Goal: Task Accomplishment & Management: Manage account settings

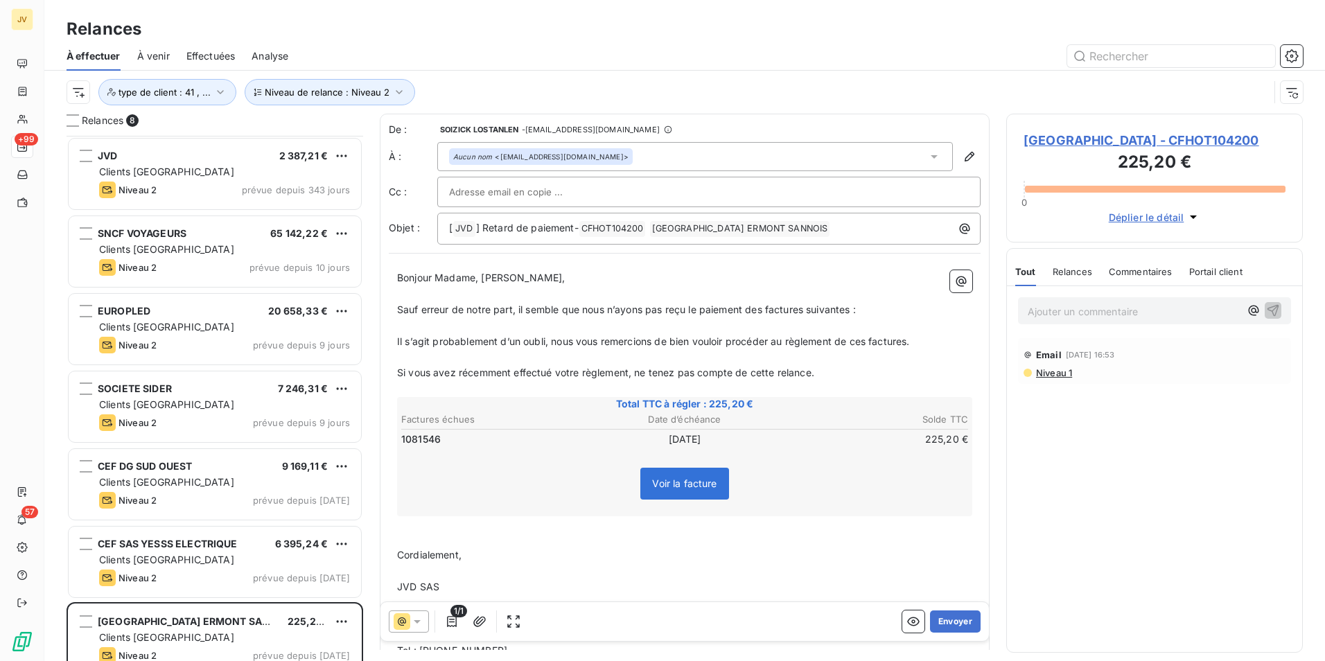
scroll to position [515, 286]
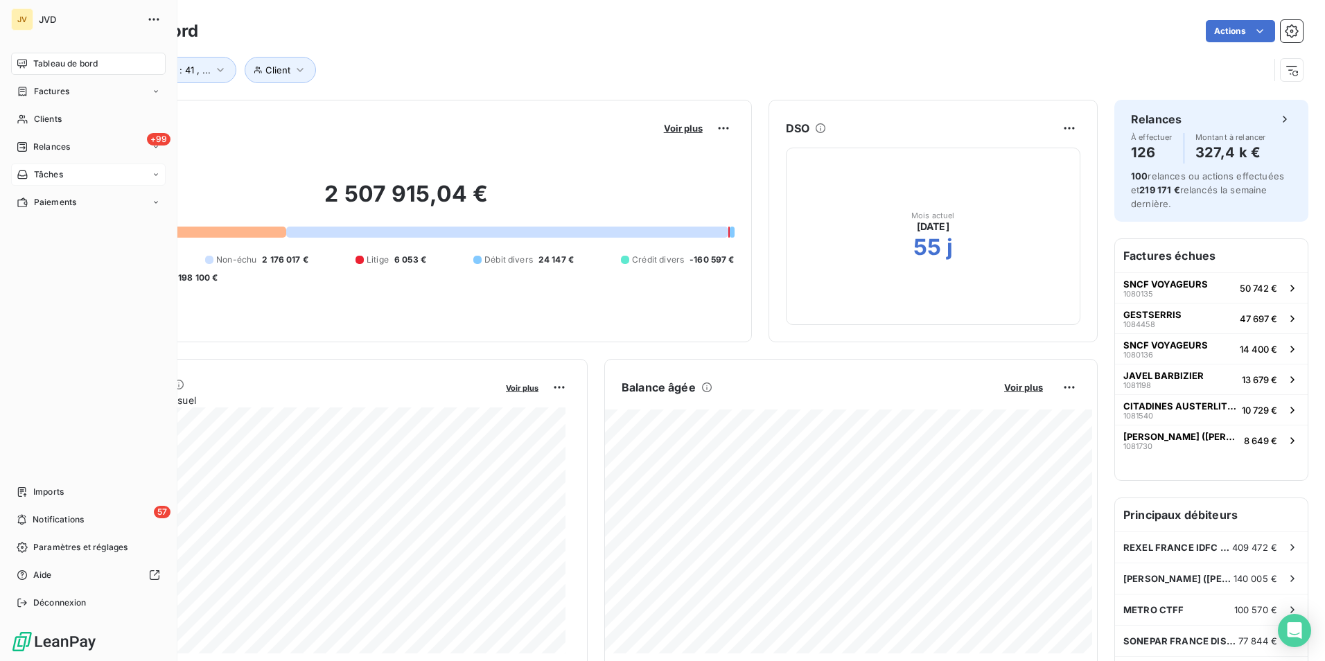
drag, startPoint x: 28, startPoint y: 148, endPoint x: 53, endPoint y: 168, distance: 31.6
click at [28, 148] on div "Relances" at bounding box center [43, 147] width 53 height 12
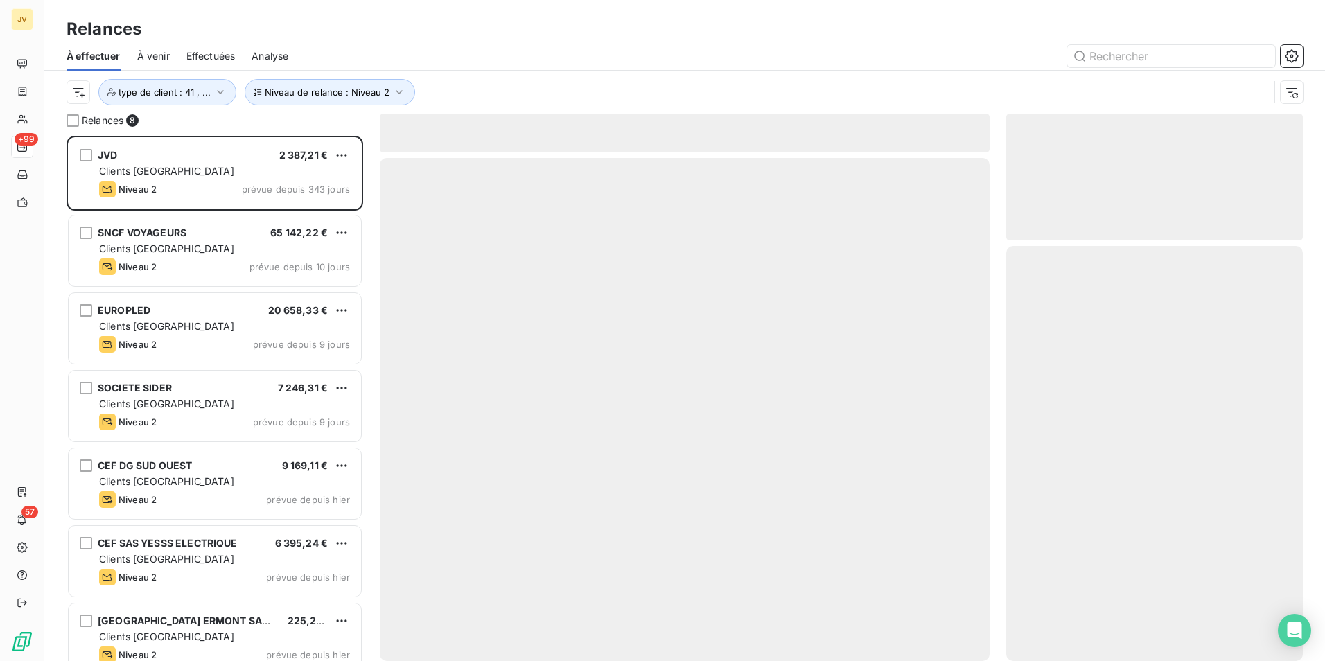
scroll to position [515, 286]
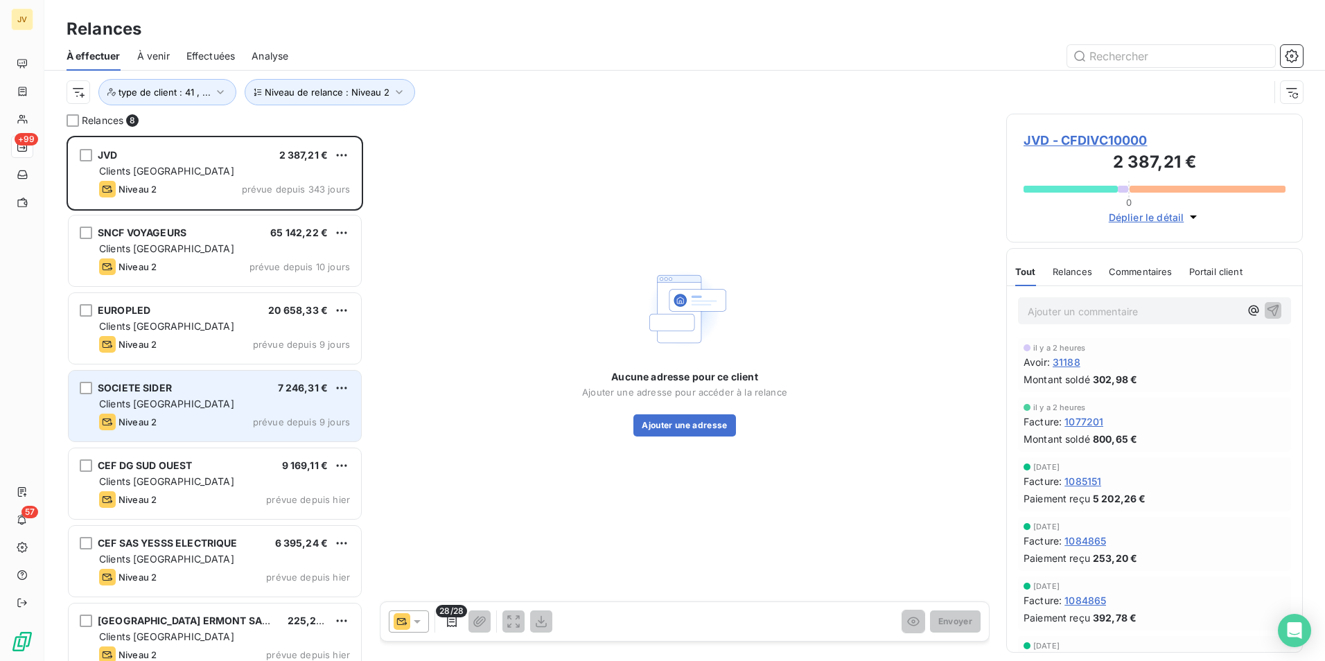
click at [222, 401] on div "Clients [GEOGRAPHIC_DATA]" at bounding box center [224, 404] width 251 height 14
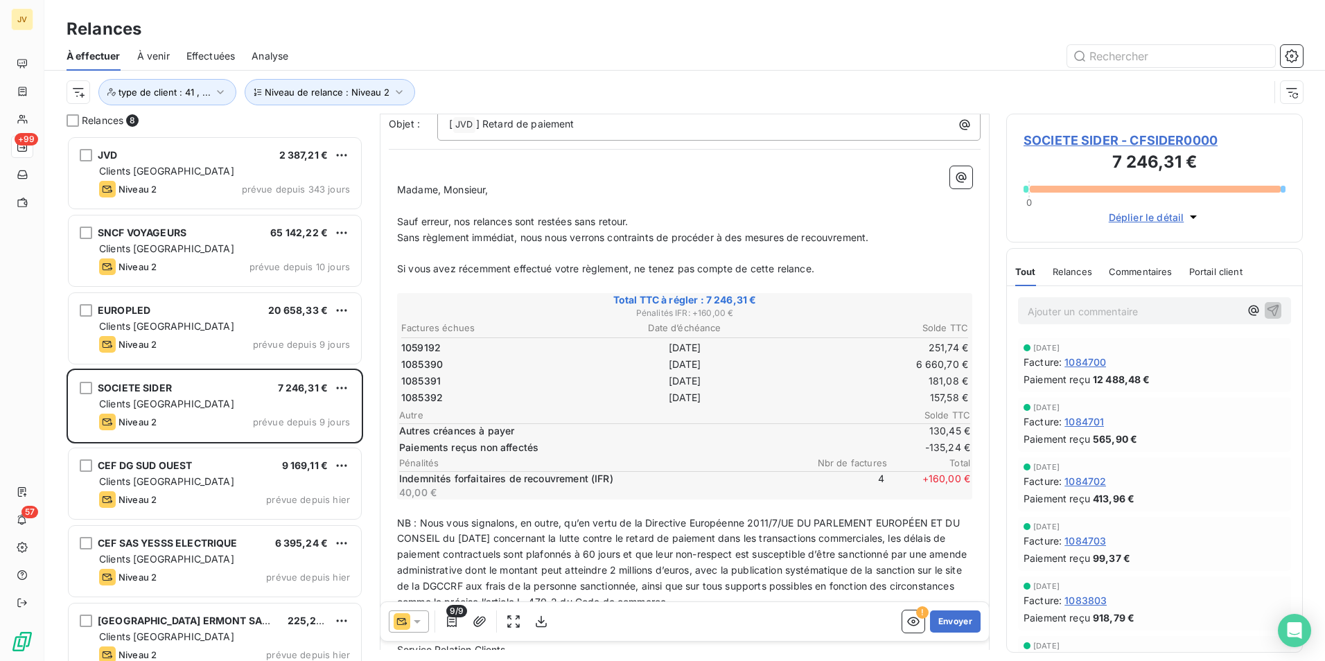
scroll to position [139, 0]
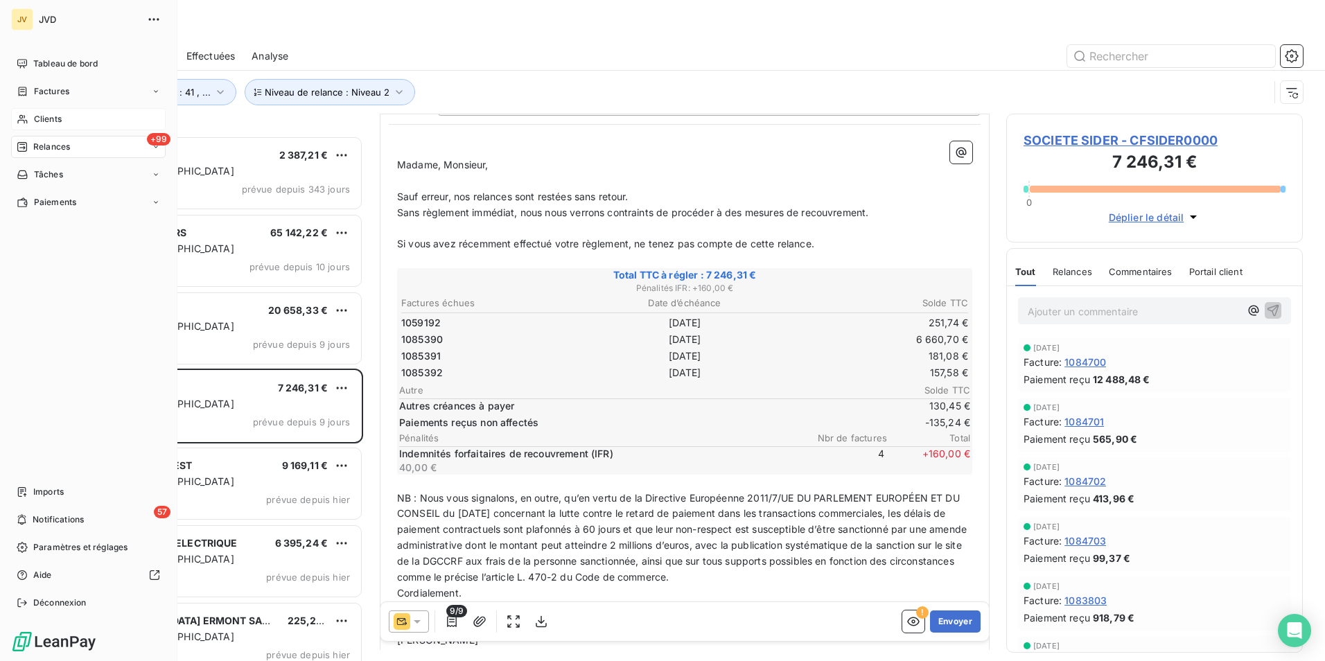
click at [45, 119] on span "Clients" at bounding box center [48, 119] width 28 height 12
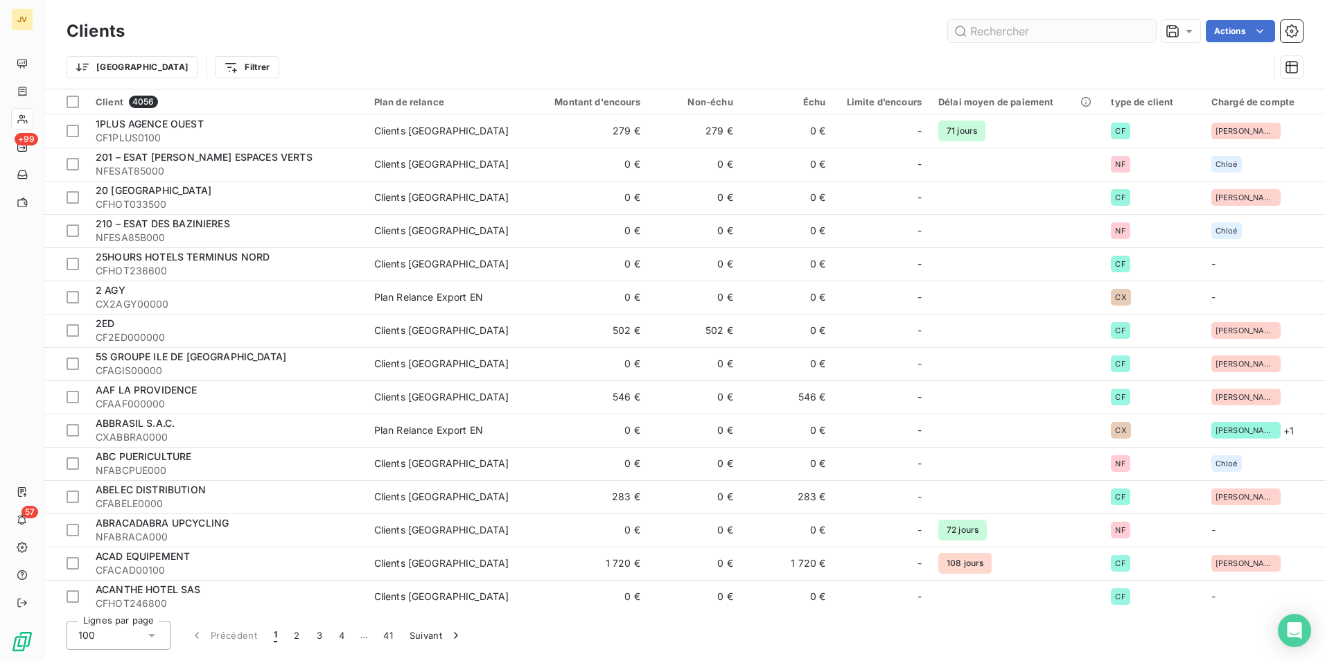
click at [1046, 35] on input "text" at bounding box center [1052, 31] width 208 height 22
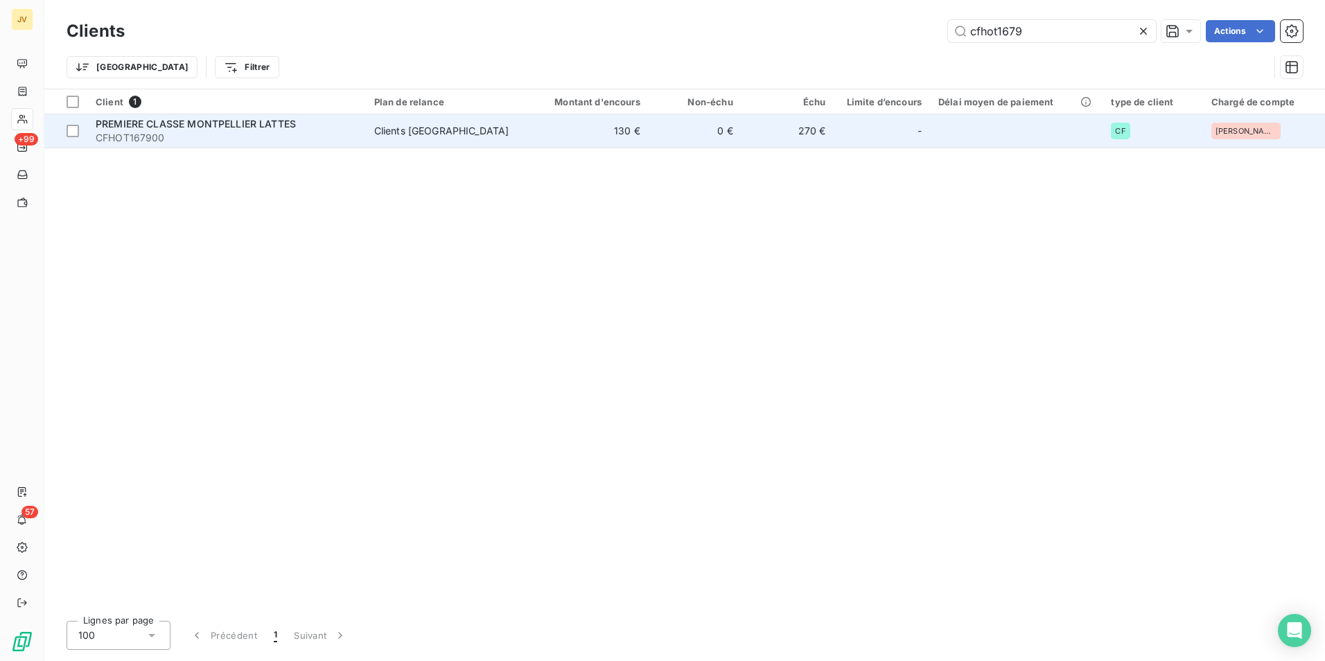
type input "cfhot1679"
click at [236, 146] on td "PREMIERE CLASSE MONTPELLIER LATTES CFHOT167900" at bounding box center [226, 130] width 279 height 33
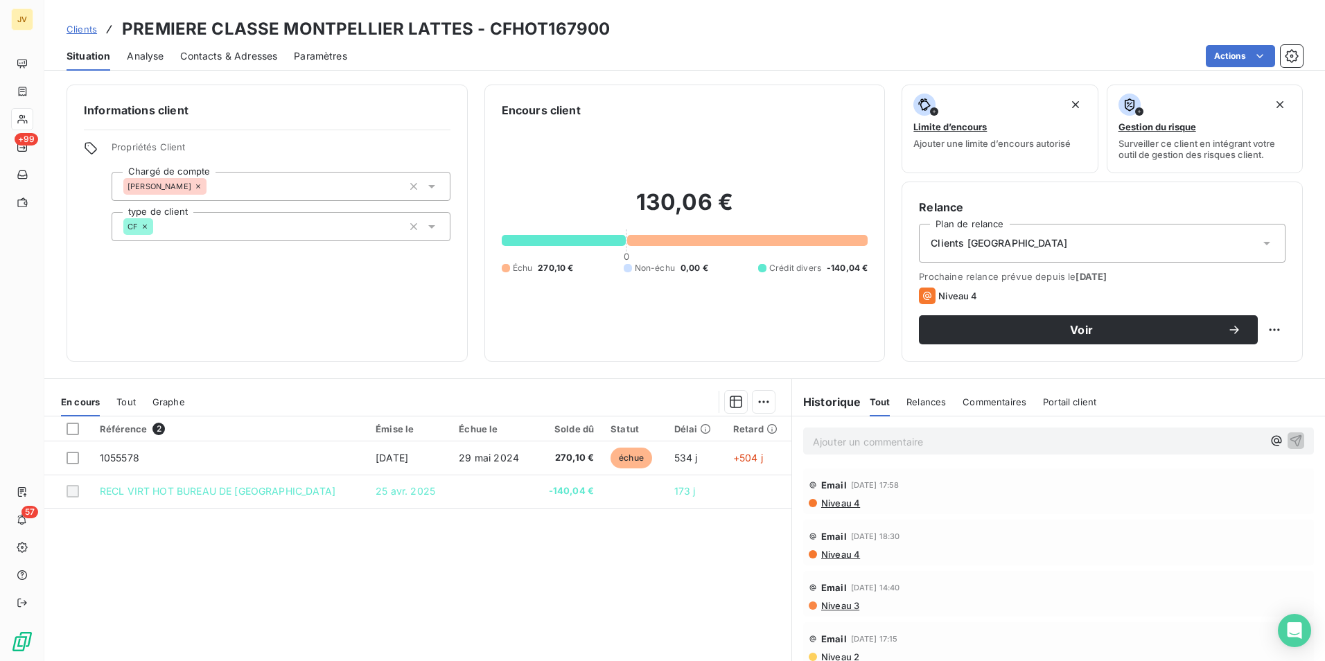
drag, startPoint x: 216, startPoint y: 57, endPoint x: 238, endPoint y: 73, distance: 27.3
click at [216, 56] on span "Contacts & Adresses" at bounding box center [228, 56] width 97 height 14
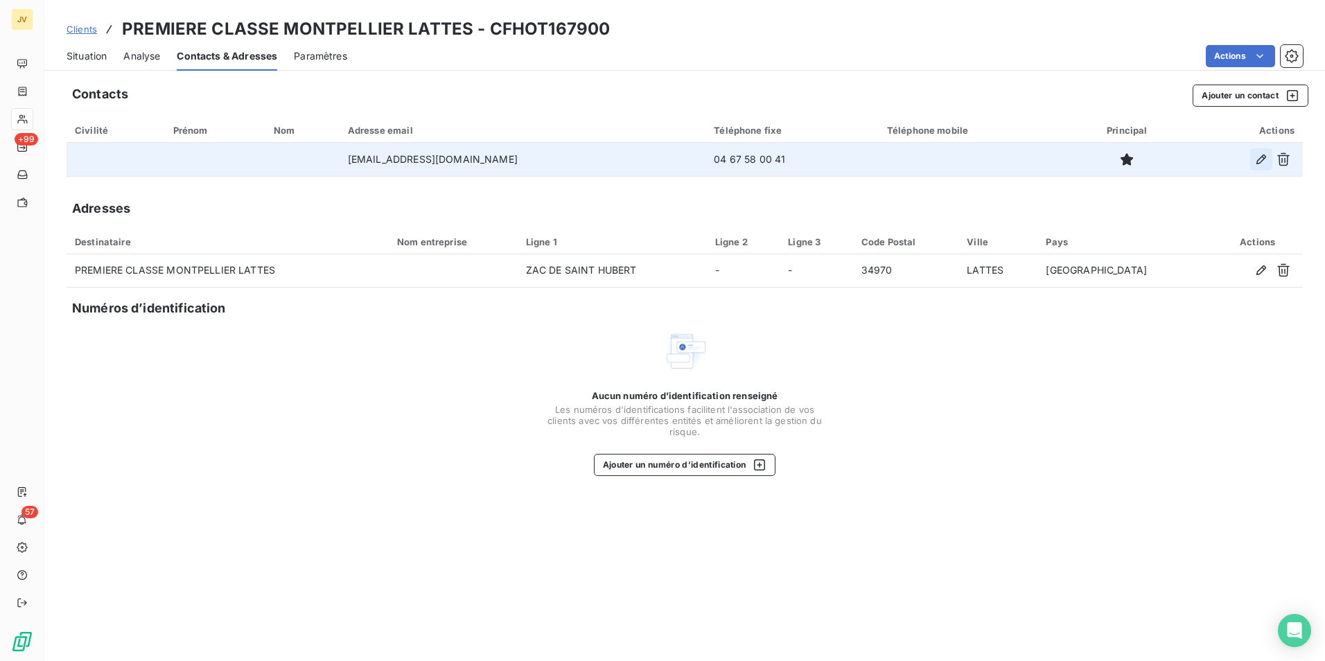
click at [1258, 156] on icon "button" at bounding box center [1261, 159] width 14 height 14
type input "[EMAIL_ADDRESS][DOMAIN_NAME]"
type input "04 67 58 00 41"
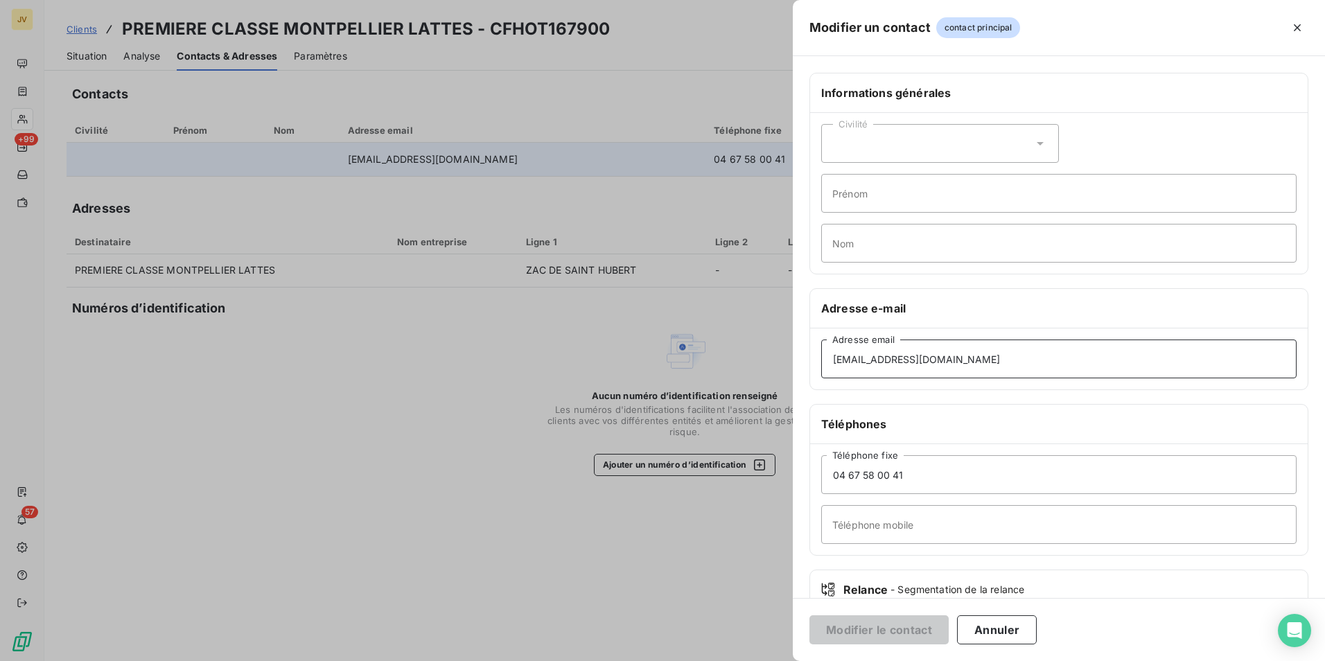
drag, startPoint x: 1012, startPoint y: 357, endPoint x: 529, endPoint y: 364, distance: 483.8
click at [811, 355] on div "[EMAIL_ADDRESS][DOMAIN_NAME] Adresse email" at bounding box center [1059, 358] width 498 height 61
paste input "[EMAIL_ADDRESS][DOMAIN_NAME]"
type input "[EMAIL_ADDRESS][DOMAIN_NAME]"
click at [857, 631] on button "Modifier le contact" at bounding box center [878, 629] width 139 height 29
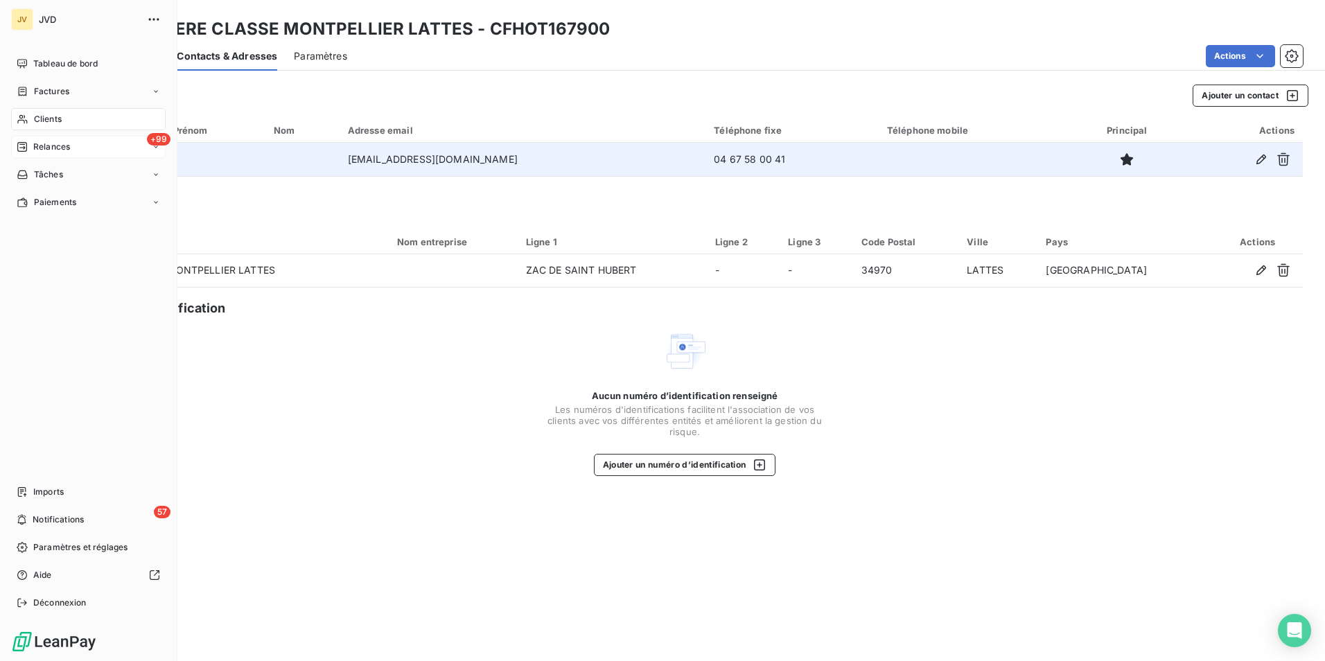
click at [54, 148] on span "Relances" at bounding box center [51, 147] width 37 height 12
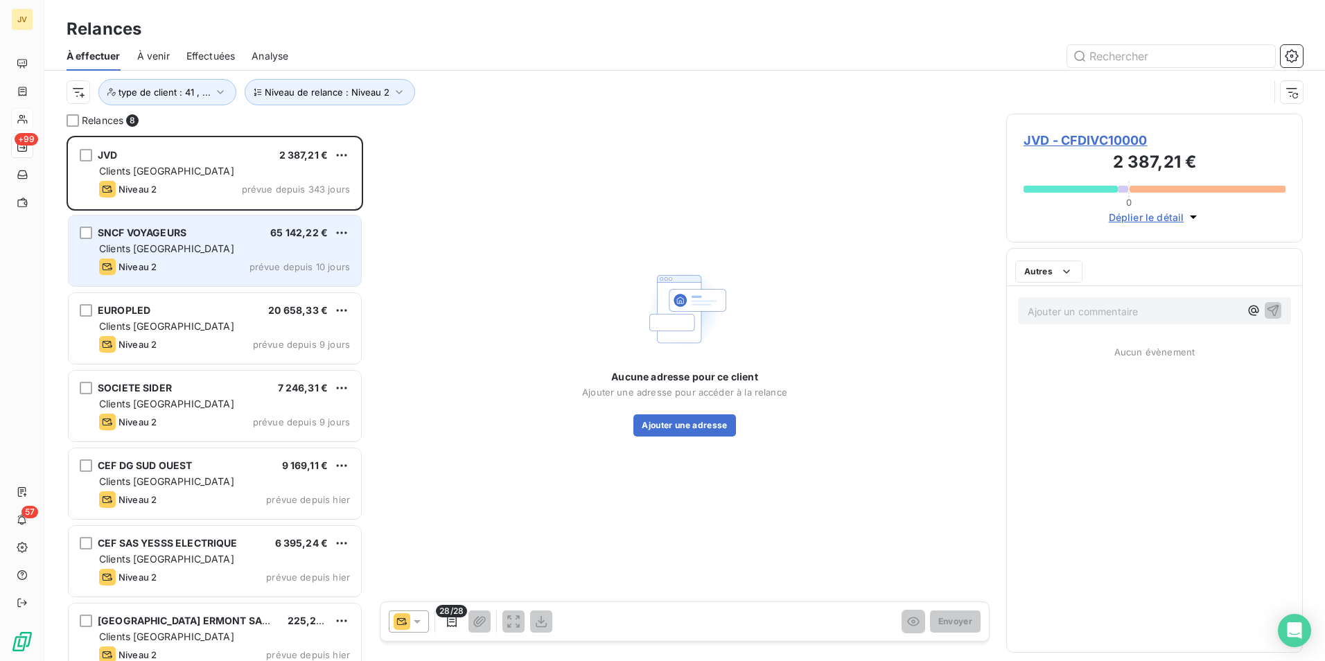
scroll to position [515, 286]
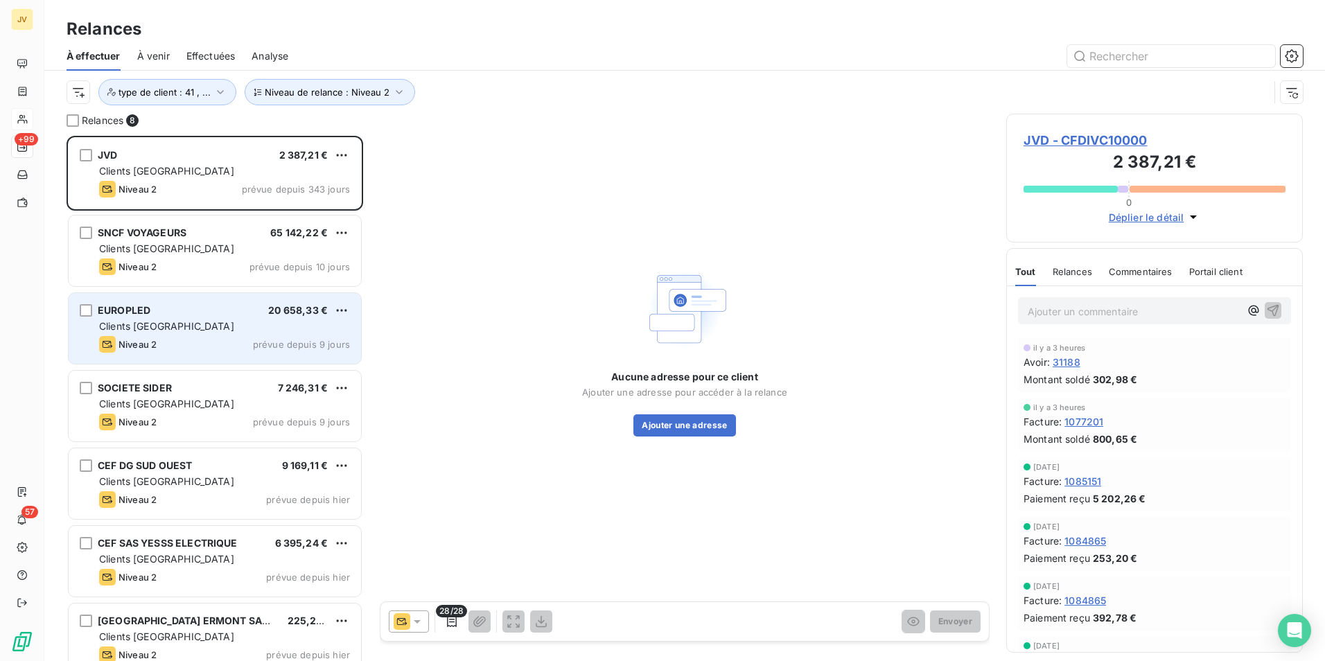
click at [204, 326] on div "Clients [GEOGRAPHIC_DATA]" at bounding box center [224, 326] width 251 height 14
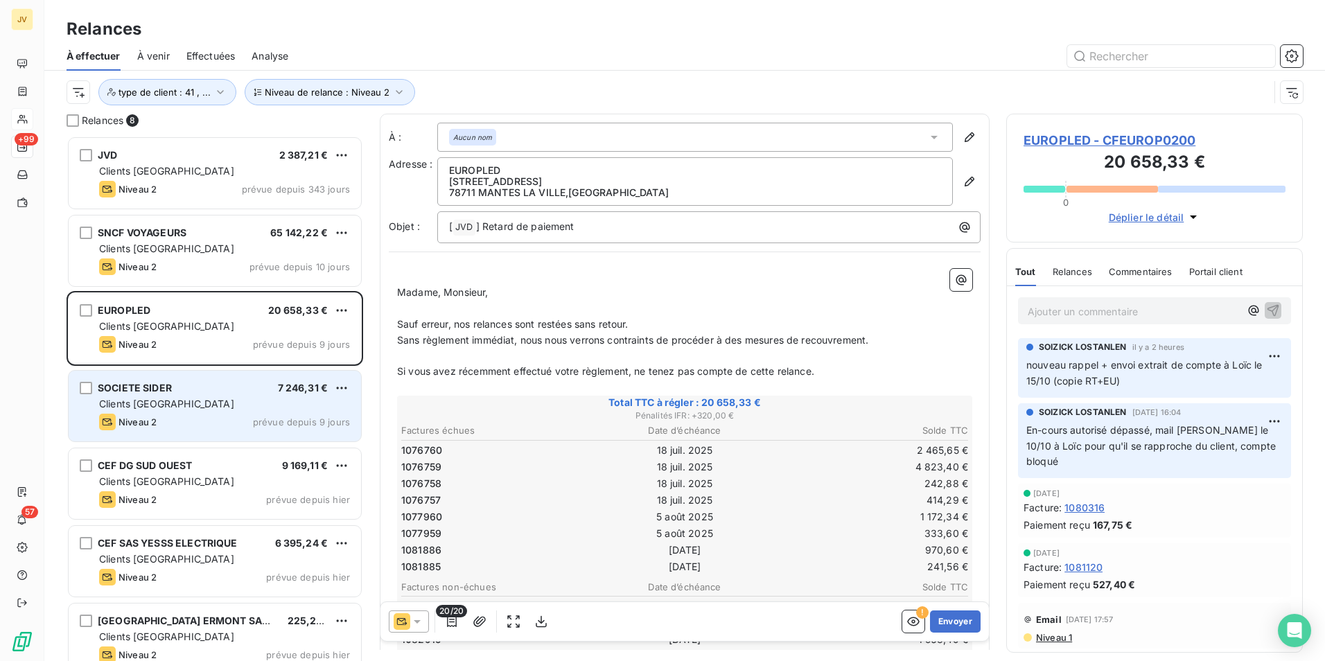
click at [193, 405] on div "Clients [GEOGRAPHIC_DATA]" at bounding box center [224, 404] width 251 height 14
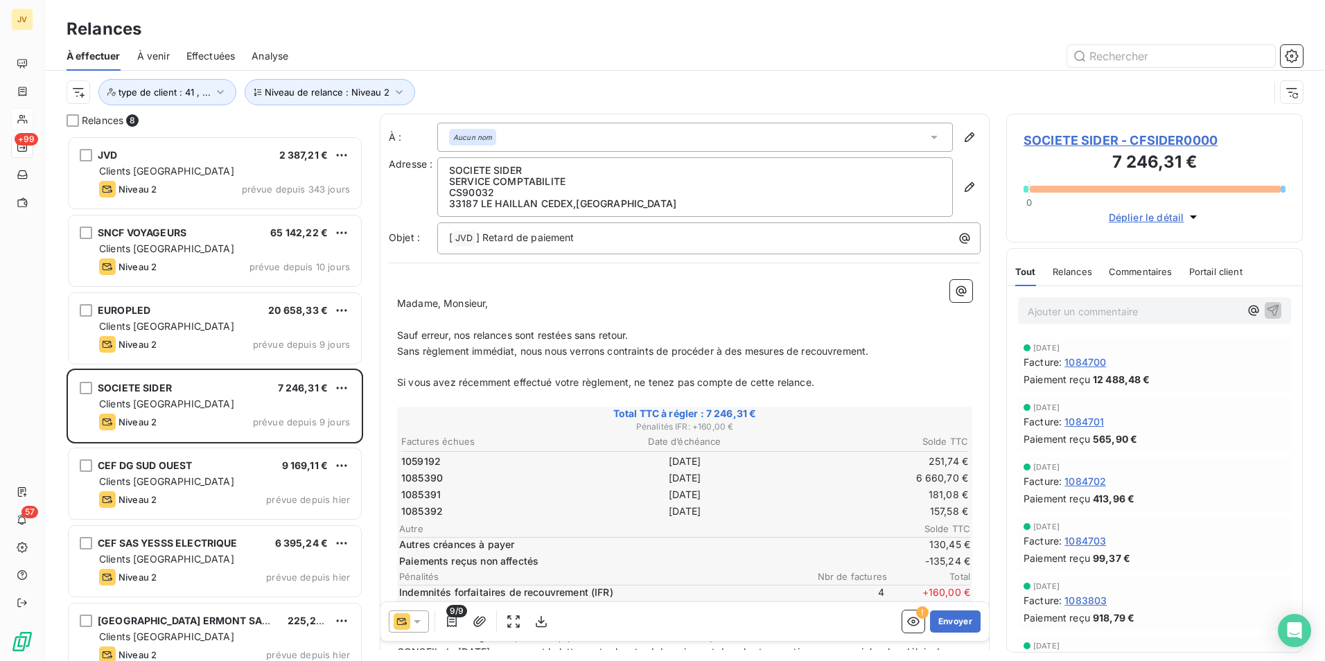
click at [1122, 273] on span "Commentaires" at bounding box center [1141, 271] width 64 height 11
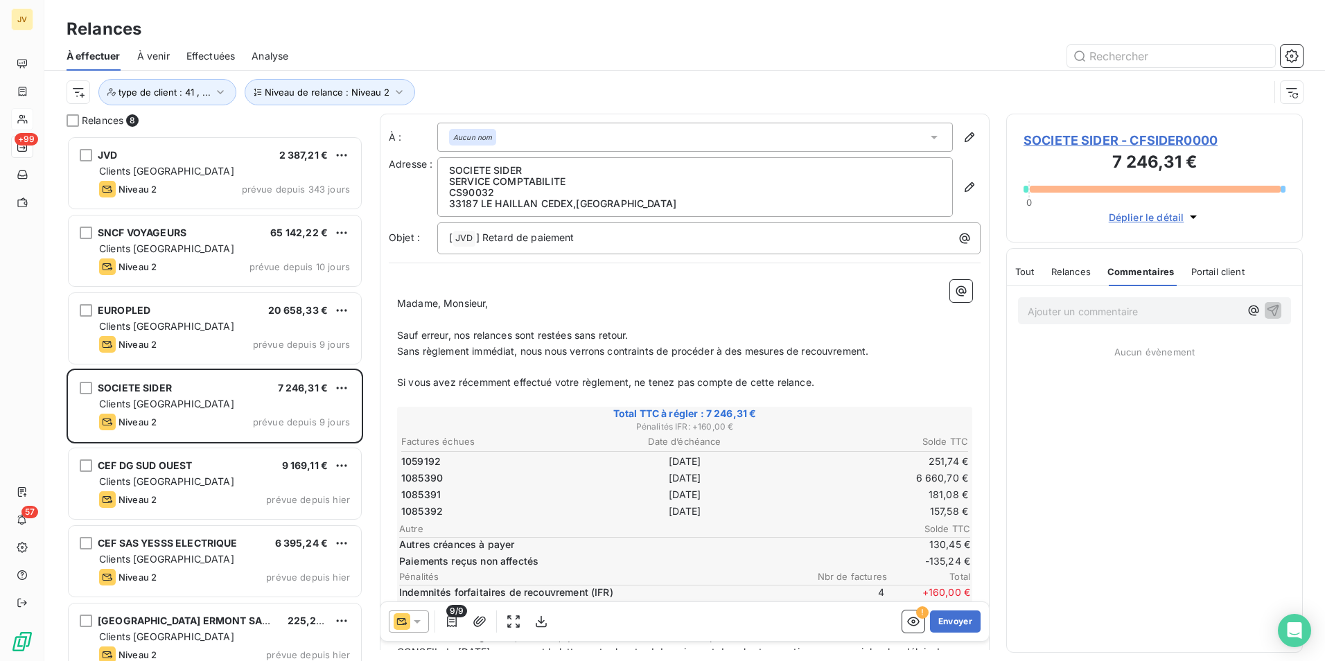
click at [1087, 310] on p "Ajouter un commentaire ﻿" at bounding box center [1134, 311] width 212 height 17
click at [1274, 319] on icon "button" at bounding box center [1274, 318] width 14 height 14
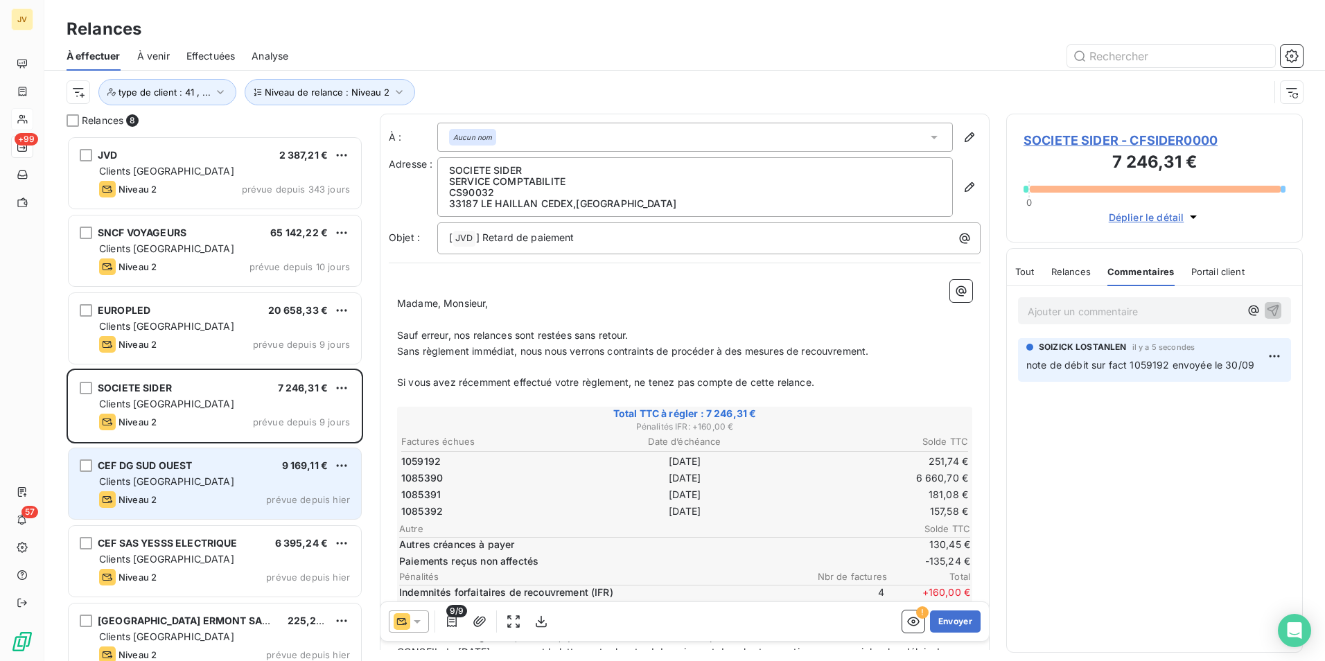
click at [216, 477] on div "Clients [GEOGRAPHIC_DATA]" at bounding box center [224, 482] width 251 height 14
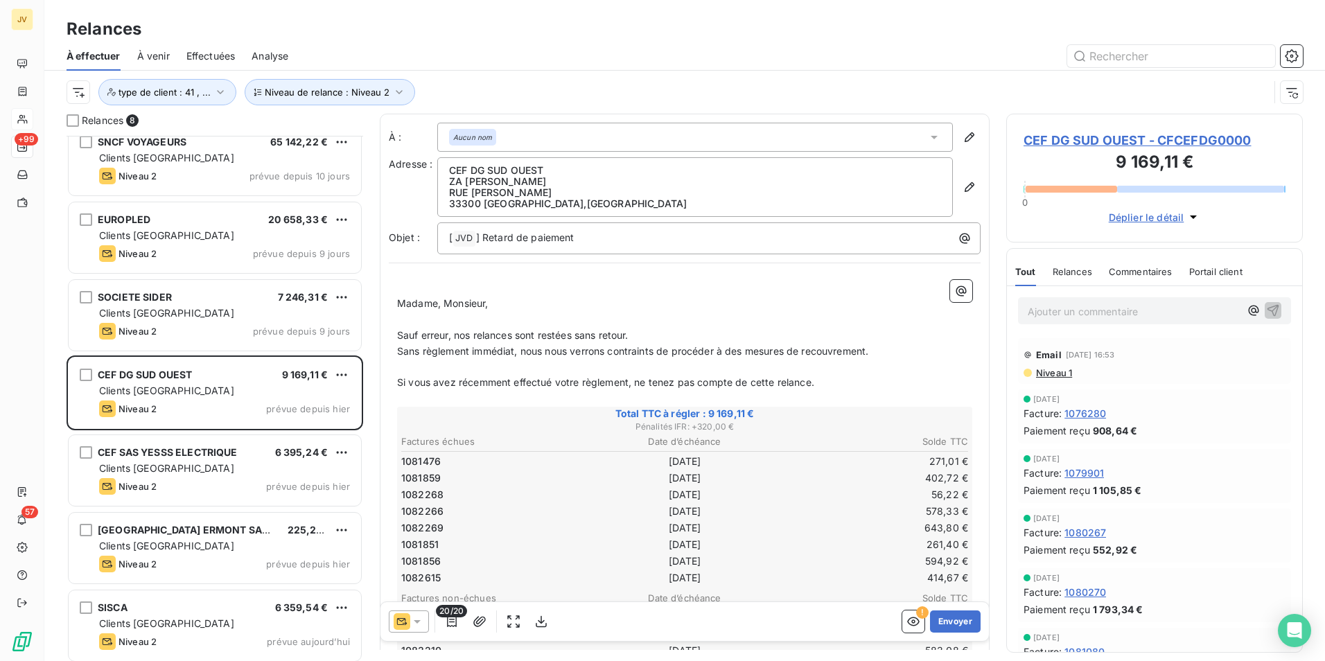
scroll to position [96, 0]
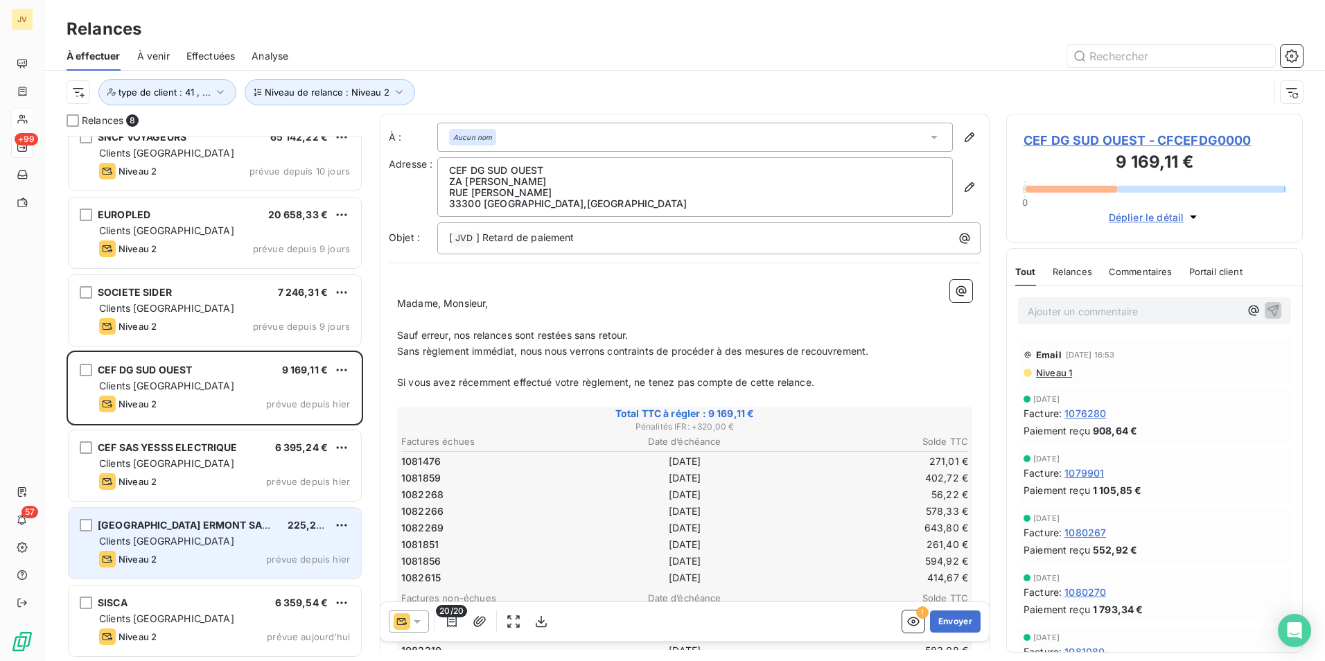
click at [198, 547] on div "Clients [GEOGRAPHIC_DATA]" at bounding box center [224, 541] width 251 height 14
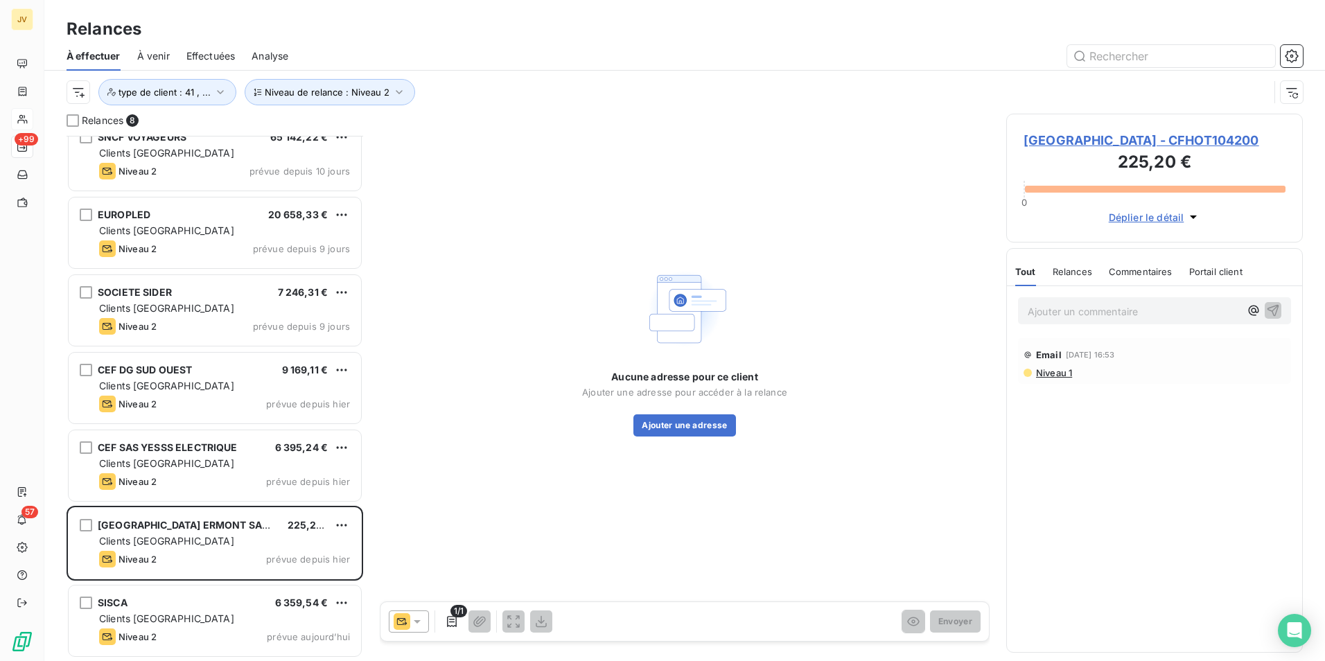
click at [407, 617] on icon at bounding box center [402, 621] width 17 height 17
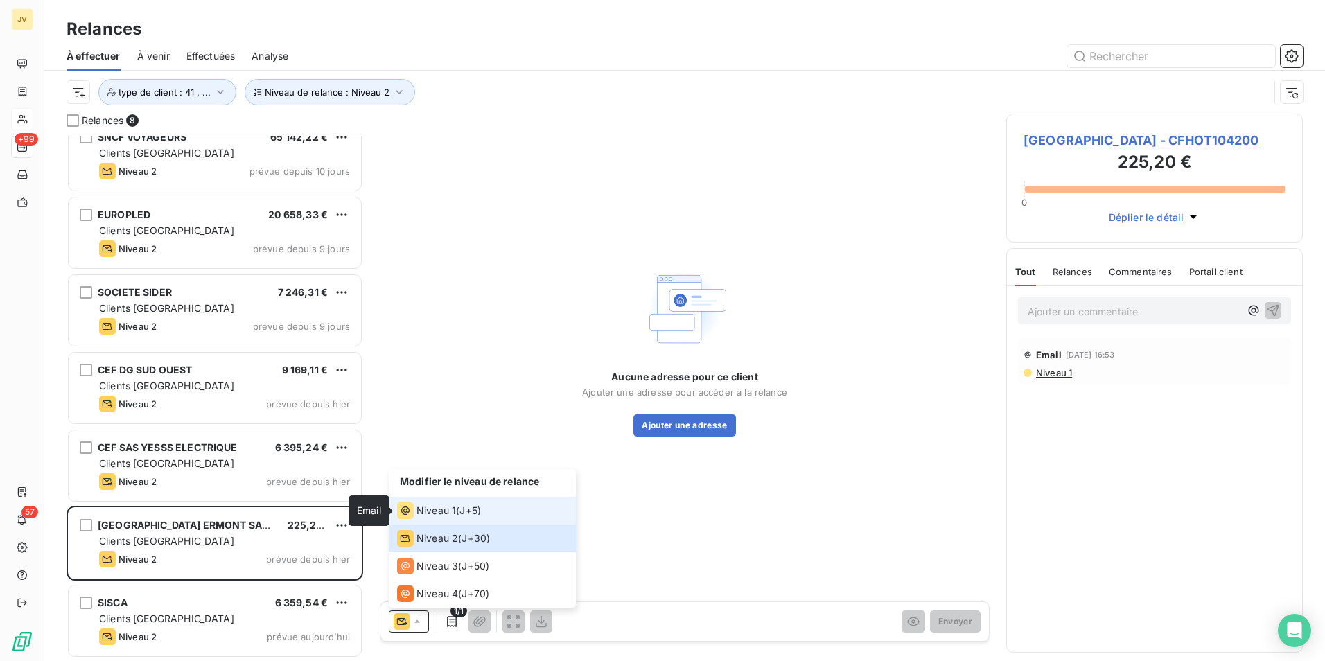
click at [410, 514] on icon at bounding box center [405, 510] width 17 height 17
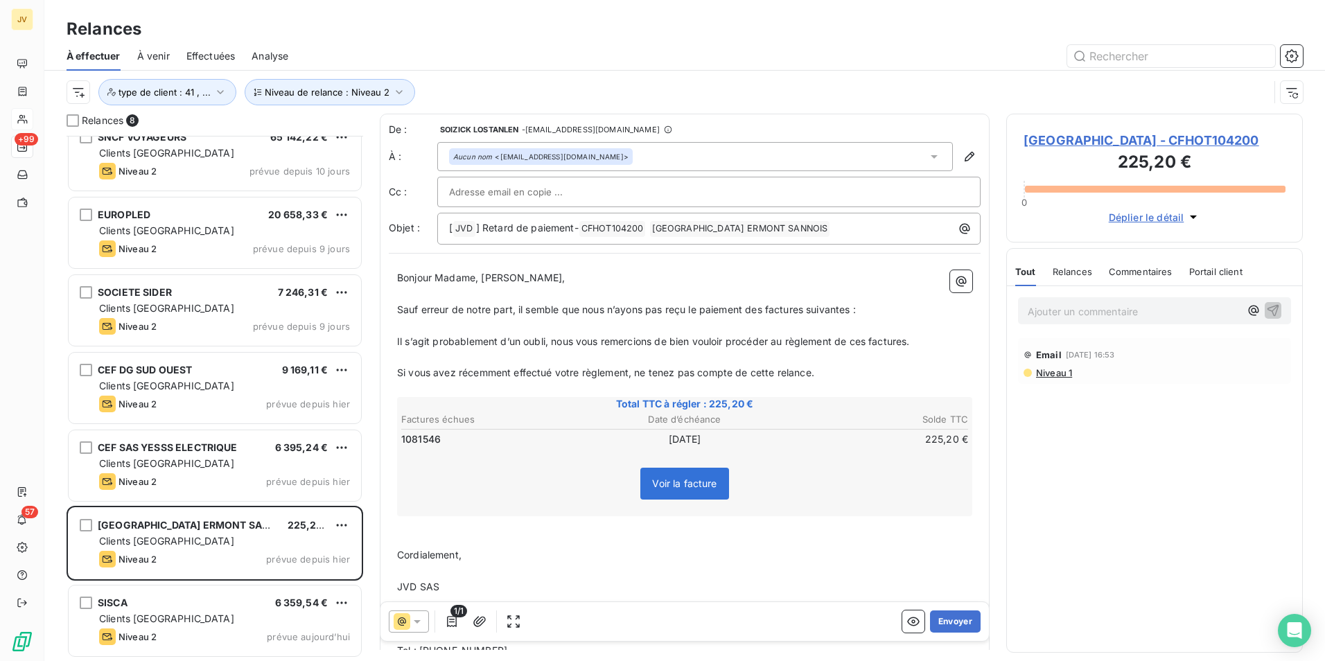
click at [1065, 277] on span "Relances" at bounding box center [1073, 271] width 40 height 11
click at [401, 623] on icon at bounding box center [402, 621] width 8 height 8
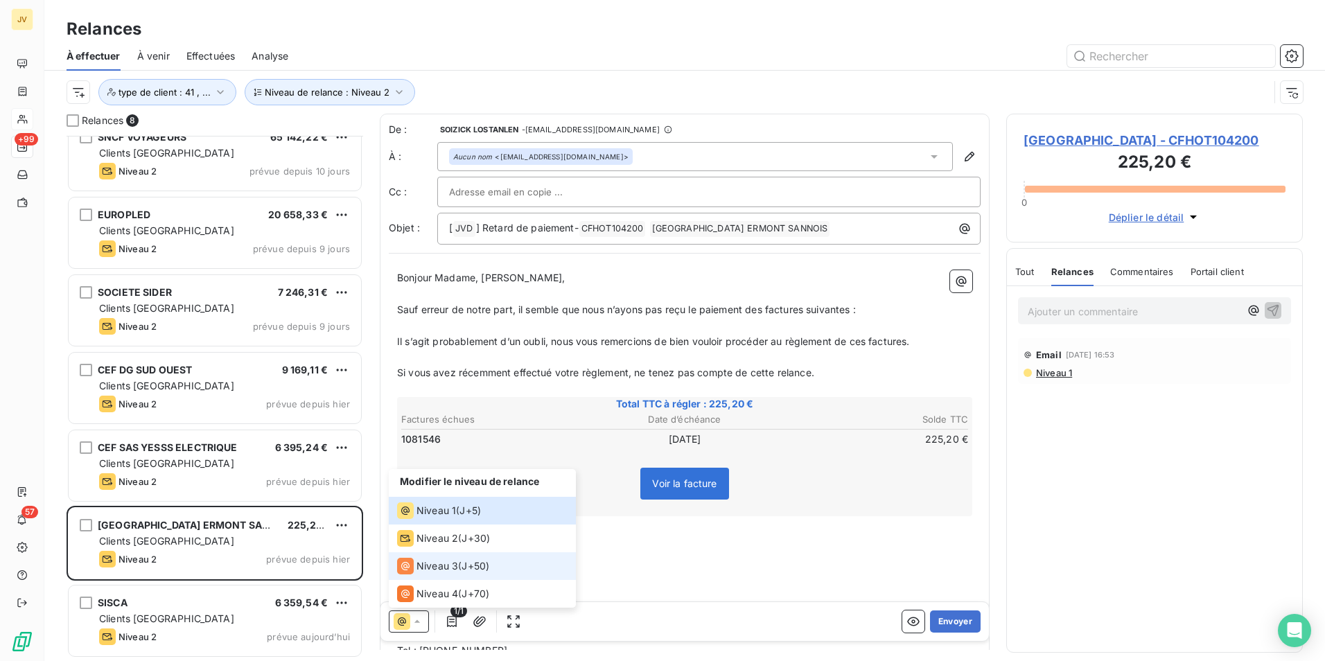
click at [424, 561] on span "Niveau 3" at bounding box center [437, 566] width 42 height 14
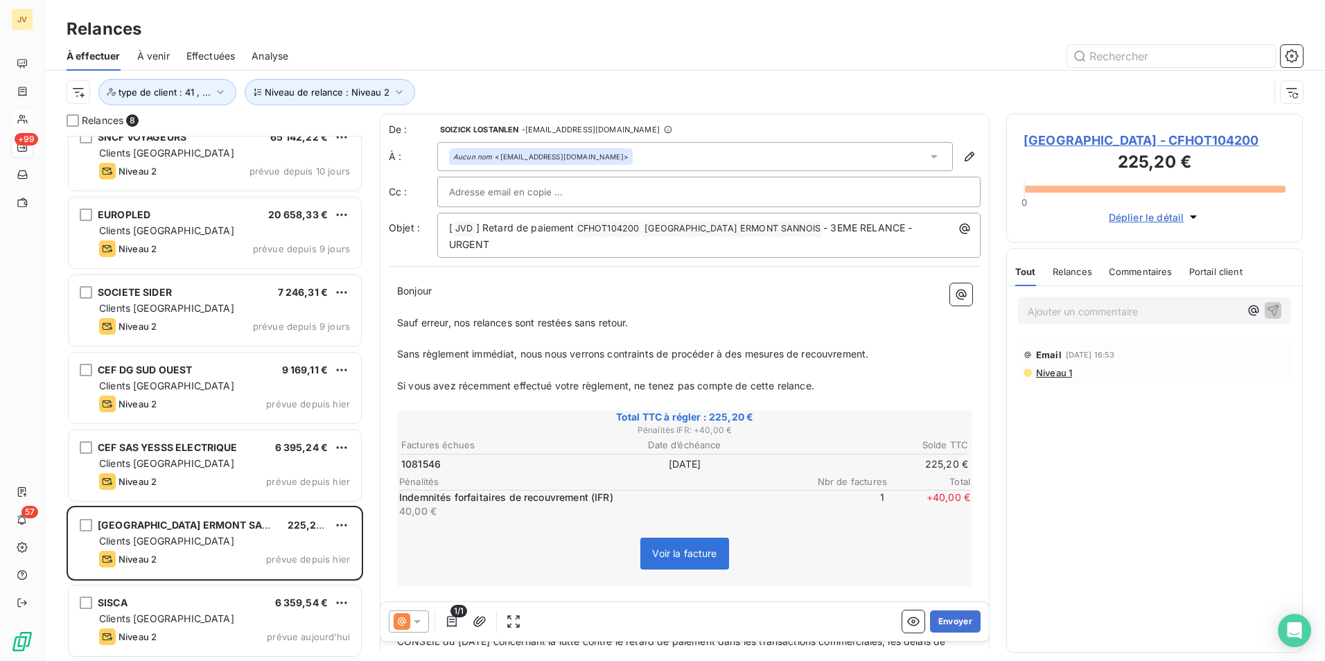
click at [514, 322] on span "Sauf erreur, nos relances sont restées sans retour." at bounding box center [512, 323] width 231 height 12
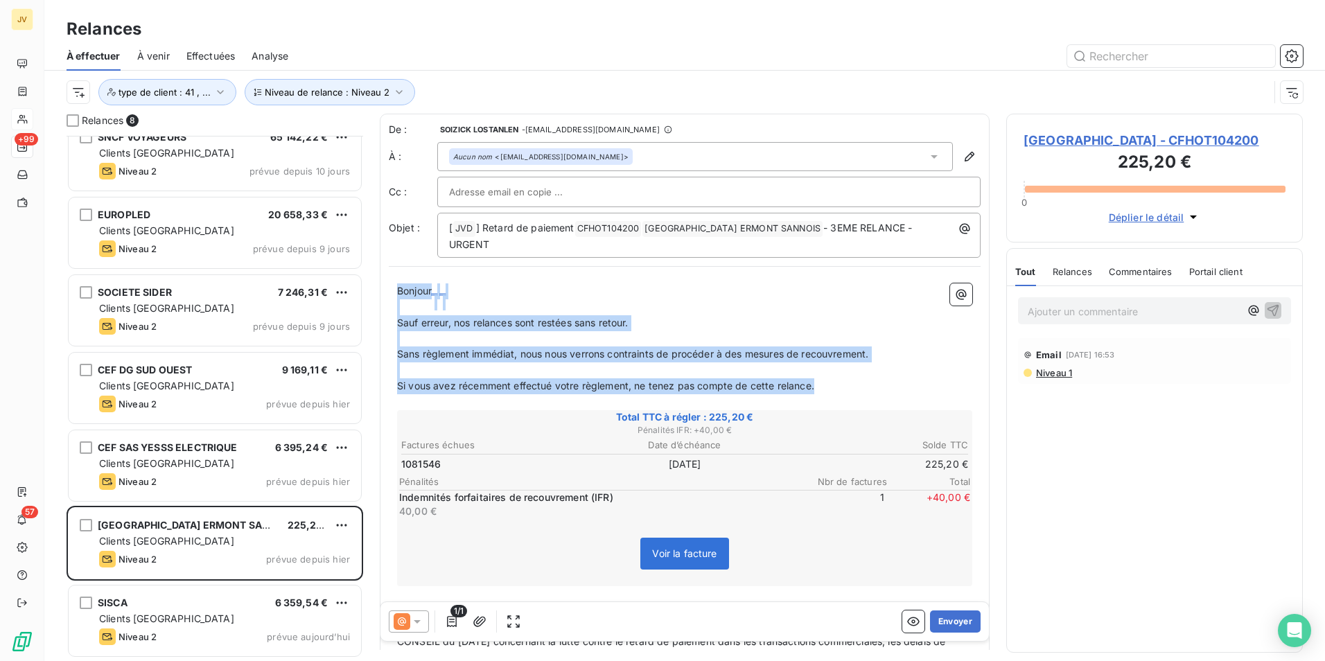
drag, startPoint x: 398, startPoint y: 291, endPoint x: 826, endPoint y: 387, distance: 439.0
click at [826, 387] on div "Bonjour ﻿ ﻿ ﻿ ﻿ Sauf erreur, nos relances sont restées sans retour. ﻿ Sans règl…" at bounding box center [684, 609] width 575 height 652
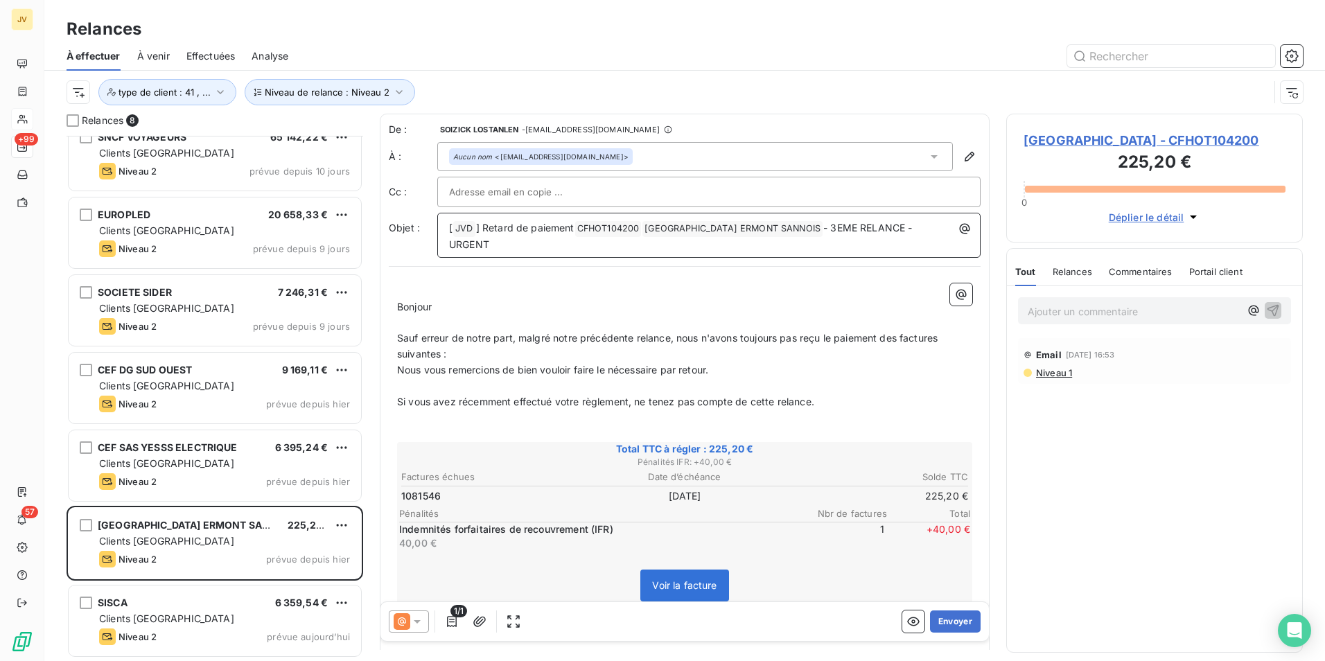
click at [850, 222] on span "- 3EME RELANCE - URGENT" at bounding box center [682, 236] width 466 height 28
click at [1074, 277] on span "Relances" at bounding box center [1073, 271] width 40 height 11
click at [947, 623] on button "Envoyer" at bounding box center [955, 622] width 51 height 22
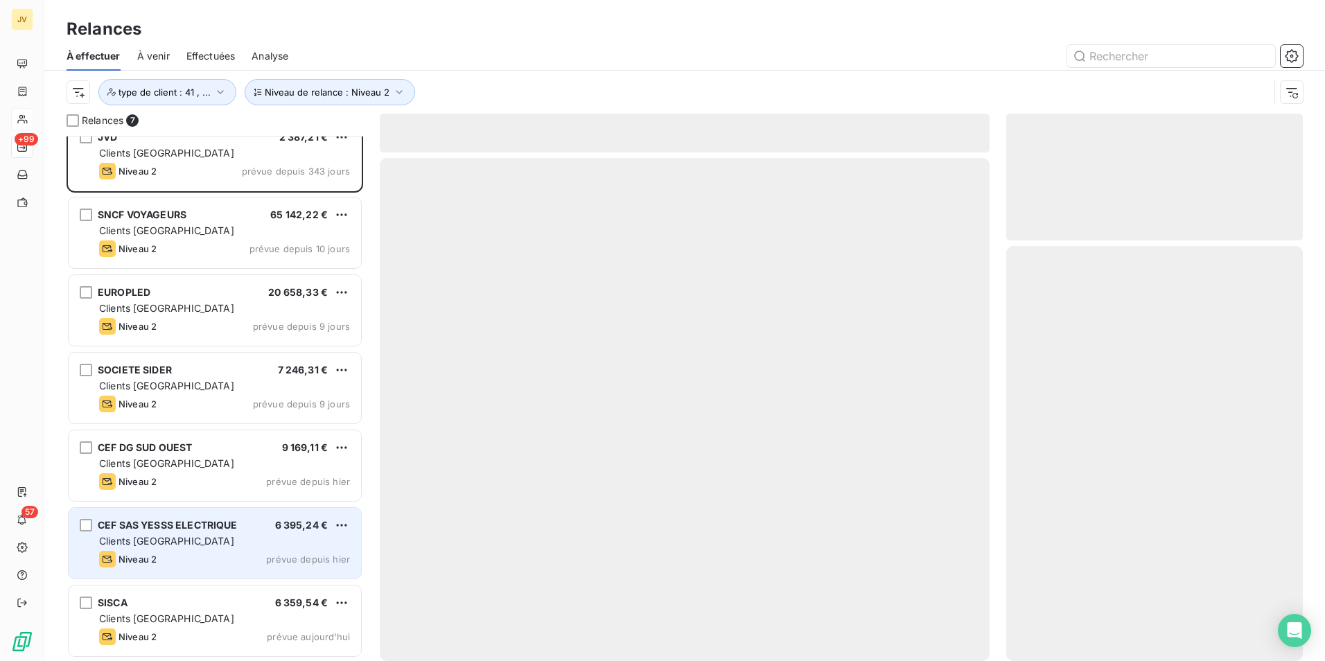
scroll to position [18, 0]
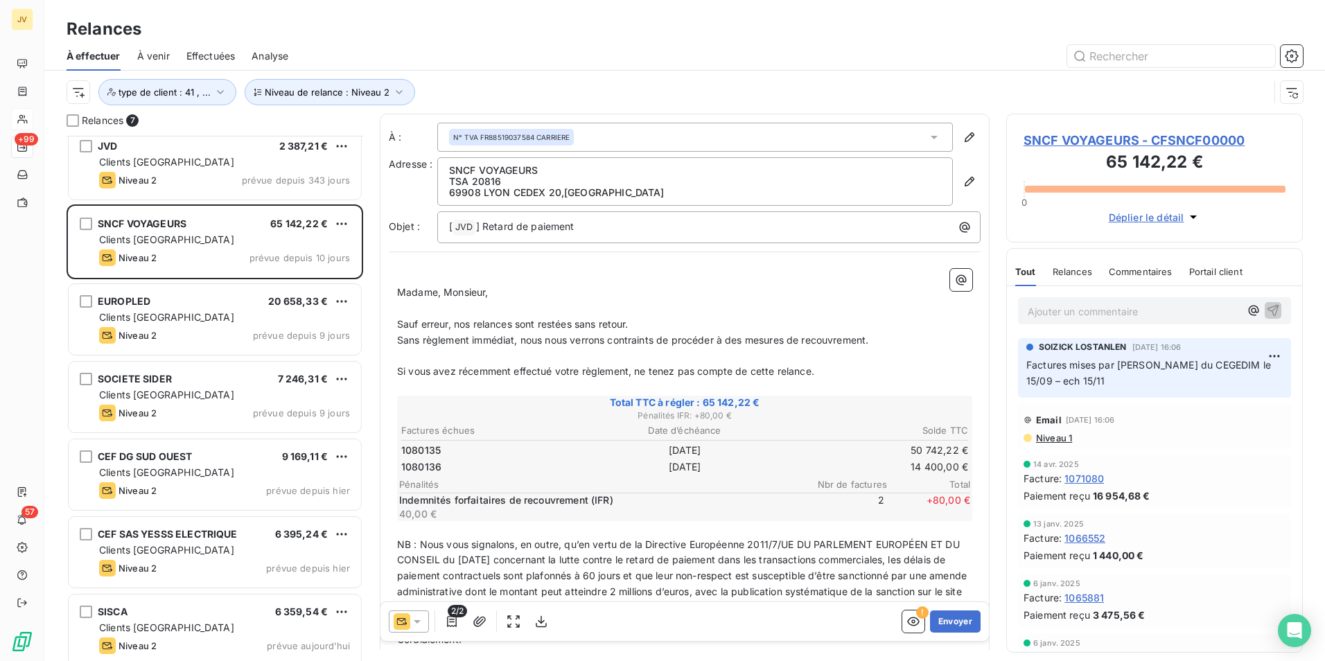
scroll to position [19, 0]
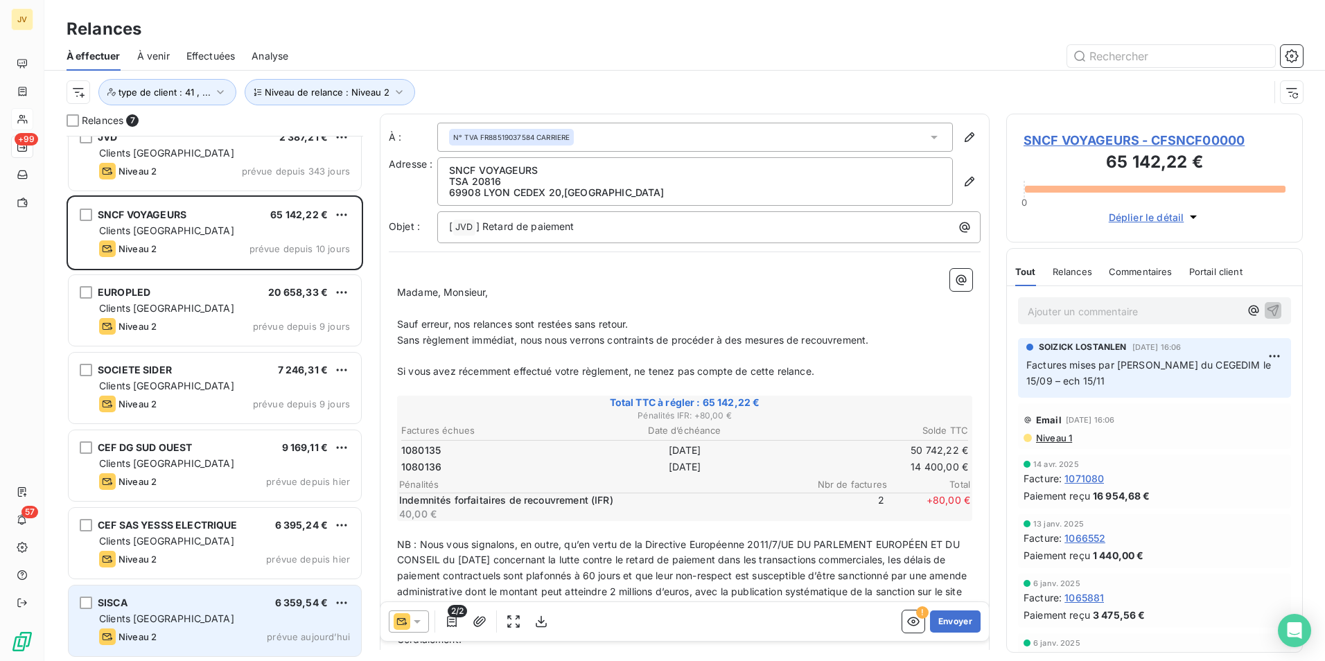
click at [182, 612] on div "Clients [GEOGRAPHIC_DATA]" at bounding box center [224, 619] width 251 height 14
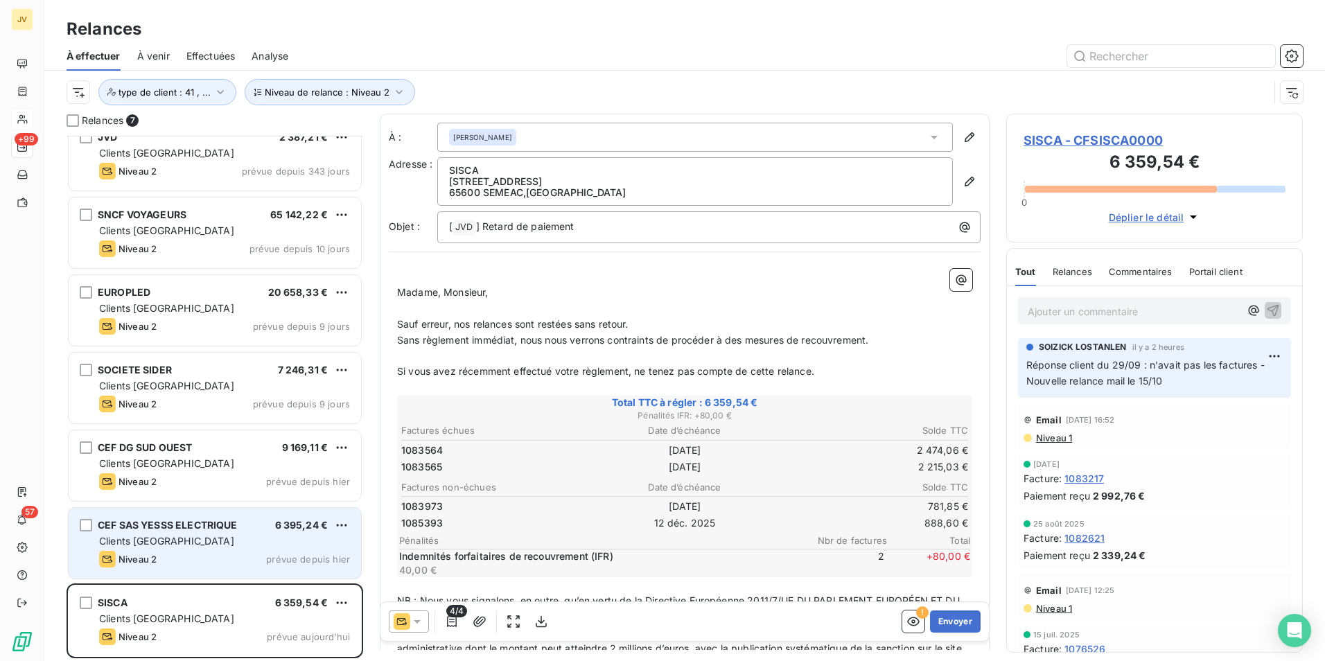
click at [173, 543] on div "Clients [GEOGRAPHIC_DATA]" at bounding box center [224, 541] width 251 height 14
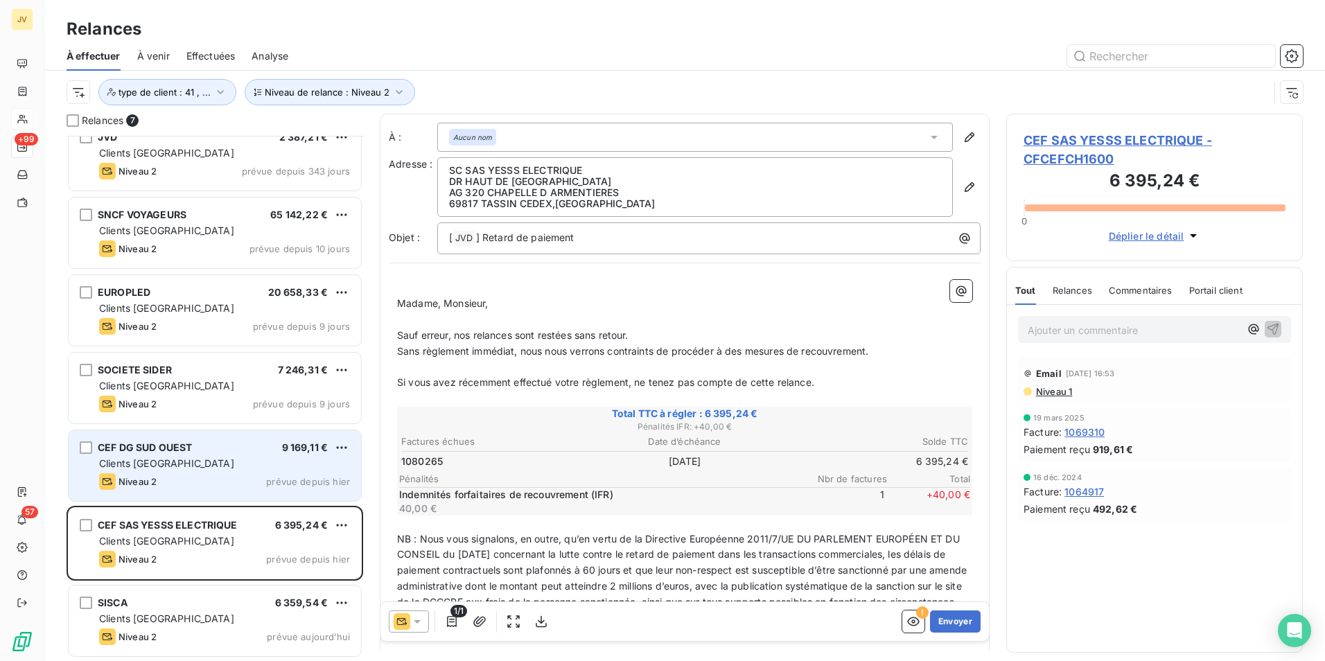
click at [185, 467] on div "Clients [GEOGRAPHIC_DATA]" at bounding box center [224, 464] width 251 height 14
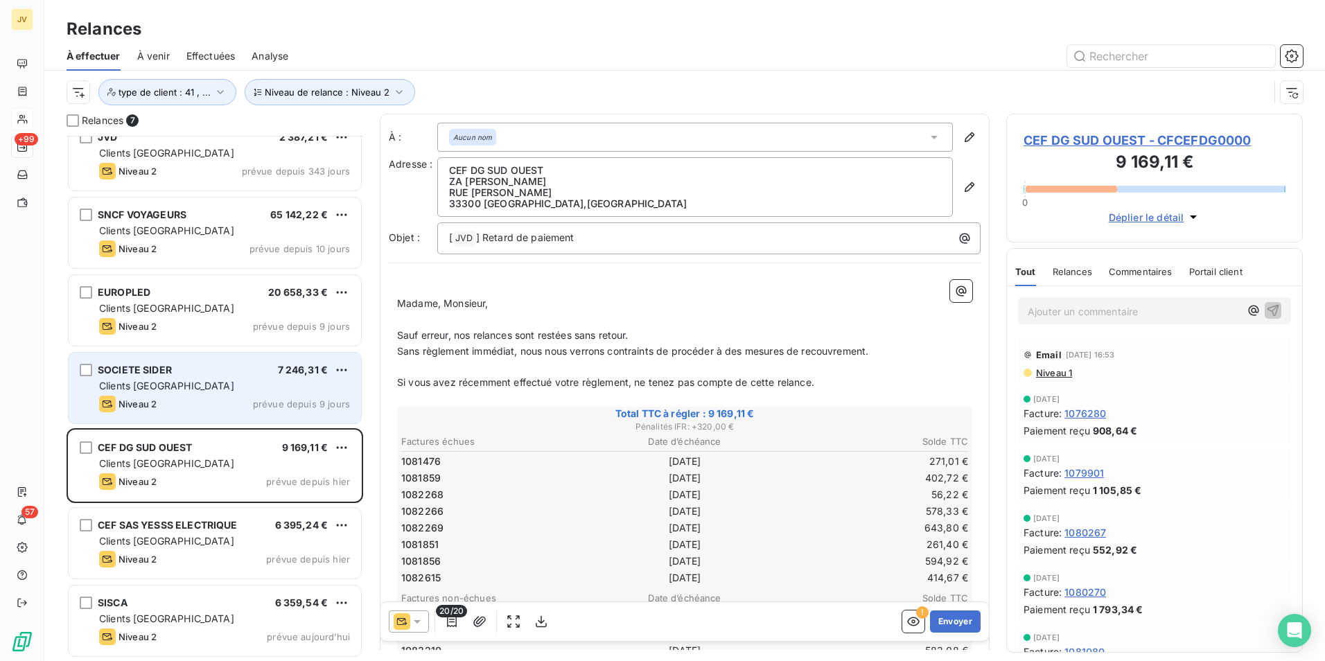
click at [188, 387] on div "Clients [GEOGRAPHIC_DATA]" at bounding box center [224, 386] width 251 height 14
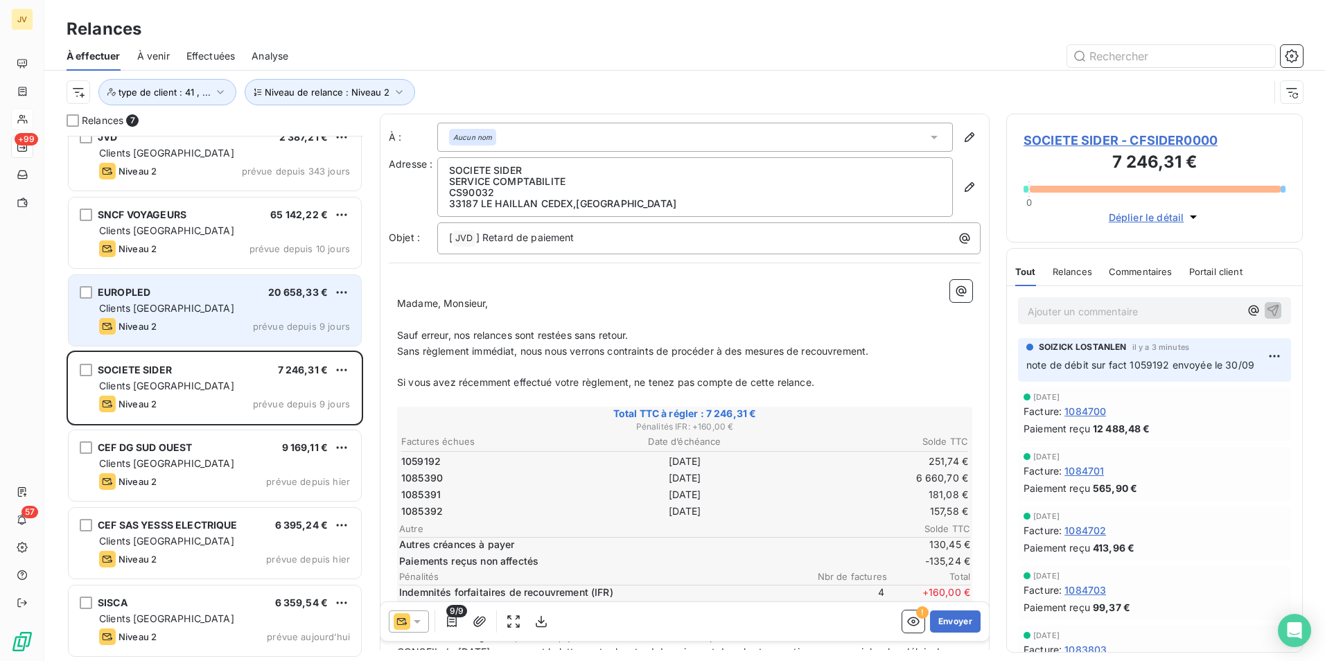
click at [196, 318] on div "Niveau 2 prévue depuis 9 jours" at bounding box center [224, 326] width 251 height 17
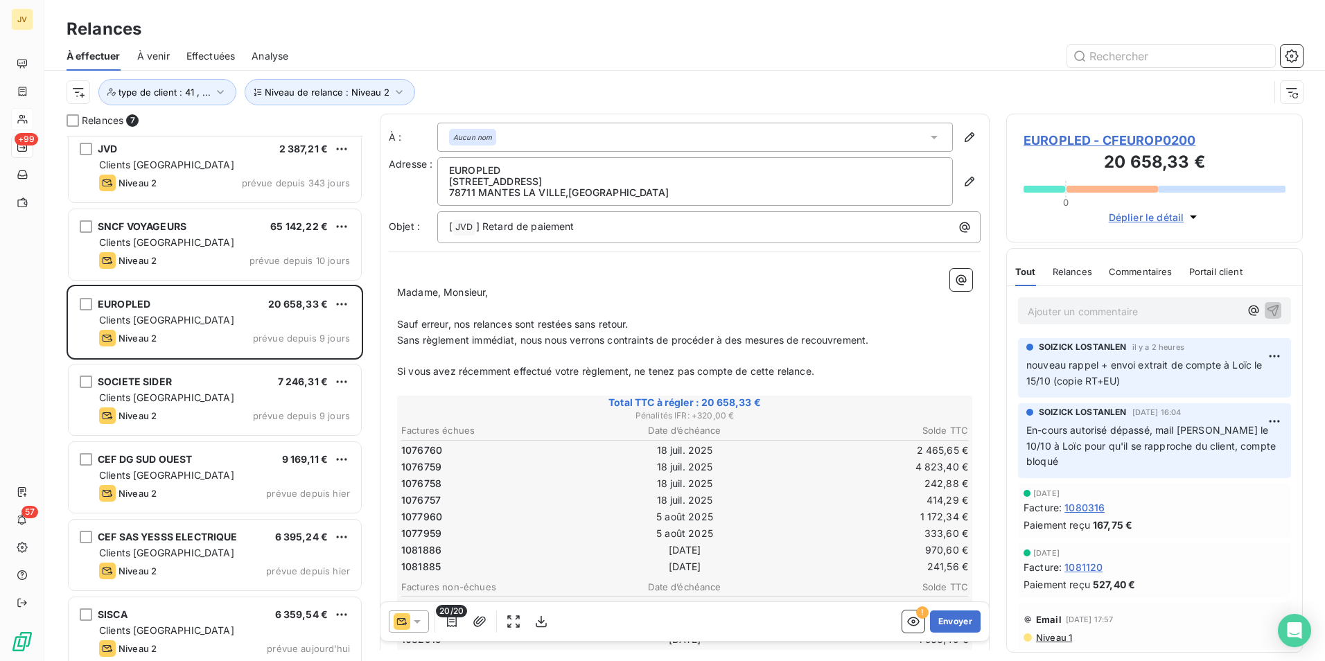
scroll to position [19, 0]
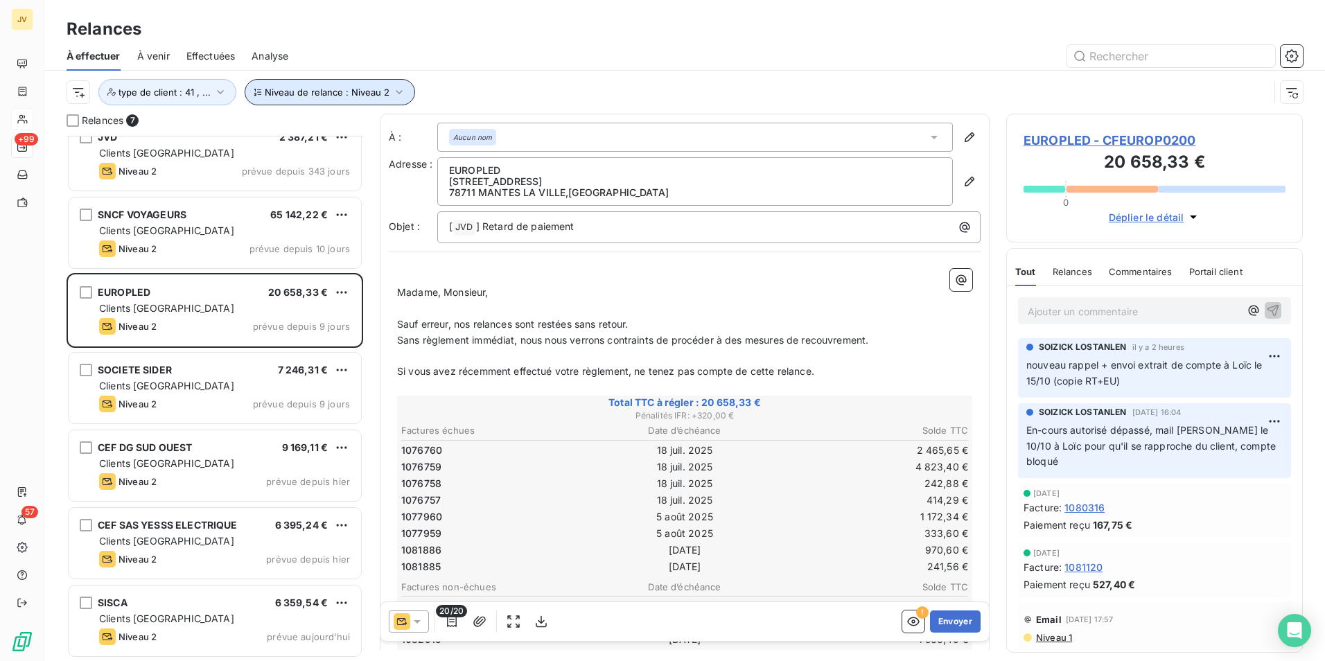
click at [396, 91] on icon "button" at bounding box center [399, 92] width 14 height 14
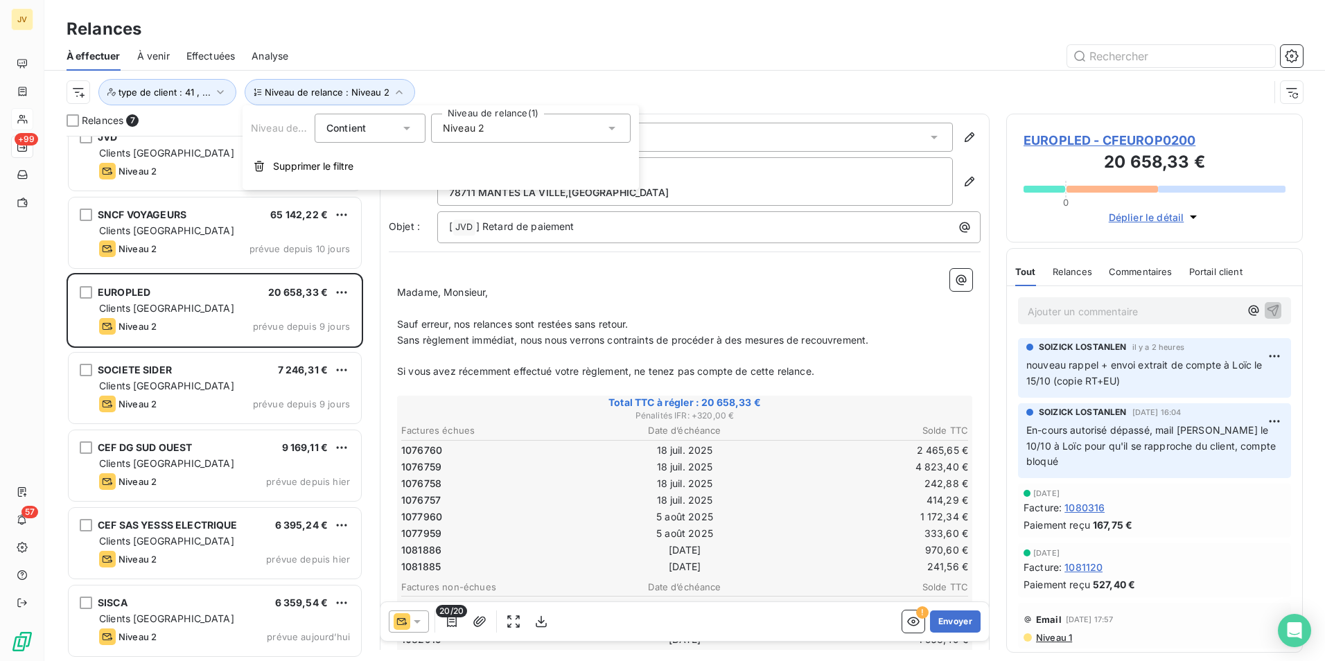
click at [616, 128] on icon at bounding box center [612, 128] width 14 height 14
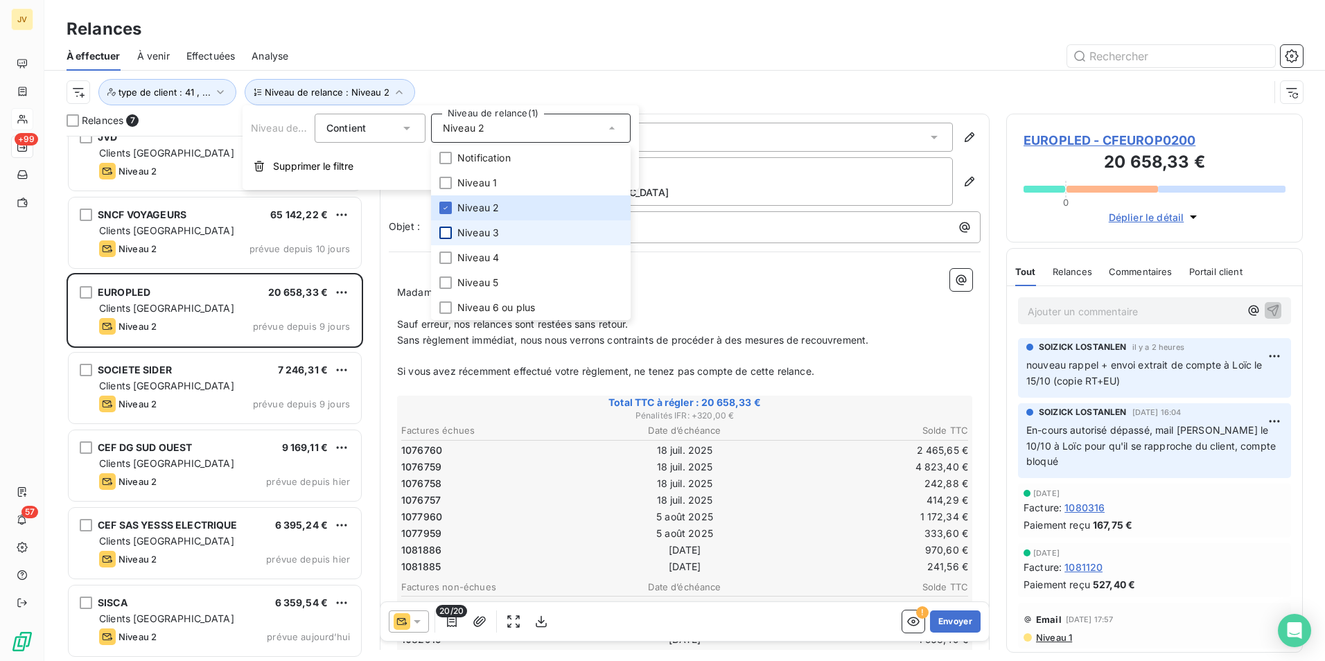
click at [446, 232] on div at bounding box center [445, 233] width 12 height 12
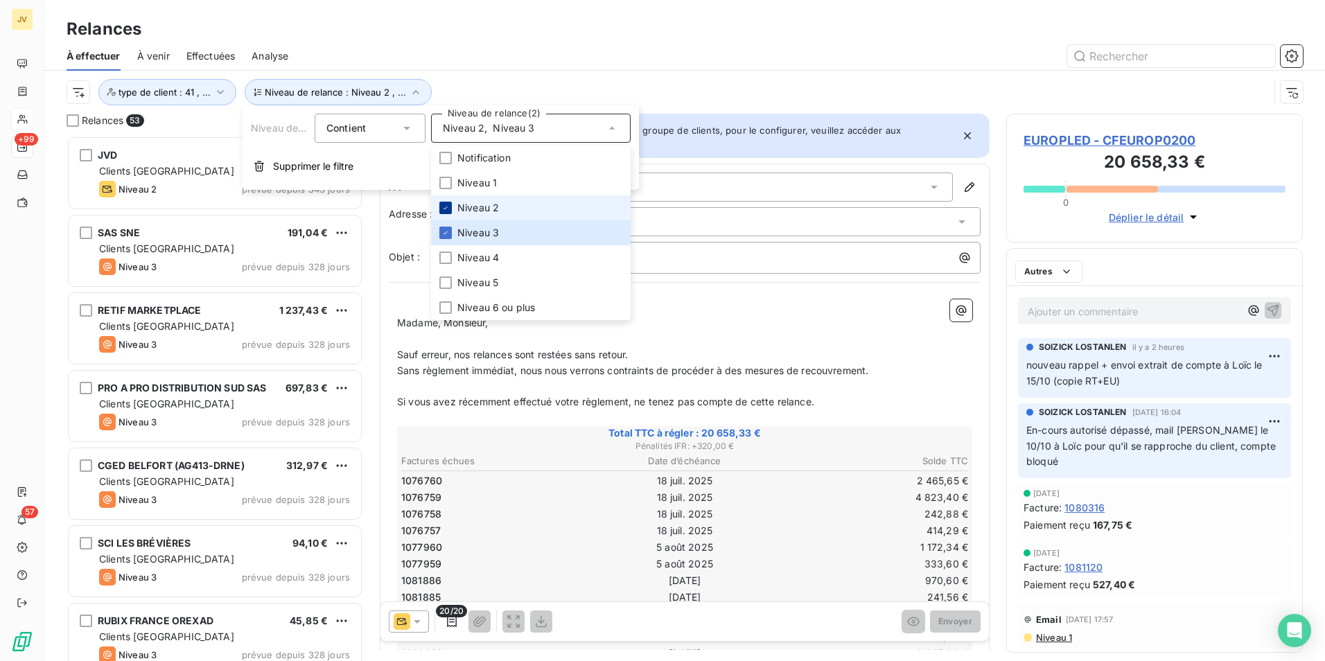
click at [448, 209] on icon at bounding box center [445, 208] width 8 height 8
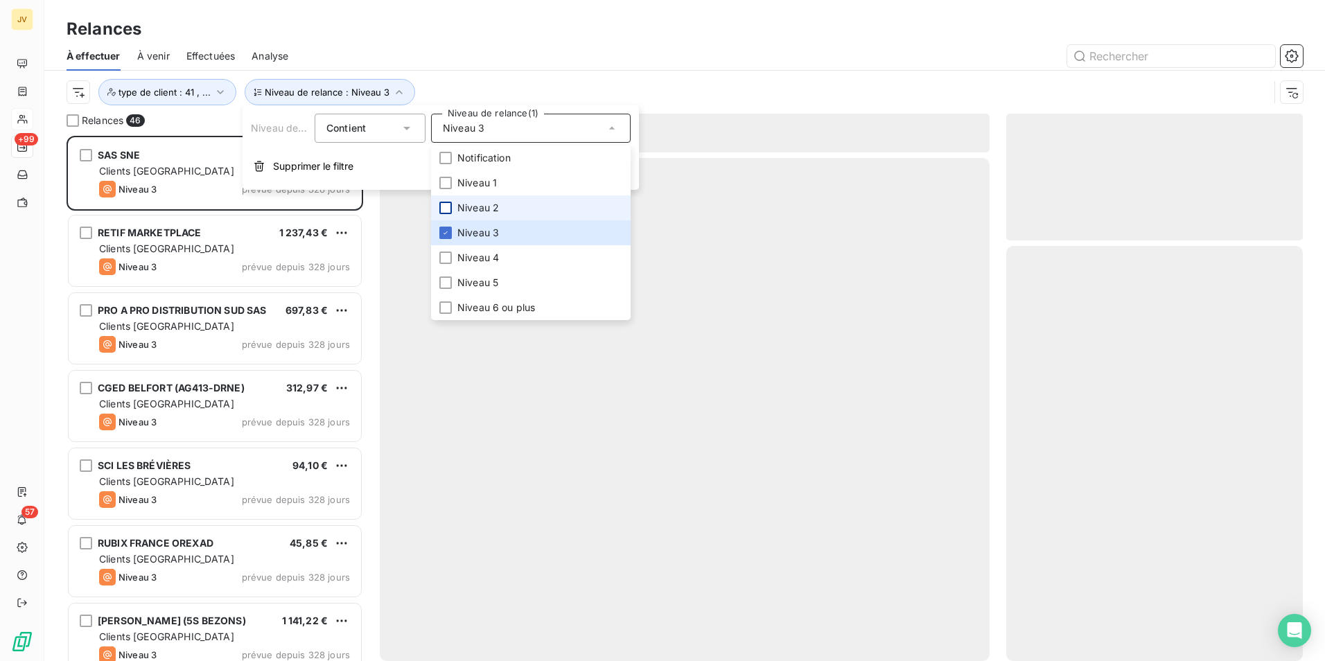
scroll to position [515, 286]
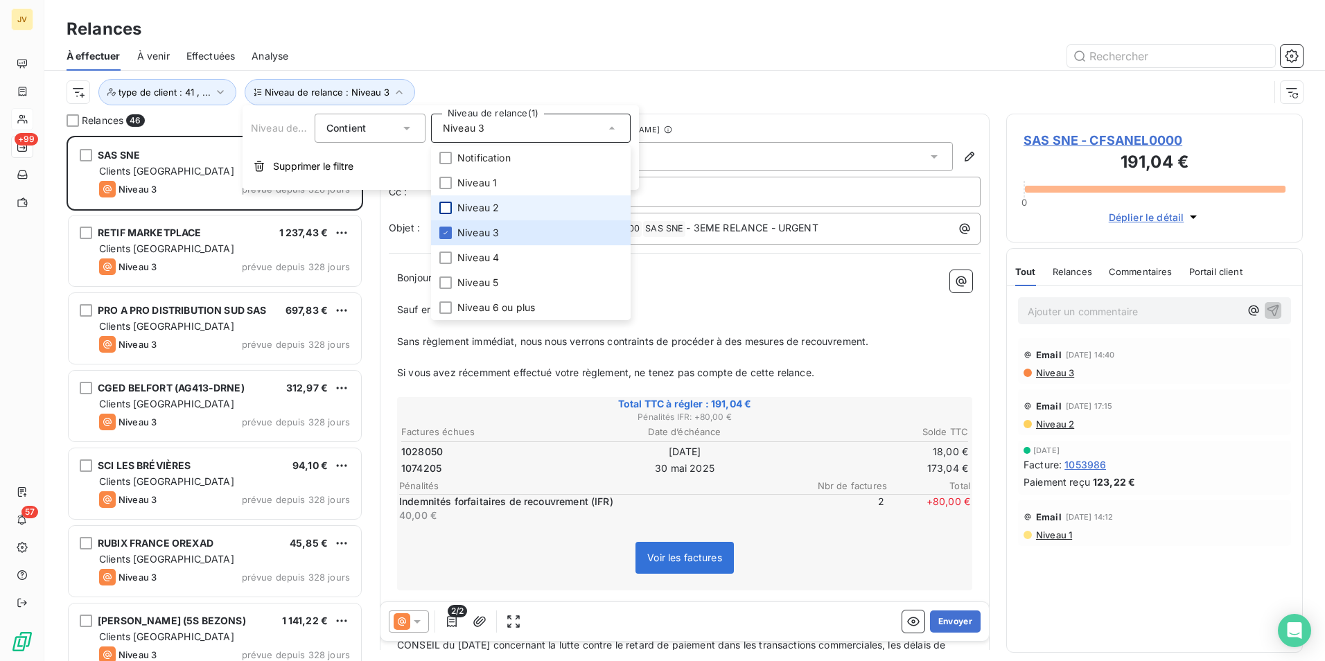
click at [670, 46] on div at bounding box center [804, 56] width 998 height 22
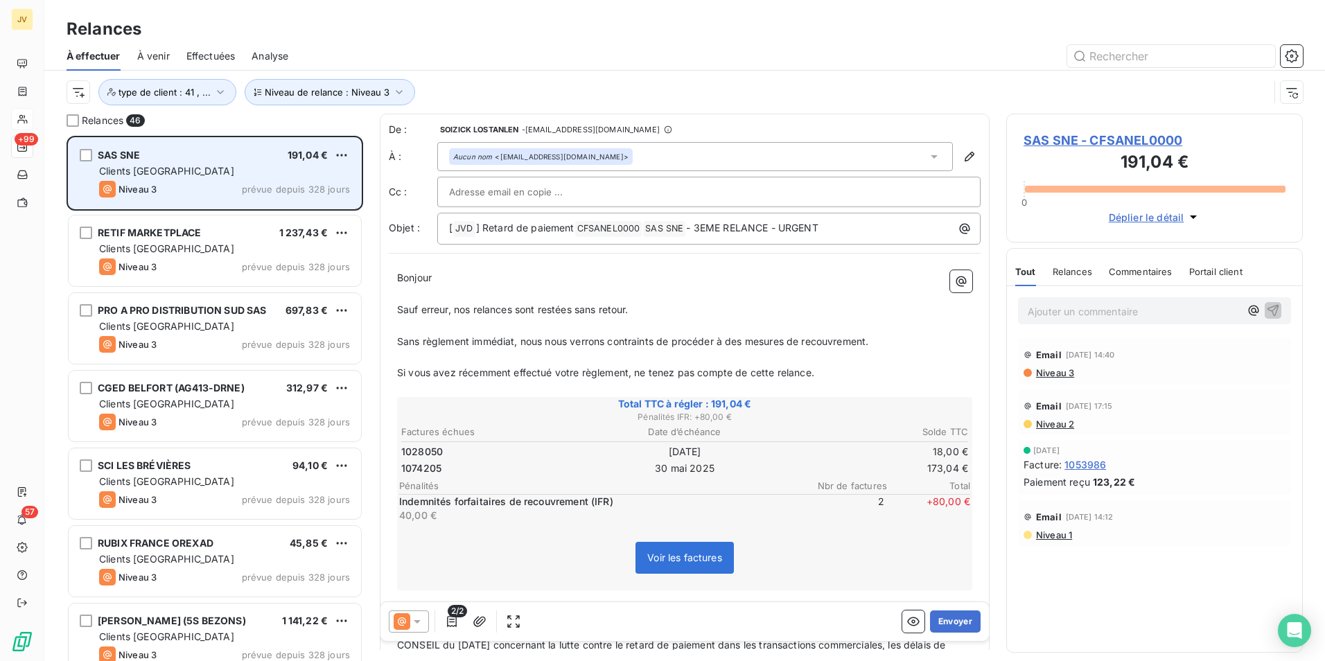
click at [238, 177] on div "Clients [GEOGRAPHIC_DATA]" at bounding box center [224, 171] width 251 height 14
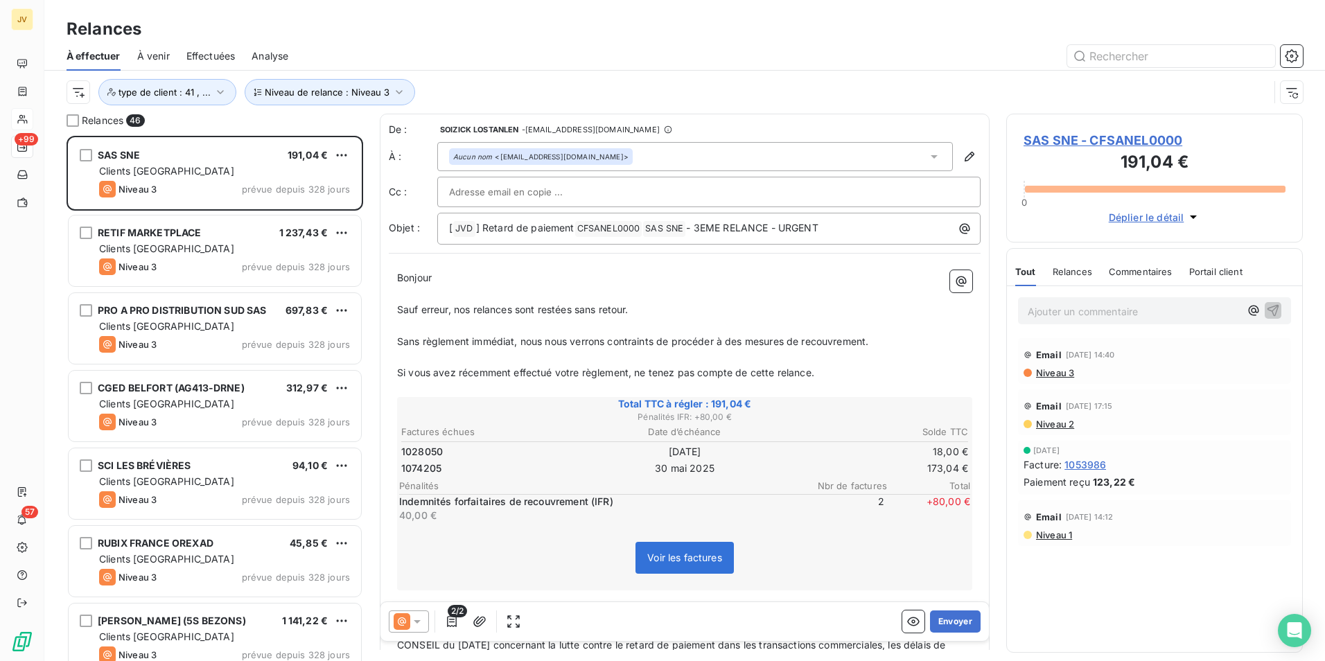
click at [1068, 276] on span "Relances" at bounding box center [1073, 271] width 40 height 11
click at [416, 617] on icon at bounding box center [417, 622] width 14 height 14
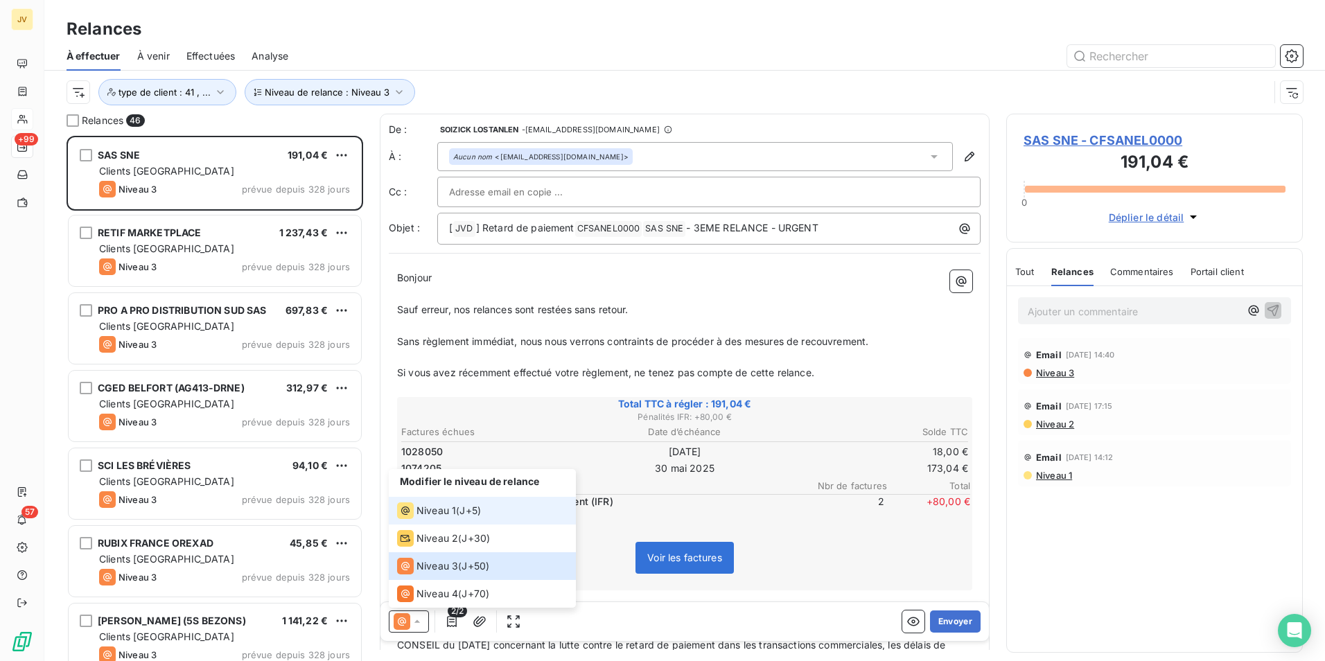
click at [437, 516] on span "Niveau 1" at bounding box center [436, 511] width 40 height 14
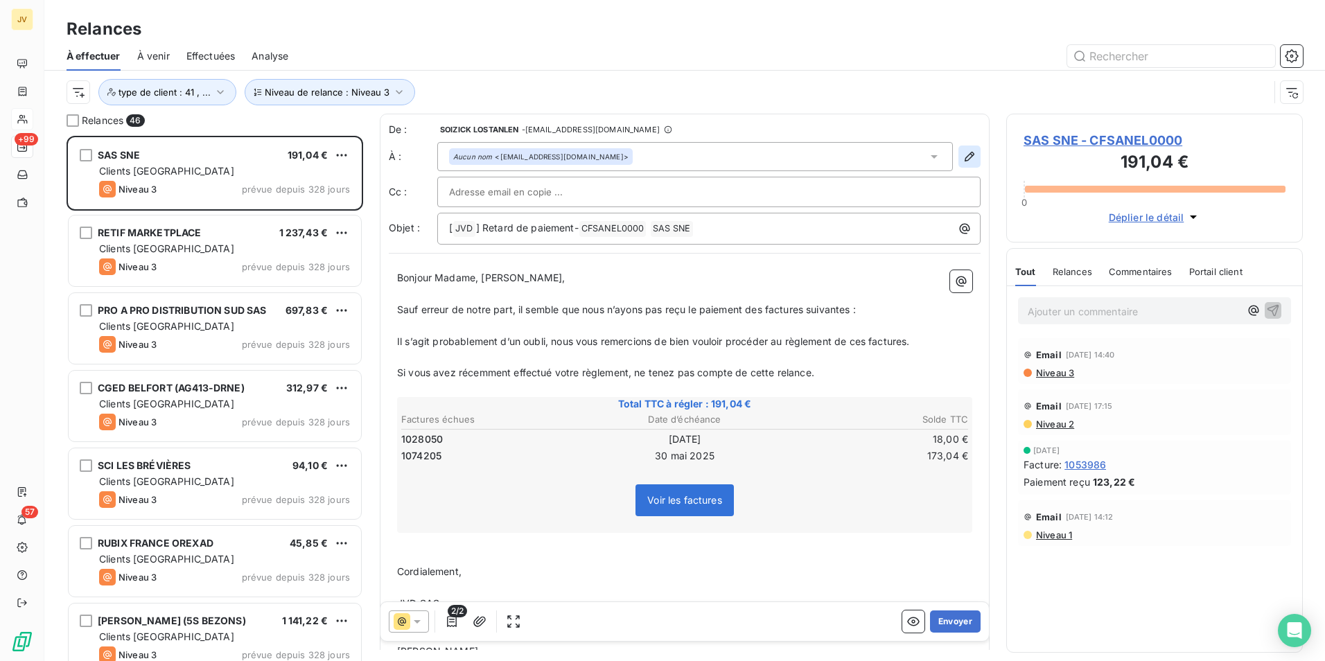
click at [963, 157] on icon "button" at bounding box center [970, 157] width 14 height 14
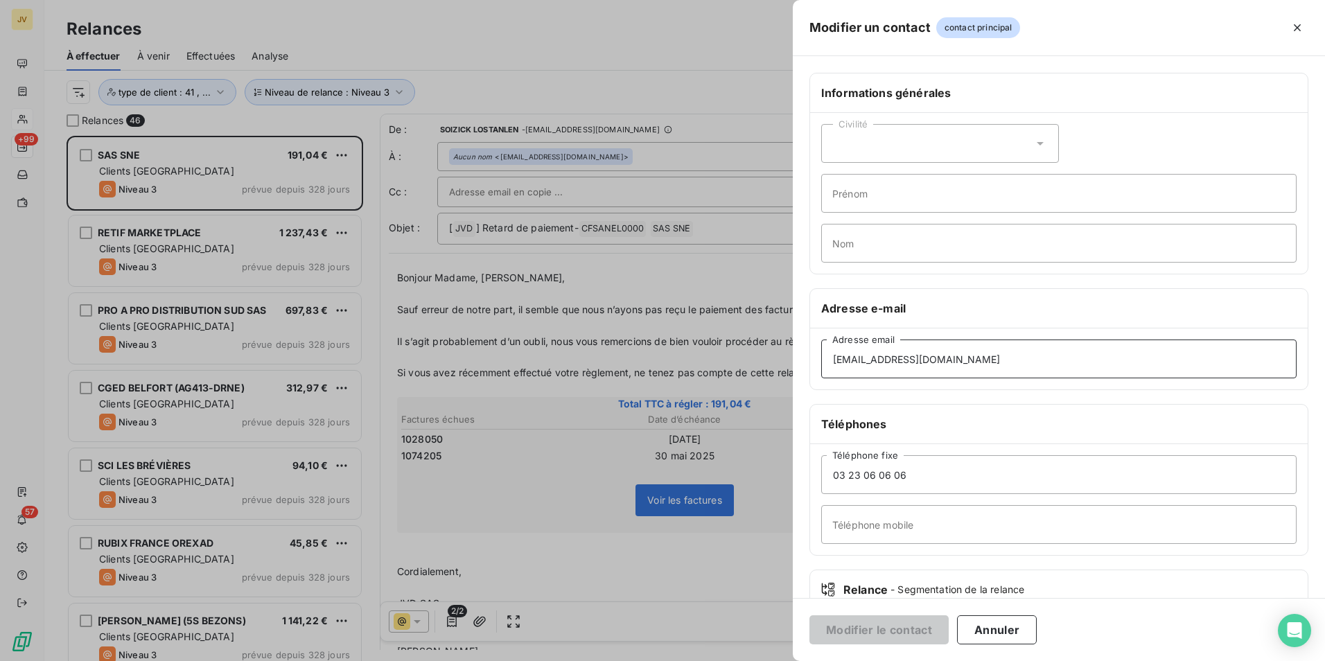
drag, startPoint x: 995, startPoint y: 366, endPoint x: 206, endPoint y: 272, distance: 794.9
click at [206, 660] on div "Modifier un contact contact principal Informations générales Civilité Prénom No…" at bounding box center [662, 661] width 1325 height 0
paste input "[PERSON_NAME].serydjezo"
type input "[PERSON_NAME][EMAIL_ADDRESS][DOMAIN_NAME]"
click at [877, 629] on button "Modifier le contact" at bounding box center [878, 629] width 139 height 29
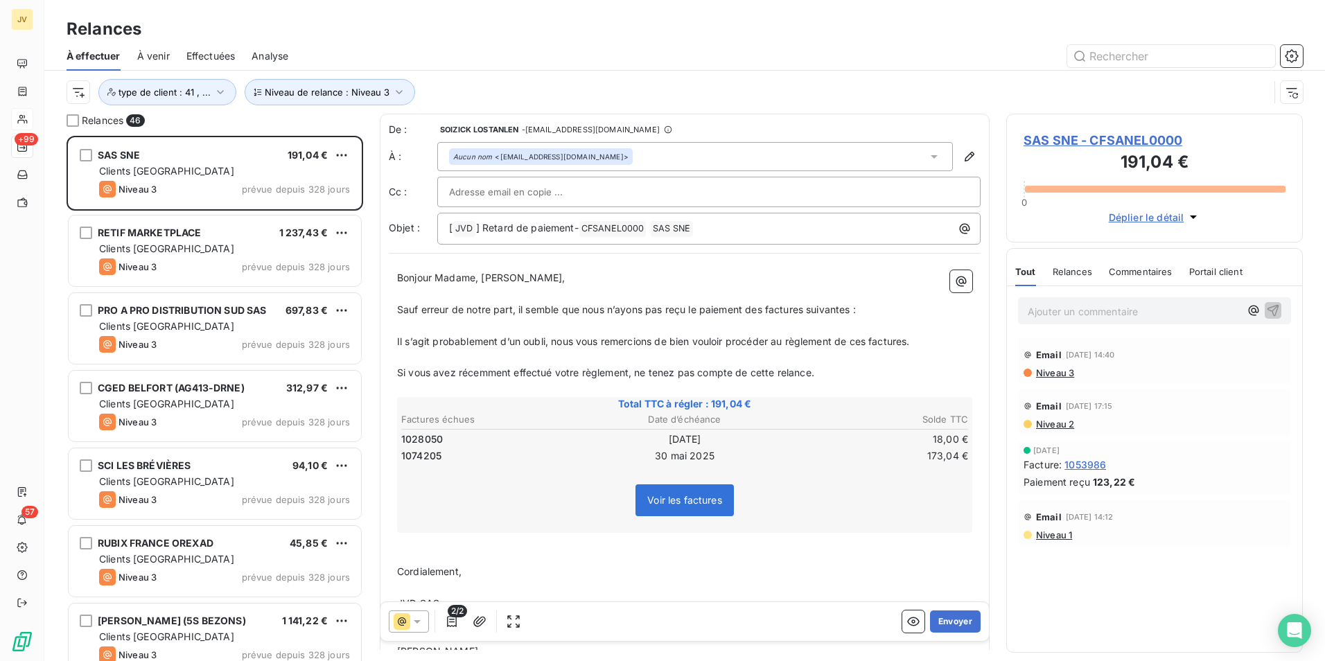
click at [527, 278] on span "Bonjour Madame, [PERSON_NAME]," at bounding box center [481, 278] width 168 height 12
click at [915, 157] on div "Aucun nom <[EMAIL_ADDRESS][DOMAIN_NAME]>" at bounding box center [695, 156] width 516 height 29
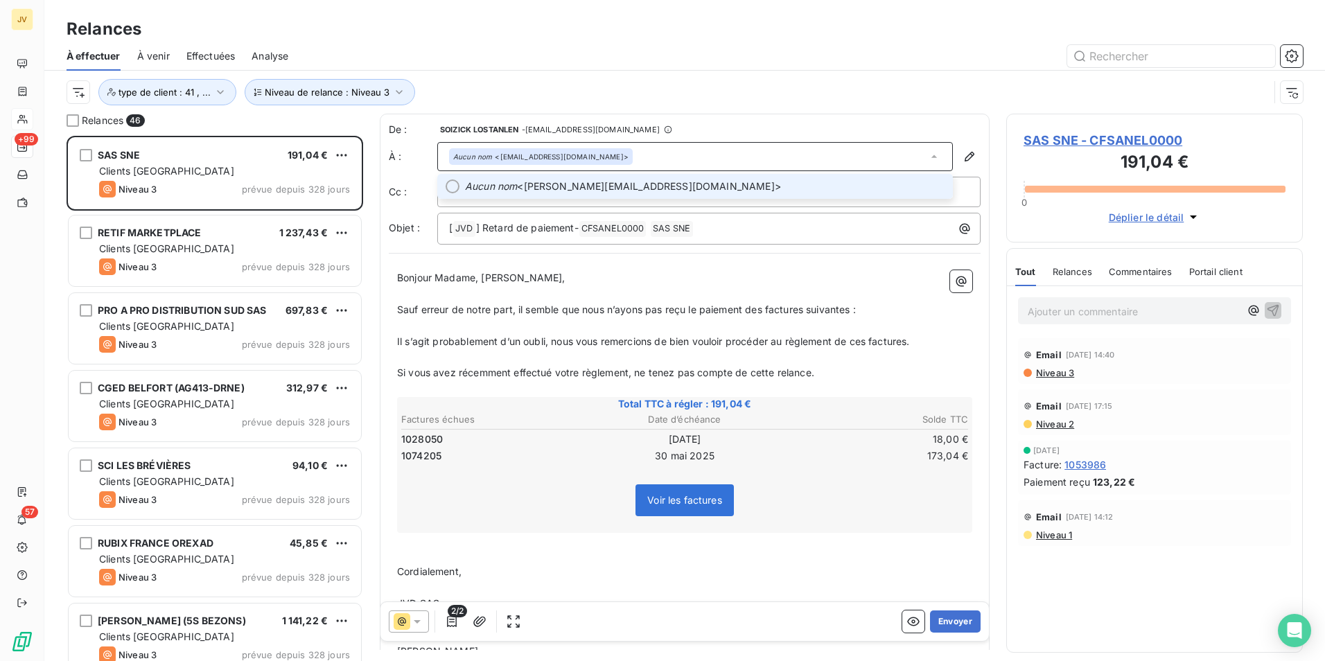
click at [457, 188] on div at bounding box center [453, 186] width 14 height 14
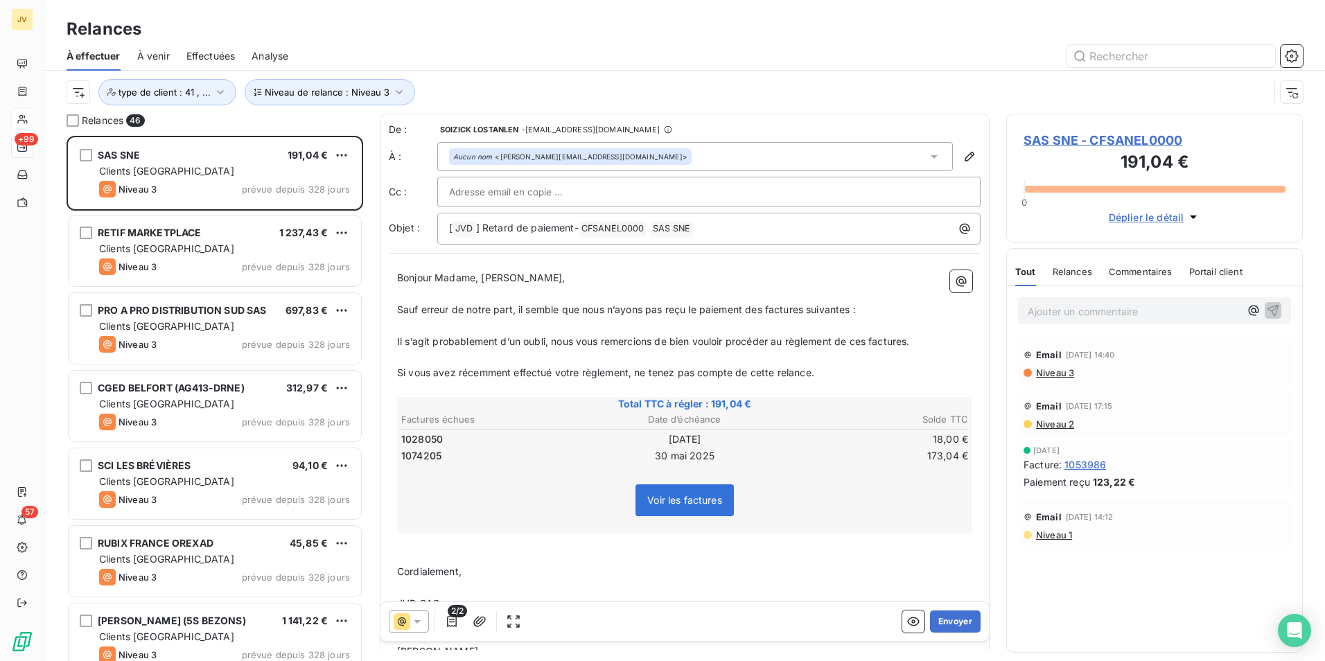
click at [510, 280] on span "Bonjour Madame, [PERSON_NAME]," at bounding box center [481, 278] width 168 height 12
click at [525, 281] on span "Bonjour Madame, [PERSON_NAME]," at bounding box center [481, 278] width 168 height 12
click at [552, 345] on span "Il s’agit probablement d’un oubli, nous vous remercions de bien vouloir procéde…" at bounding box center [653, 341] width 513 height 12
click at [1058, 270] on span "Relances" at bounding box center [1073, 271] width 40 height 11
click at [479, 618] on icon "button" at bounding box center [480, 622] width 14 height 14
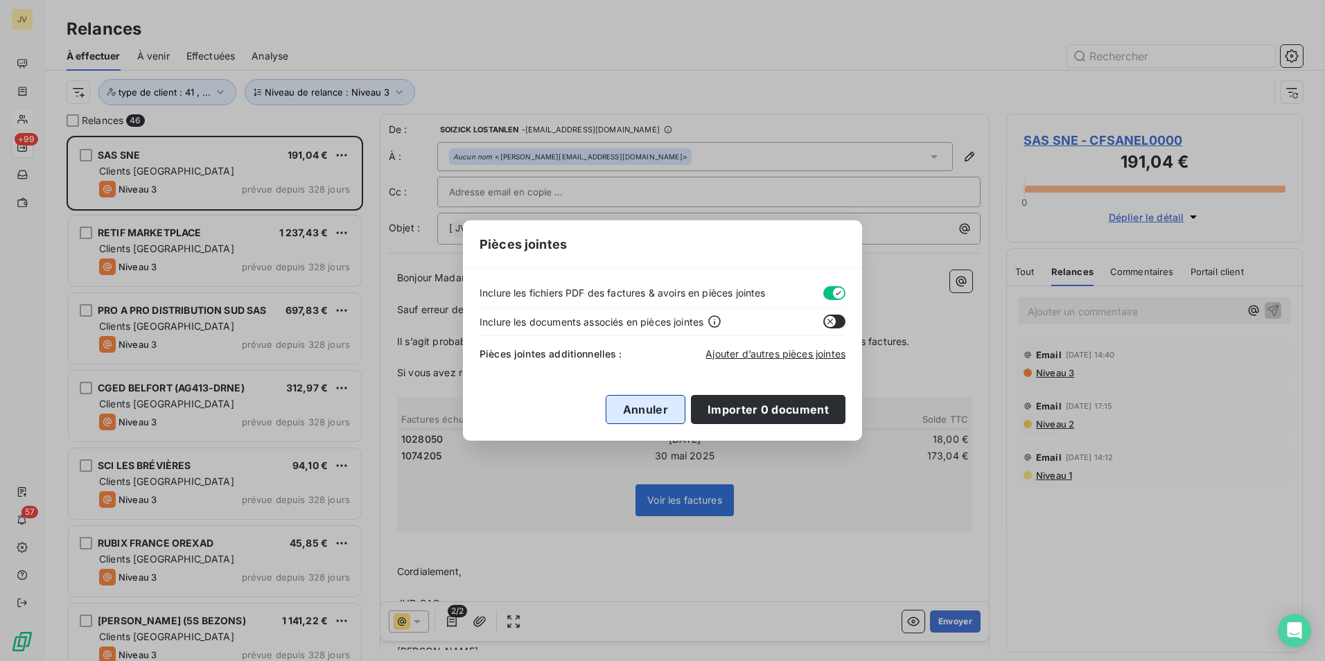
click at [655, 414] on button "Annuler" at bounding box center [646, 409] width 80 height 29
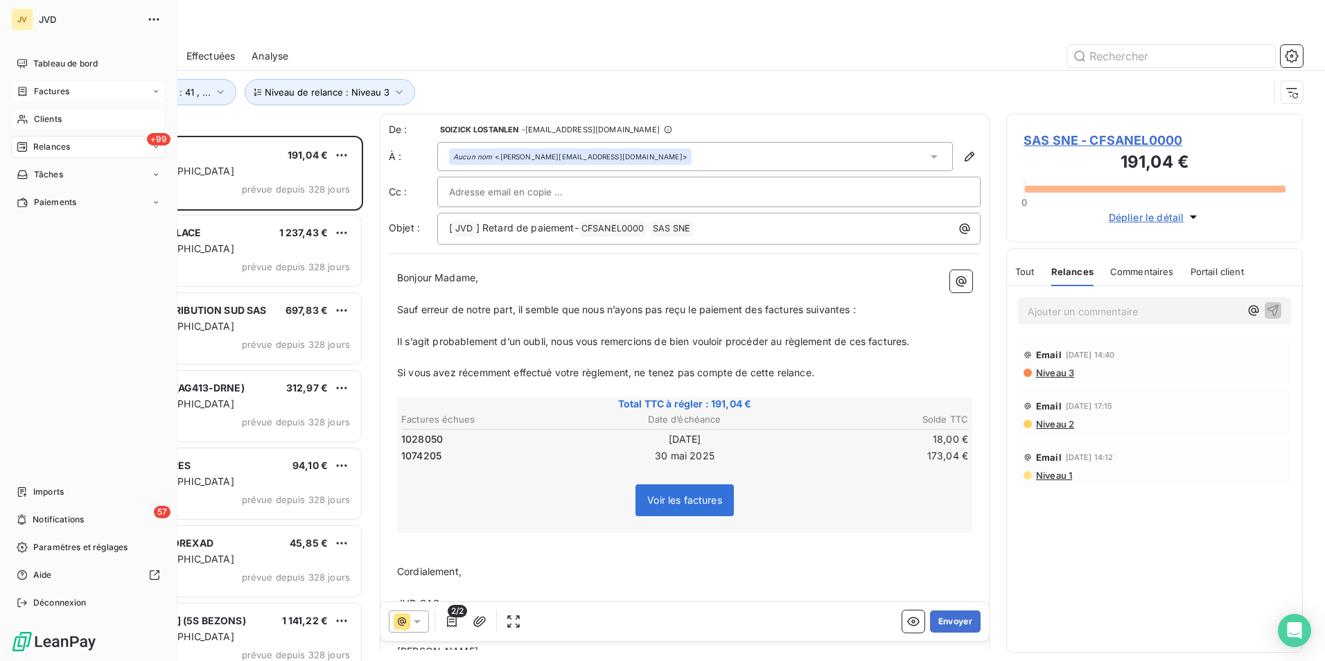
click at [39, 88] on span "Factures" at bounding box center [51, 91] width 35 height 12
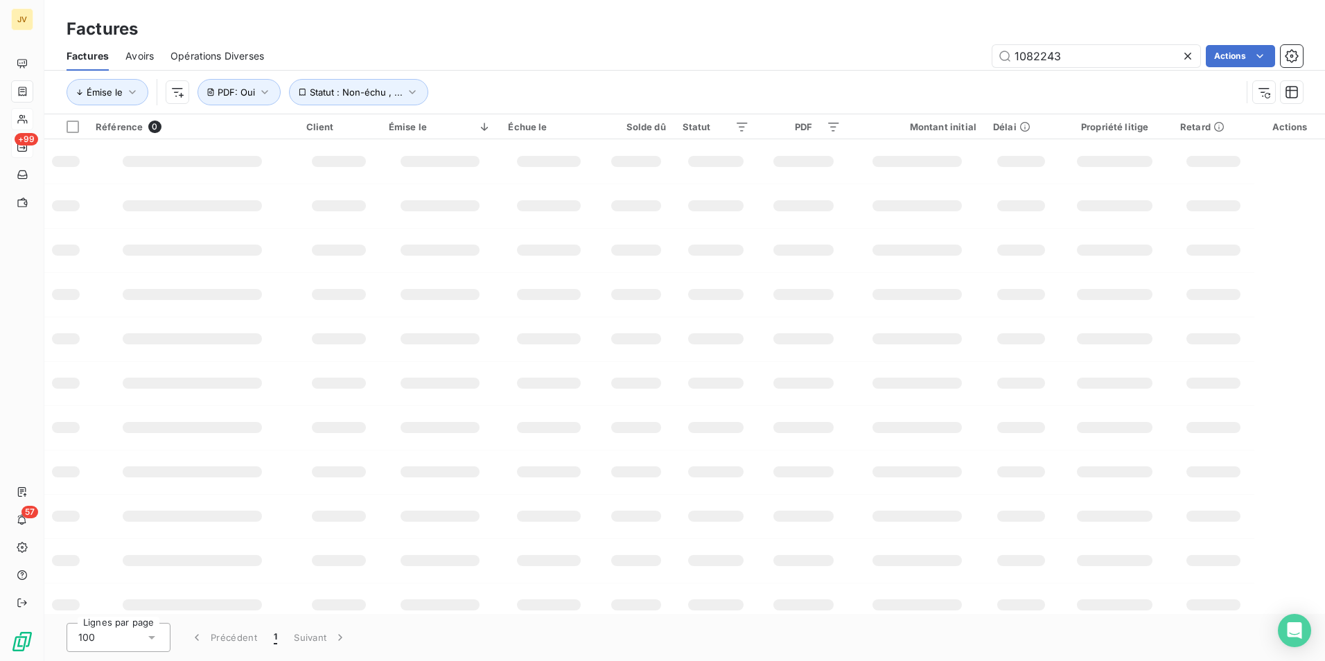
drag, startPoint x: 1101, startPoint y: 55, endPoint x: 827, endPoint y: 57, distance: 274.4
click at [823, 44] on div "Factures Avoirs Opérations Diverses 1082243 Actions" at bounding box center [684, 56] width 1281 height 29
type input "1028050"
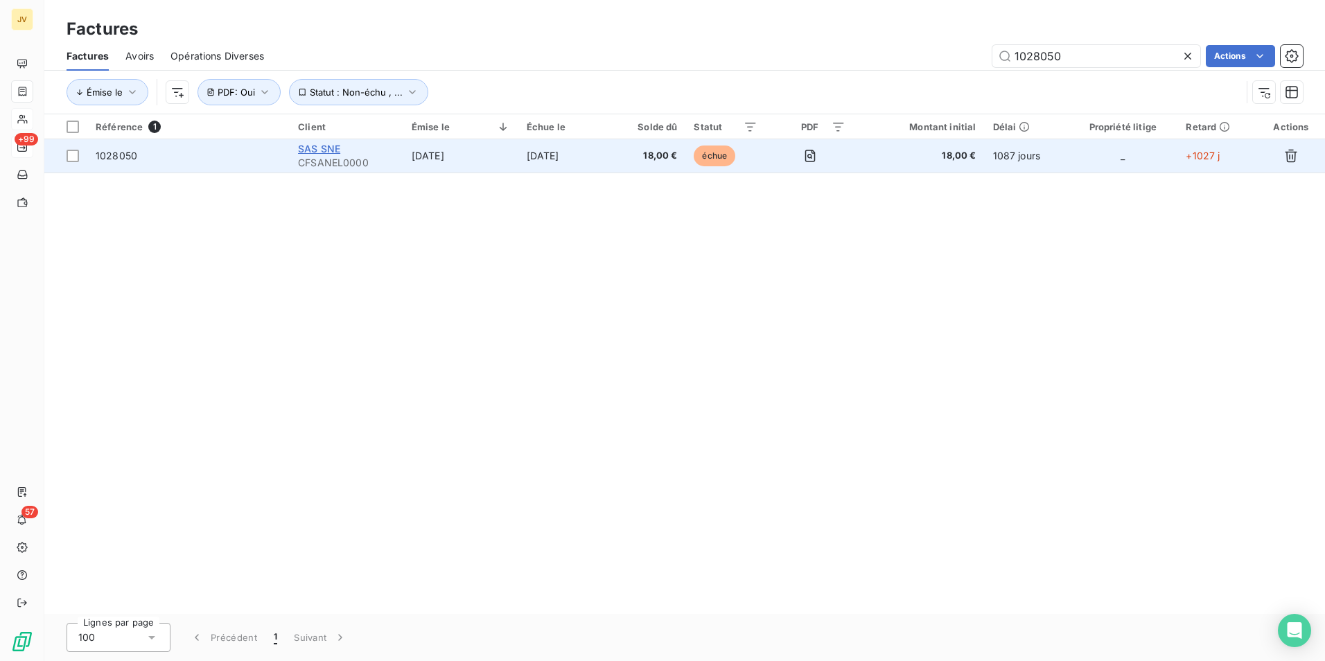
click at [332, 149] on span "SAS SNE" at bounding box center [319, 149] width 42 height 12
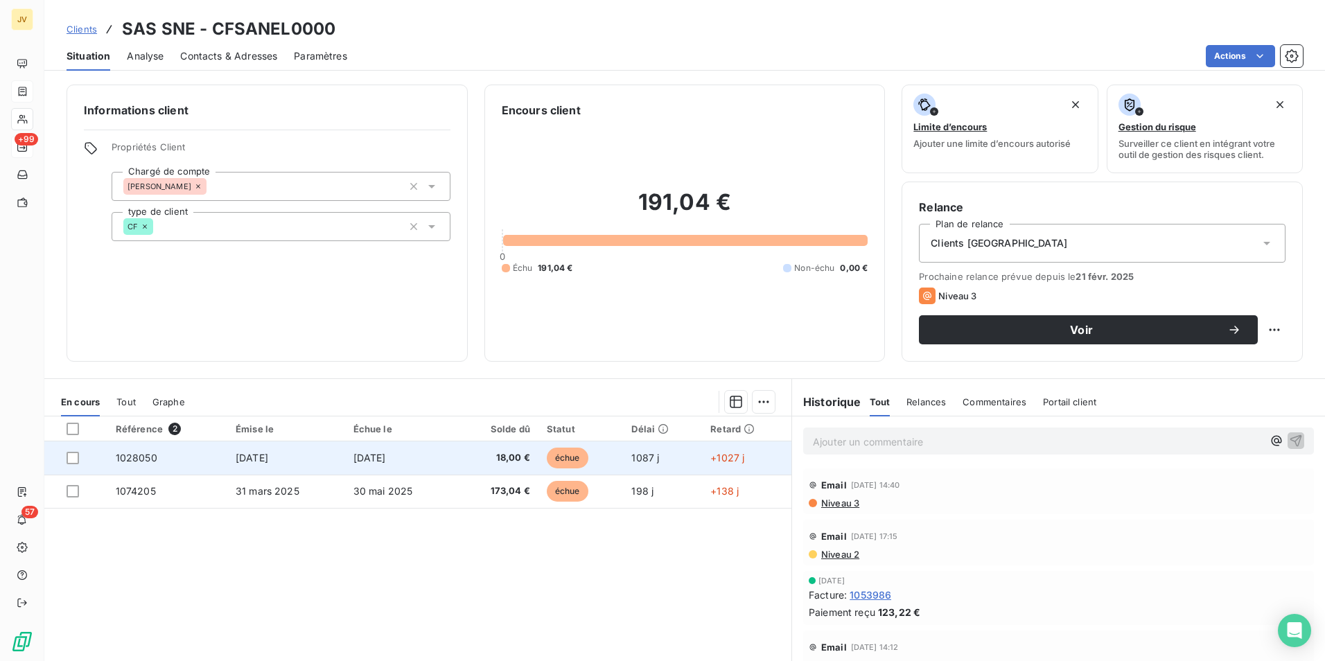
click at [154, 462] on span "1028050" at bounding box center [137, 458] width 42 height 12
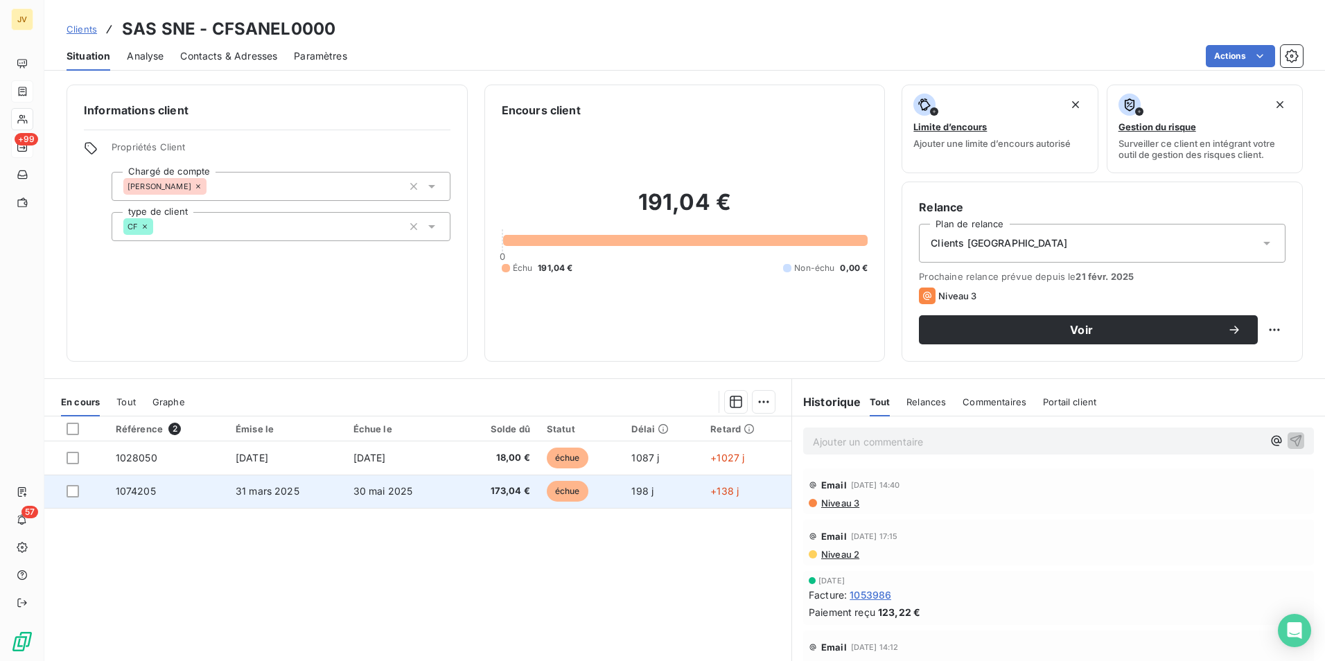
click at [299, 493] on td "31 mars 2025" at bounding box center [286, 491] width 118 height 33
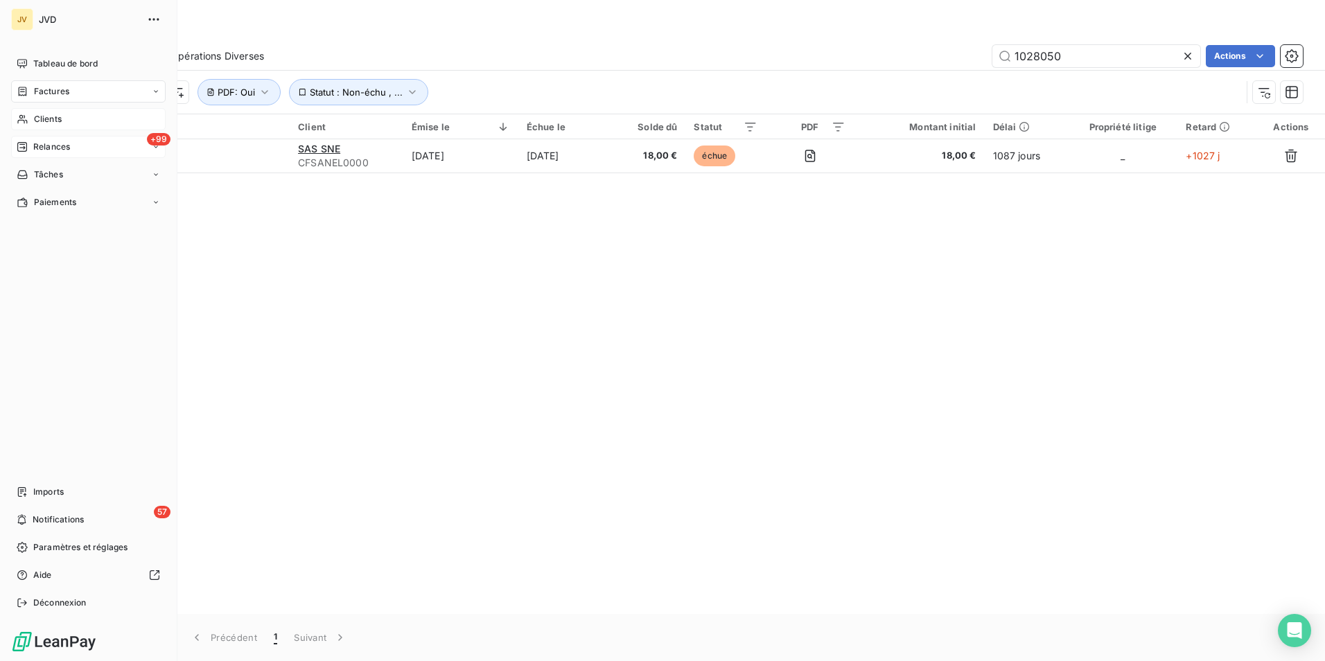
click at [50, 154] on div "+99 Relances" at bounding box center [88, 147] width 155 height 22
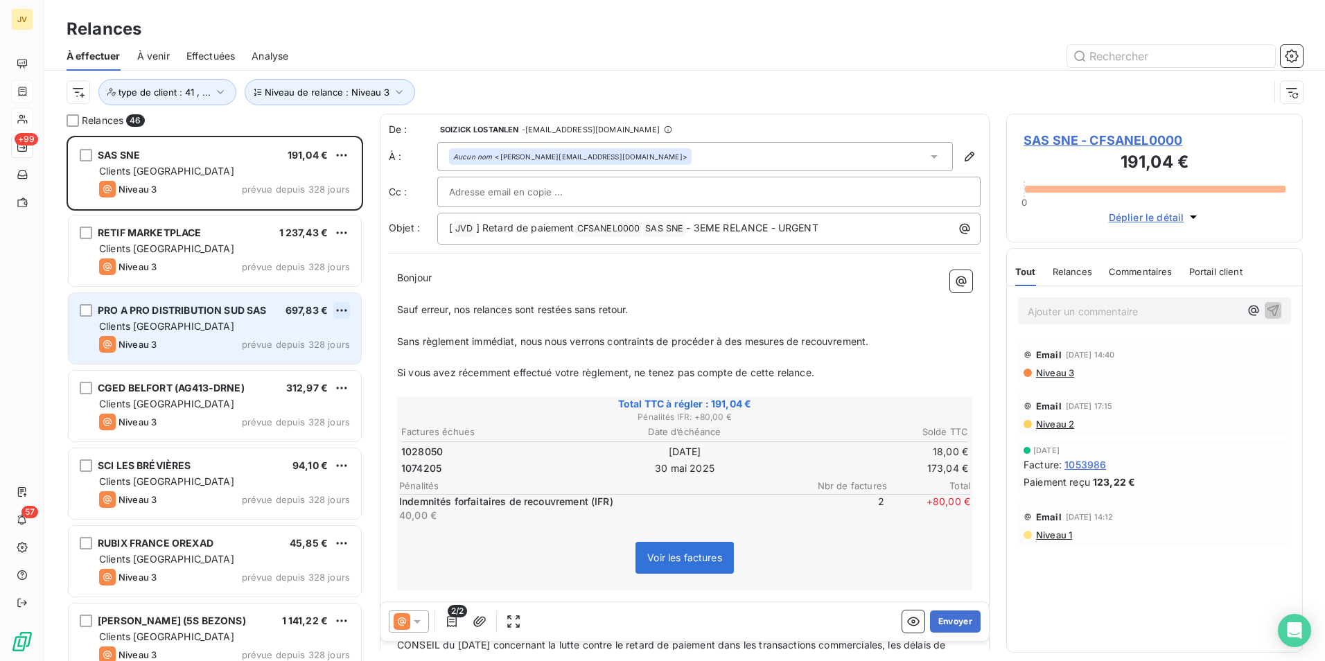
scroll to position [515, 286]
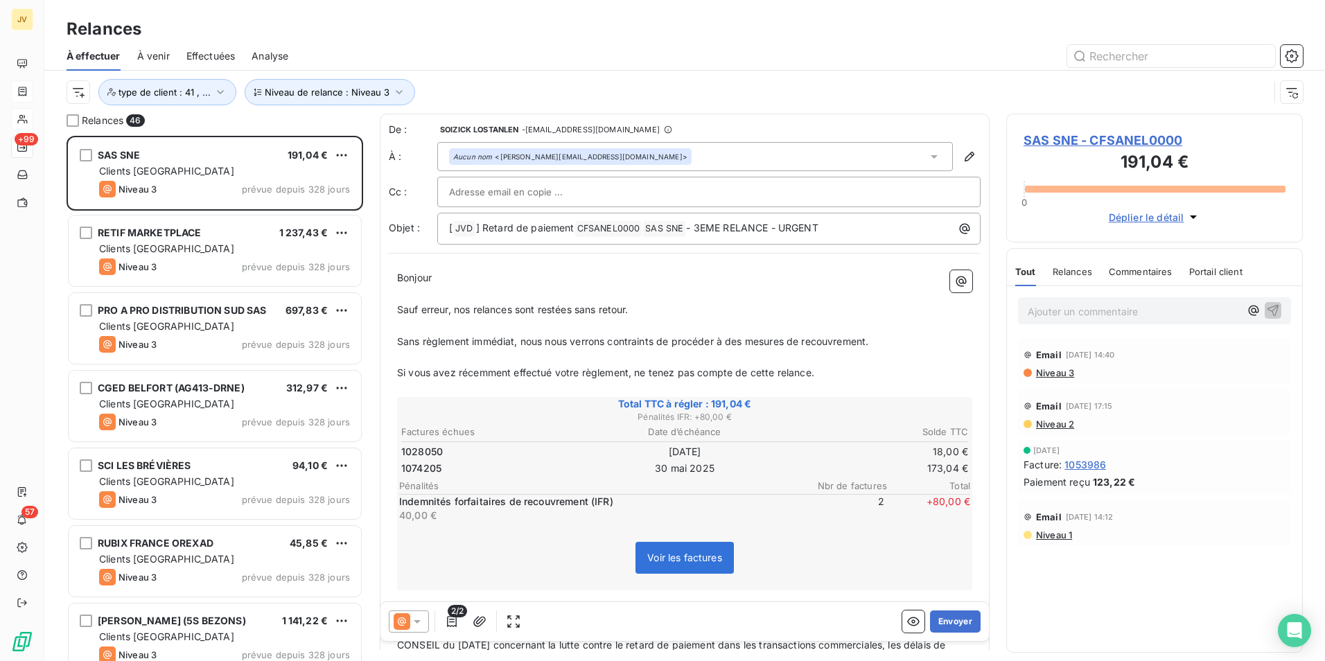
click at [411, 625] on icon at bounding box center [417, 622] width 14 height 14
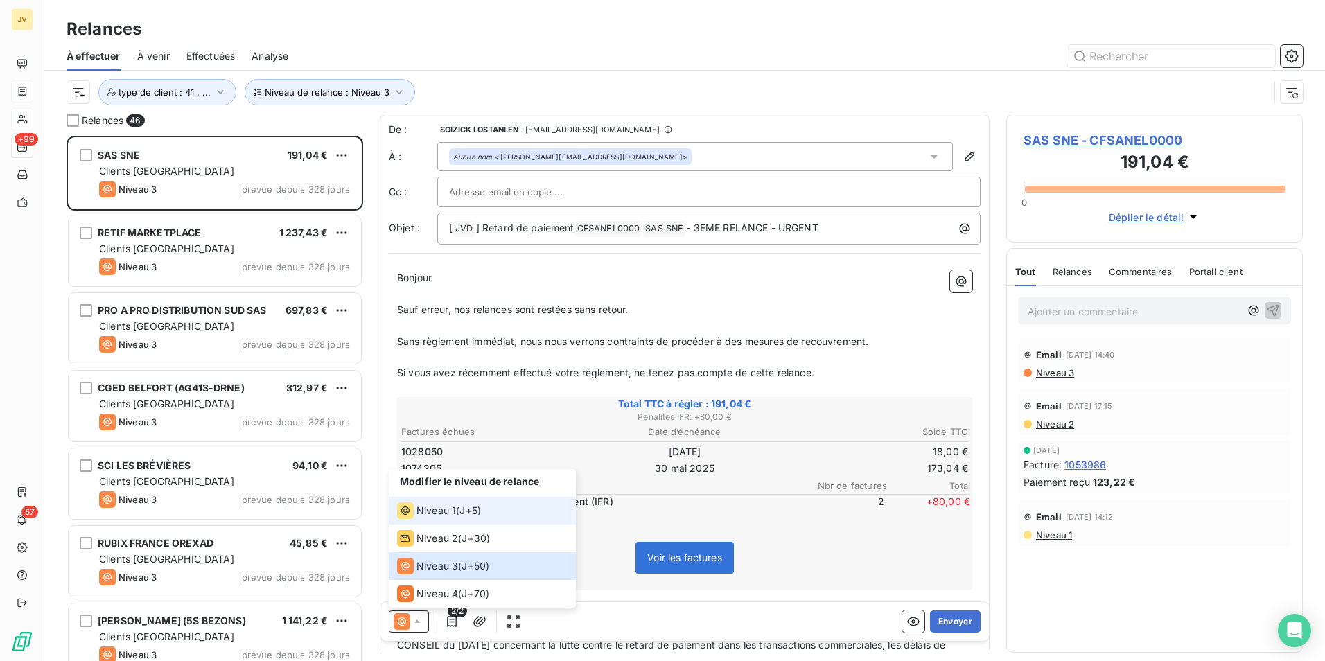
click at [417, 512] on span "Niveau 1" at bounding box center [436, 511] width 40 height 14
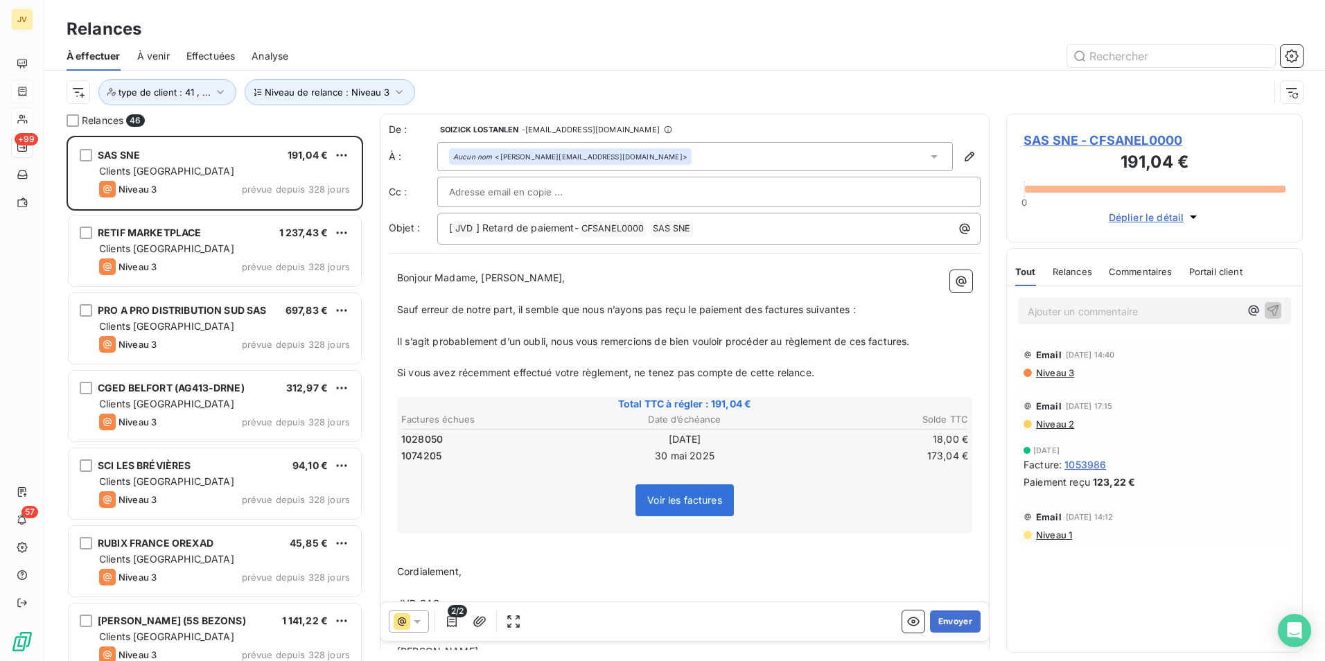
drag, startPoint x: 525, startPoint y: 267, endPoint x: 524, endPoint y: 276, distance: 8.4
click at [525, 274] on div "Bonjour Madame, Monsieur, ﻿ Sauf erreur de notre part, il semble que nous n’ayo…" at bounding box center [685, 520] width 592 height 517
click at [524, 277] on span "Bonjour Madame, [PERSON_NAME]," at bounding box center [481, 278] width 168 height 12
click at [555, 352] on p "﻿" at bounding box center [684, 357] width 575 height 16
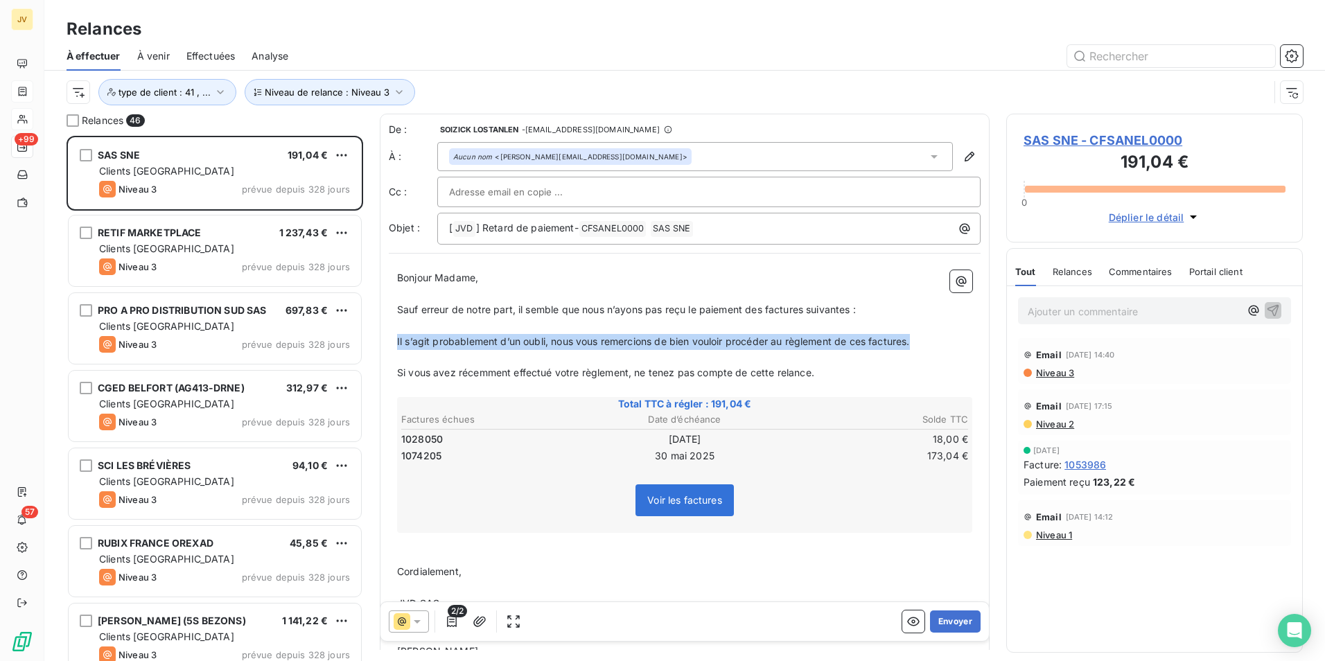
drag, startPoint x: 931, startPoint y: 340, endPoint x: 382, endPoint y: 342, distance: 548.9
click at [382, 342] on div "De : [PERSON_NAME] LOSTANLEN - [EMAIL_ADDRESS][DOMAIN_NAME] À : Aucun nom <[PER…" at bounding box center [685, 451] width 610 height 674
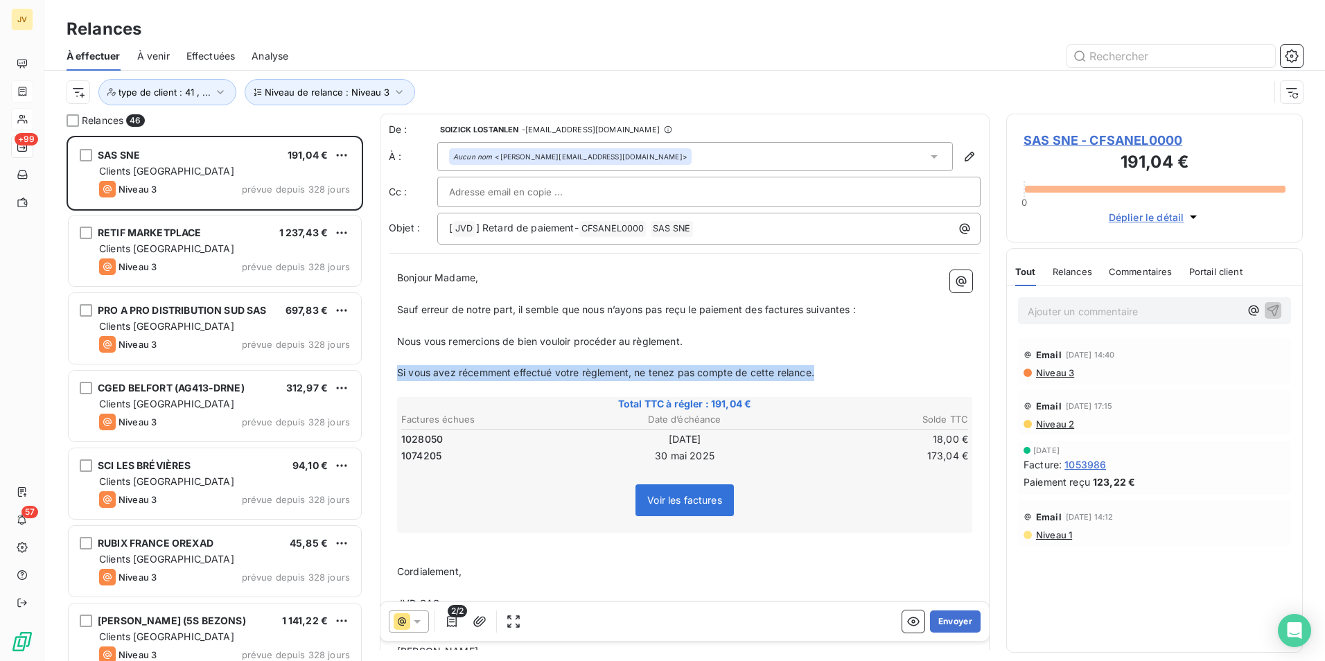
drag, startPoint x: 839, startPoint y: 373, endPoint x: 374, endPoint y: 381, distance: 464.4
click at [374, 381] on div "Relances 46 SAS SNE 191,04 € Clients [GEOGRAPHIC_DATA] Niveau 3 prévue depuis 3…" at bounding box center [684, 387] width 1281 height 547
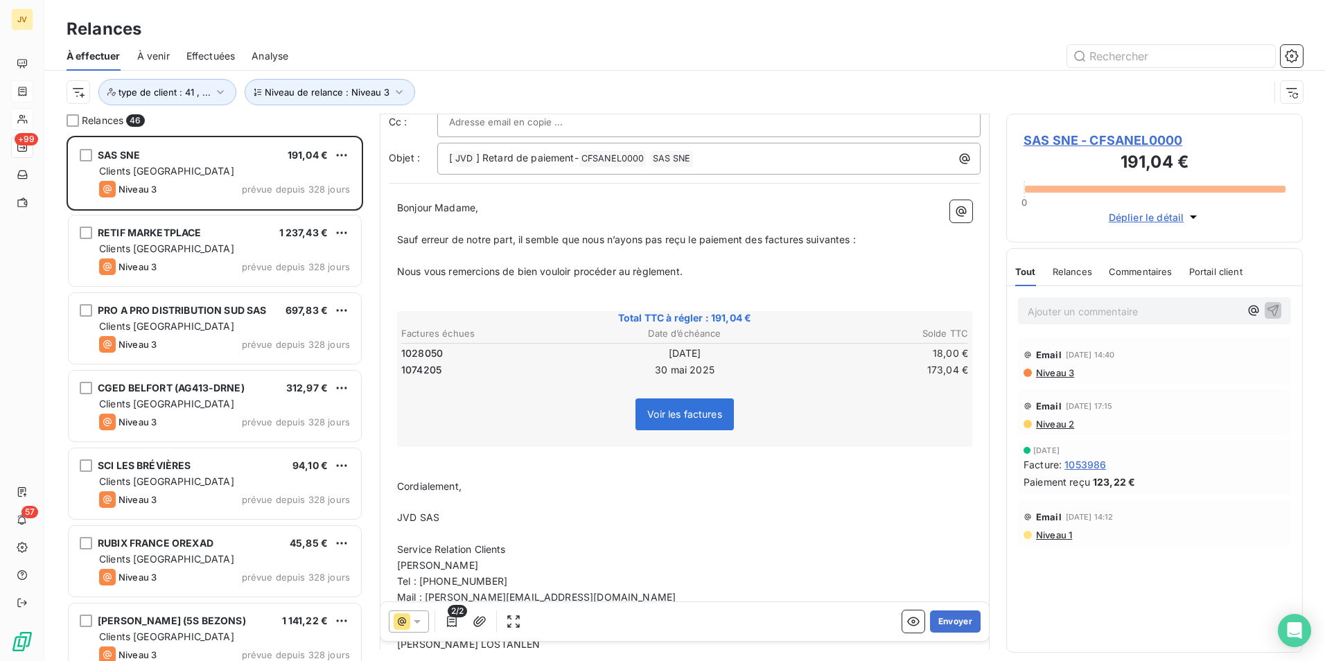
scroll to position [0, 0]
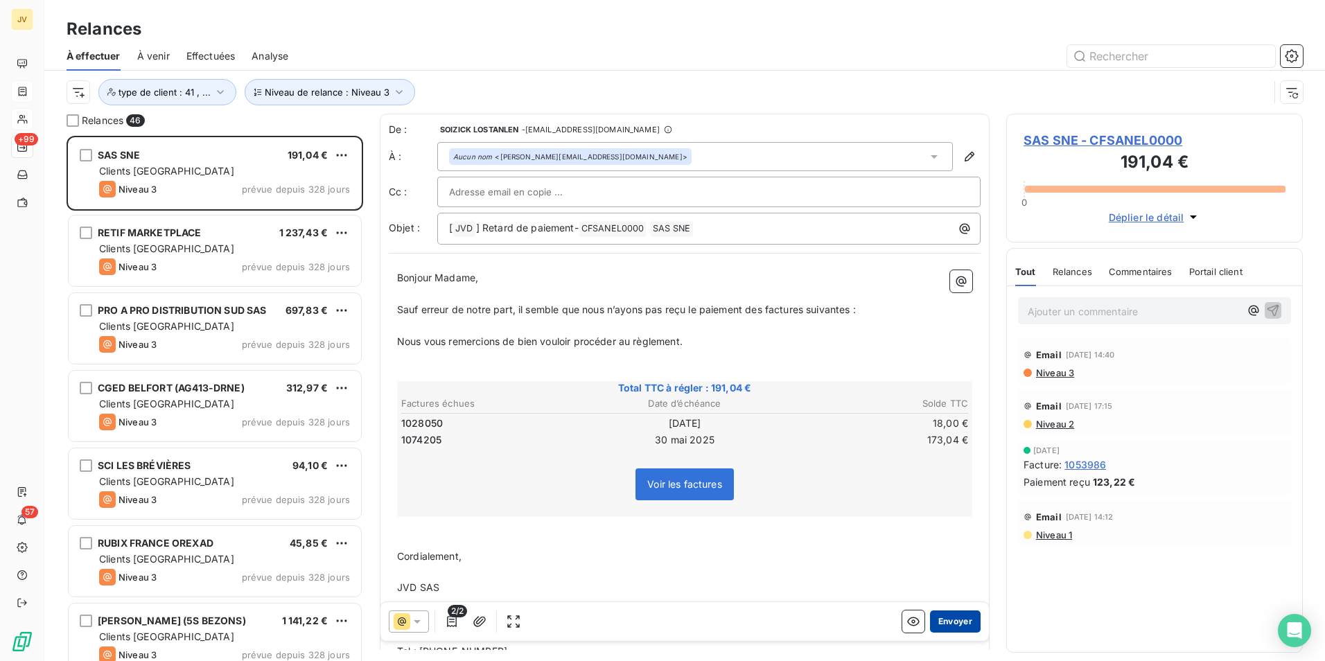
click at [944, 617] on button "Envoyer" at bounding box center [955, 622] width 51 height 22
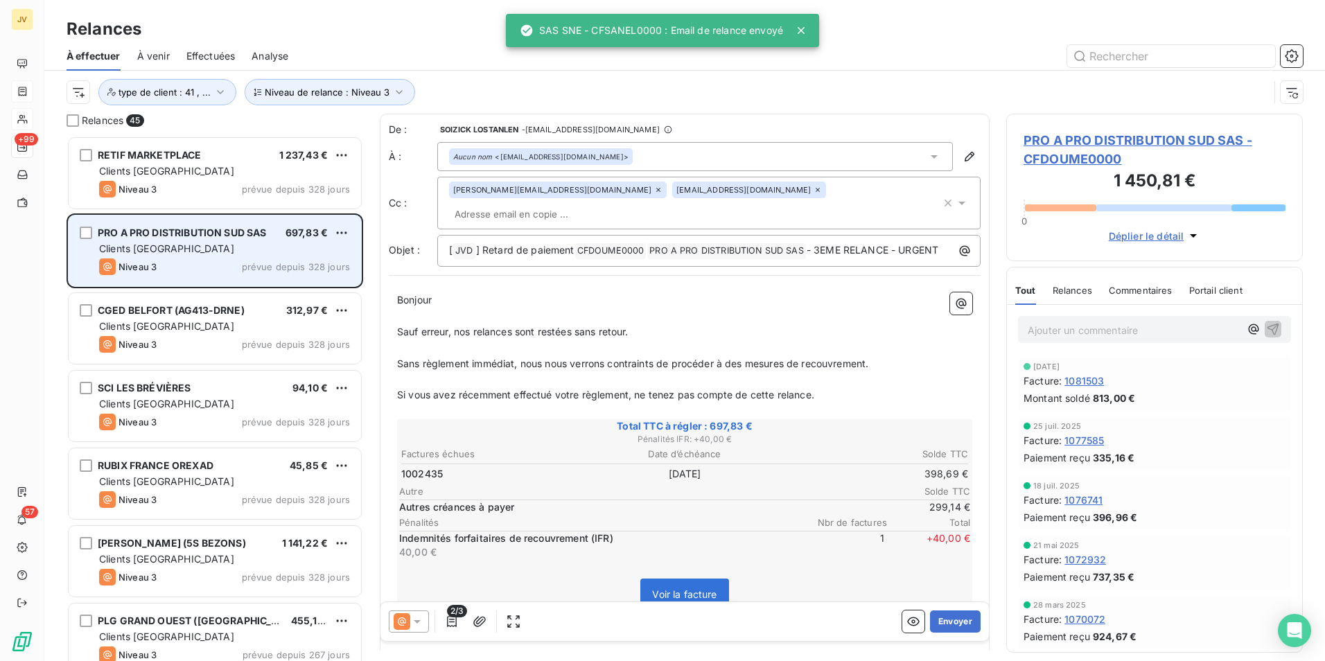
click at [233, 258] on div "PRO A PRO DISTRIBUTION SUD SAS 697,83 € Clients France Niveau 3 prévue depuis 3…" at bounding box center [215, 251] width 292 height 71
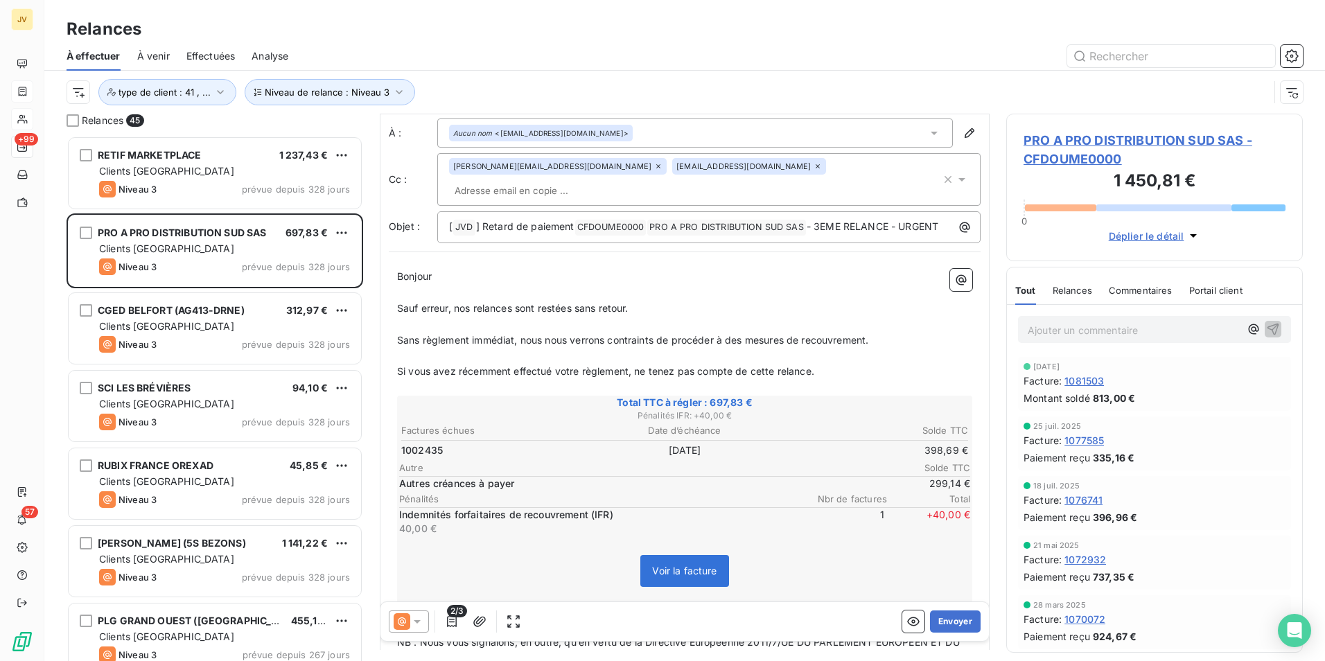
scroll to position [1, 0]
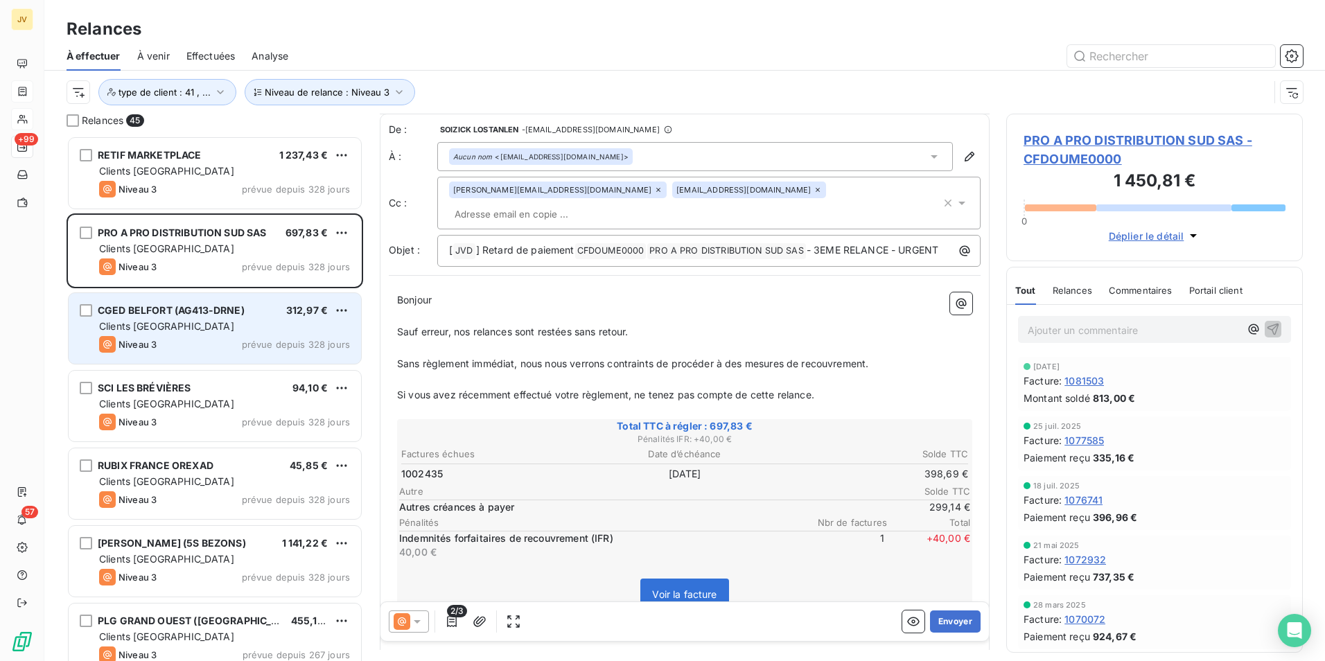
click at [241, 331] on div "Clients [GEOGRAPHIC_DATA]" at bounding box center [224, 326] width 251 height 14
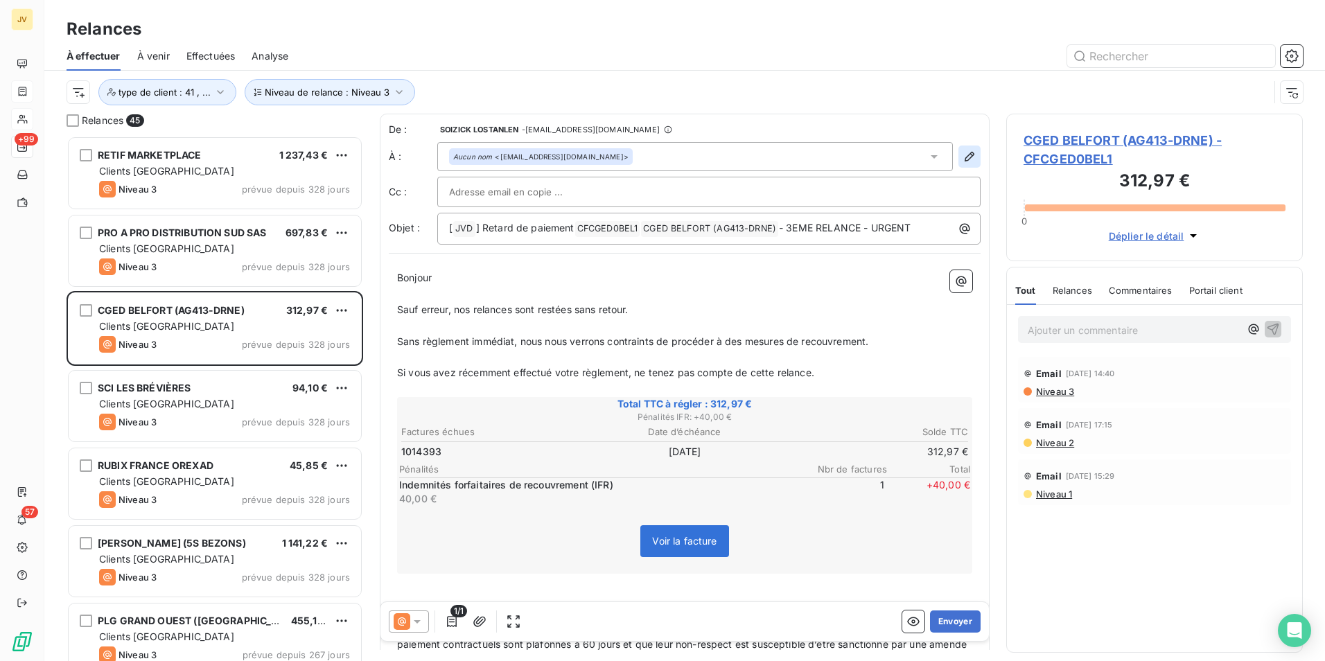
click at [963, 157] on icon "button" at bounding box center [970, 157] width 14 height 14
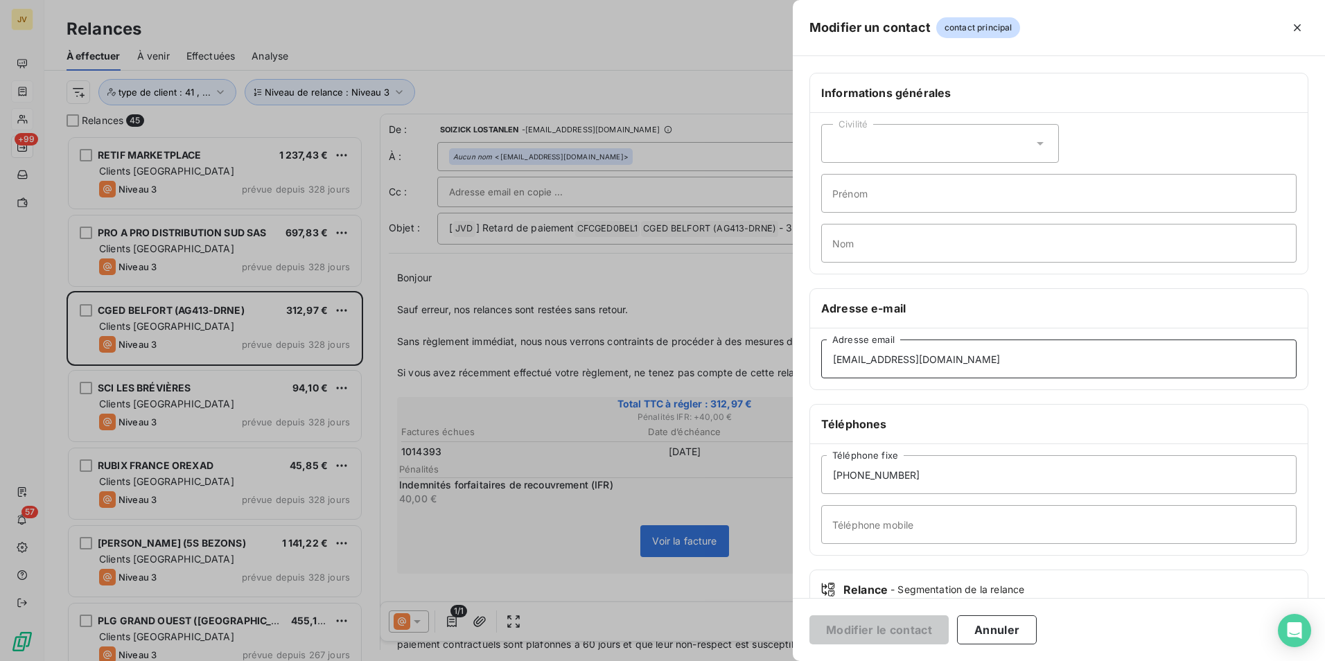
drag, startPoint x: 980, startPoint y: 351, endPoint x: 130, endPoint y: 253, distance: 856.0
click at [255, 660] on div "Modifier un contact contact principal Informations générales Civilité Prénom No…" at bounding box center [662, 661] width 1325 height 0
paste input "comptafournisseurs"
type input "[EMAIL_ADDRESS][DOMAIN_NAME]"
click at [869, 626] on button "Modifier le contact" at bounding box center [878, 629] width 139 height 29
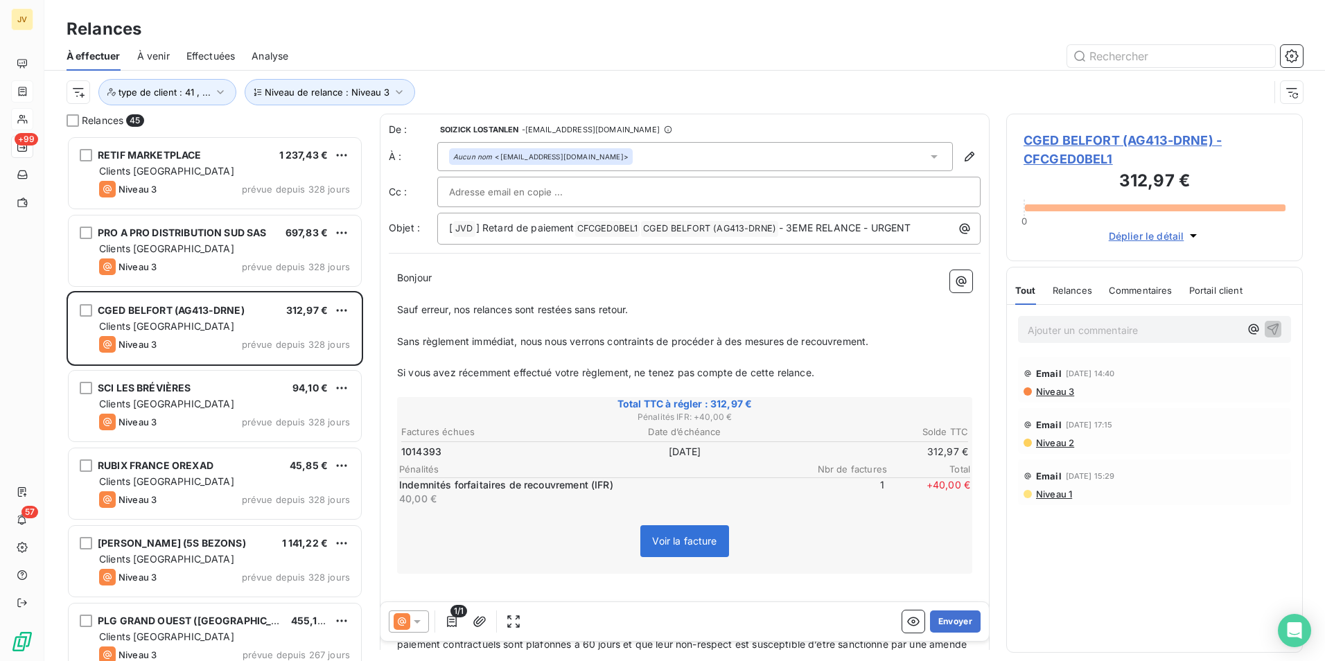
click at [927, 155] on icon at bounding box center [934, 157] width 14 height 14
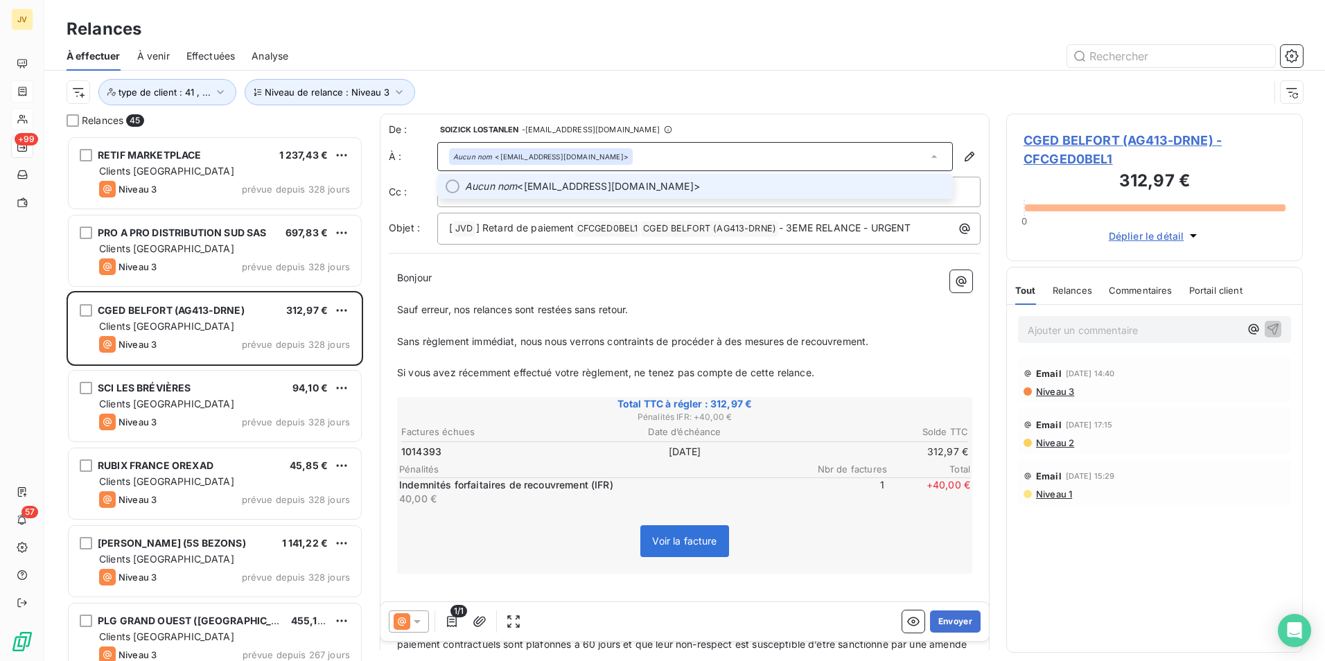
click at [446, 182] on li "Aucun nom <[EMAIL_ADDRESS][DOMAIN_NAME]>" at bounding box center [695, 186] width 516 height 25
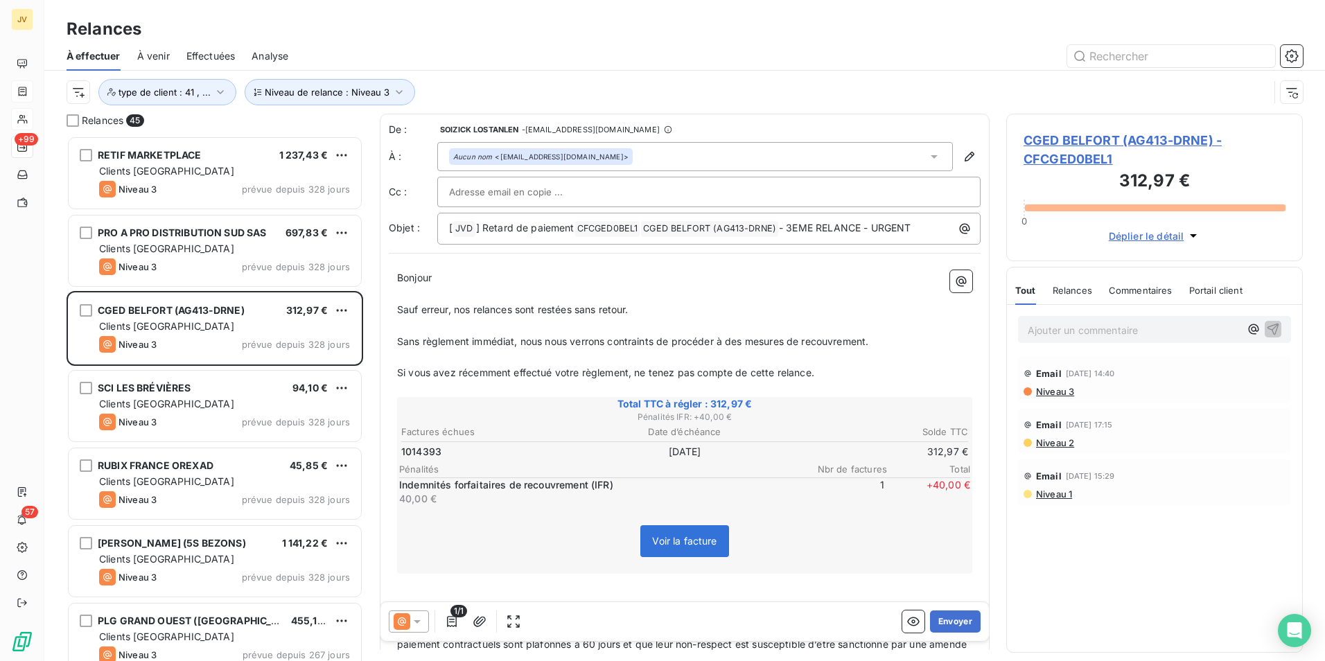
click at [412, 628] on icon at bounding box center [417, 622] width 14 height 14
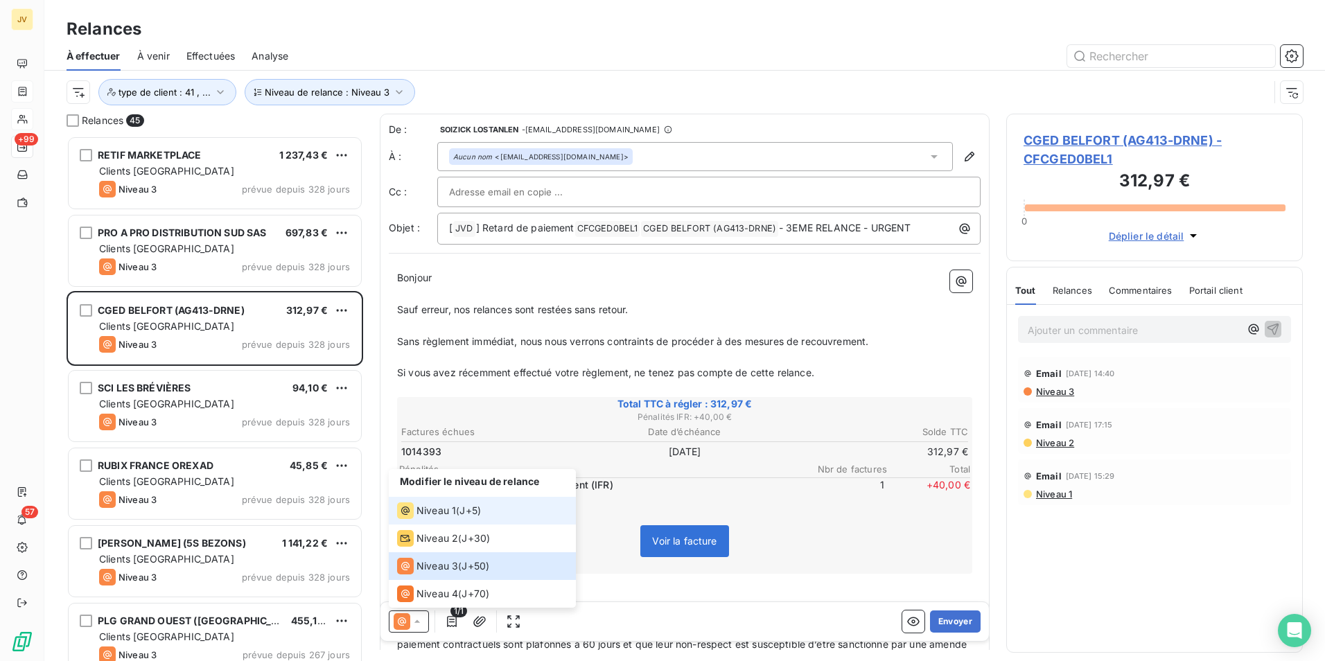
click at [448, 511] on span "Niveau 1" at bounding box center [436, 511] width 40 height 14
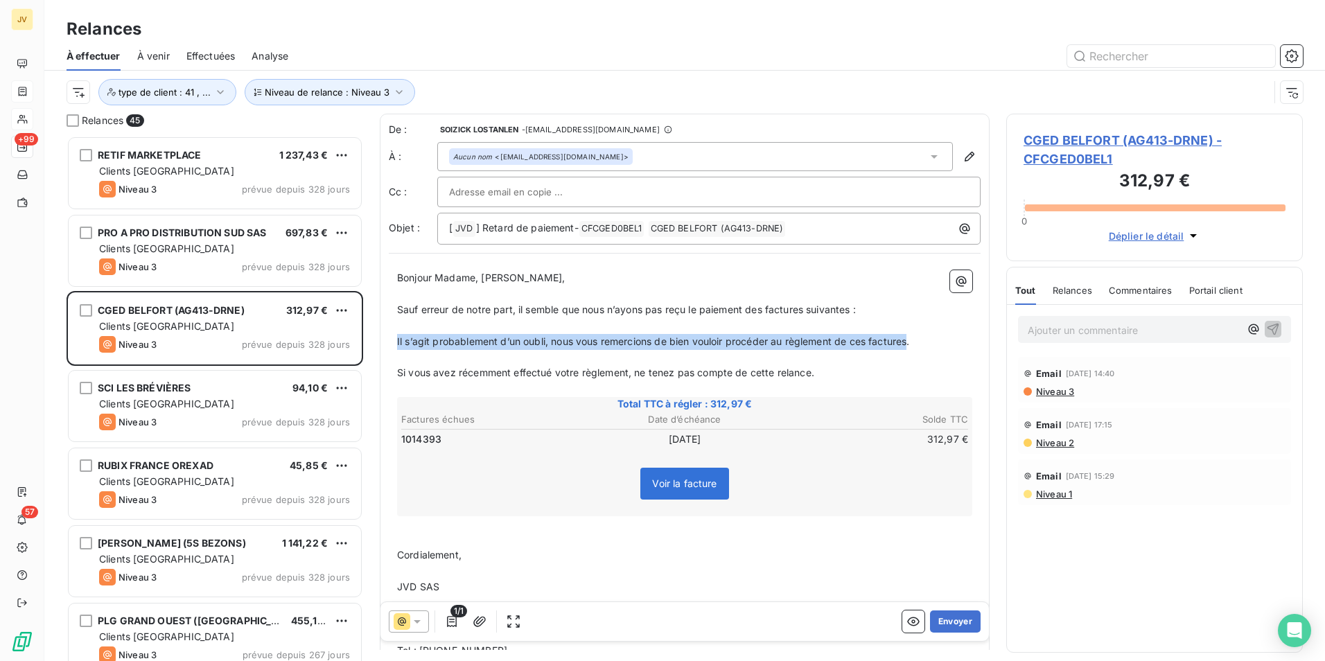
drag, startPoint x: 913, startPoint y: 340, endPoint x: 388, endPoint y: 341, distance: 524.6
click at [388, 341] on div "De : [PERSON_NAME] LOSTANLEN - [EMAIL_ADDRESS][DOMAIN_NAME] À : Aucun nom <[EMA…" at bounding box center [685, 443] width 610 height 658
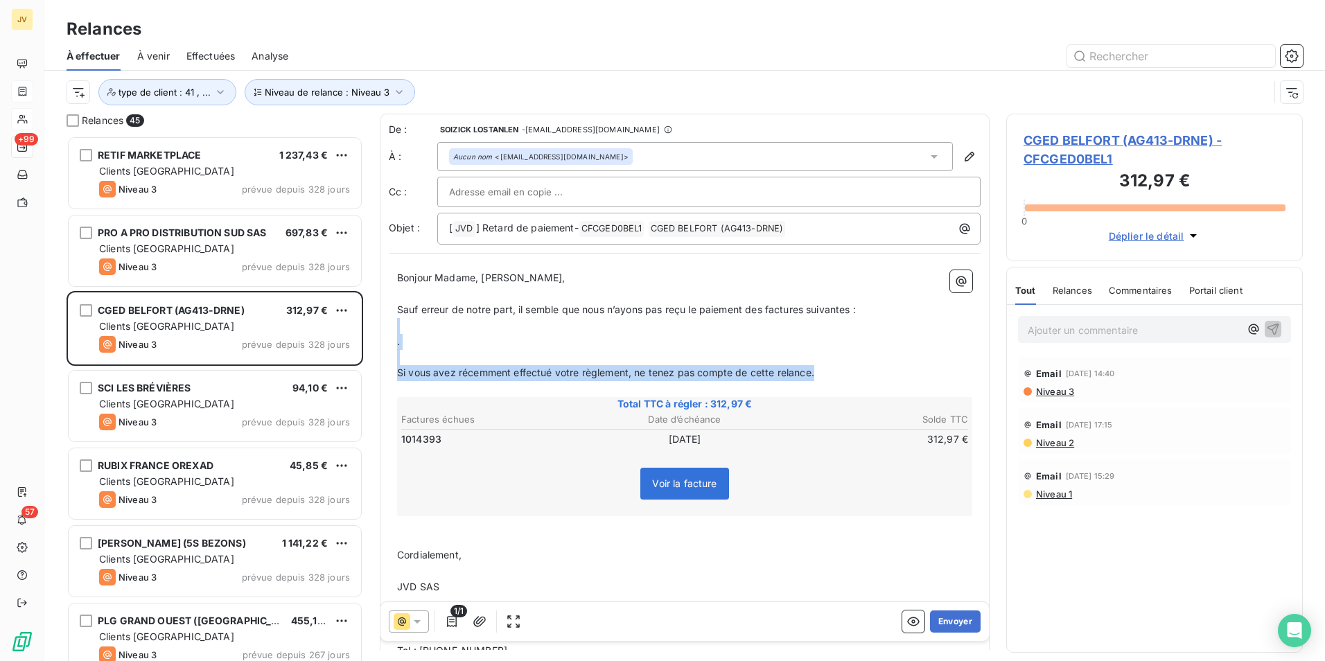
drag, startPoint x: 824, startPoint y: 380, endPoint x: 376, endPoint y: 324, distance: 451.3
click at [376, 324] on div "Relances 45 RETIF MARKETPLACE 1 237,43 € Clients France Niveau 3 prévue depuis …" at bounding box center [684, 387] width 1281 height 547
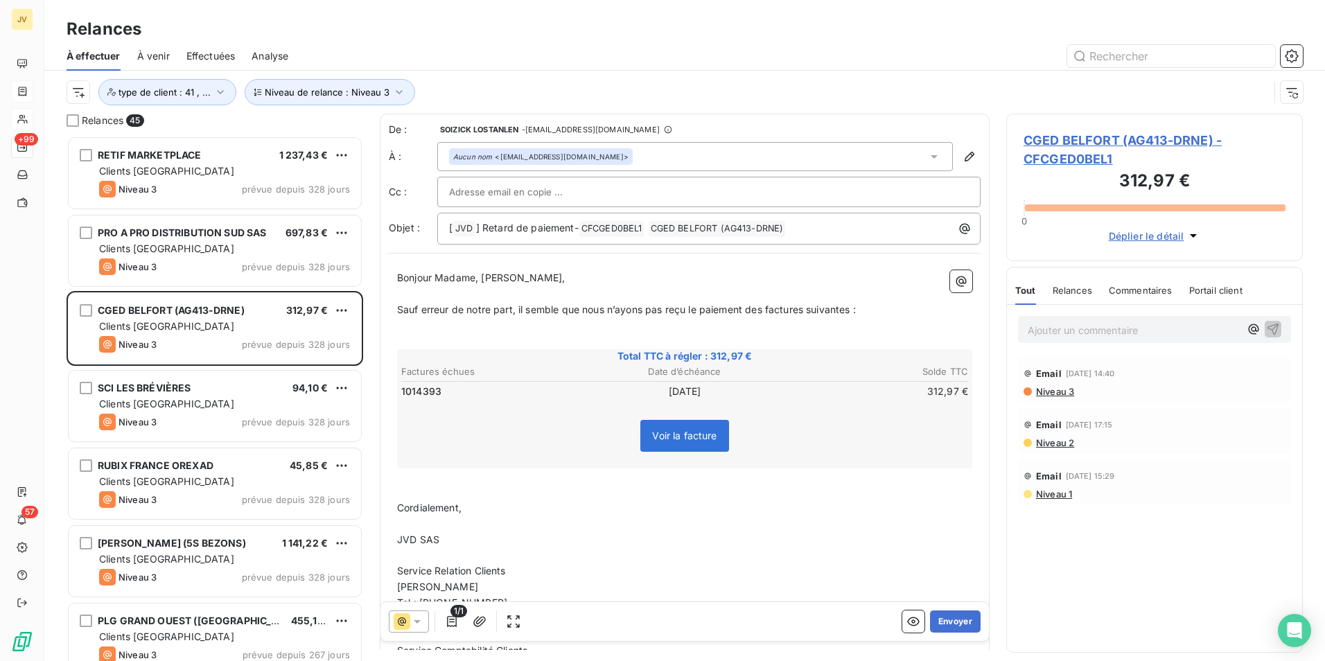
click at [768, 311] on span "Sauf erreur de notre part, il semble que nous n’ayons pas reçu le paiement des …" at bounding box center [626, 310] width 459 height 12
click at [432, 328] on p "﻿" at bounding box center [684, 326] width 575 height 16
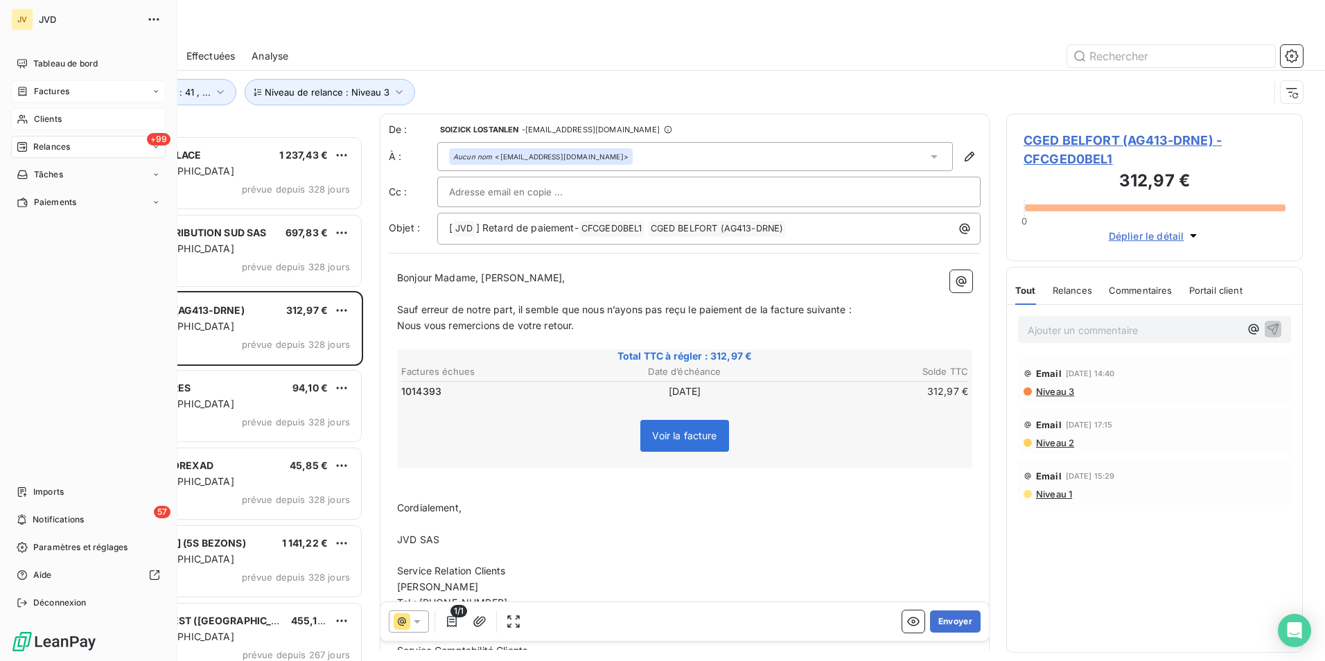
click at [37, 95] on span "Factures" at bounding box center [51, 91] width 35 height 12
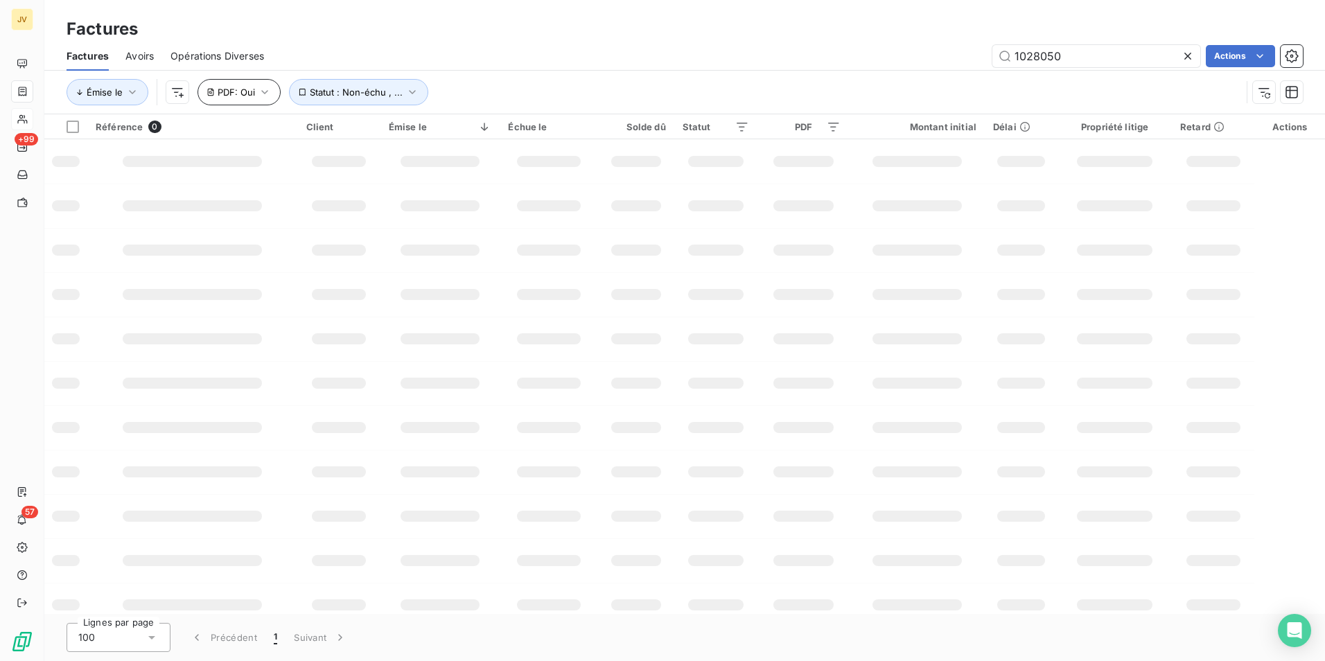
drag, startPoint x: 1075, startPoint y: 54, endPoint x: 259, endPoint y: 98, distance: 816.9
click at [259, 98] on div "Factures Avoirs Opérations Diverses 1028050 Actions Émise le Statut : Non-échu …" at bounding box center [684, 78] width 1281 height 72
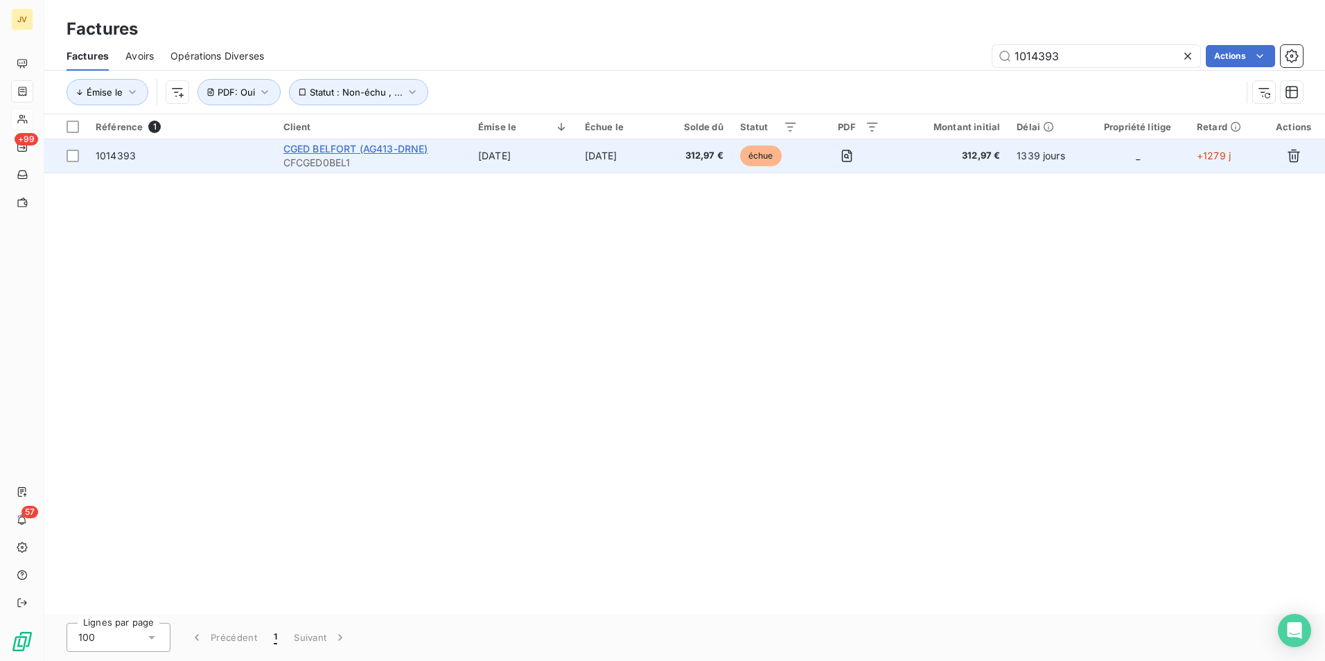
type input "1014393"
click at [383, 150] on span "CGED BELFORT (AG413-DRNE)" at bounding box center [355, 149] width 145 height 12
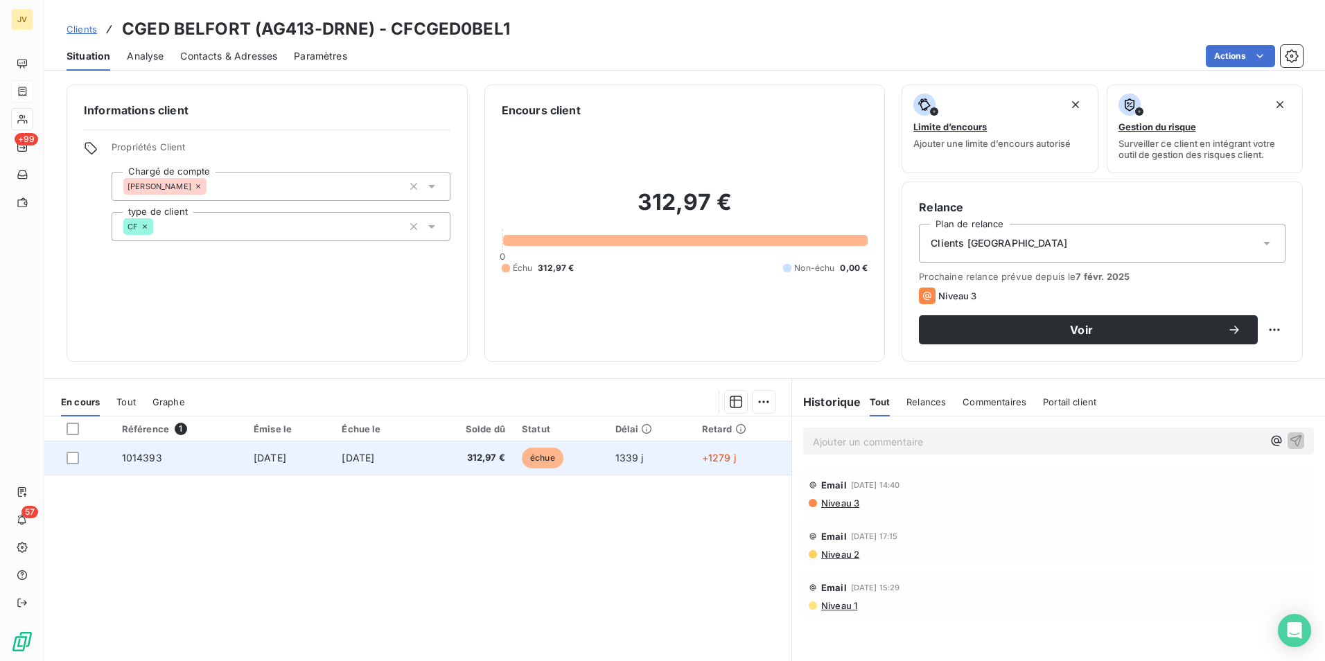
click at [373, 448] on td "[DATE]" at bounding box center [377, 457] width 89 height 33
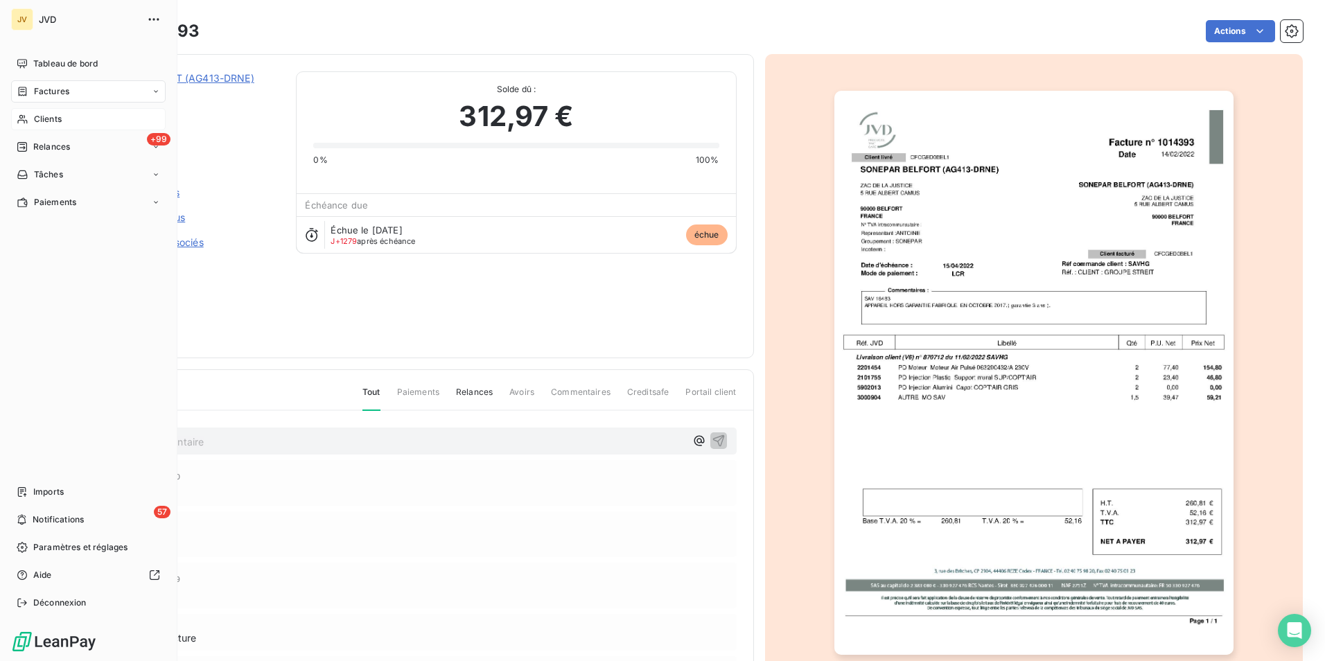
click at [34, 141] on span "Relances" at bounding box center [51, 147] width 37 height 12
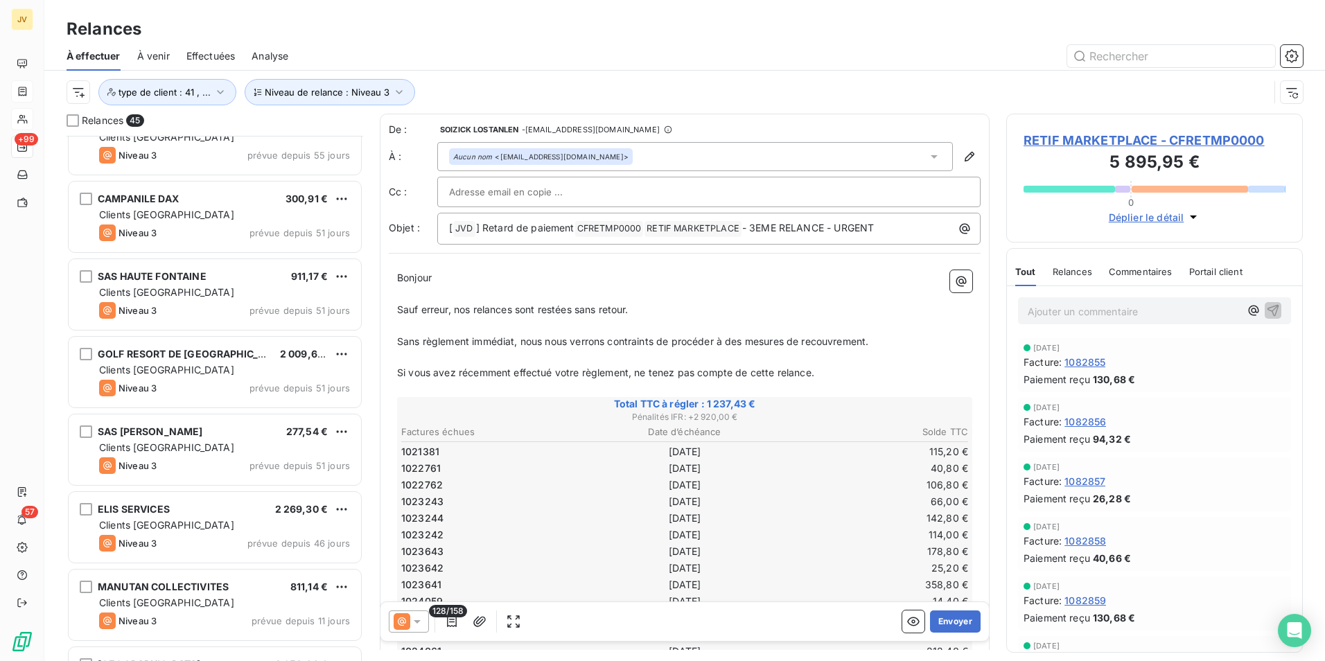
scroll to position [2968, 0]
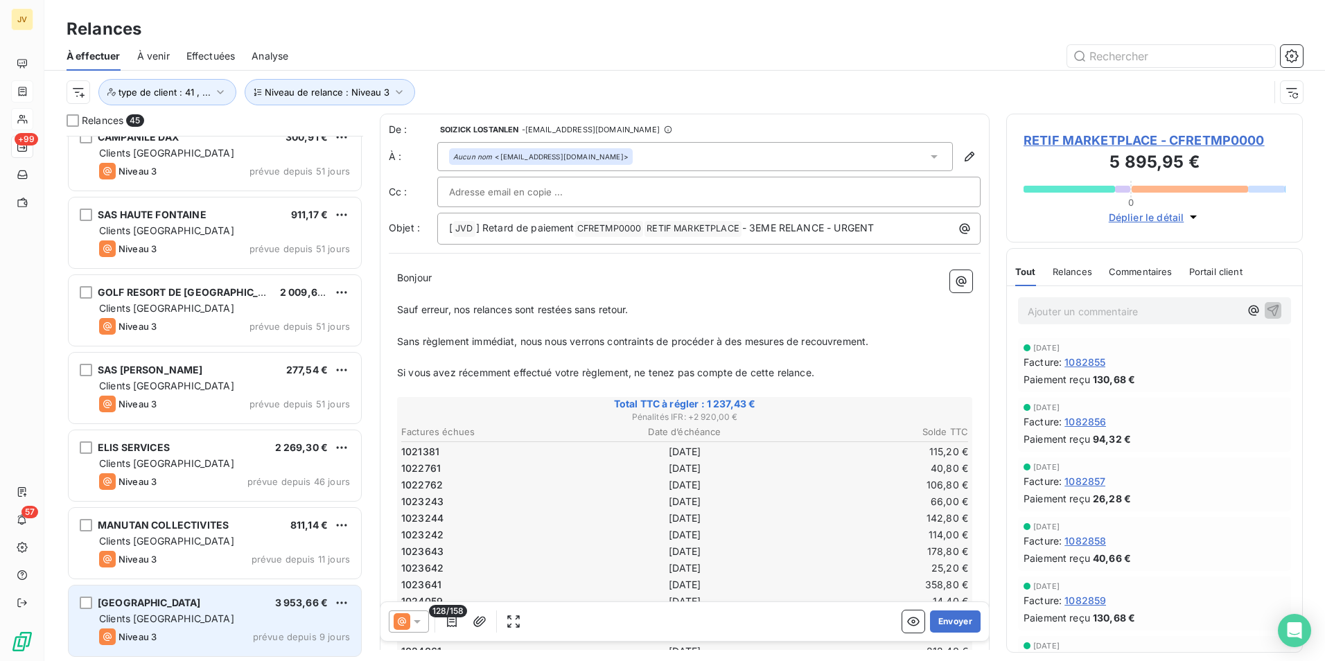
click at [201, 602] on div "[GEOGRAPHIC_DATA] 3 953,66 €" at bounding box center [224, 603] width 251 height 12
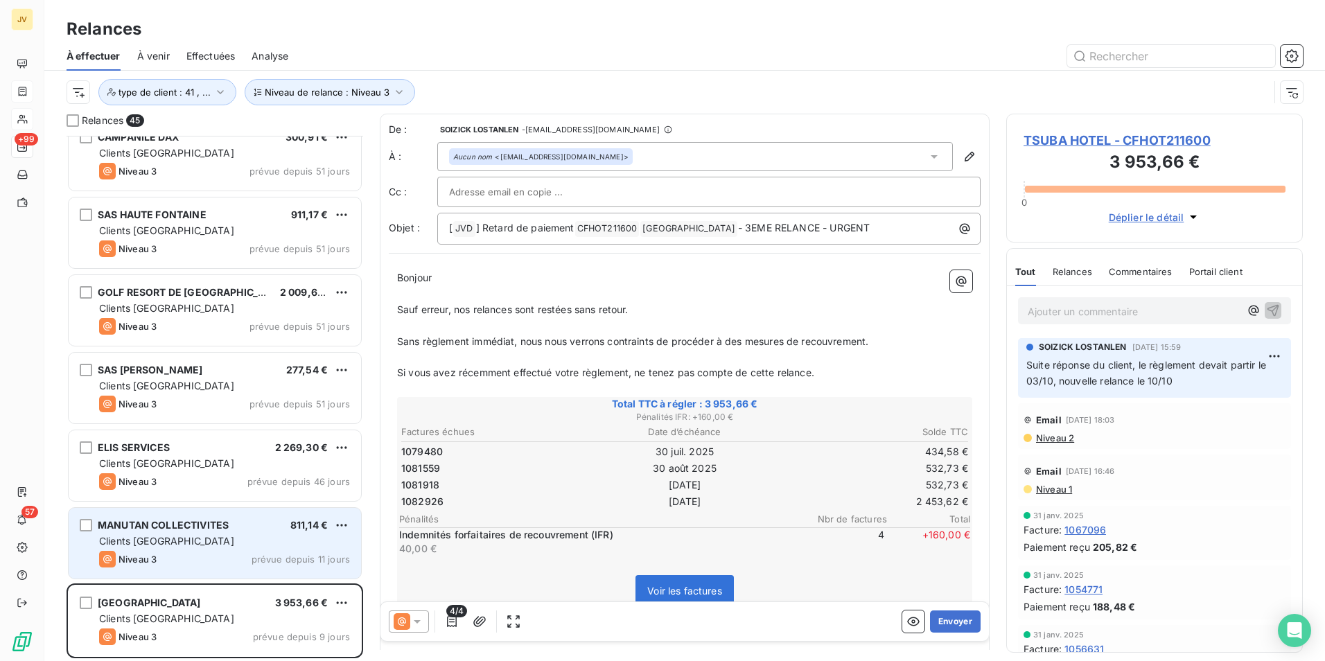
click at [201, 550] on div "MANUTAN COLLECTIVITES 811,14 € Clients France Niveau 3 prévue depuis 11 jours" at bounding box center [215, 543] width 292 height 71
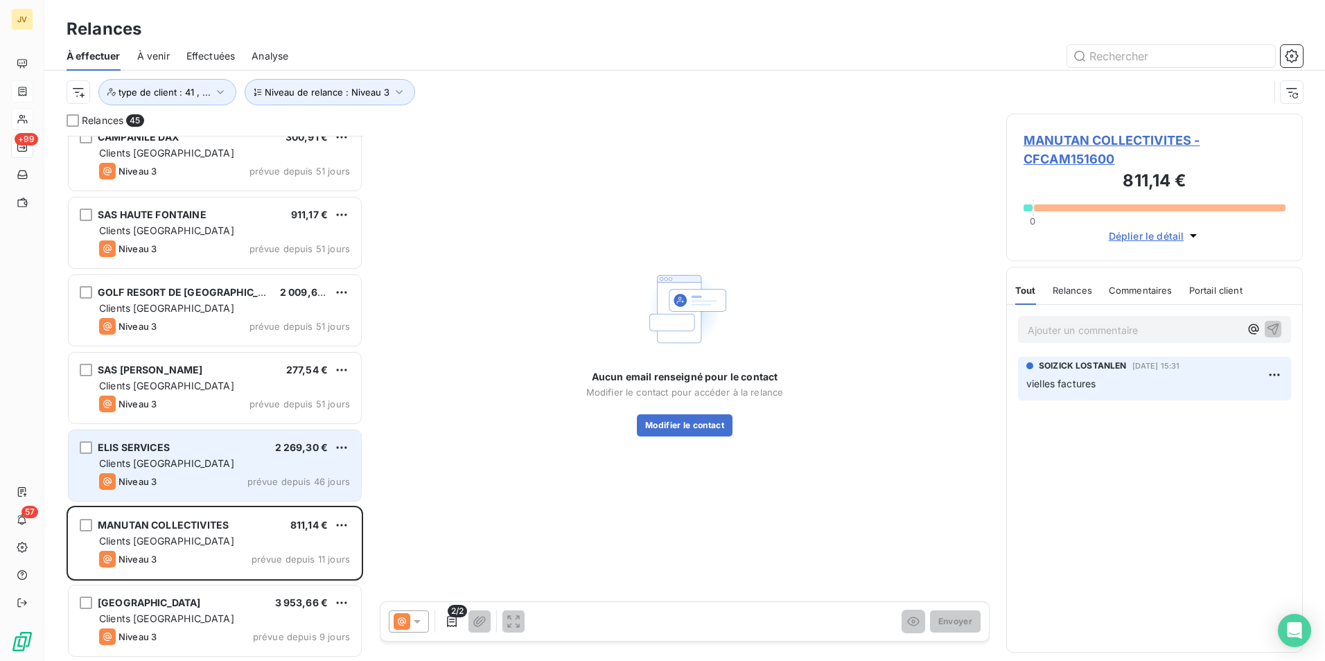
click at [177, 454] on div "ELIS SERVICES 2 269,30 € Clients France Niveau 3 prévue depuis 46 jours" at bounding box center [215, 465] width 292 height 71
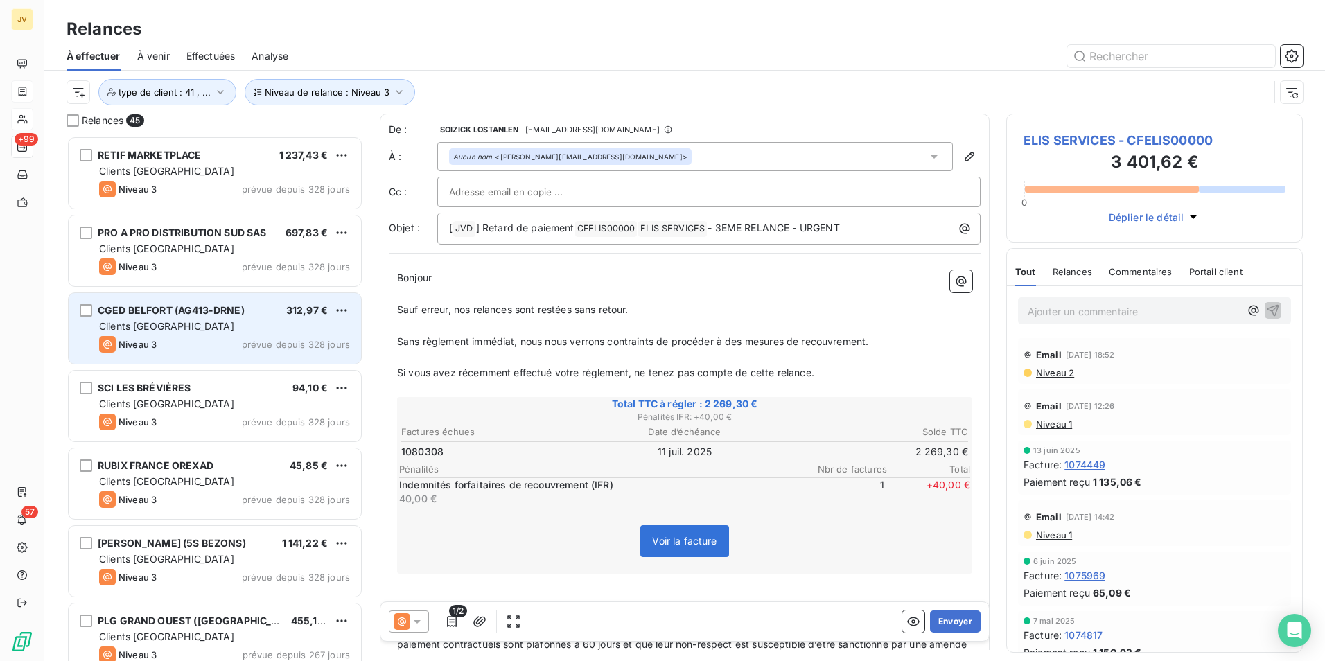
click at [186, 315] on span "CGED BELFORT (AG413-DRNE)" at bounding box center [171, 310] width 147 height 12
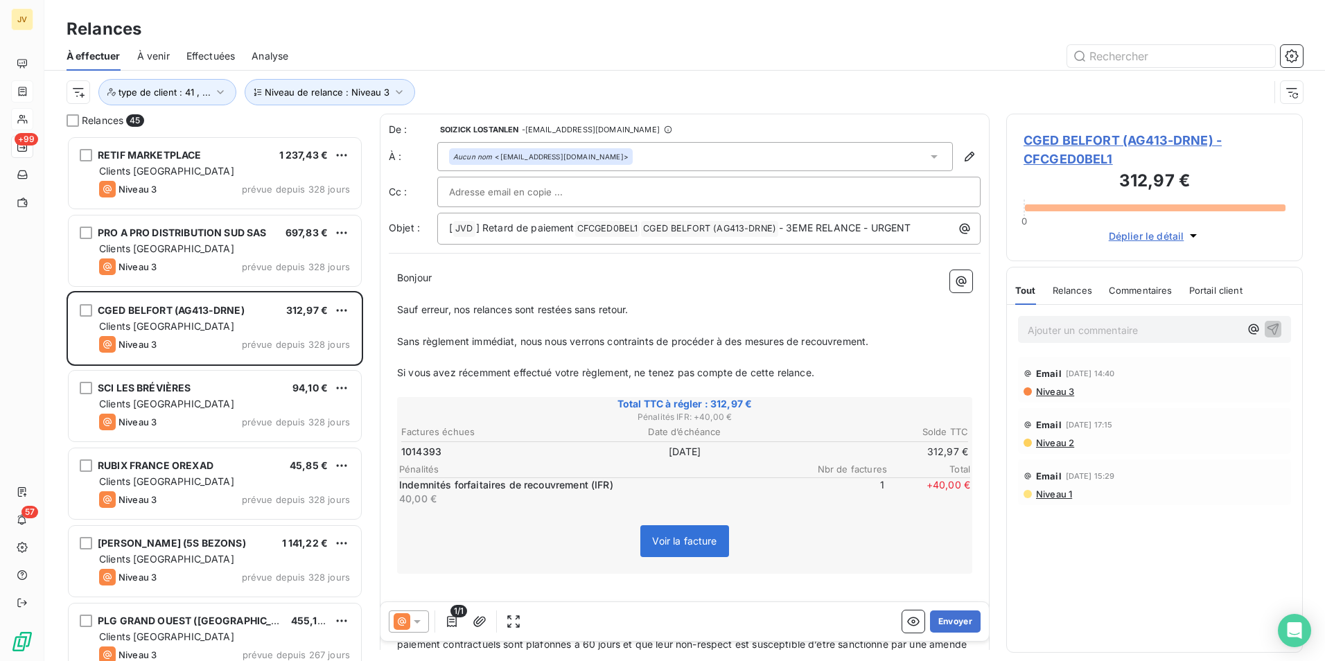
click at [405, 622] on icon at bounding box center [402, 621] width 8 height 8
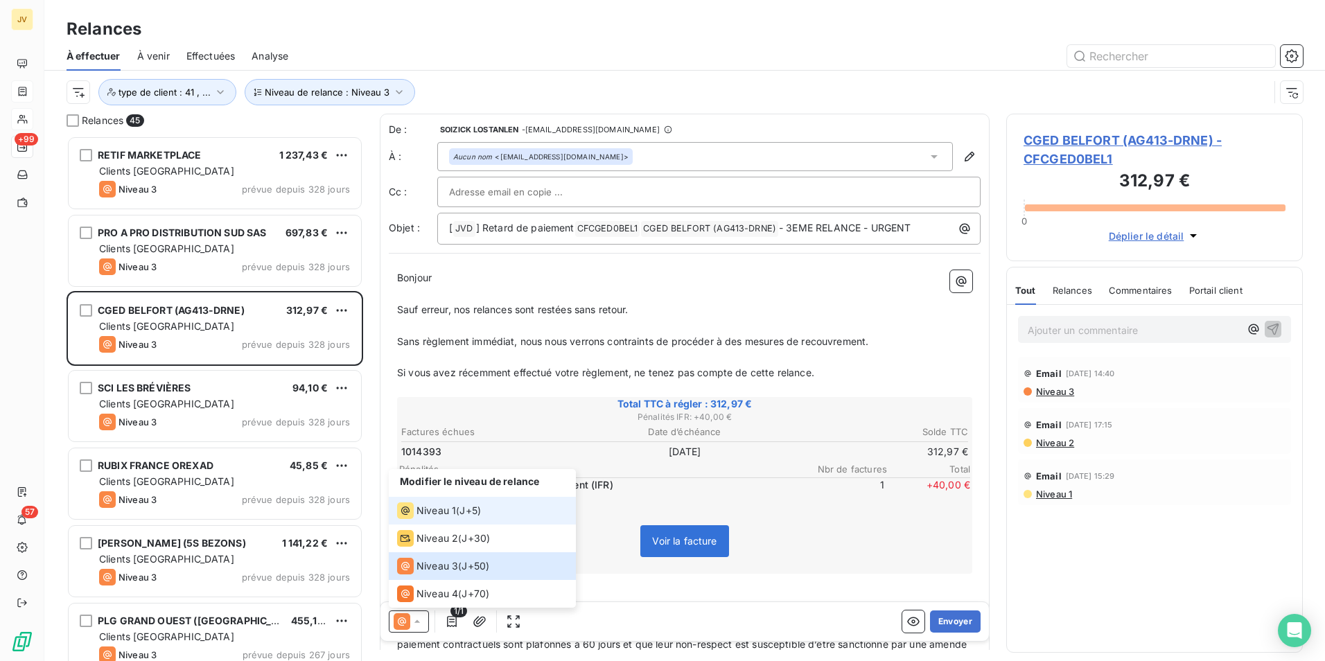
click at [419, 511] on span "Niveau 1" at bounding box center [436, 511] width 40 height 14
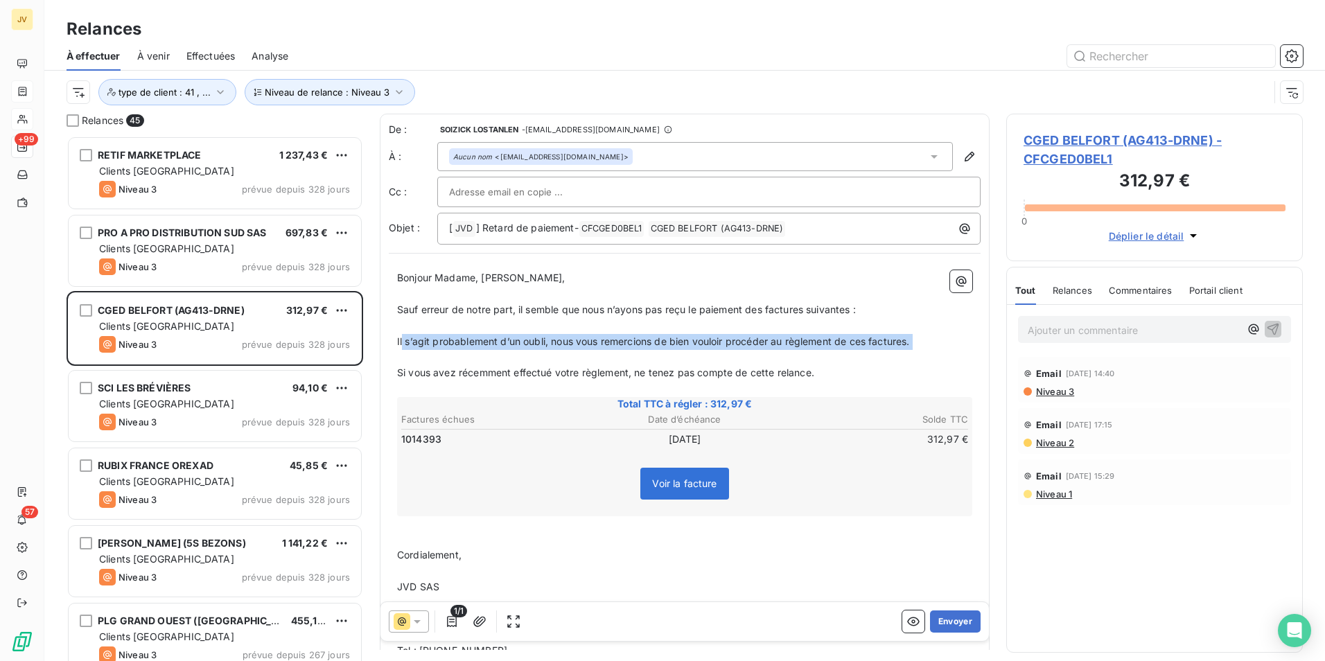
drag, startPoint x: 401, startPoint y: 342, endPoint x: 888, endPoint y: 351, distance: 486.6
click at [888, 351] on div "Bonjour Madame, Monsieur, ﻿ Sauf erreur de notre part, il semble que nous n’ayo…" at bounding box center [684, 512] width 575 height 484
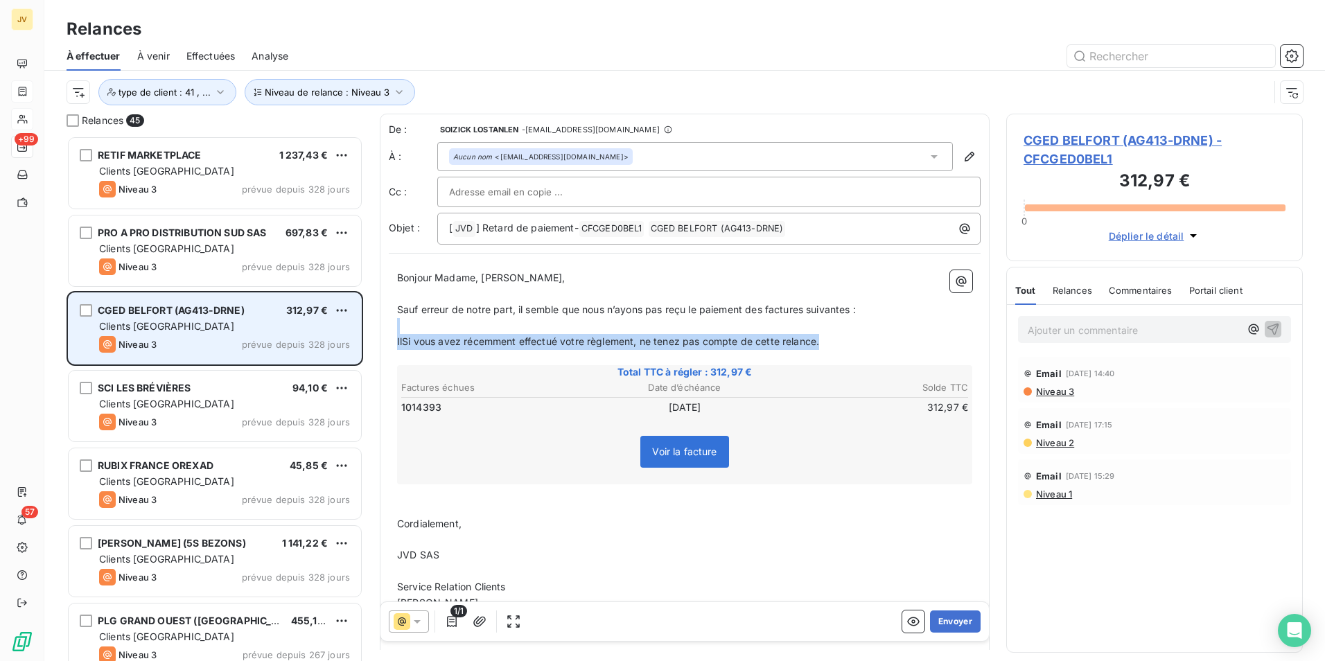
drag, startPoint x: 781, startPoint y: 337, endPoint x: 351, endPoint y: 322, distance: 429.9
click at [351, 322] on div "Relances 45 RETIF MARKETPLACE 1 237,43 € Clients France Niveau 3 prévue depuis …" at bounding box center [684, 387] width 1281 height 547
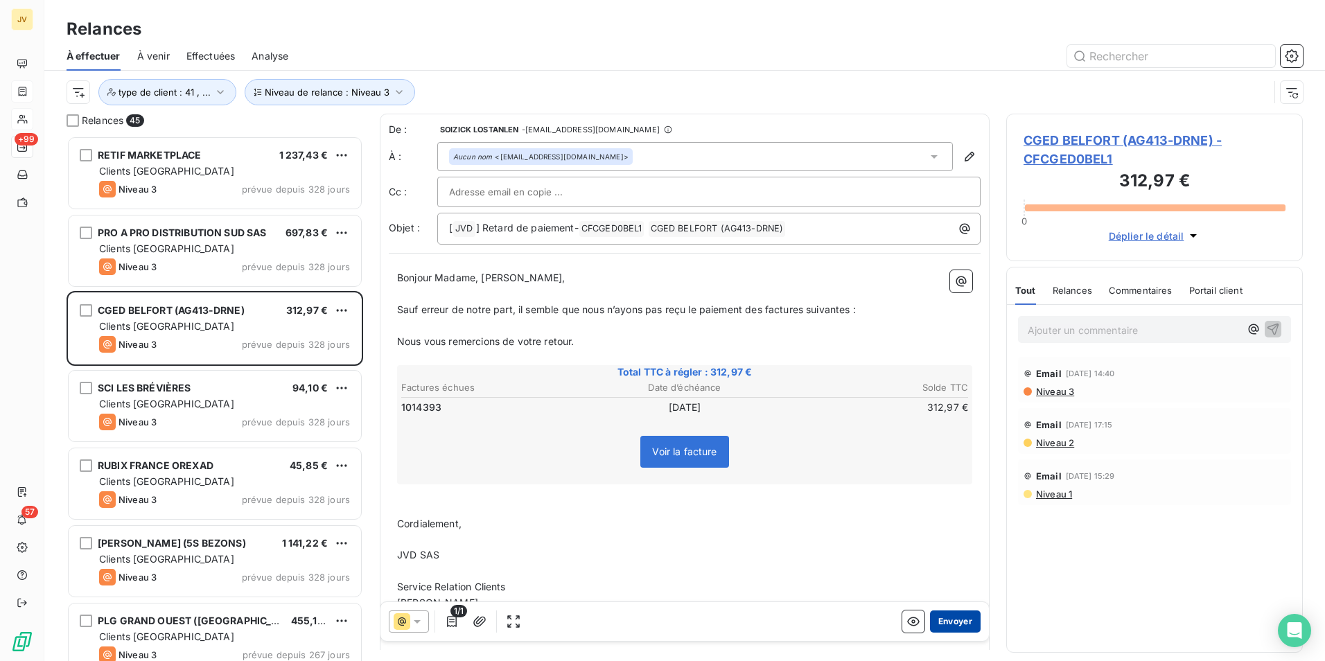
click at [947, 617] on button "Envoyer" at bounding box center [955, 622] width 51 height 22
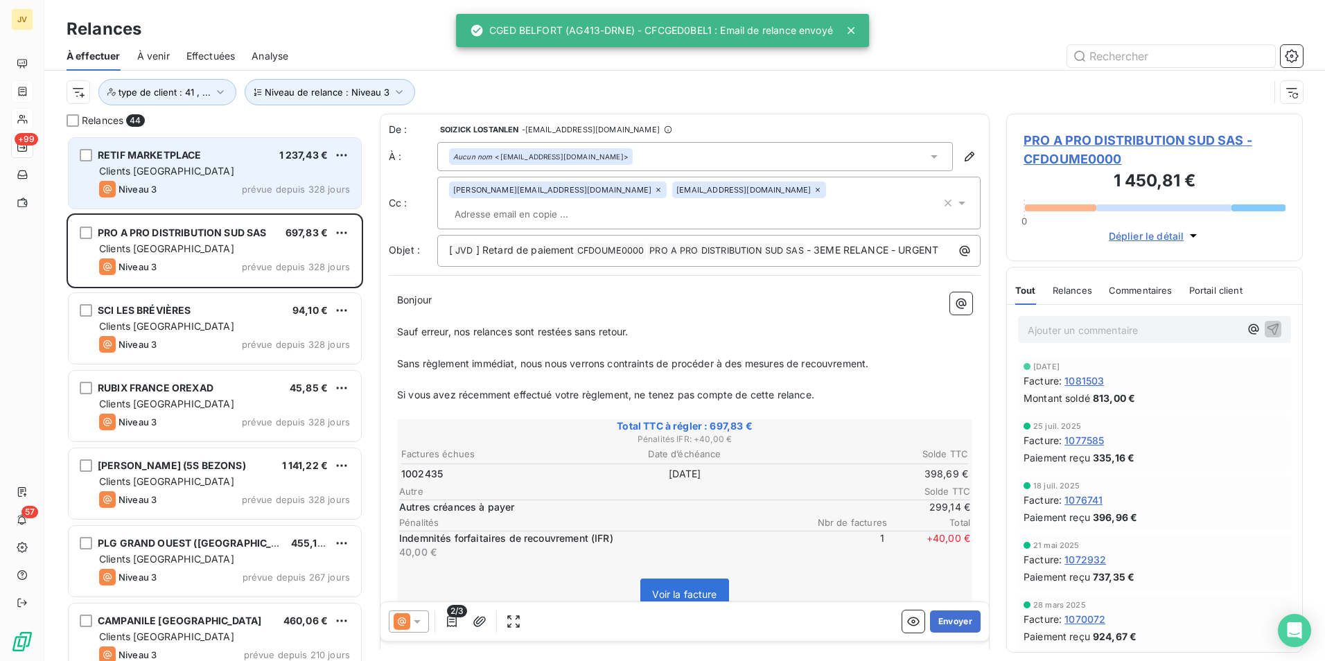
click at [207, 177] on div "Clients [GEOGRAPHIC_DATA]" at bounding box center [224, 171] width 251 height 14
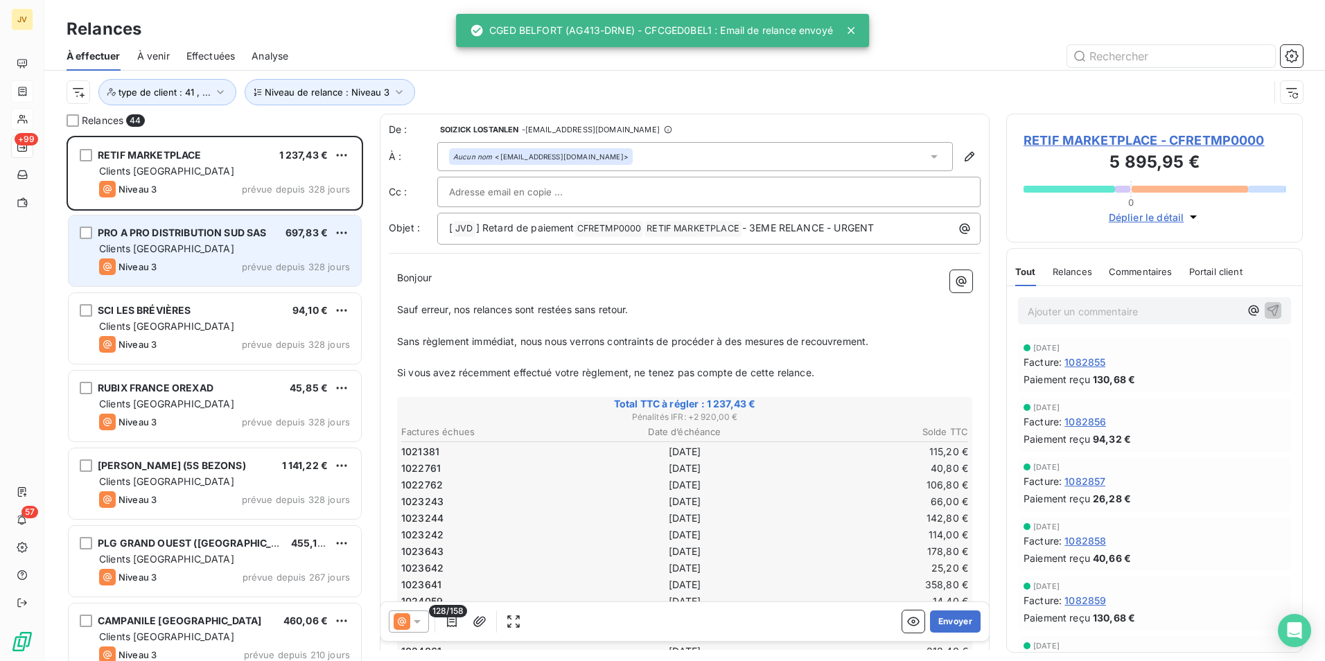
click at [219, 257] on div "PRO A PRO DISTRIBUTION SUD SAS 697,83 € Clients France Niveau 3 prévue depuis 3…" at bounding box center [215, 251] width 292 height 71
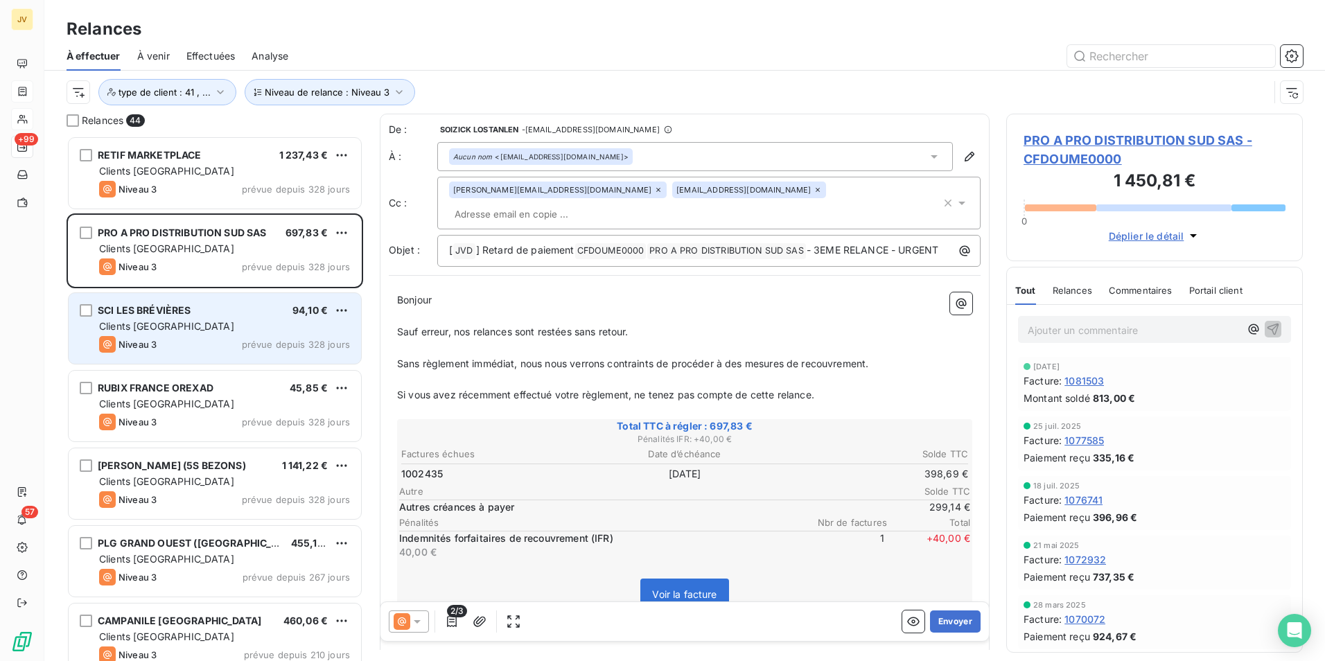
click at [199, 339] on div "Niveau 3 prévue depuis 328 jours" at bounding box center [224, 344] width 251 height 17
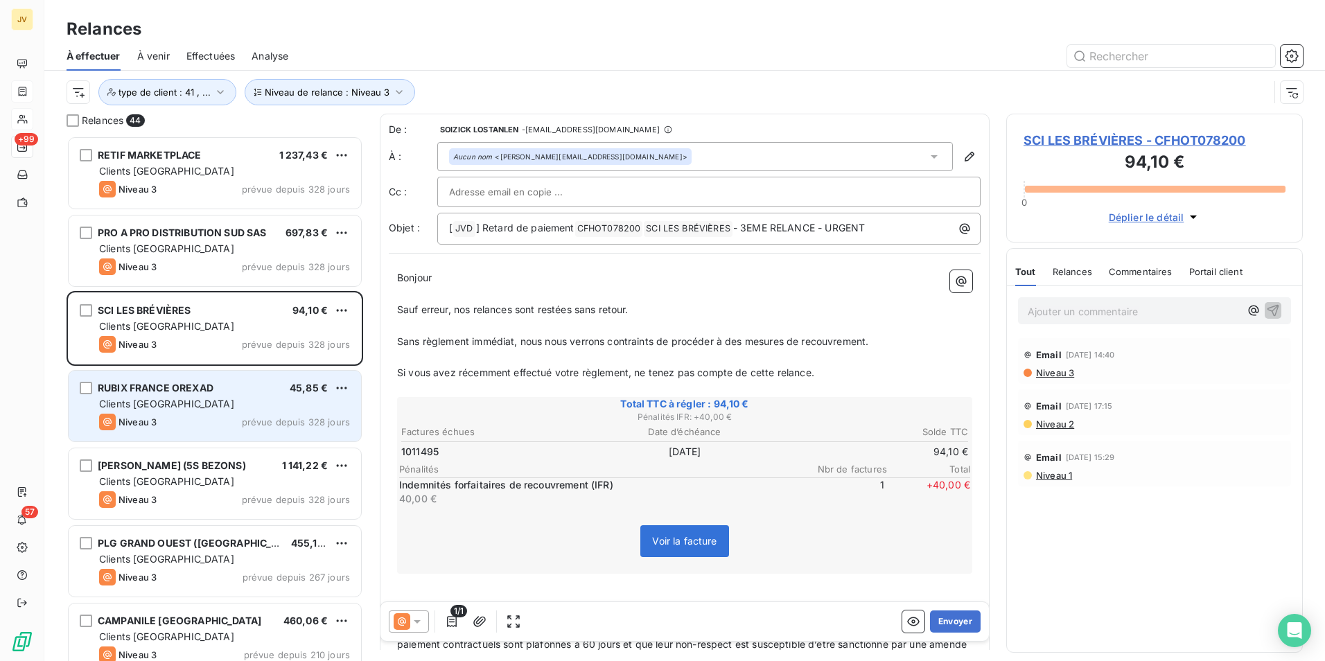
click at [162, 402] on span "Clients [GEOGRAPHIC_DATA]" at bounding box center [166, 404] width 135 height 12
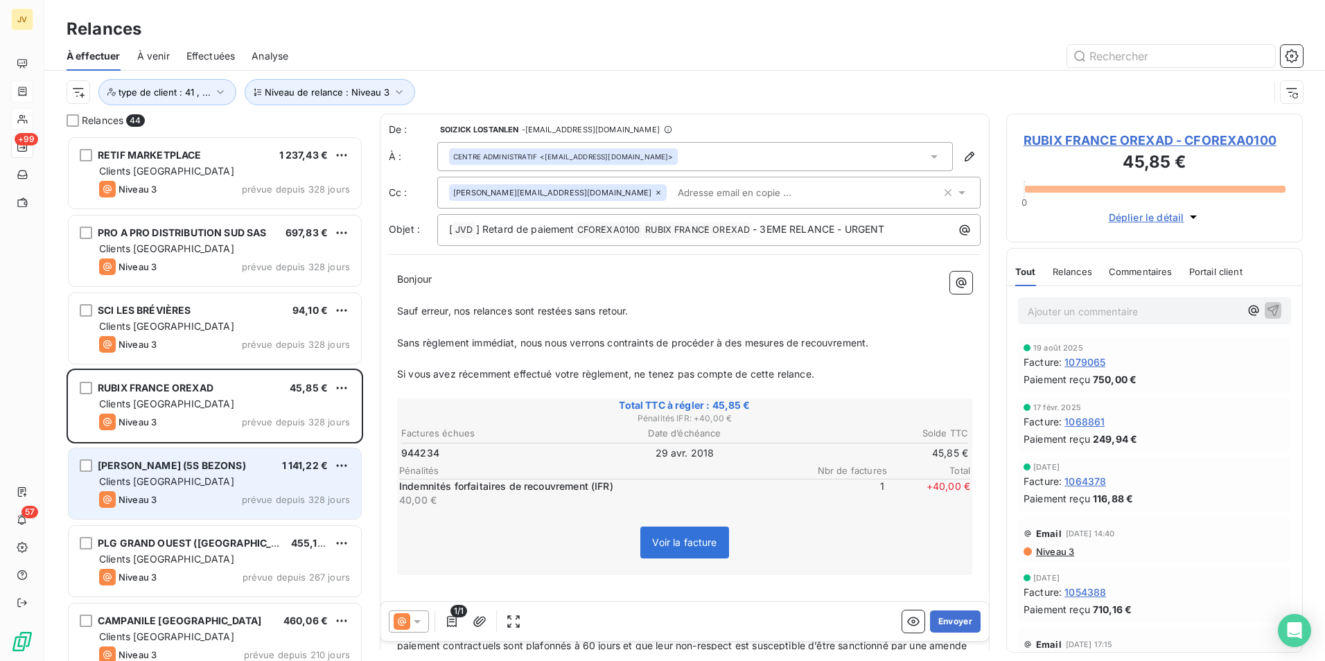
click at [159, 480] on span "Clients [GEOGRAPHIC_DATA]" at bounding box center [166, 481] width 135 height 12
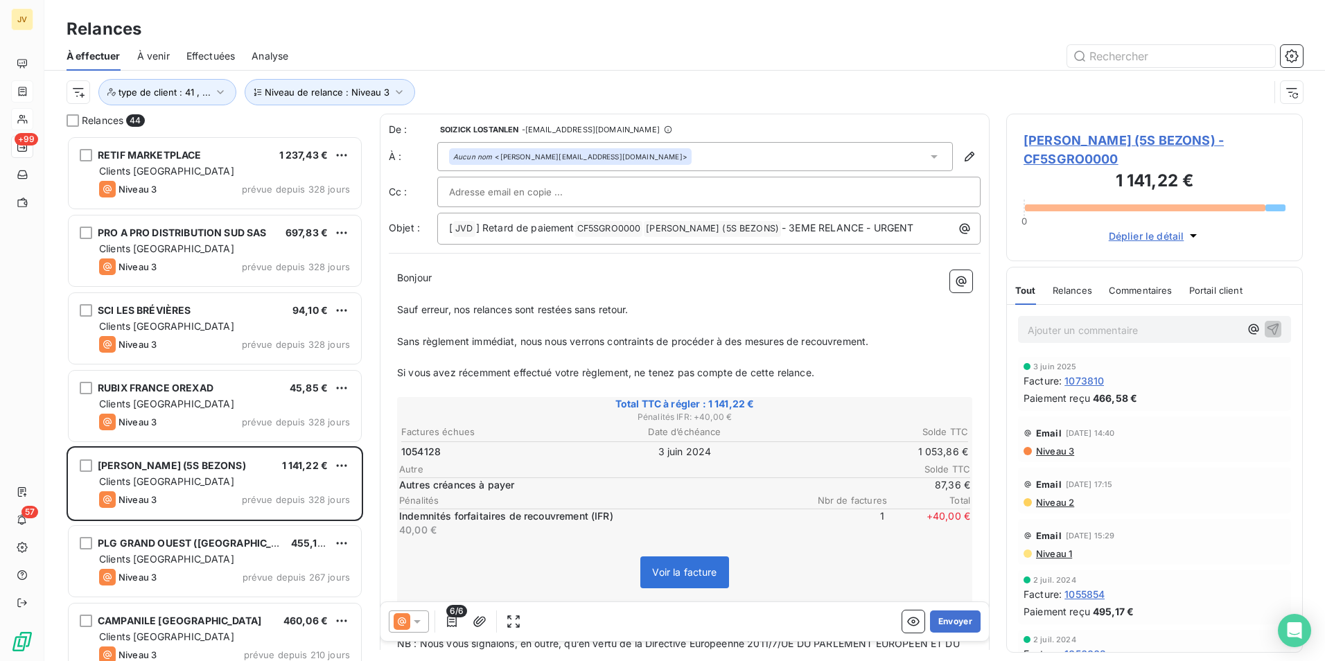
click at [1066, 335] on p "Ajouter un commentaire ﻿" at bounding box center [1134, 330] width 212 height 17
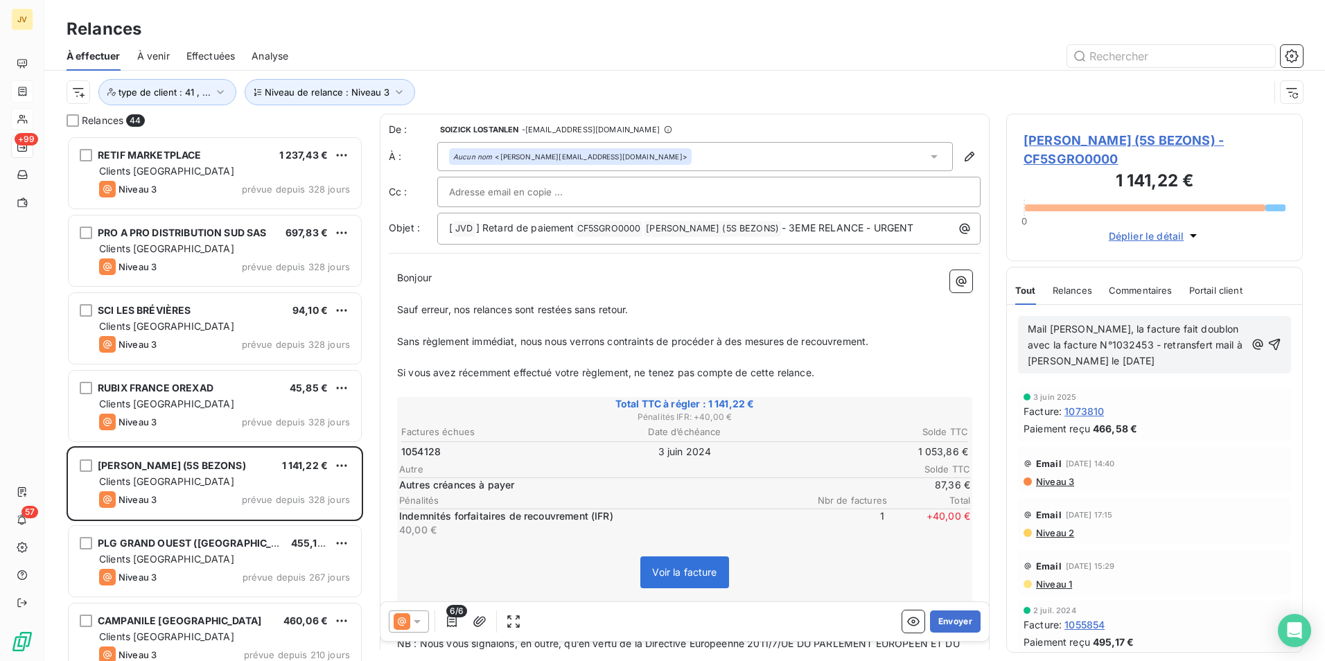
click at [1170, 347] on span "Mail [PERSON_NAME], la facture fait doublon avec la facture N°1032453 - retrans…" at bounding box center [1137, 345] width 218 height 44
click at [1269, 349] on icon "button" at bounding box center [1275, 345] width 12 height 12
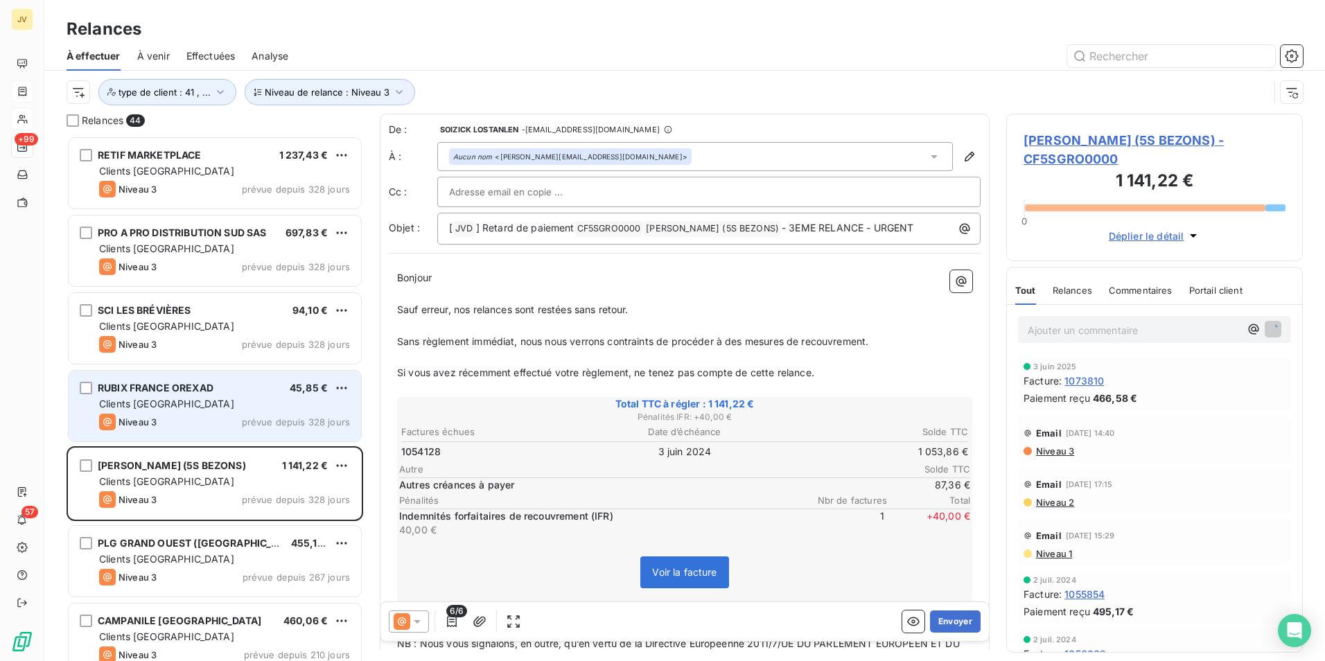
click at [245, 423] on span "prévue depuis 328 jours" at bounding box center [296, 421] width 108 height 11
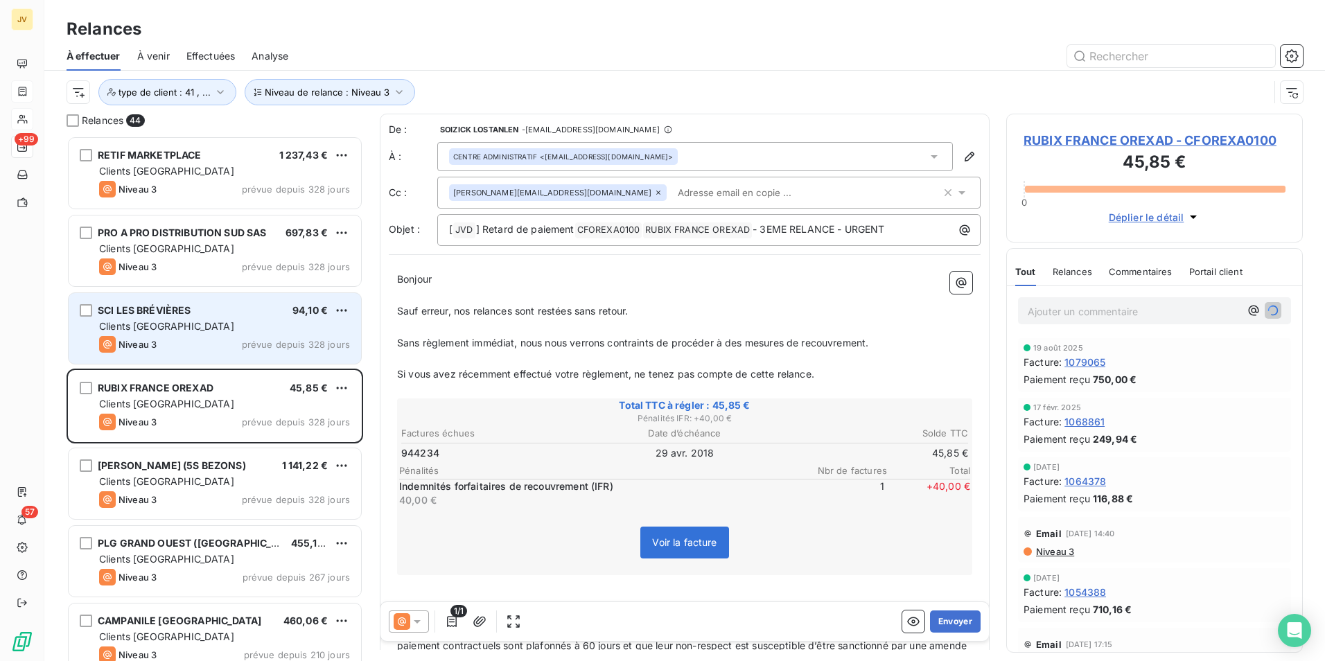
click at [234, 333] on div "SCI LES BRÉVIÈRES 94,10 € Clients France Niveau 3 prévue depuis 328 jours" at bounding box center [215, 328] width 292 height 71
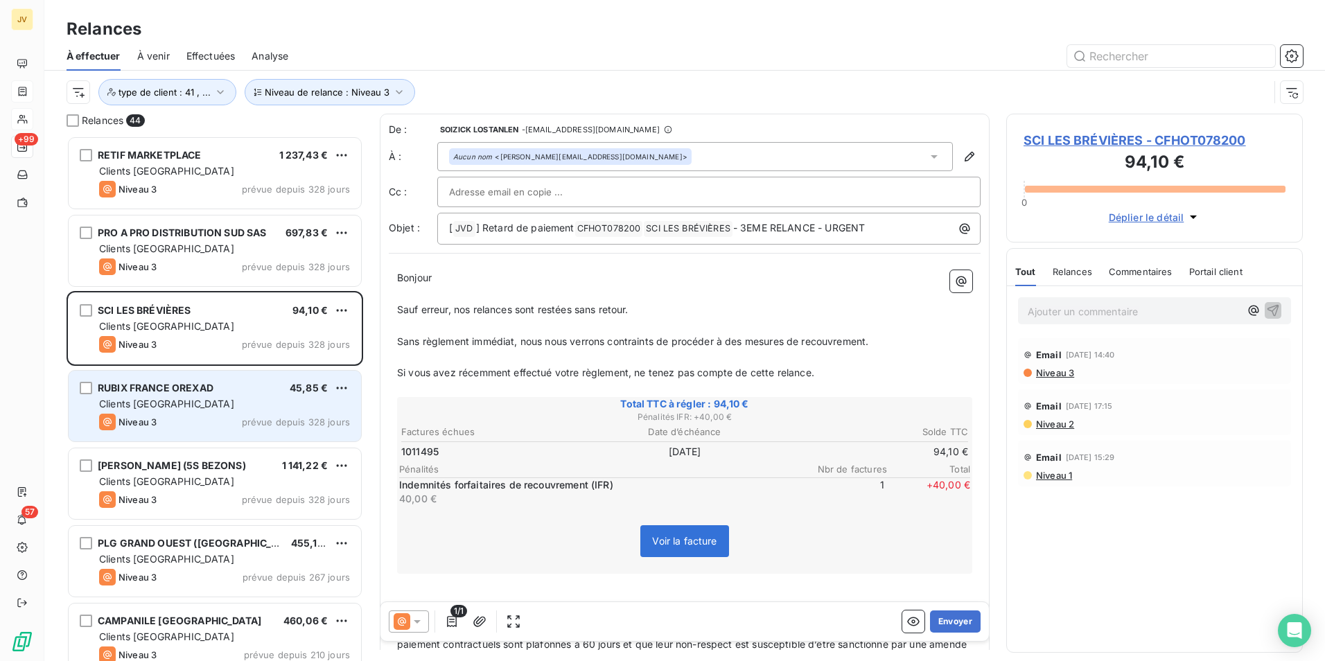
click at [244, 415] on div "Niveau 3 prévue depuis 328 jours" at bounding box center [224, 422] width 251 height 17
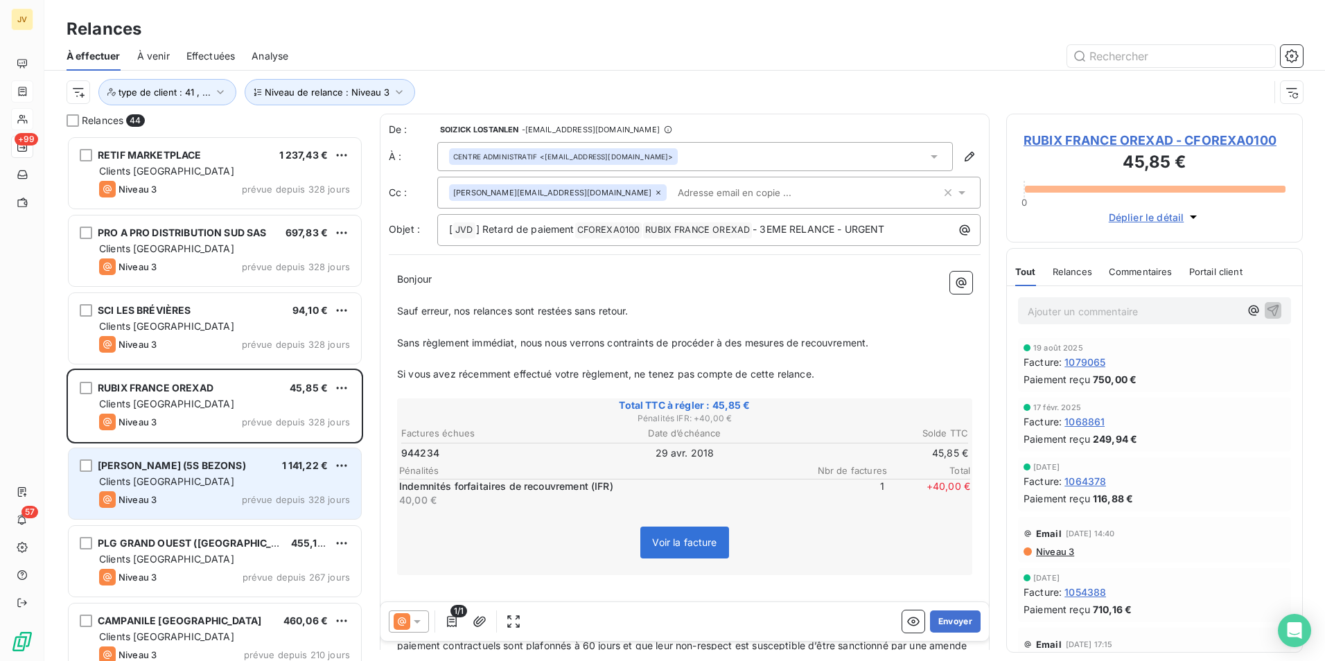
click at [242, 493] on div "Niveau 3 prévue depuis 328 jours" at bounding box center [224, 499] width 251 height 17
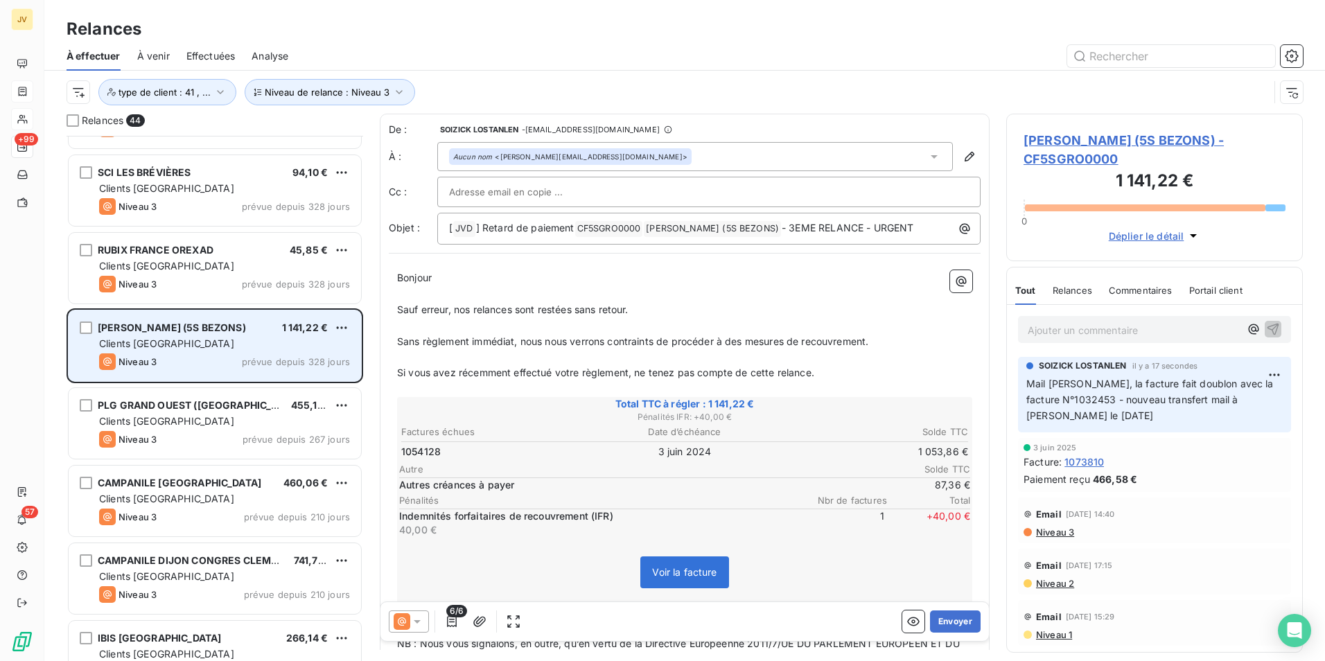
scroll to position [139, 0]
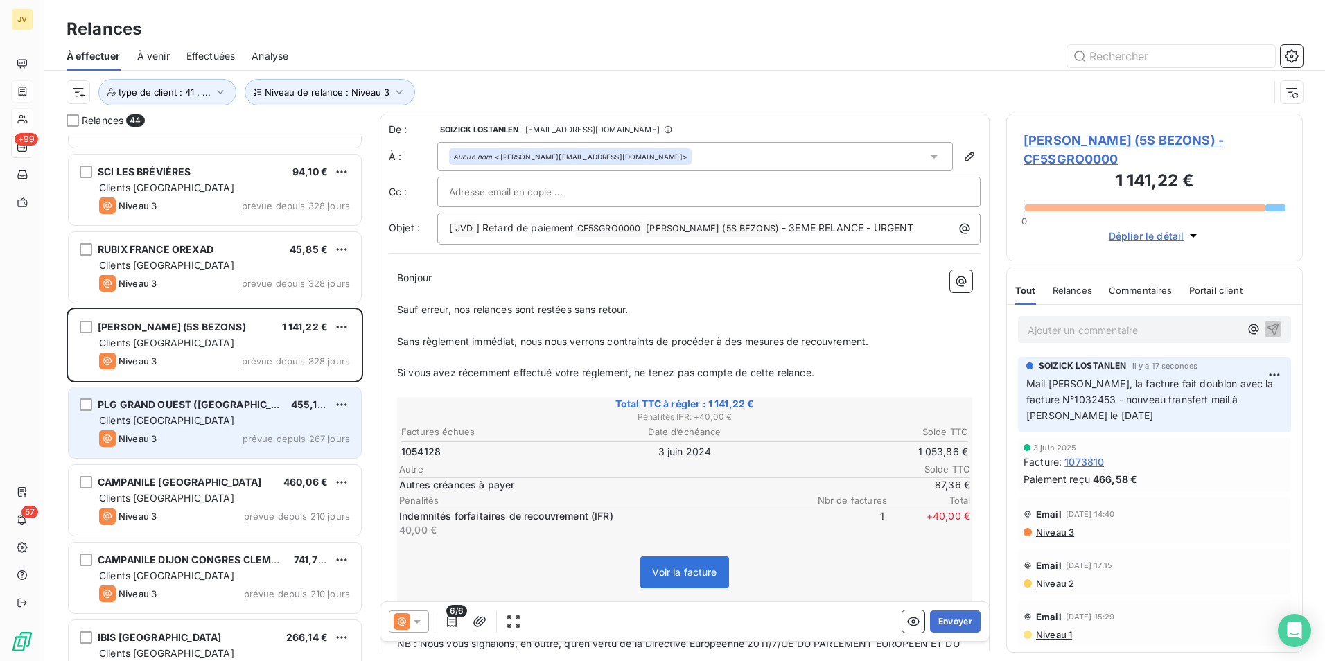
click at [230, 435] on div "Niveau 3 prévue depuis 267 jours" at bounding box center [224, 438] width 251 height 17
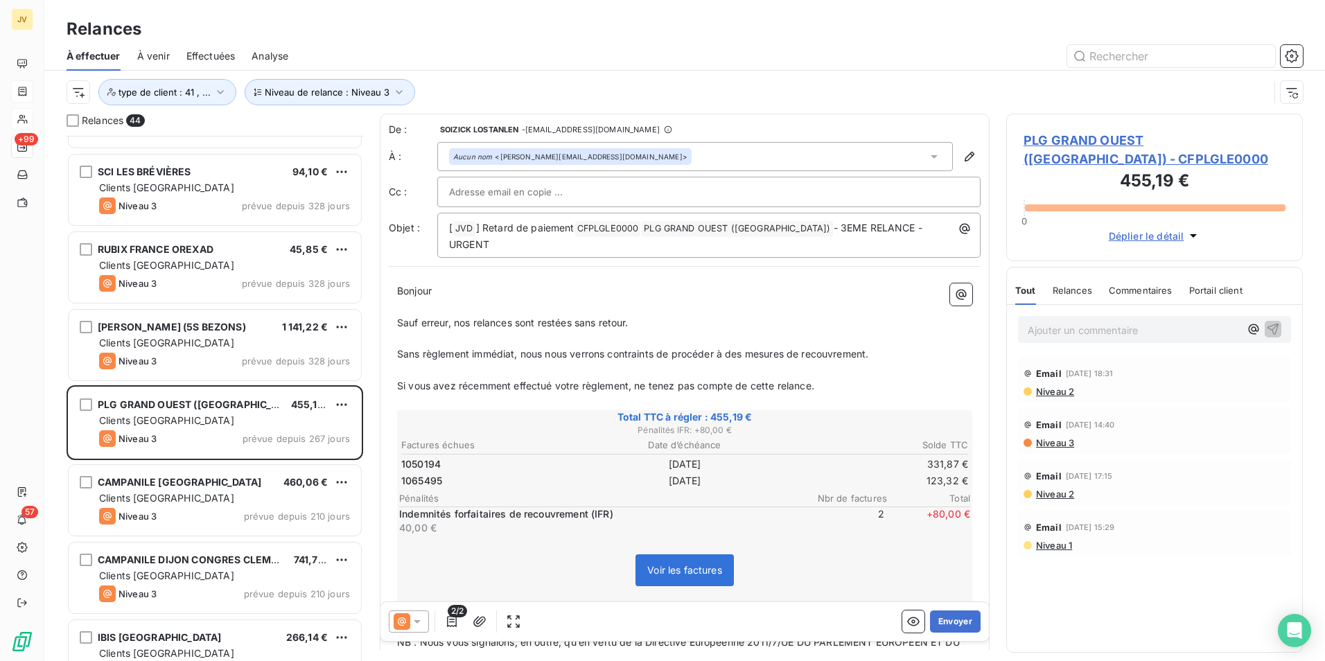
click at [401, 624] on icon at bounding box center [402, 621] width 17 height 17
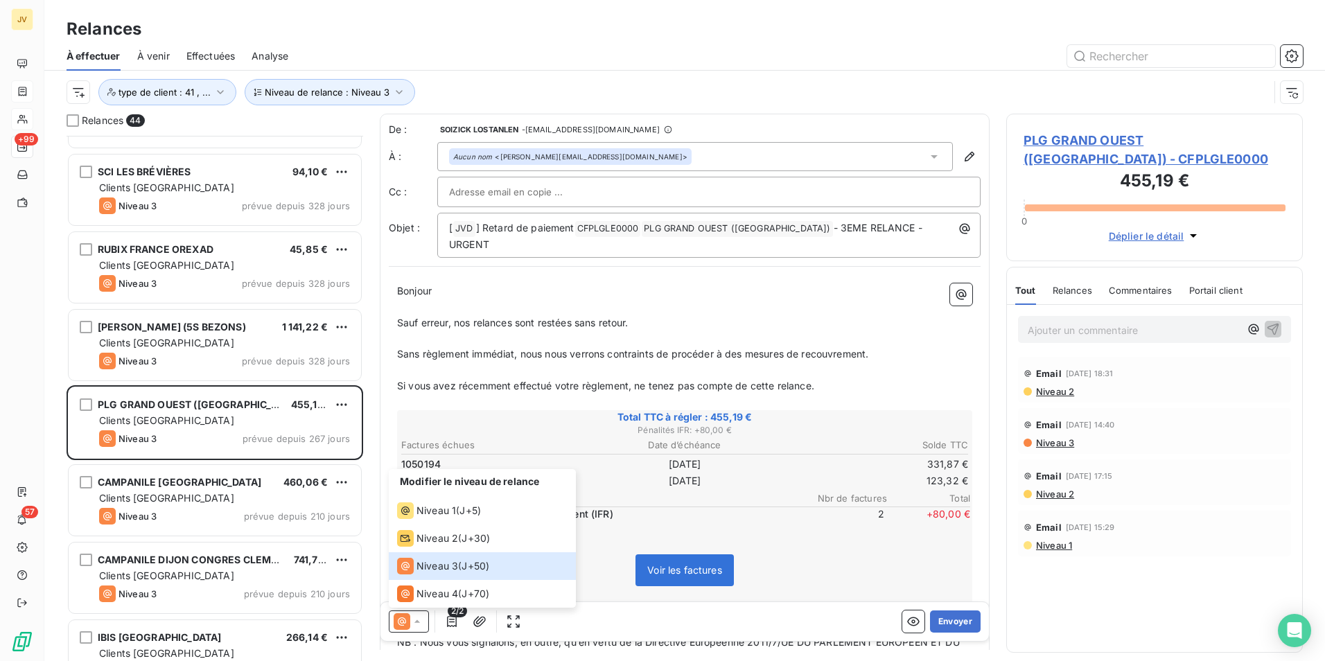
click at [712, 438] on th "Date d’échéance" at bounding box center [684, 445] width 188 height 15
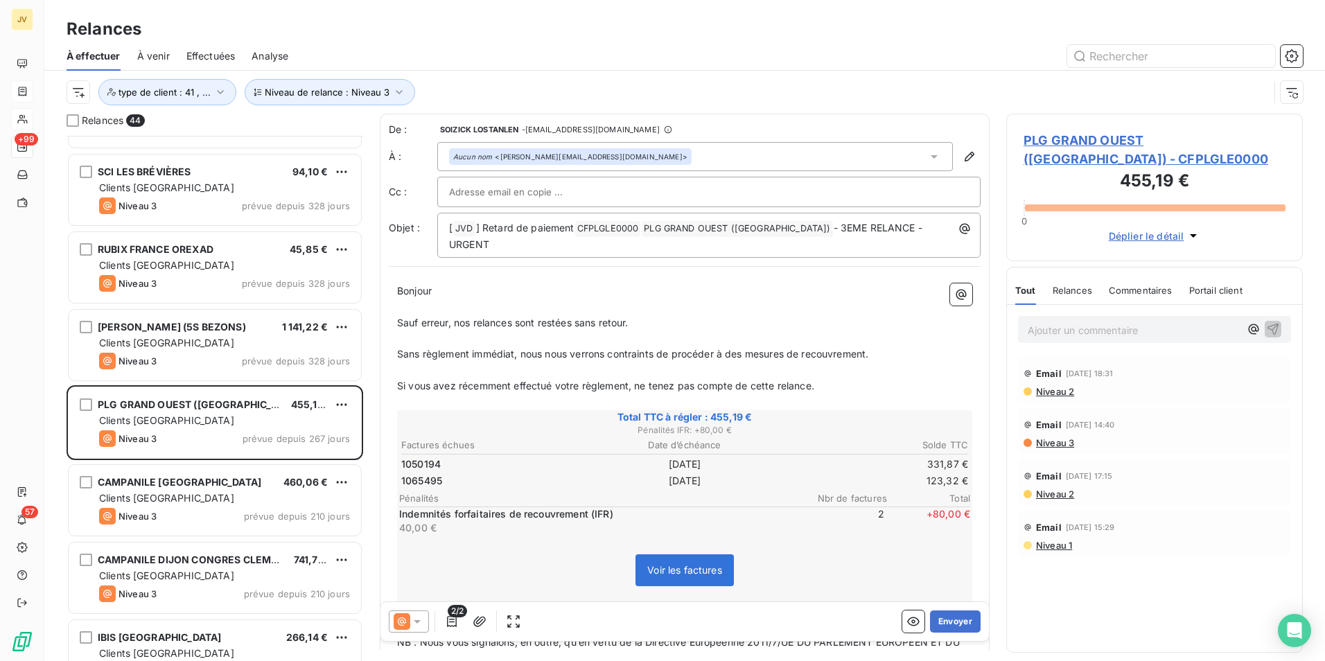
click at [1080, 338] on div "Ajouter un commentaire ﻿" at bounding box center [1154, 329] width 273 height 27
click at [1078, 328] on p "Ajouter un commentaire ﻿" at bounding box center [1134, 330] width 212 height 17
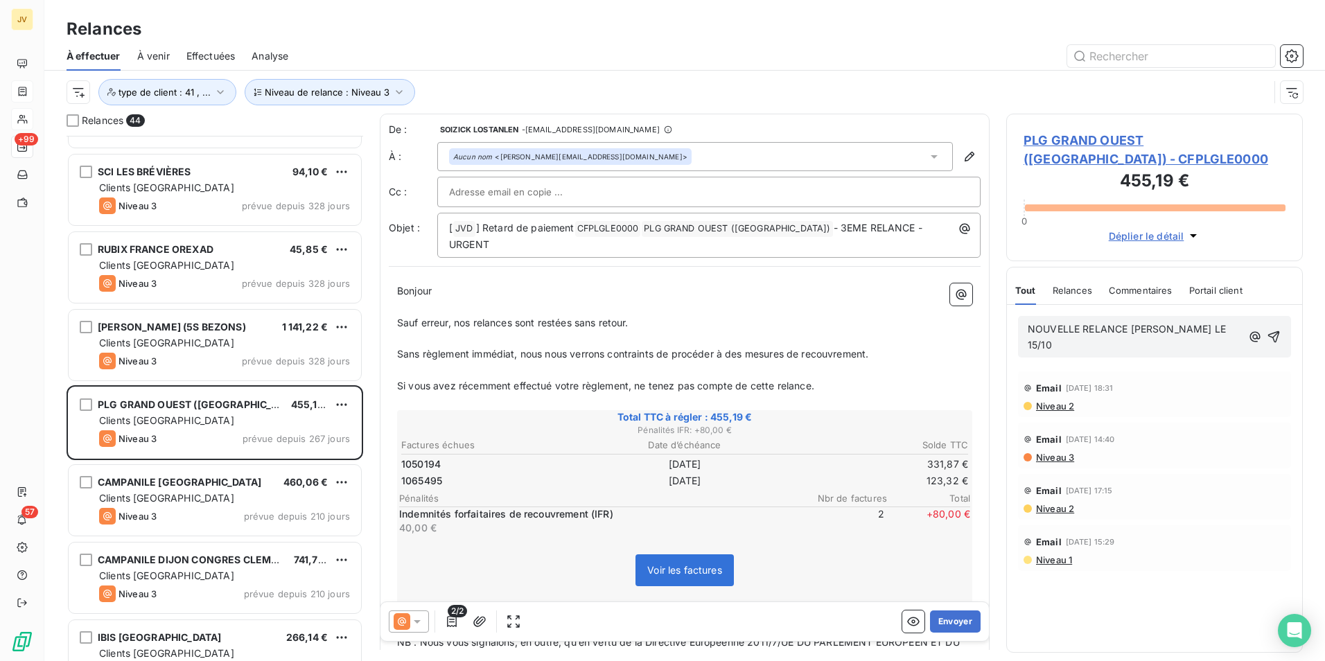
drag, startPoint x: 1127, startPoint y: 330, endPoint x: 1207, endPoint y: 338, distance: 80.1
click at [1128, 330] on span "NOUVELLE RELANCE [PERSON_NAME] LE 15/10" at bounding box center [1128, 337] width 201 height 28
click at [1276, 331] on icon "button" at bounding box center [1275, 337] width 14 height 14
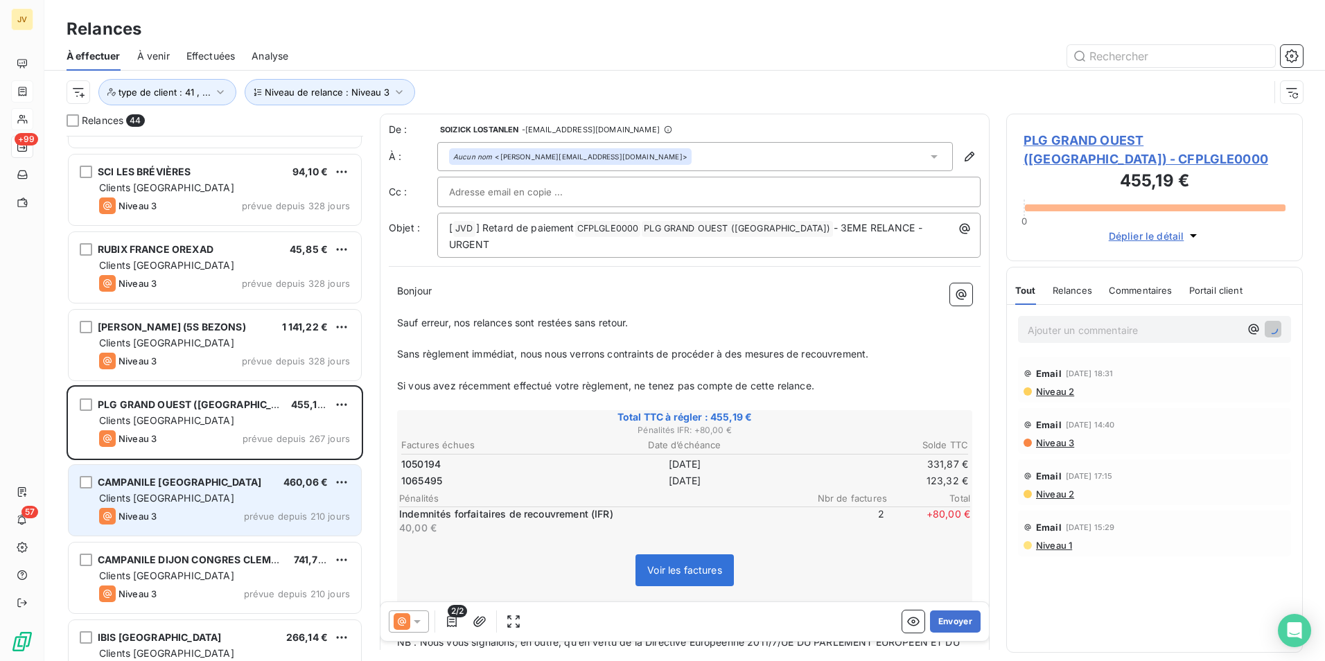
click at [232, 498] on div "Clients [GEOGRAPHIC_DATA]" at bounding box center [224, 498] width 251 height 14
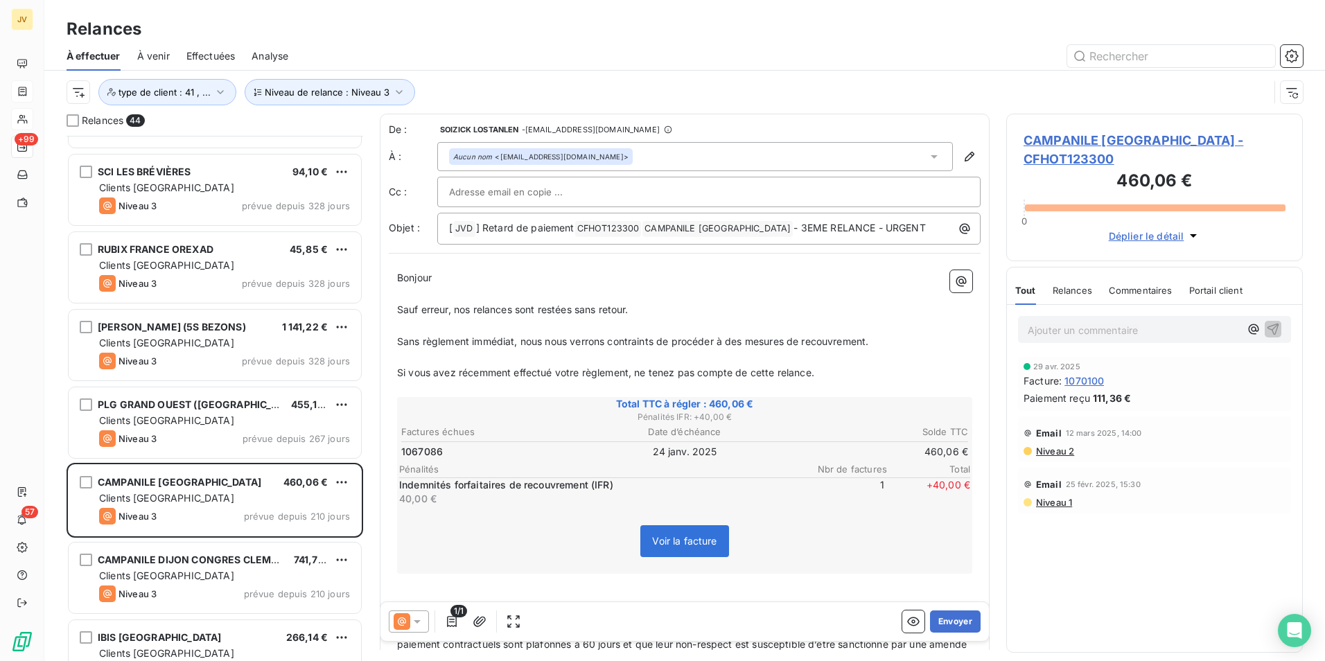
click at [1078, 330] on p "Ajouter un commentaire ﻿" at bounding box center [1134, 330] width 212 height 17
click at [1044, 329] on span "Le A déposer chez MONEYFLOW" at bounding box center [1106, 329] width 157 height 12
click at [1037, 329] on span "Le A déposer chez MONEYFLOW" at bounding box center [1106, 329] width 157 height 12
click at [1279, 329] on icon "button" at bounding box center [1273, 329] width 14 height 14
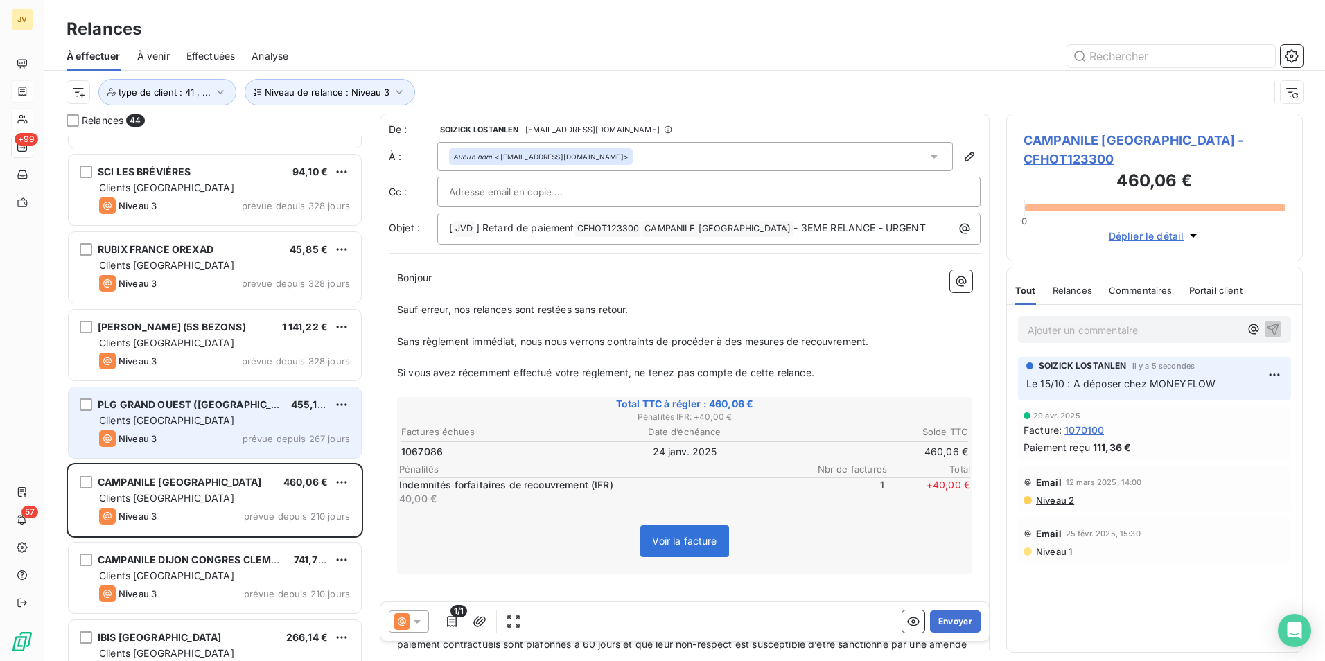
click at [212, 426] on div "Clients [GEOGRAPHIC_DATA]" at bounding box center [224, 421] width 251 height 14
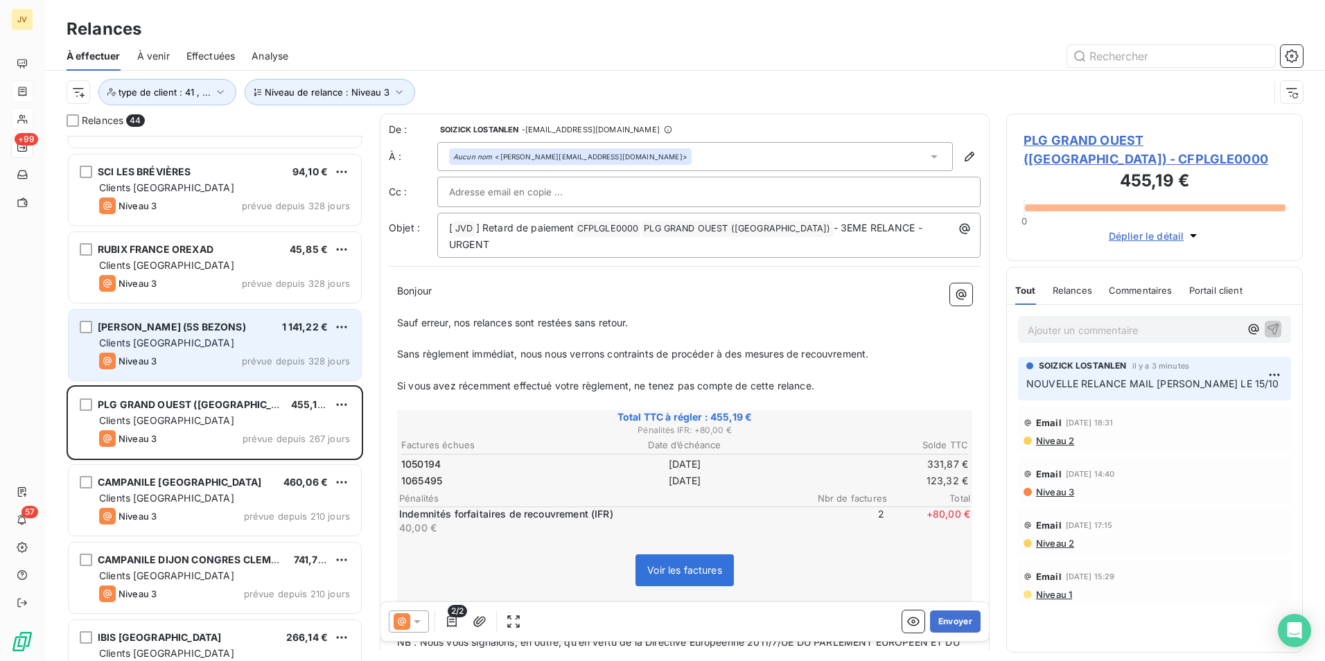
click at [214, 358] on div "Niveau 3 prévue depuis 328 jours" at bounding box center [224, 361] width 251 height 17
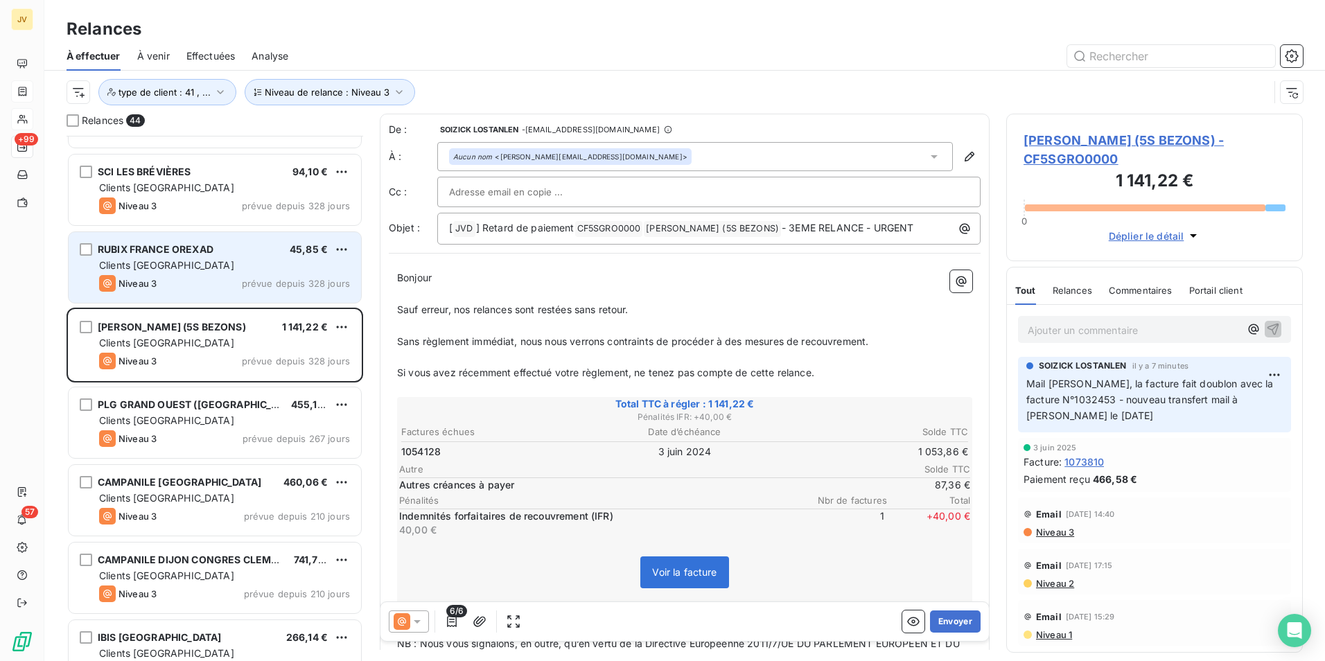
click at [204, 275] on div "Niveau 3 prévue depuis 328 jours" at bounding box center [224, 283] width 251 height 17
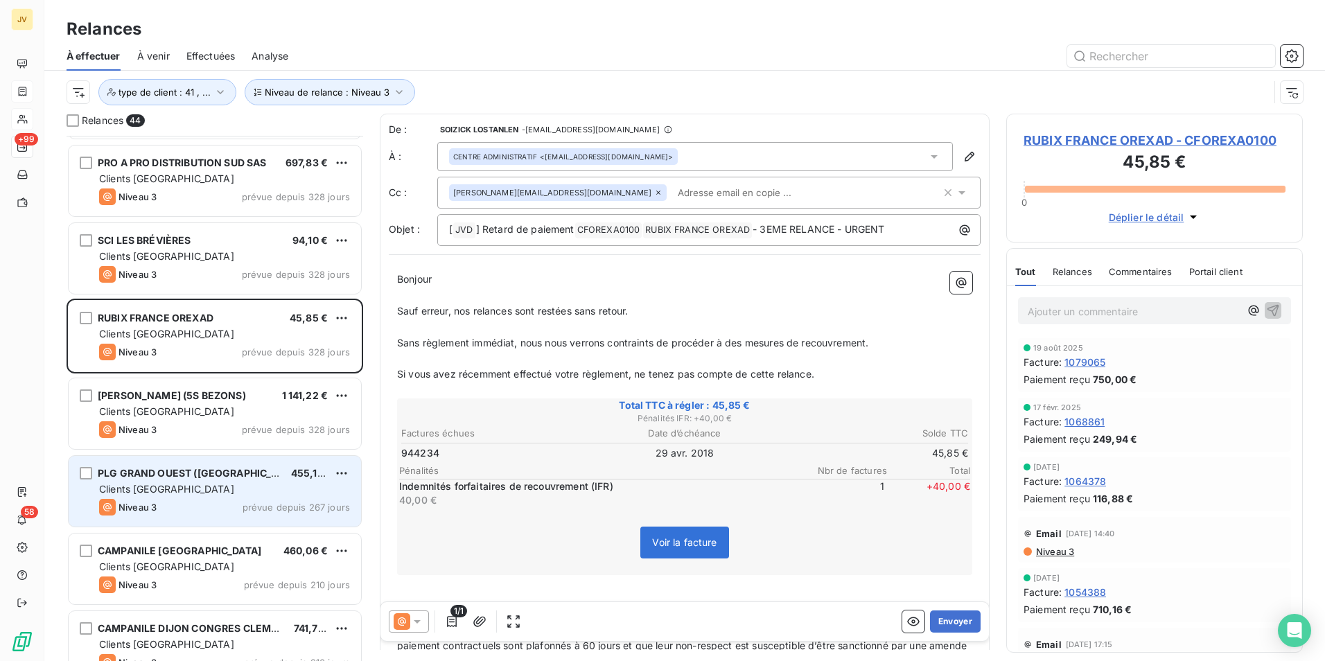
scroll to position [70, 0]
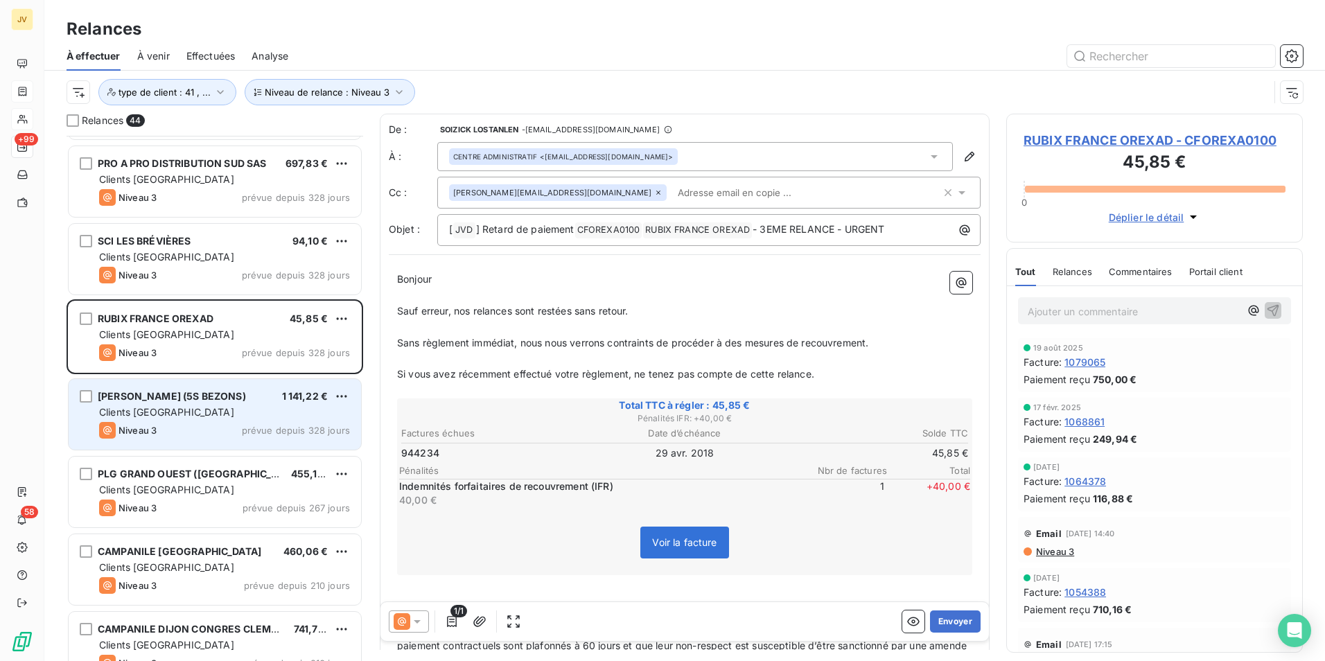
click at [222, 402] on div "[PERSON_NAME] (5S BEZONS)" at bounding box center [172, 396] width 148 height 14
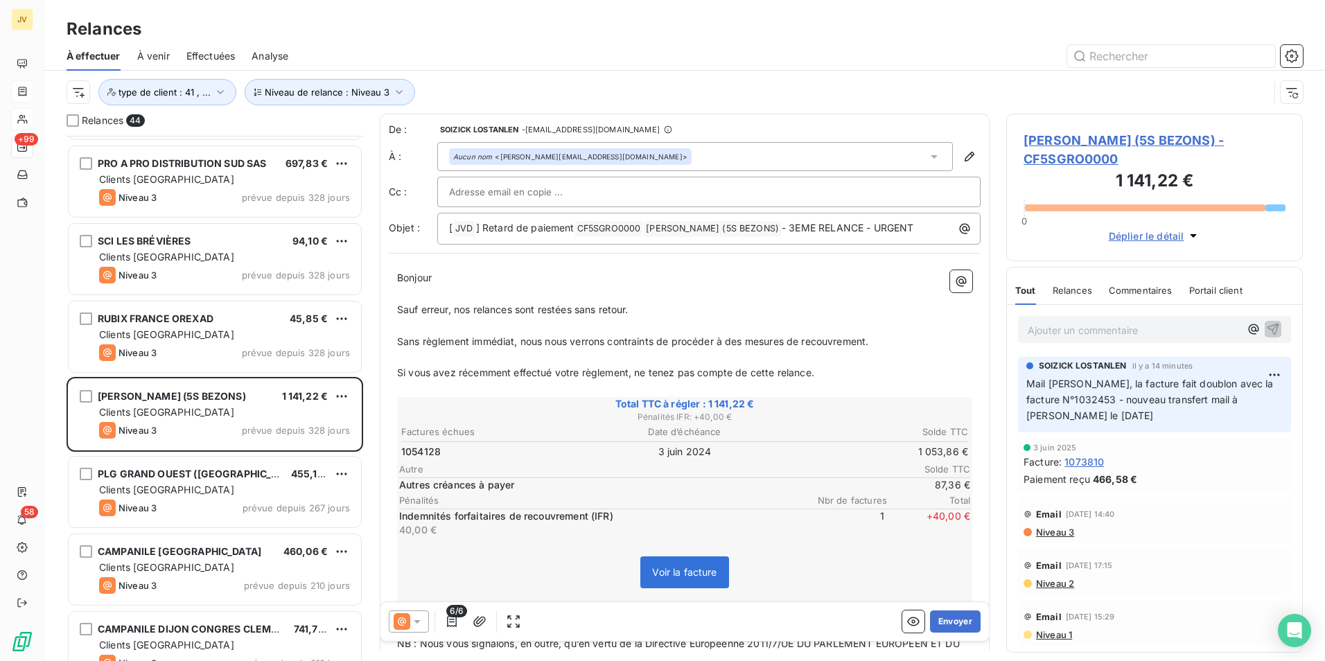
click at [1074, 333] on p "Ajouter un commentaire ﻿" at bounding box center [1134, 330] width 212 height 17
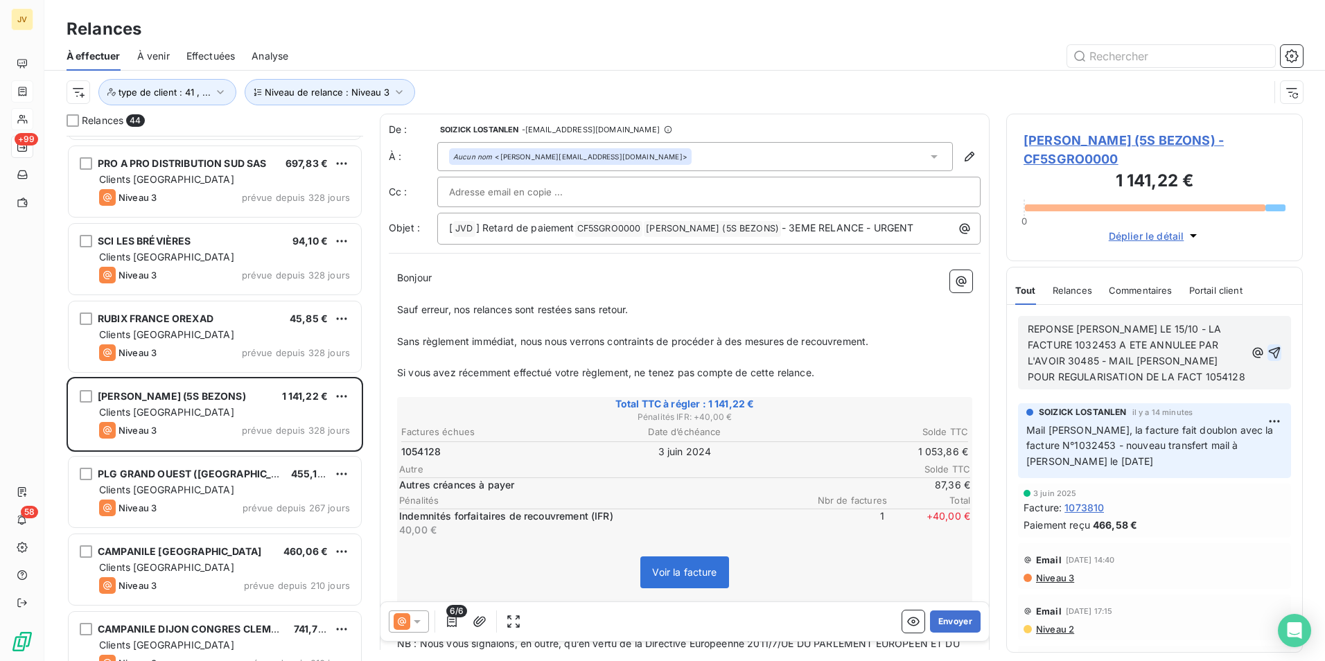
click at [1269, 348] on icon "button" at bounding box center [1275, 353] width 12 height 12
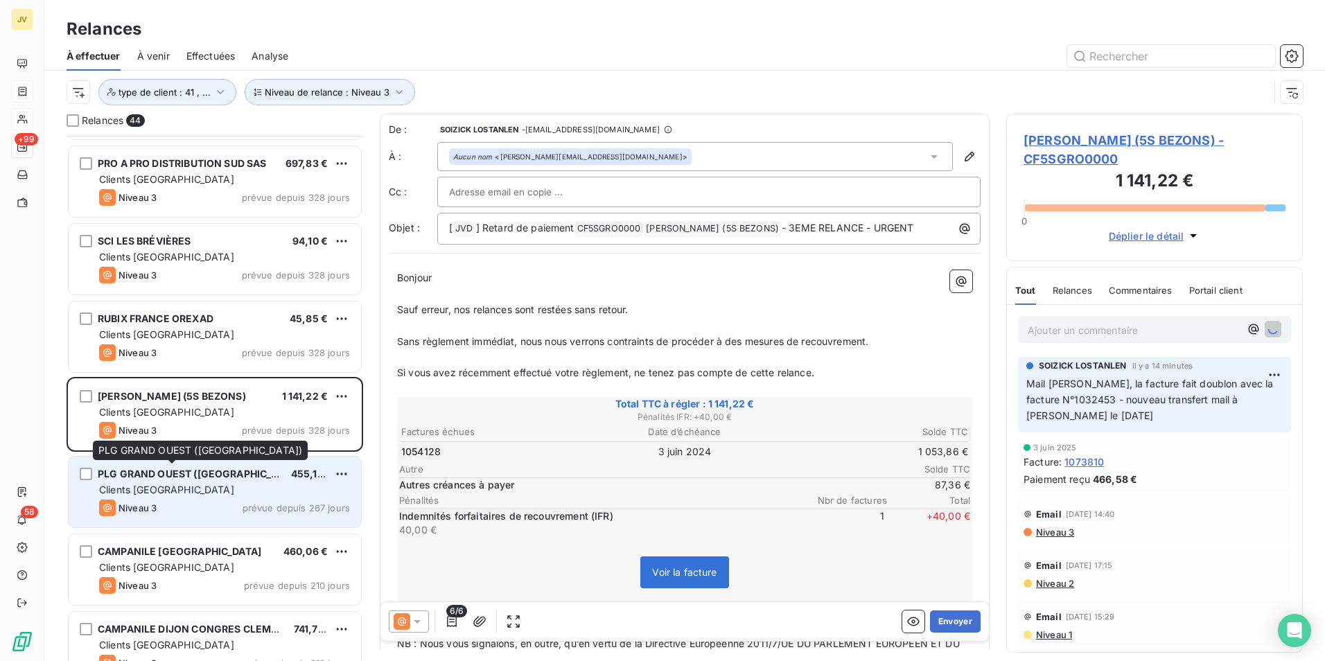
click at [228, 477] on span "PLG GRAND OUEST ([GEOGRAPHIC_DATA])" at bounding box center [201, 474] width 206 height 12
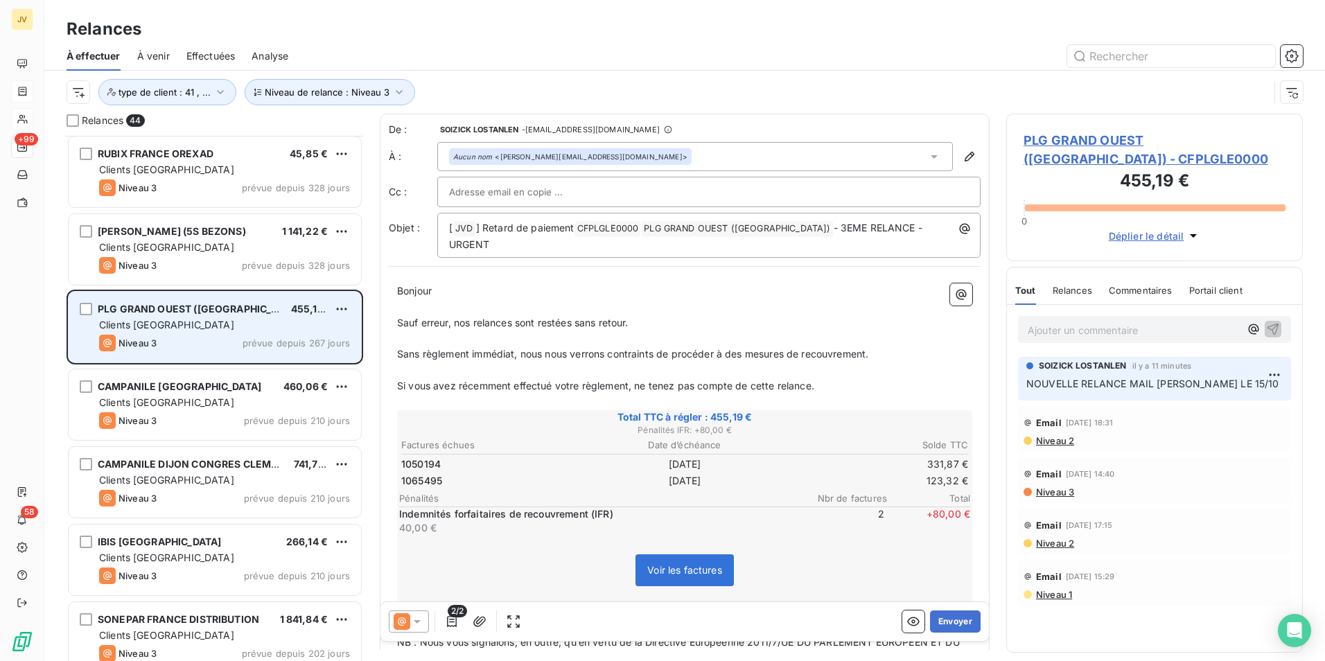
scroll to position [278, 0]
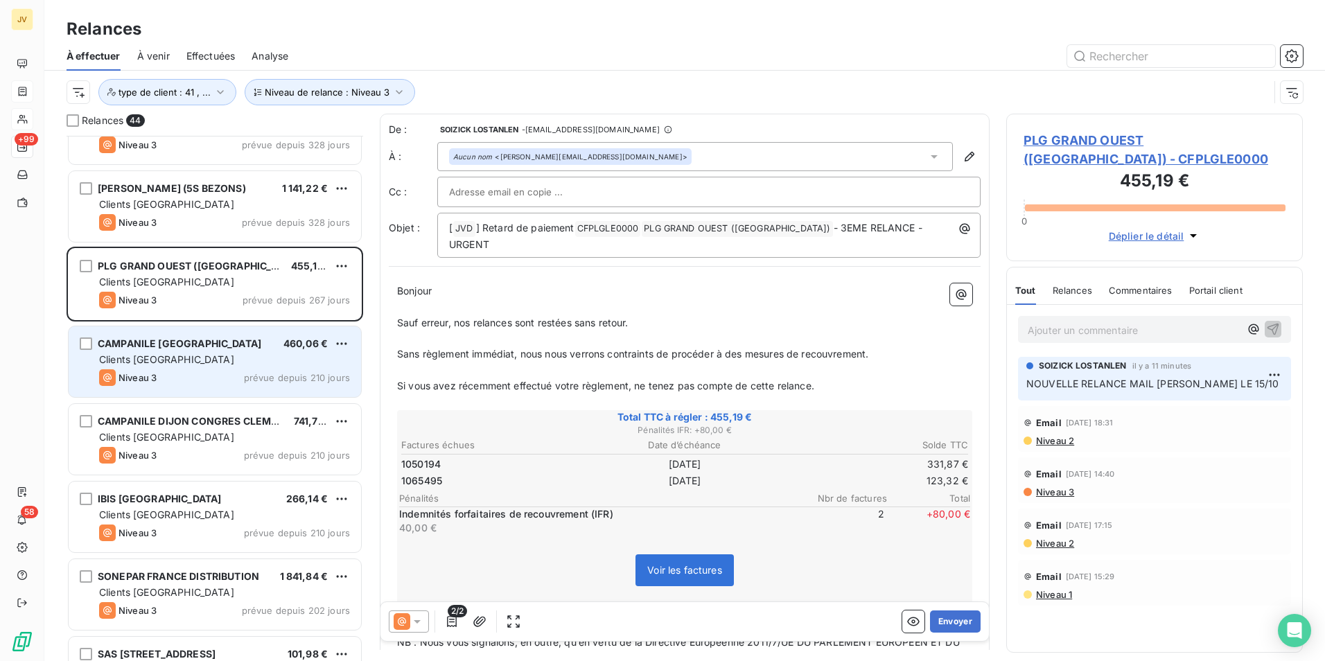
click at [217, 376] on div "Niveau 3 prévue depuis 210 jours" at bounding box center [224, 377] width 251 height 17
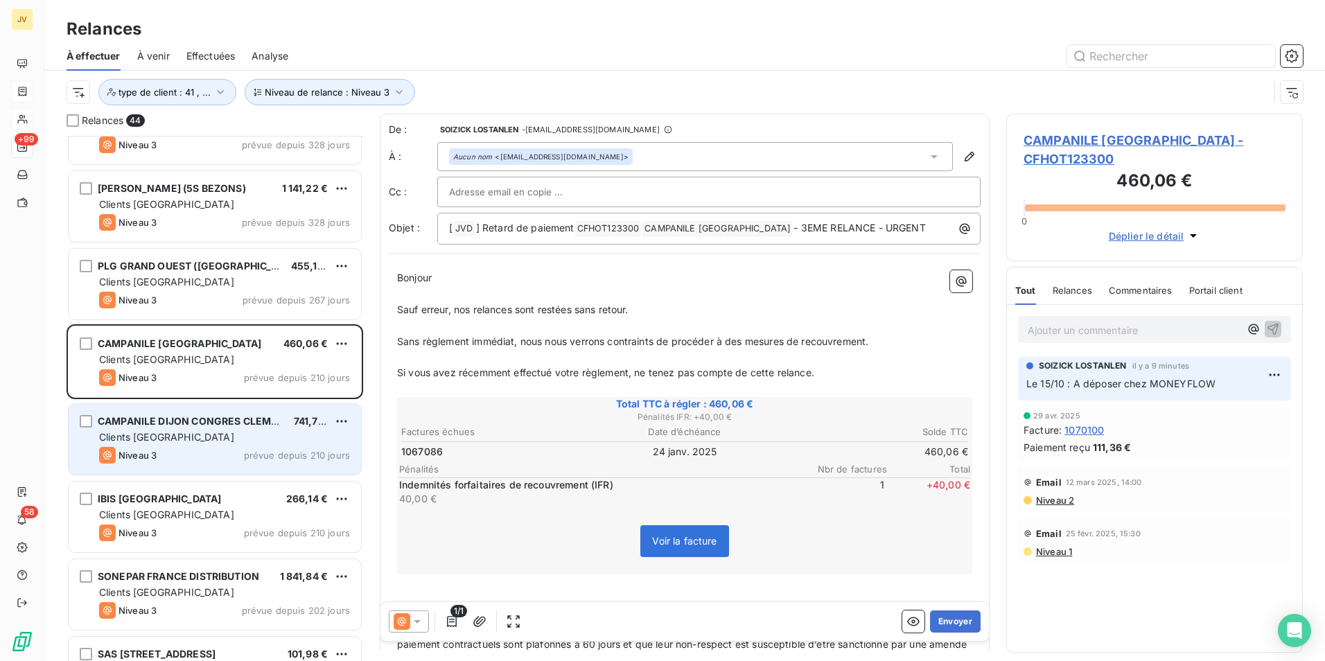
click at [229, 421] on span "CAMPANILE DIJON CONGRES CLEMENCEAU" at bounding box center [205, 421] width 215 height 12
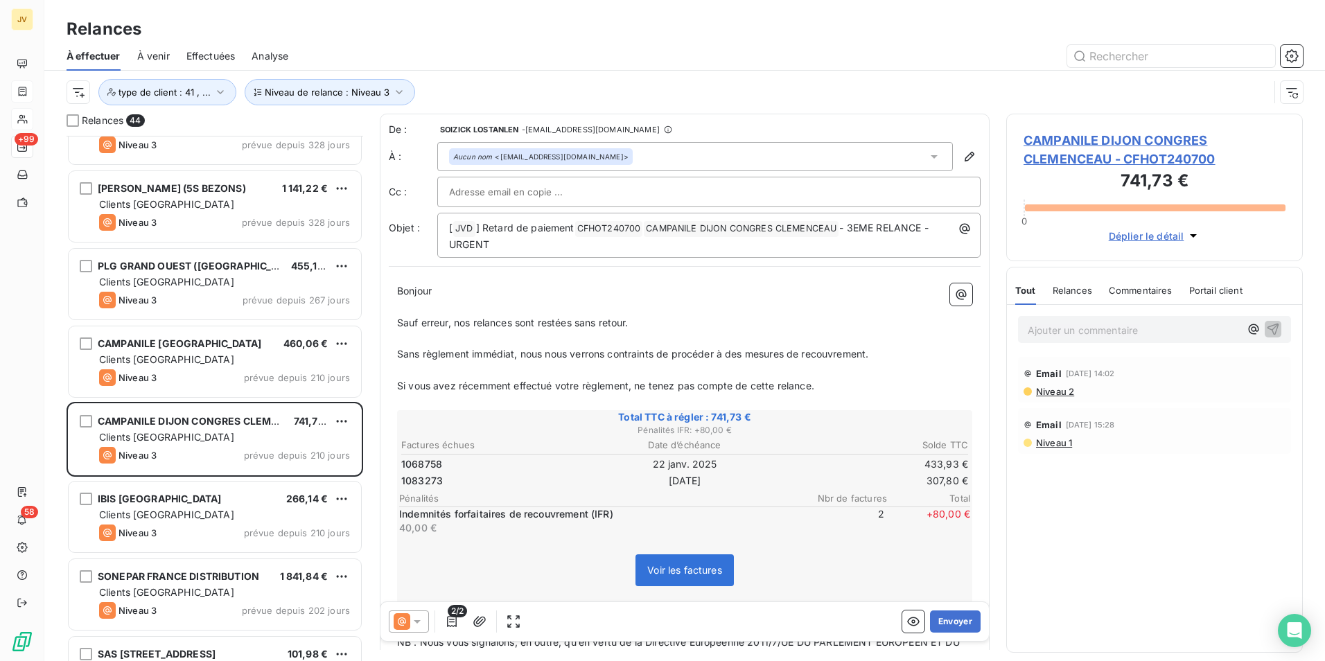
click at [1091, 326] on p "Ajouter un commentaire ﻿" at bounding box center [1134, 330] width 212 height 17
drag, startPoint x: 1093, startPoint y: 345, endPoint x: 979, endPoint y: 310, distance: 119.7
click at [979, 310] on div "Relances 44 SCI LES BRÉVIÈRES 94,10 € Clients France Niveau 3 prévue depuis 328…" at bounding box center [684, 387] width 1281 height 547
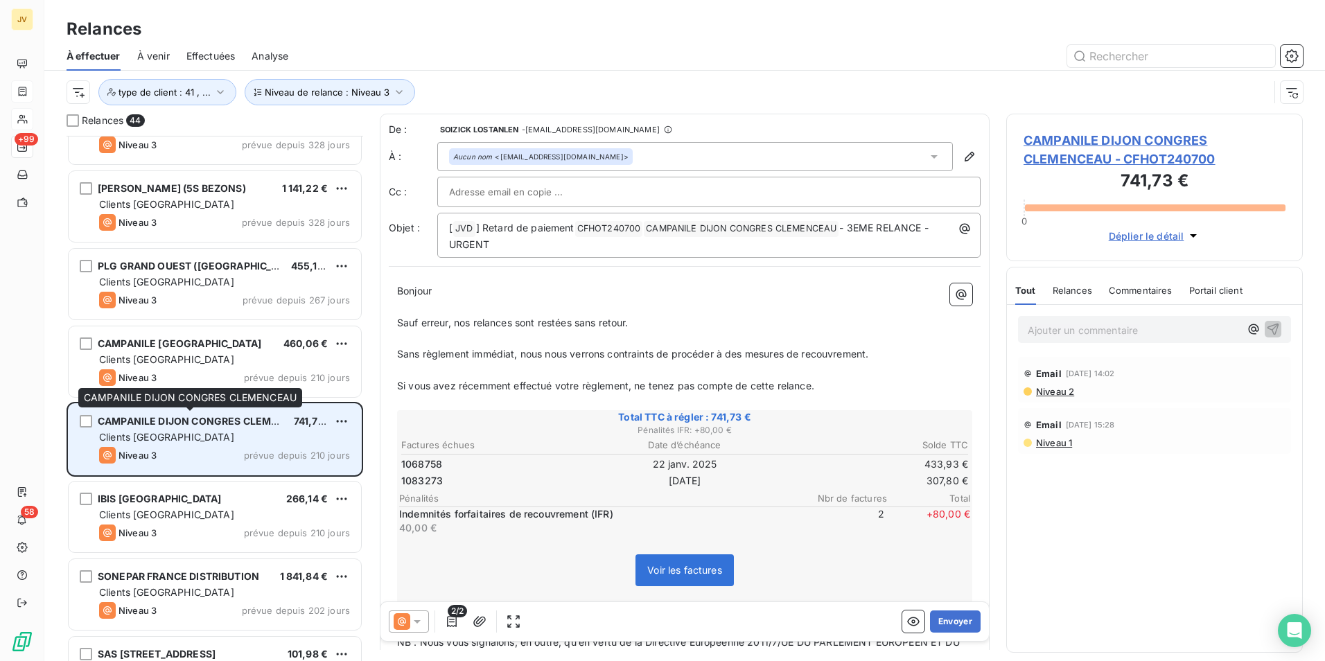
click at [252, 425] on span "CAMPANILE DIJON CONGRES CLEMENCEAU" at bounding box center [205, 421] width 215 height 12
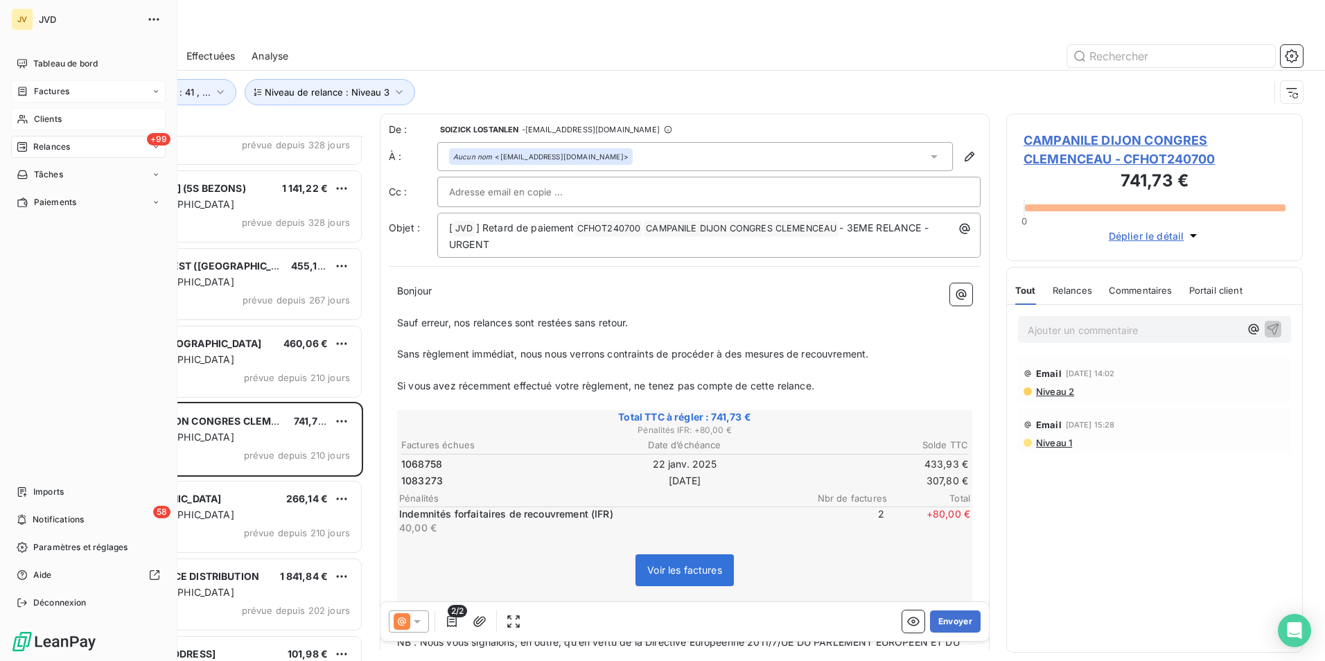
click at [54, 91] on span "Factures" at bounding box center [51, 91] width 35 height 12
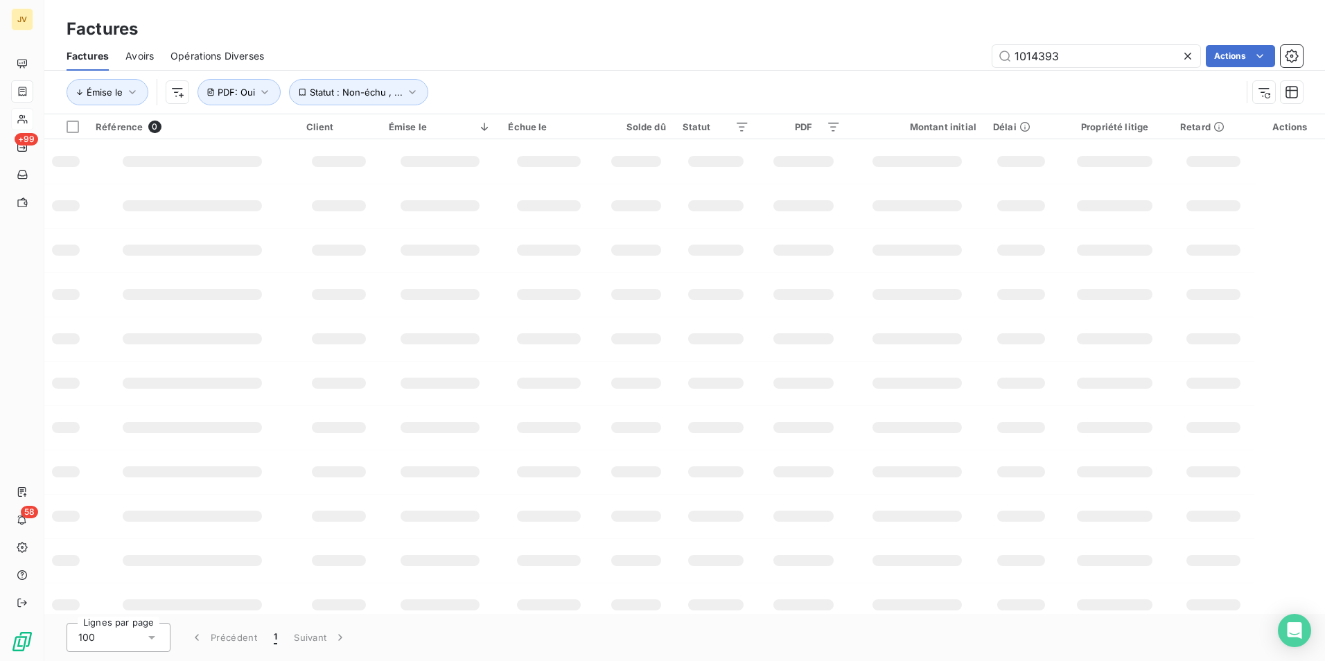
drag, startPoint x: 1080, startPoint y: 54, endPoint x: 403, endPoint y: 62, distance: 677.1
click at [448, 64] on div "1014393 Actions" at bounding box center [792, 56] width 1022 height 22
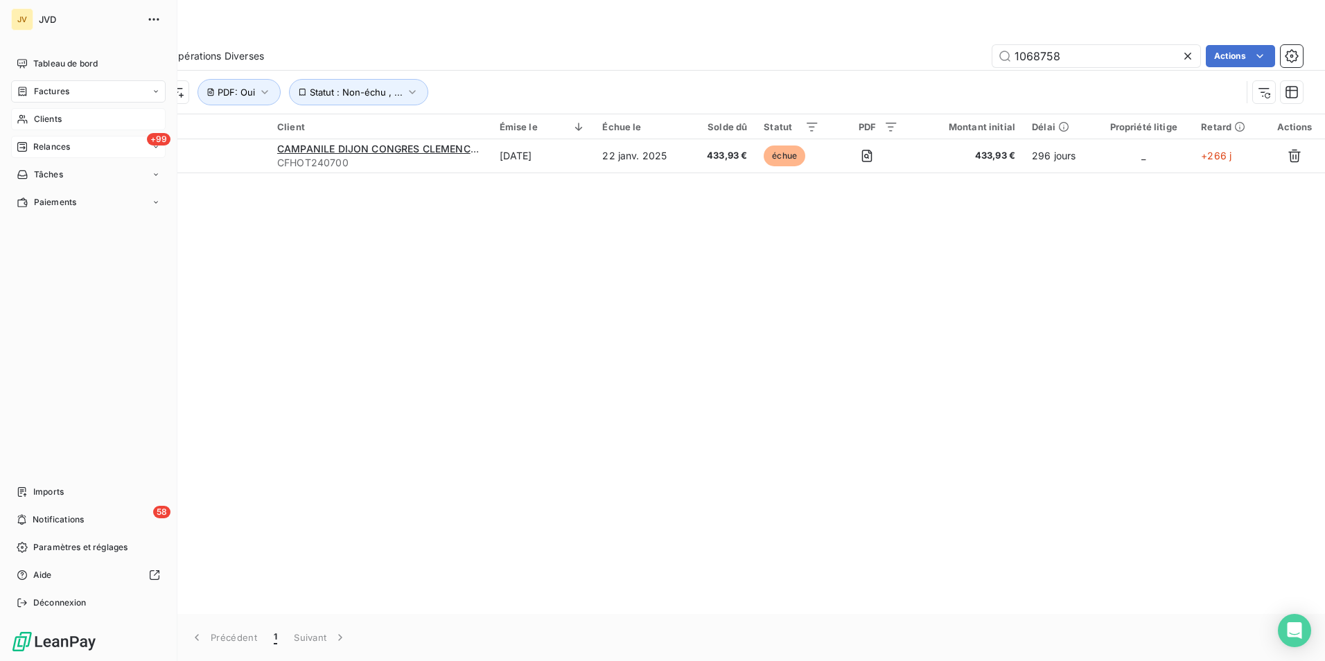
type input "1068758"
click at [35, 143] on span "Relances" at bounding box center [51, 147] width 37 height 12
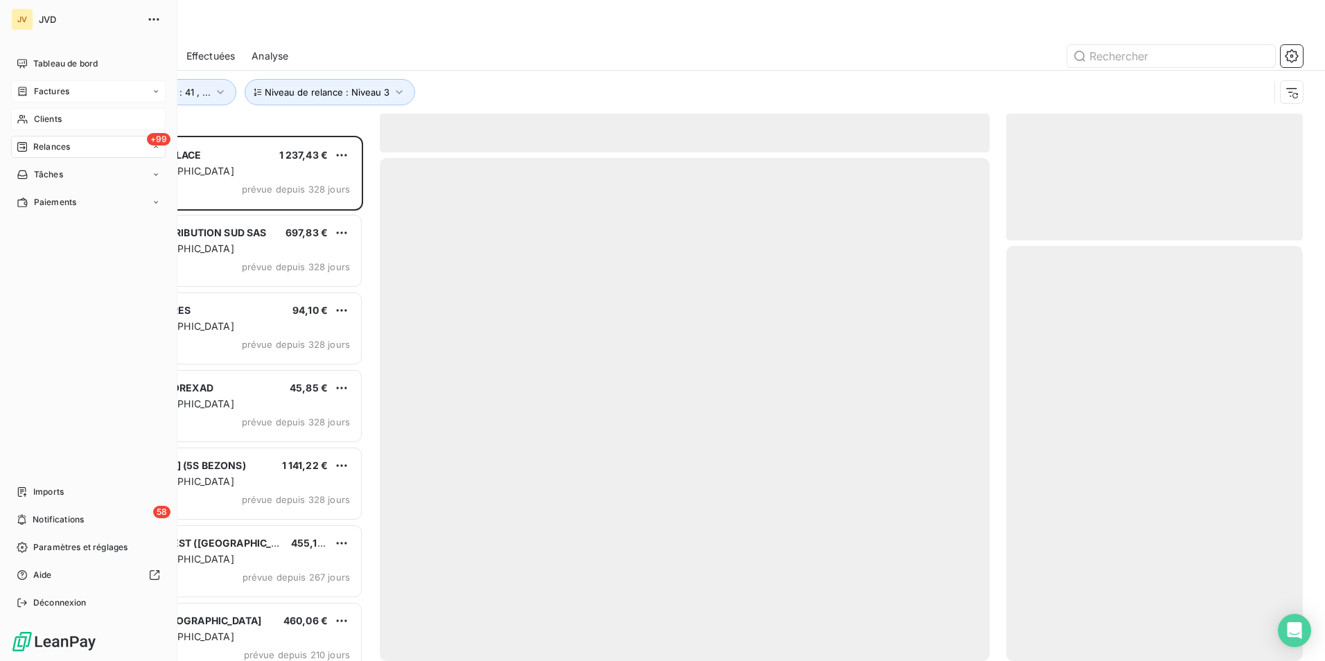
scroll to position [515, 286]
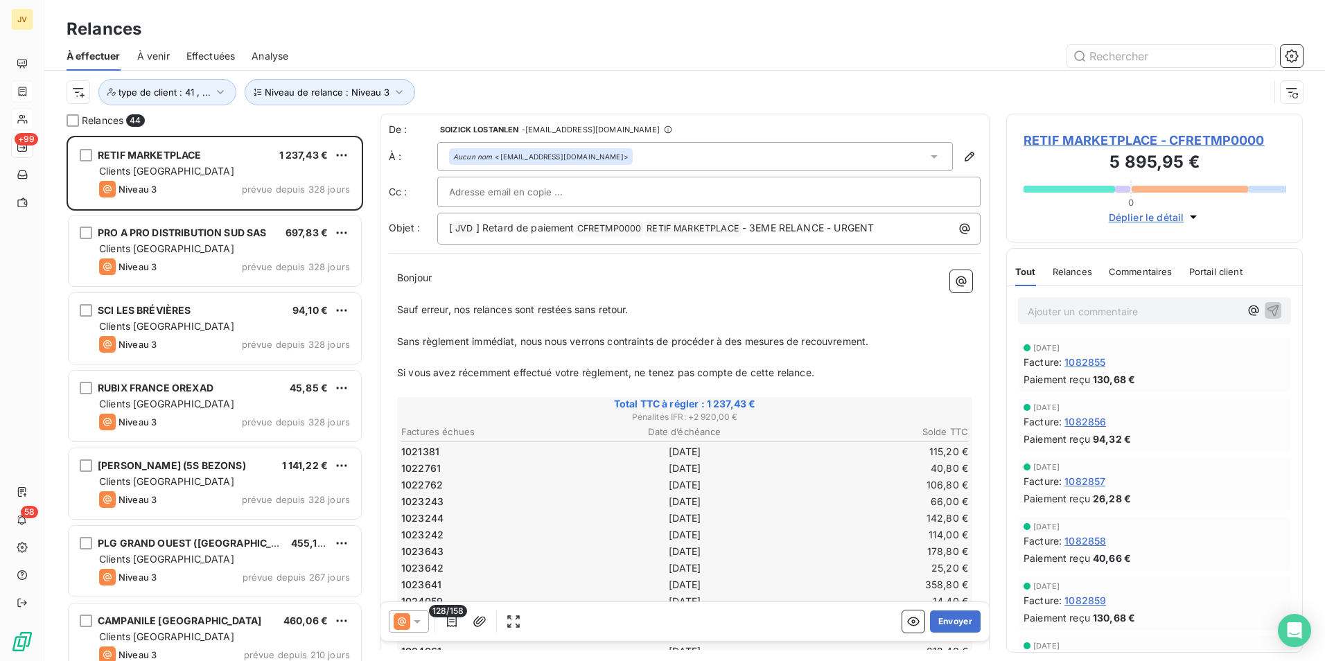
click at [1080, 314] on p "Ajouter un commentaire ﻿" at bounding box center [1134, 311] width 212 height 17
click at [1266, 305] on icon "button" at bounding box center [1273, 310] width 14 height 14
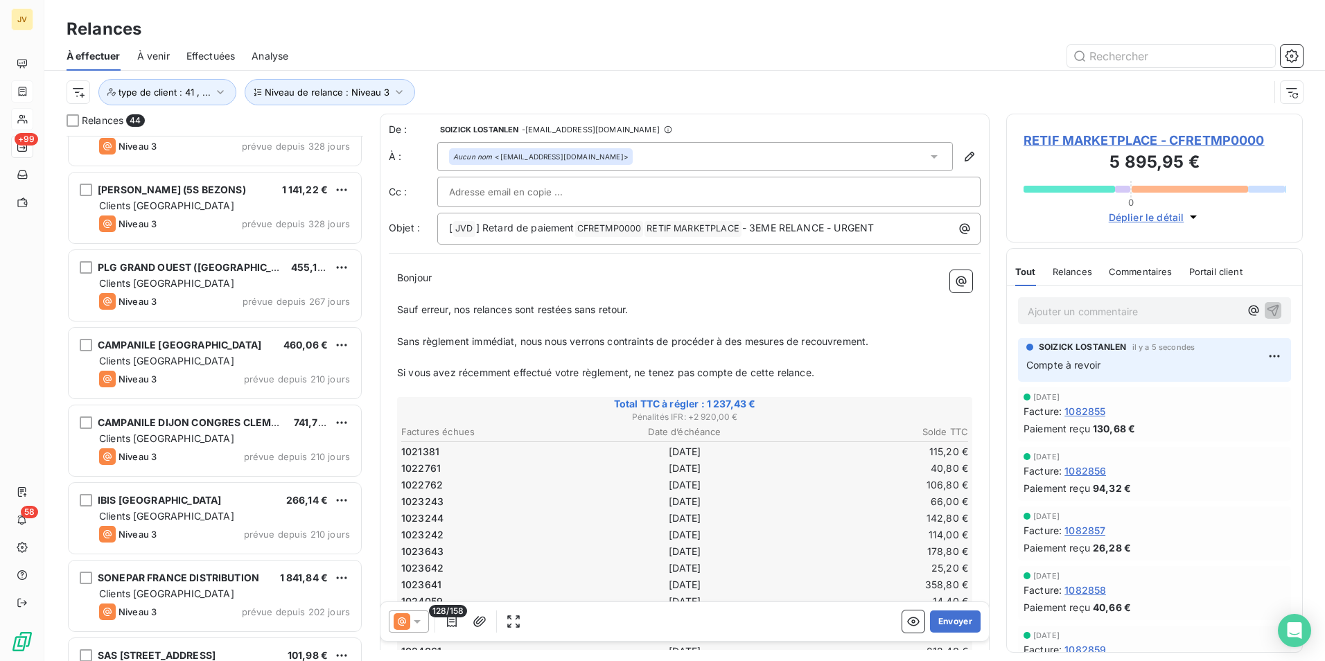
scroll to position [347, 0]
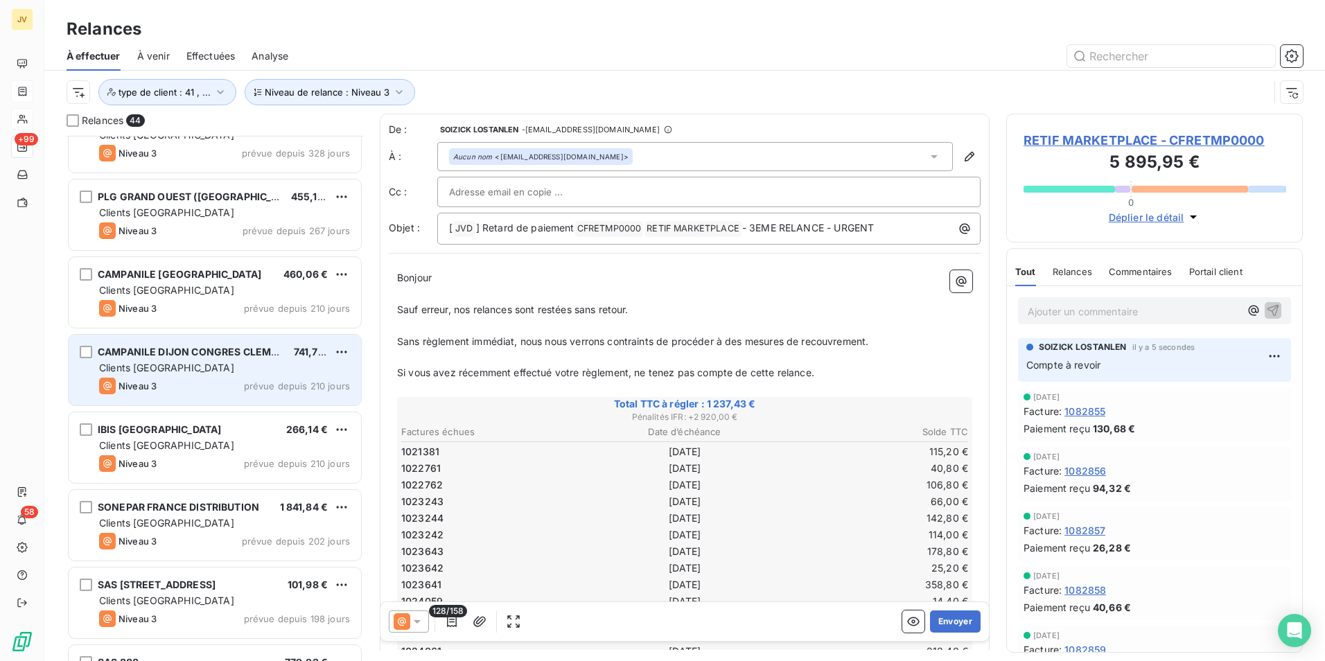
click at [200, 352] on span "CAMPANILE DIJON CONGRES CLEMENCEAU" at bounding box center [205, 352] width 215 height 12
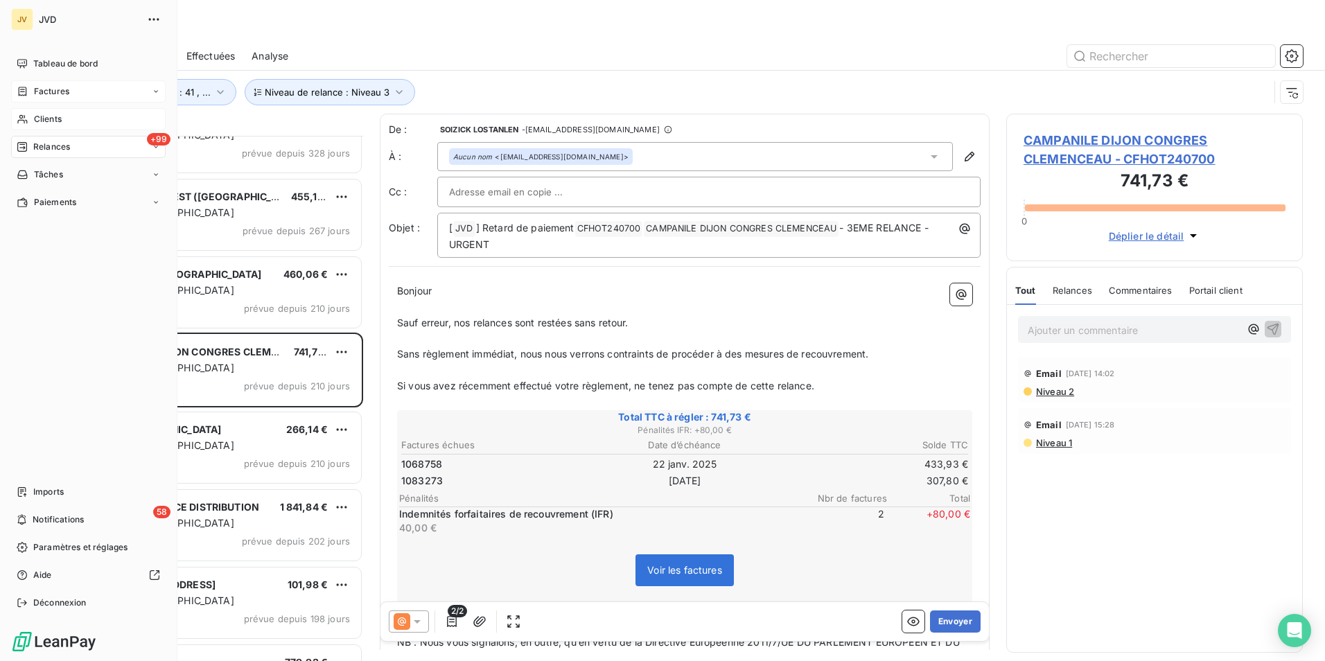
click at [43, 91] on span "Factures" at bounding box center [51, 91] width 35 height 12
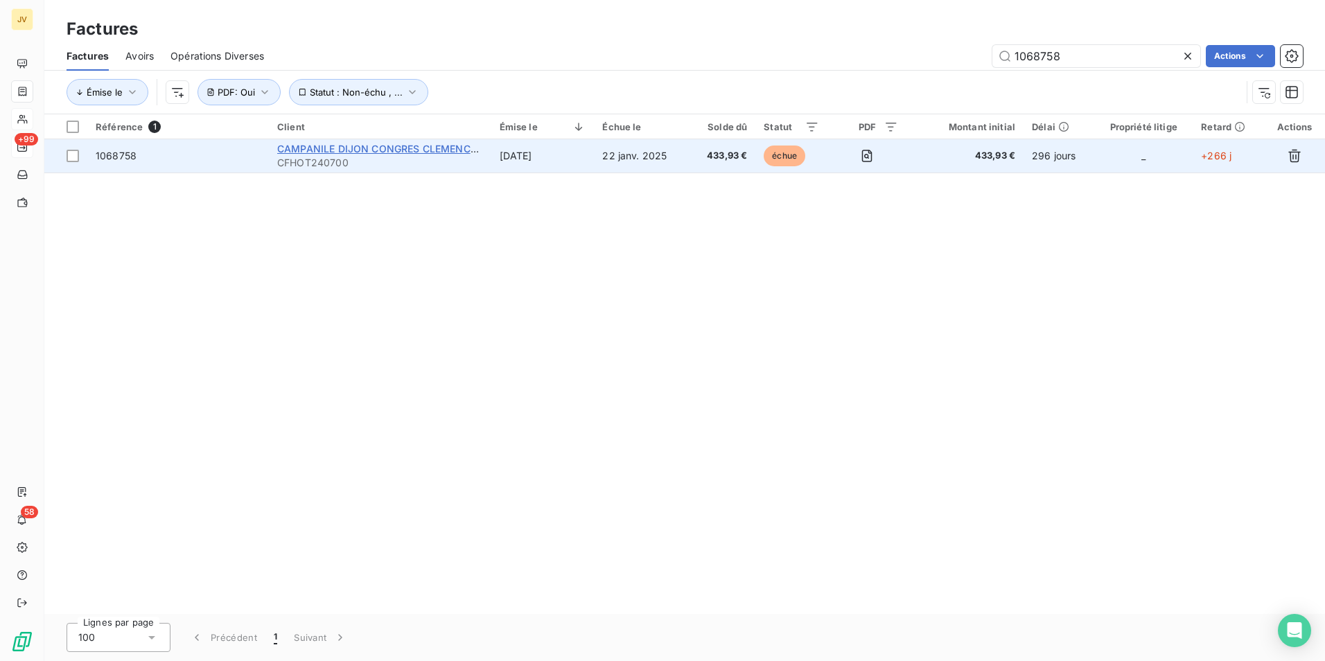
click at [362, 152] on span "CAMPANILE DIJON CONGRES CLEMENCEAU" at bounding box center [383, 149] width 213 height 12
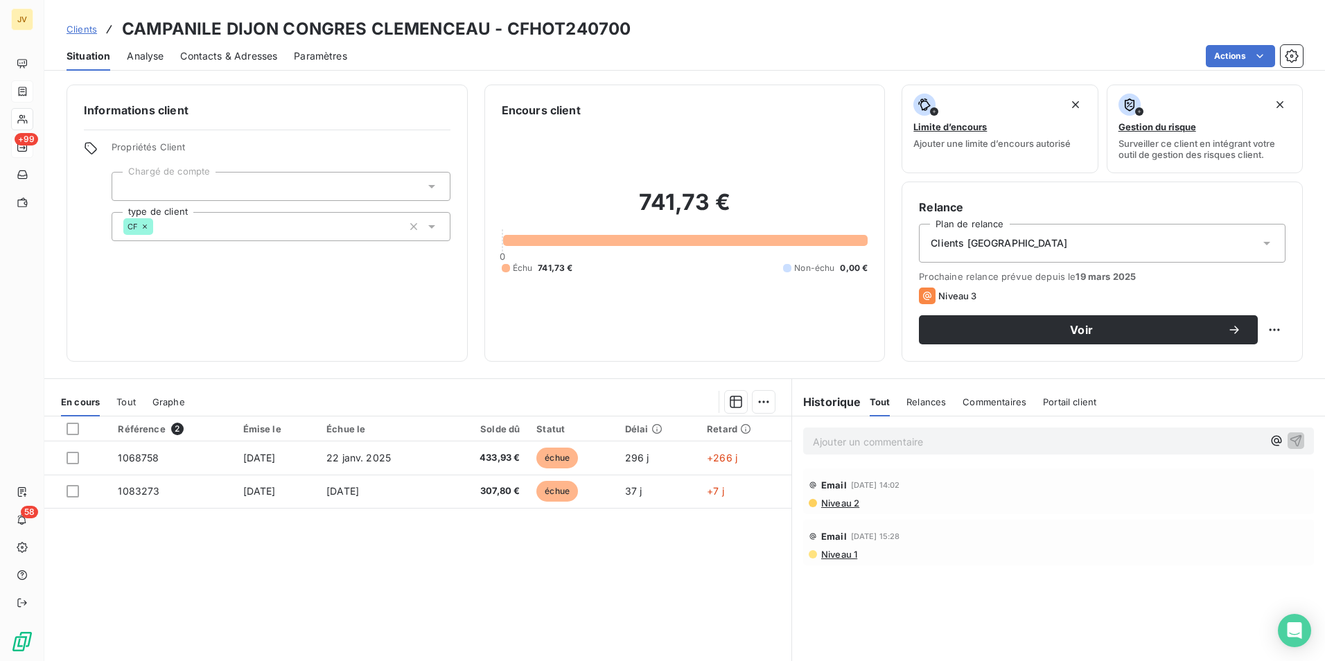
click at [914, 406] on span "Relances" at bounding box center [926, 401] width 40 height 11
click at [841, 501] on span "Niveau 2" at bounding box center [840, 503] width 40 height 11
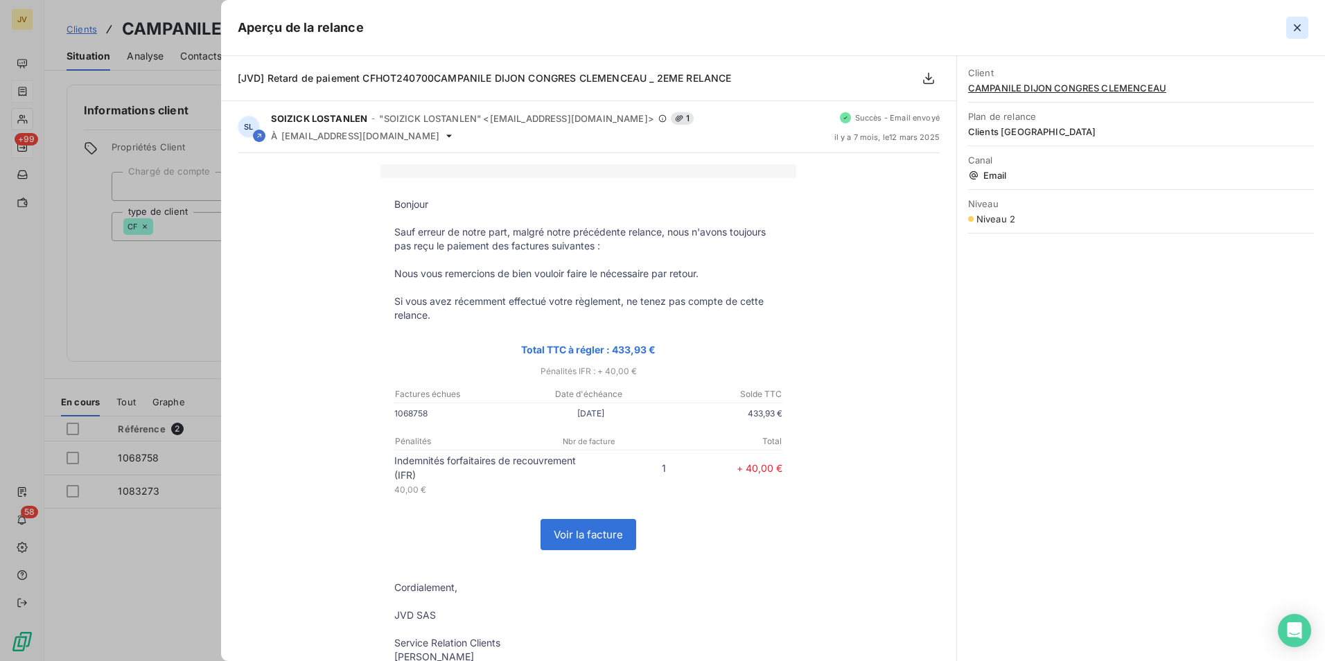
click at [1301, 29] on icon "button" at bounding box center [1297, 28] width 14 height 14
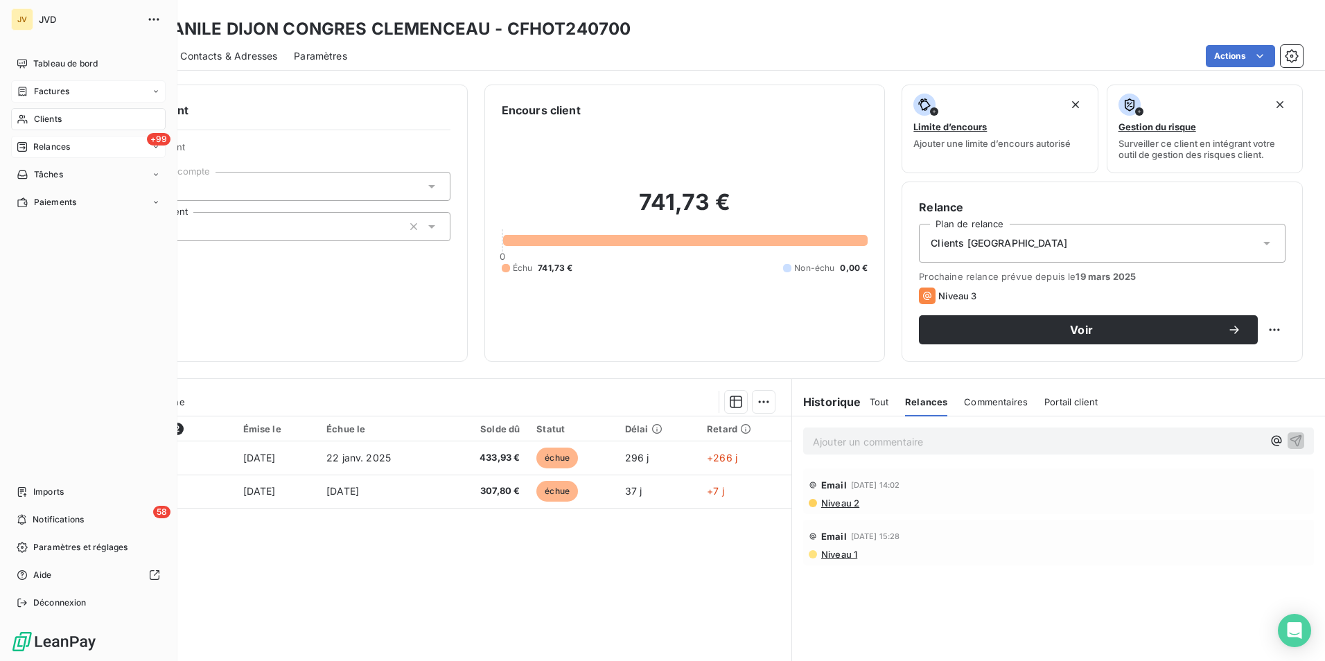
click at [56, 150] on span "Relances" at bounding box center [51, 147] width 37 height 12
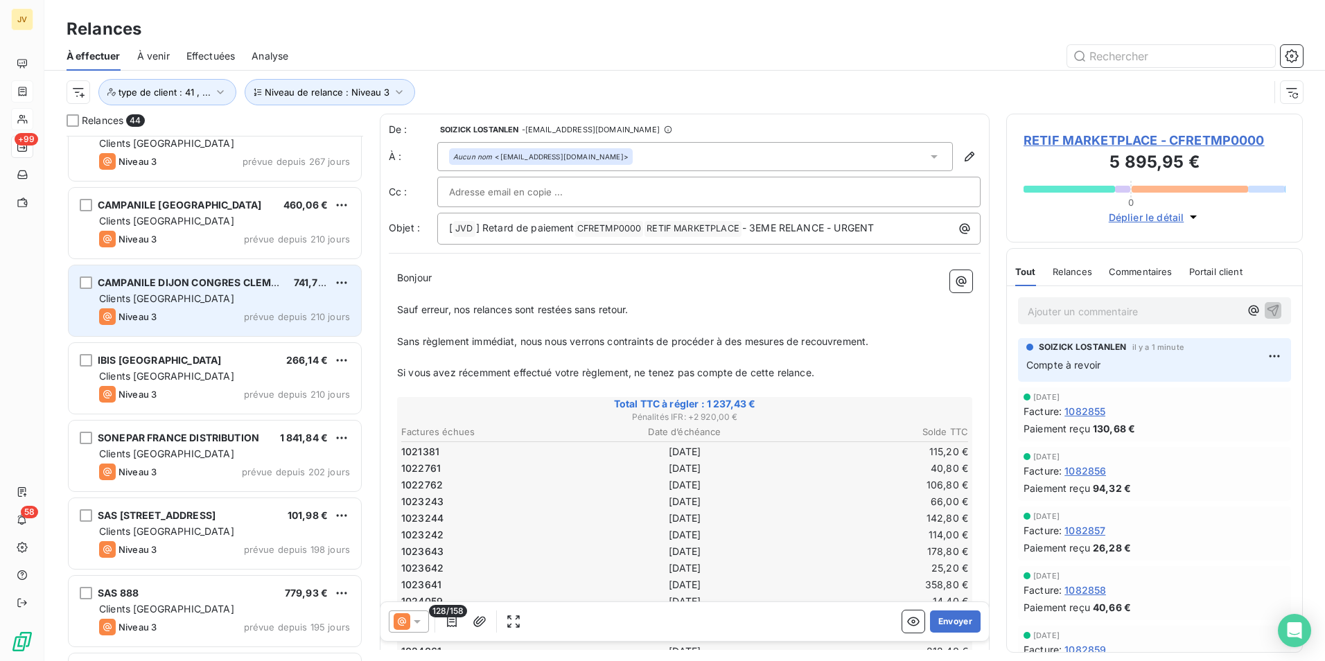
scroll to position [347, 0]
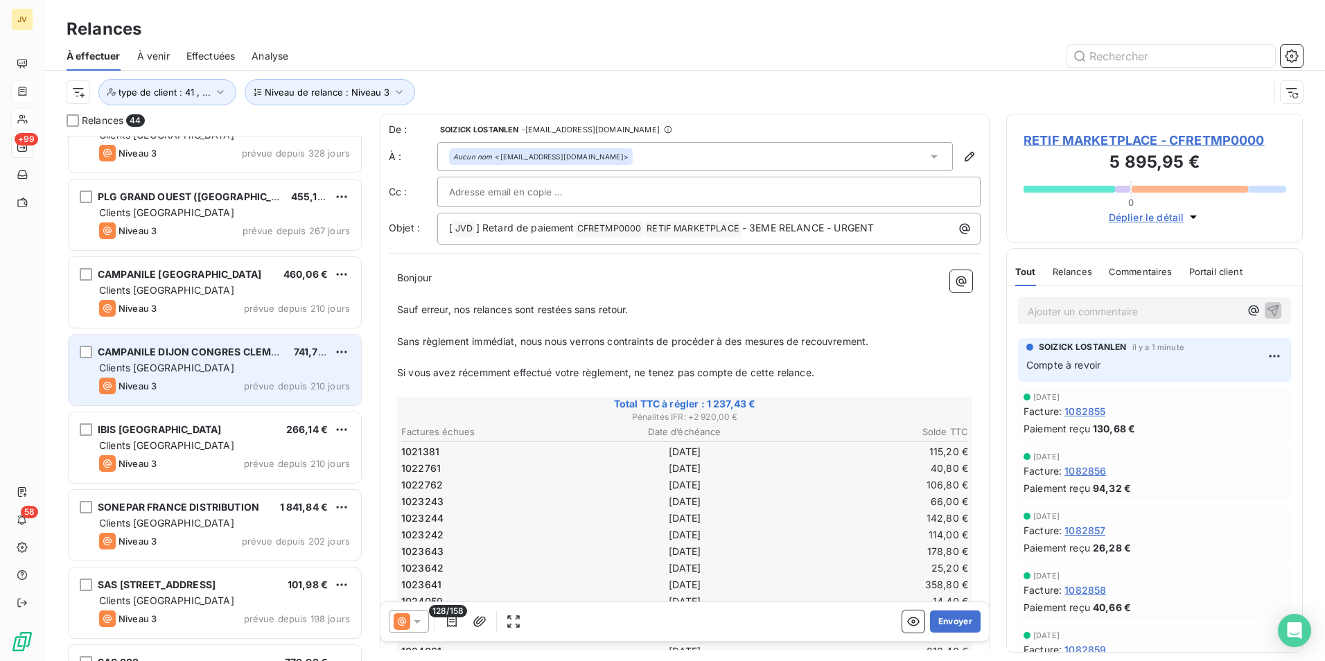
click at [195, 365] on div "Clients [GEOGRAPHIC_DATA]" at bounding box center [224, 368] width 251 height 14
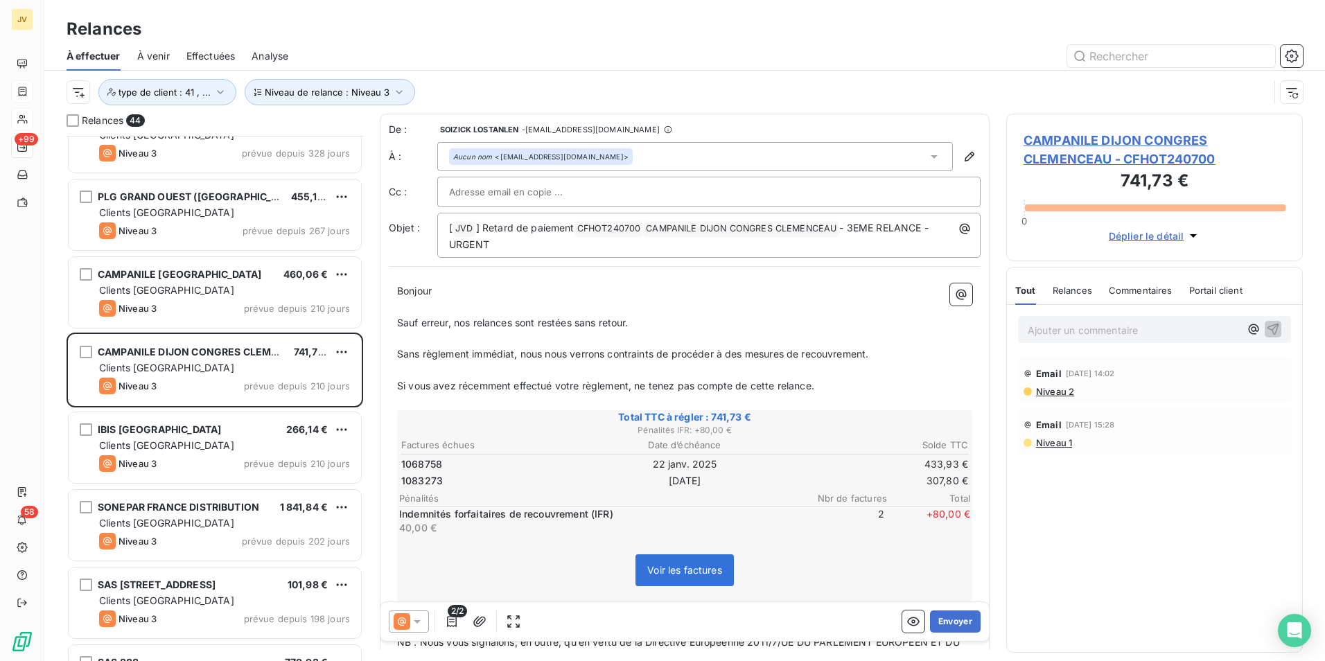
click at [414, 620] on icon at bounding box center [417, 621] width 7 height 3
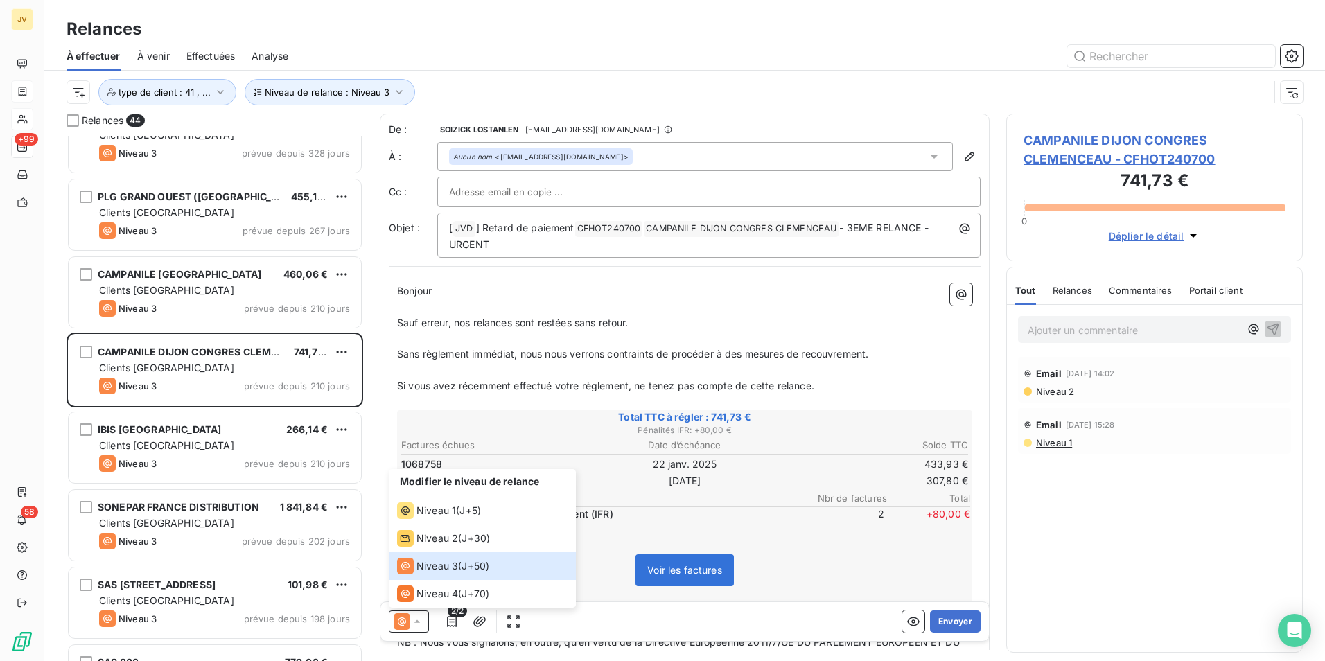
click at [684, 325] on p "Sauf erreur, nos relances sont restées sans retour." at bounding box center [684, 323] width 575 height 16
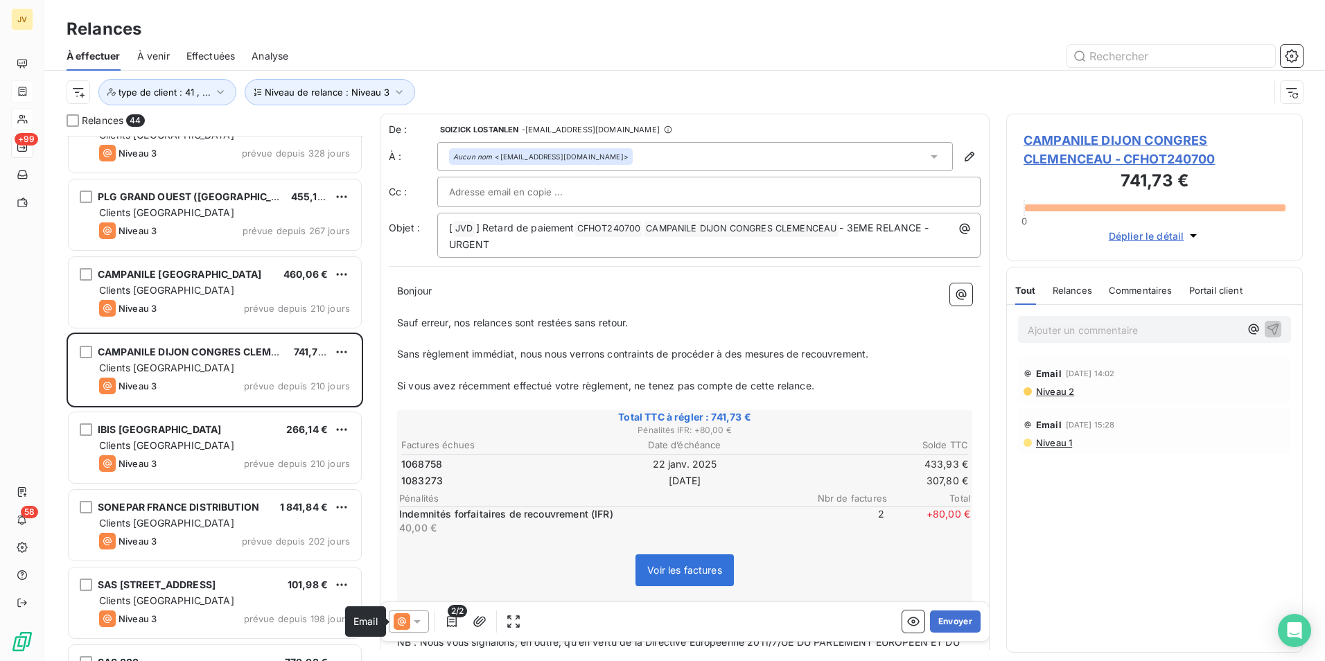
click at [409, 620] on icon at bounding box center [402, 621] width 17 height 17
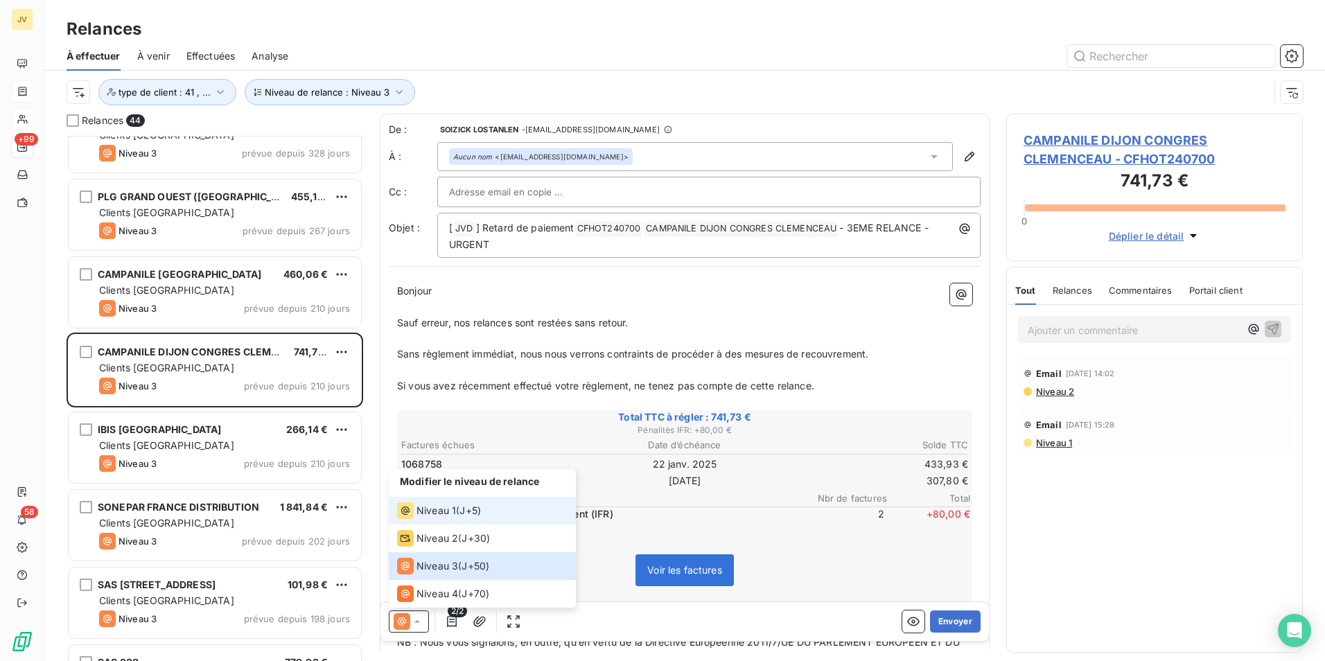
click at [423, 506] on span "Niveau 1" at bounding box center [436, 511] width 40 height 14
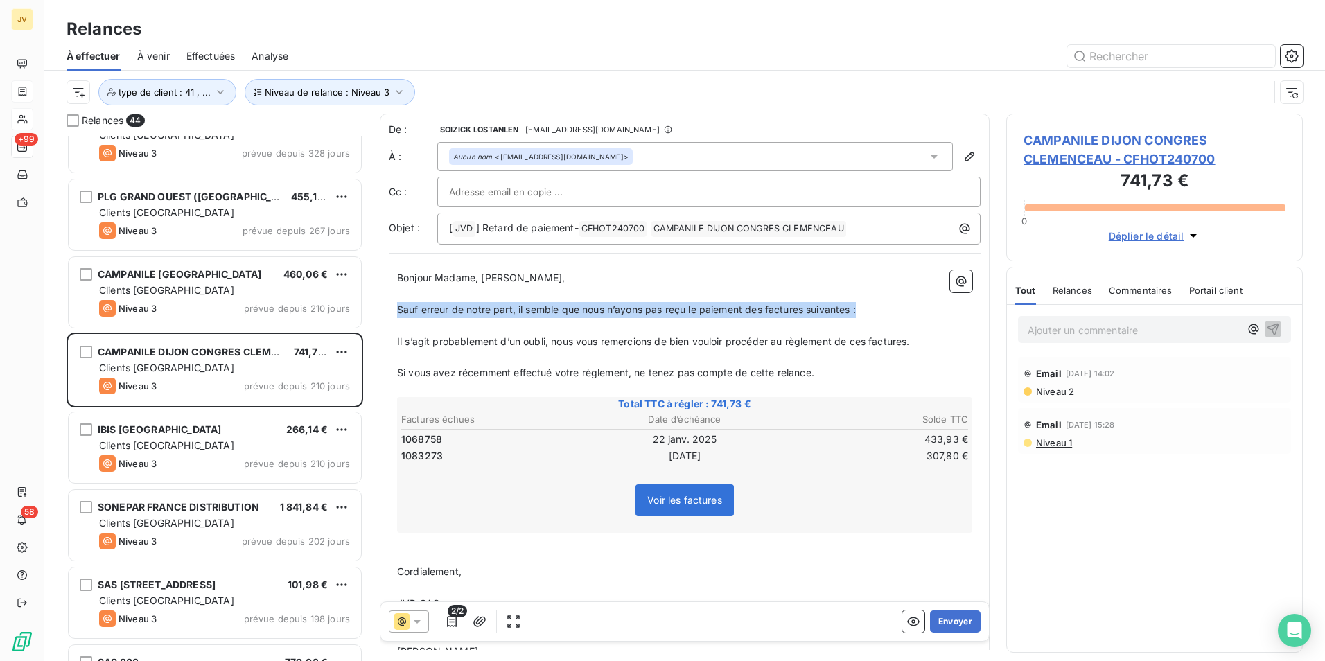
drag, startPoint x: 870, startPoint y: 312, endPoint x: 388, endPoint y: 304, distance: 481.7
click at [388, 304] on div "De : SOIZICK LOSTANLEN - [EMAIL_ADDRESS][DOMAIN_NAME] À : Aucun nom <[EMAIL_ADD…" at bounding box center [685, 451] width 610 height 674
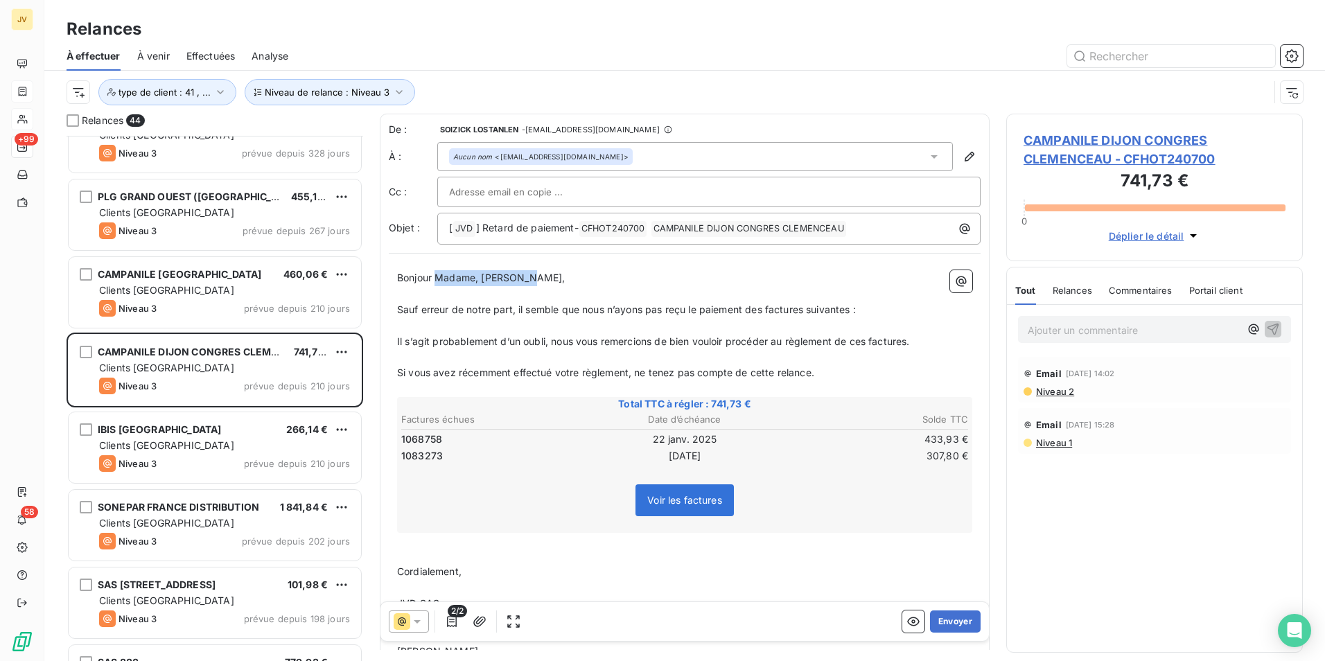
drag, startPoint x: 529, startPoint y: 280, endPoint x: 437, endPoint y: 279, distance: 92.9
click at [437, 279] on p "Bonjour Madame, [PERSON_NAME]," at bounding box center [684, 278] width 575 height 16
drag, startPoint x: 911, startPoint y: 340, endPoint x: 398, endPoint y: 341, distance: 513.5
click at [400, 341] on span "Il s’agit probablement d’un oubli, nous vous remercions de bien vouloir procéde…" at bounding box center [653, 341] width 513 height 12
click at [601, 351] on p "﻿" at bounding box center [684, 357] width 575 height 16
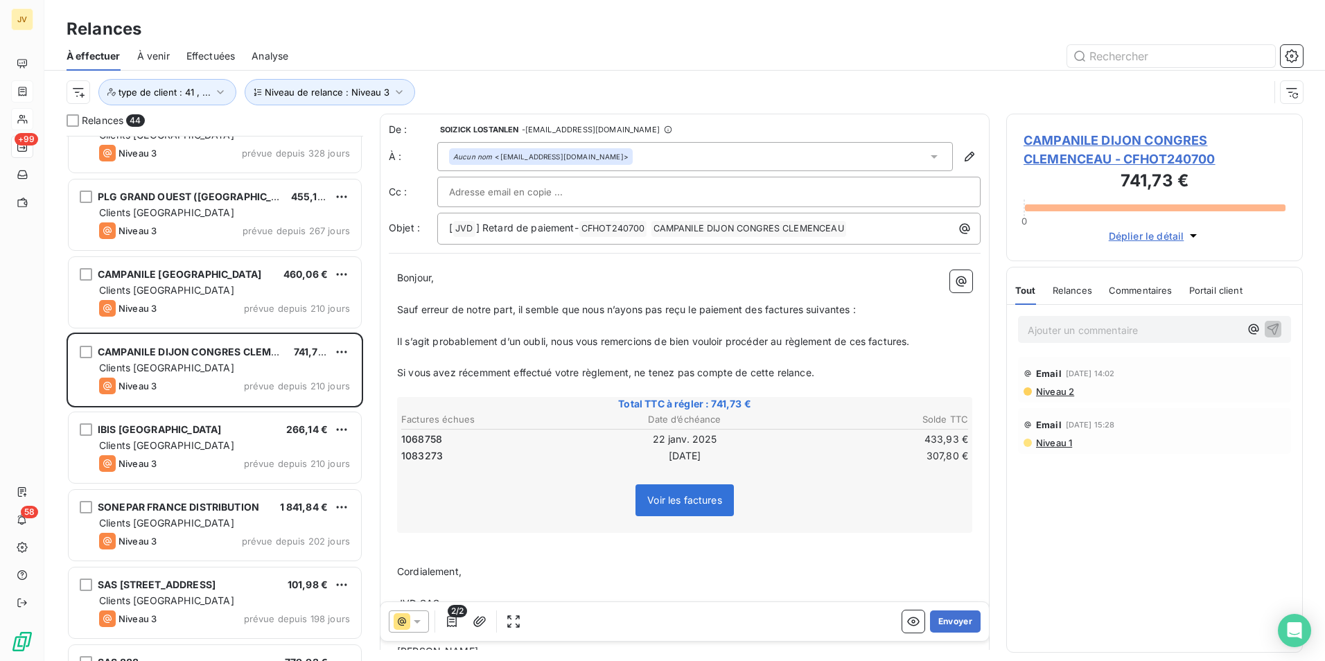
drag, startPoint x: 929, startPoint y: 341, endPoint x: 491, endPoint y: 365, distance: 438.6
click at [381, 362] on div "De : [PERSON_NAME] LOSTANLEN - [EMAIL_ADDRESS][DOMAIN_NAME] À : Aucun nom <[EMA…" at bounding box center [685, 451] width 610 height 674
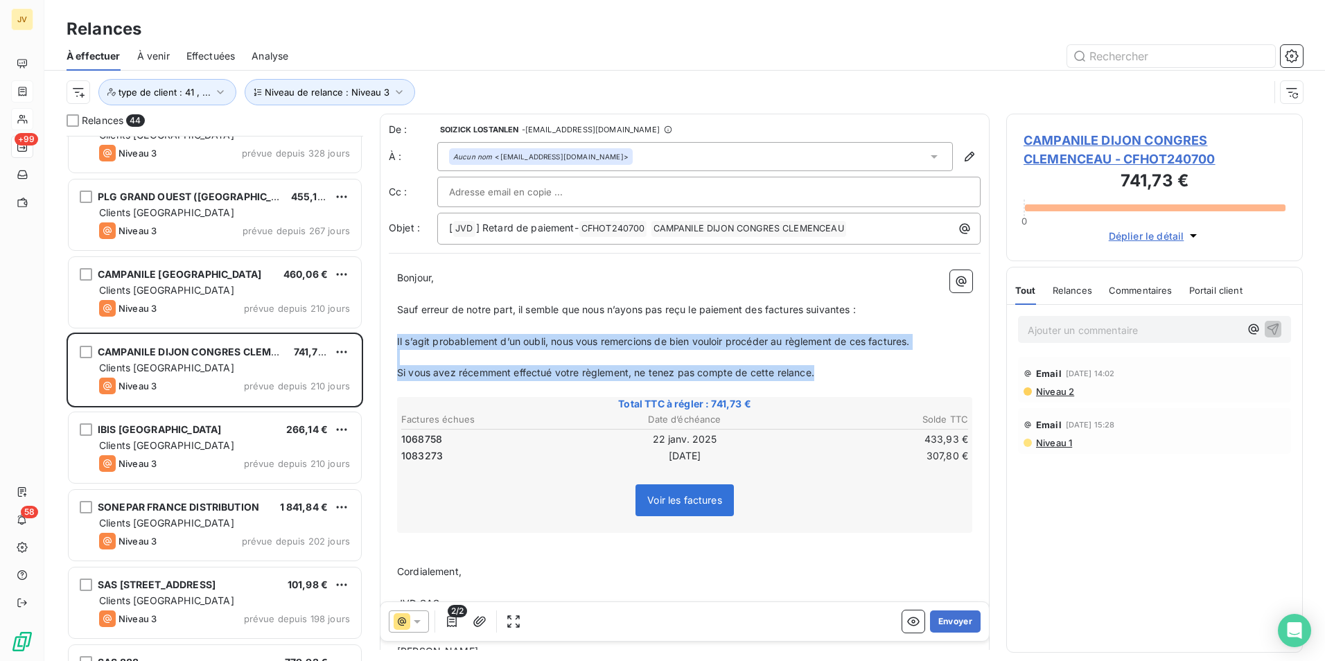
drag, startPoint x: 798, startPoint y: 371, endPoint x: 393, endPoint y: 335, distance: 406.3
click at [393, 335] on div "Bonjour, ﻿ Sauf erreur de notre part, il semble que nous n’ayons pas reçu le pa…" at bounding box center [685, 520] width 592 height 517
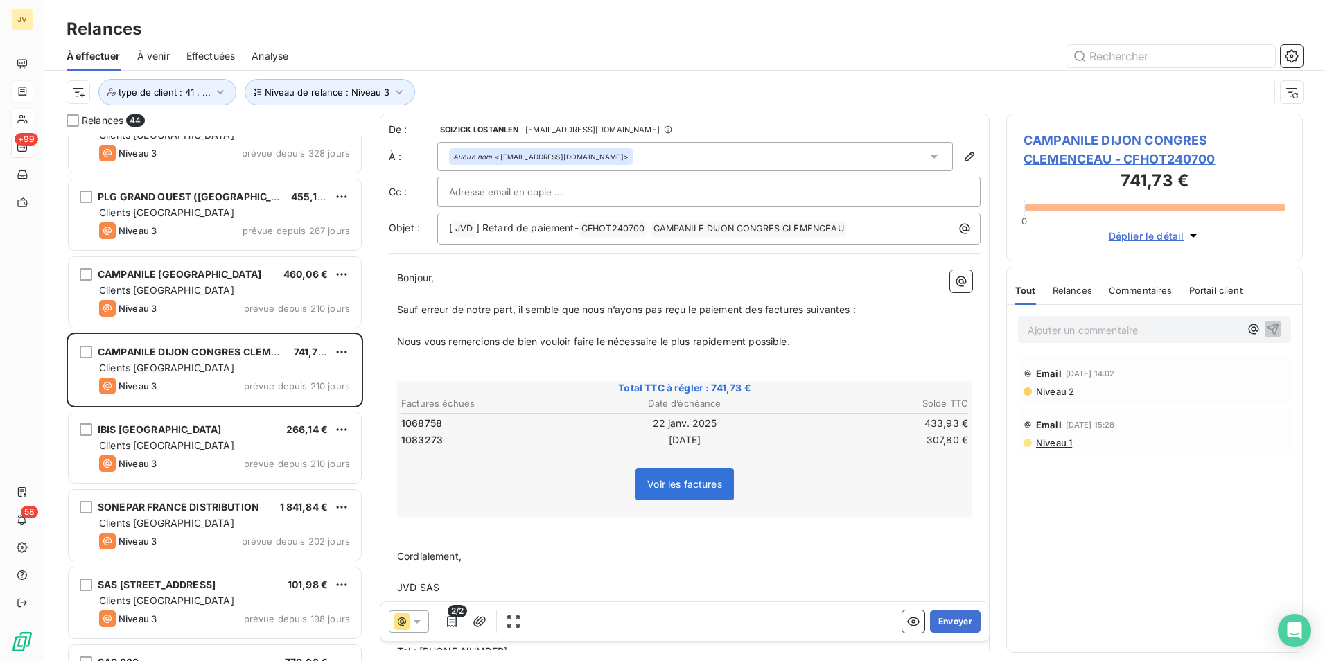
click at [1030, 336] on p "Ajouter un commentaire ﻿" at bounding box center [1134, 330] width 212 height 17
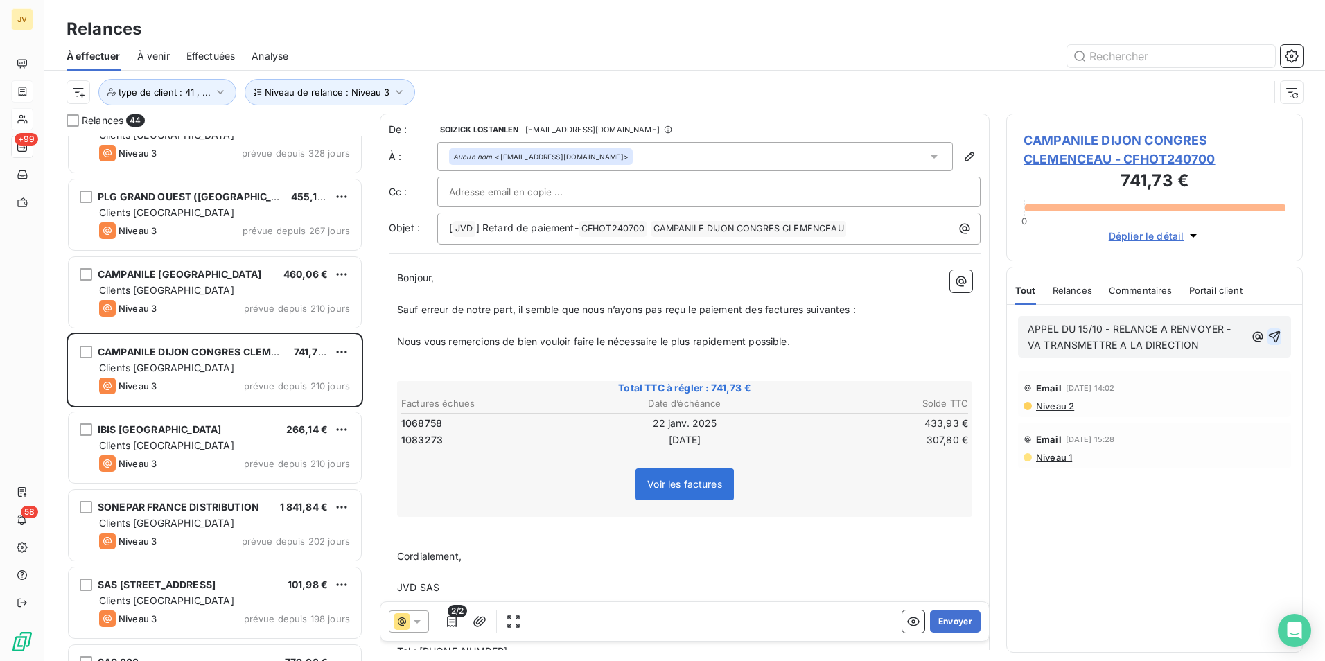
click at [1272, 334] on icon "button" at bounding box center [1275, 337] width 12 height 12
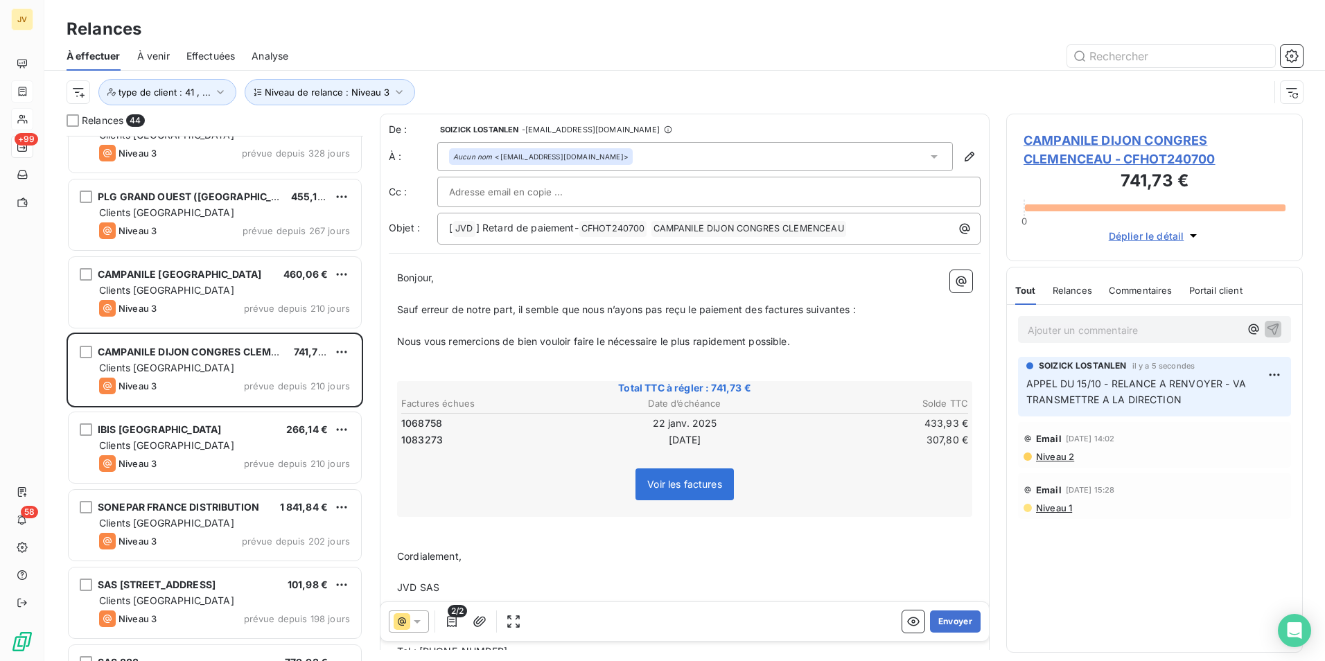
click at [400, 343] on span "Nous vous remercions de bien vouloir faire le nécessaire le plus rapidement pos…" at bounding box center [593, 341] width 393 height 12
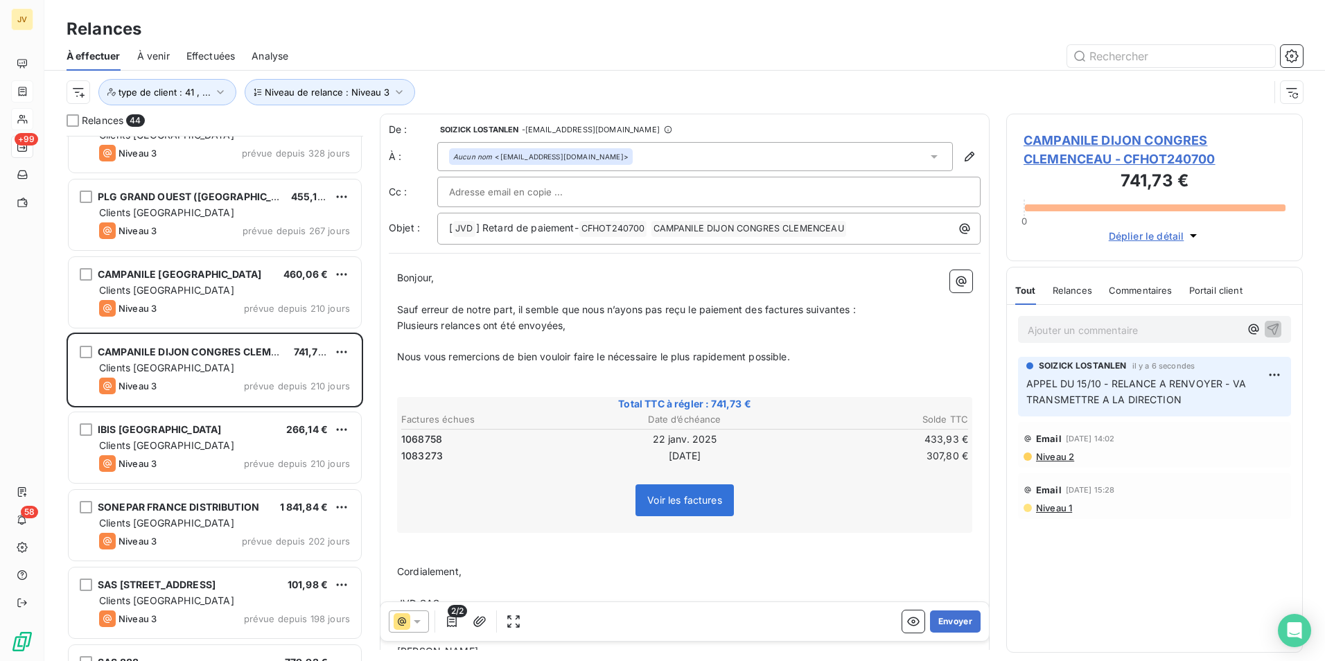
click at [406, 356] on span "Nous vous remercions de bien vouloir faire le nécessaire le plus rapidement pos…" at bounding box center [593, 357] width 393 height 12
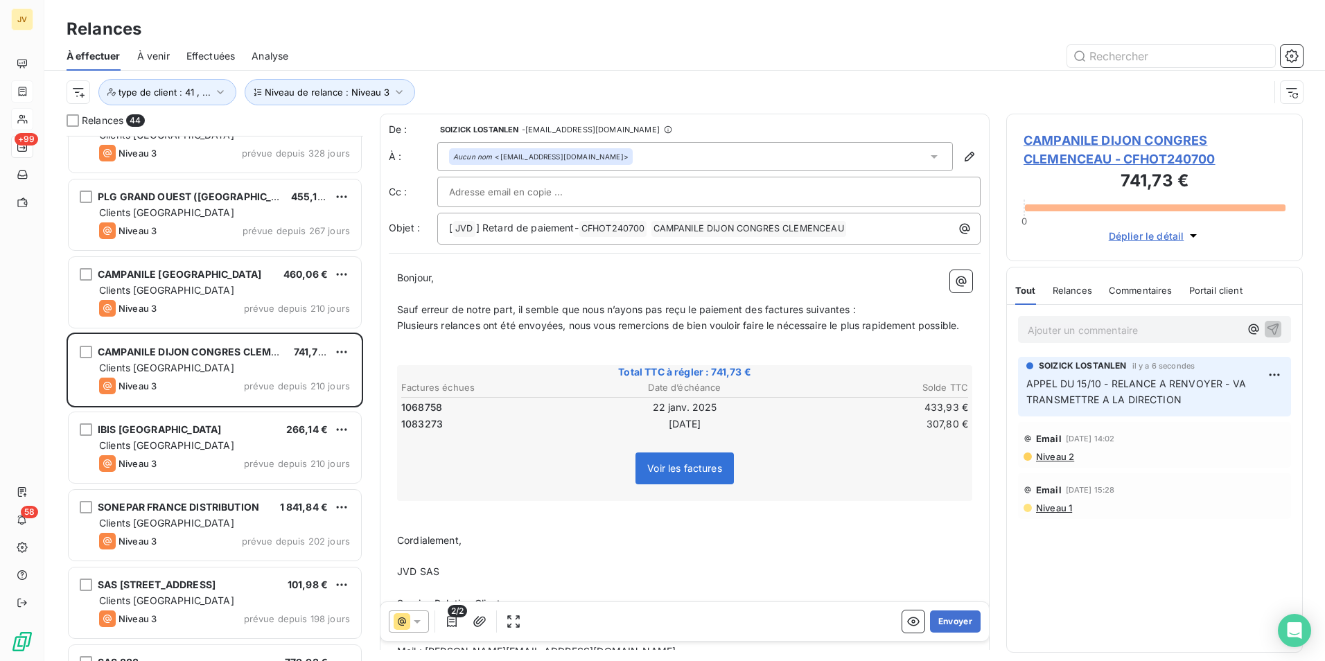
click at [437, 331] on span "Plusieurs relances ont été envoyées, nous vous remercions de bien vouloir faire…" at bounding box center [678, 325] width 562 height 12
click at [512, 308] on span "Sauf erreur de notre part, il semble que nous n’ayons pas reçu le paiement des …" at bounding box center [626, 310] width 459 height 12
click at [956, 620] on button "Envoyer" at bounding box center [955, 622] width 51 height 22
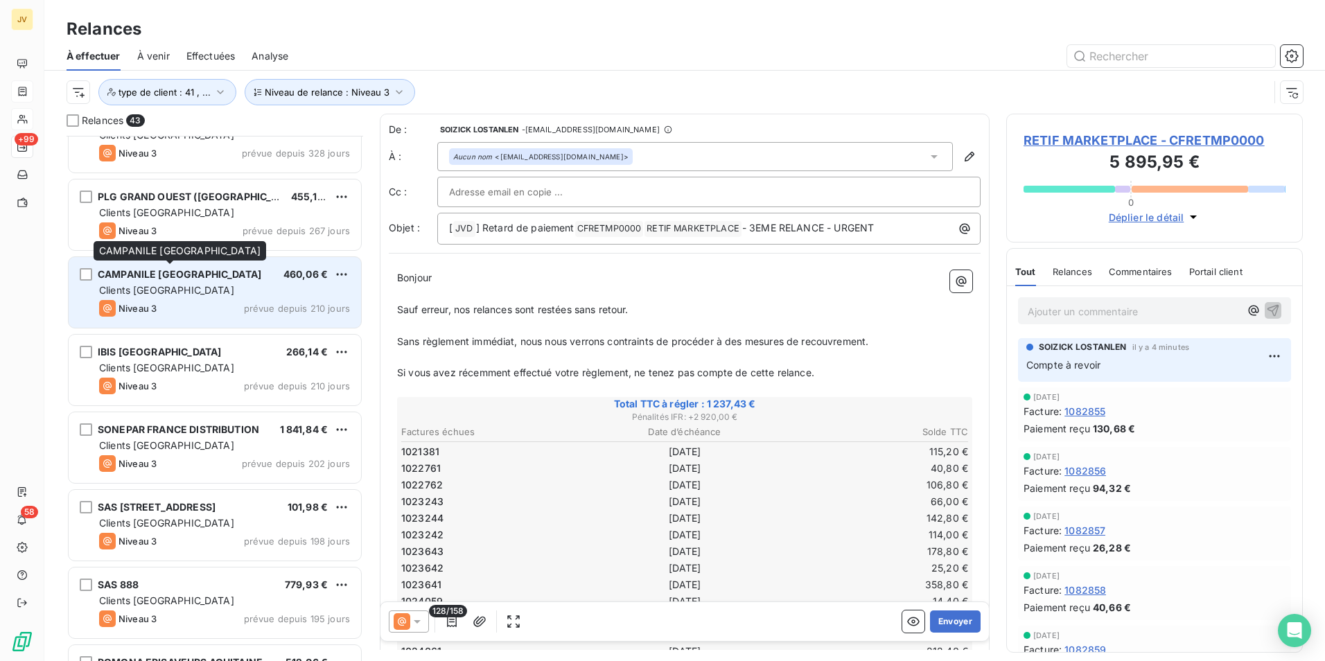
click at [200, 286] on div "Clients [GEOGRAPHIC_DATA]" at bounding box center [224, 290] width 251 height 14
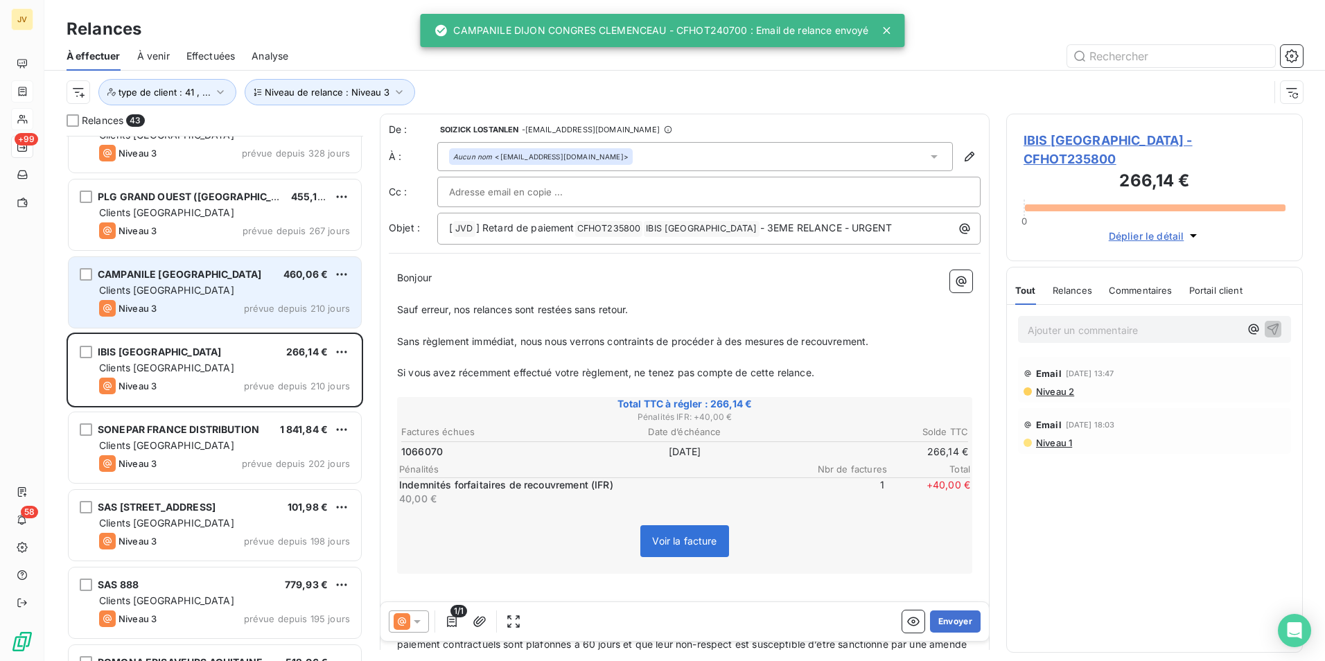
click at [200, 286] on div "Clients [GEOGRAPHIC_DATA]" at bounding box center [224, 290] width 251 height 14
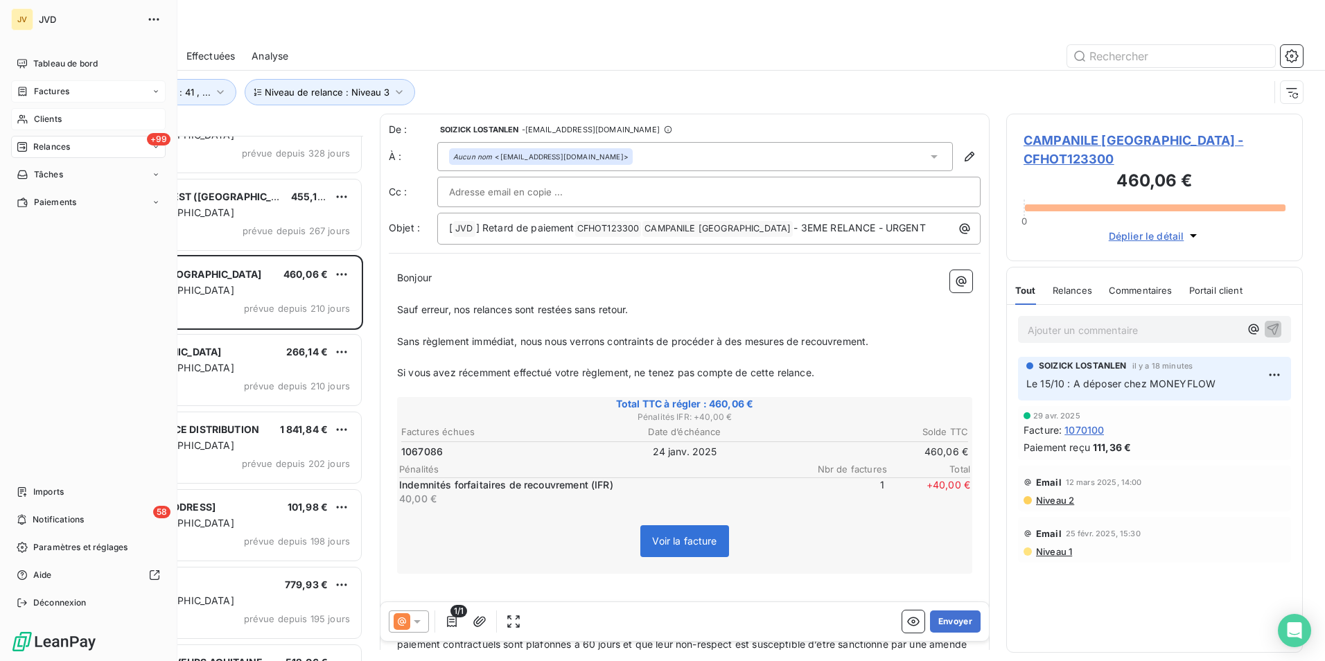
click at [39, 95] on span "Factures" at bounding box center [51, 91] width 35 height 12
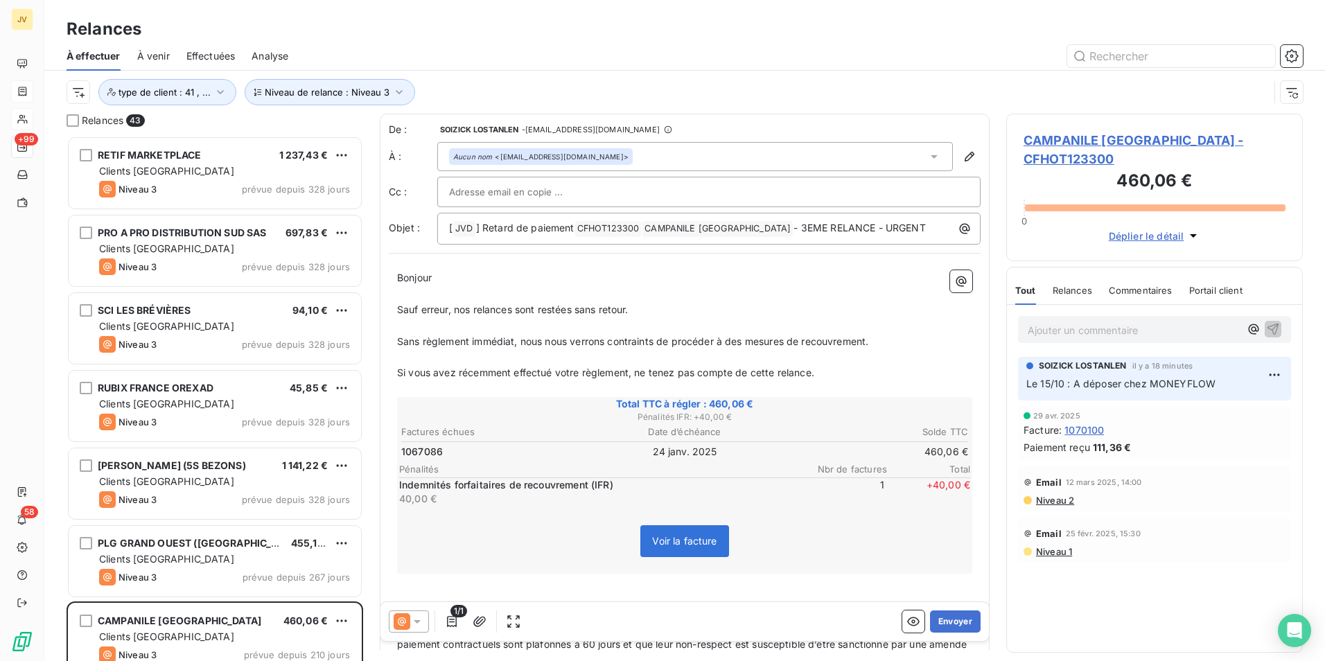
scroll to position [515, 286]
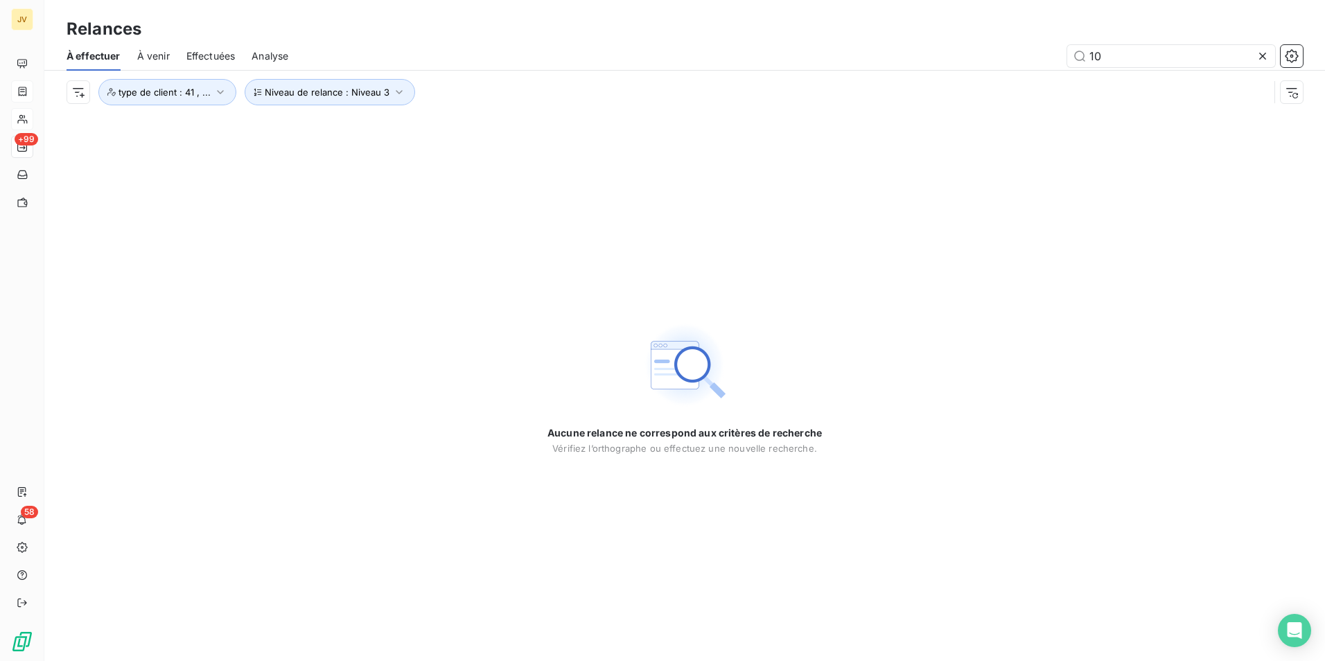
type input "1"
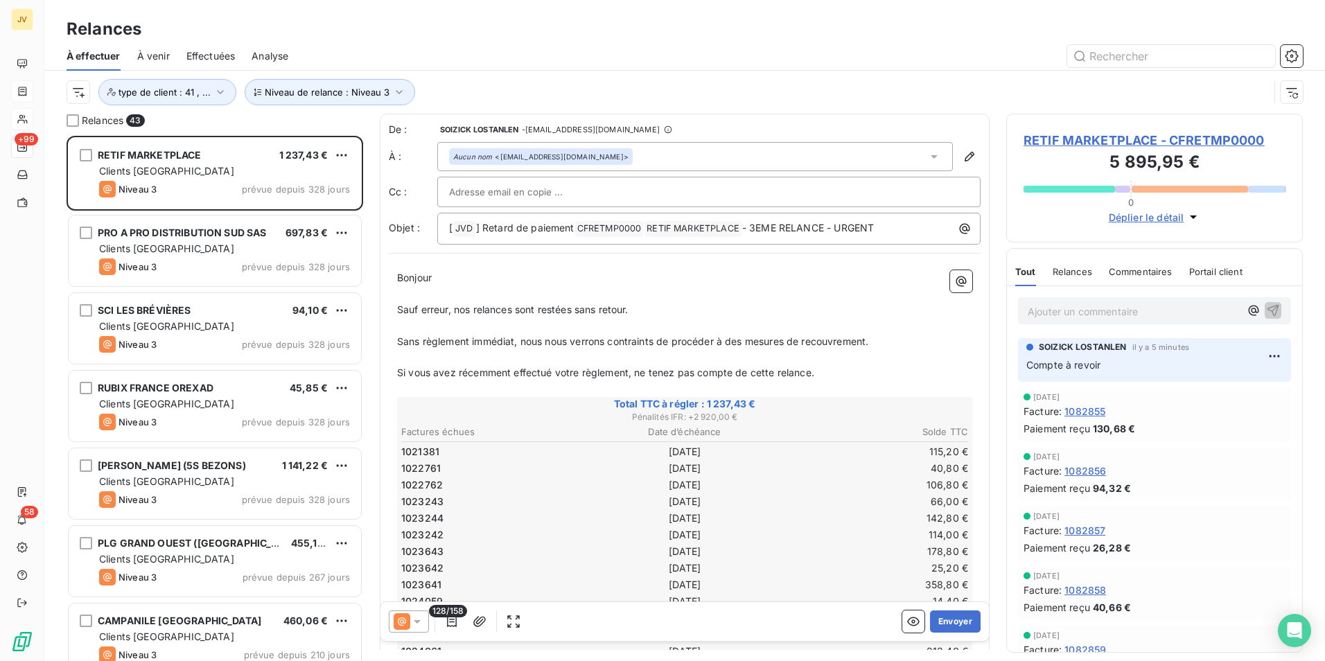
scroll to position [515, 286]
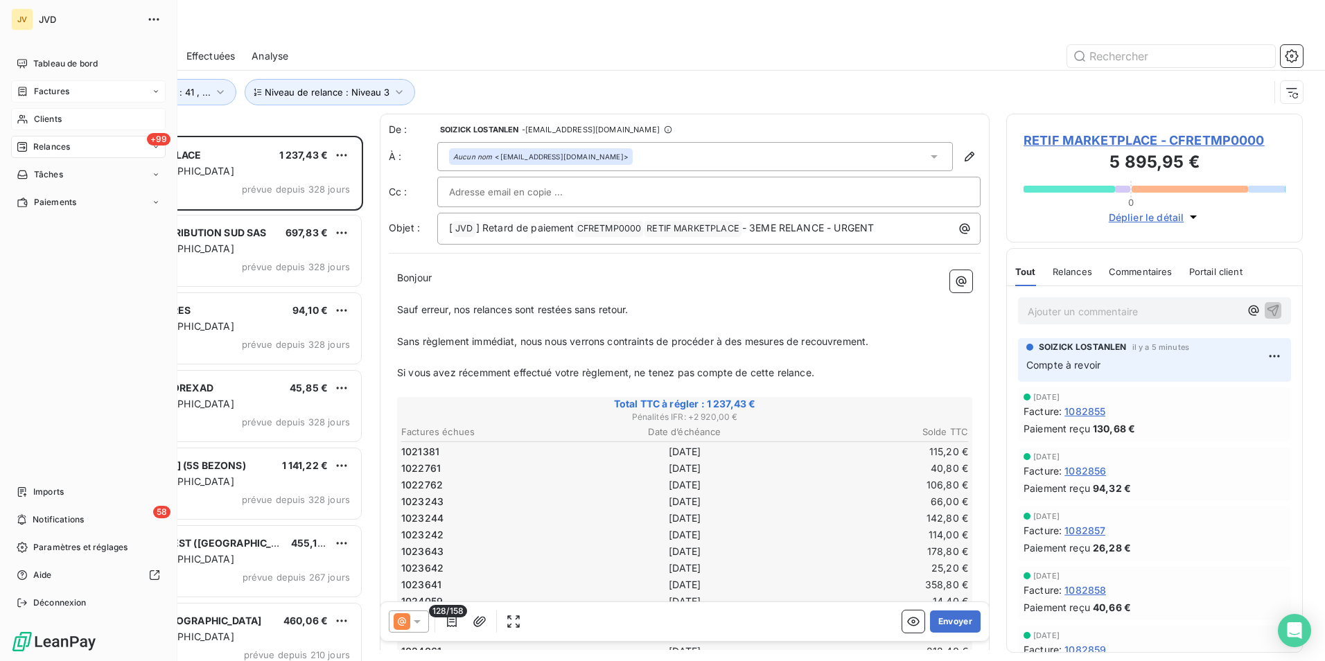
click at [43, 84] on div "Factures" at bounding box center [88, 91] width 155 height 22
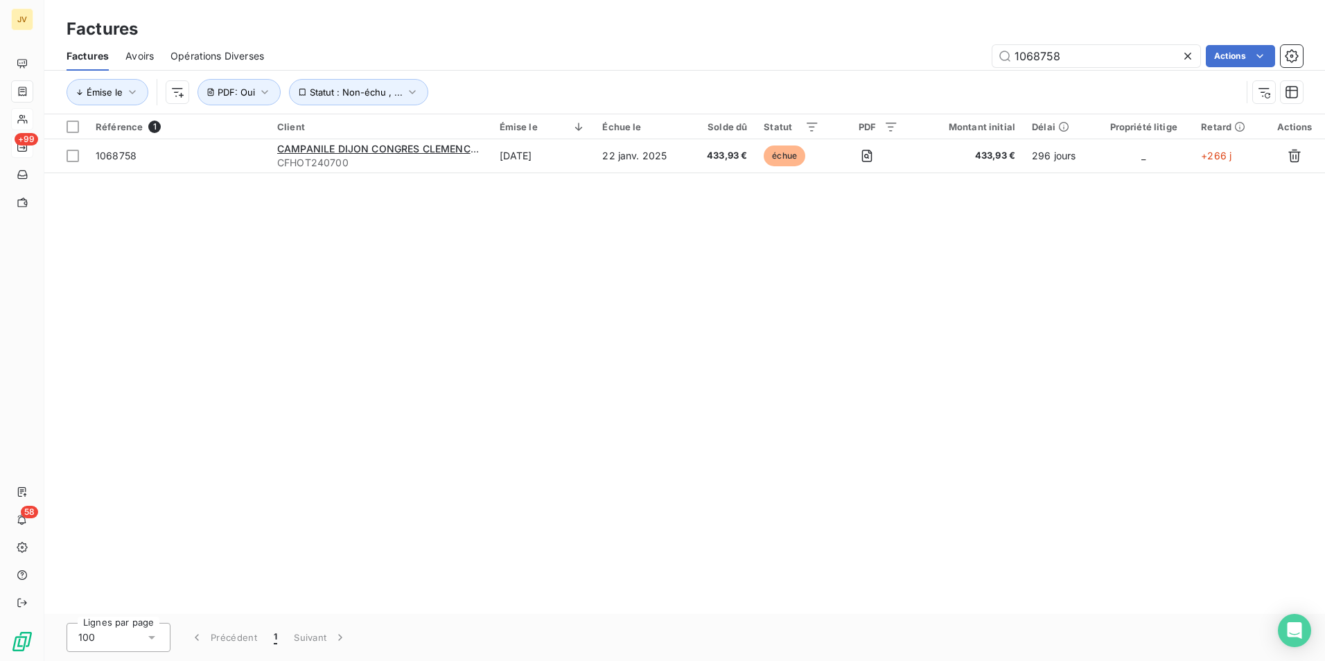
drag, startPoint x: 1106, startPoint y: 60, endPoint x: 1085, endPoint y: 30, distance: 36.3
click at [766, 37] on div "Factures Factures Avoirs Opérations Diverses 1068758 Actions Émise le Statut : …" at bounding box center [684, 57] width 1281 height 114
type input "1067086"
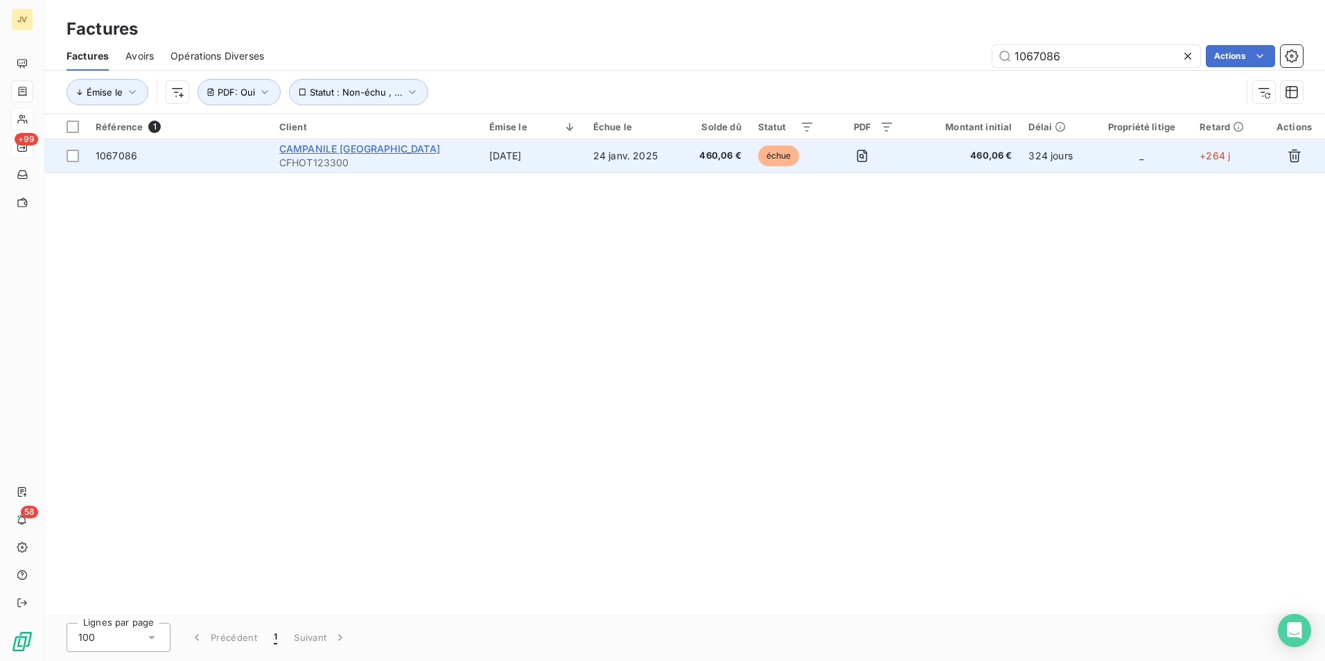
click at [363, 152] on span "CAMPANILE [GEOGRAPHIC_DATA]" at bounding box center [359, 149] width 161 height 12
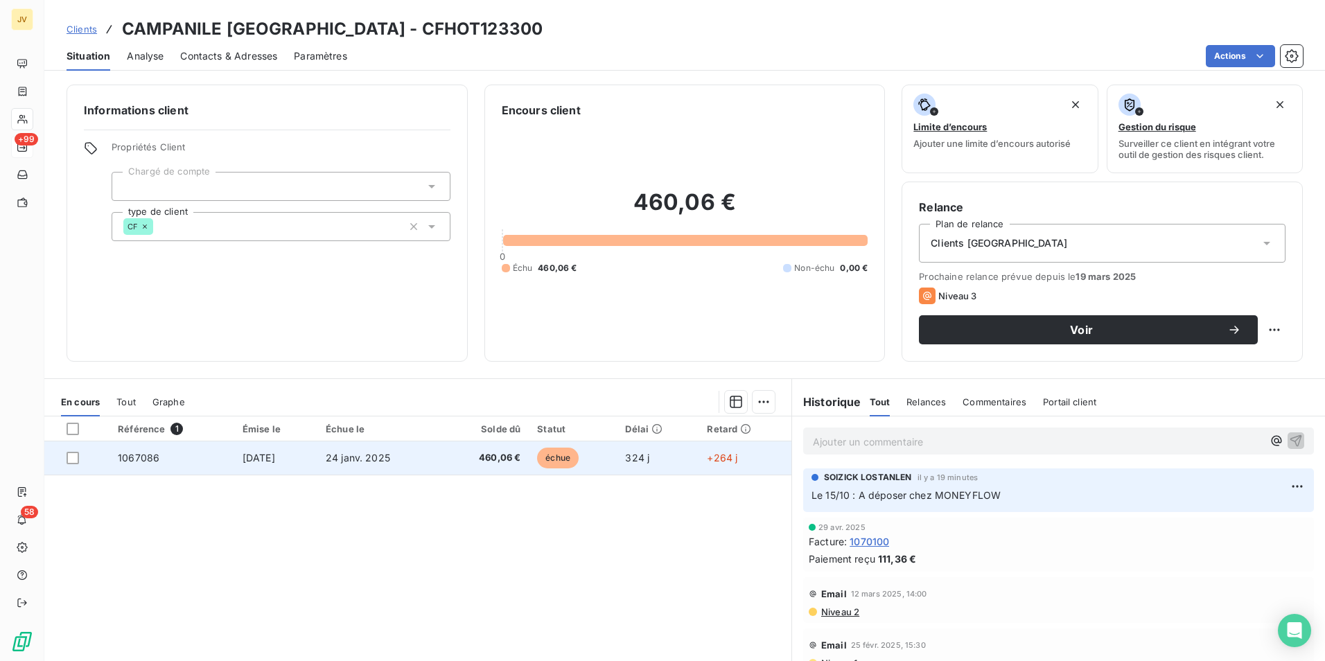
click at [387, 456] on span "24 janv. 2025" at bounding box center [358, 458] width 64 height 12
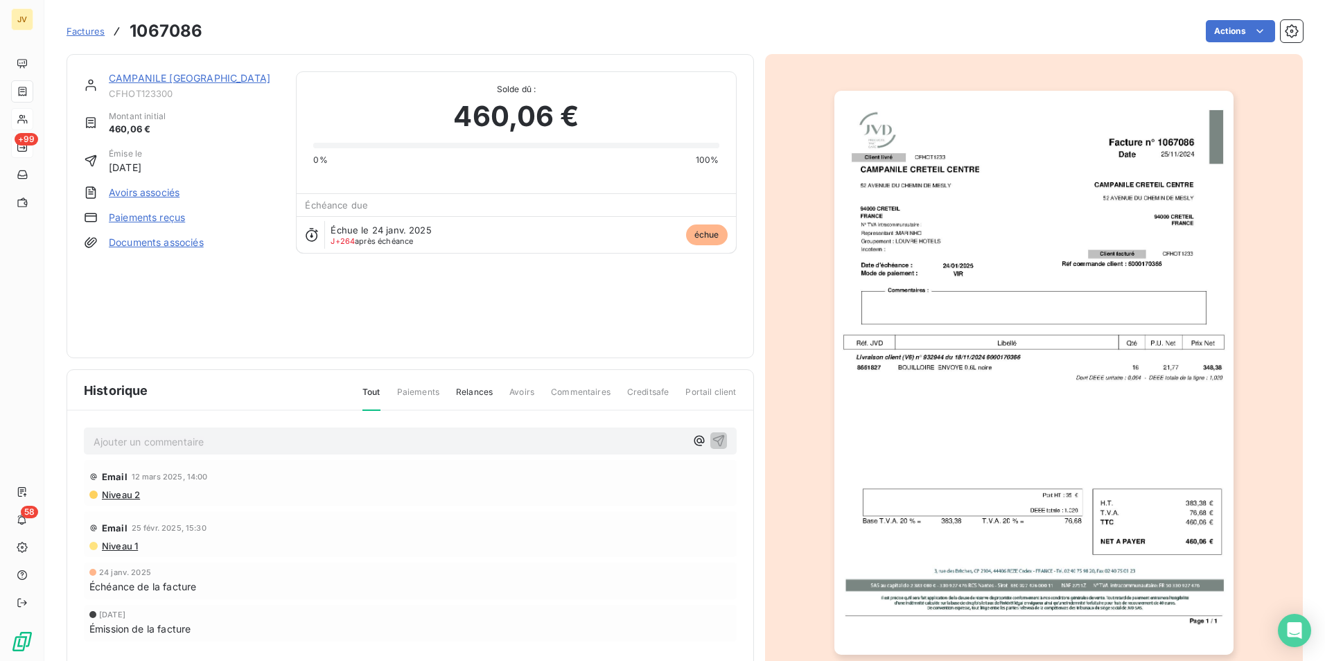
click at [261, 430] on div "Ajouter un commentaire ﻿" at bounding box center [410, 441] width 653 height 27
click at [179, 441] on p "Ajouter un commentaire ﻿" at bounding box center [390, 441] width 592 height 17
drag, startPoint x: 377, startPoint y: 438, endPoint x: 237, endPoint y: 444, distance: 140.1
click at [237, 444] on p "nouvelle relance le [DATE] à [EMAIL_ADDRESS][DOMAIN_NAME]" at bounding box center [390, 441] width 592 height 16
copy span "[EMAIL_ADDRESS][DOMAIN_NAME]"
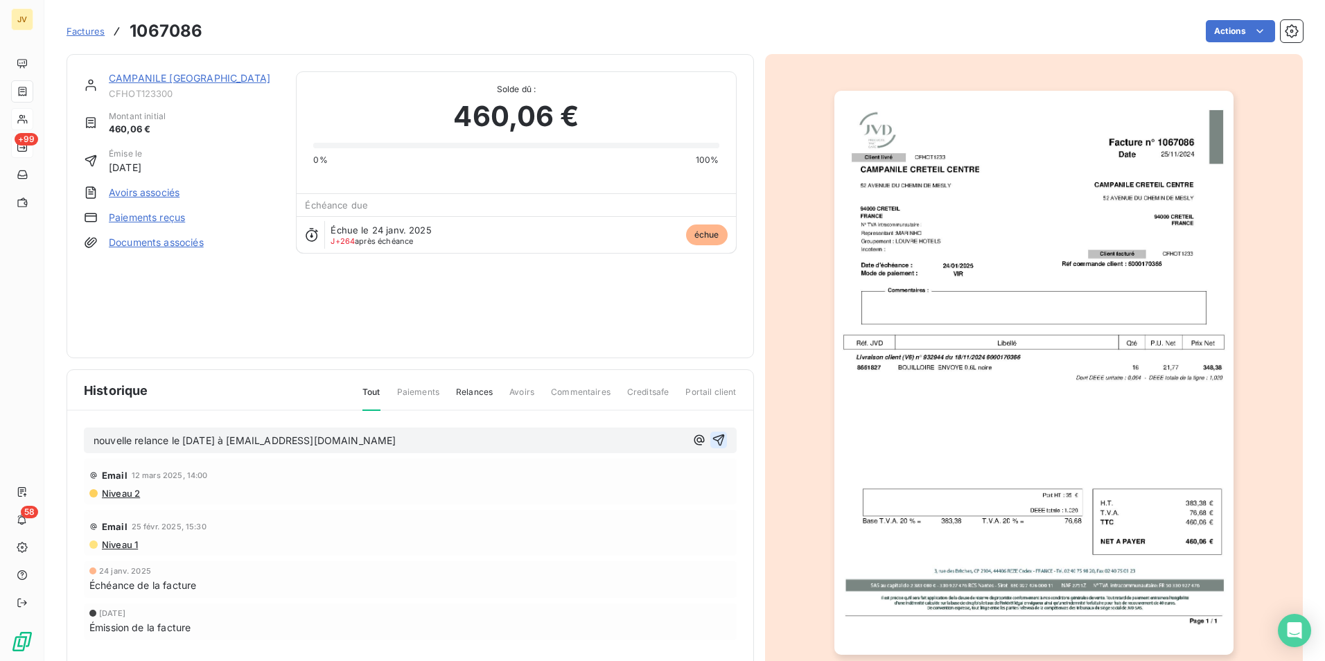
click at [717, 436] on icon "button" at bounding box center [718, 441] width 12 height 12
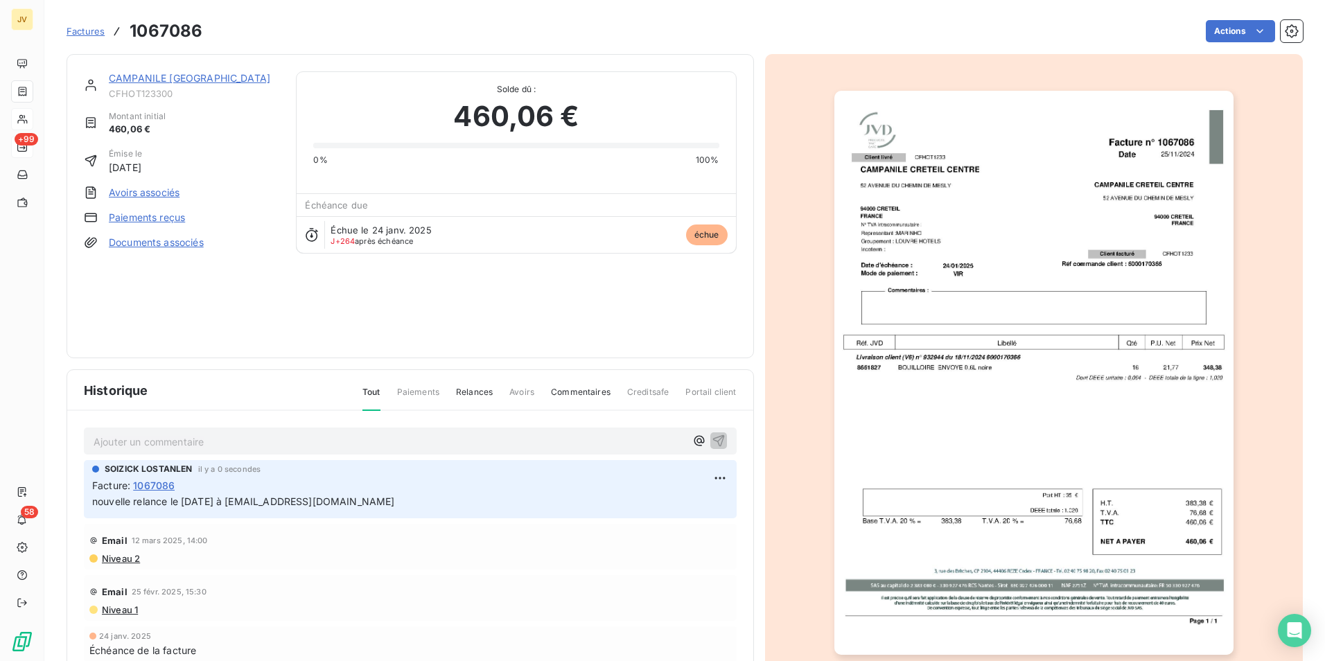
click at [181, 78] on link "CAMPANILE [GEOGRAPHIC_DATA]" at bounding box center [189, 78] width 161 height 12
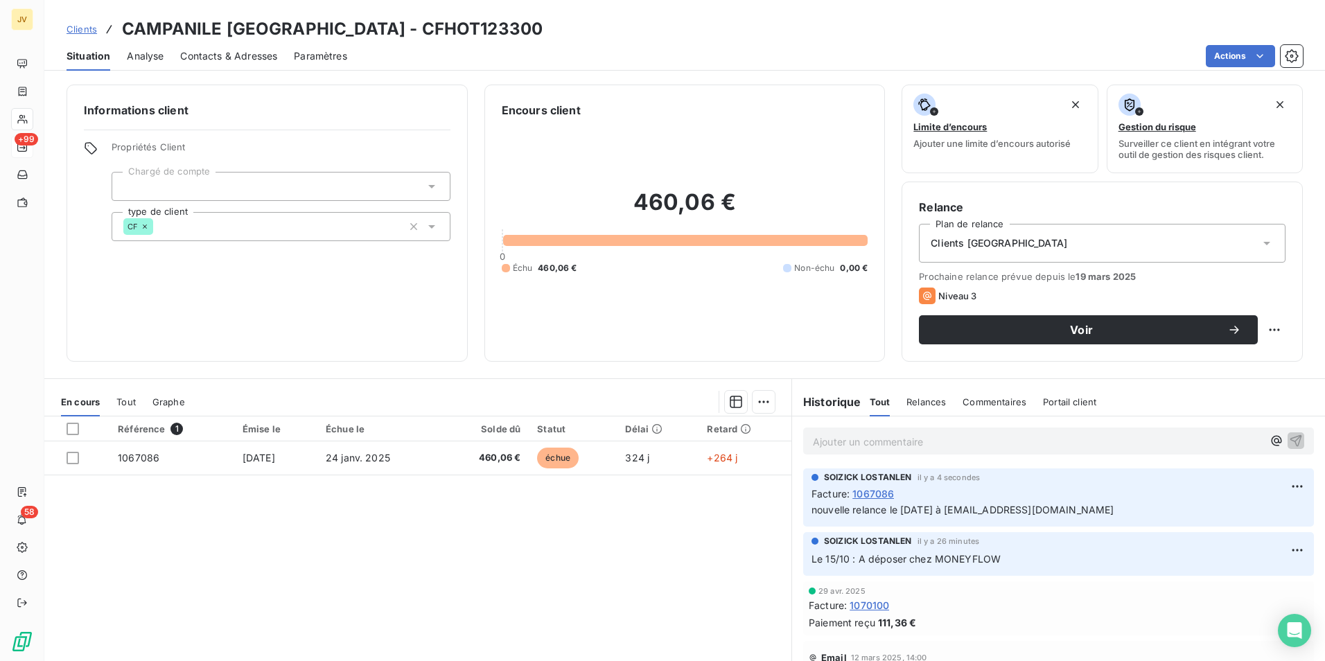
click at [243, 53] on span "Contacts & Adresses" at bounding box center [228, 56] width 97 height 14
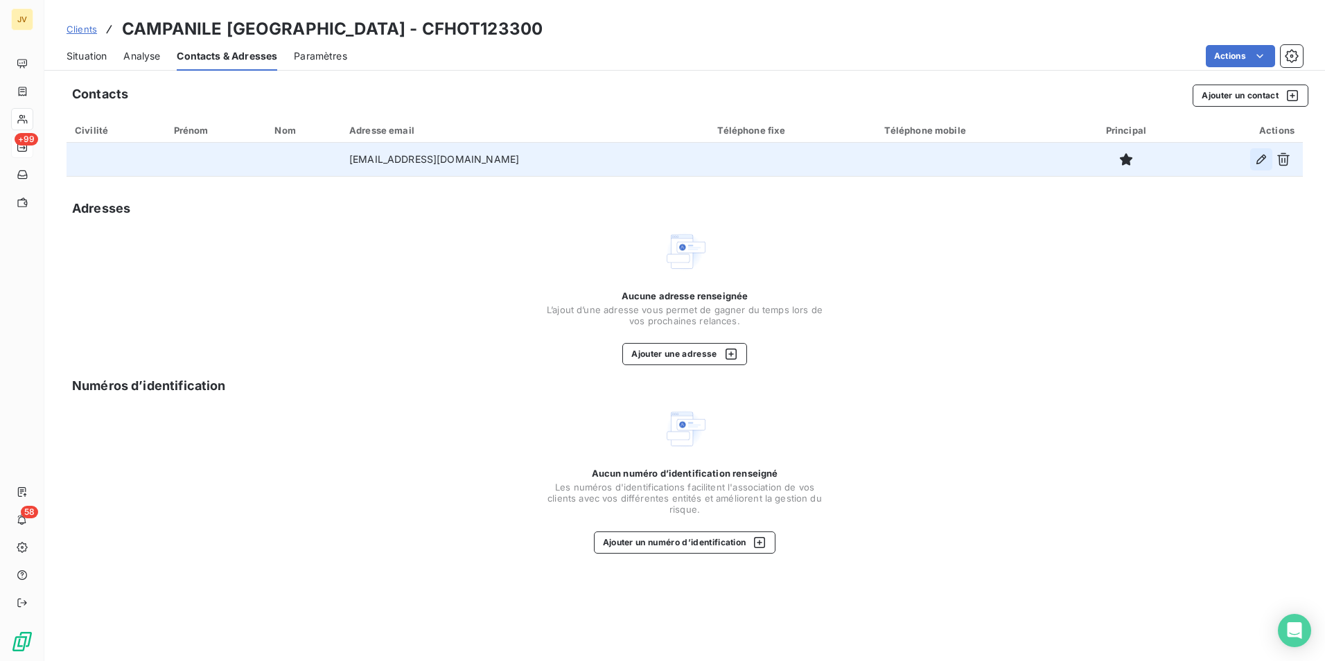
click at [1259, 163] on icon "button" at bounding box center [1261, 160] width 10 height 10
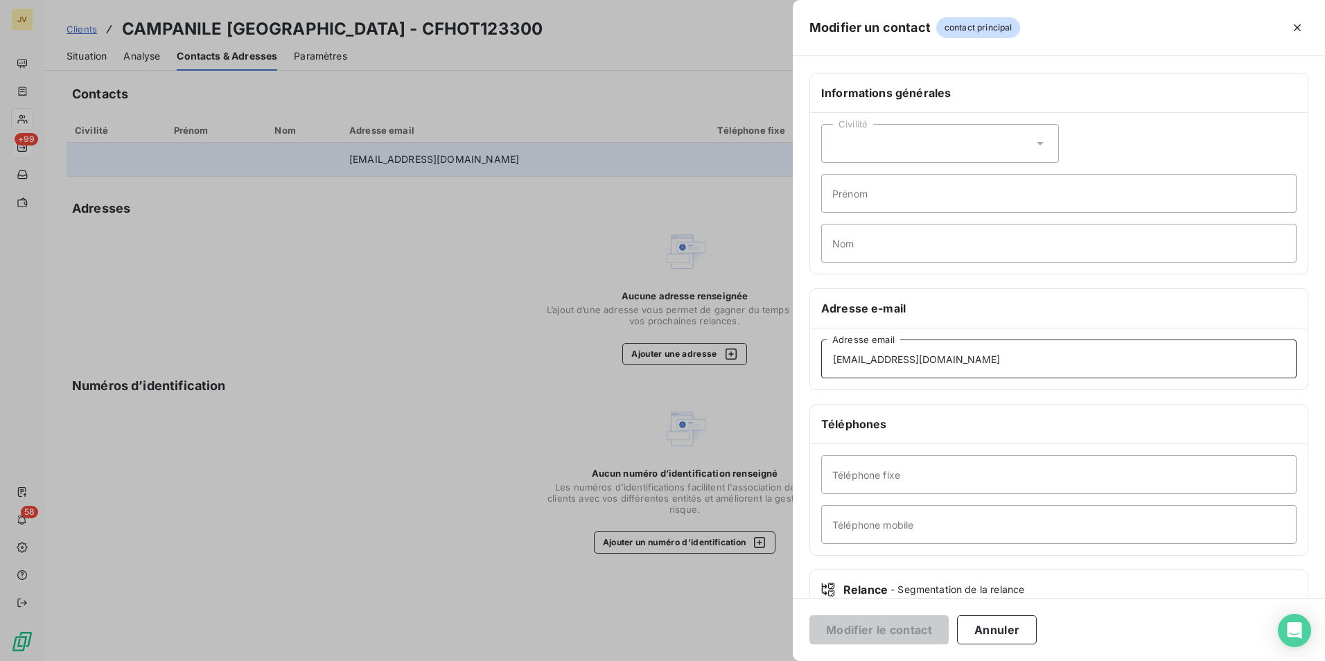
drag, startPoint x: 948, startPoint y: 372, endPoint x: 559, endPoint y: 339, distance: 390.2
click at [561, 660] on div "Modifier un contact contact principal Informations générales Civilité Prénom No…" at bounding box center [662, 661] width 1325 height 0
paste input "manager."
type input "[EMAIL_ADDRESS][DOMAIN_NAME]"
click at [872, 628] on button "Modifier le contact" at bounding box center [878, 629] width 139 height 29
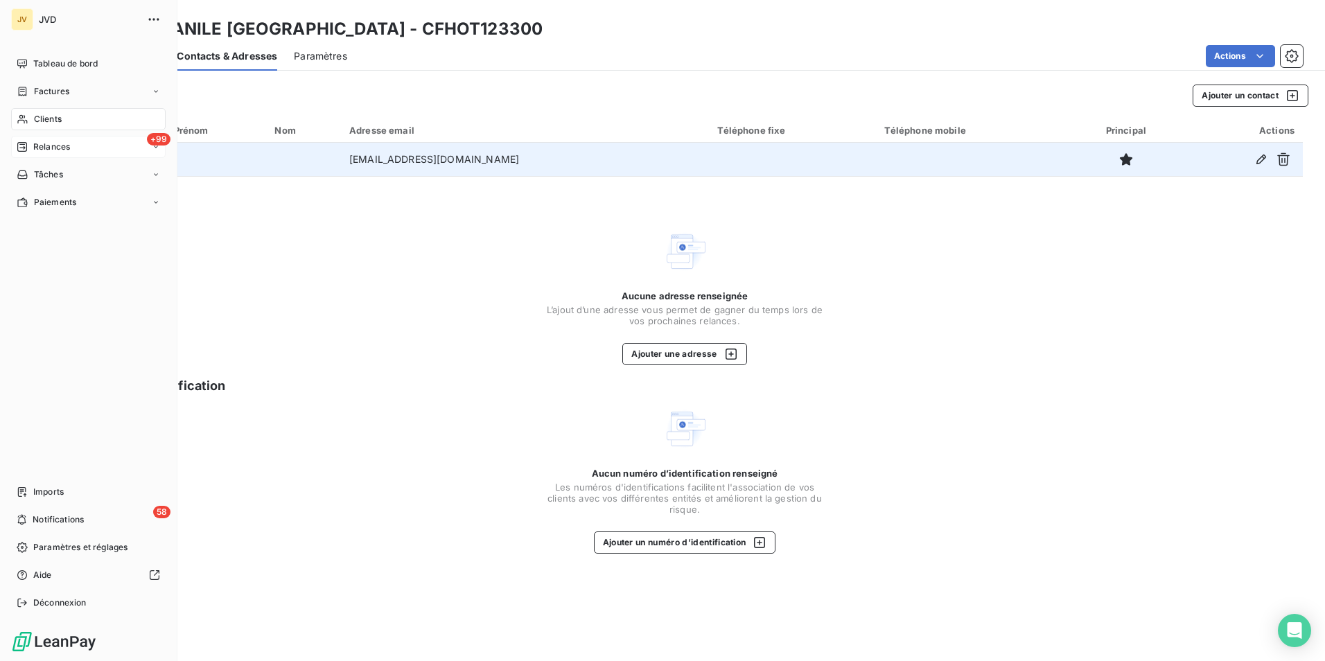
click at [37, 141] on span "Relances" at bounding box center [51, 147] width 37 height 12
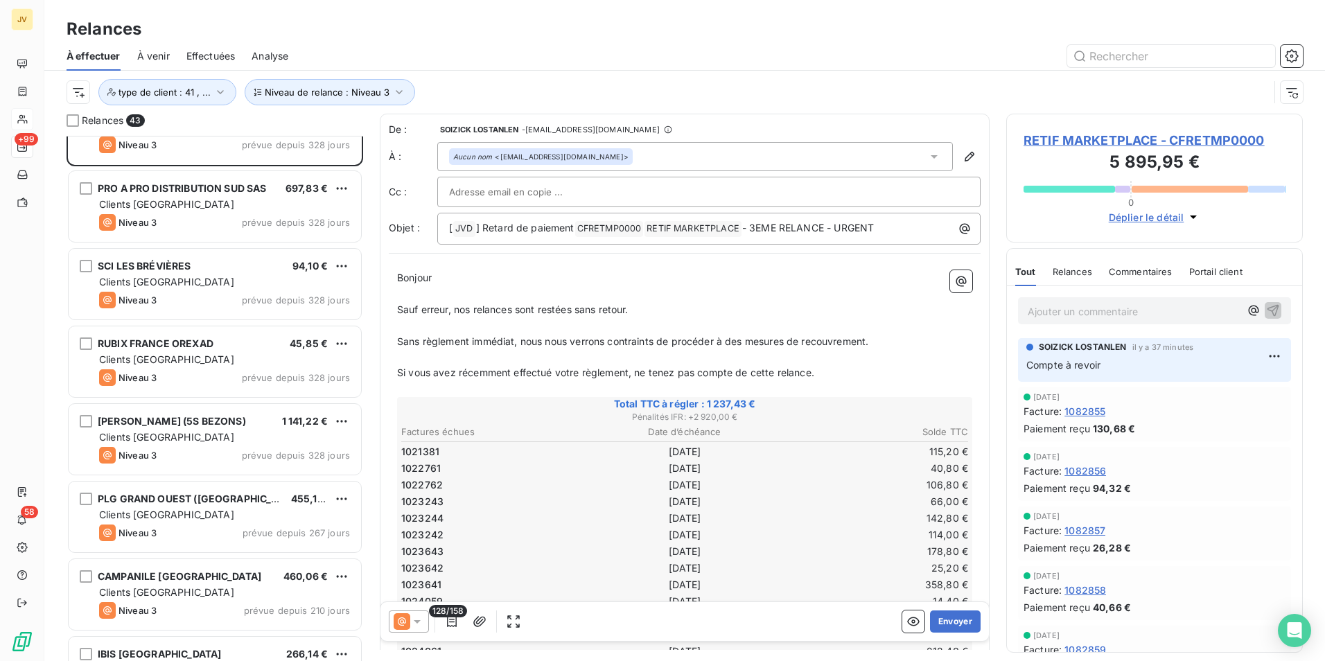
scroll to position [139, 0]
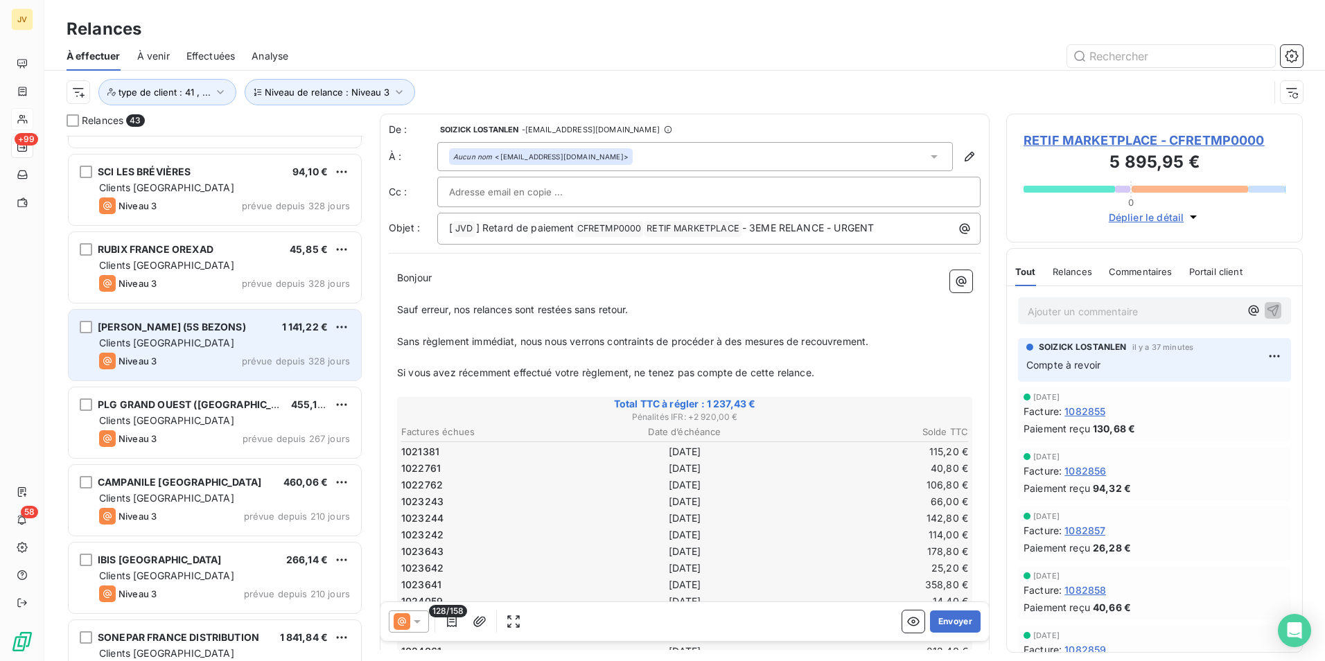
click at [223, 363] on div "Niveau 3 prévue depuis 328 jours" at bounding box center [224, 361] width 251 height 17
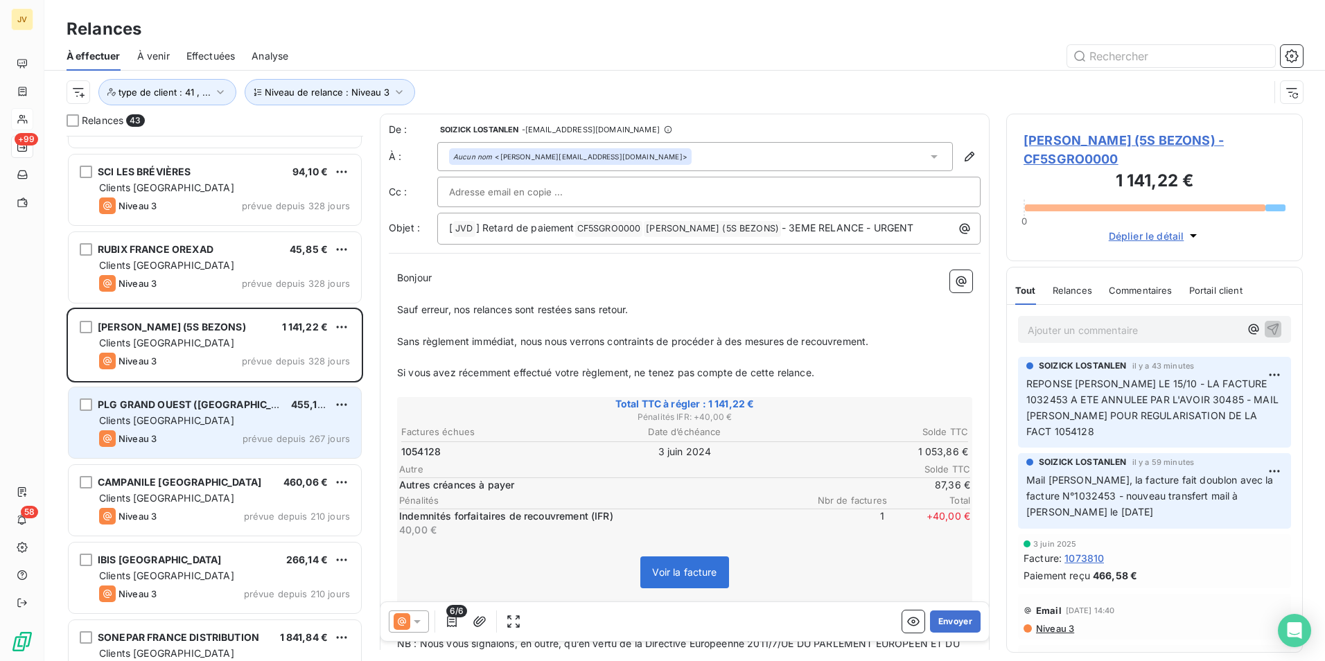
click at [241, 416] on div "Clients [GEOGRAPHIC_DATA]" at bounding box center [224, 421] width 251 height 14
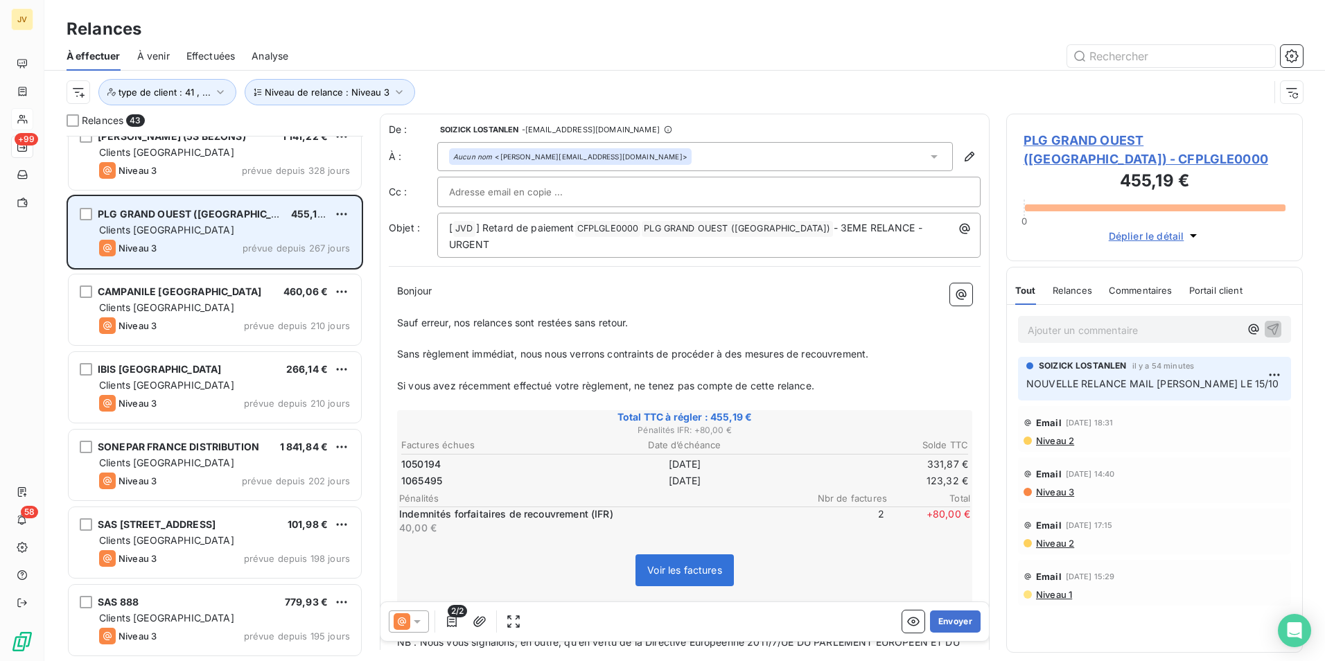
scroll to position [347, 0]
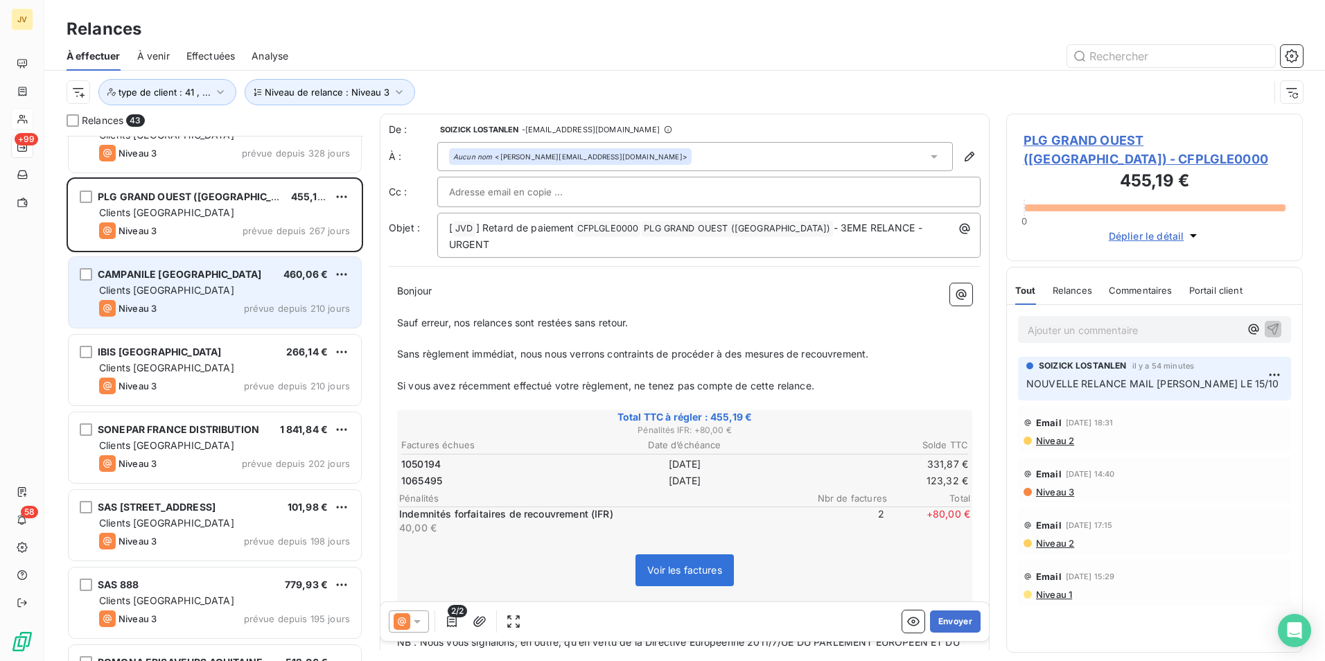
click at [202, 303] on div "Niveau 3 prévue depuis 210 jours" at bounding box center [224, 308] width 251 height 17
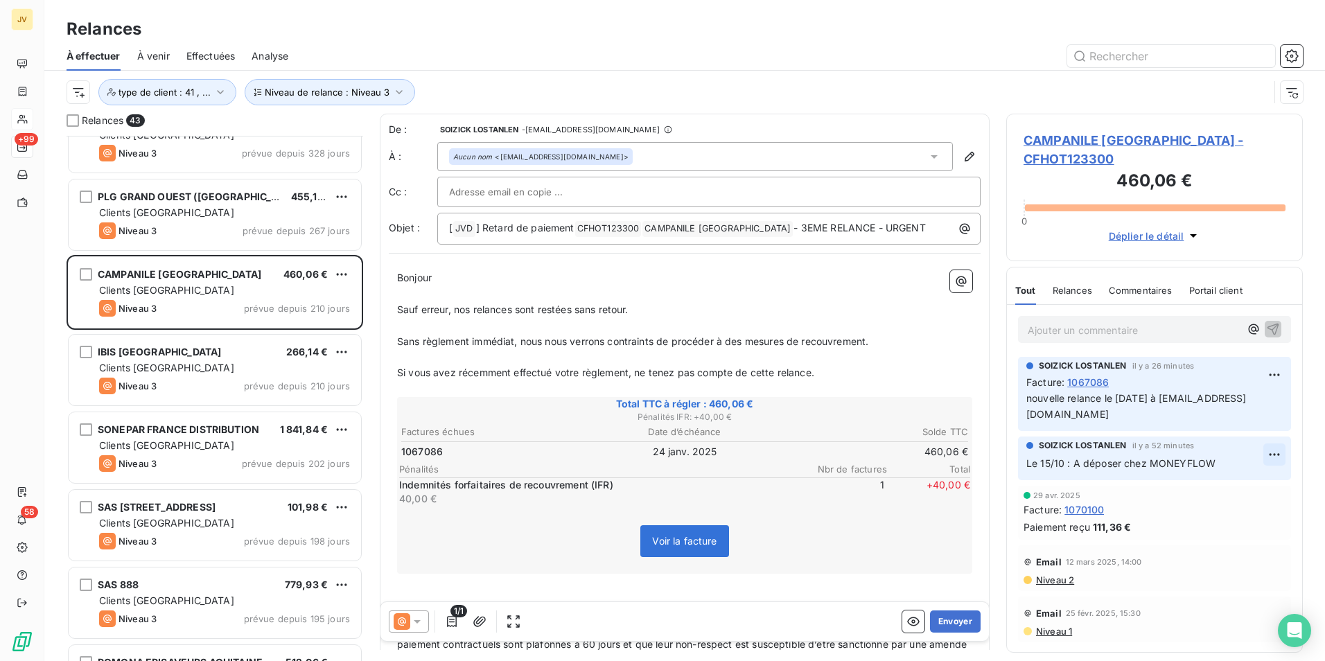
click at [1274, 457] on html "JV +99 58 Relances À effectuer À venir Effectuées Analyse Niveau de relance : N…" at bounding box center [662, 330] width 1325 height 661
click at [1235, 510] on div "Supprimer" at bounding box center [1241, 510] width 78 height 22
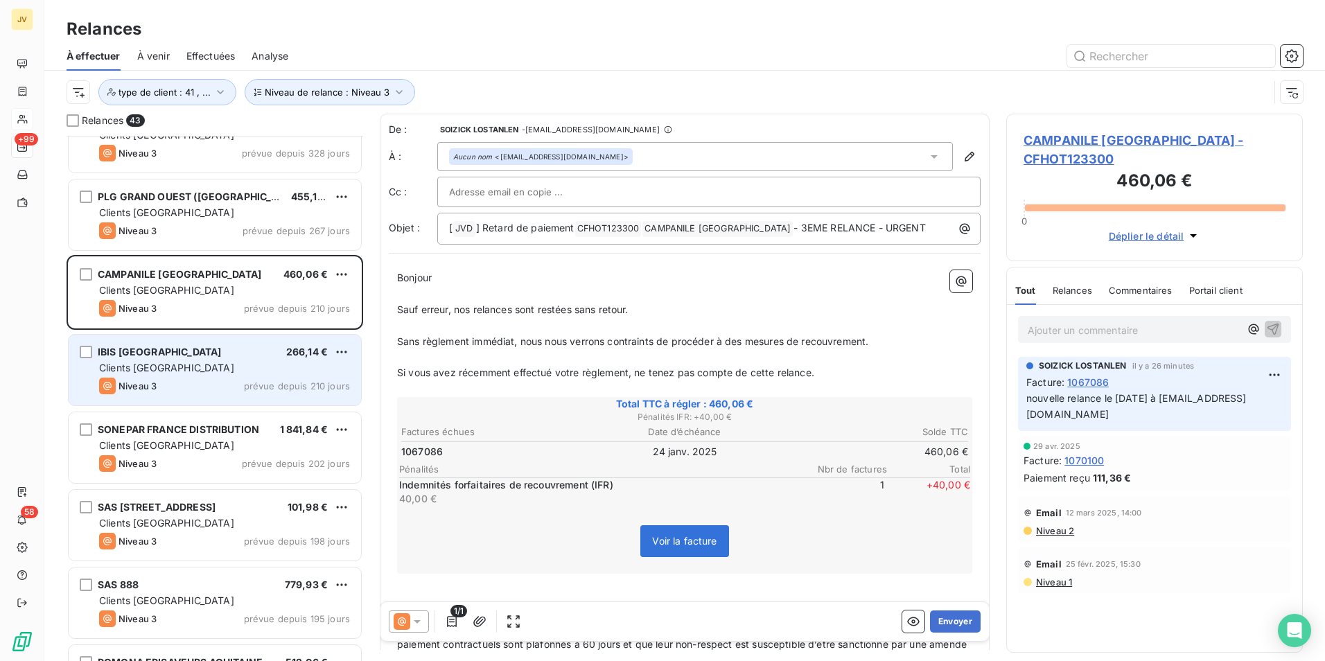
click at [150, 375] on div "IBIS [GEOGRAPHIC_DATA] 266,14 € Clients France Niveau 3 prévue depuis 210 jours" at bounding box center [215, 370] width 292 height 71
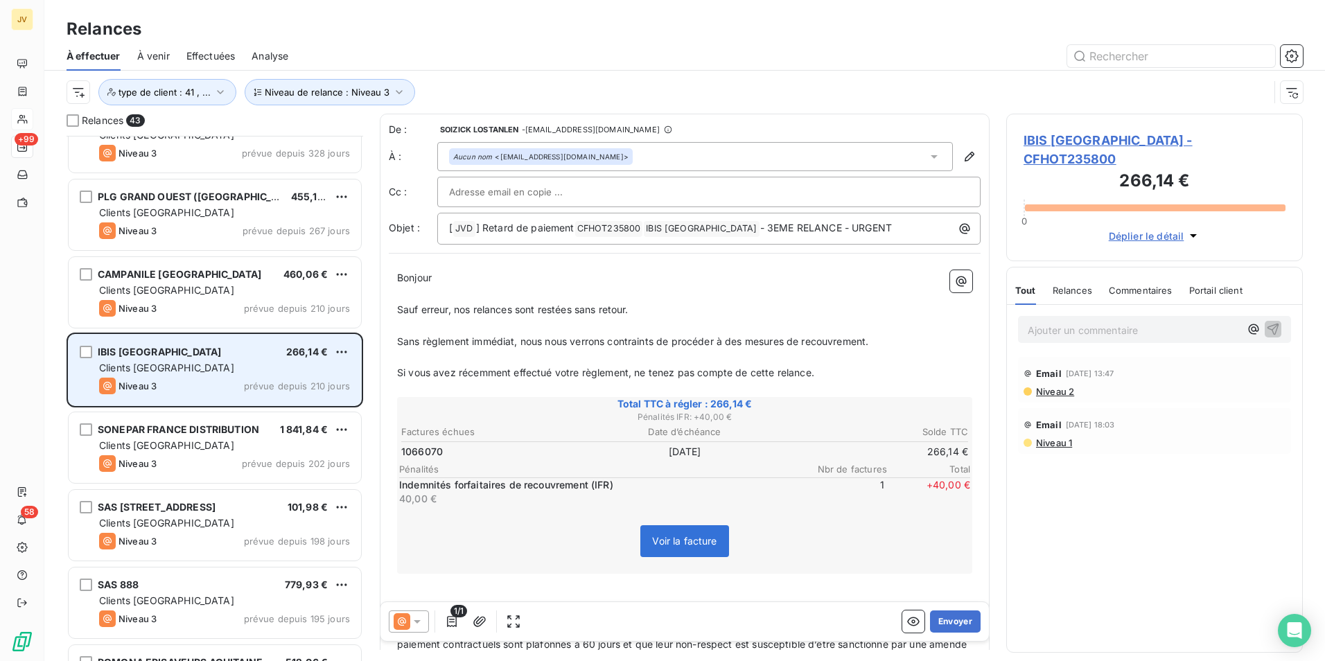
click at [259, 374] on div "Clients [GEOGRAPHIC_DATA]" at bounding box center [224, 368] width 251 height 14
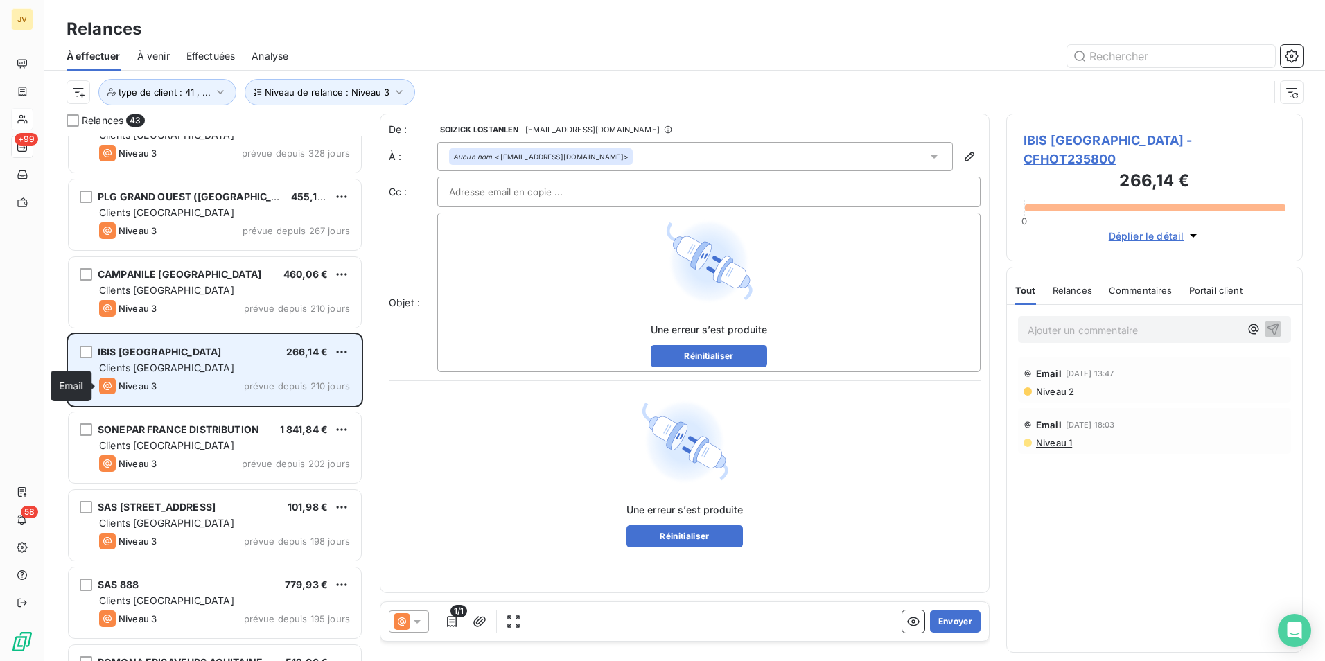
click at [107, 377] on div "IBIS [GEOGRAPHIC_DATA] 266,14 € Clients France Niveau 3 prévue depuis 210 jours" at bounding box center [215, 370] width 292 height 71
click at [186, 373] on div "Clients [GEOGRAPHIC_DATA]" at bounding box center [224, 368] width 251 height 14
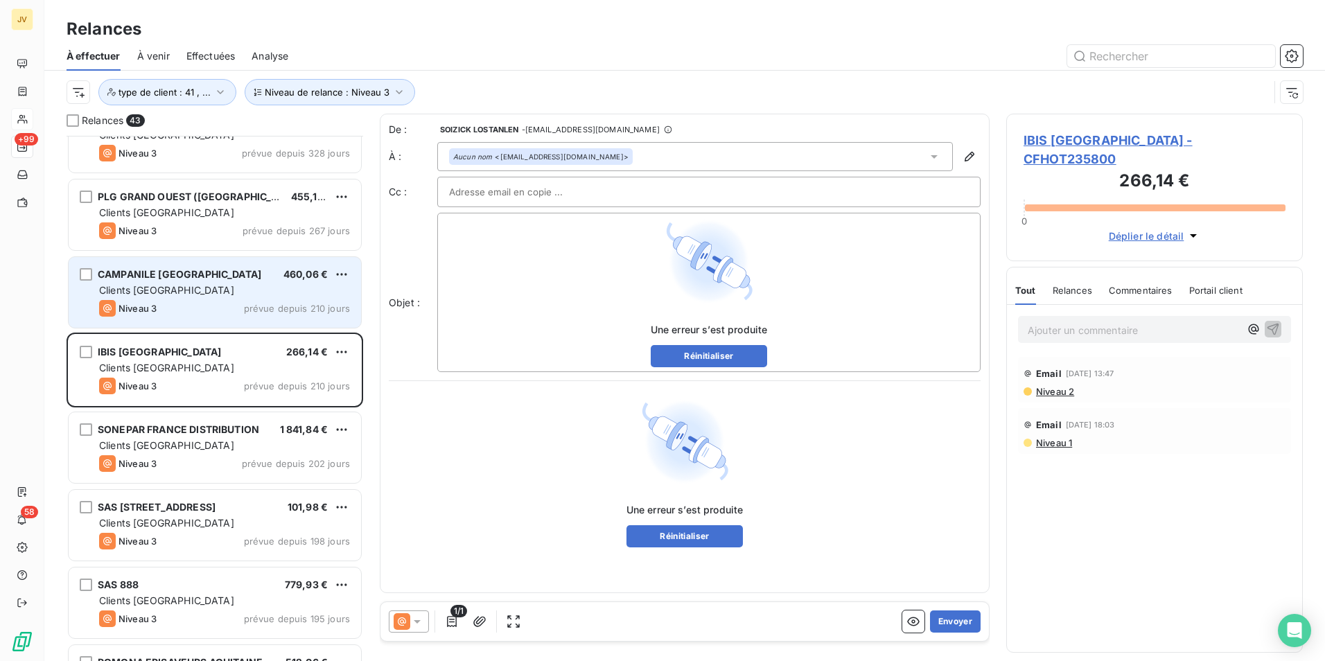
click at [150, 275] on span "CAMPANILE [GEOGRAPHIC_DATA]" at bounding box center [180, 274] width 164 height 12
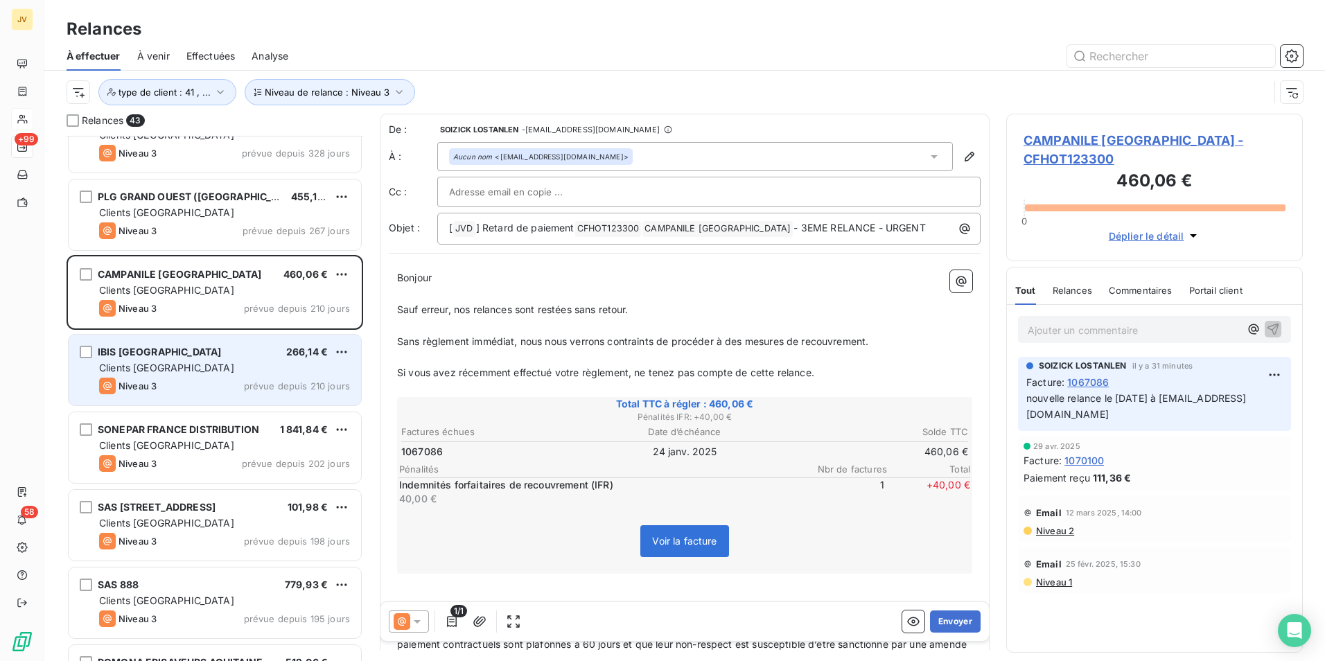
click at [175, 362] on div "Clients [GEOGRAPHIC_DATA]" at bounding box center [224, 368] width 251 height 14
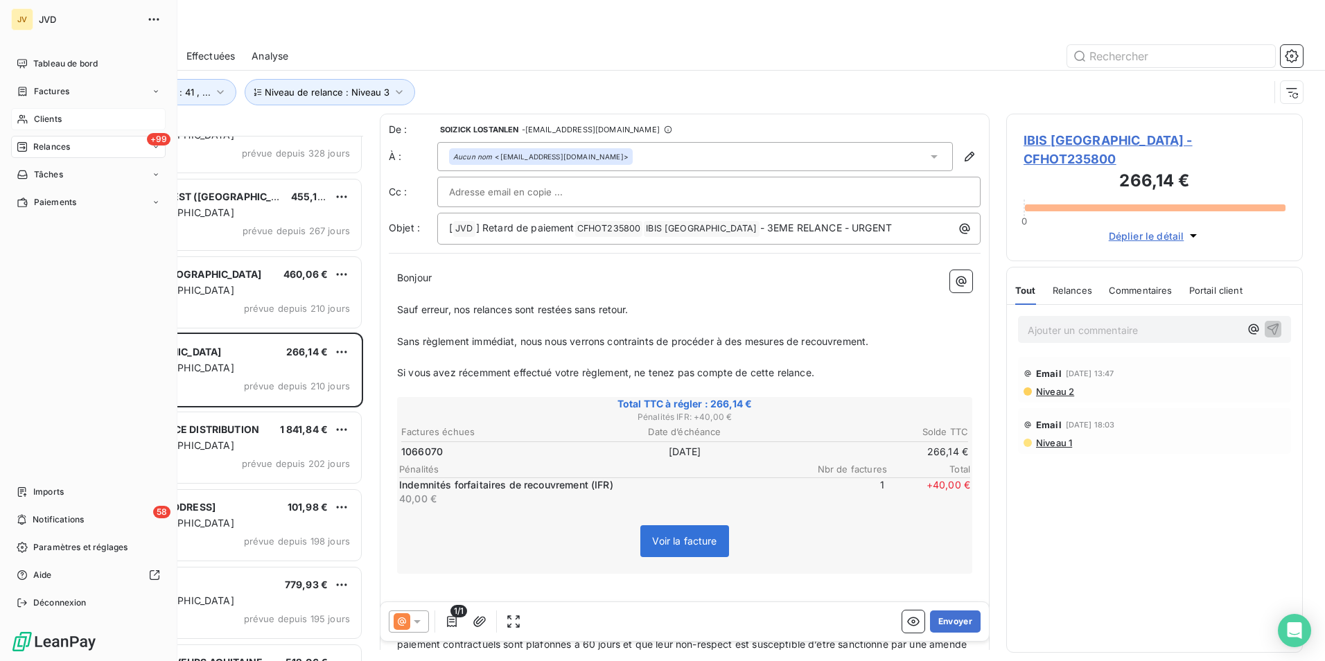
click at [31, 91] on div "Factures" at bounding box center [43, 91] width 53 height 12
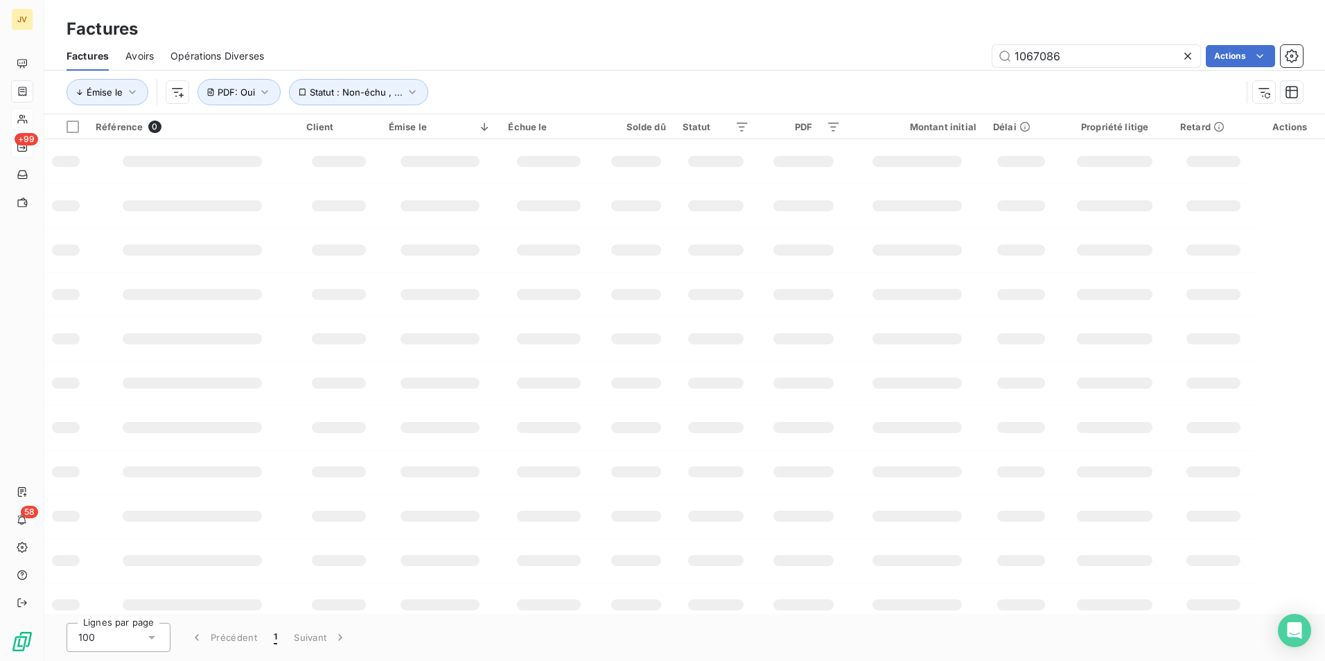
drag, startPoint x: 1065, startPoint y: 59, endPoint x: 1310, endPoint y: 34, distance: 245.9
click at [727, 30] on div "Factures Factures Avoirs Opérations Diverses 1067086 Actions Émise le Statut : …" at bounding box center [684, 57] width 1281 height 114
type input "1066070"
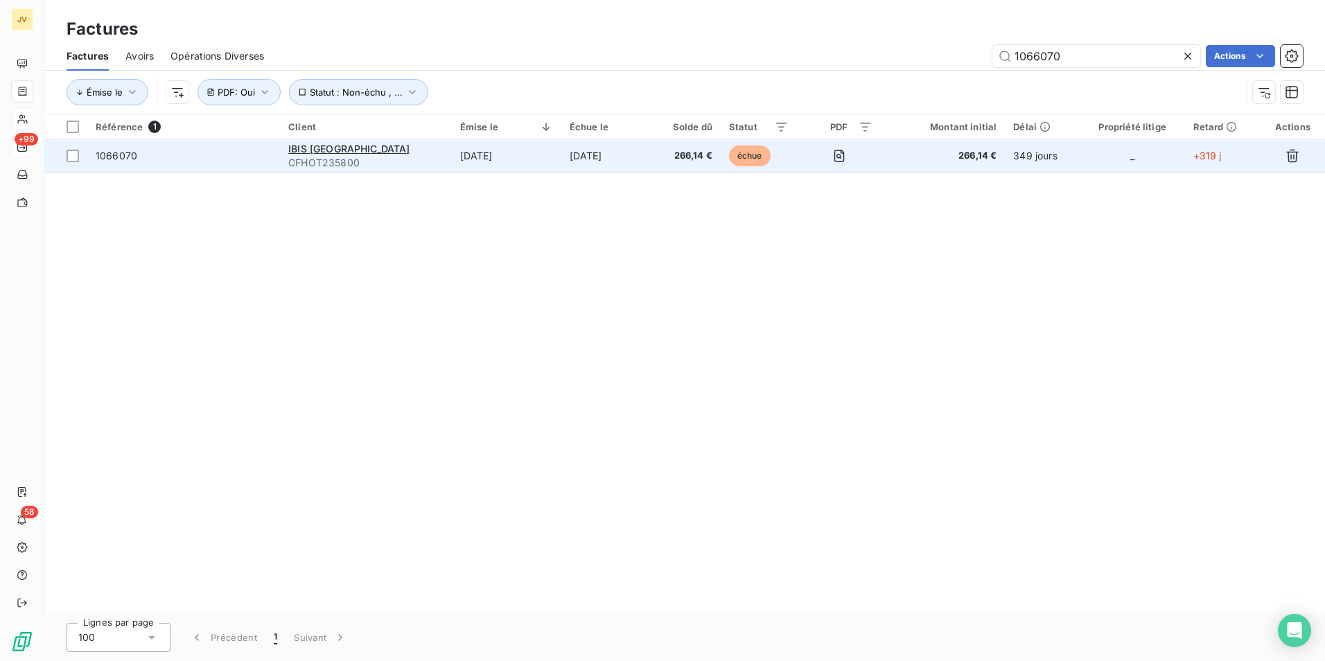
click at [329, 156] on span "CFHOT235800" at bounding box center [365, 163] width 155 height 14
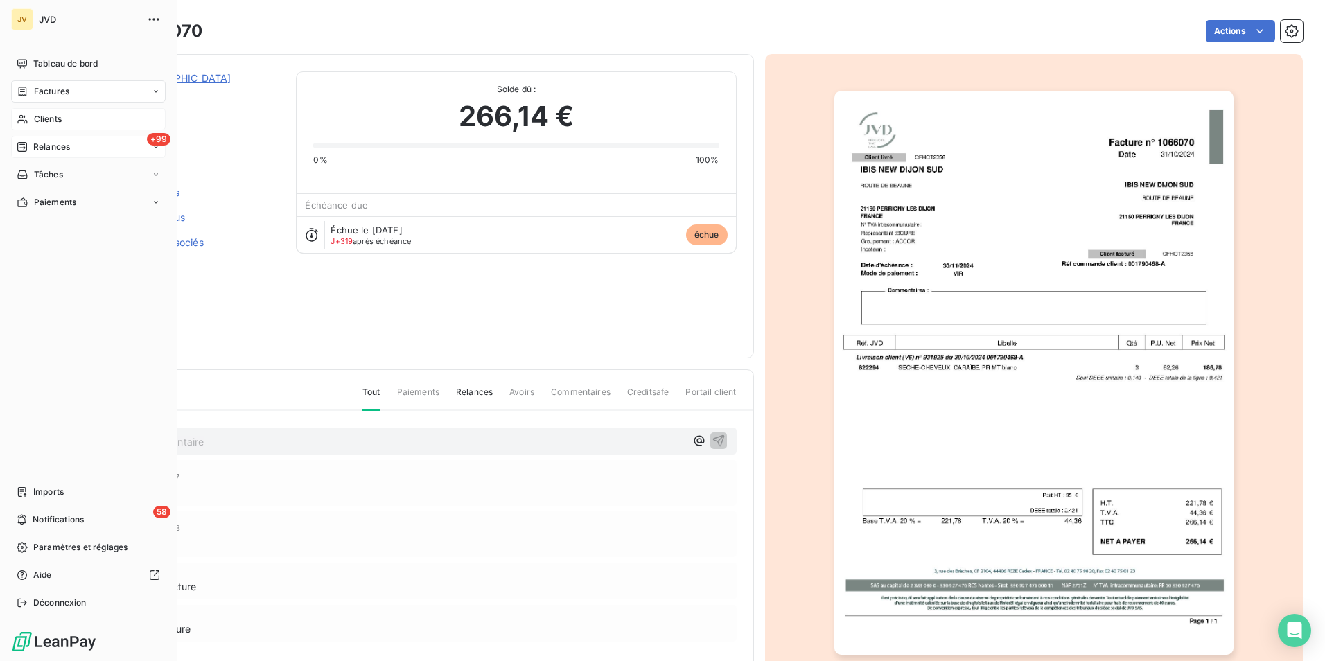
click at [39, 151] on span "Relances" at bounding box center [51, 147] width 37 height 12
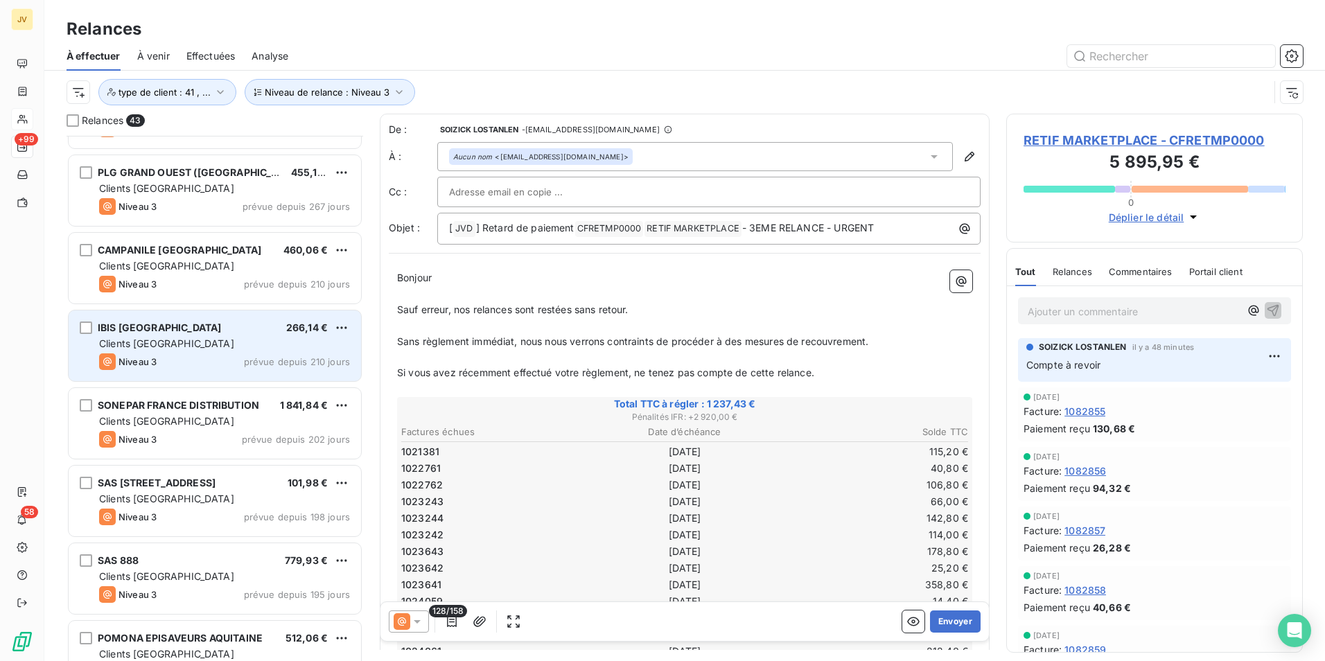
scroll to position [347, 0]
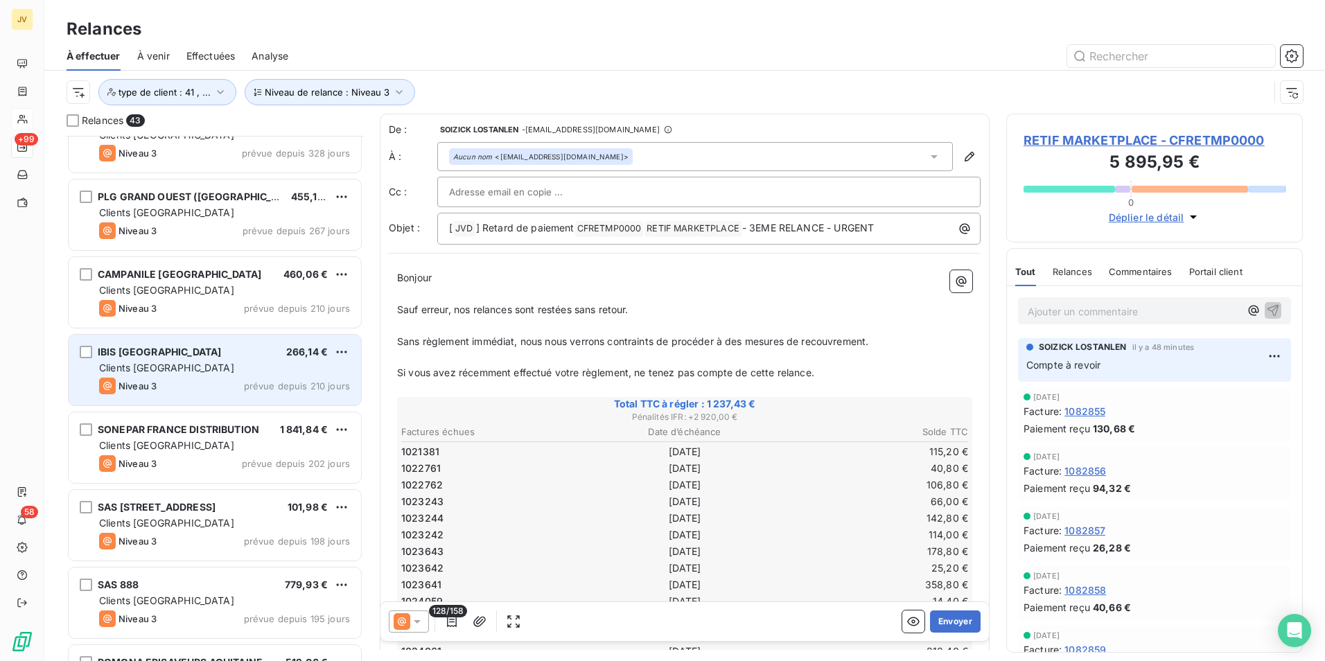
click at [173, 358] on div "IBIS [GEOGRAPHIC_DATA]" at bounding box center [159, 352] width 123 height 14
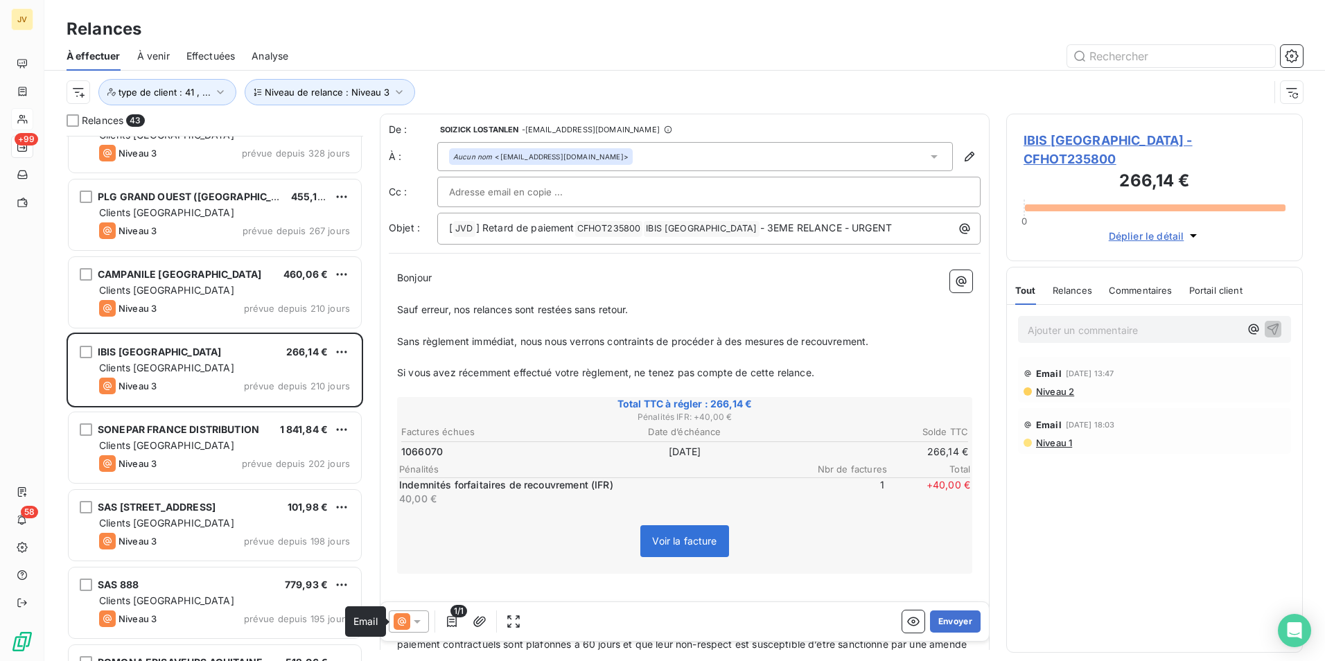
click at [405, 615] on icon at bounding box center [402, 621] width 17 height 17
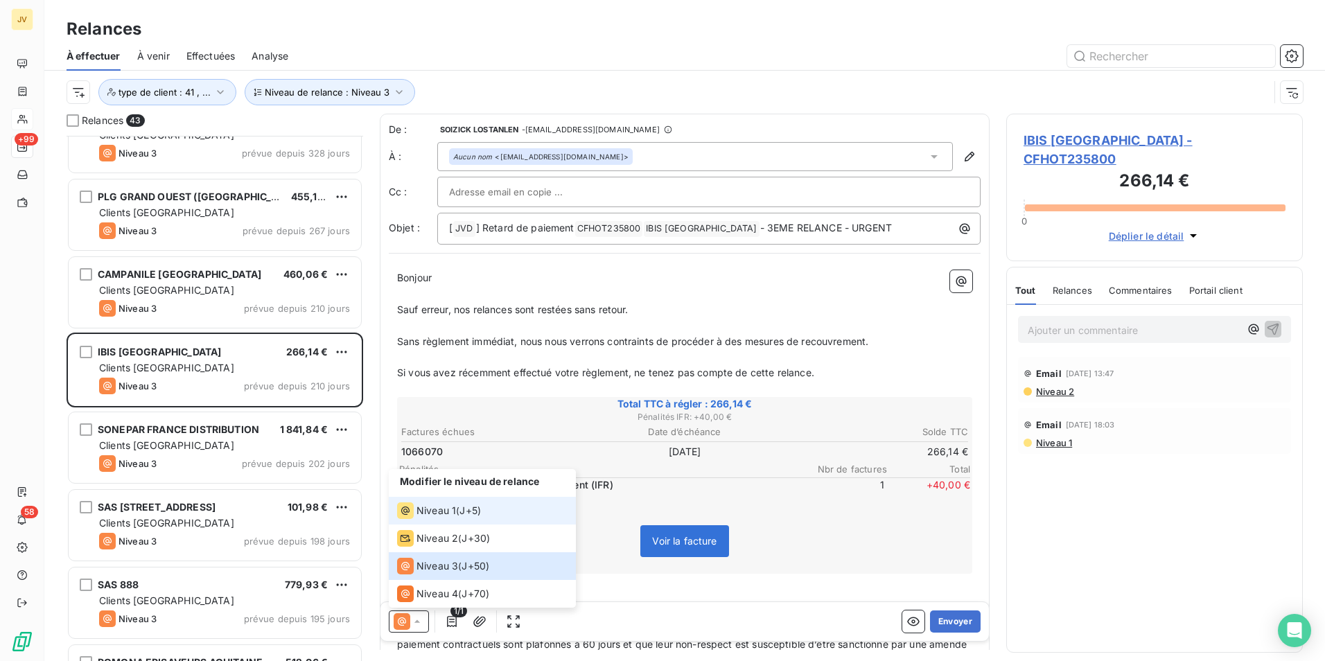
click at [413, 513] on icon at bounding box center [405, 510] width 17 height 17
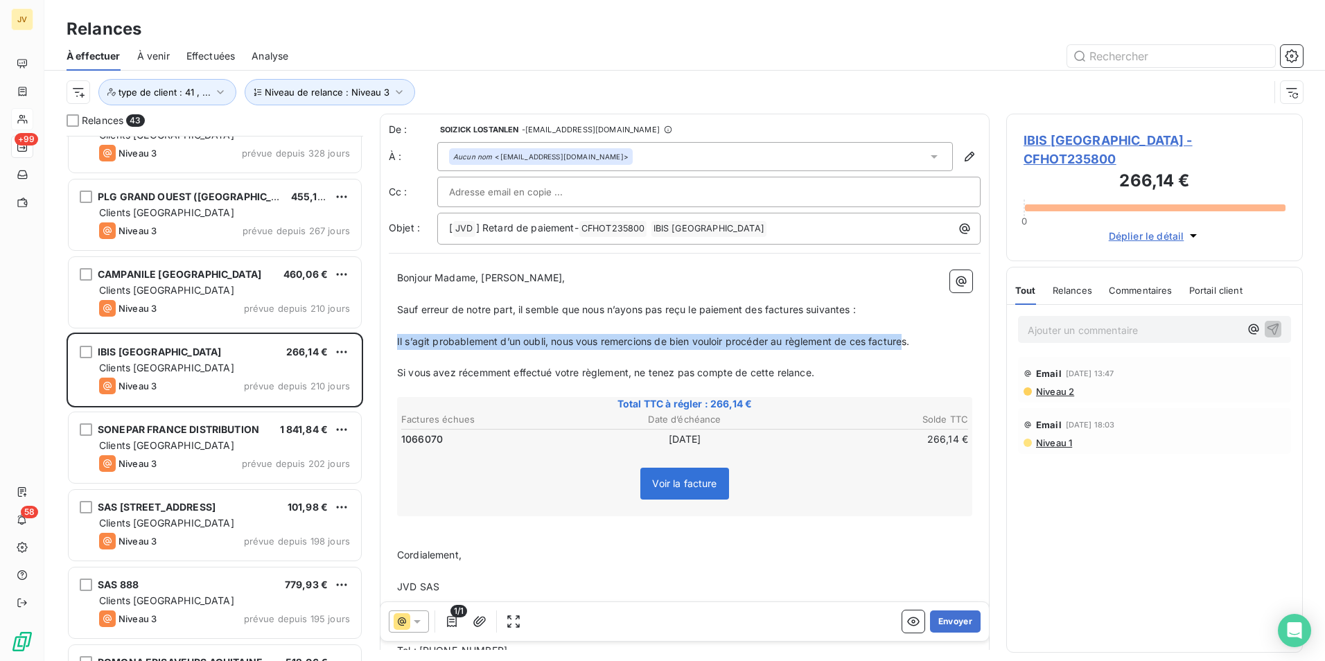
drag, startPoint x: 906, startPoint y: 342, endPoint x: 381, endPoint y: 344, distance: 525.3
click at [381, 344] on div "De : [PERSON_NAME] LOSTANLEN - [EMAIL_ADDRESS][DOMAIN_NAME] À : Aucun nom <[EMA…" at bounding box center [685, 443] width 610 height 658
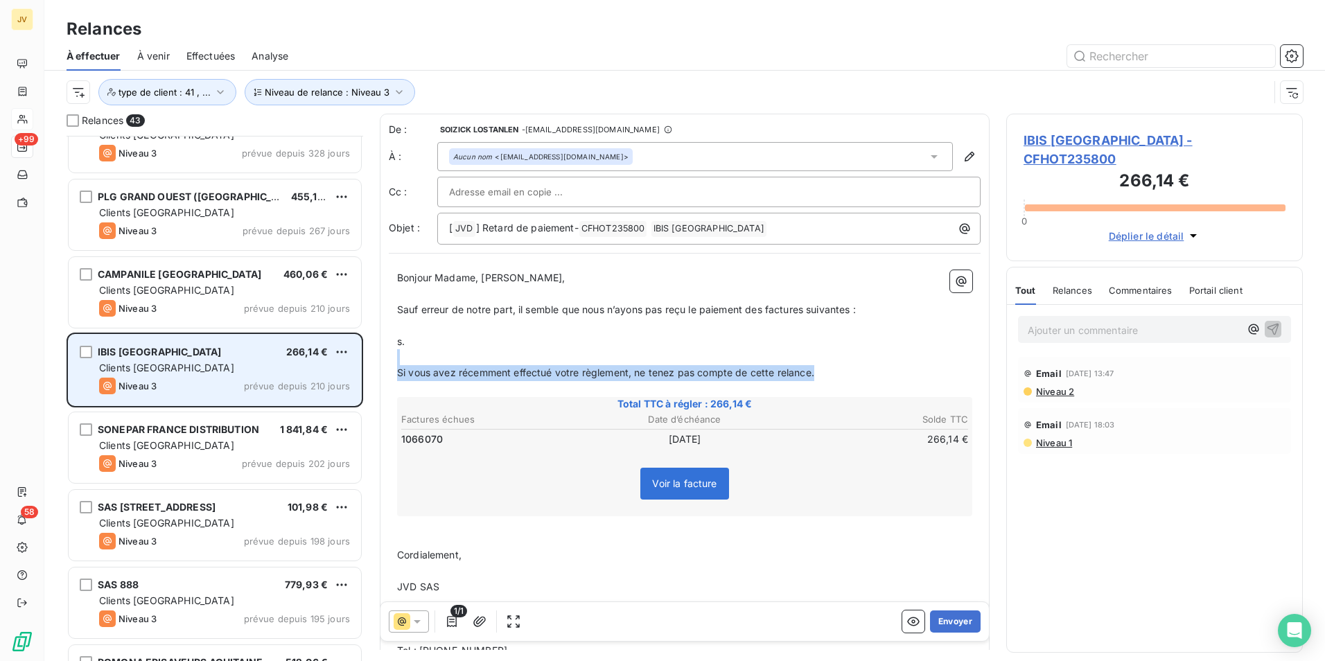
drag, startPoint x: 829, startPoint y: 373, endPoint x: 212, endPoint y: 356, distance: 617.0
click at [212, 356] on div "Relances 43 RETIF MARKETPLACE 1 237,43 € Clients [GEOGRAPHIC_DATA] Niveau 3 pré…" at bounding box center [684, 387] width 1281 height 547
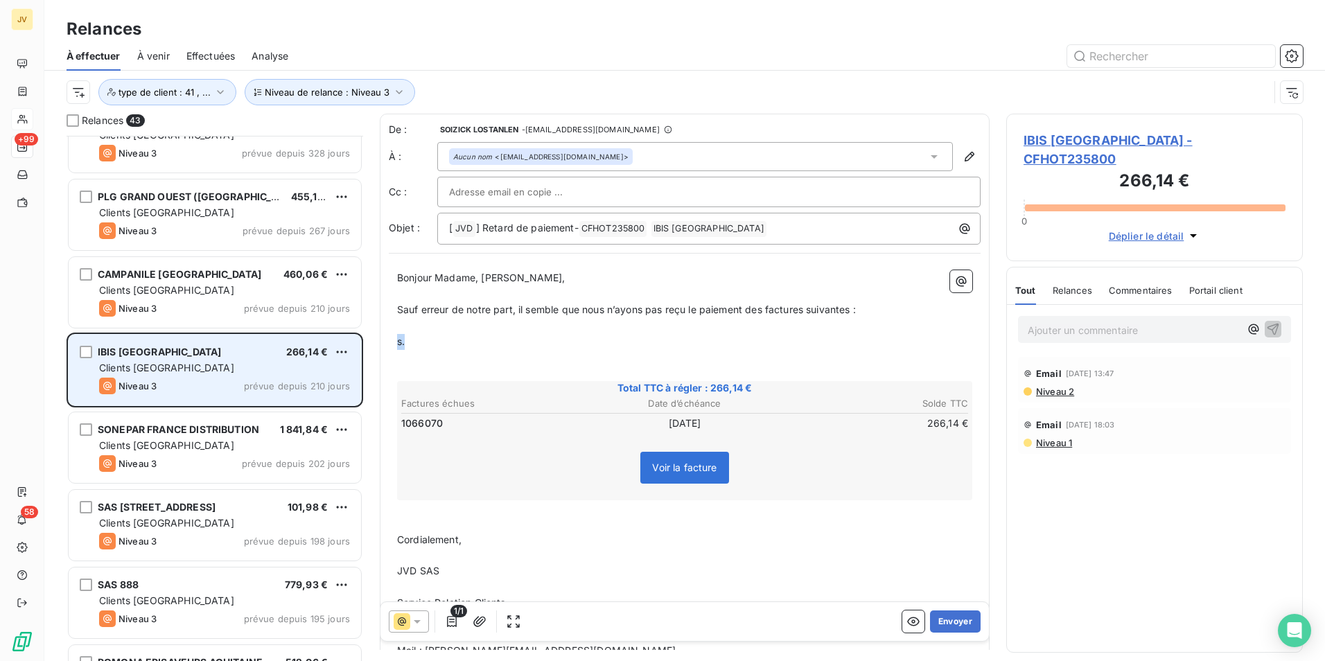
drag, startPoint x: 423, startPoint y: 342, endPoint x: 325, endPoint y: 339, distance: 98.5
click at [325, 339] on div "Relances 43 RETIF MARKETPLACE 1 237,43 € Clients [GEOGRAPHIC_DATA] Niveau 3 pré…" at bounding box center [684, 387] width 1281 height 547
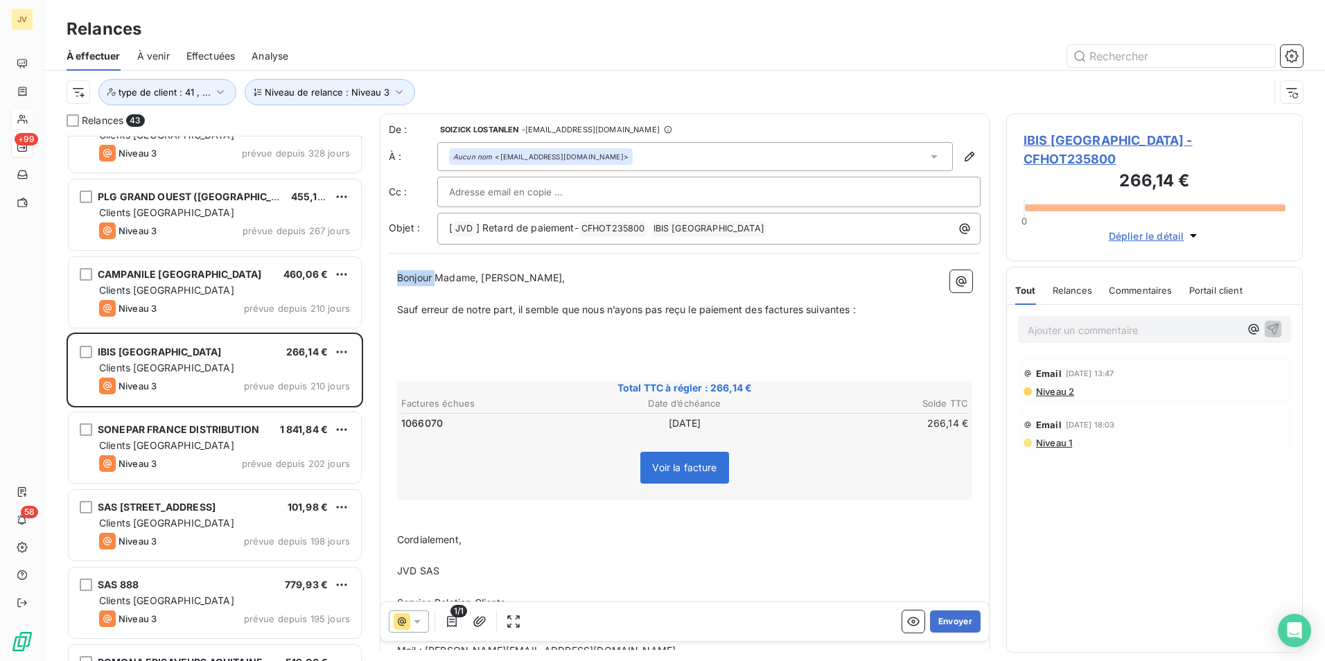
drag, startPoint x: 437, startPoint y: 277, endPoint x: 399, endPoint y: 275, distance: 38.1
click at [399, 275] on span "Bonjour Madame, [PERSON_NAME]," at bounding box center [481, 278] width 168 height 12
drag, startPoint x: 545, startPoint y: 278, endPoint x: 397, endPoint y: 271, distance: 147.8
click at [397, 271] on p "Bonjour Madame, [PERSON_NAME]," at bounding box center [684, 278] width 575 height 16
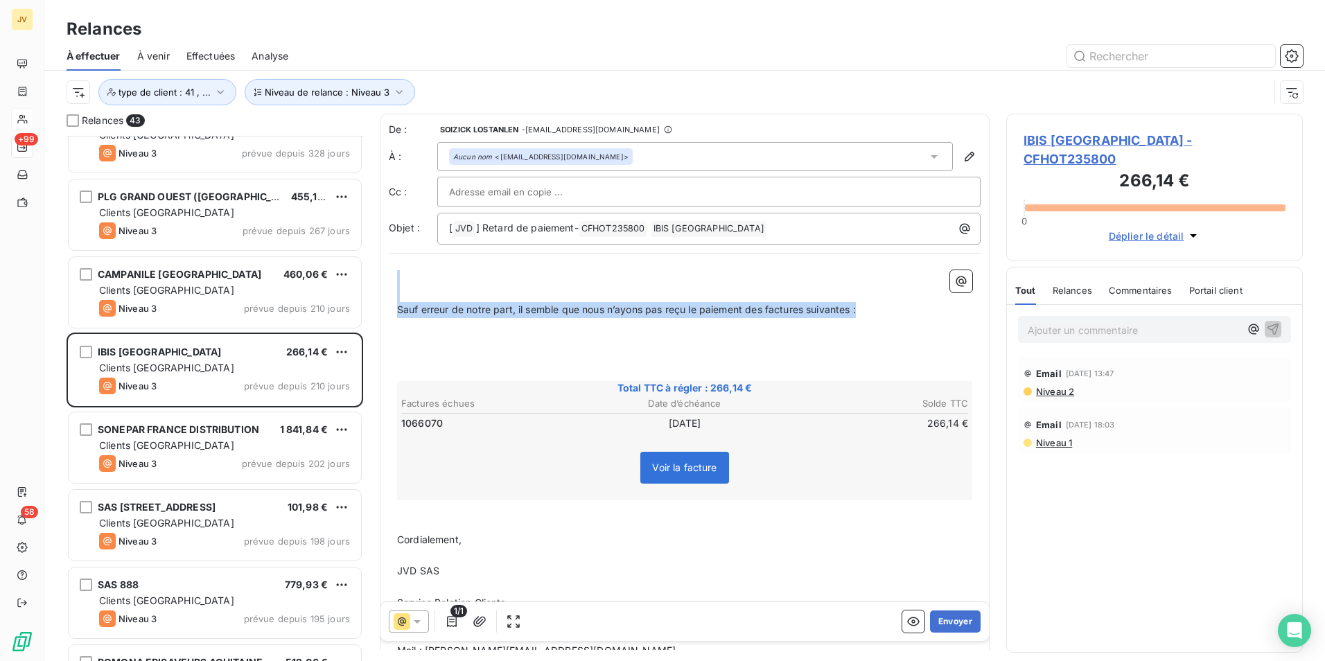
drag, startPoint x: 877, startPoint y: 314, endPoint x: 423, endPoint y: 283, distance: 454.9
click at [423, 283] on div "﻿ ﻿ Sauf erreur de notre part, il semble que nous n’ayons pas reçu le paiement …" at bounding box center [684, 504] width 575 height 468
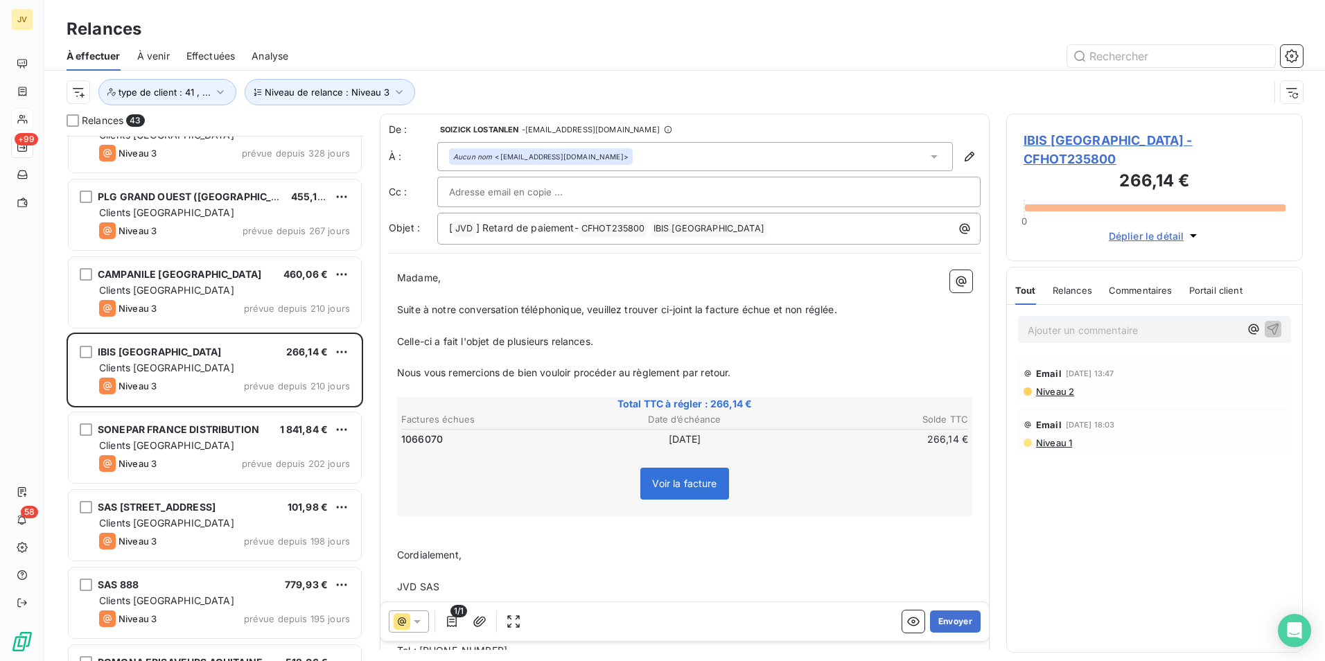
click at [604, 349] on p "﻿" at bounding box center [684, 357] width 575 height 16
click at [625, 345] on p "Celle-ci a fait l'objet de plusieurs relances." at bounding box center [684, 342] width 575 height 16
click at [478, 619] on icon "button" at bounding box center [480, 622] width 14 height 14
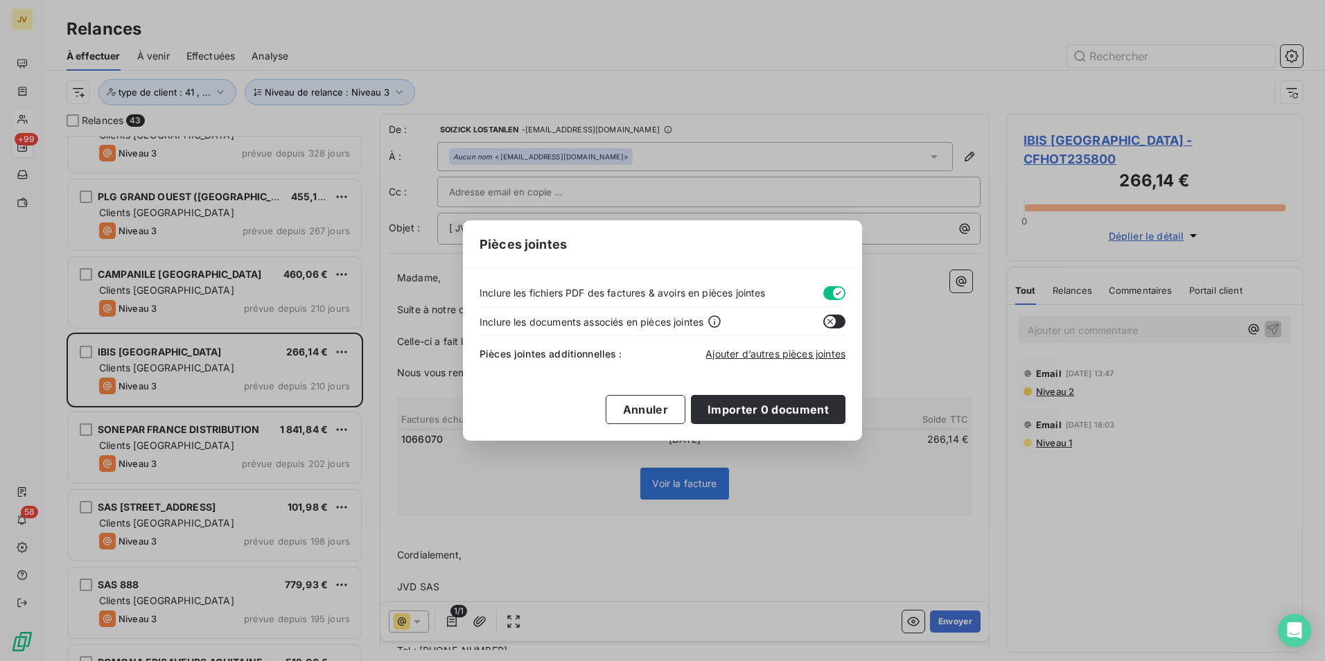
click at [775, 190] on div "Pièces jointes Inclure les fichiers PDF des factures & avoirs en pièces jointes…" at bounding box center [662, 330] width 1325 height 661
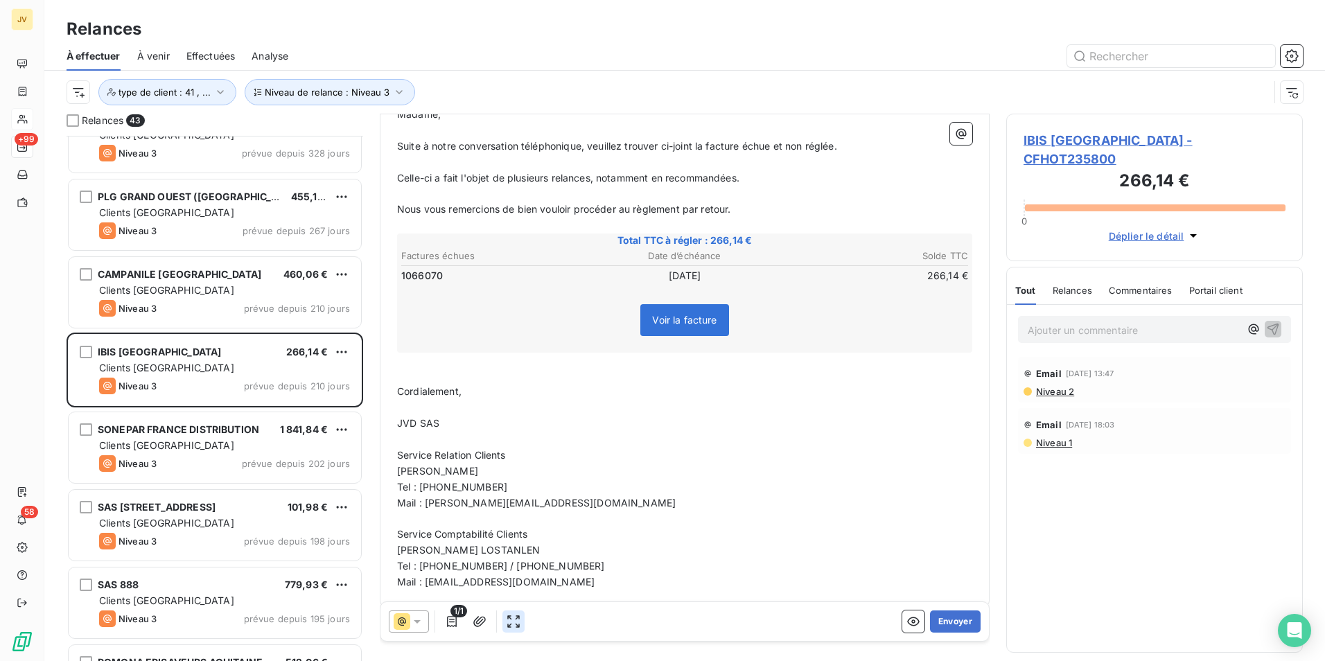
scroll to position [179, 0]
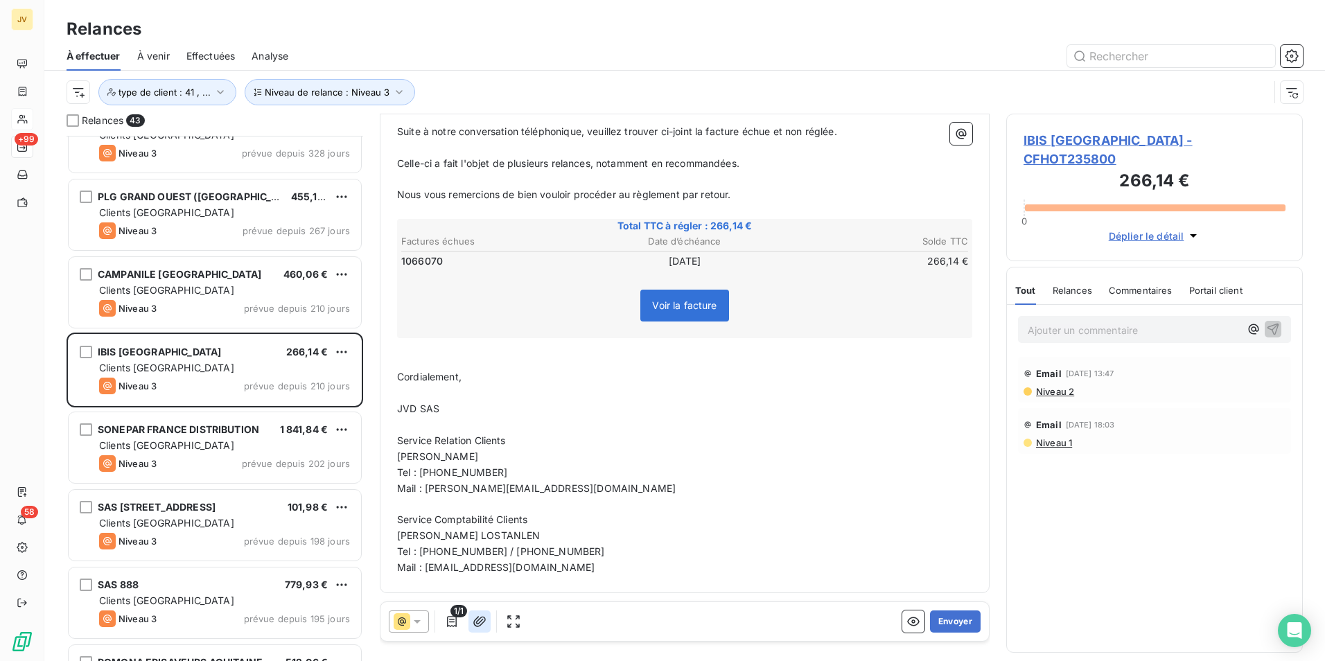
click at [485, 622] on icon "button" at bounding box center [480, 622] width 14 height 14
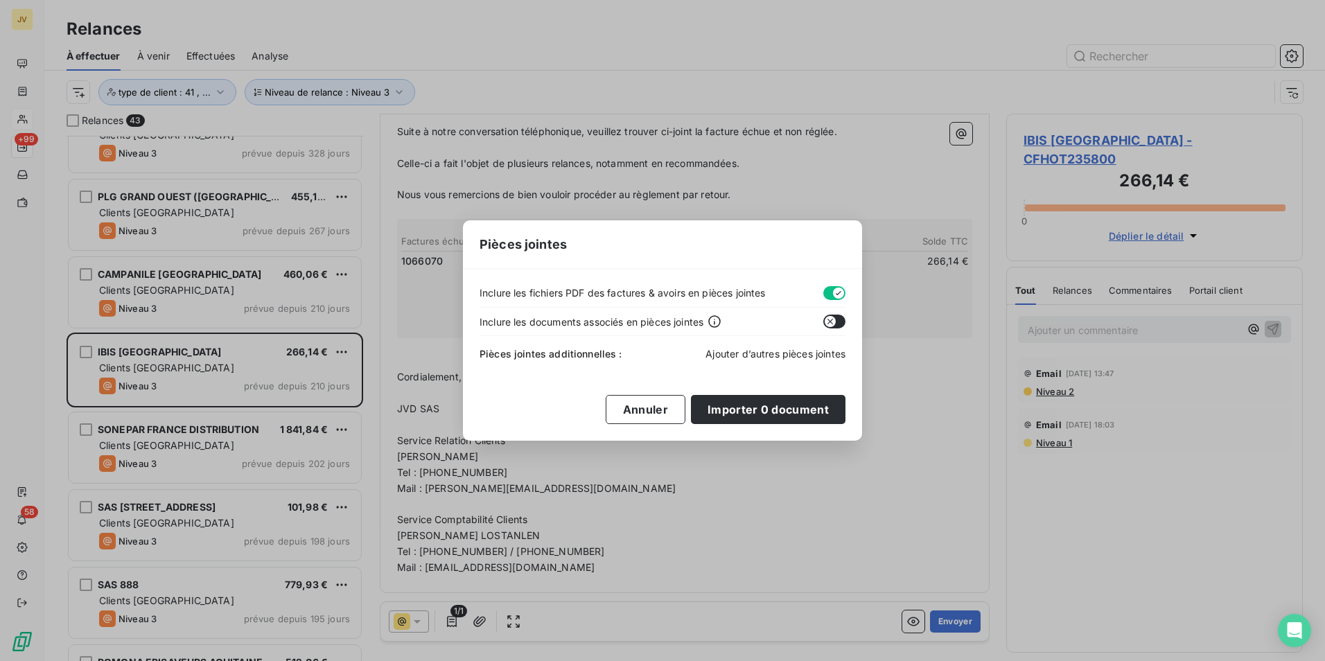
click at [773, 355] on span "Ajouter d’autres pièces jointes" at bounding box center [775, 354] width 140 height 12
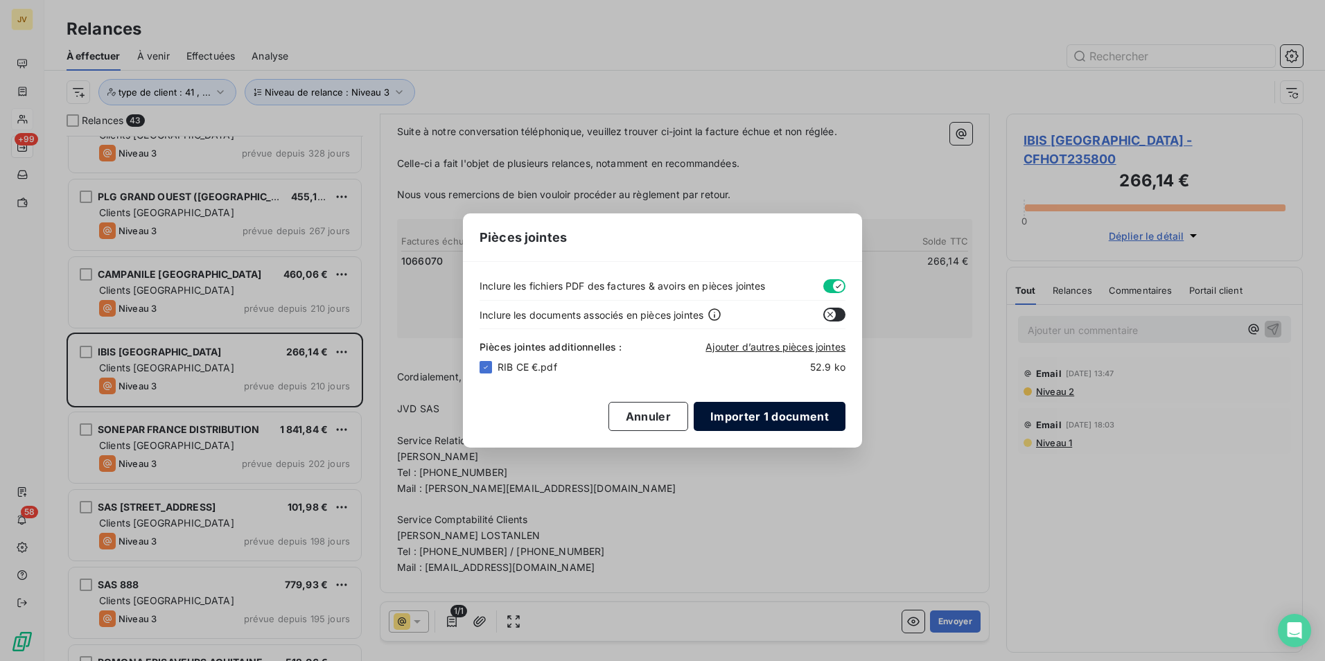
click at [753, 416] on button "Importer 1 document" at bounding box center [770, 416] width 152 height 29
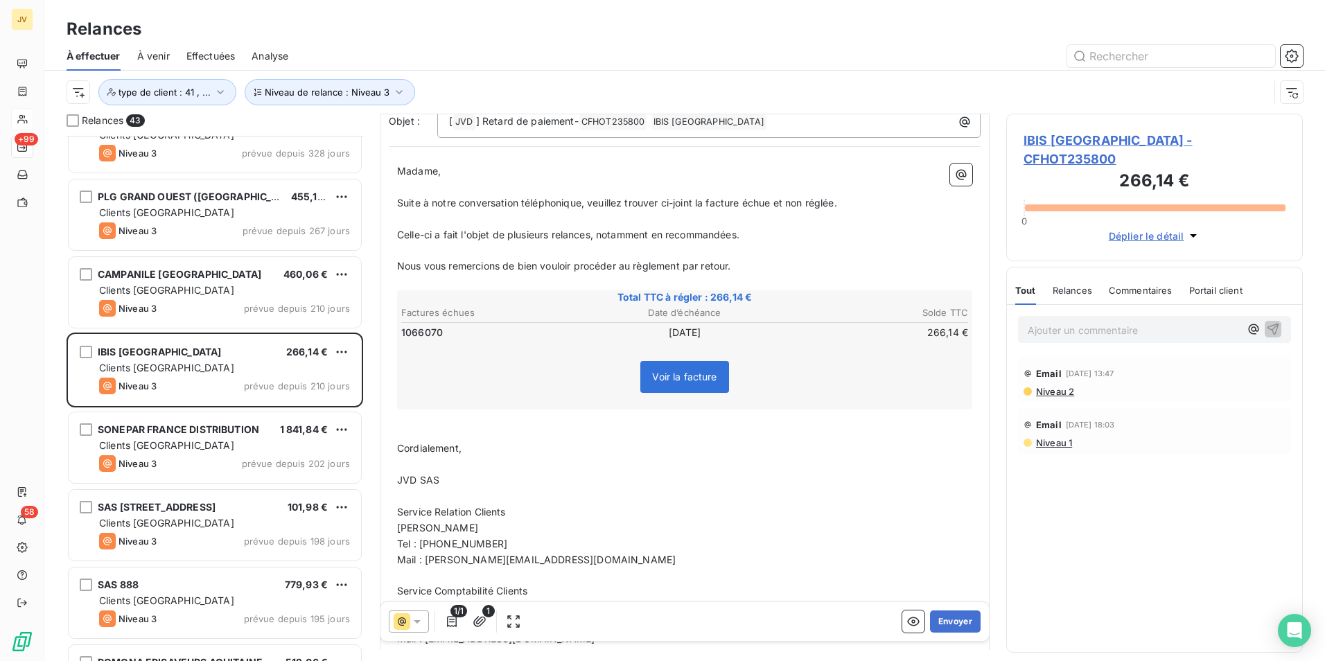
scroll to position [0, 0]
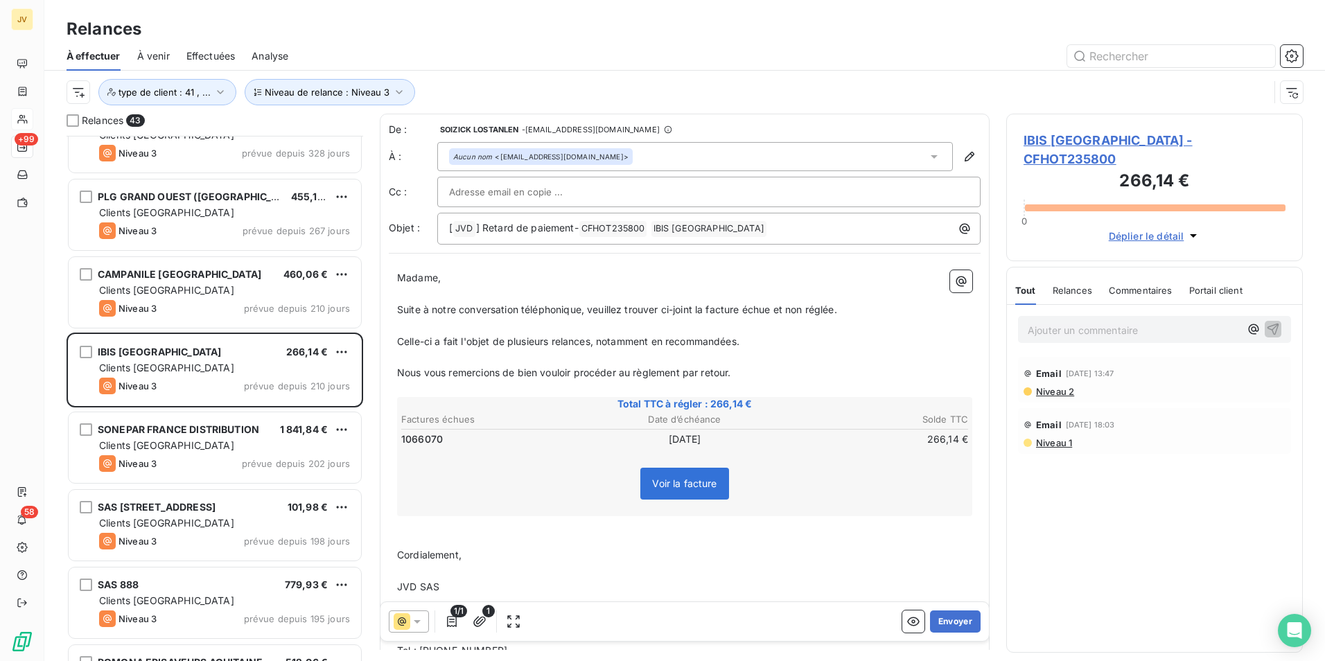
click at [731, 378] on span "Nous vous remercions de bien vouloir procéder au règlement par retour." at bounding box center [564, 373] width 334 height 12
click at [945, 624] on button "Envoyer" at bounding box center [955, 622] width 51 height 22
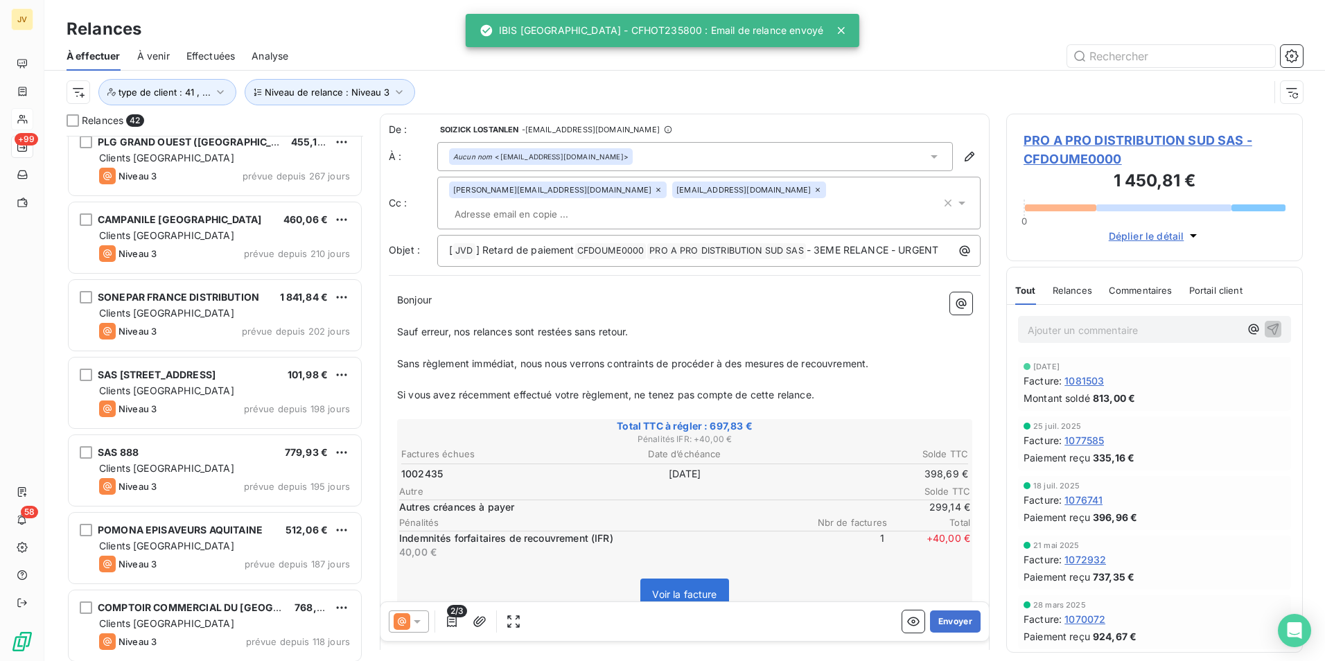
scroll to position [416, 0]
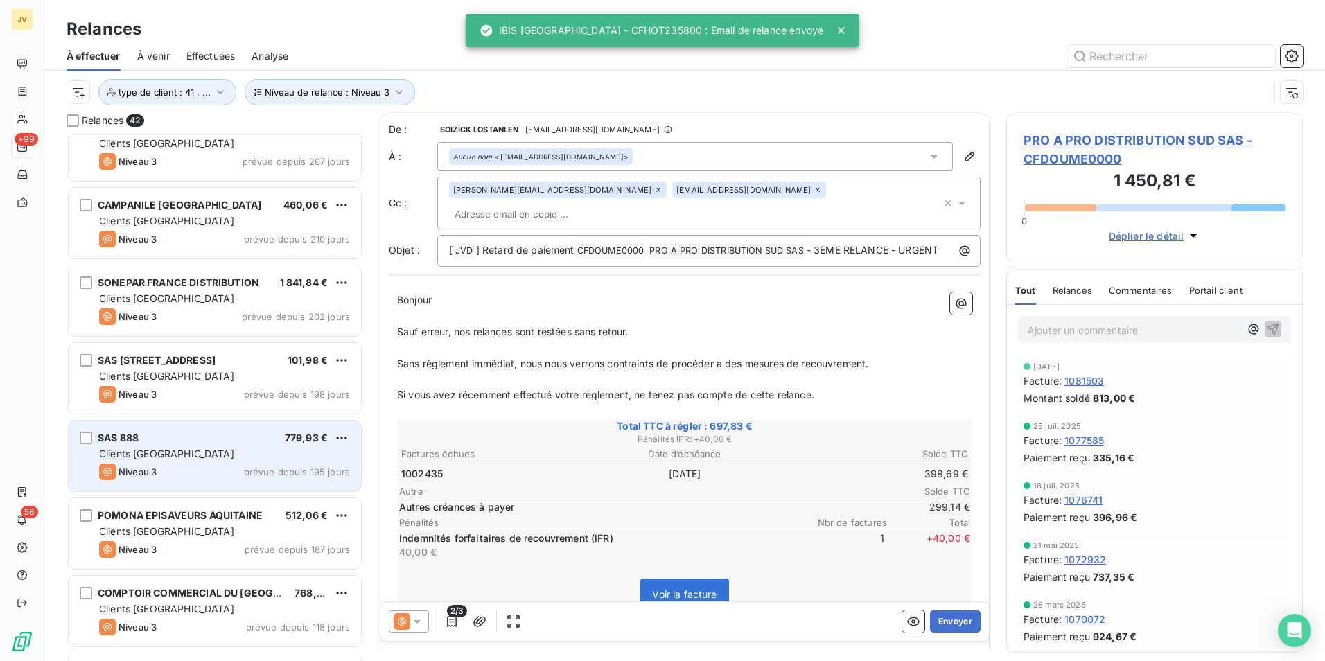
click at [188, 450] on div "Clients [GEOGRAPHIC_DATA]" at bounding box center [224, 454] width 251 height 14
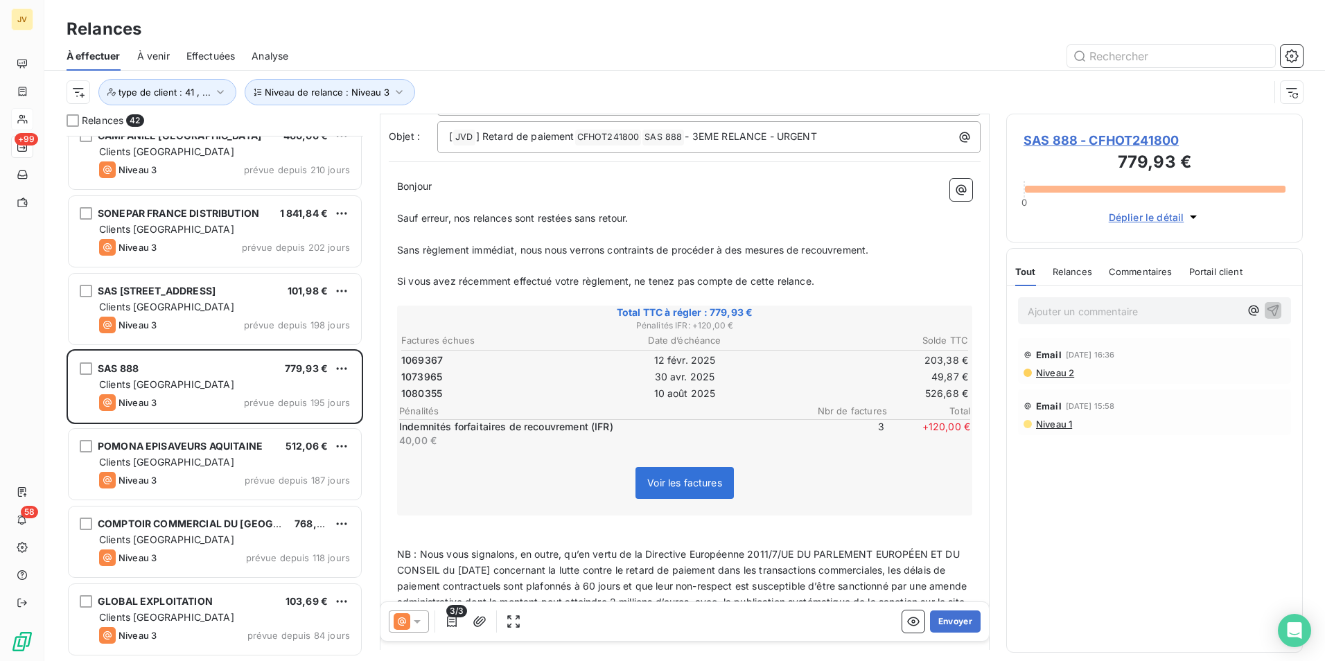
scroll to position [70, 0]
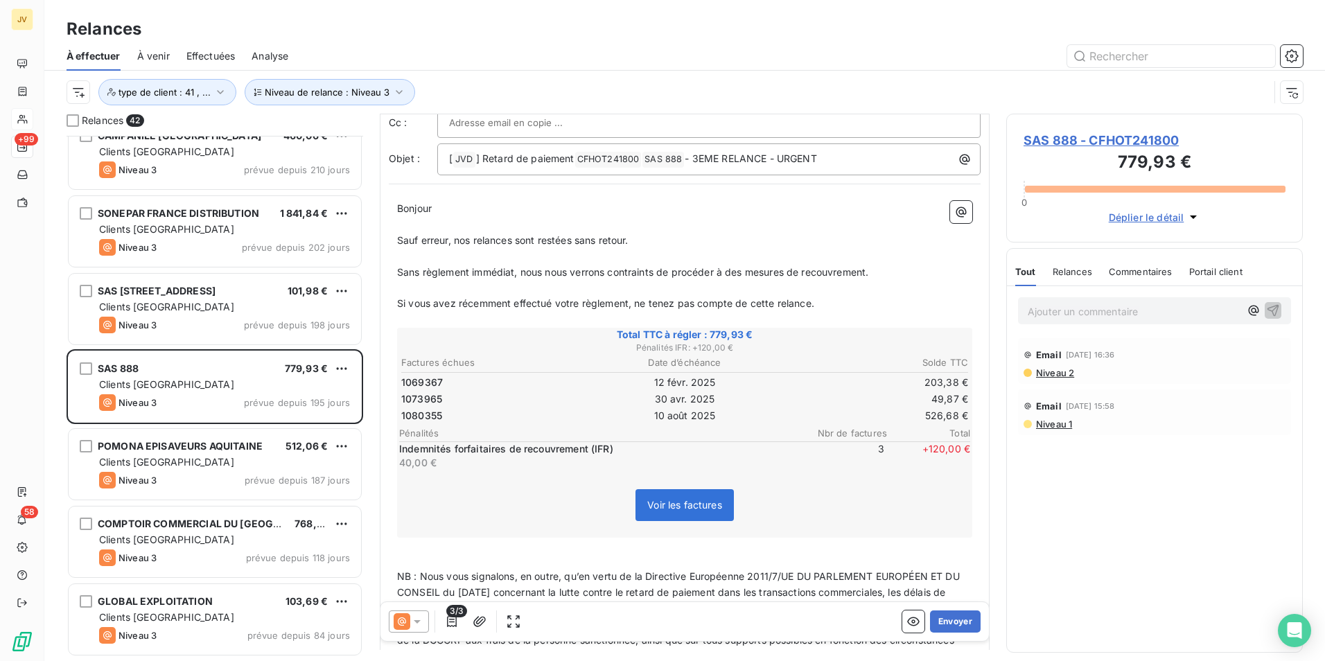
click at [1067, 266] on span "Relances" at bounding box center [1073, 271] width 40 height 11
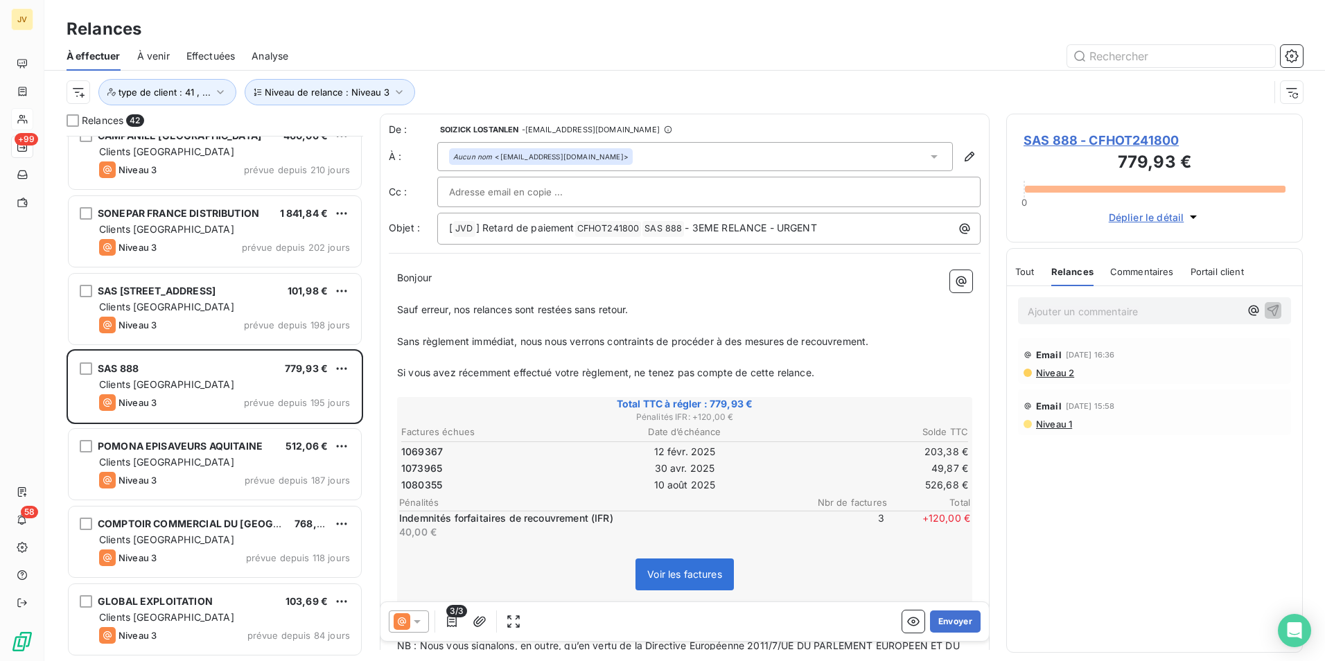
click at [927, 157] on icon at bounding box center [934, 157] width 14 height 14
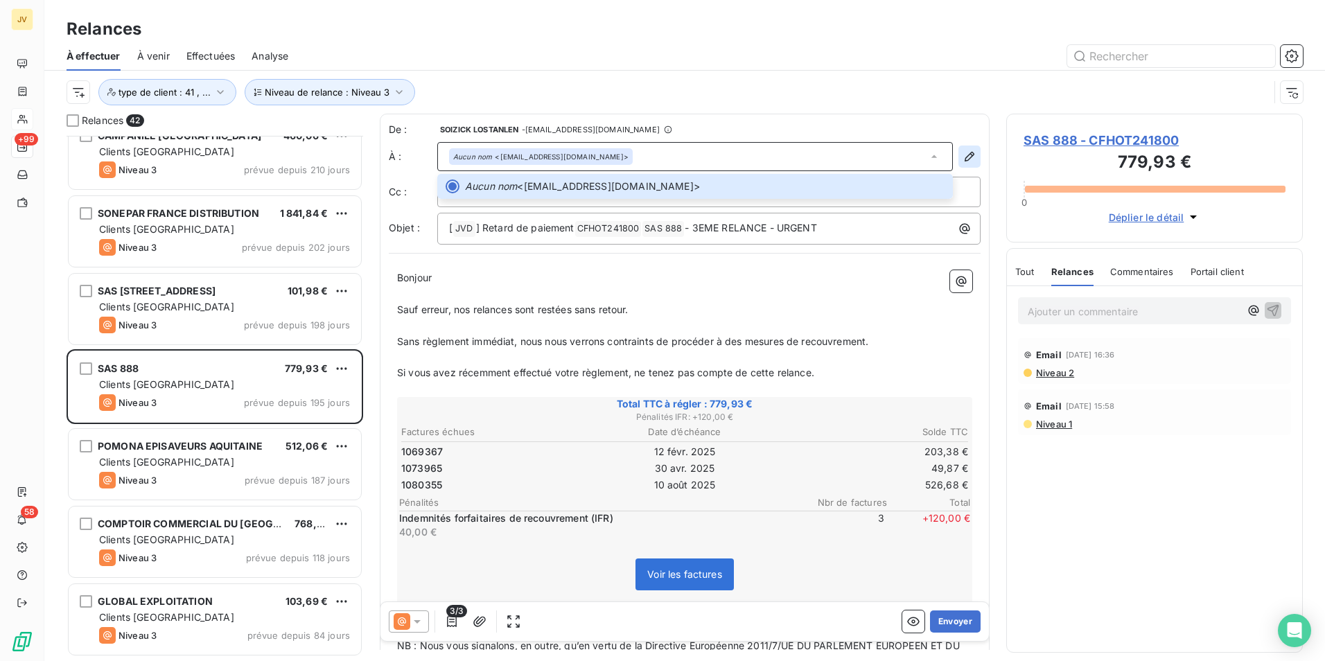
click at [963, 156] on icon "button" at bounding box center [970, 157] width 14 height 14
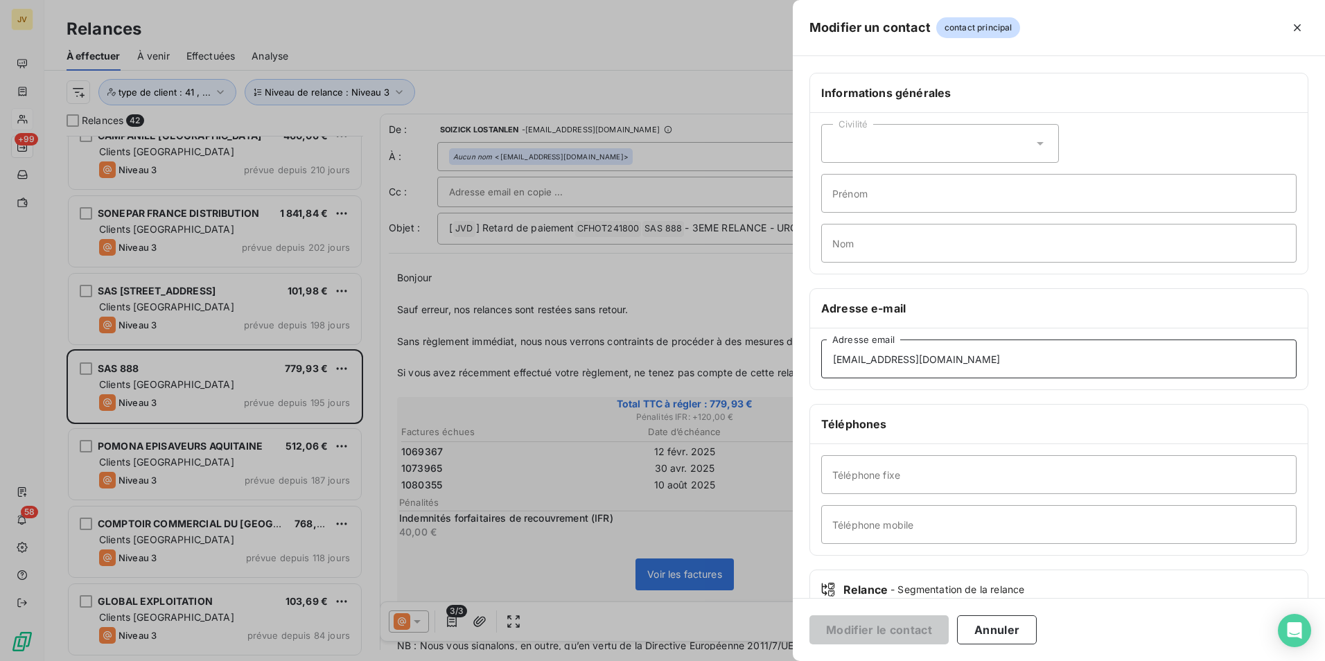
drag, startPoint x: 901, startPoint y: 359, endPoint x: 110, endPoint y: 269, distance: 795.8
click at [360, 660] on div "Modifier un contact contact principal Informations générales Civilité Prénom No…" at bounding box center [662, 661] width 1325 height 0
paste input "ournisseurs-888"
type input "[EMAIL_ADDRESS][DOMAIN_NAME]"
click at [894, 631] on button "Modifier le contact" at bounding box center [878, 629] width 139 height 29
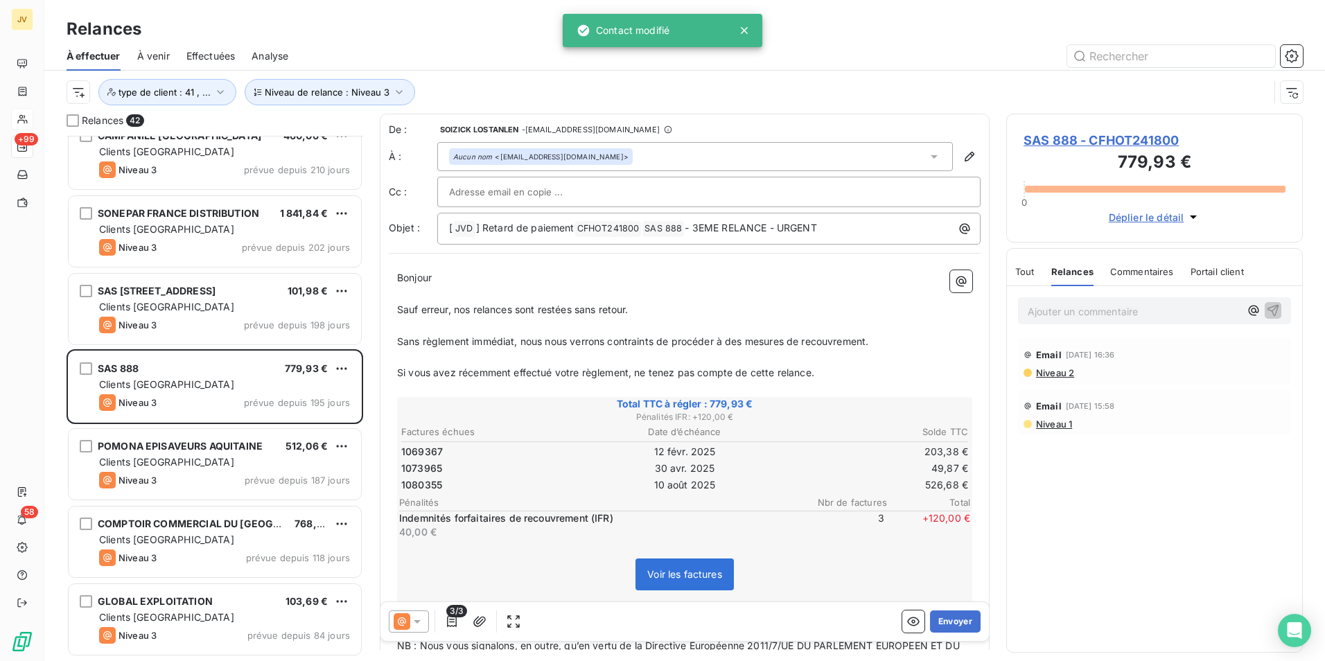
click at [931, 155] on icon at bounding box center [934, 156] width 7 height 3
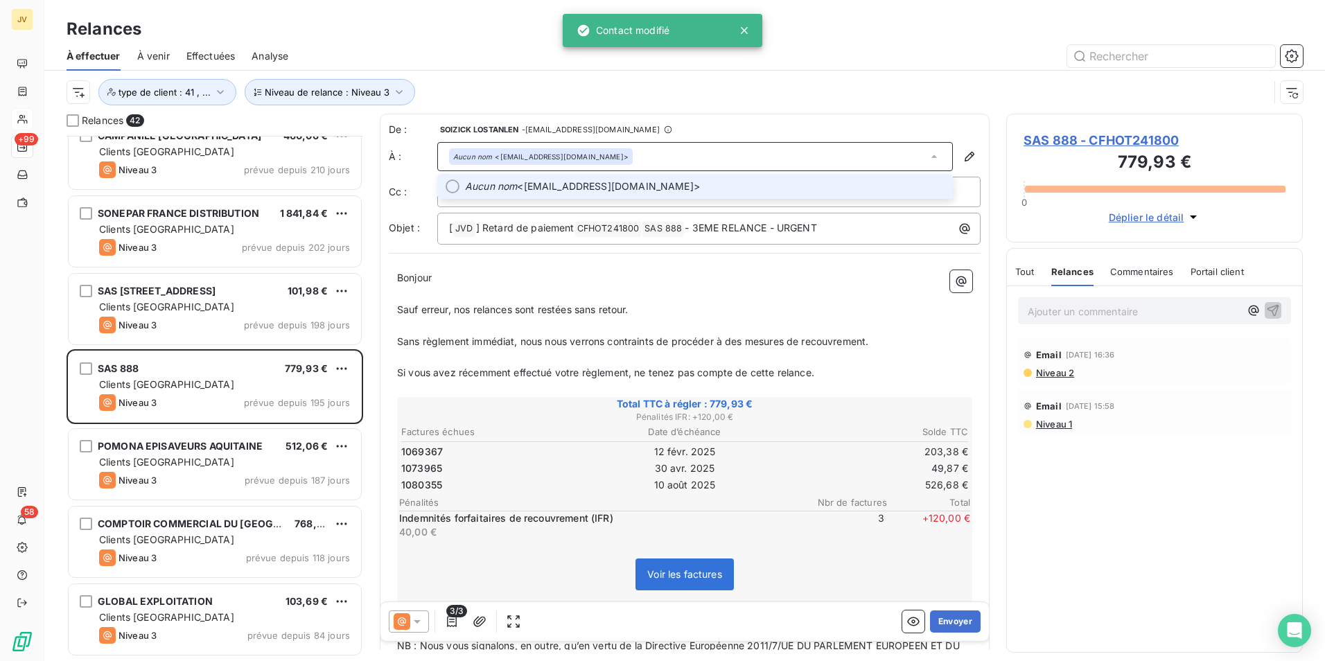
click at [462, 185] on li "Aucun nom <[EMAIL_ADDRESS][DOMAIN_NAME]>" at bounding box center [695, 186] width 516 height 25
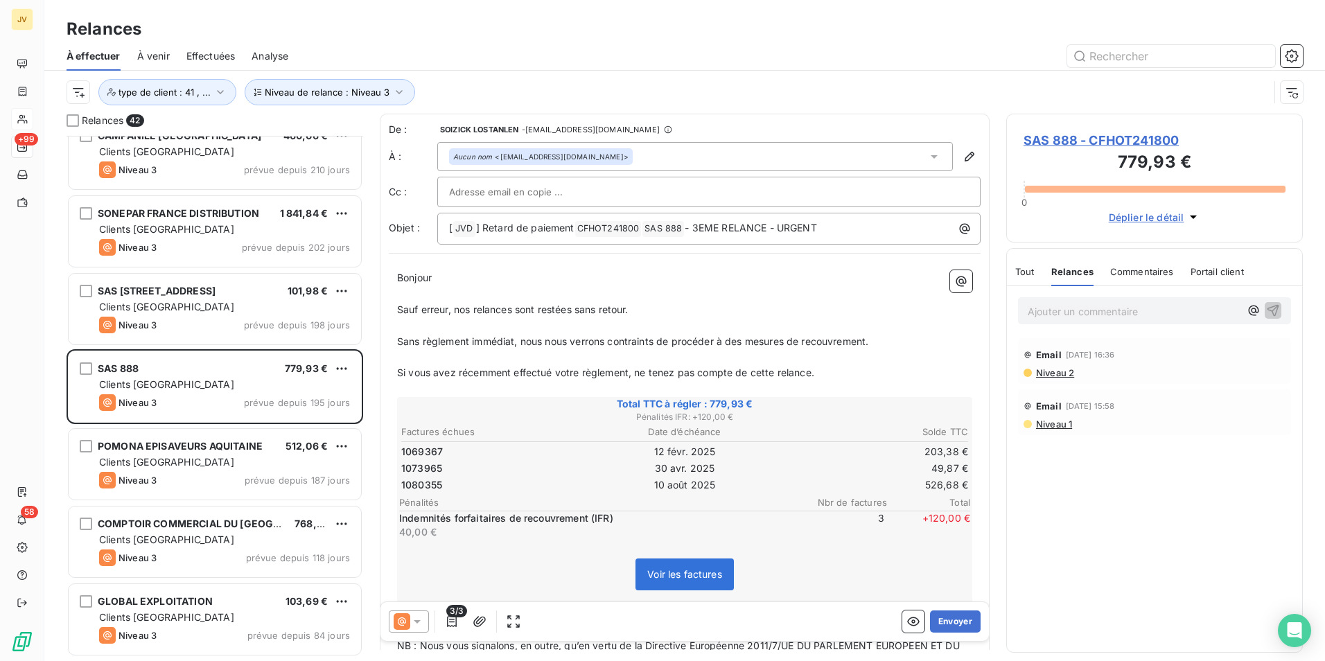
click at [416, 621] on icon at bounding box center [417, 621] width 7 height 3
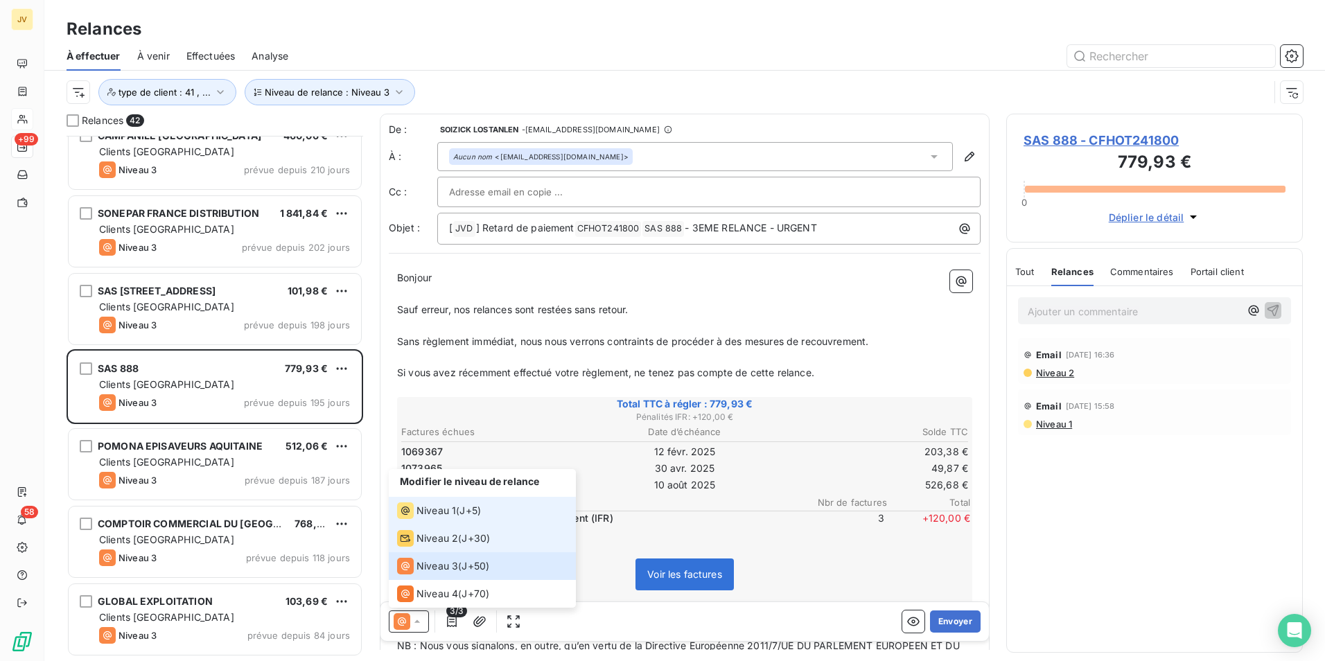
click at [444, 511] on span "Niveau 1" at bounding box center [436, 511] width 40 height 14
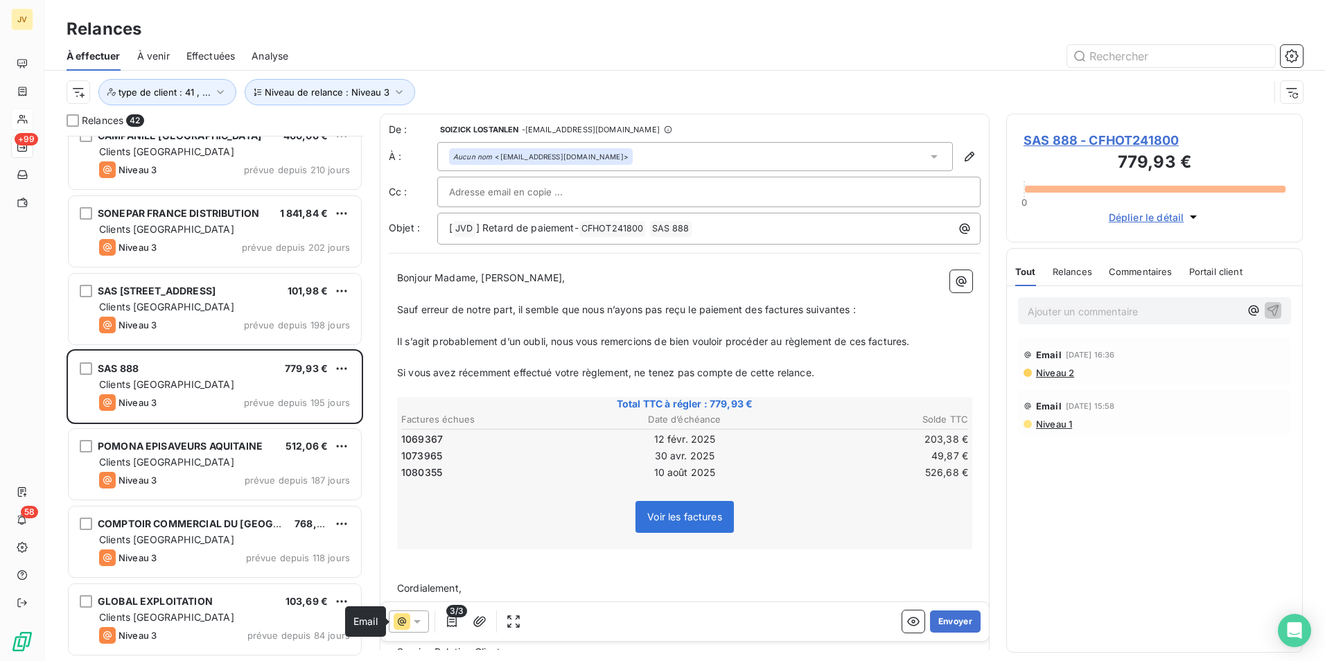
click at [405, 624] on icon at bounding box center [402, 621] width 17 height 17
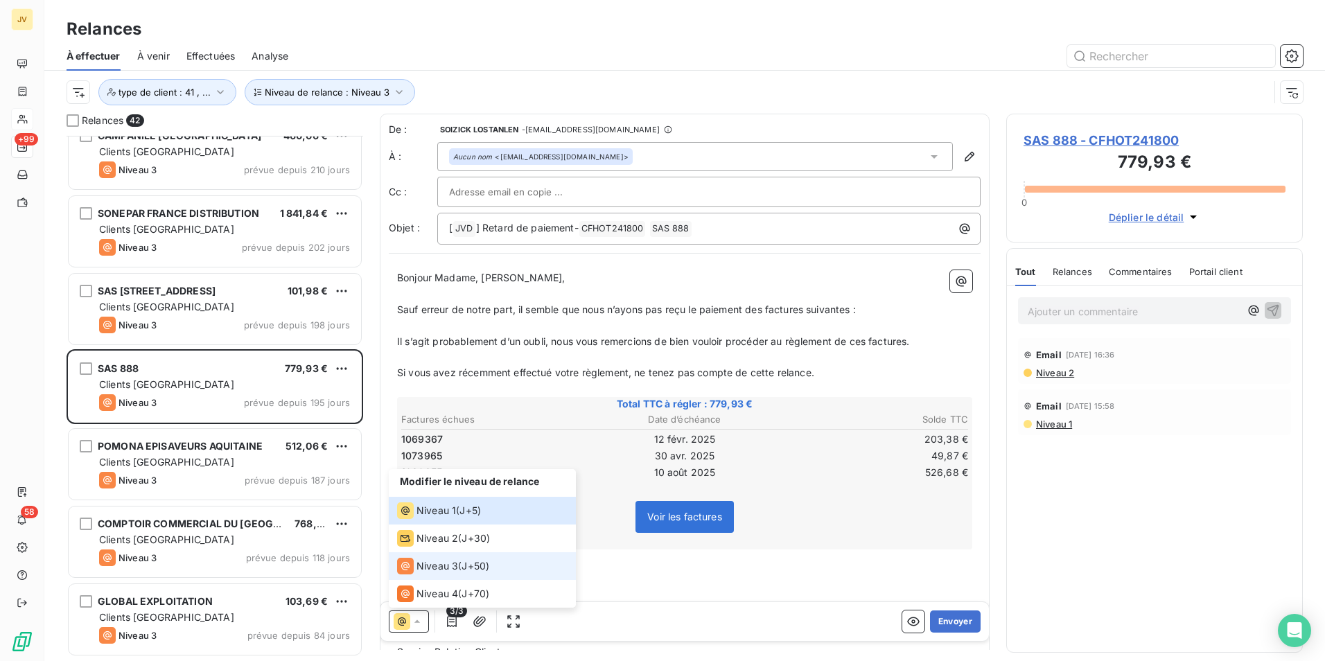
click at [419, 570] on span "Niveau 3" at bounding box center [437, 566] width 42 height 14
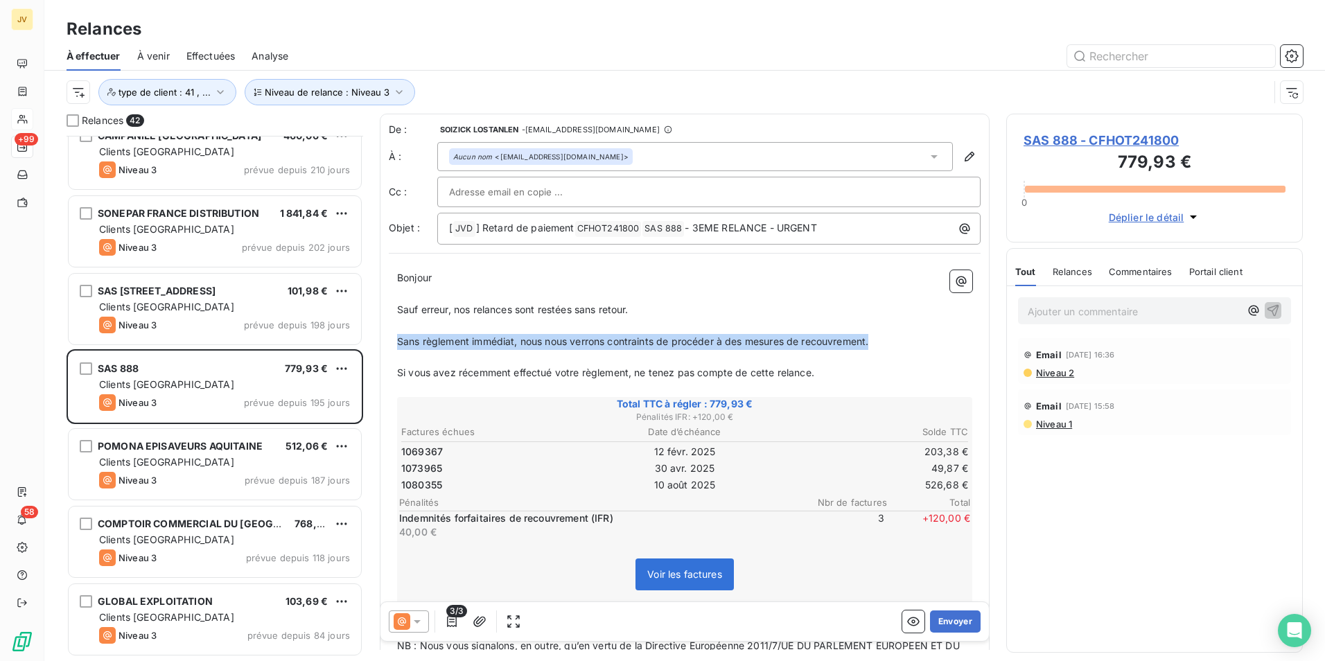
drag, startPoint x: 877, startPoint y: 342, endPoint x: 398, endPoint y: 342, distance: 478.9
click at [398, 342] on p "Sans règlement immédiat, nous nous verrons contraints de procéder à des mesures…" at bounding box center [684, 342] width 575 height 16
click at [807, 384] on p "﻿" at bounding box center [684, 389] width 575 height 16
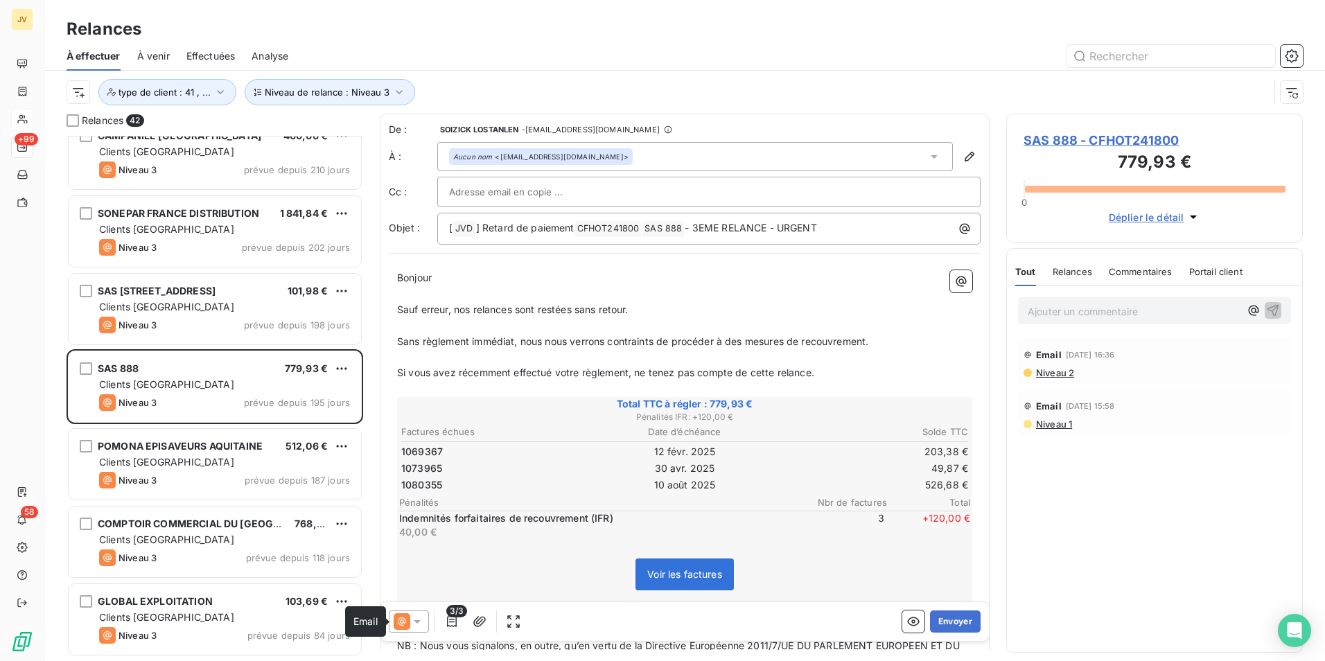
drag, startPoint x: 398, startPoint y: 621, endPoint x: 408, endPoint y: 620, distance: 9.7
click at [403, 620] on icon at bounding box center [402, 621] width 8 height 8
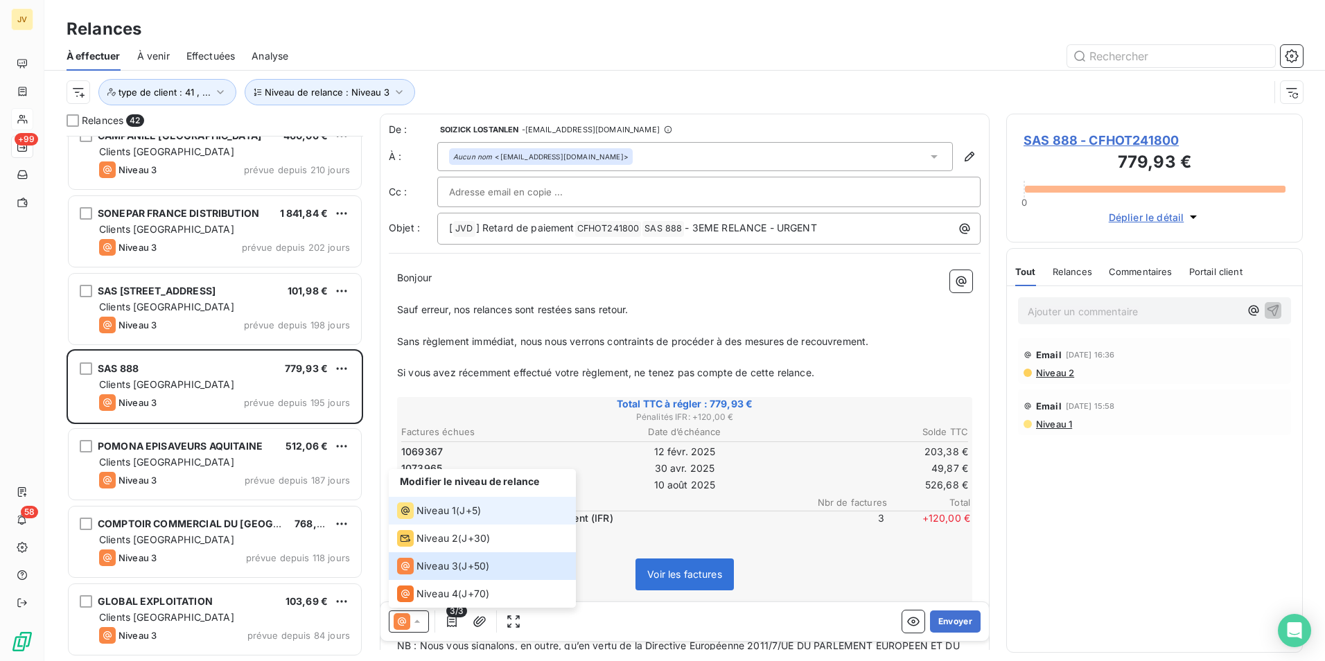
click at [437, 514] on span "Niveau 1" at bounding box center [436, 511] width 40 height 14
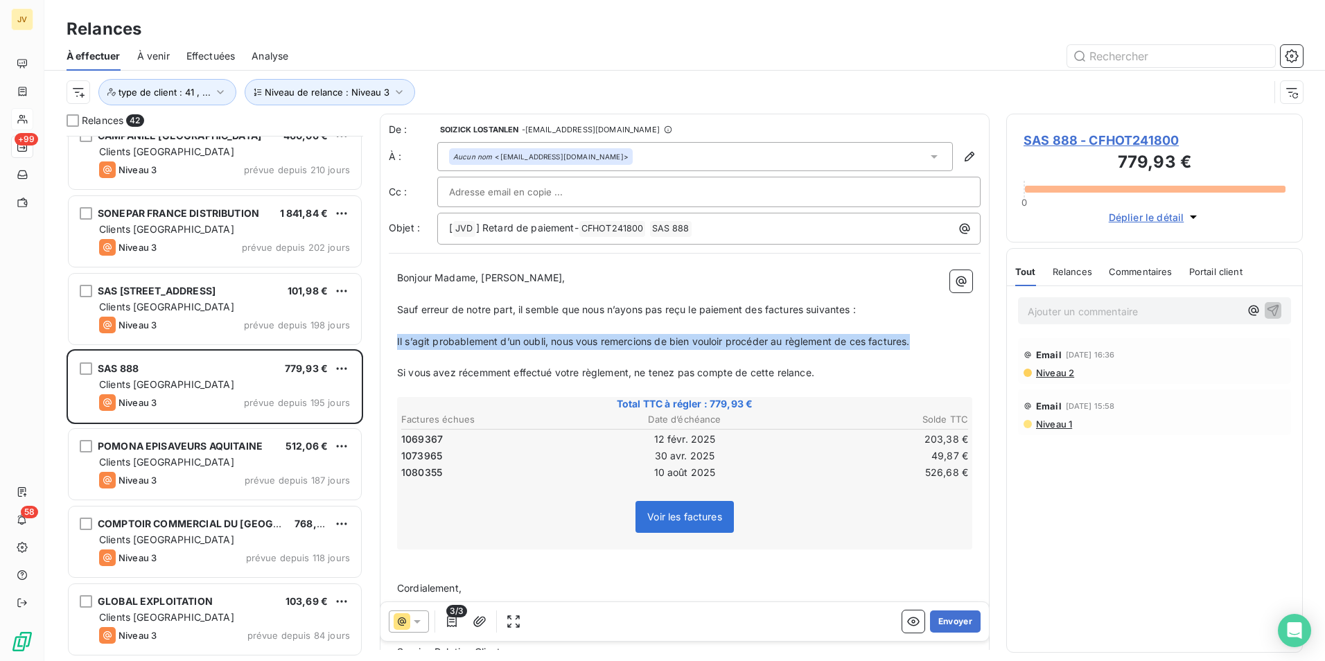
drag, startPoint x: 923, startPoint y: 344, endPoint x: 389, endPoint y: 336, distance: 534.4
click at [389, 336] on div "Bonjour Madame, Monsieur, ﻿ Sauf erreur de notre part, il semble que nous n’ayo…" at bounding box center [685, 529] width 592 height 534
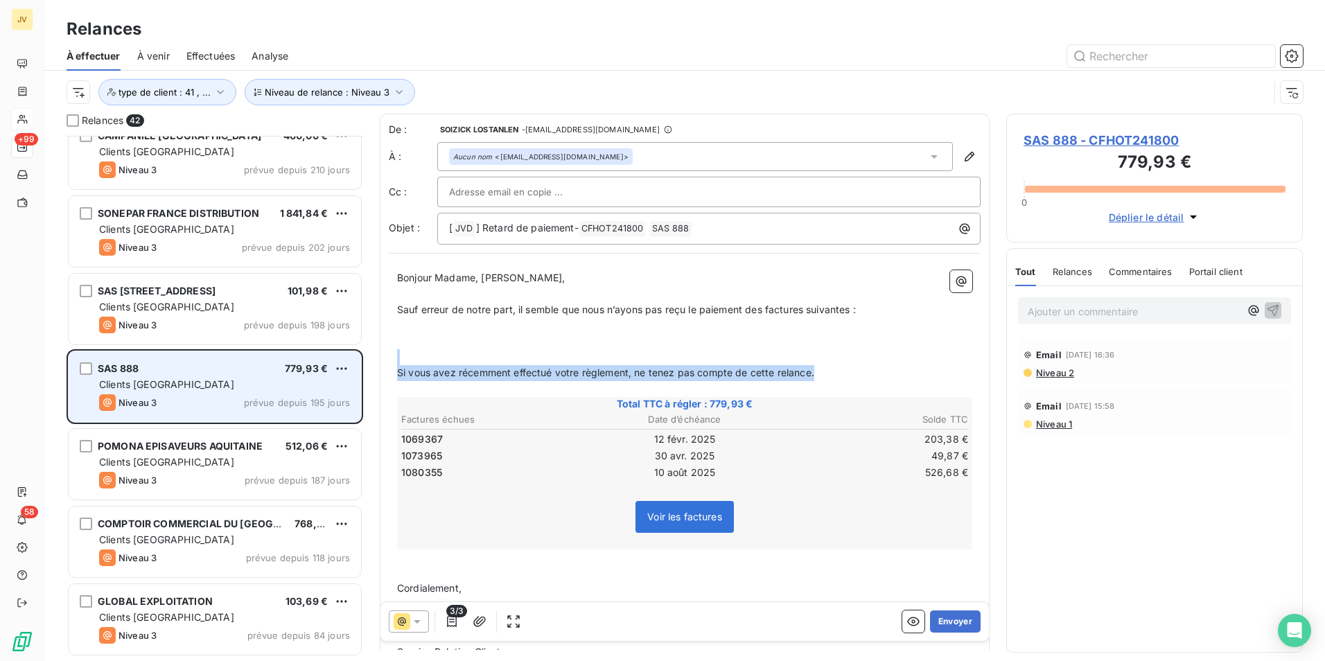
drag, startPoint x: 818, startPoint y: 378, endPoint x: 300, endPoint y: 354, distance: 518.2
click at [300, 354] on div "Relances 42 [GEOGRAPHIC_DATA] ([GEOGRAPHIC_DATA]) 455,19 € Clients [GEOGRAPHIC_…" at bounding box center [684, 387] width 1281 height 547
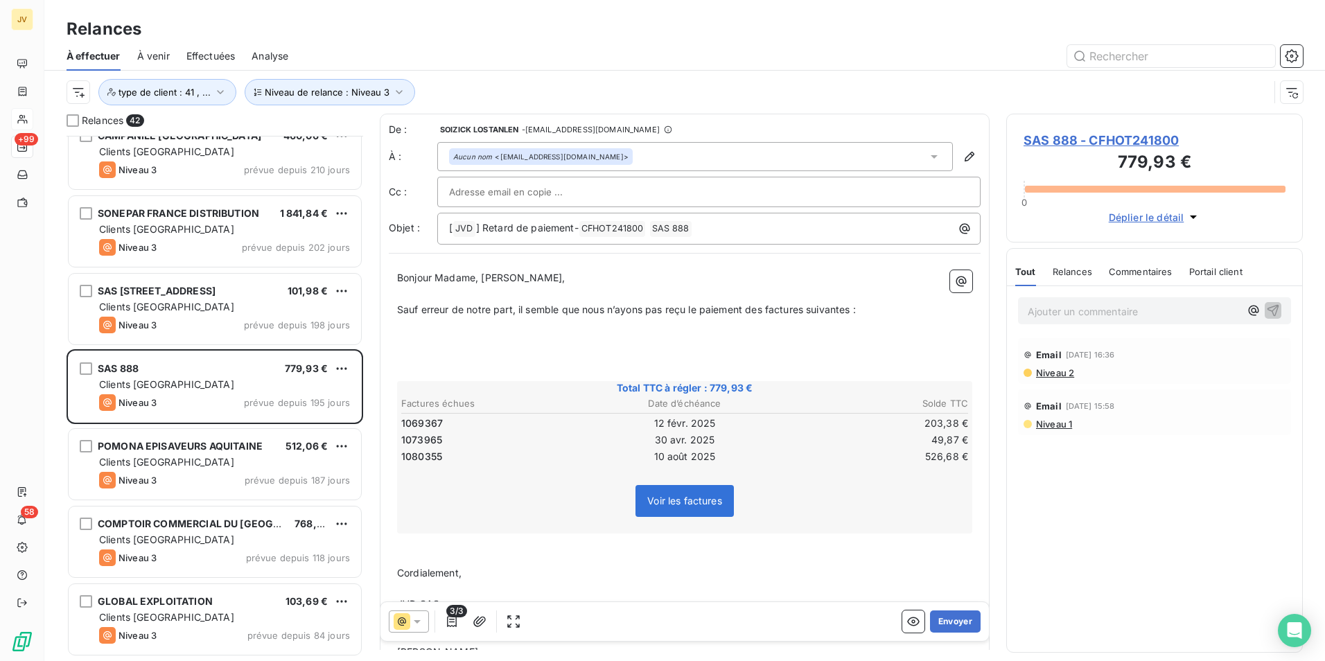
click at [407, 340] on p "﻿" at bounding box center [684, 342] width 575 height 16
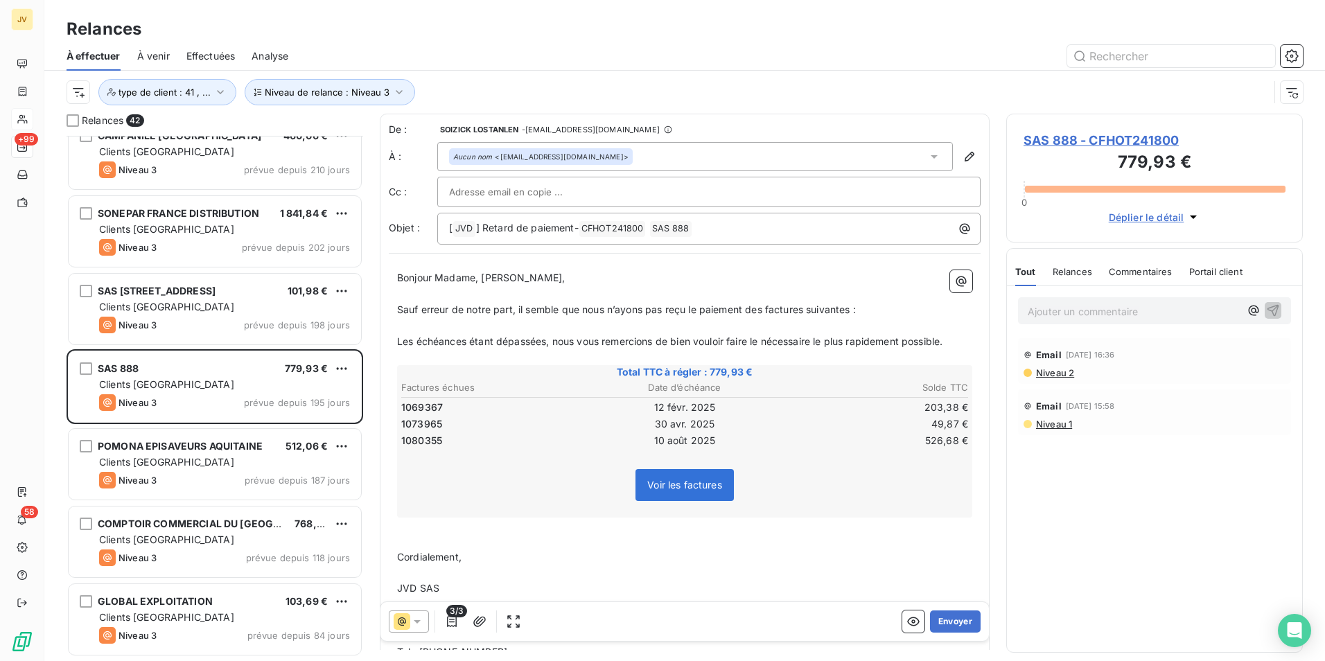
click at [823, 337] on span "Les échéances étant dépassées, nous vous remercions de bien vouloir faire le né…" at bounding box center [669, 341] width 545 height 12
click at [417, 532] on p "﻿" at bounding box center [684, 526] width 575 height 16
click at [527, 279] on span "Bonjour Madame, [PERSON_NAME]," at bounding box center [481, 278] width 168 height 12
click at [948, 615] on button "Envoyer" at bounding box center [955, 622] width 51 height 22
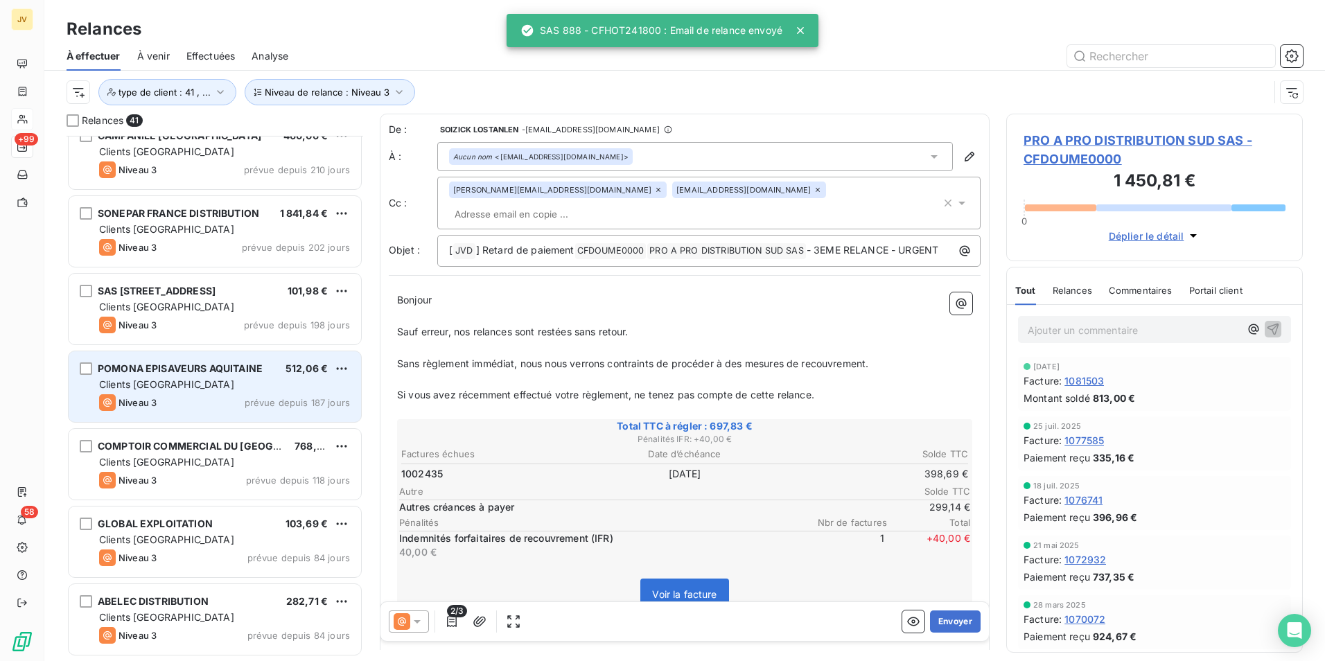
click at [184, 389] on div "Clients [GEOGRAPHIC_DATA]" at bounding box center [224, 385] width 251 height 14
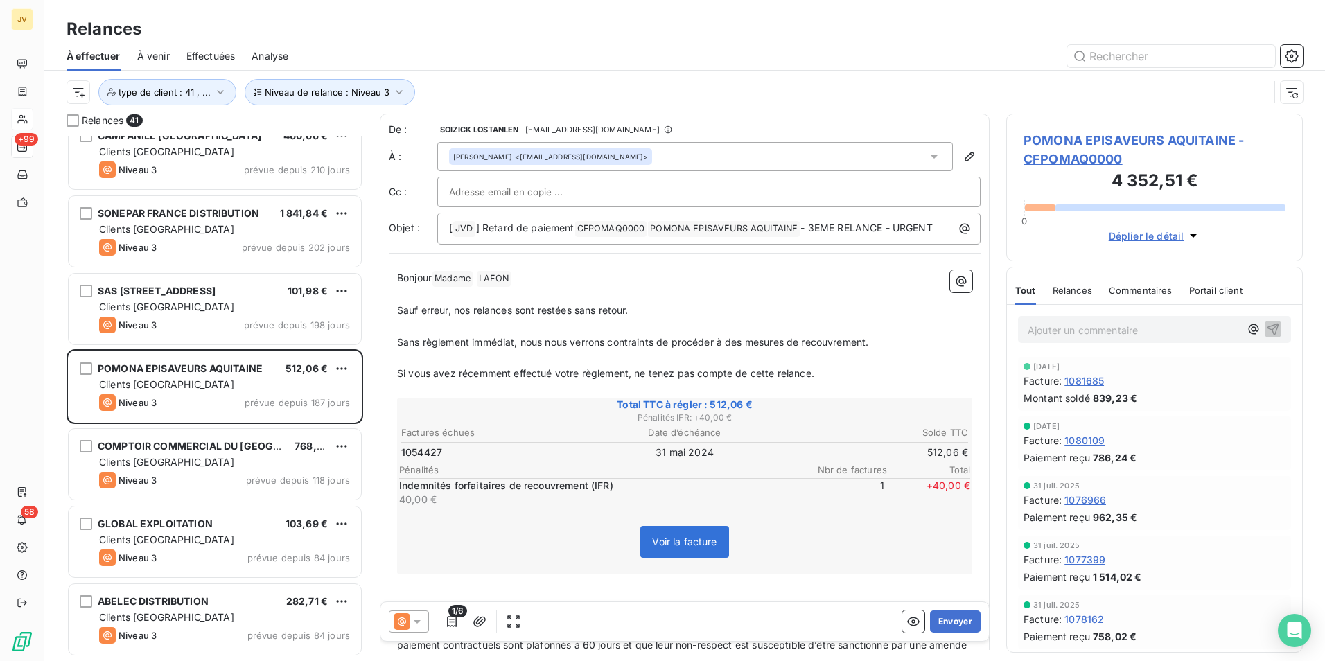
click at [1062, 333] on p "Ajouter un commentaire ﻿" at bounding box center [1134, 330] width 212 height 17
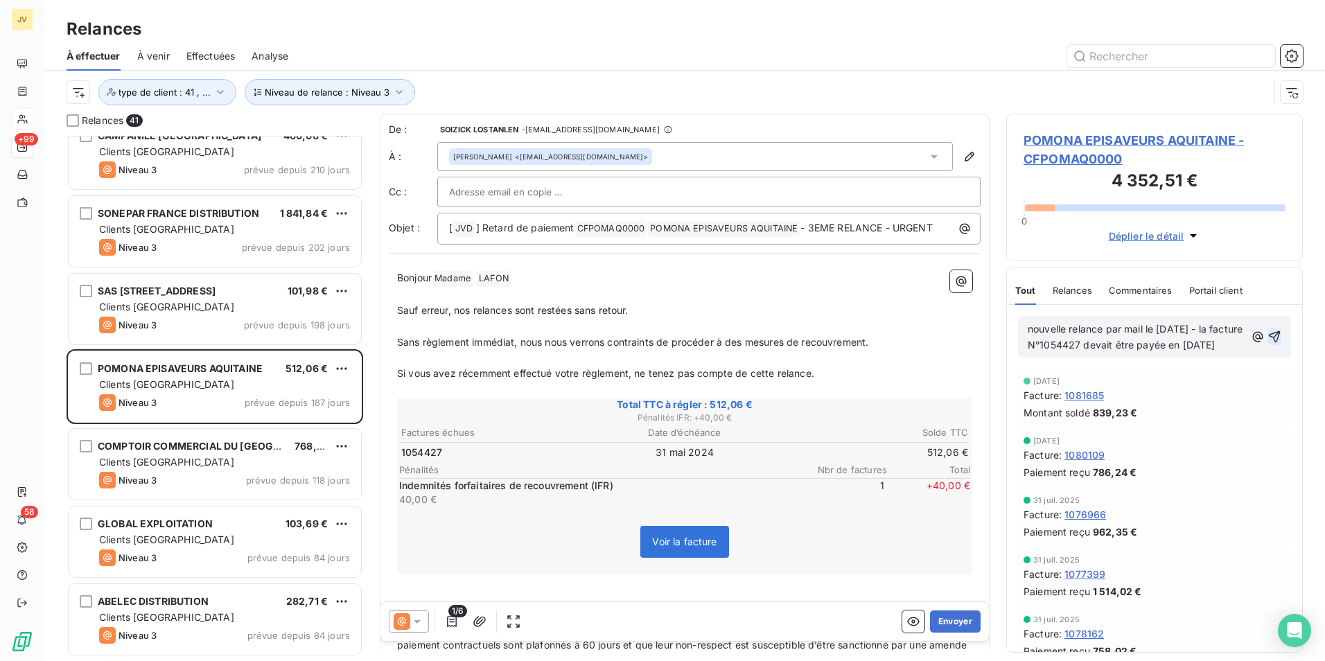
click at [1268, 344] on icon "button" at bounding box center [1275, 337] width 14 height 14
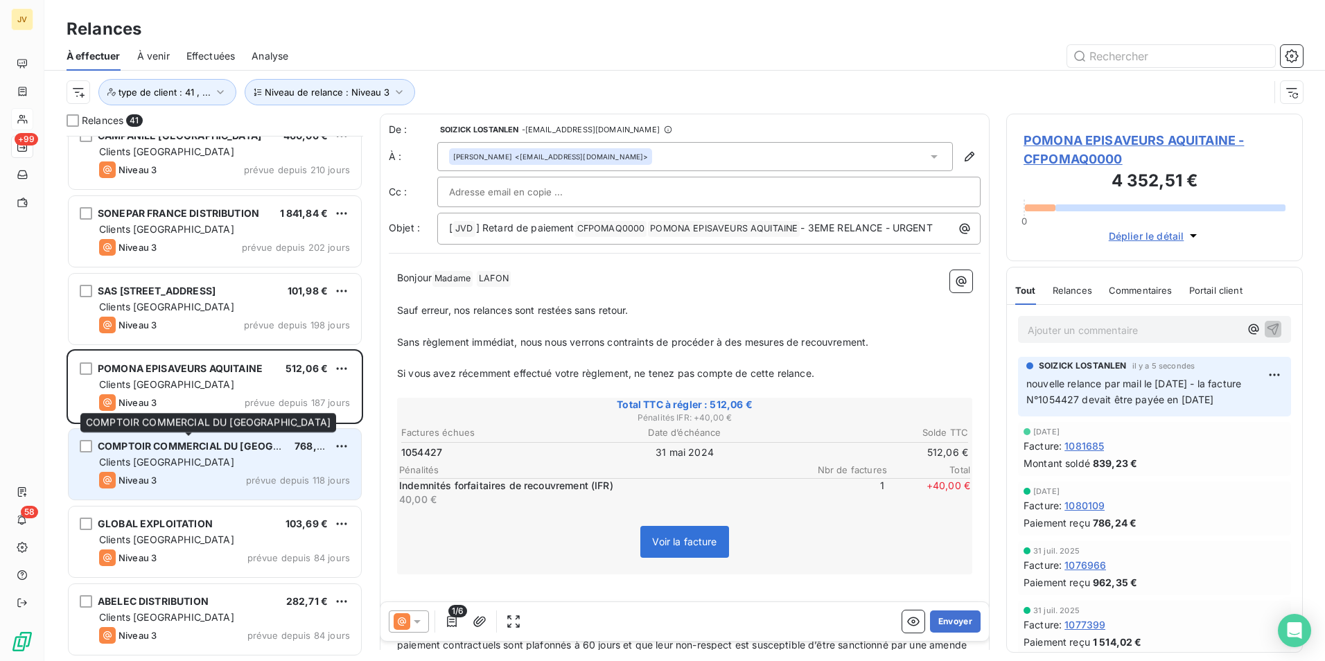
click at [206, 449] on span "COMPTOIR COMMERCIAL DU [GEOGRAPHIC_DATA]" at bounding box center [220, 446] width 245 height 12
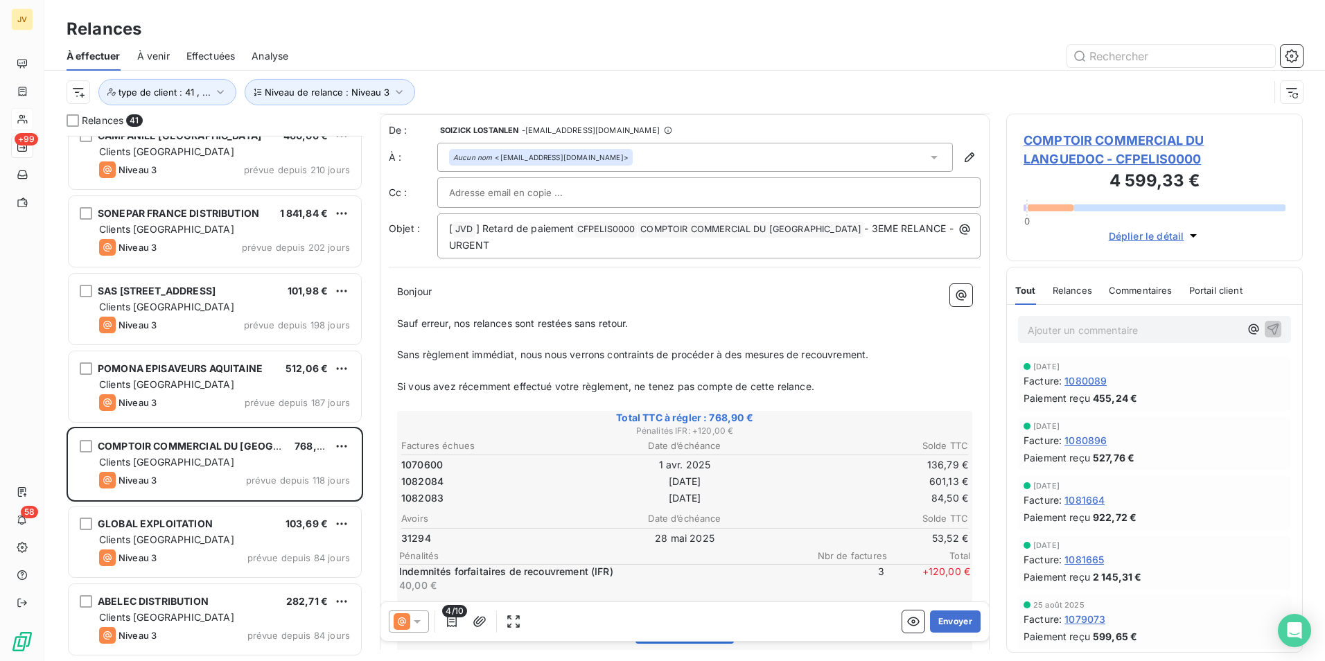
scroll to position [70, 0]
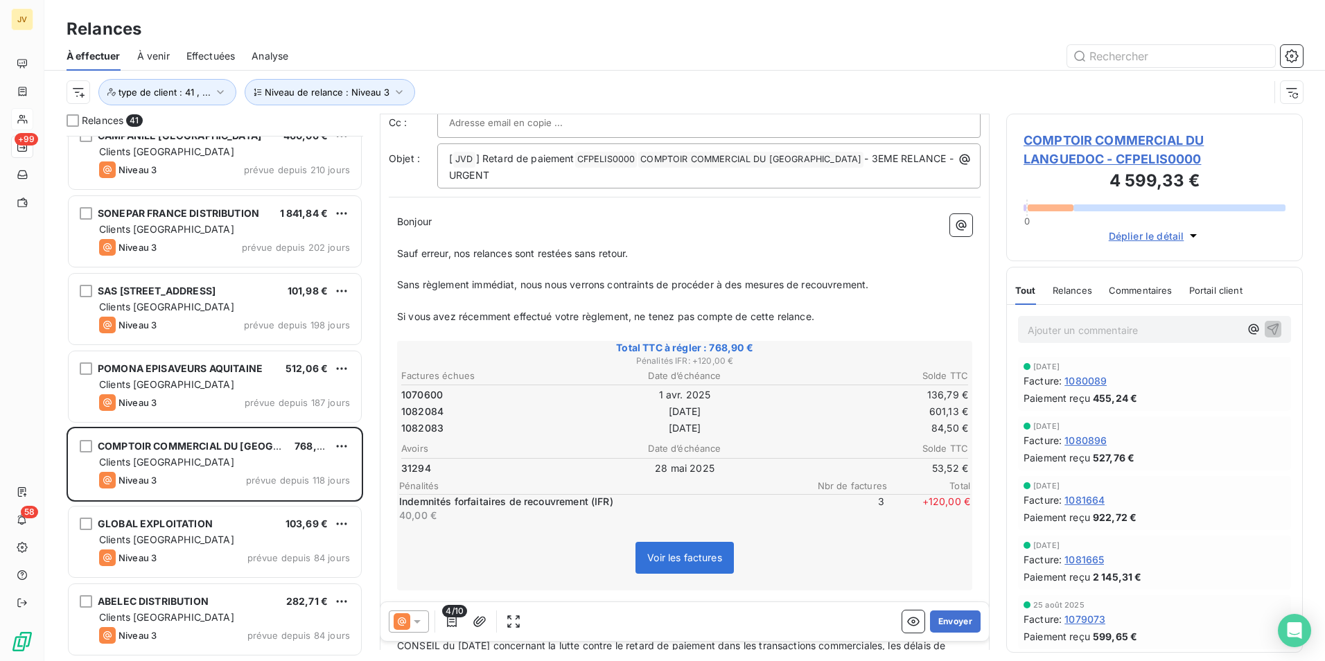
click at [405, 617] on icon at bounding box center [402, 621] width 17 height 17
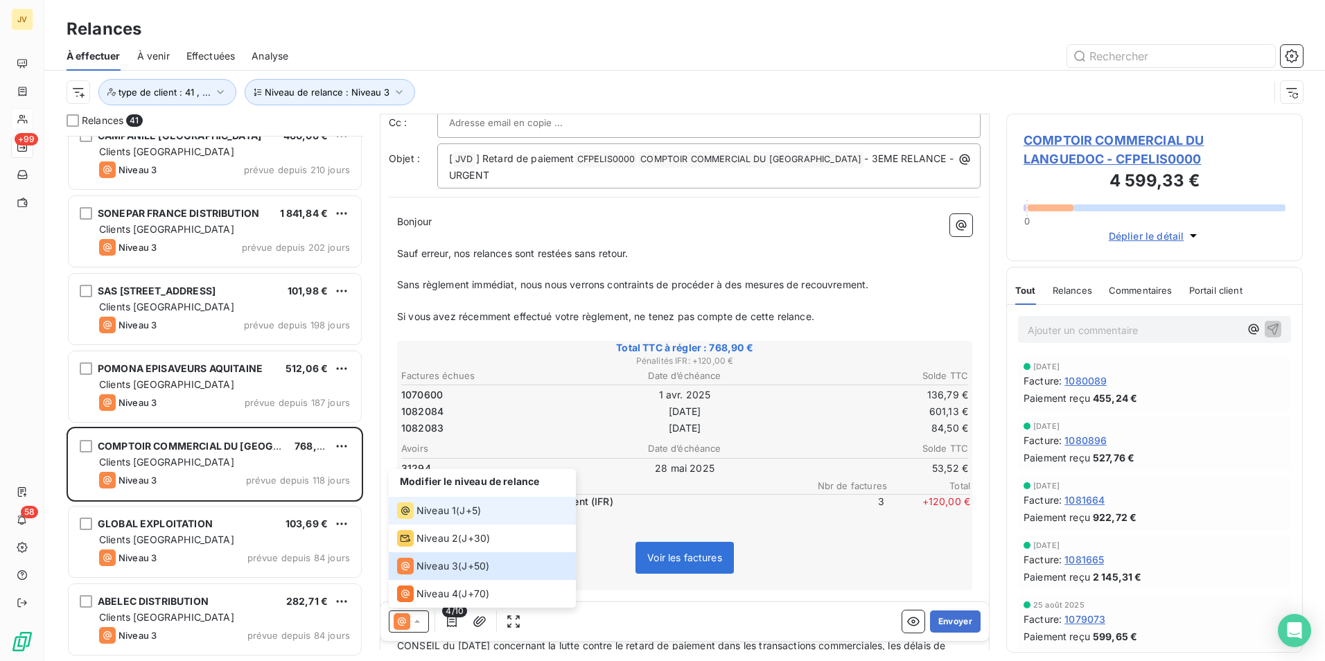
click at [430, 518] on div "Niveau 1" at bounding box center [426, 510] width 59 height 17
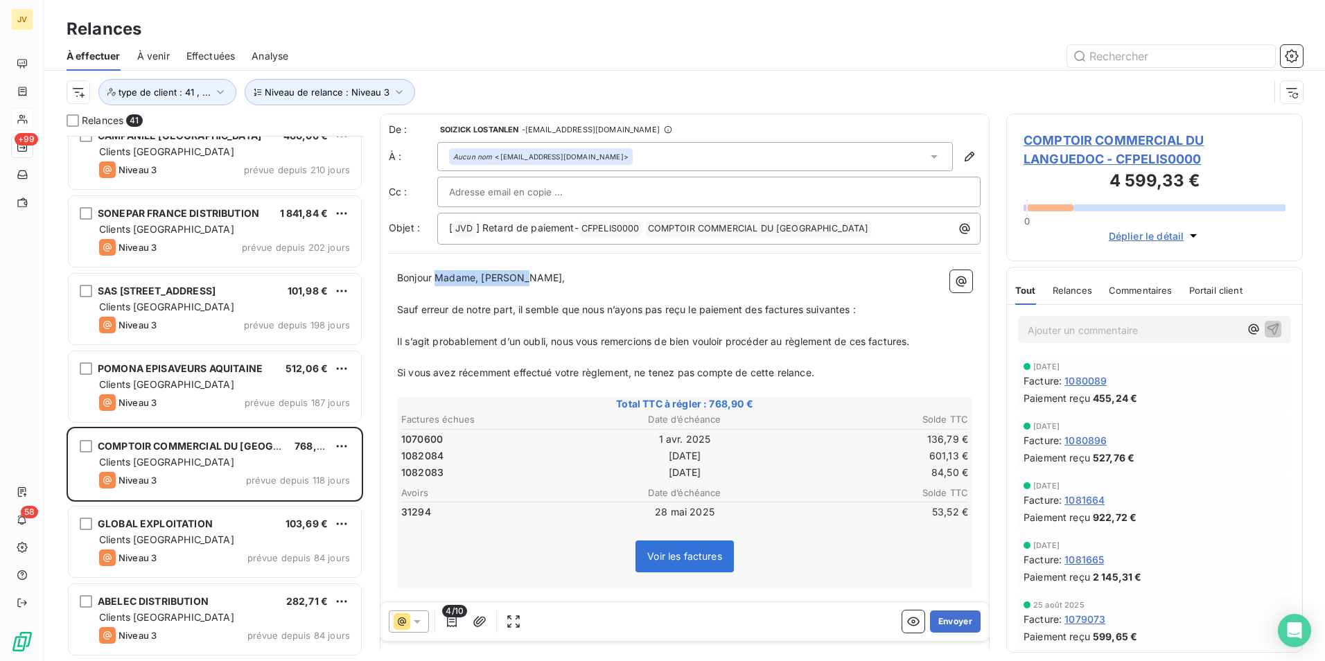
drag, startPoint x: 527, startPoint y: 280, endPoint x: 438, endPoint y: 273, distance: 89.0
click at [438, 273] on span "Bonjour Madame, [PERSON_NAME]," at bounding box center [481, 278] width 168 height 12
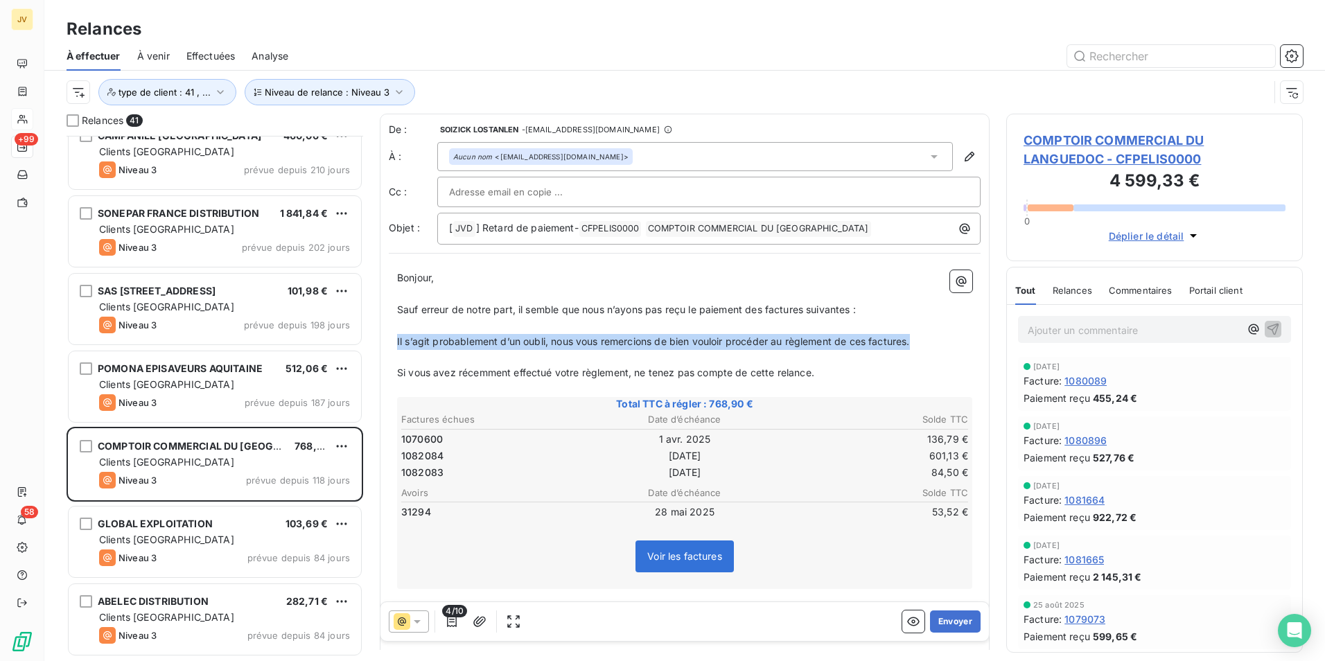
drag, startPoint x: 915, startPoint y: 343, endPoint x: 369, endPoint y: 336, distance: 546.1
click at [369, 336] on div "Relances 41 [GEOGRAPHIC_DATA] ([GEOGRAPHIC_DATA]) 455,19 € Clients [GEOGRAPHIC_…" at bounding box center [684, 387] width 1281 height 547
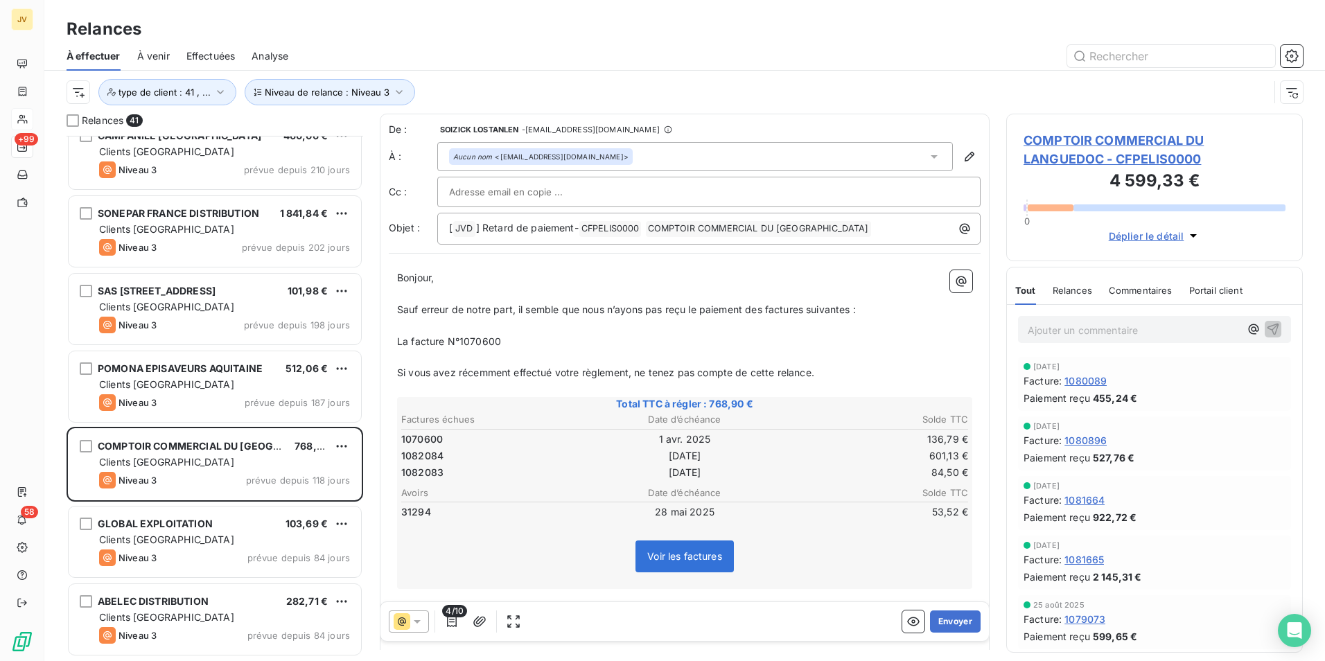
click at [1083, 292] on span "Relances" at bounding box center [1073, 290] width 40 height 11
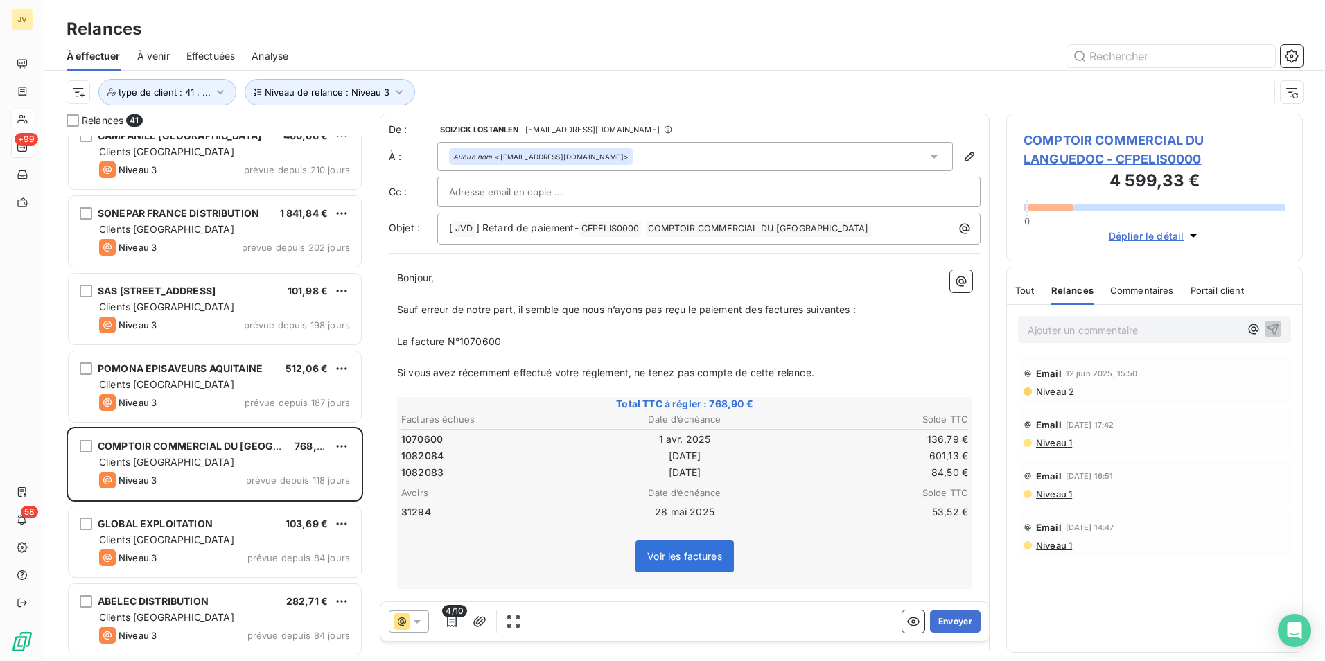
click at [555, 346] on p "La facture N°1070600" at bounding box center [684, 342] width 575 height 16
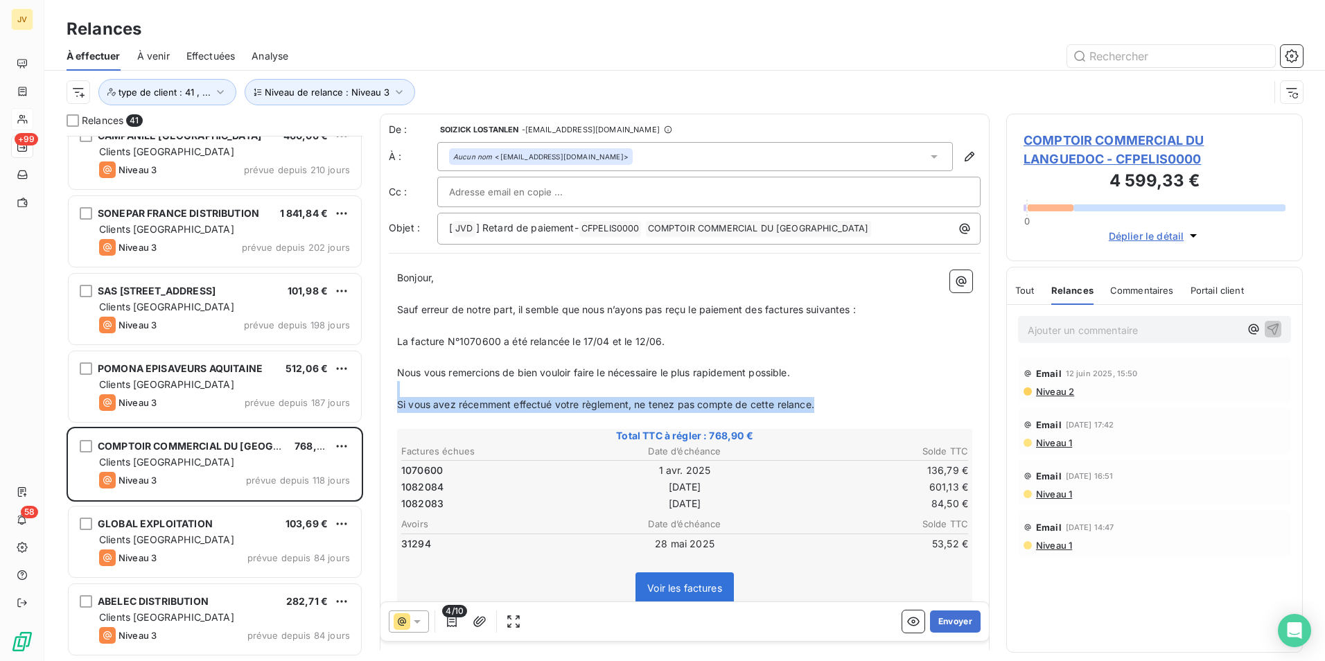
drag, startPoint x: 829, startPoint y: 407, endPoint x: 394, endPoint y: 396, distance: 435.3
click at [394, 396] on div "Bonjour, ﻿ Sauf erreur de notre part, il semble que nous n’ayons pas reçu le pa…" at bounding box center [685, 564] width 592 height 605
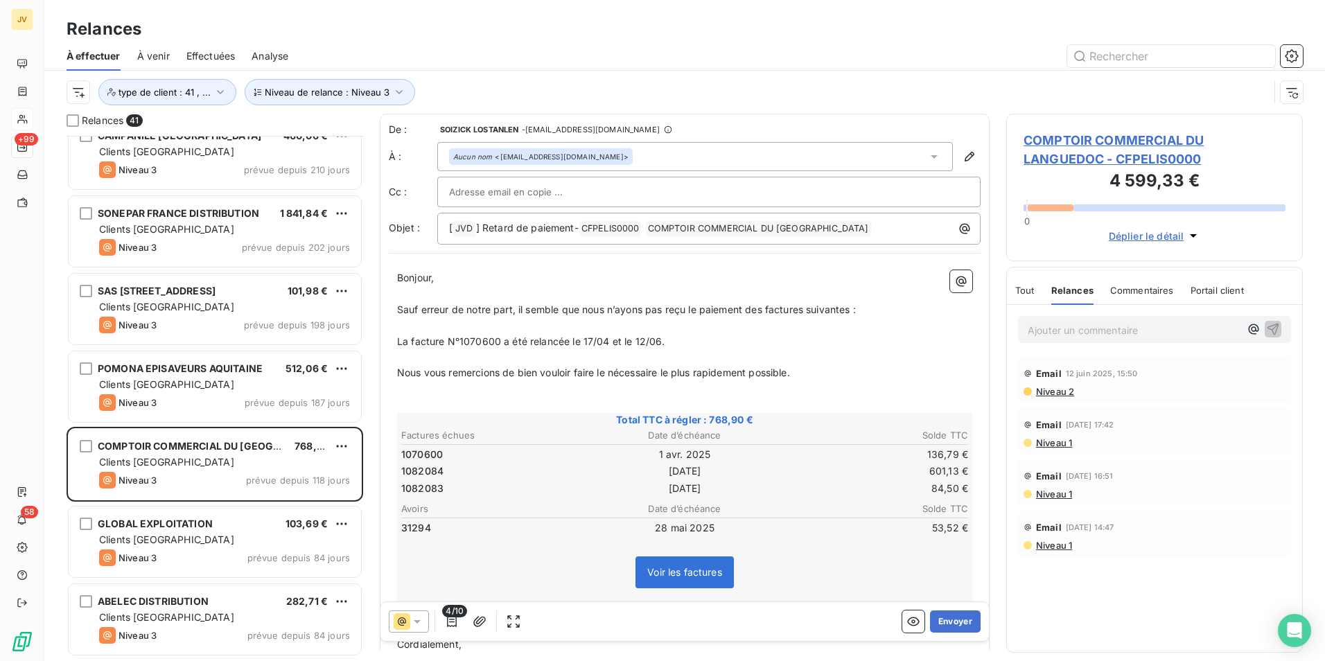
click at [659, 344] on span "La facture N°1070600 a été relancée le 17/04 et le 12/06." at bounding box center [531, 341] width 268 height 12
click at [949, 619] on button "Envoyer" at bounding box center [955, 622] width 51 height 22
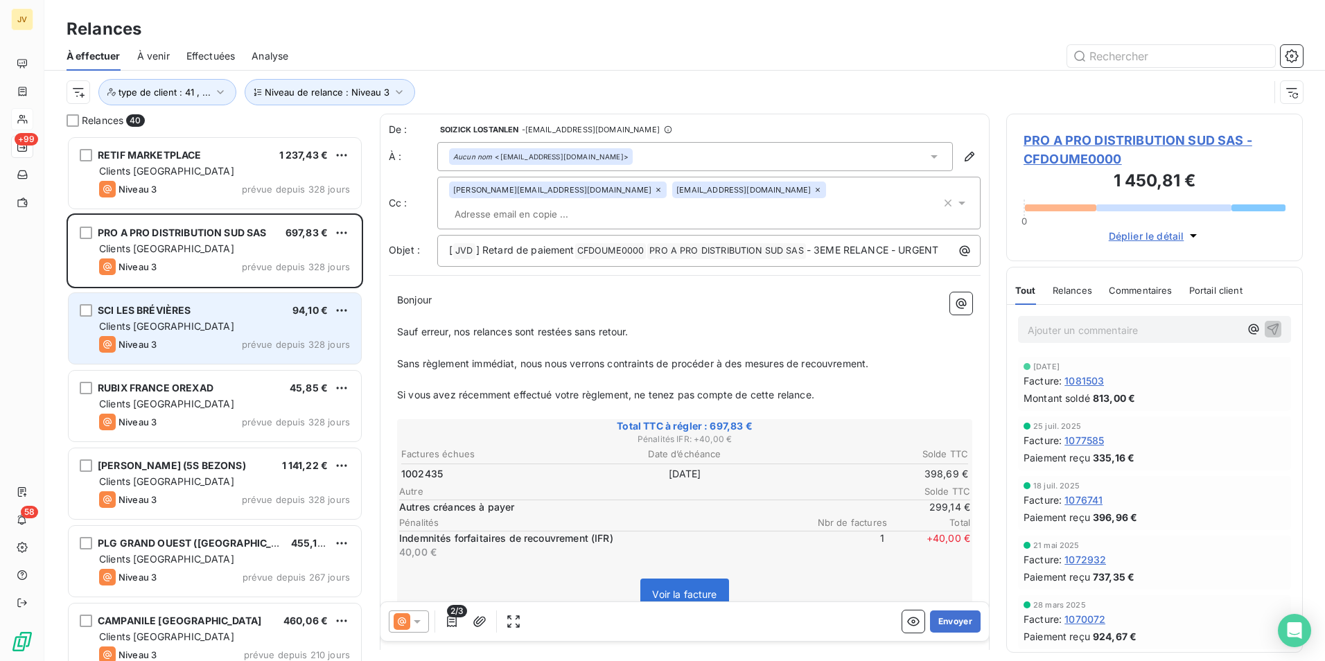
click at [225, 331] on div "Clients [GEOGRAPHIC_DATA]" at bounding box center [224, 326] width 251 height 14
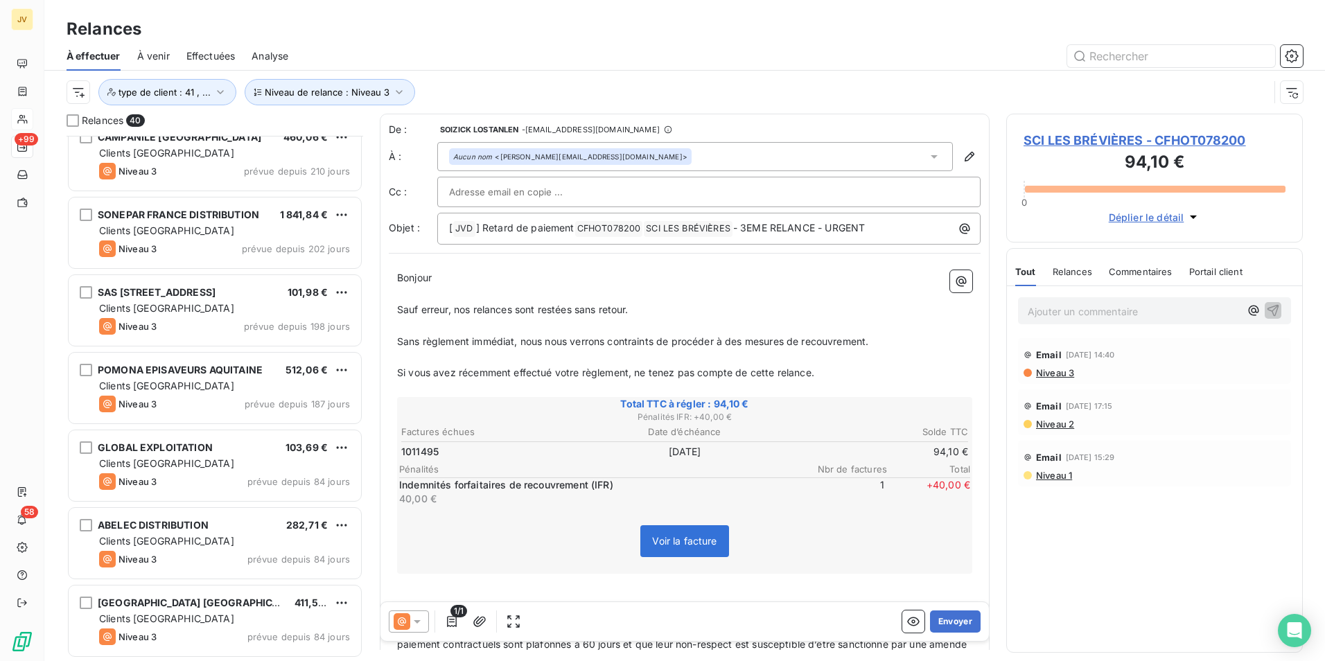
scroll to position [486, 0]
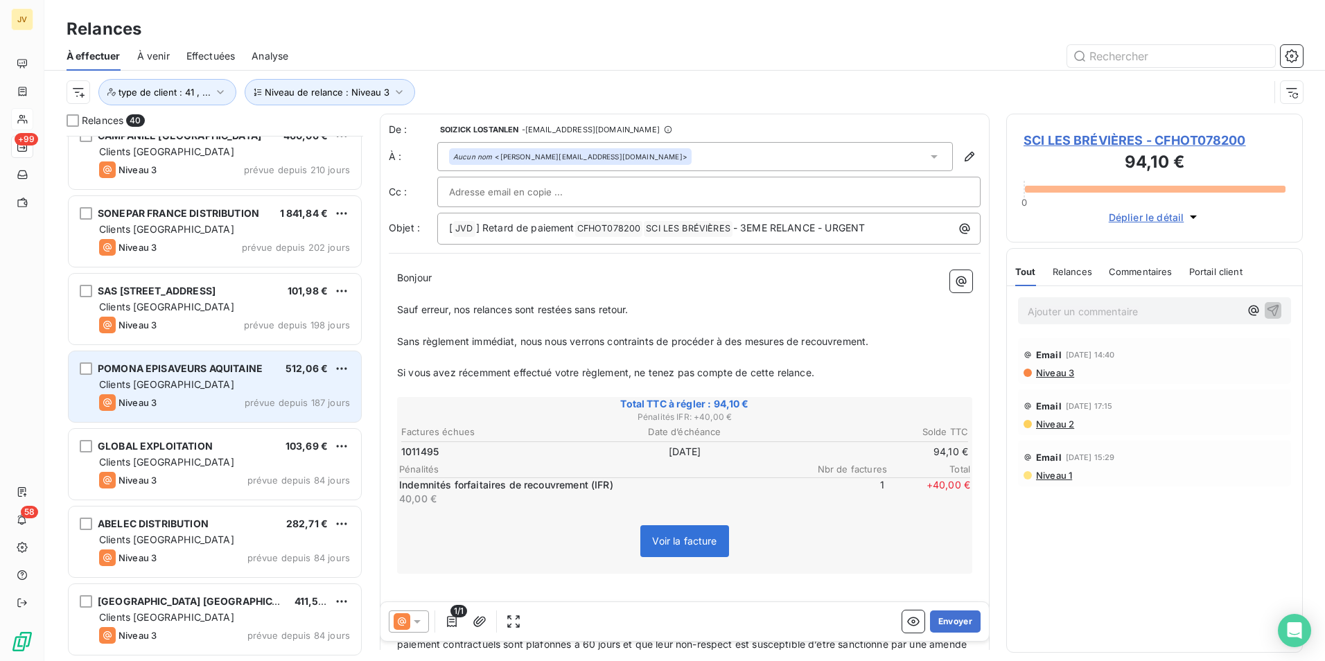
click at [229, 394] on div "Niveau 3 prévue depuis 187 jours" at bounding box center [224, 402] width 251 height 17
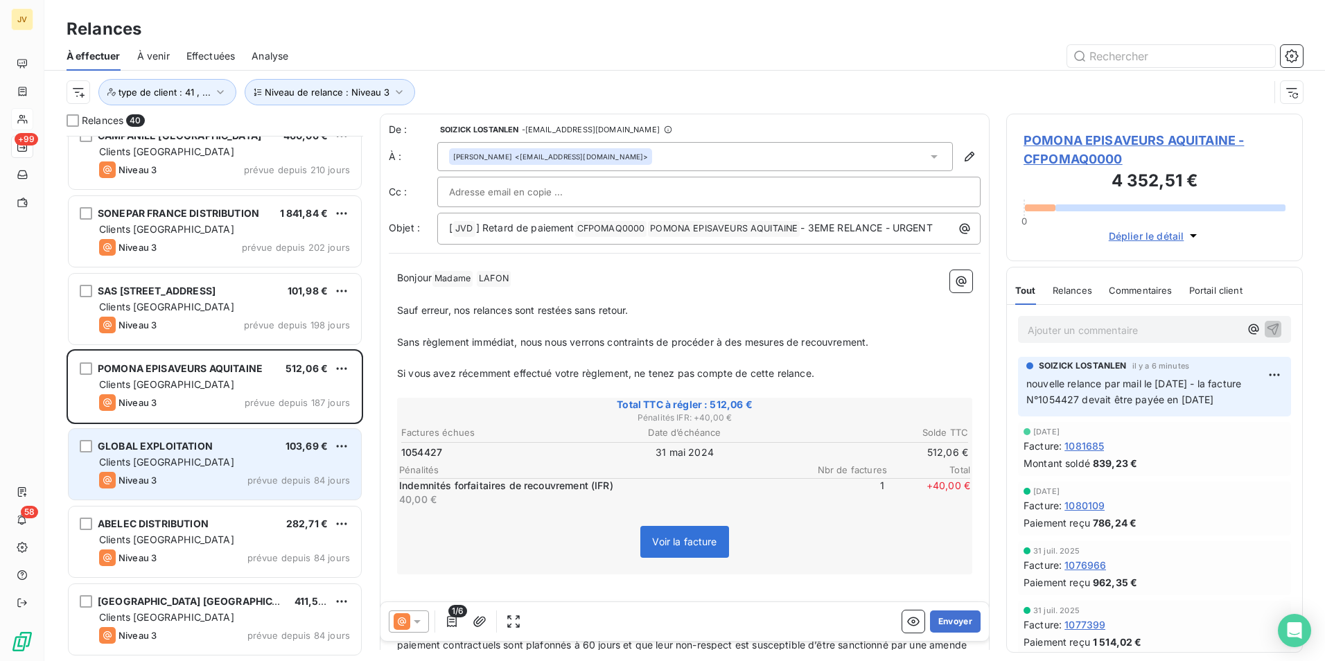
click at [220, 457] on div "Clients [GEOGRAPHIC_DATA]" at bounding box center [224, 462] width 251 height 14
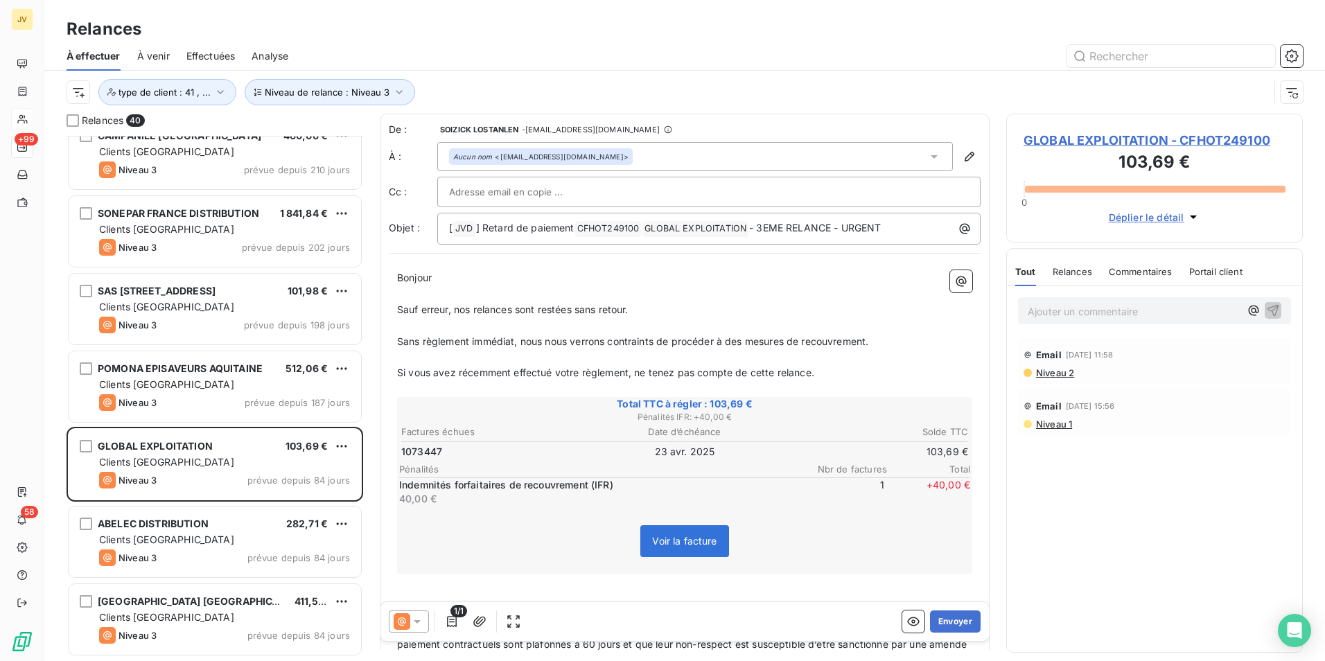
click at [1078, 274] on span "Relances" at bounding box center [1073, 271] width 40 height 11
click at [413, 618] on icon at bounding box center [417, 622] width 14 height 14
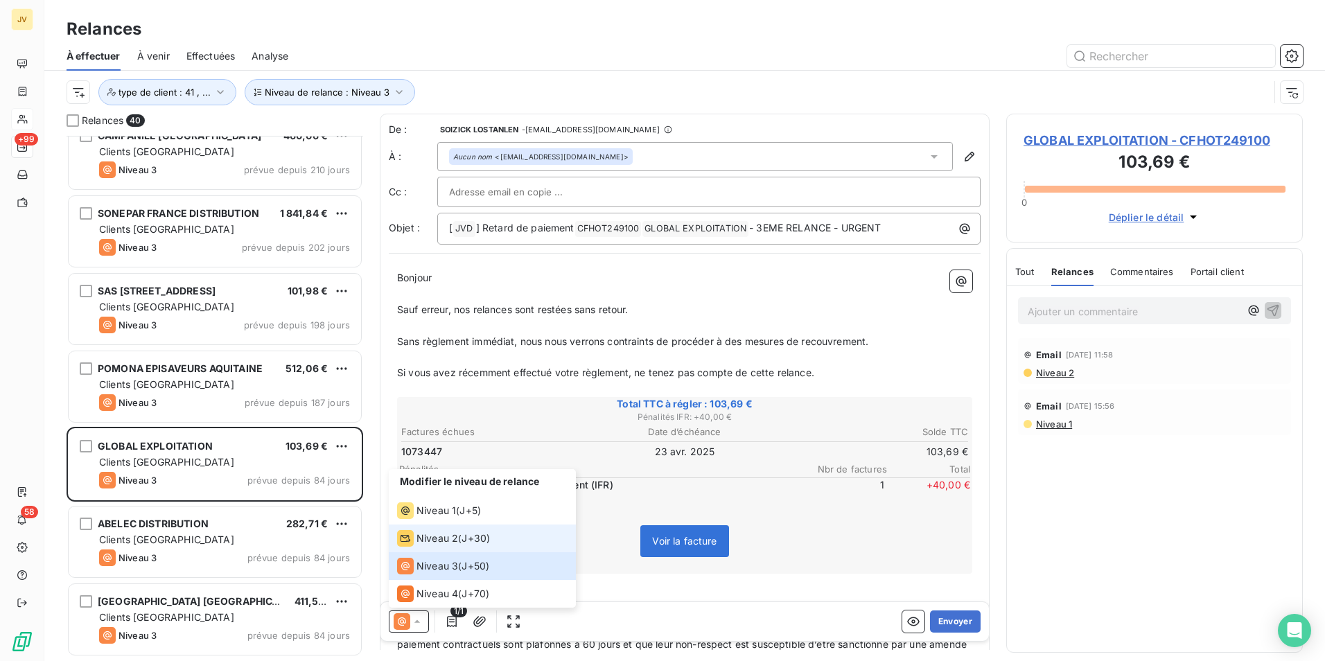
click at [439, 542] on span "Niveau 2" at bounding box center [437, 539] width 42 height 14
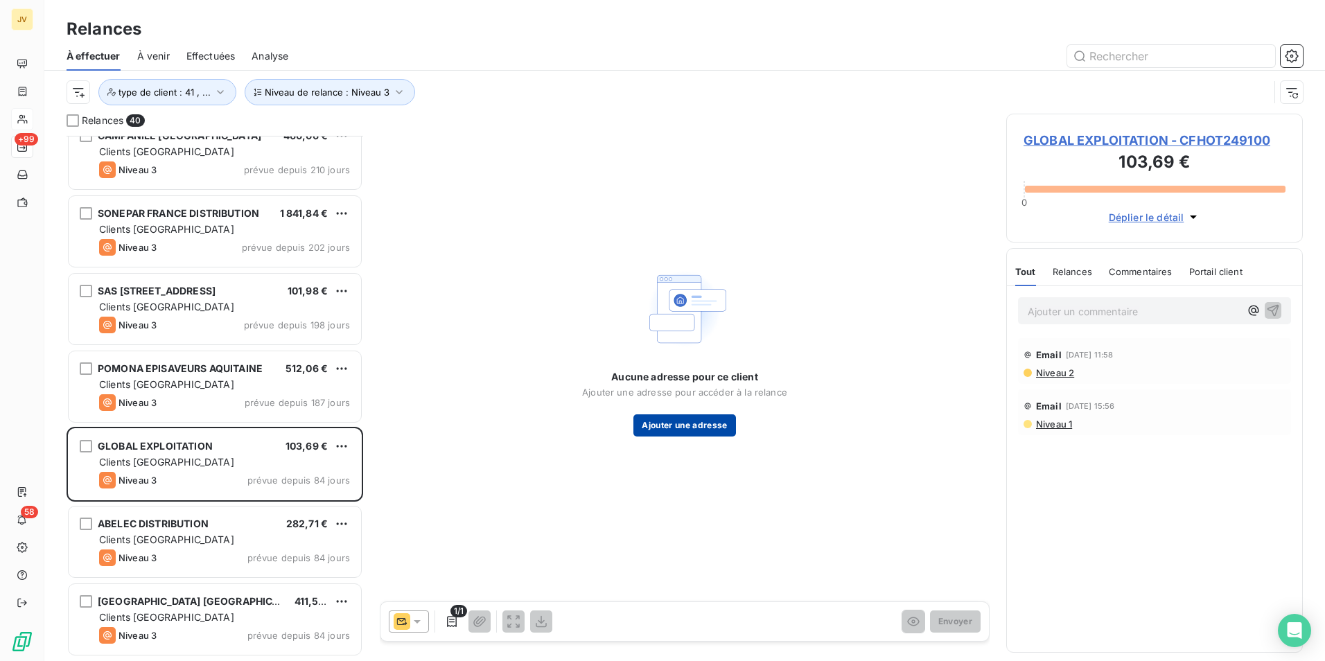
click at [694, 428] on button "Ajouter une adresse" at bounding box center [684, 425] width 102 height 22
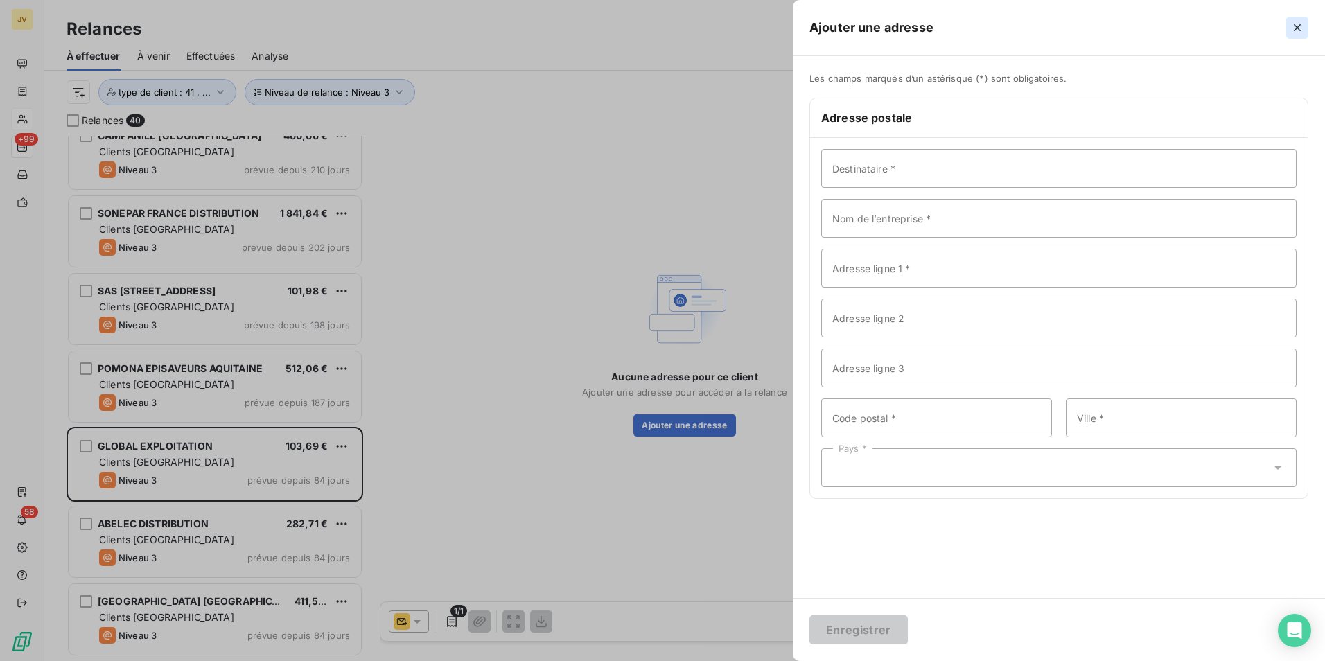
click at [1299, 21] on icon "button" at bounding box center [1297, 28] width 14 height 14
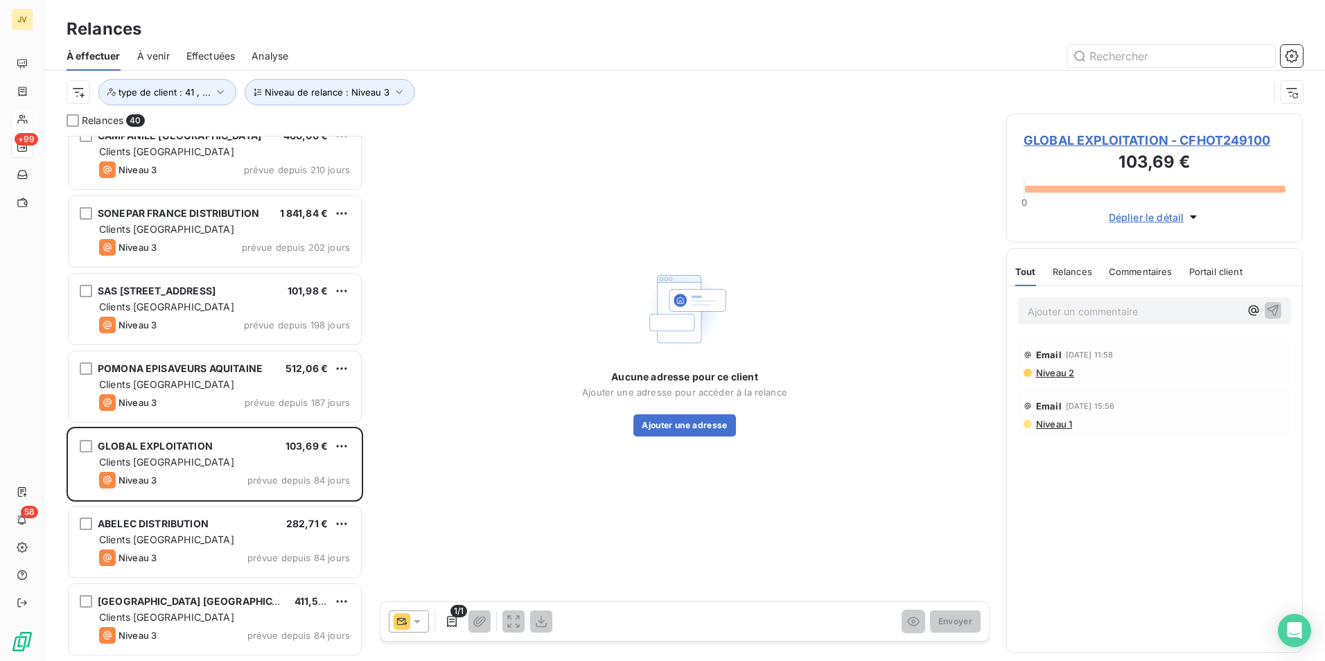
click at [408, 621] on icon at bounding box center [402, 621] width 17 height 17
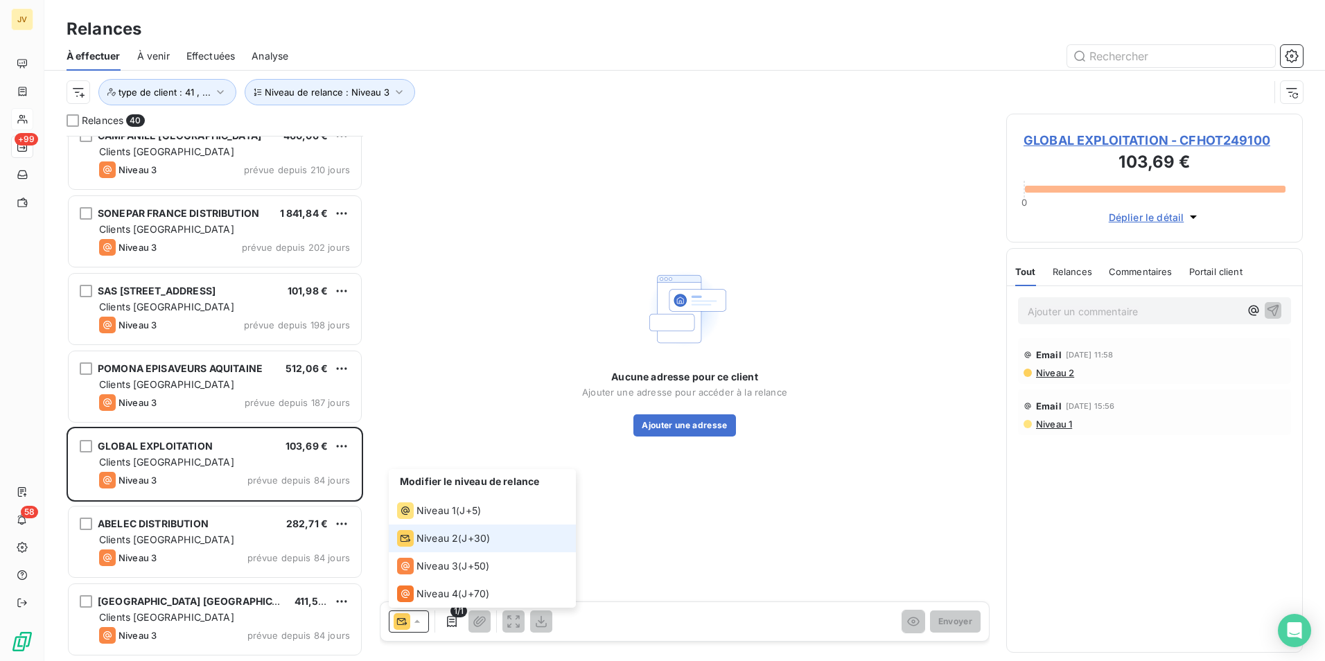
click at [421, 534] on span "Niveau 2" at bounding box center [437, 539] width 42 height 14
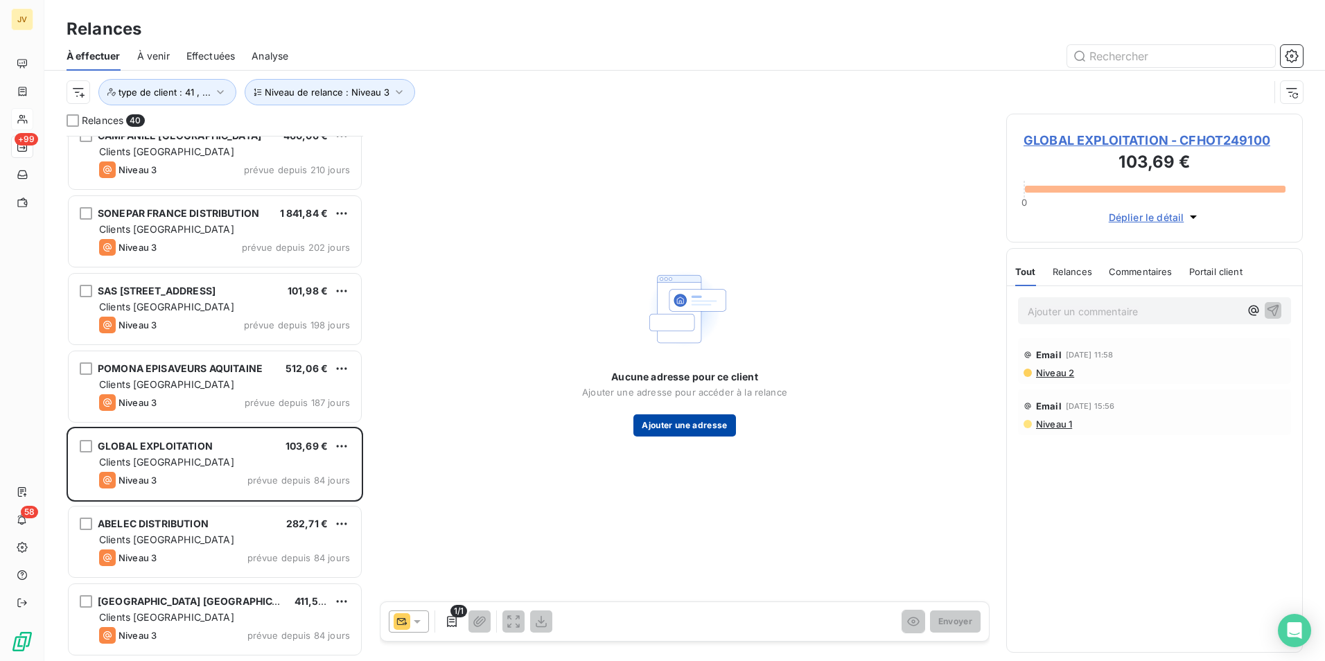
click at [682, 424] on button "Ajouter une adresse" at bounding box center [684, 425] width 102 height 22
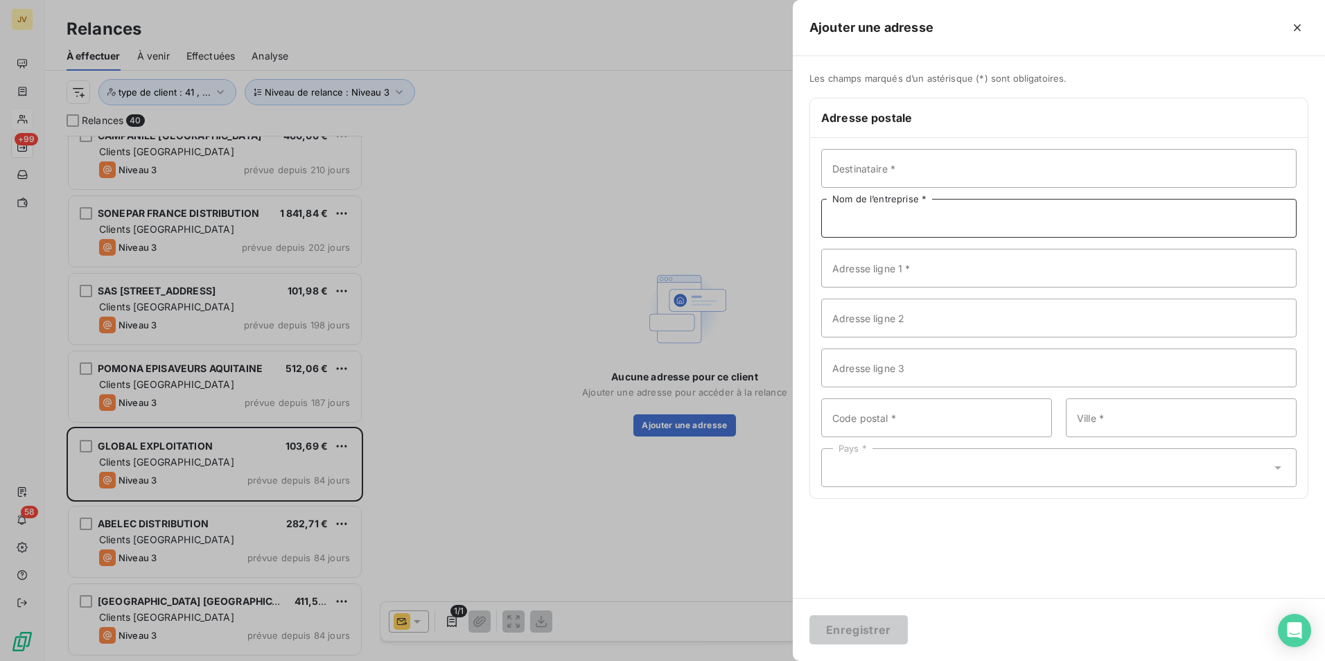
click at [907, 216] on input "Nom de l’entreprise *" at bounding box center [1058, 218] width 475 height 39
paste input "GLOBAL EXPLOITATION"
type input "GLOBAL EXPLOITATION"
click at [898, 279] on input "Adresse ligne 1 *" at bounding box center [1058, 268] width 475 height 39
paste input "RESIDENCE UXCO PIXEL"
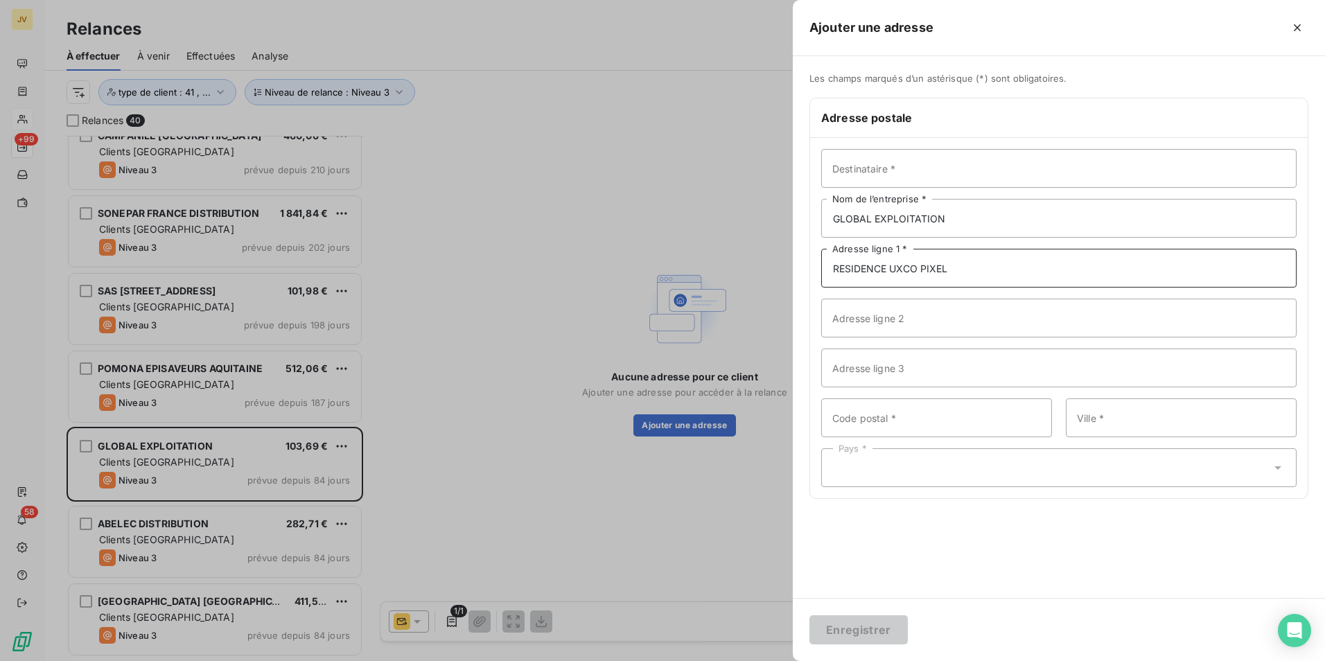
type input "RESIDENCE UXCO PIXEL"
click at [945, 328] on input "Adresse ligne 2" at bounding box center [1058, 318] width 475 height 39
paste input "[STREET_ADDRESS][PERSON_NAME]"
type input "[STREET_ADDRESS][PERSON_NAME]"
click at [865, 426] on input "Code postal *" at bounding box center [936, 417] width 231 height 39
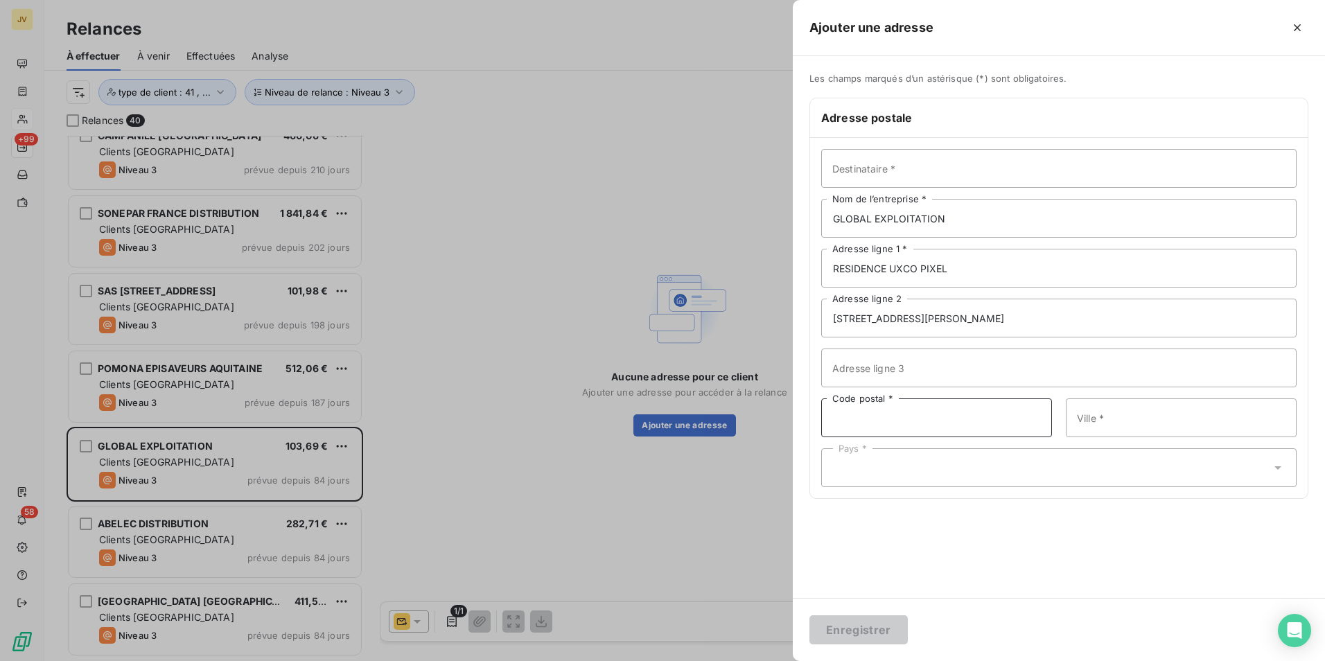
paste input "44000"
type input "44000"
click at [1163, 419] on input "Ville *" at bounding box center [1181, 417] width 231 height 39
type input "n"
type input "[GEOGRAPHIC_DATA]"
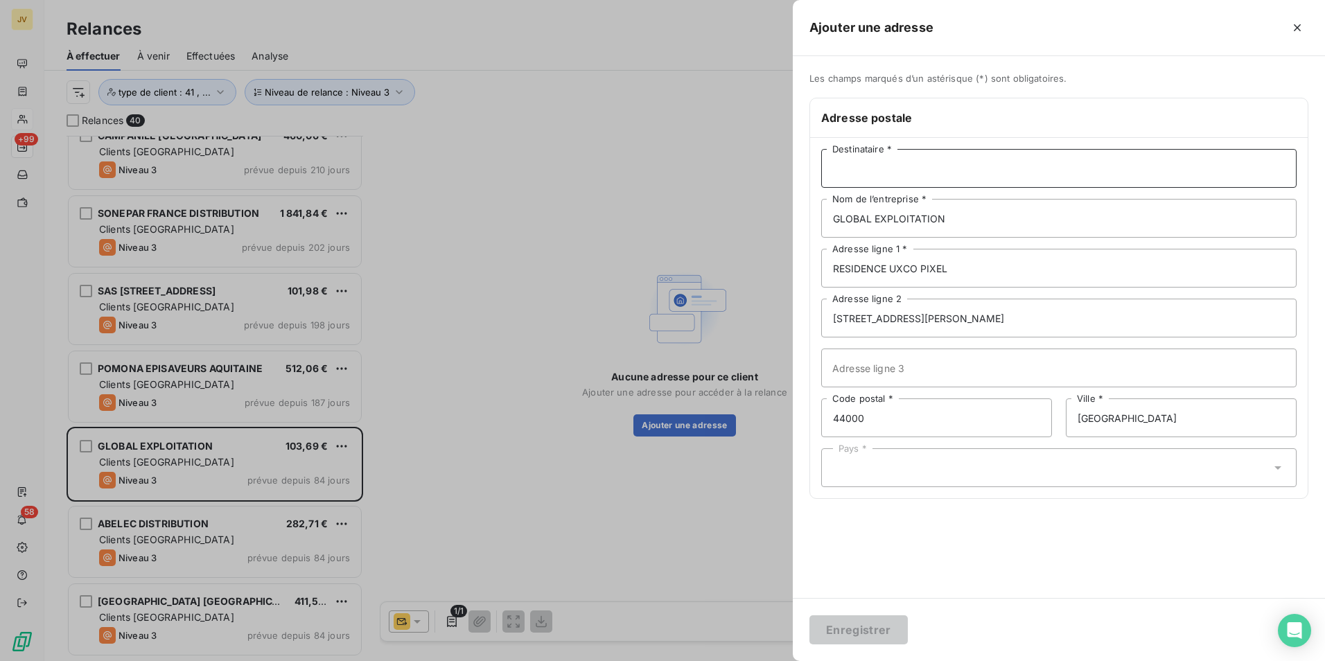
drag, startPoint x: 845, startPoint y: 167, endPoint x: 863, endPoint y: 177, distance: 20.5
click at [845, 167] on input "Destinataire *" at bounding box center [1058, 168] width 475 height 39
type input "Service comptabilité fournisseurs"
click at [850, 485] on div "Pays *" at bounding box center [1058, 467] width 475 height 39
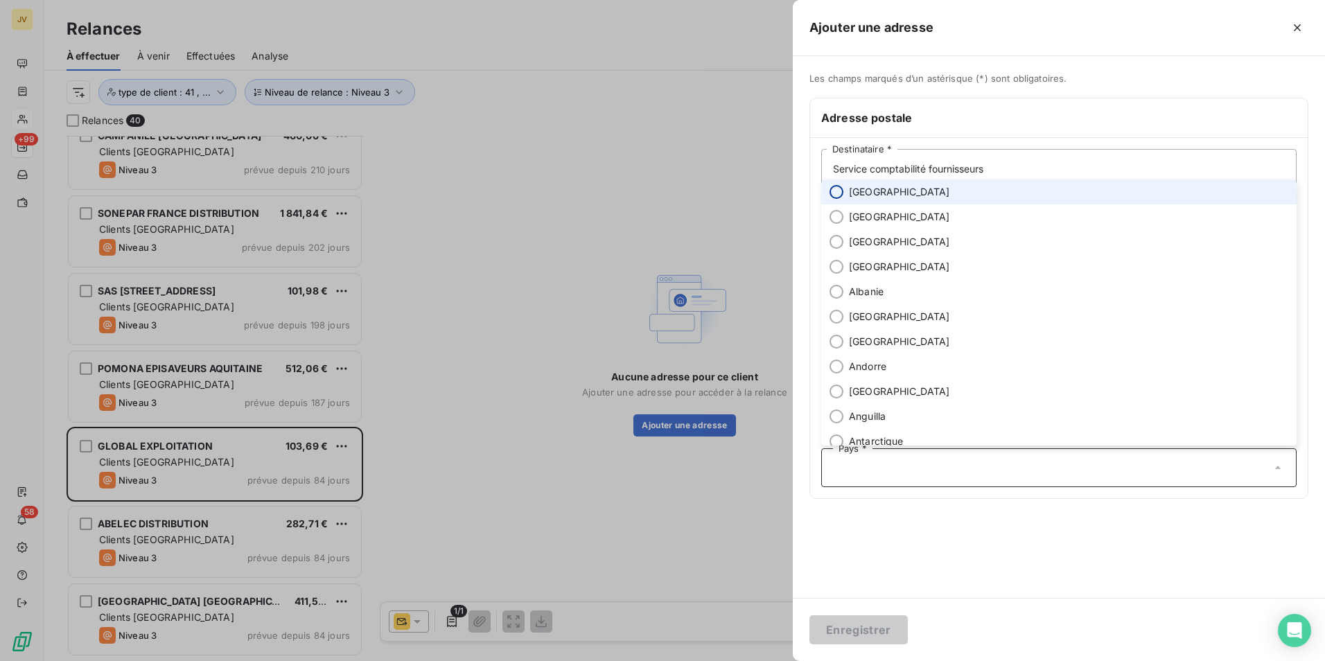
click at [835, 188] on input "radio" at bounding box center [837, 192] width 14 height 14
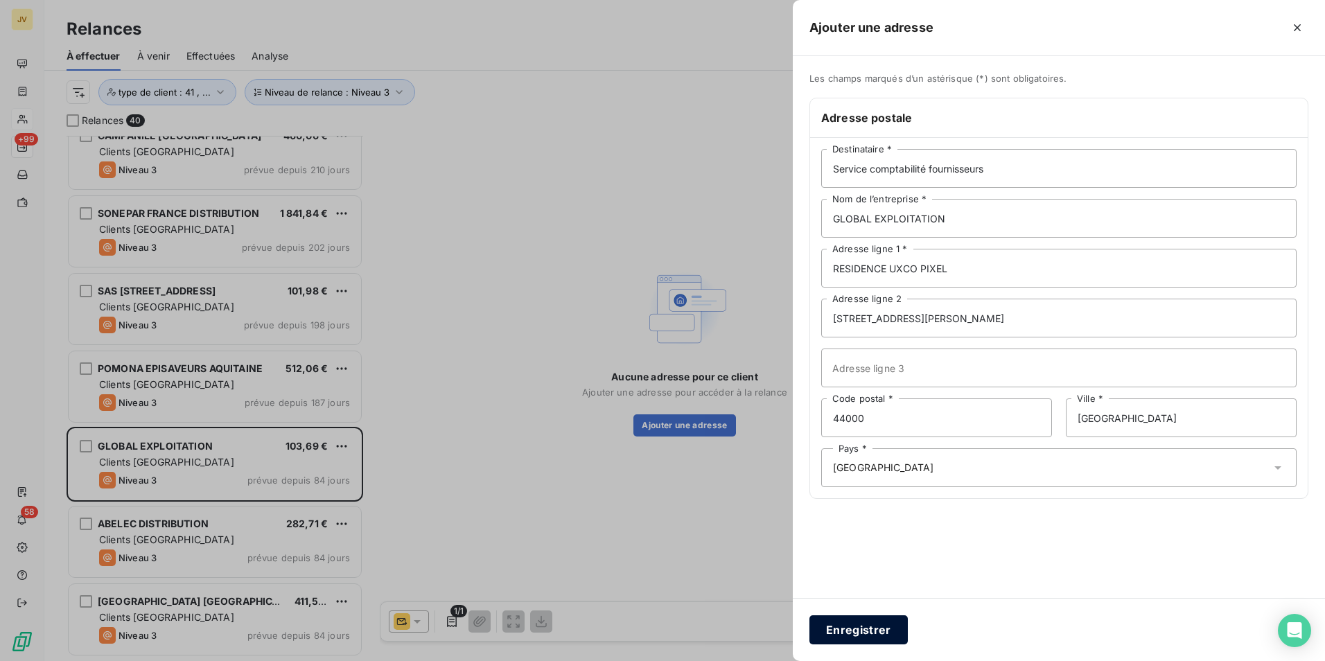
click at [841, 627] on button "Enregistrer" at bounding box center [858, 629] width 98 height 29
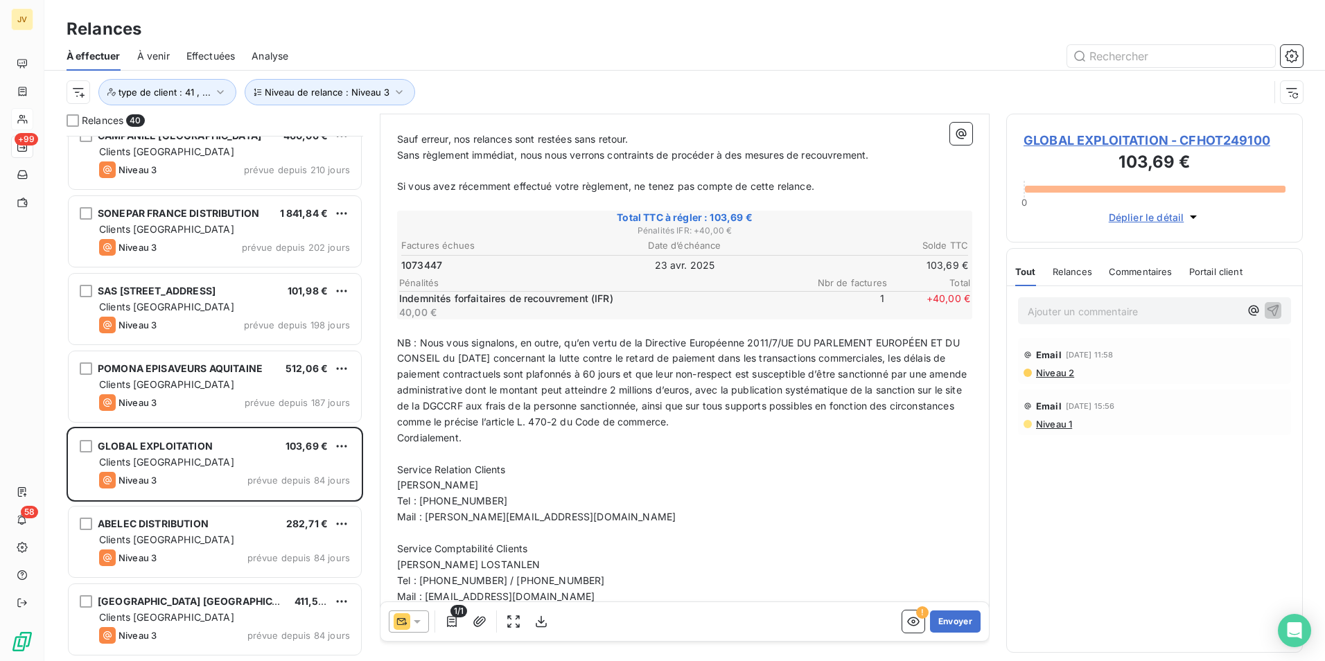
scroll to position [209, 0]
click at [906, 617] on icon "button" at bounding box center [913, 622] width 14 height 14
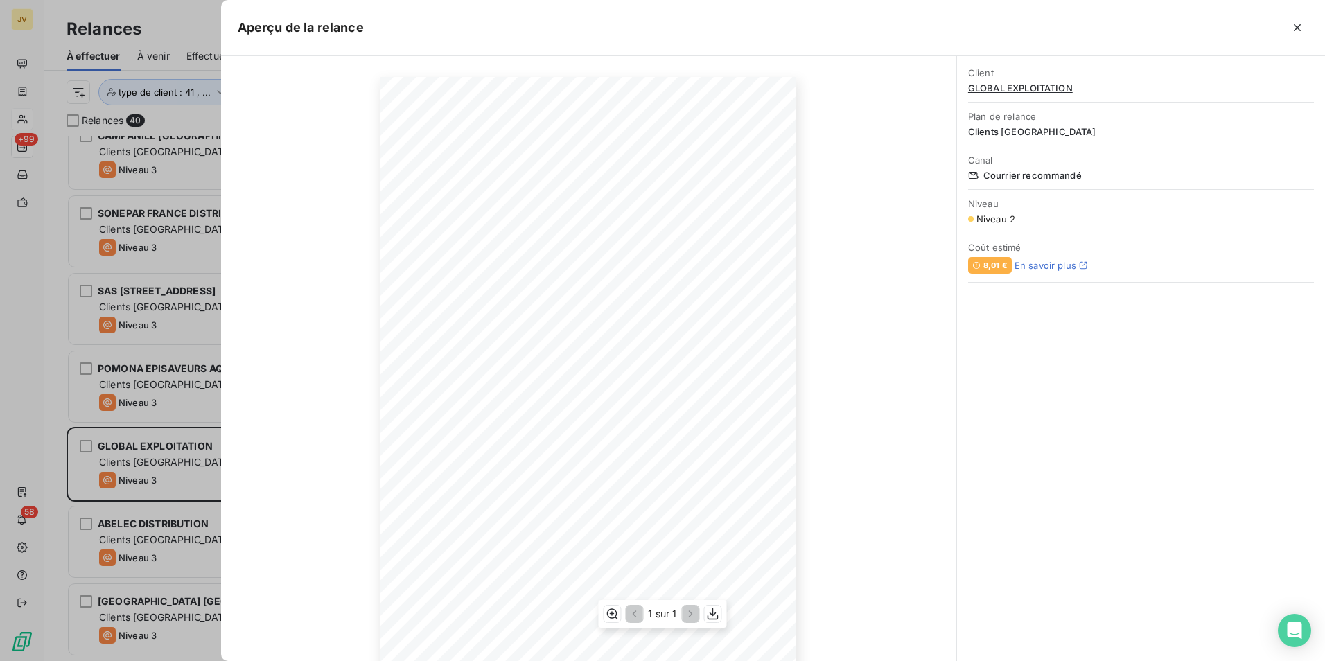
scroll to position [62, 0]
click at [1300, 25] on icon "button" at bounding box center [1297, 27] width 7 height 7
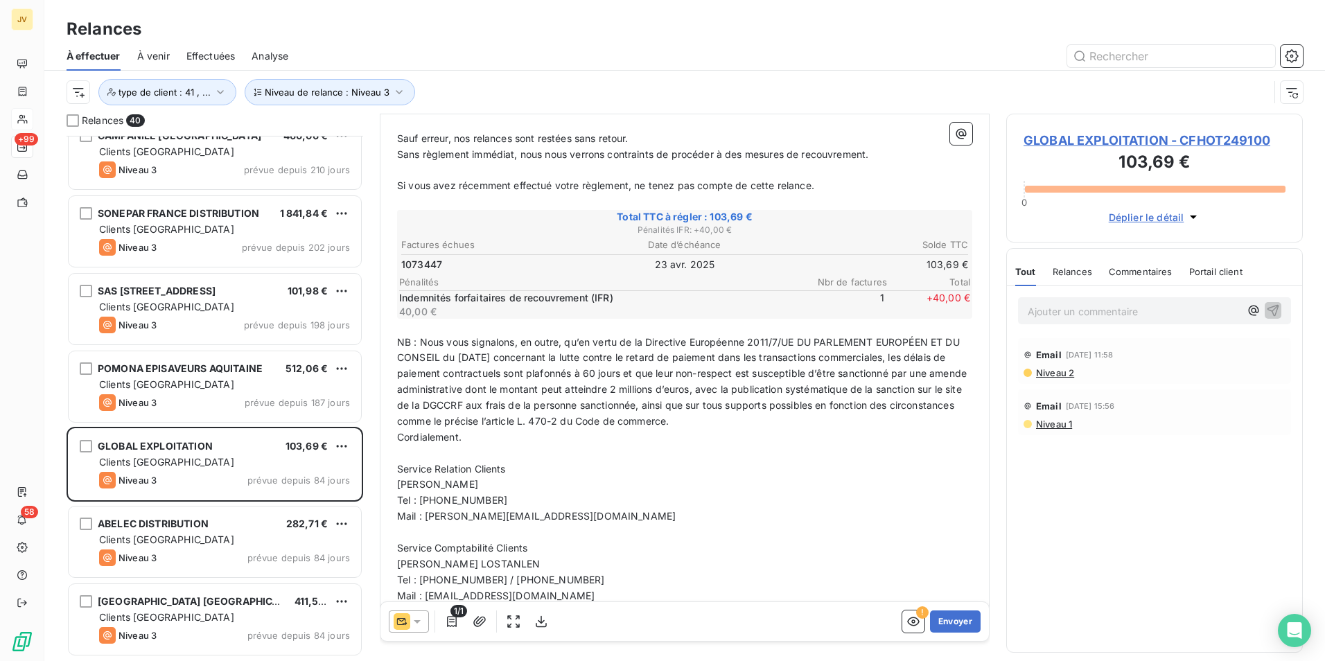
scroll to position [70, 0]
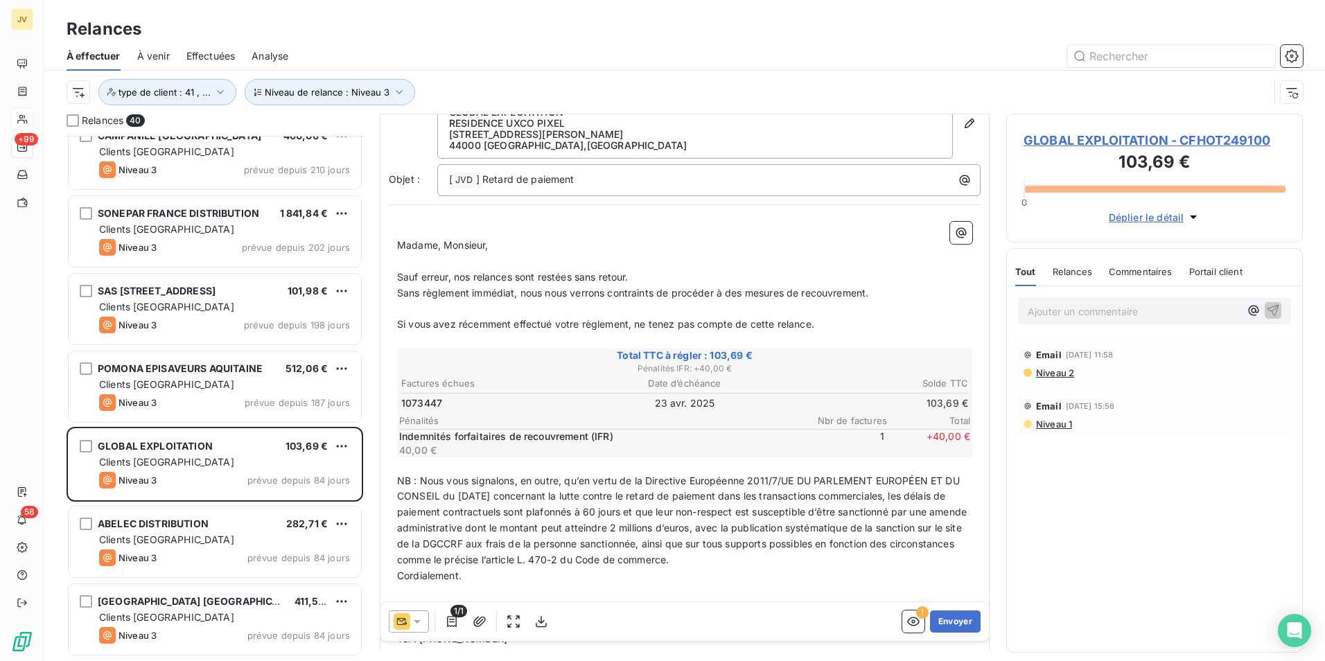
click at [1062, 310] on p "Ajouter un commentaire ﻿" at bounding box center [1134, 311] width 212 height 17
click at [1273, 306] on icon "button" at bounding box center [1273, 310] width 14 height 14
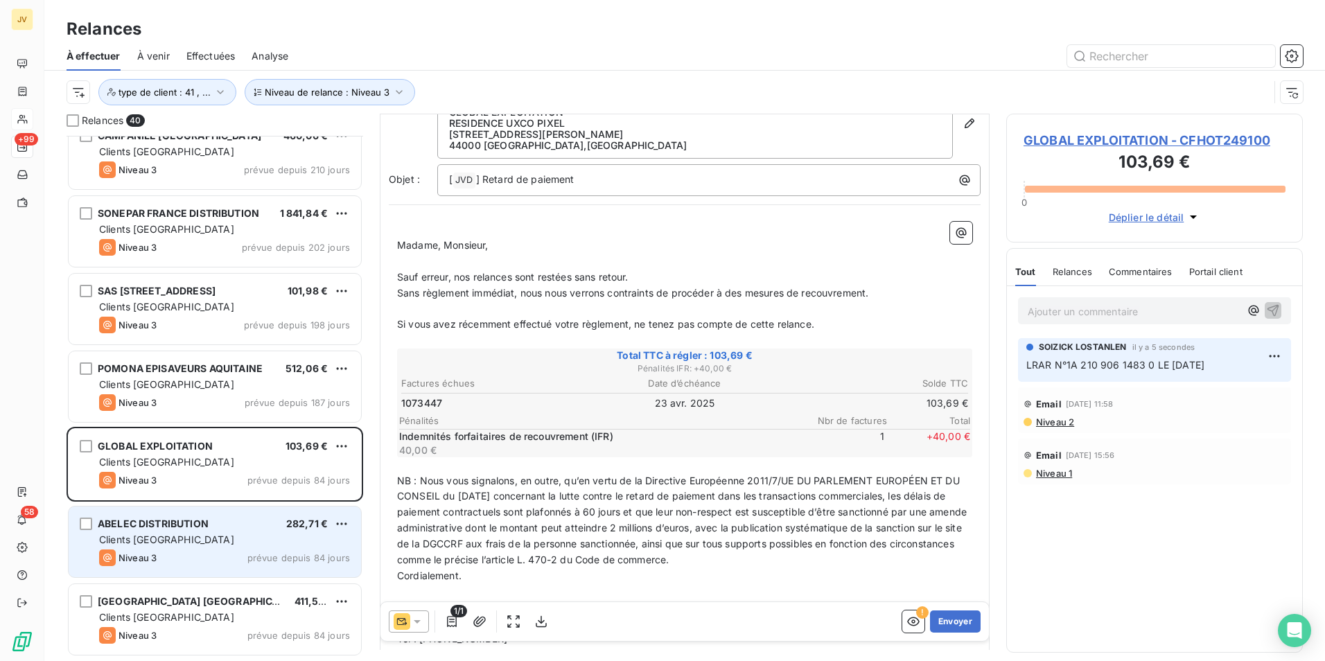
click at [177, 524] on span "ABELEC DISTRIBUTION" at bounding box center [153, 524] width 111 height 12
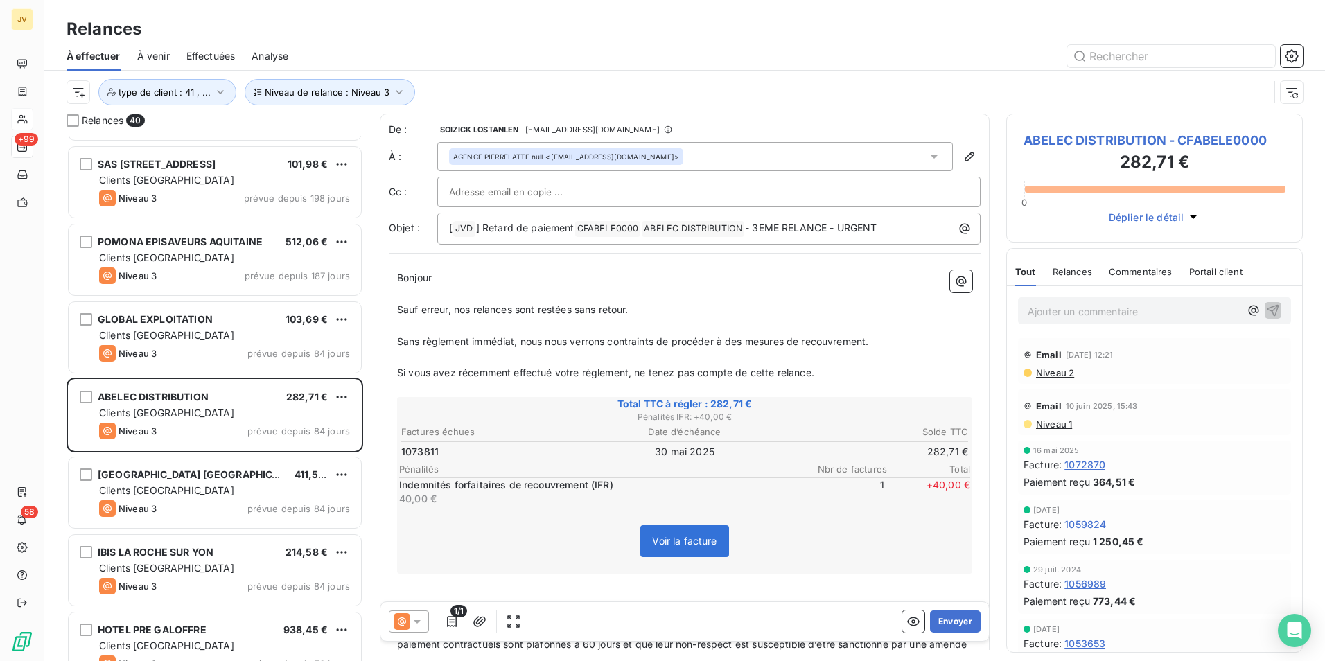
scroll to position [624, 0]
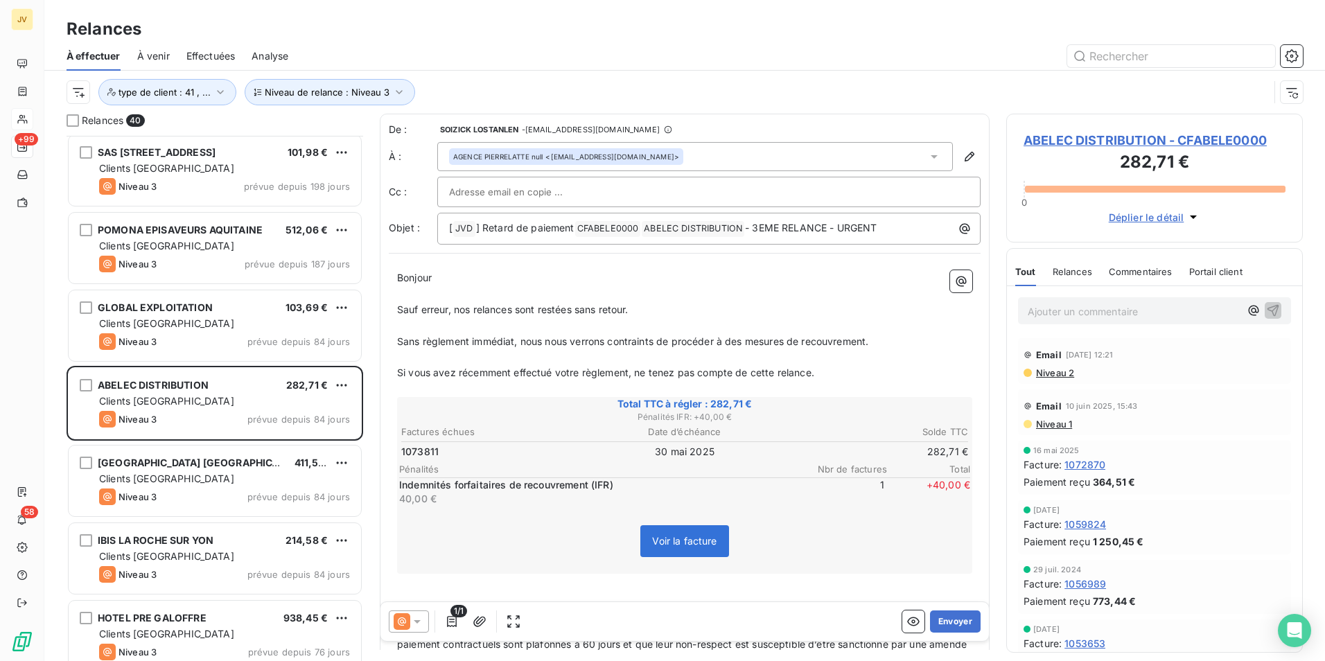
click at [1075, 272] on span "Relances" at bounding box center [1073, 271] width 40 height 11
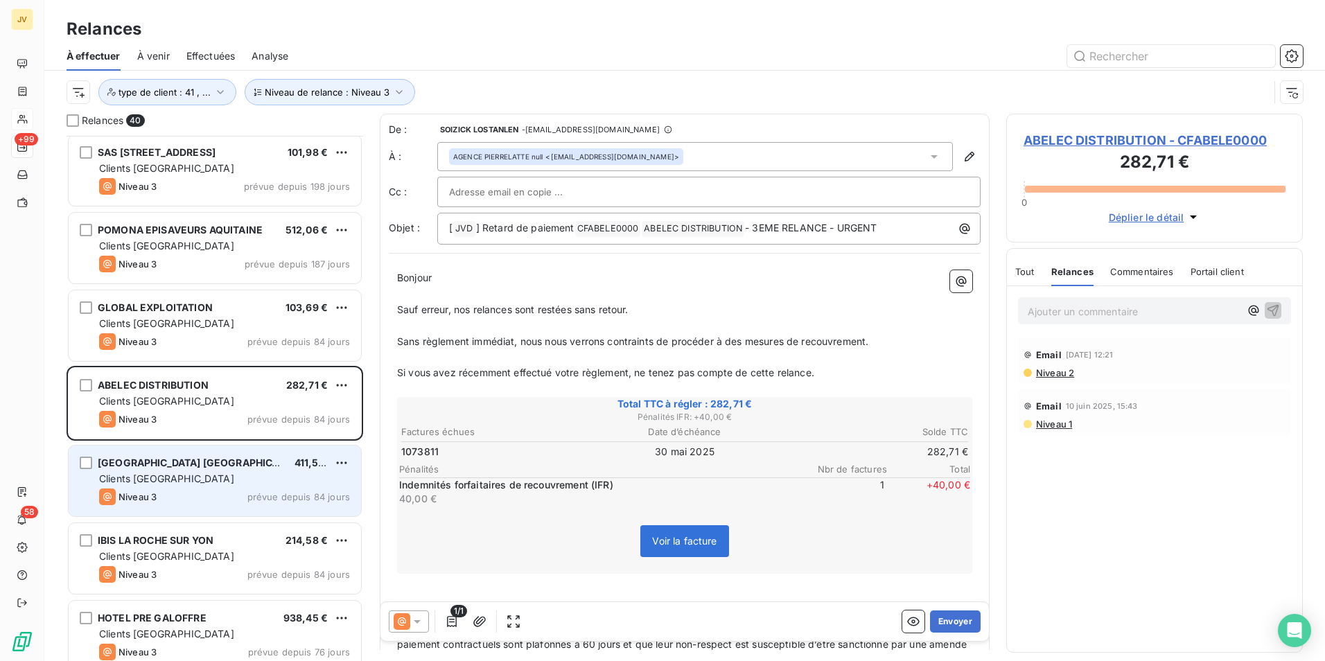
click at [103, 479] on span "Clients [GEOGRAPHIC_DATA]" at bounding box center [166, 479] width 135 height 12
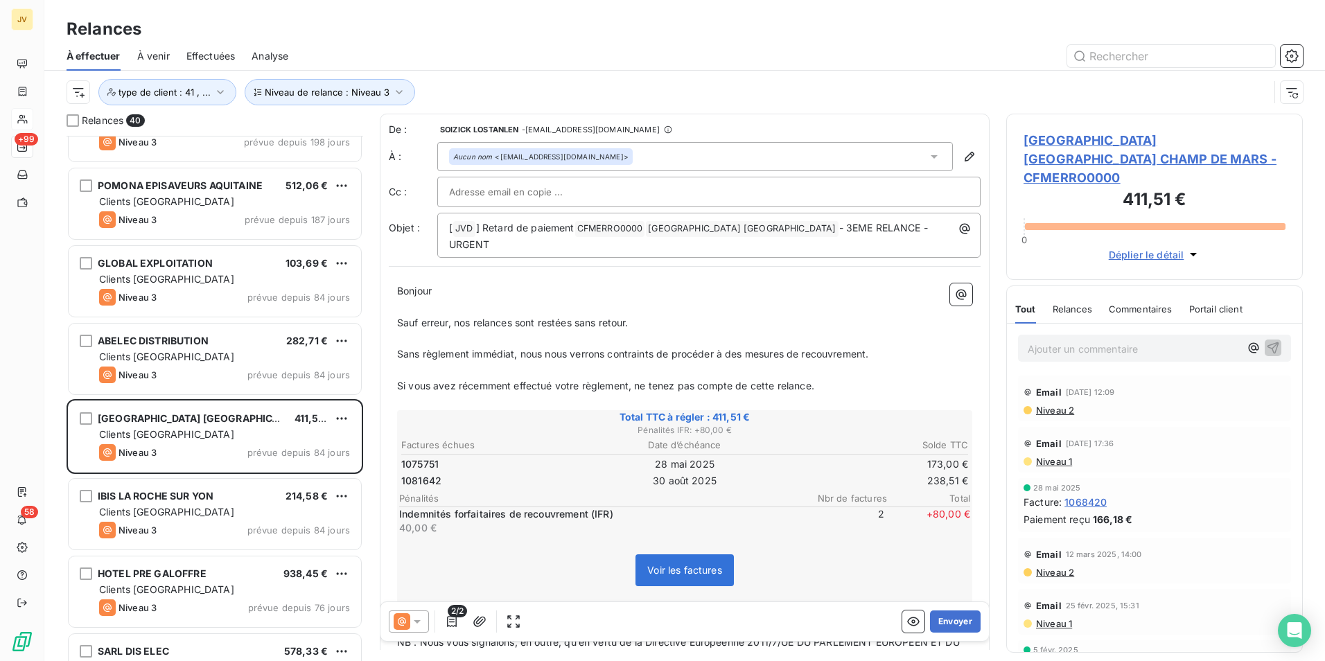
scroll to position [694, 0]
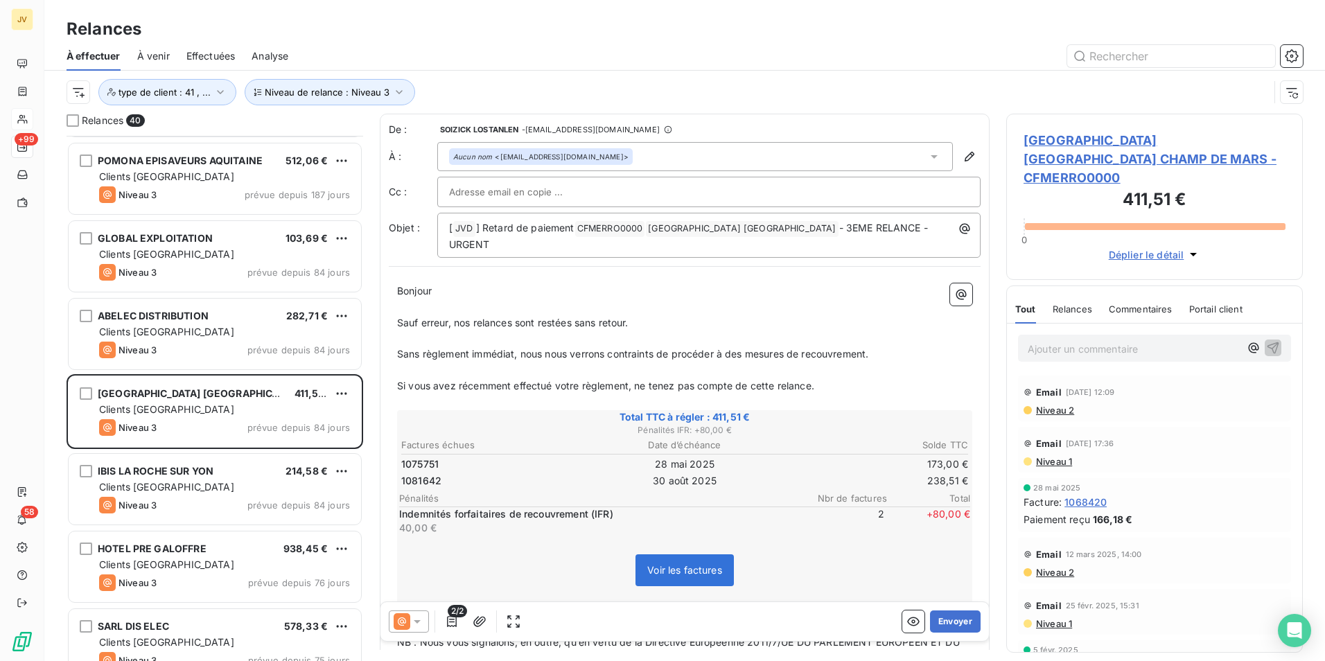
click at [1069, 304] on span "Relances" at bounding box center [1073, 309] width 40 height 11
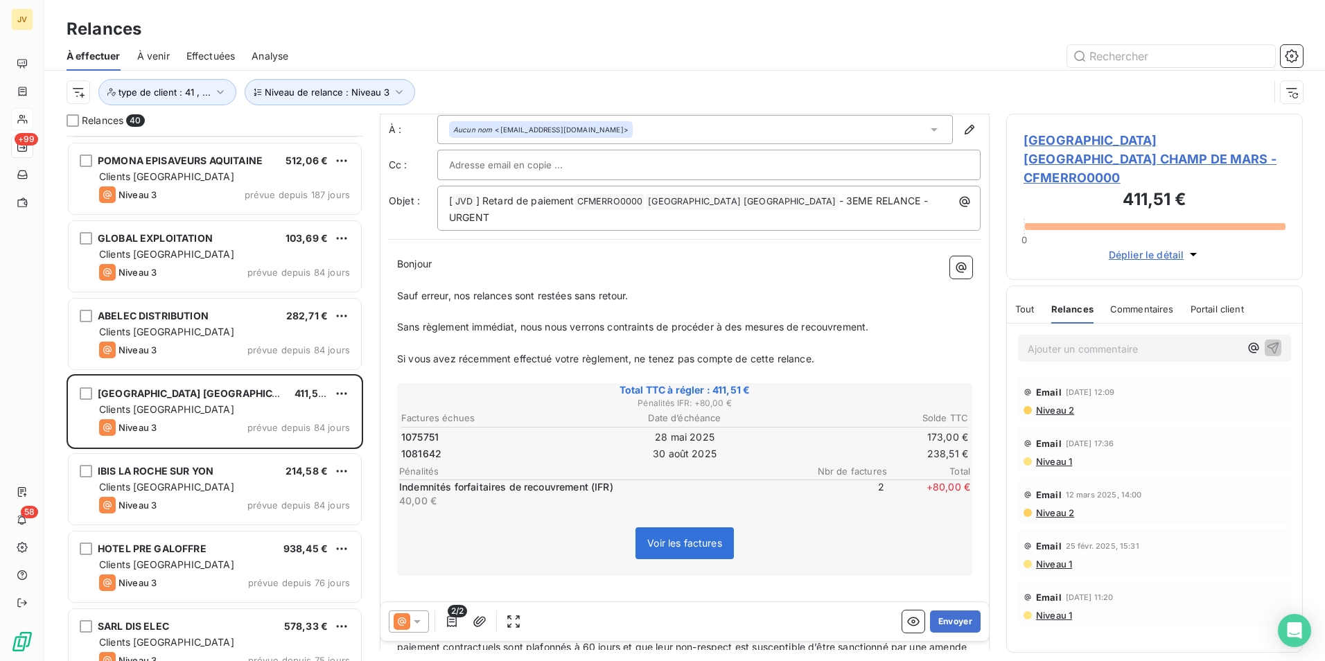
scroll to position [70, 0]
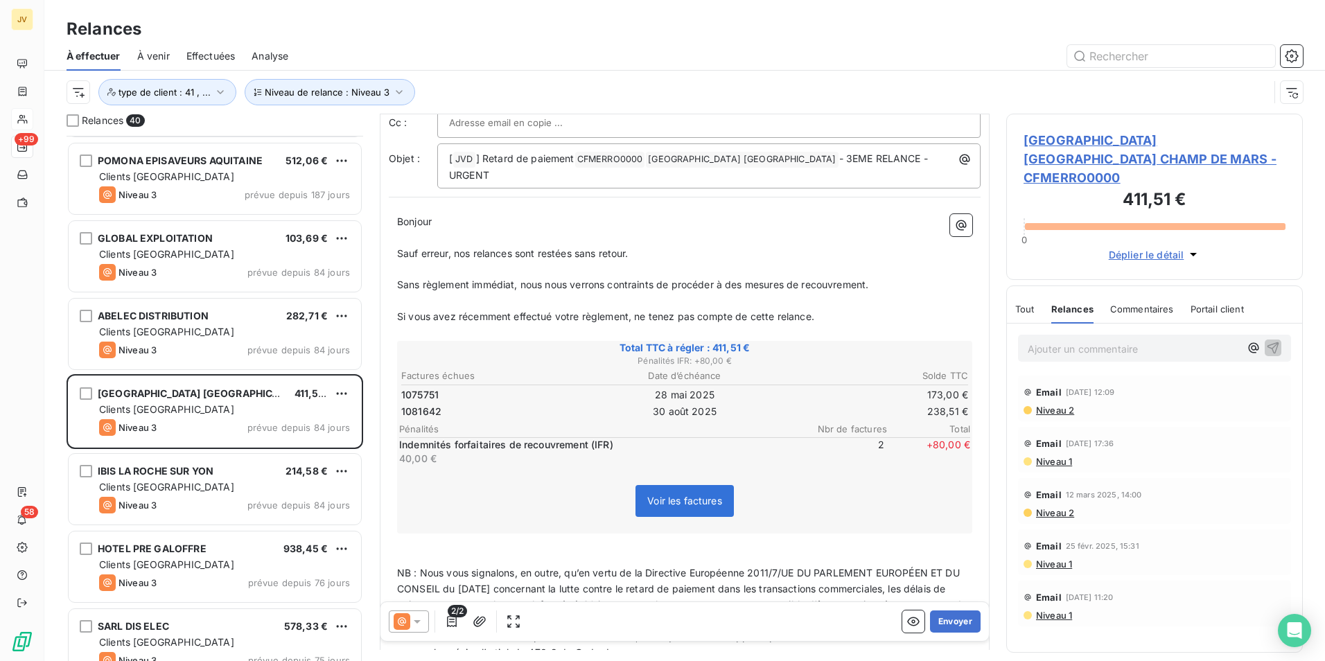
click at [1084, 304] on span "Relances" at bounding box center [1072, 309] width 42 height 11
click at [1062, 405] on span "Niveau 2" at bounding box center [1055, 410] width 40 height 11
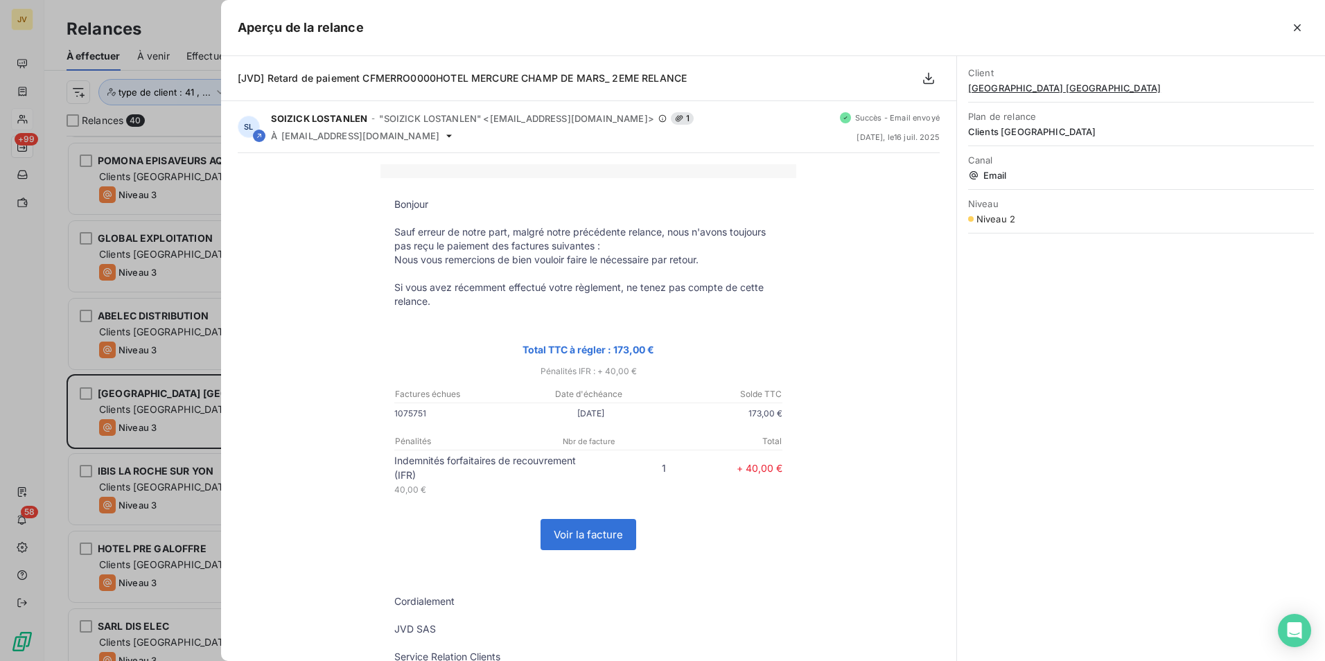
click at [1301, 27] on icon "button" at bounding box center [1297, 28] width 14 height 14
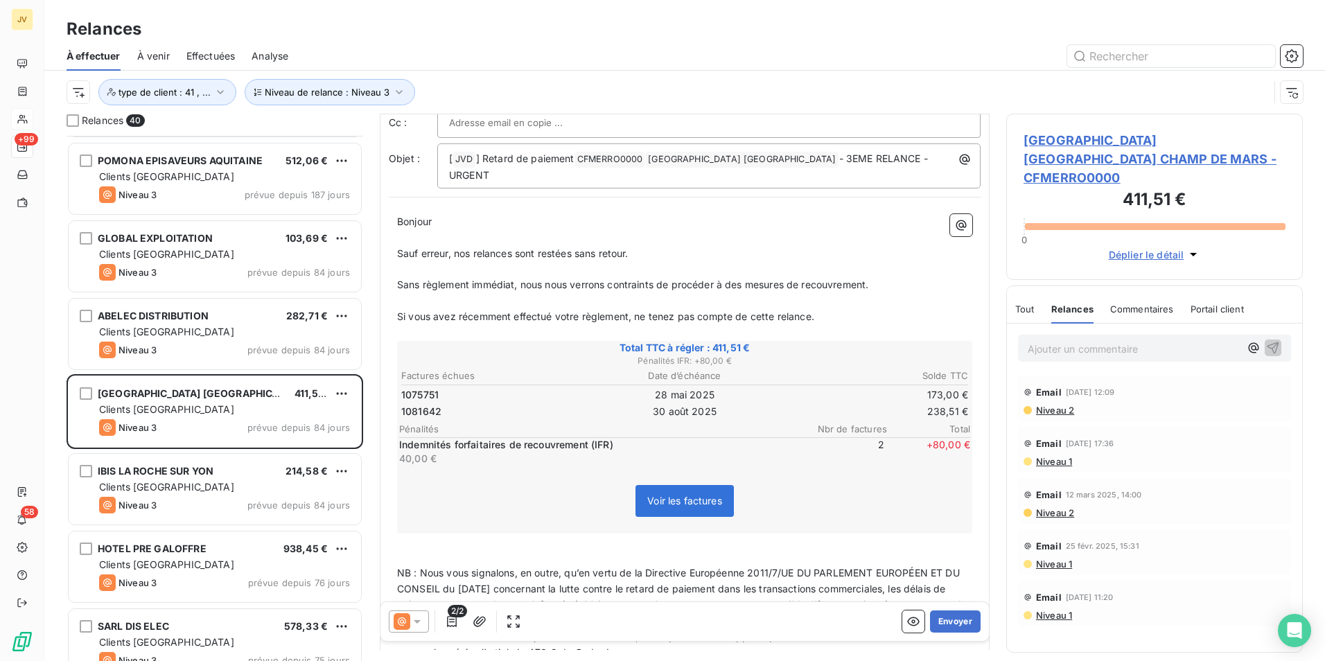
click at [404, 622] on icon at bounding box center [402, 621] width 8 height 8
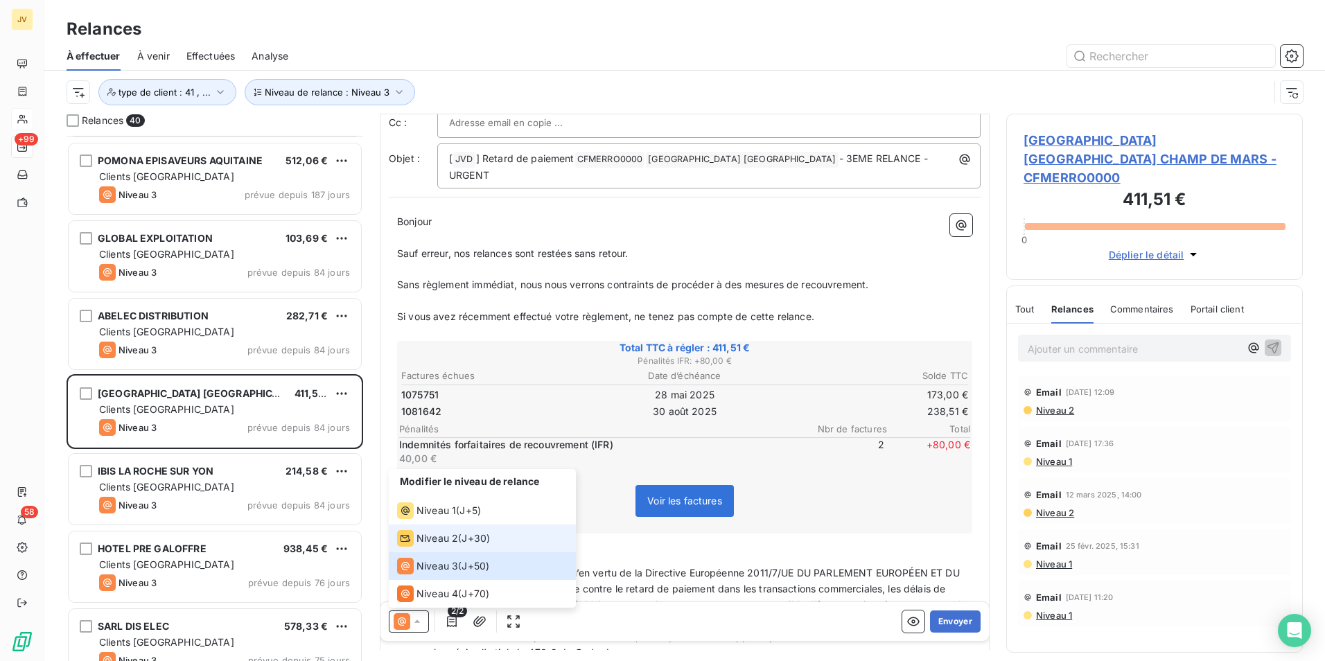
click at [429, 539] on span "Niveau 2" at bounding box center [437, 539] width 42 height 14
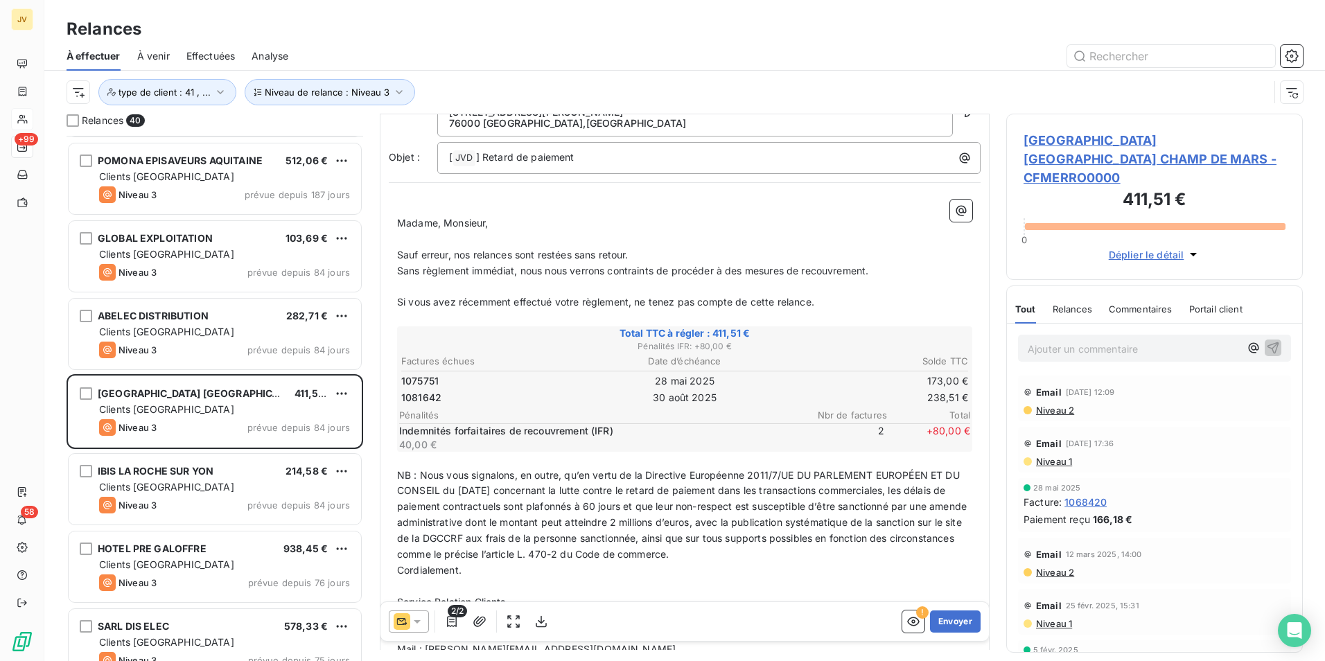
click at [414, 619] on icon at bounding box center [417, 622] width 14 height 14
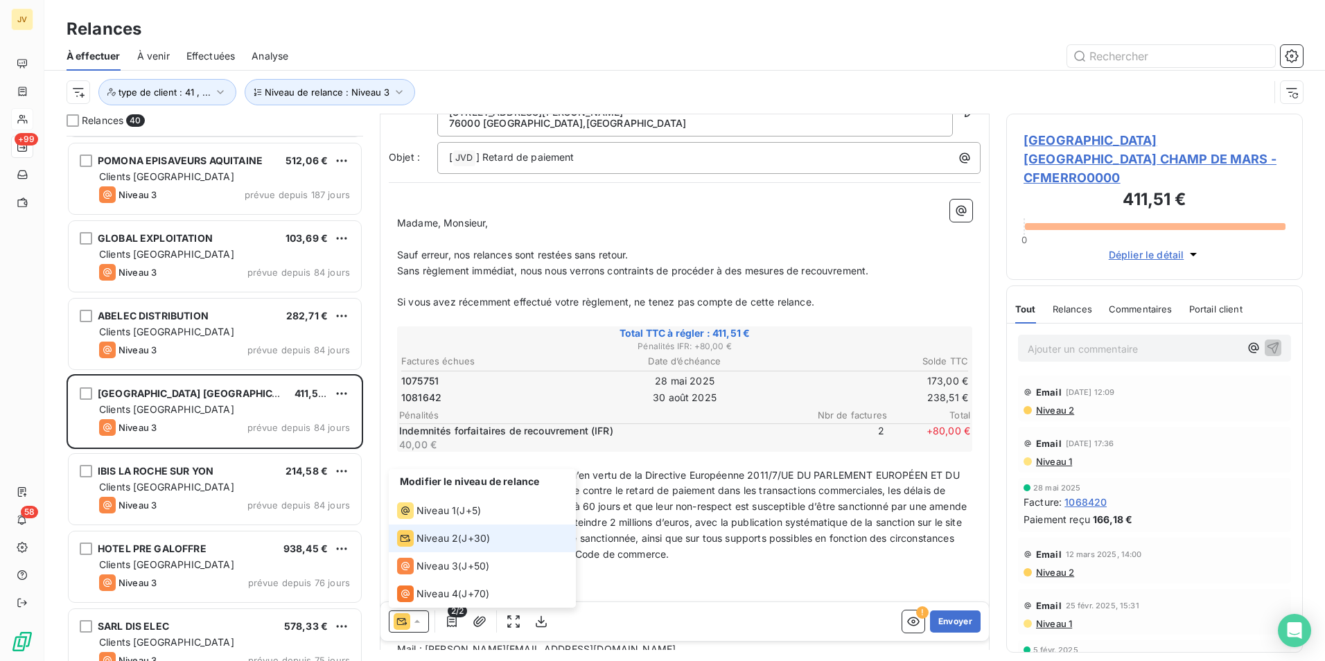
click at [419, 534] on span "Niveau 2" at bounding box center [437, 539] width 42 height 14
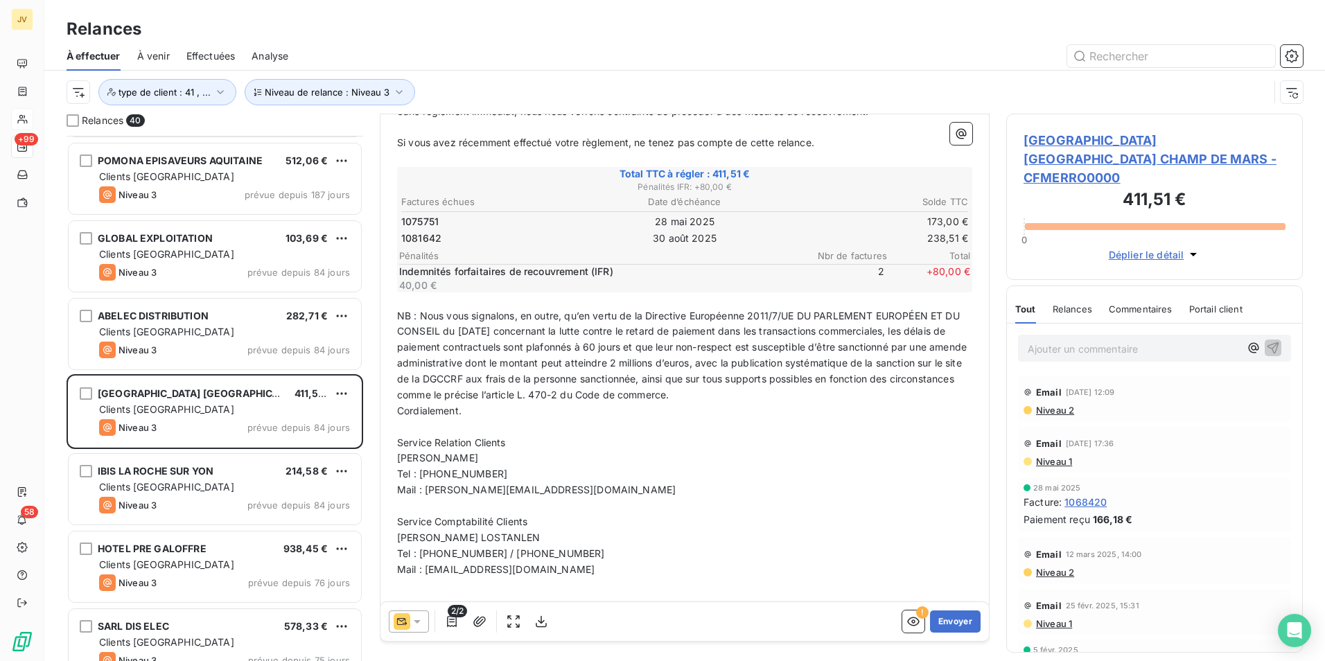
scroll to position [244, 0]
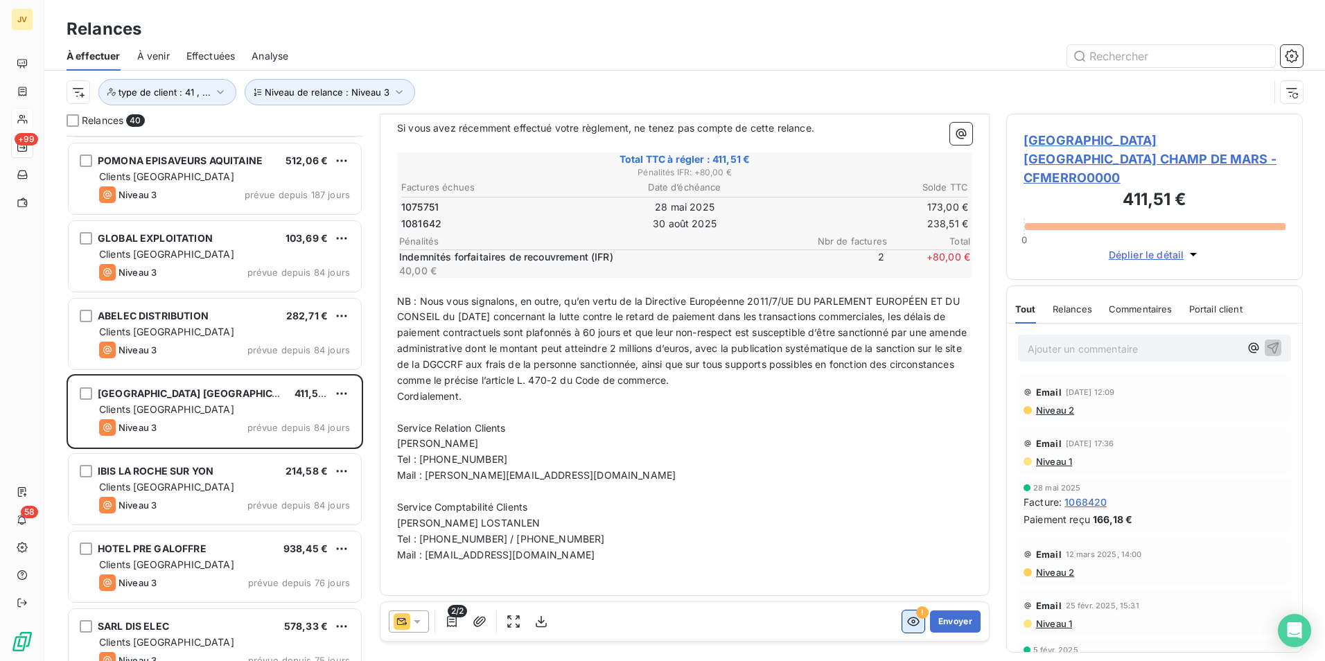
click at [906, 621] on icon "button" at bounding box center [913, 622] width 14 height 14
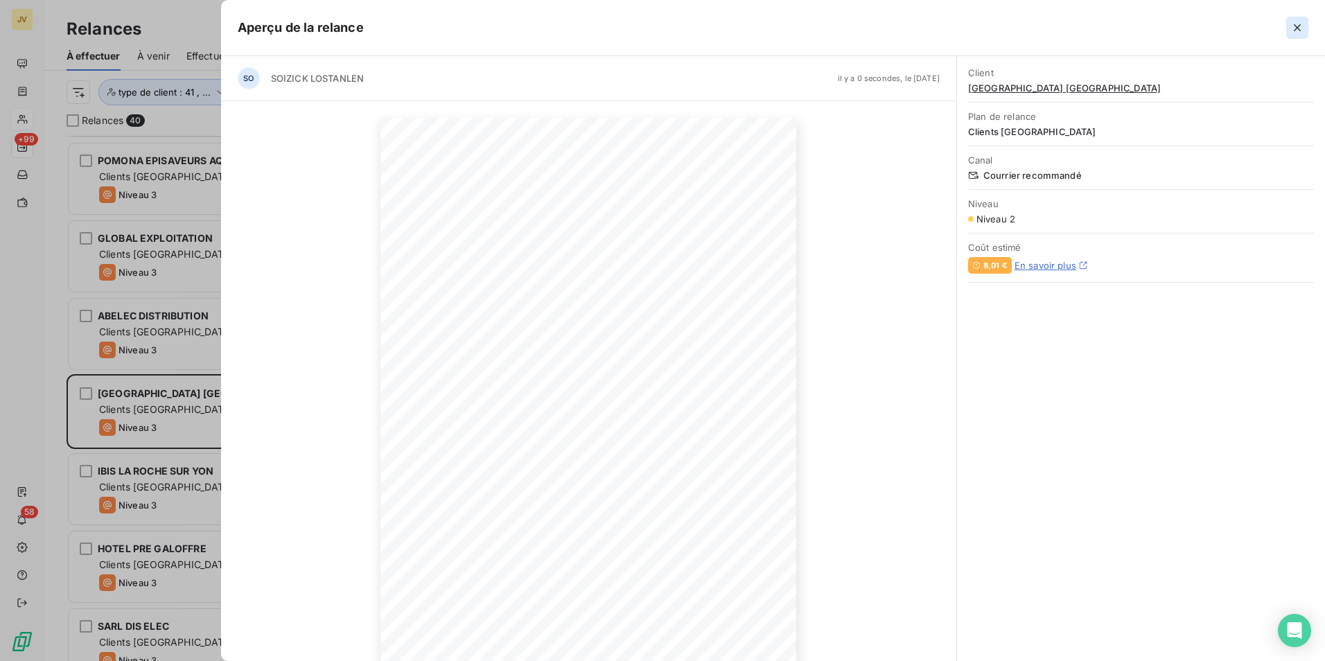
click at [1298, 27] on icon "button" at bounding box center [1297, 27] width 7 height 7
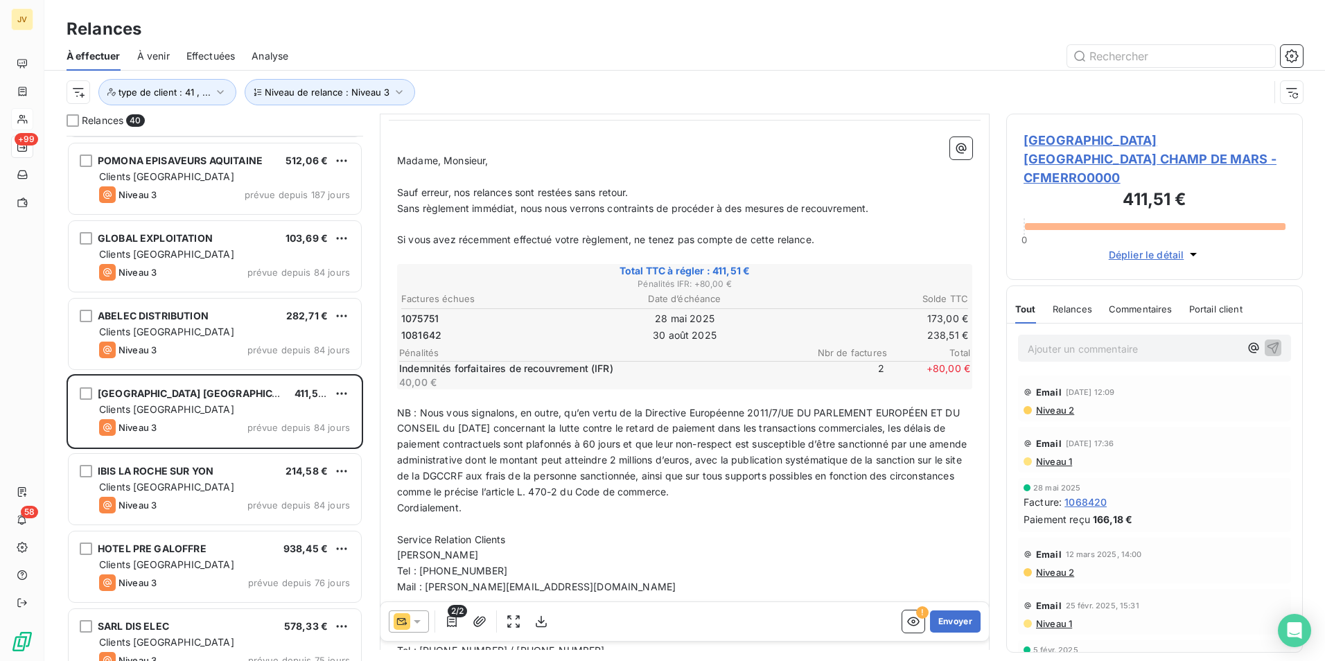
scroll to position [0, 0]
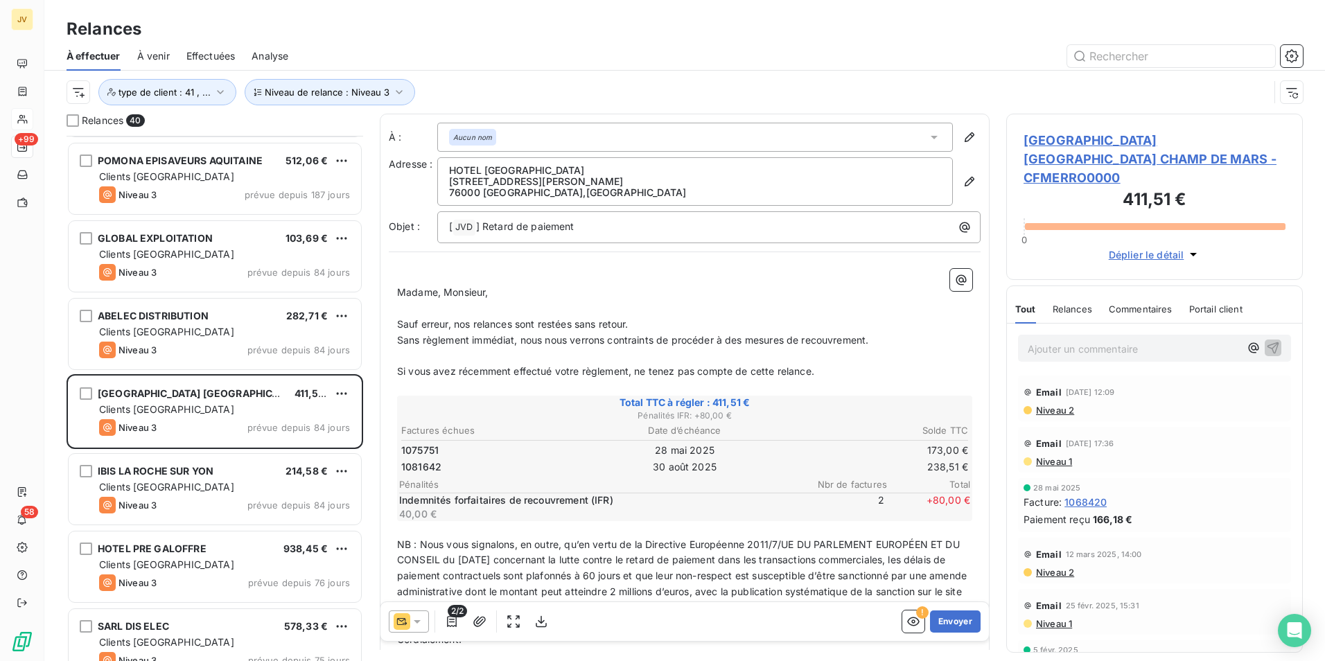
click at [1055, 340] on p "Ajouter un commentaire ﻿" at bounding box center [1134, 348] width 212 height 17
click at [1268, 342] on icon "button" at bounding box center [1274, 348] width 12 height 12
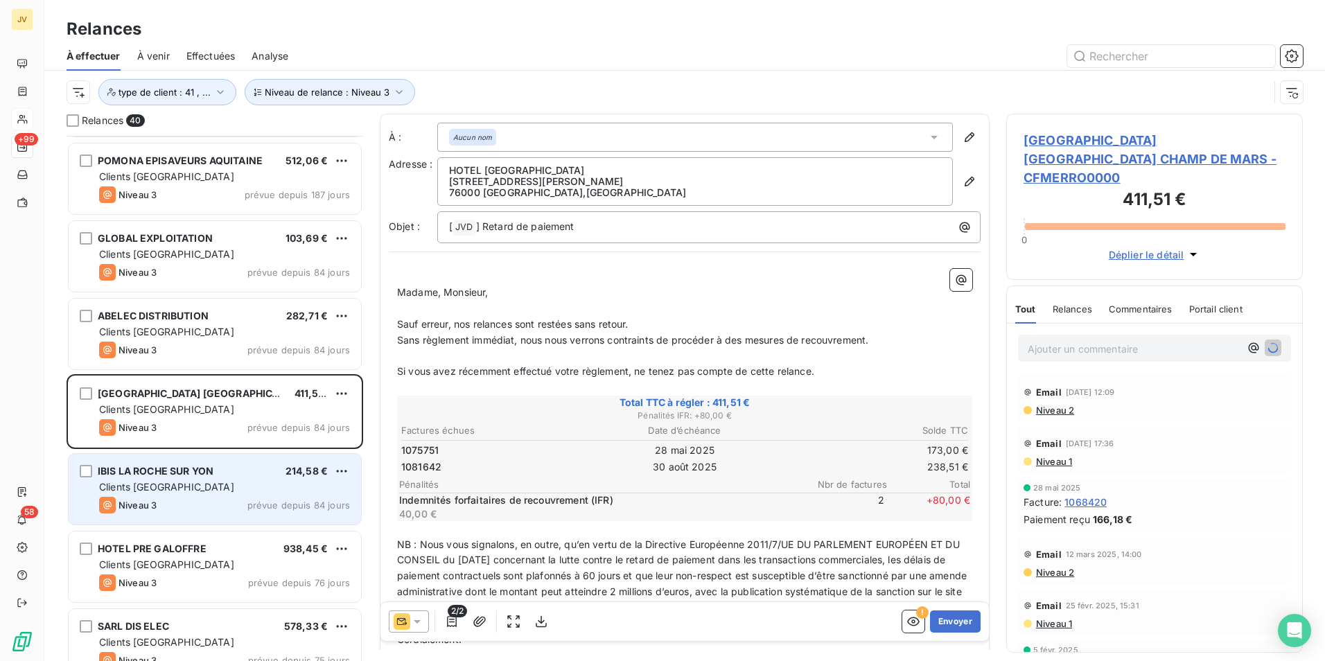
click at [258, 484] on div "Clients [GEOGRAPHIC_DATA]" at bounding box center [224, 487] width 251 height 14
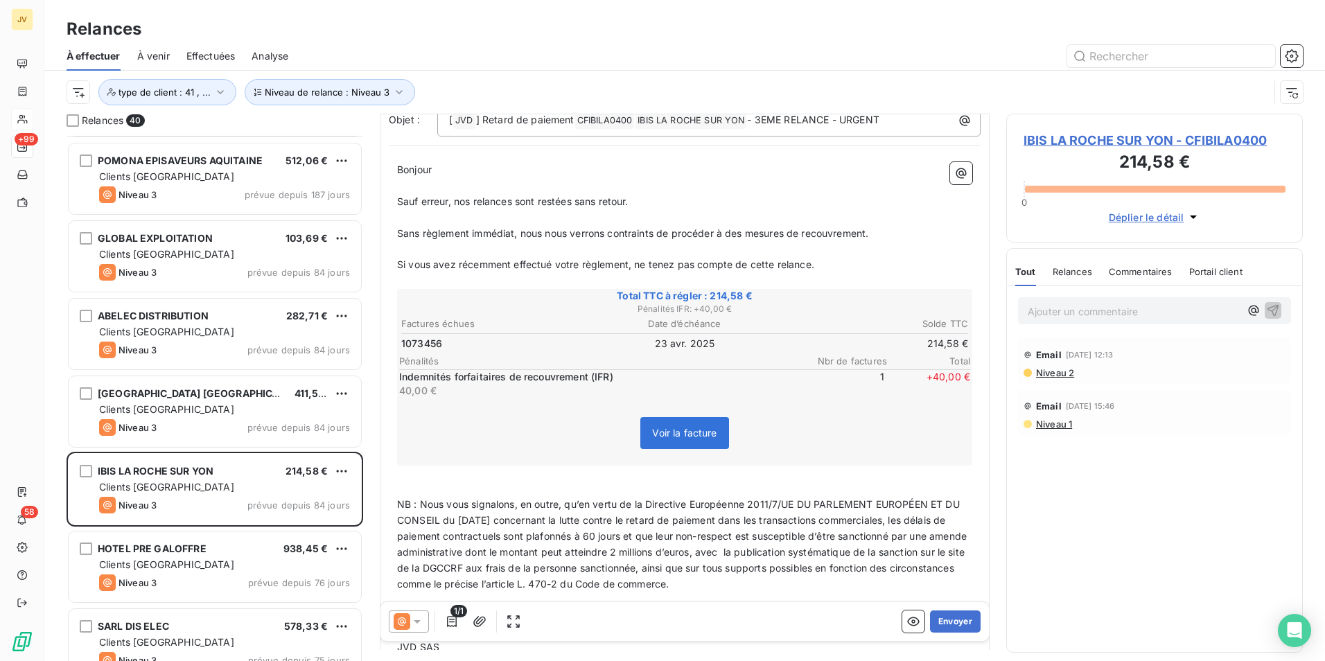
scroll to position [139, 0]
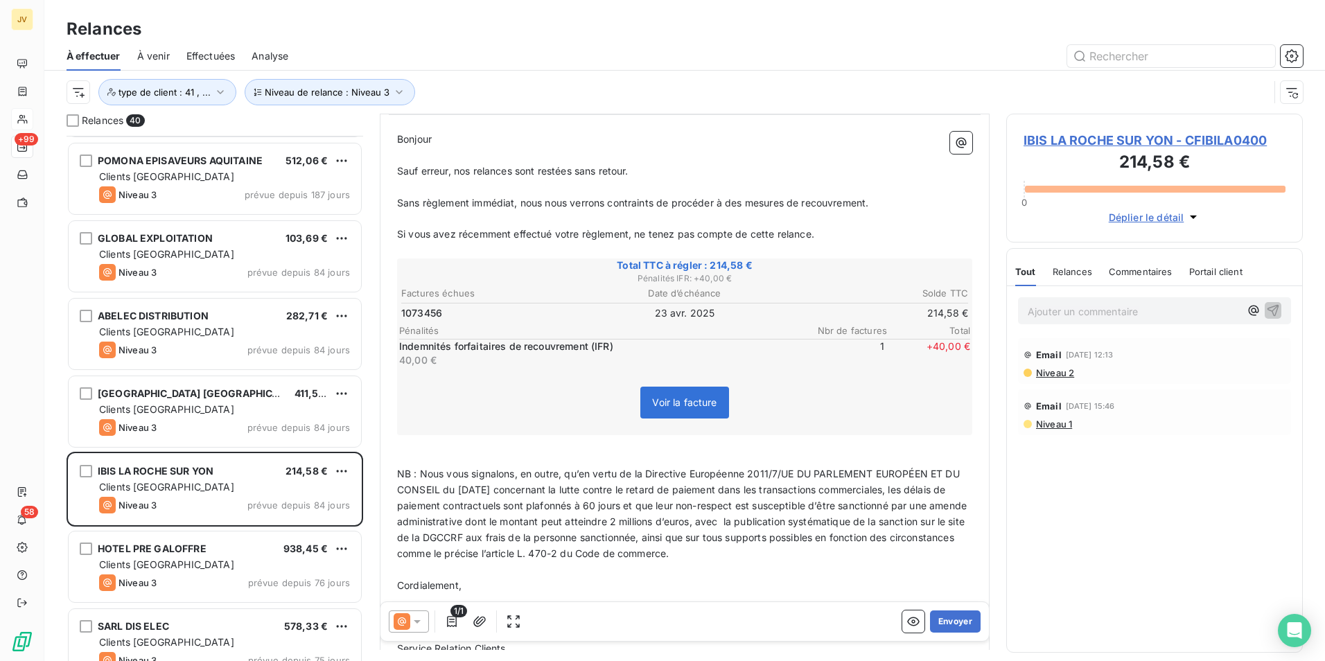
click at [1073, 281] on div "Relances" at bounding box center [1073, 271] width 40 height 29
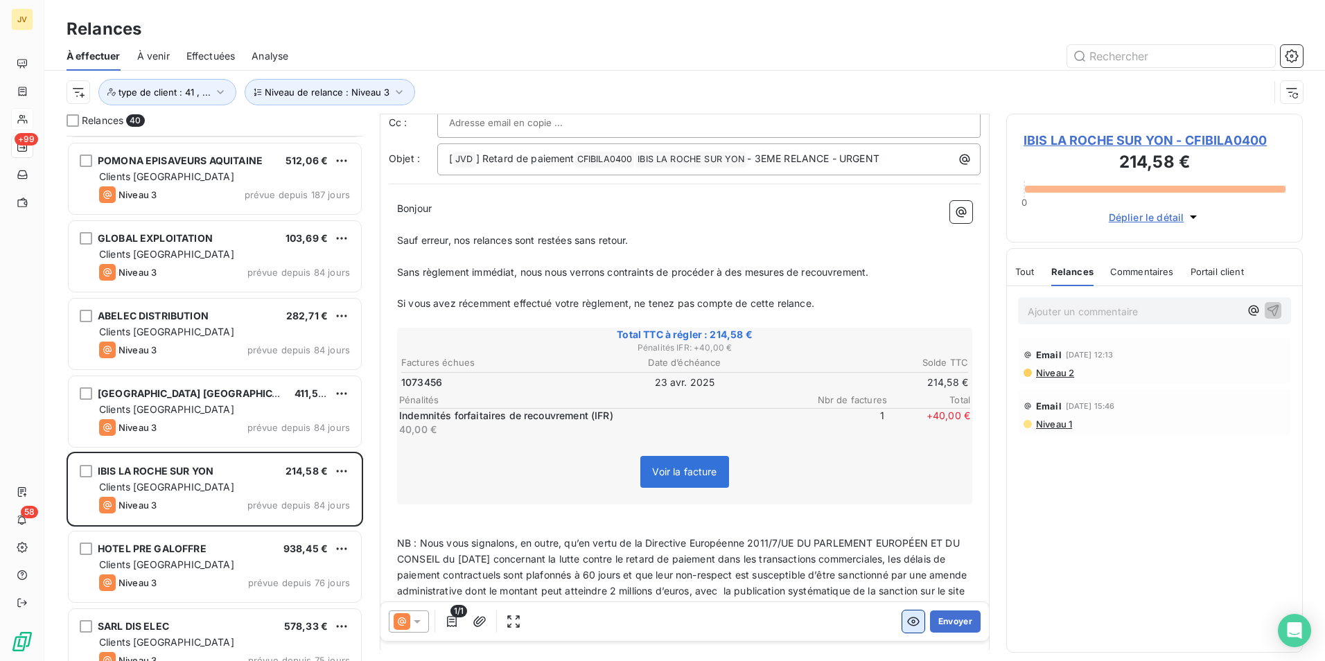
click at [906, 620] on icon "button" at bounding box center [913, 622] width 14 height 14
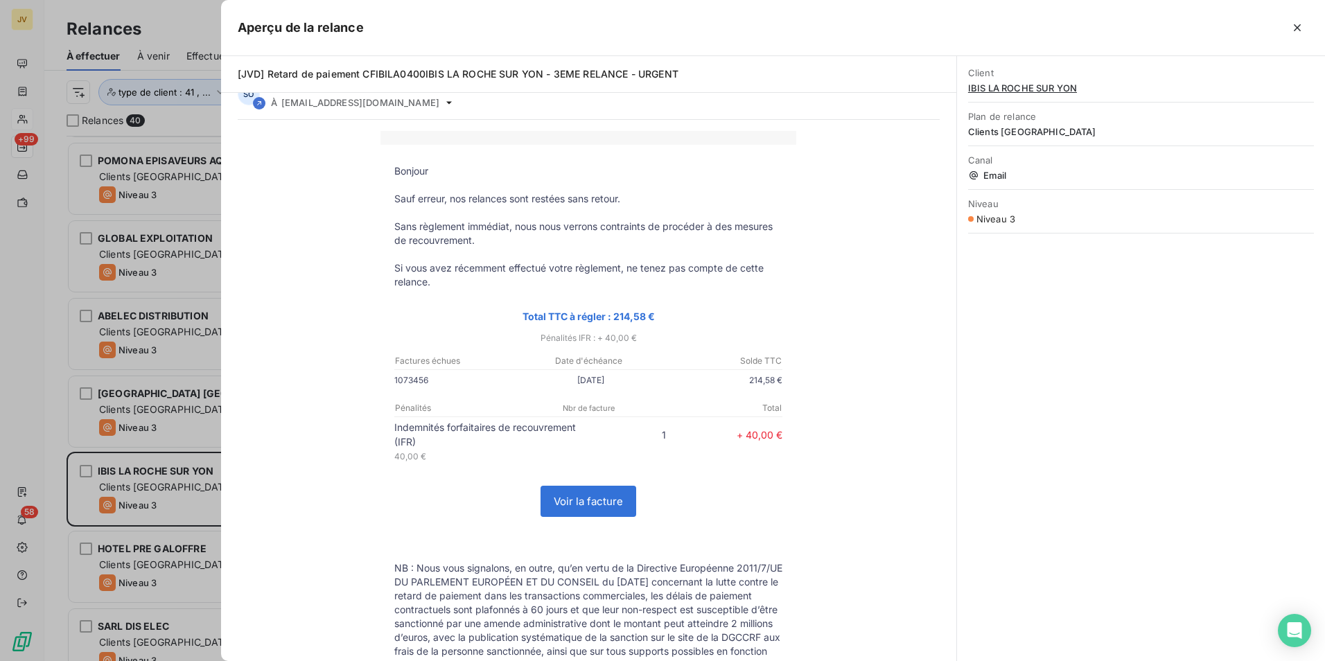
scroll to position [0, 0]
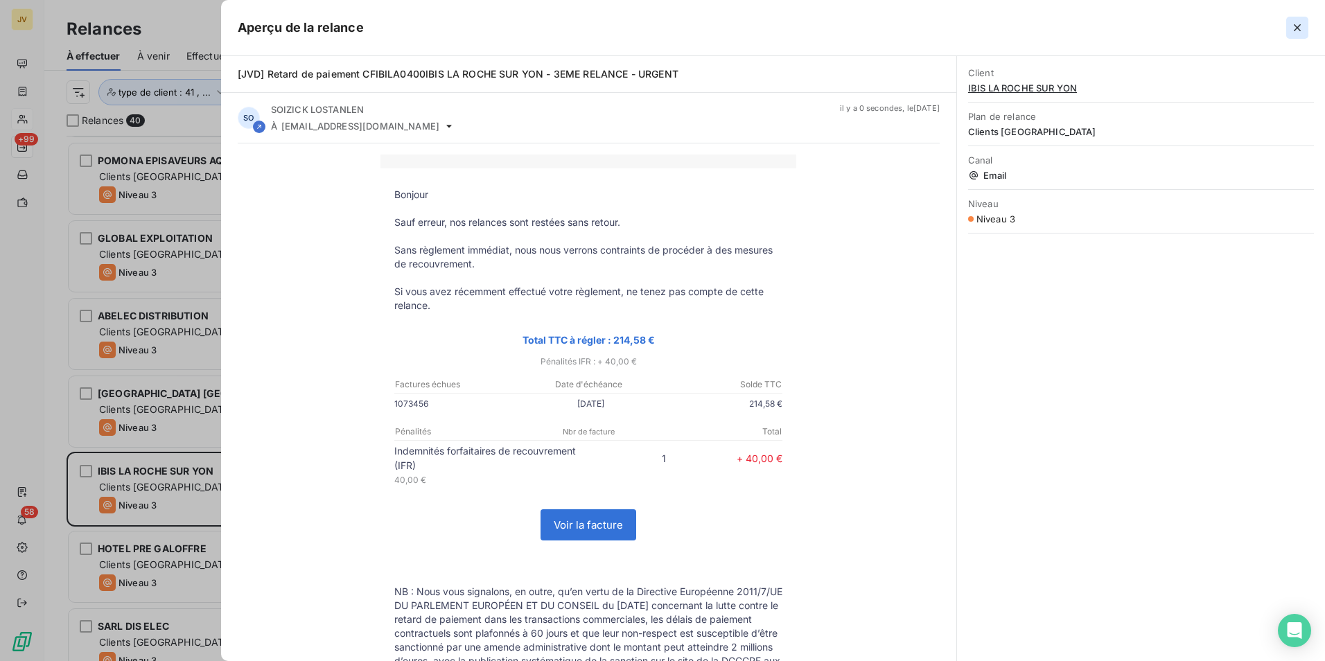
click at [1290, 30] on button "button" at bounding box center [1297, 28] width 22 height 22
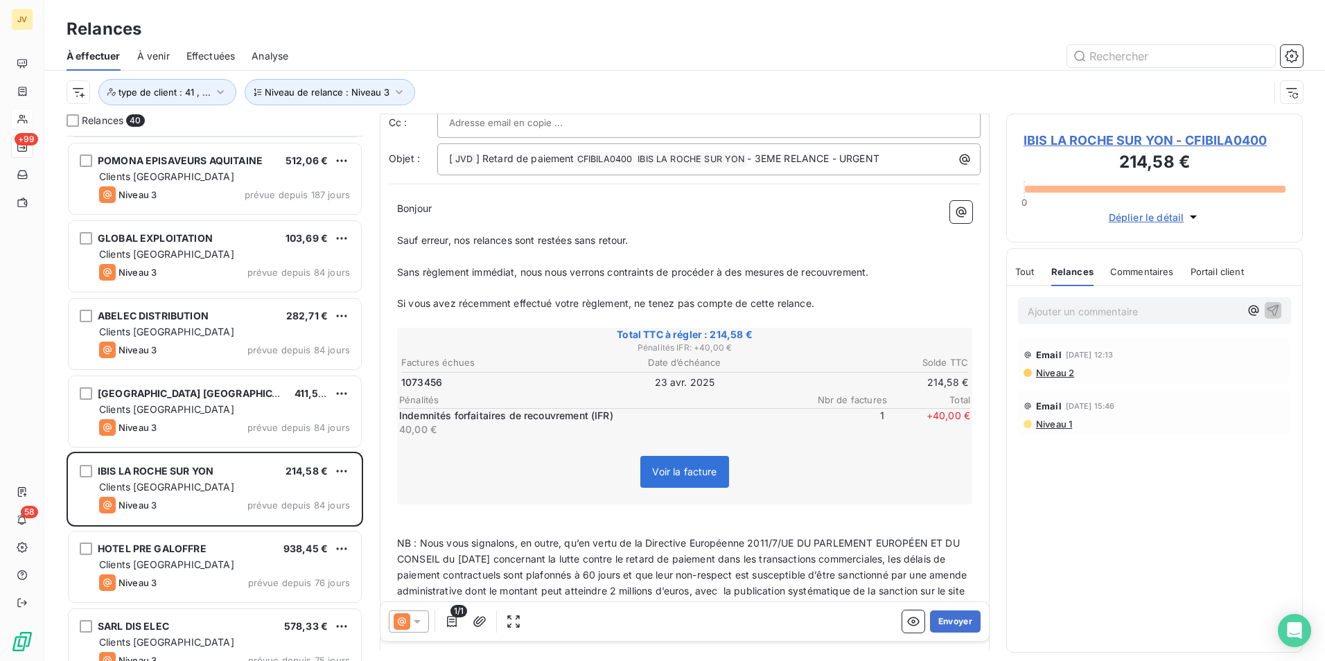
click at [416, 615] on div at bounding box center [409, 622] width 40 height 22
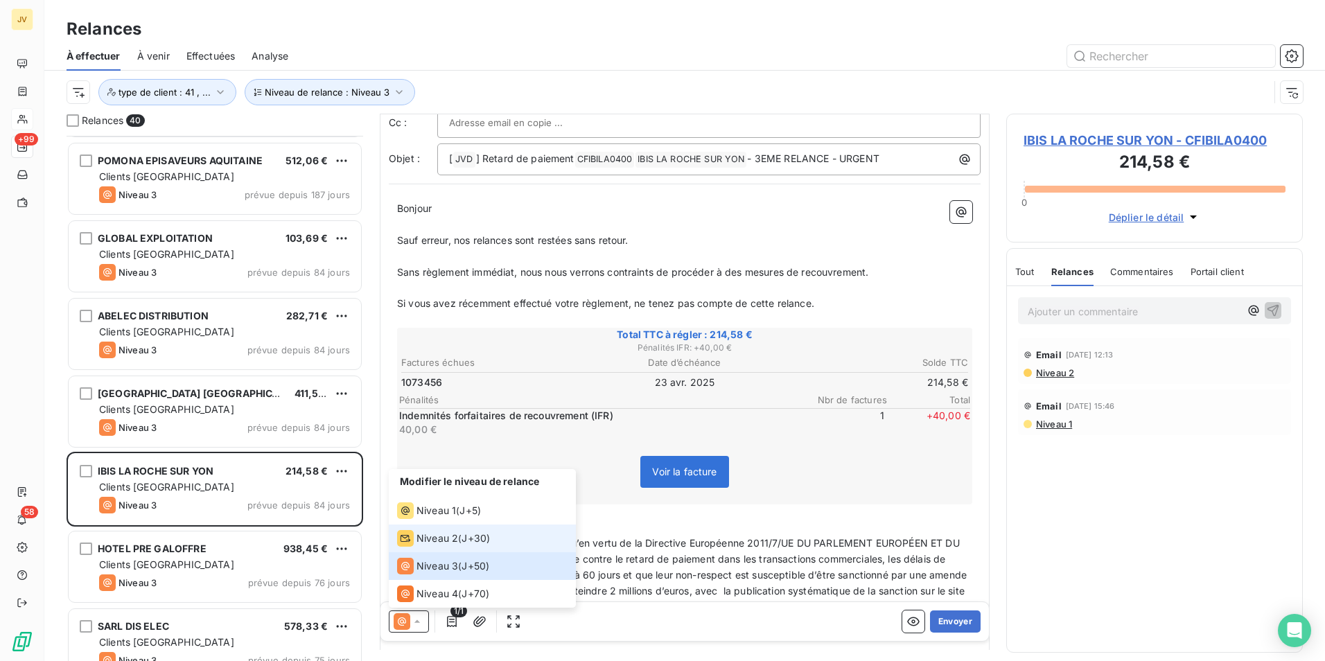
click at [439, 538] on span "Niveau 2" at bounding box center [437, 539] width 42 height 14
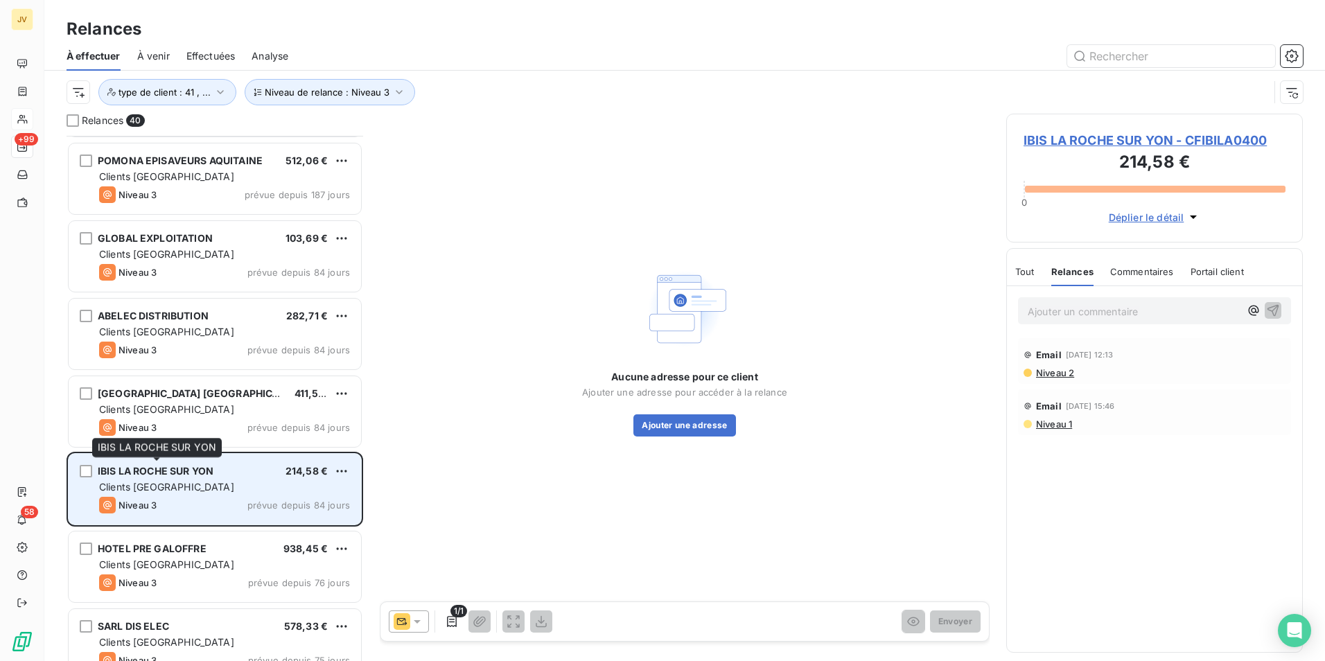
click at [148, 477] on div "IBIS LA ROCHE SUR YON" at bounding box center [156, 471] width 116 height 14
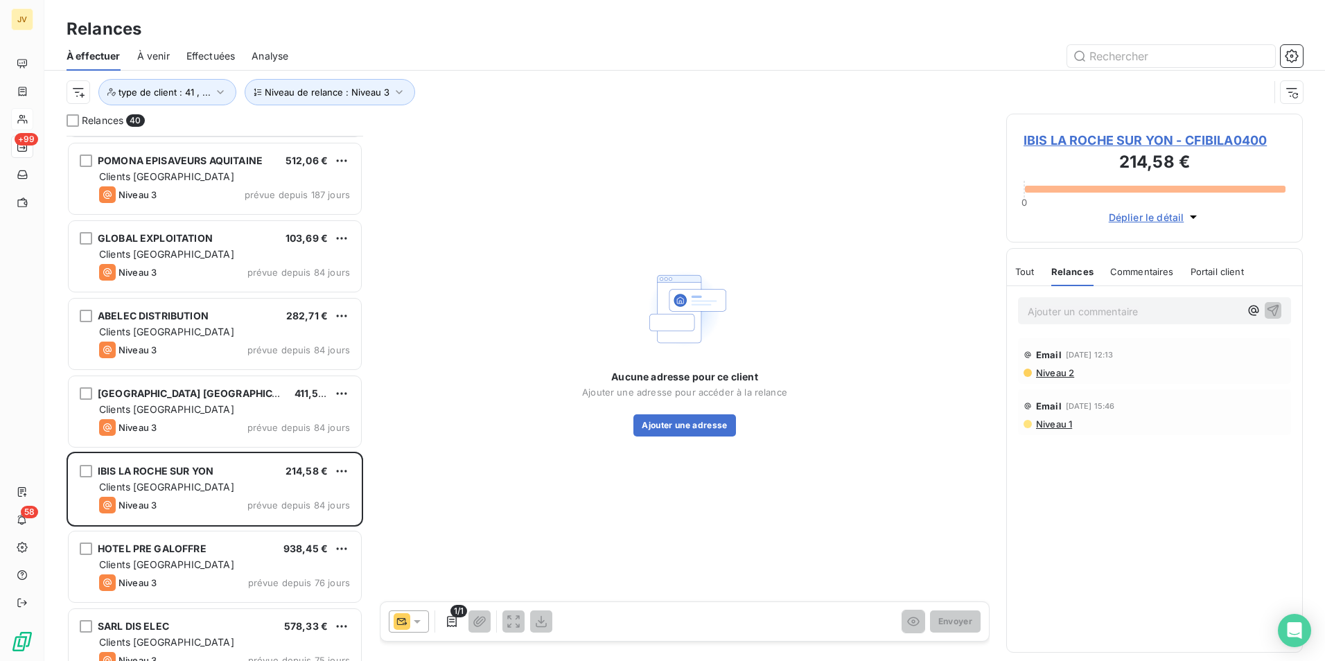
click at [1099, 308] on p "Ajouter un commentaire ﻿" at bounding box center [1134, 311] width 212 height 17
click at [1277, 317] on icon "button" at bounding box center [1274, 319] width 12 height 12
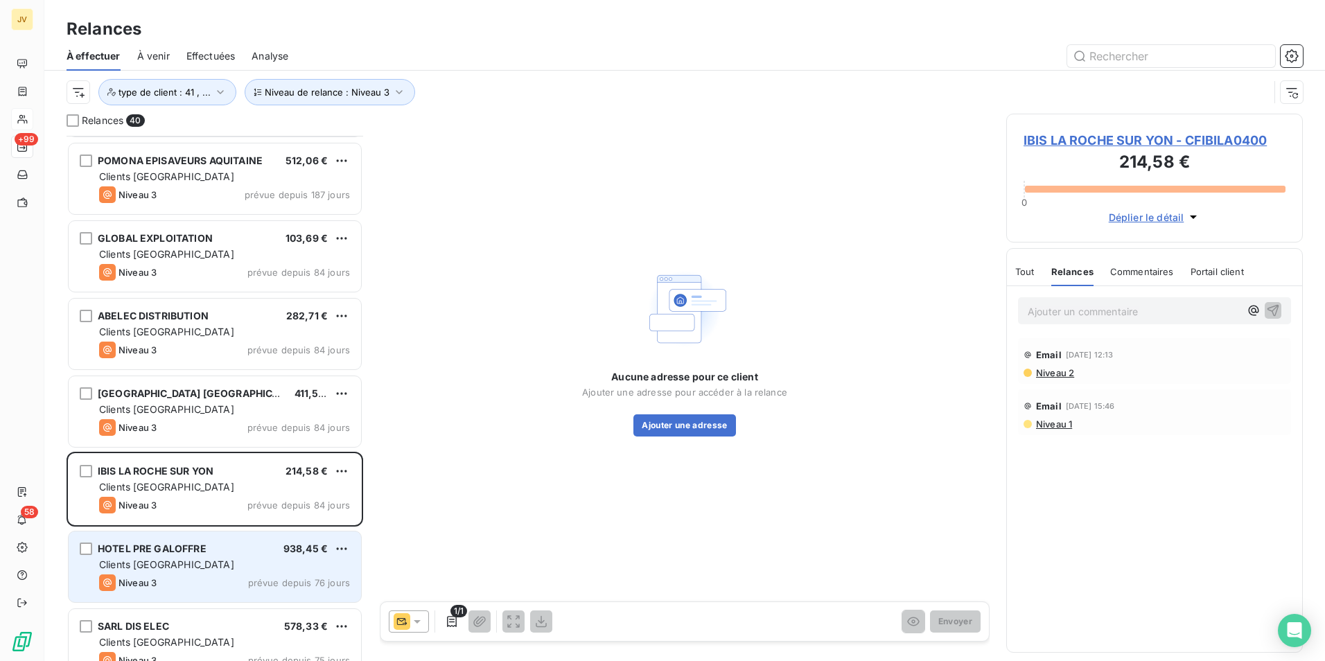
click at [234, 565] on div "Clients [GEOGRAPHIC_DATA]" at bounding box center [224, 565] width 251 height 14
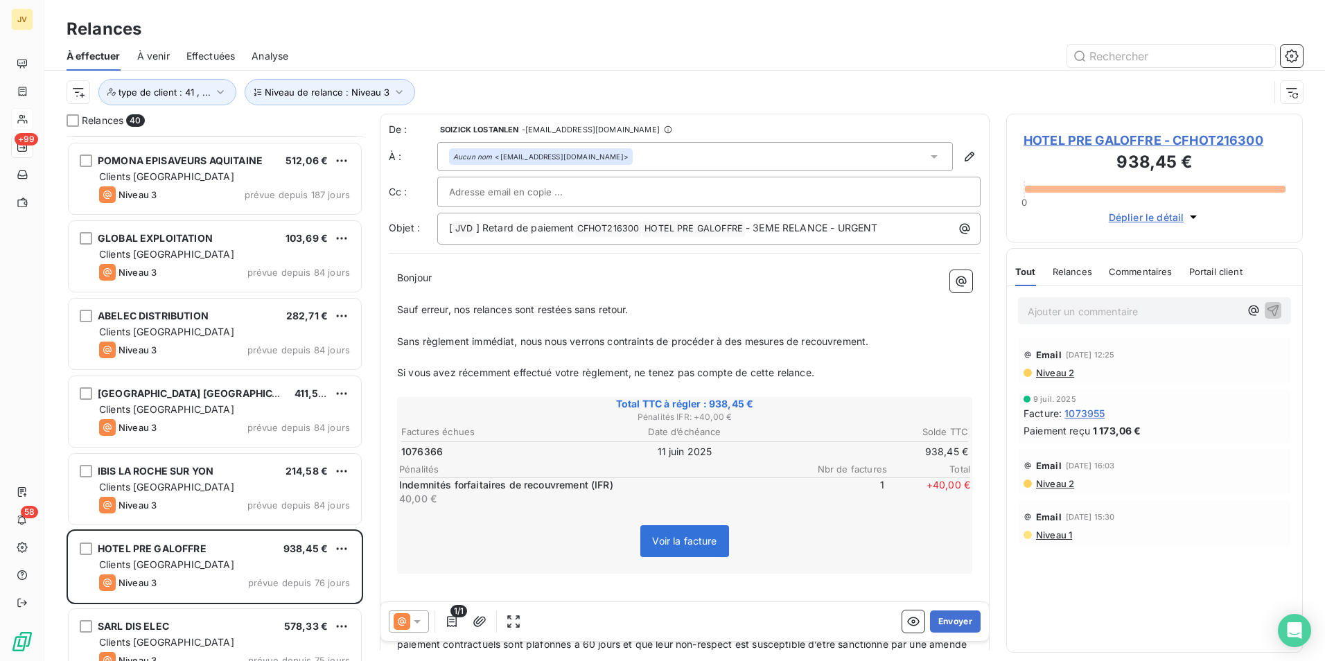
click at [1074, 277] on span "Relances" at bounding box center [1073, 271] width 40 height 11
drag, startPoint x: 496, startPoint y: 157, endPoint x: 594, endPoint y: 157, distance: 97.7
click at [594, 157] on div "Aucun nom <[EMAIL_ADDRESS][DOMAIN_NAME]>" at bounding box center [540, 157] width 175 height 10
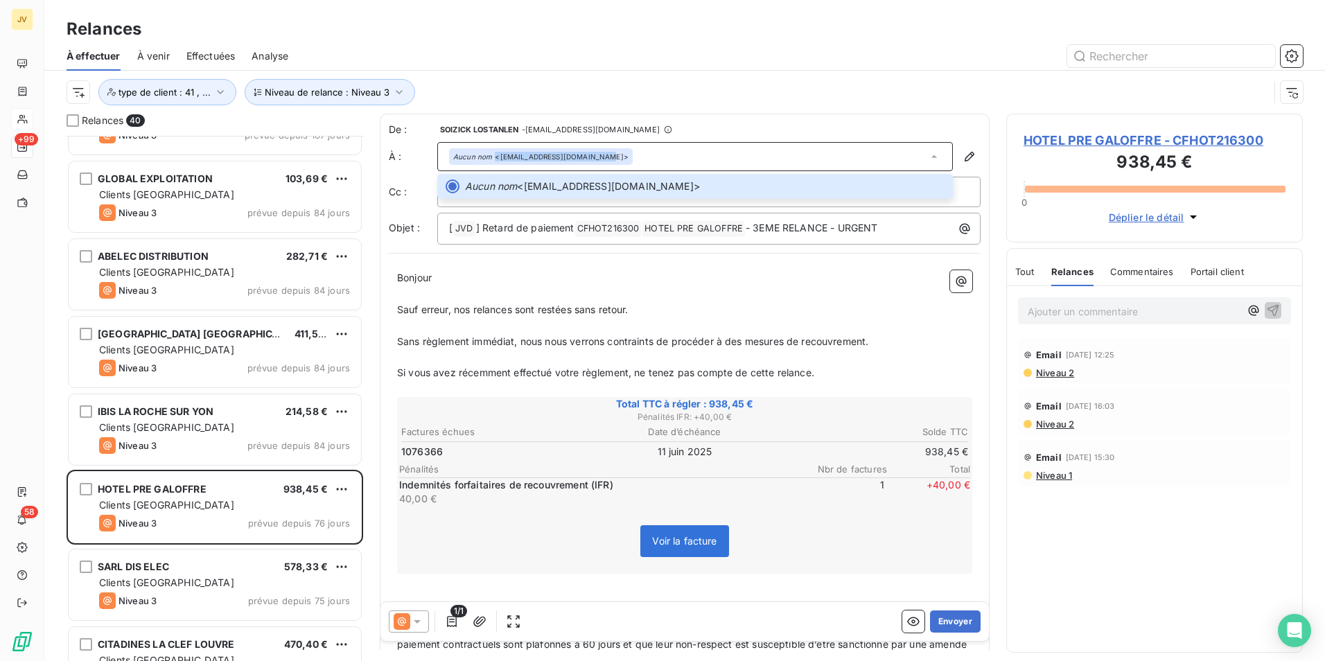
scroll to position [832, 0]
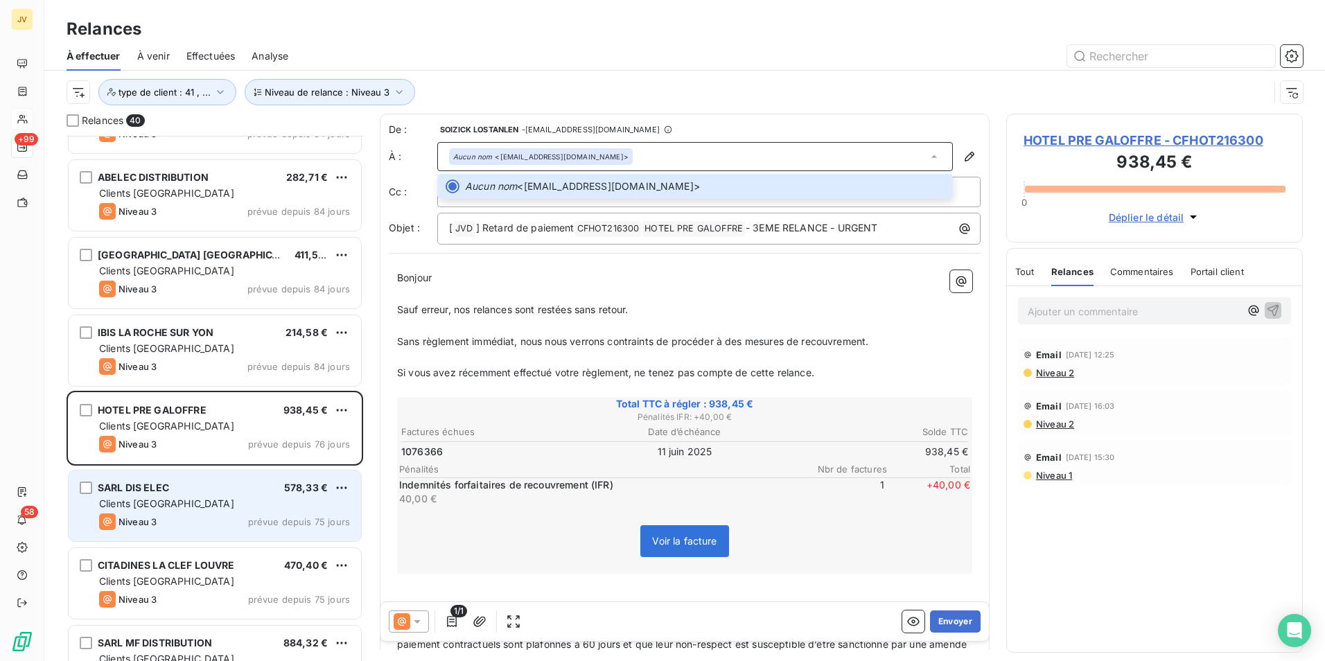
click at [186, 500] on div "Clients [GEOGRAPHIC_DATA]" at bounding box center [224, 504] width 251 height 14
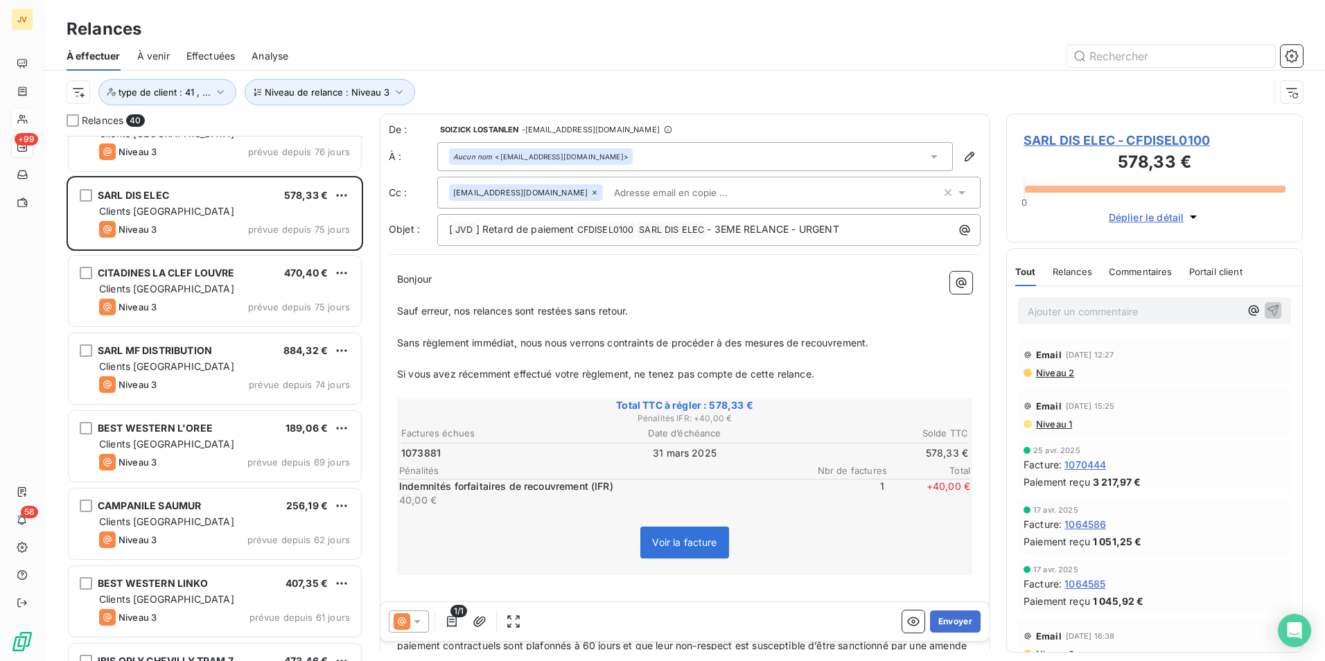
click at [1077, 270] on span "Relances" at bounding box center [1073, 271] width 40 height 11
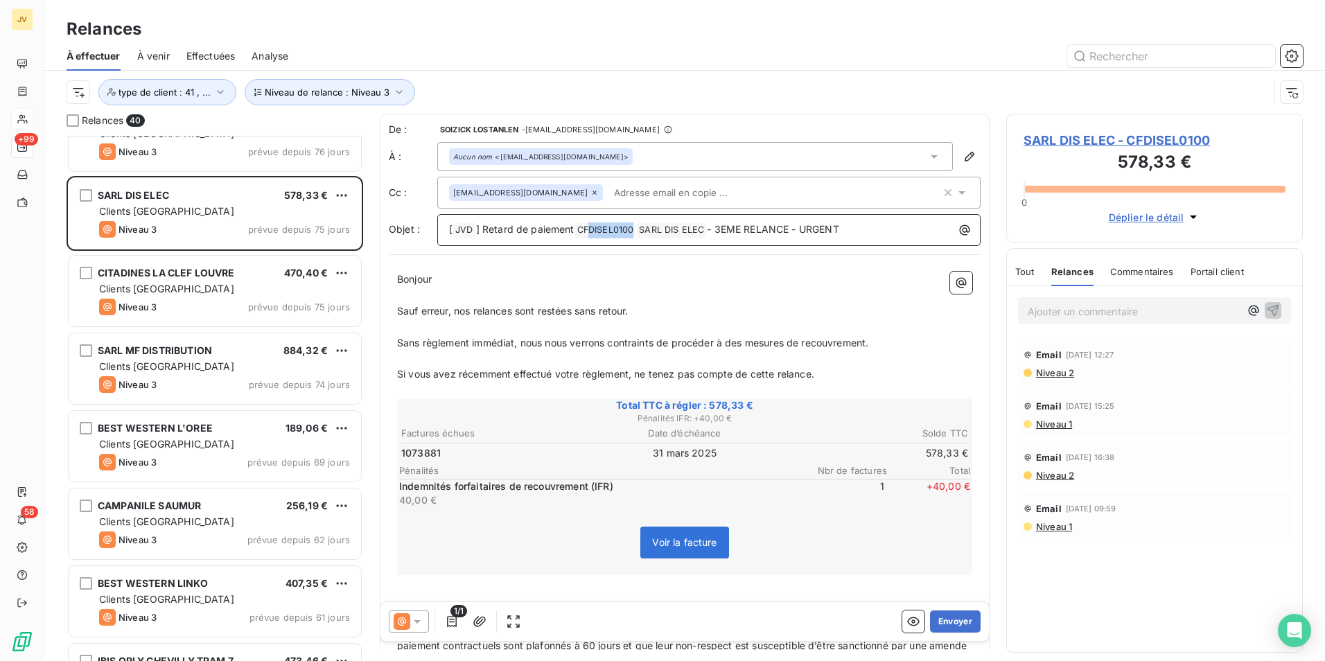
drag, startPoint x: 634, startPoint y: 231, endPoint x: 590, endPoint y: 230, distance: 43.7
click at [590, 230] on span "CFDISEL0100 ﻿" at bounding box center [605, 230] width 61 height 16
drag, startPoint x: 562, startPoint y: 157, endPoint x: 500, endPoint y: 154, distance: 62.4
click at [500, 154] on div "Aucun nom <[EMAIL_ADDRESS][DOMAIN_NAME]>" at bounding box center [540, 157] width 175 height 10
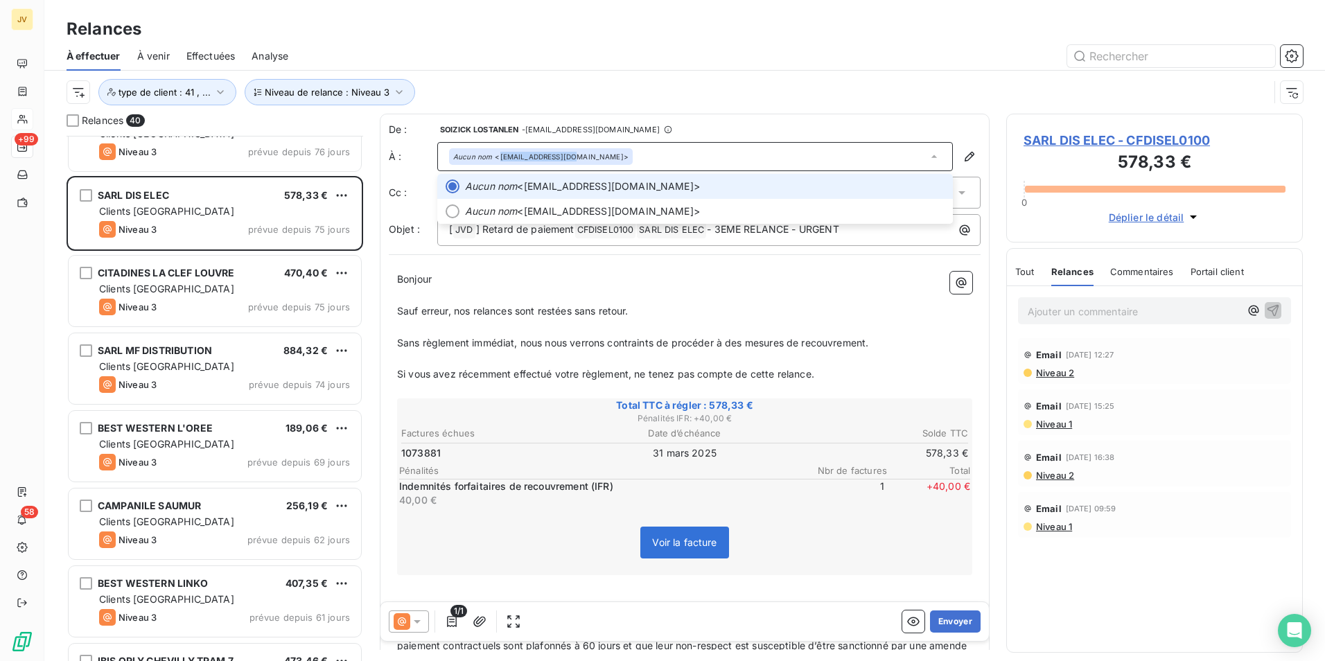
copy div "[EMAIL_ADDRESS][DOMAIN_NAME]"
click at [405, 620] on icon at bounding box center [402, 621] width 17 height 17
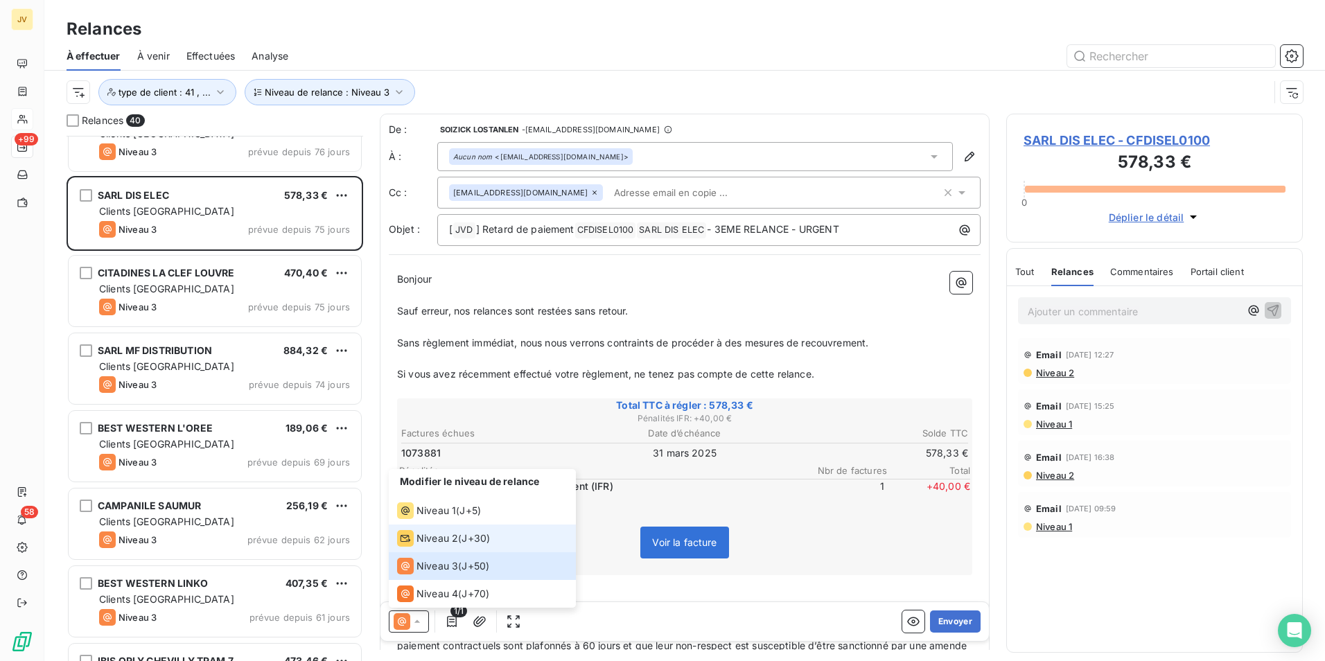
click at [420, 542] on span "Niveau 2" at bounding box center [437, 539] width 42 height 14
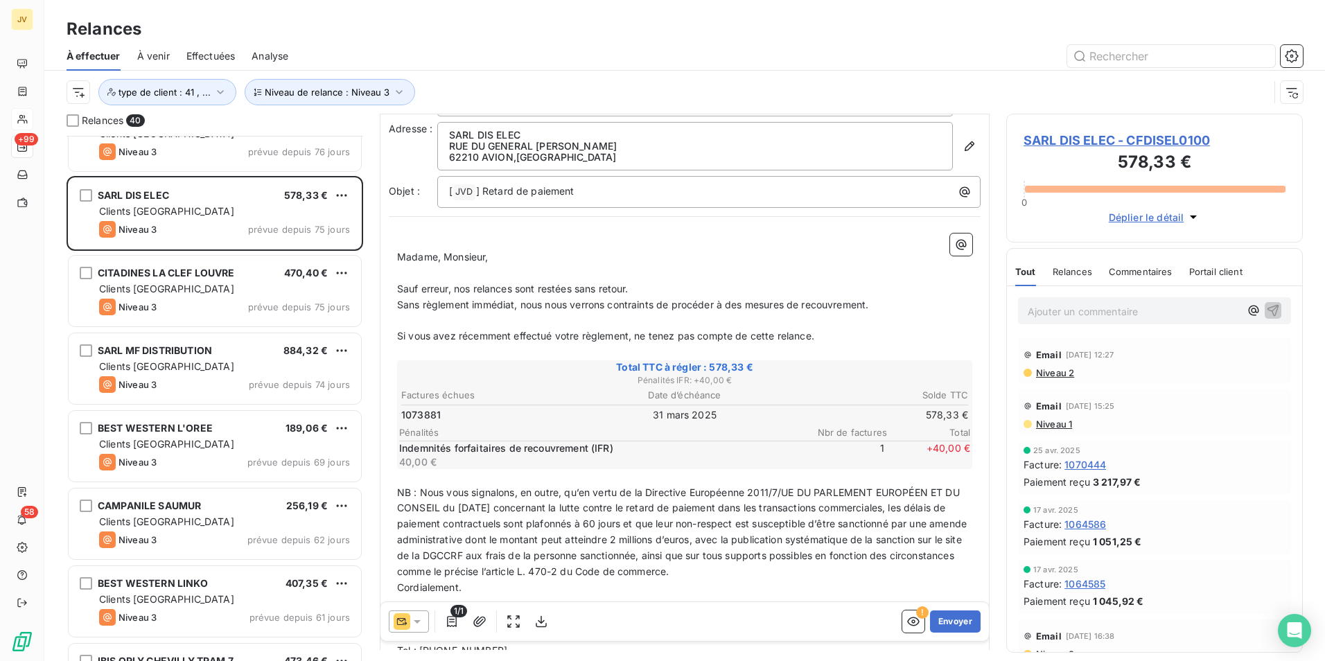
scroll to position [70, 0]
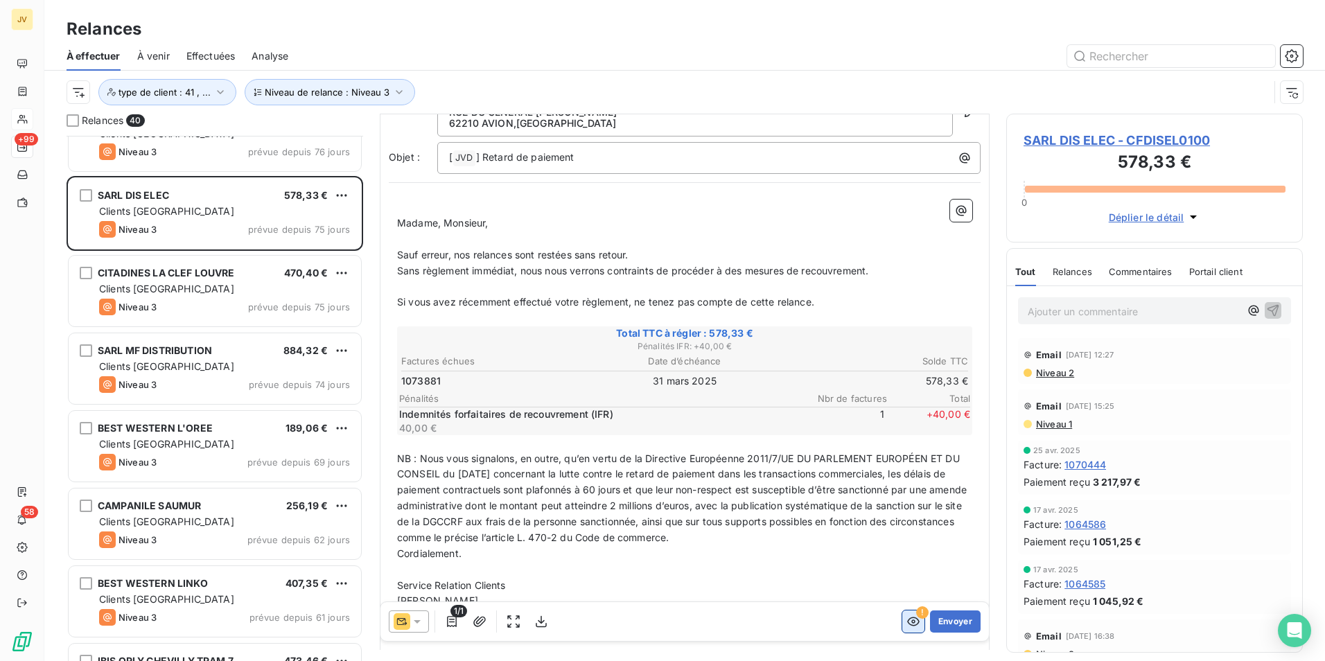
drag, startPoint x: 902, startPoint y: 624, endPoint x: 889, endPoint y: 619, distance: 14.0
click at [906, 623] on icon "button" at bounding box center [913, 622] width 14 height 14
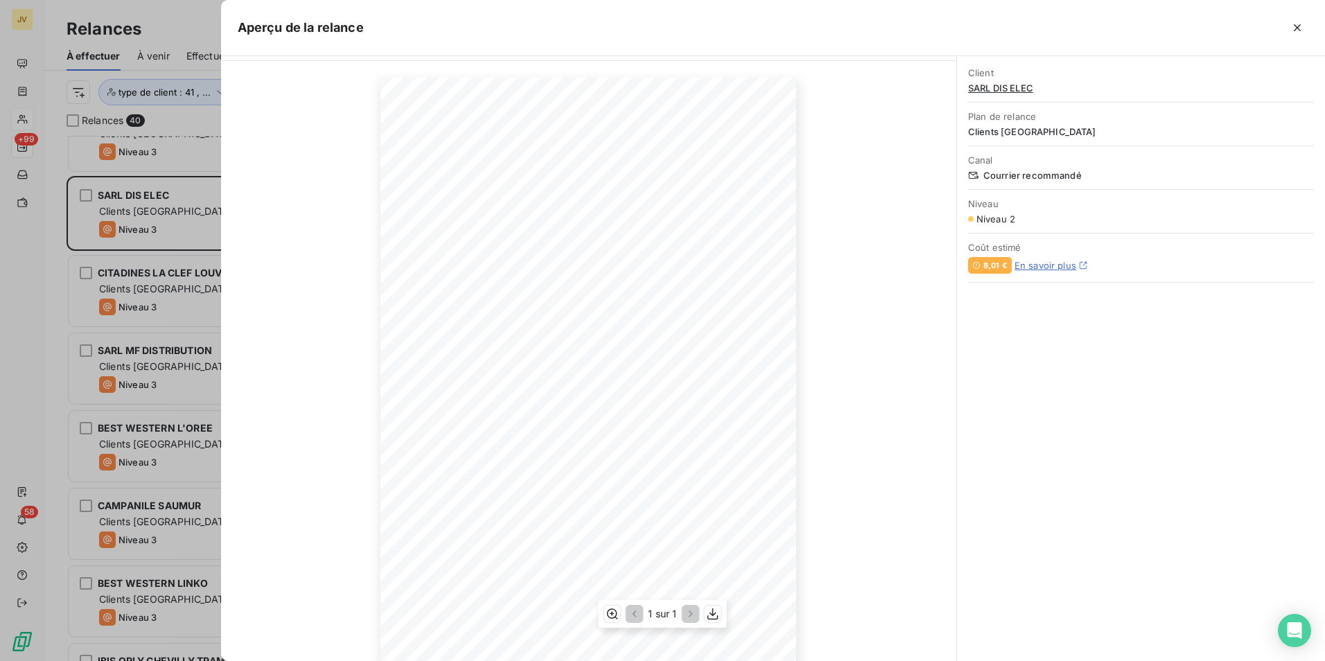
scroll to position [62, 0]
click at [1298, 25] on icon "button" at bounding box center [1297, 28] width 14 height 14
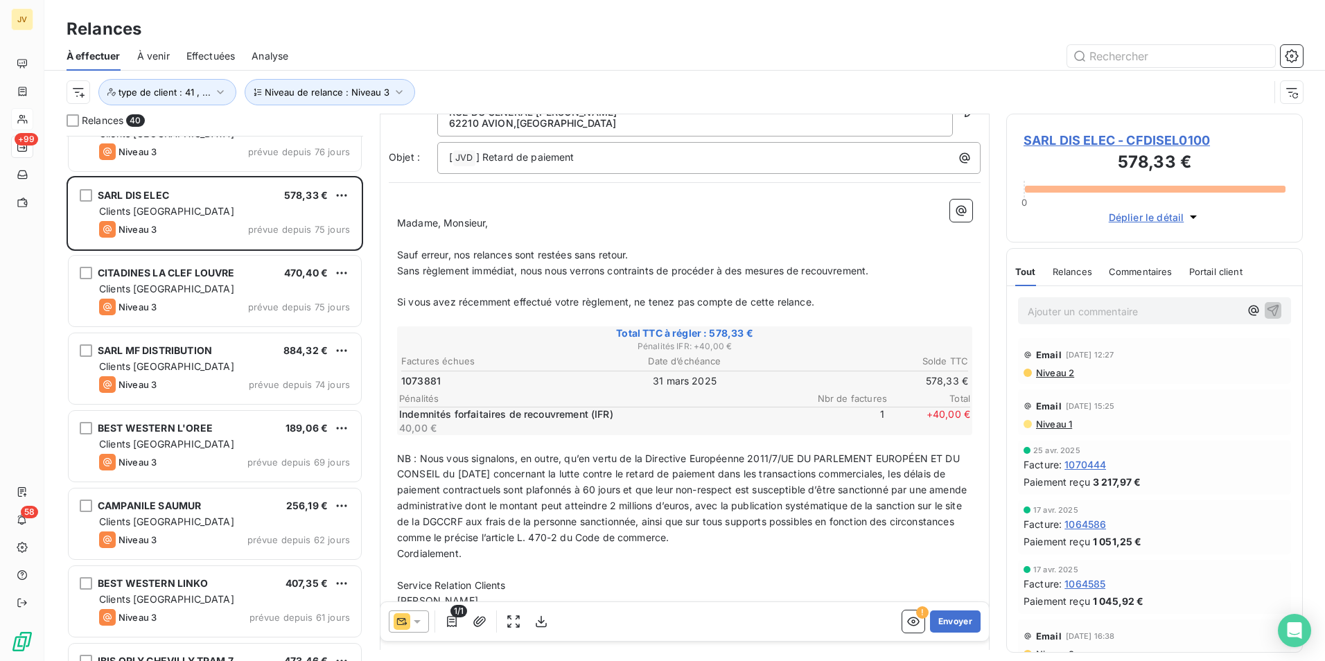
click at [1063, 319] on p "Ajouter un commentaire ﻿" at bounding box center [1134, 311] width 212 height 17
click at [1087, 310] on p "Ajouter un commentaire ﻿" at bounding box center [1134, 311] width 212 height 17
click at [1268, 308] on icon "button" at bounding box center [1274, 310] width 12 height 12
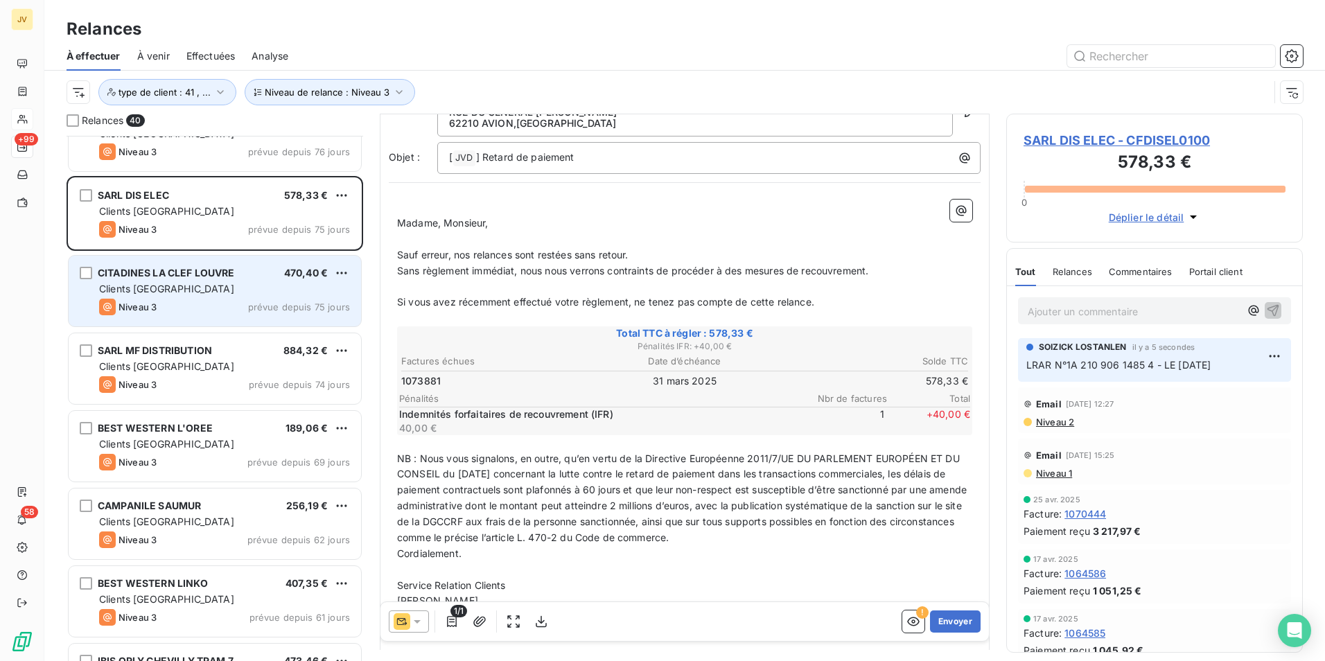
click at [235, 308] on div "Niveau 3 prévue depuis 75 jours" at bounding box center [224, 307] width 251 height 17
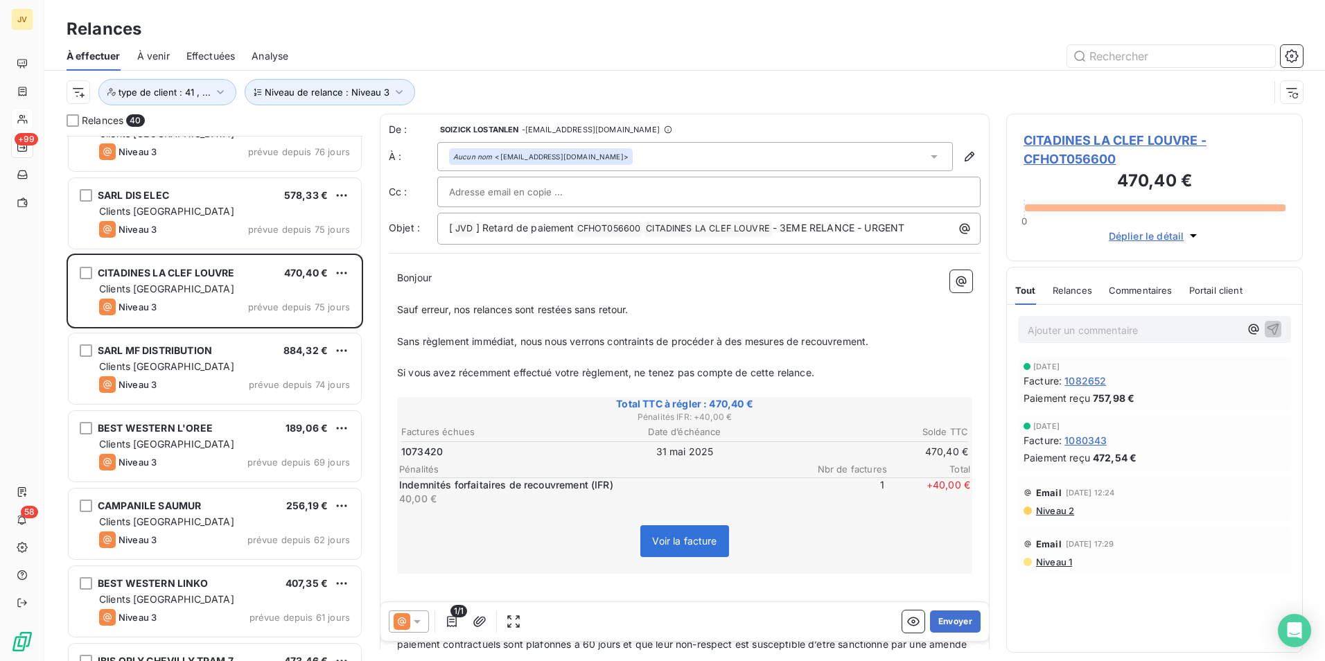
click at [1086, 288] on span "Relances" at bounding box center [1073, 290] width 40 height 11
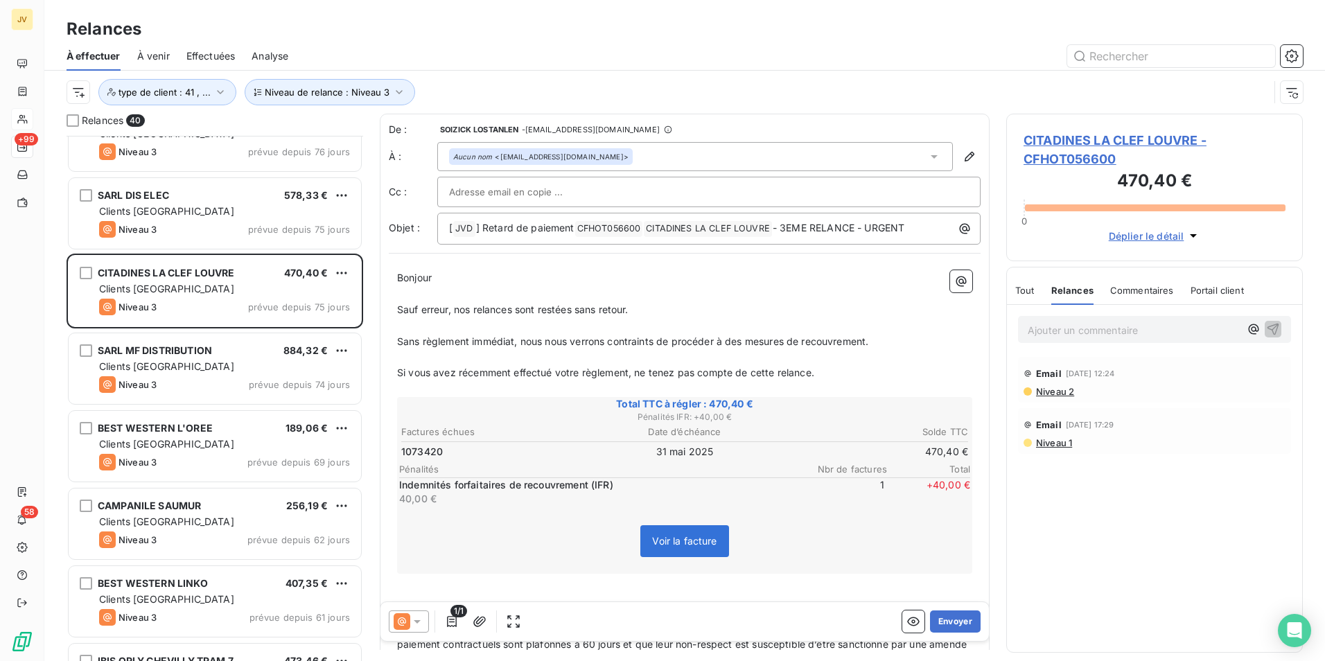
click at [412, 629] on div at bounding box center [409, 622] width 40 height 22
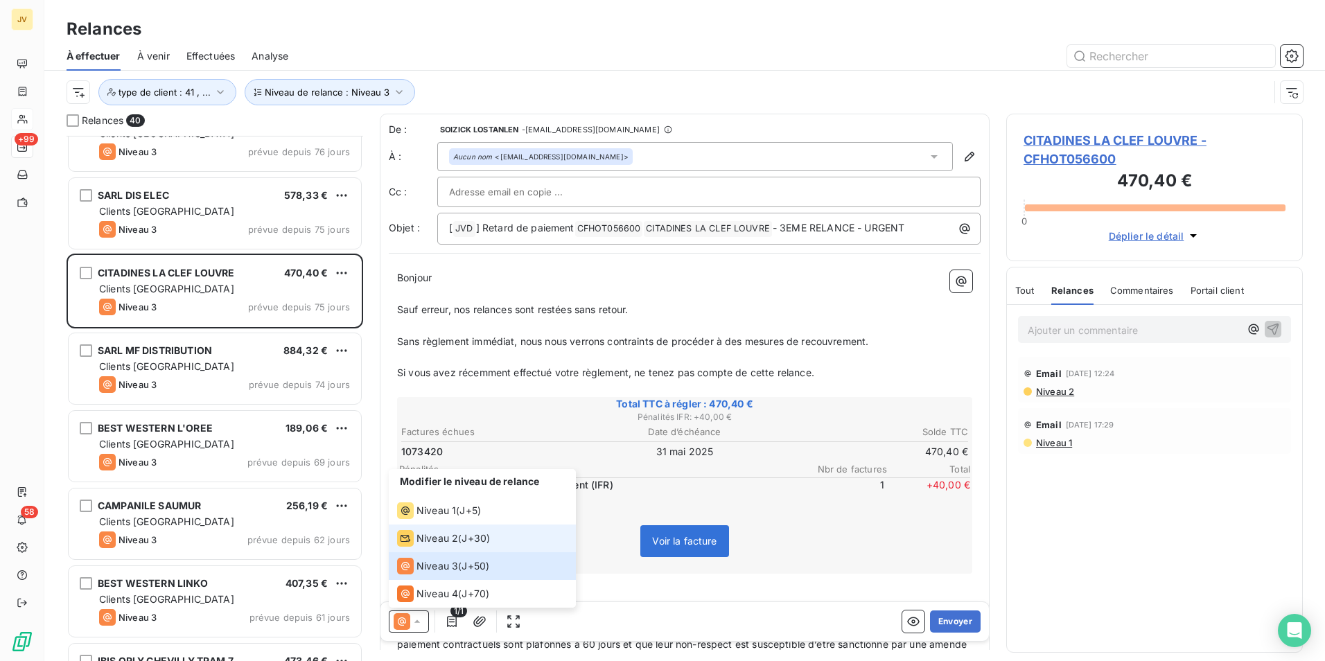
click at [423, 543] on span "Niveau 2" at bounding box center [437, 539] width 42 height 14
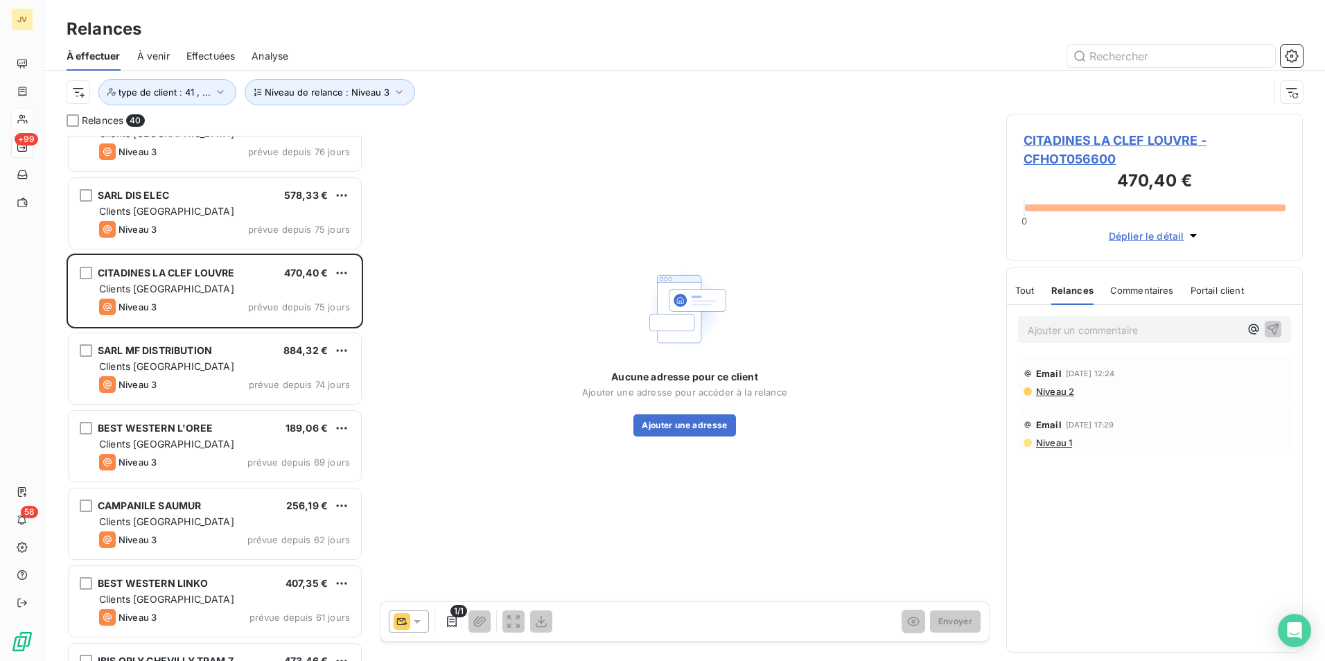
click at [403, 624] on icon at bounding box center [402, 621] width 10 height 7
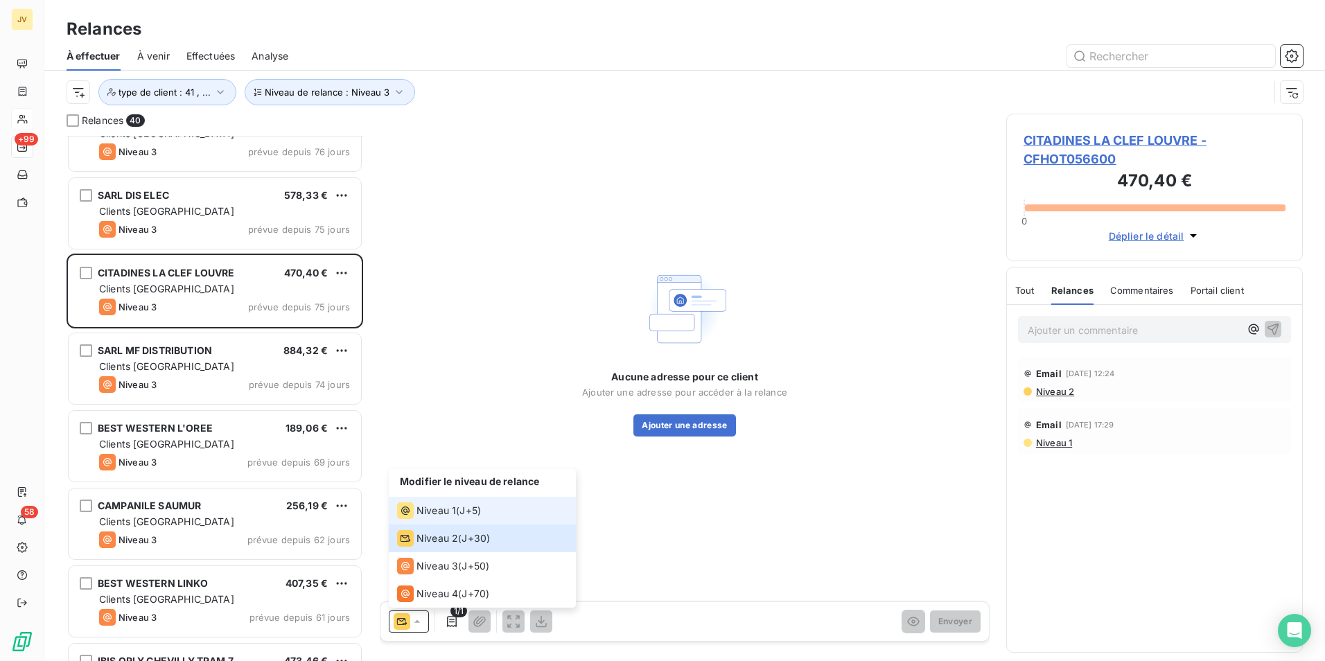
click at [412, 511] on icon at bounding box center [405, 510] width 17 height 17
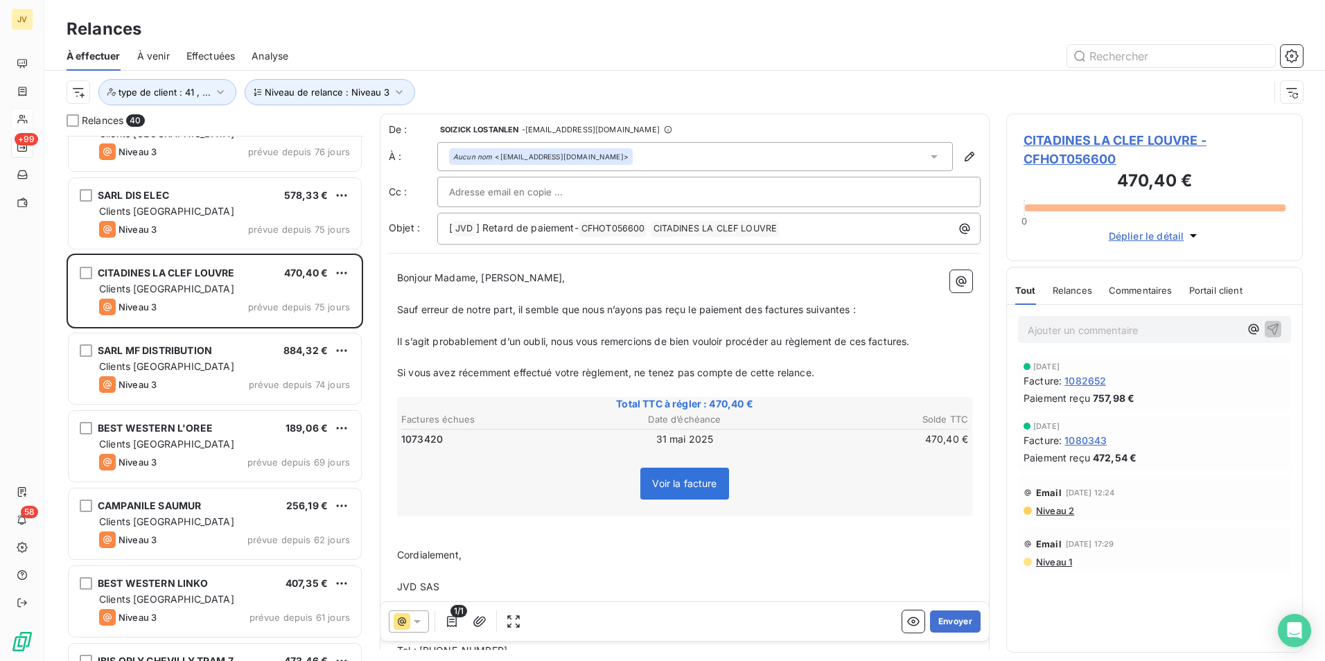
click at [927, 152] on icon at bounding box center [934, 157] width 14 height 14
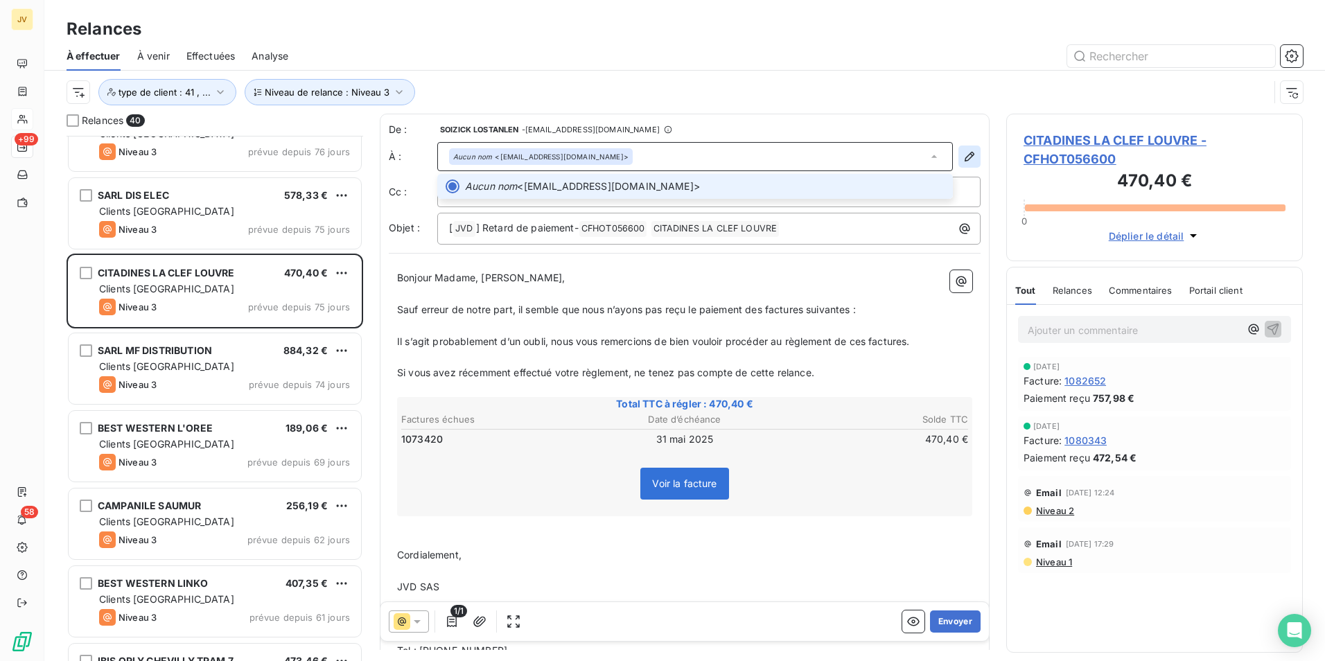
click at [963, 158] on icon "button" at bounding box center [970, 157] width 14 height 14
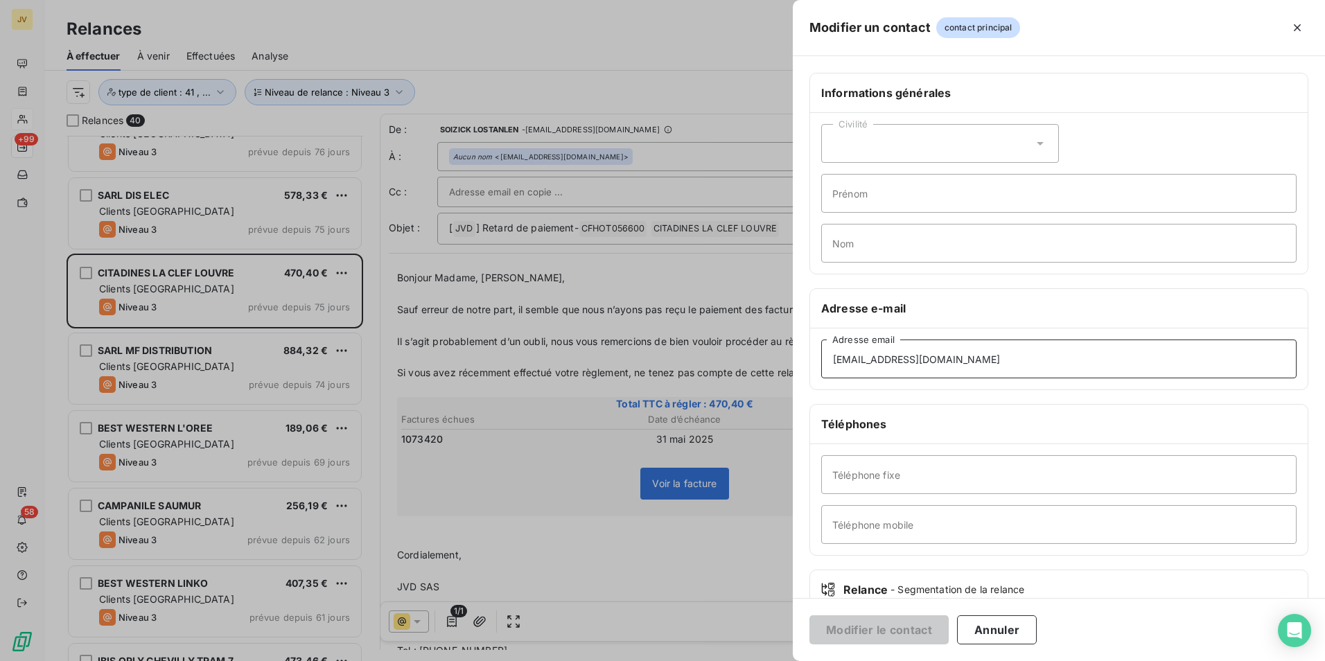
drag, startPoint x: 1018, startPoint y: 354, endPoint x: 0, endPoint y: 318, distance: 1018.7
click at [23, 660] on div "Modifier un contact contact principal Informations générales Civilité Prénom No…" at bounding box center [662, 661] width 1325 height 0
paste input "[PERSON_NAME]"
type input "[PERSON_NAME][EMAIL_ADDRESS][DOMAIN_NAME]"
click at [863, 621] on button "Modifier le contact" at bounding box center [878, 629] width 139 height 29
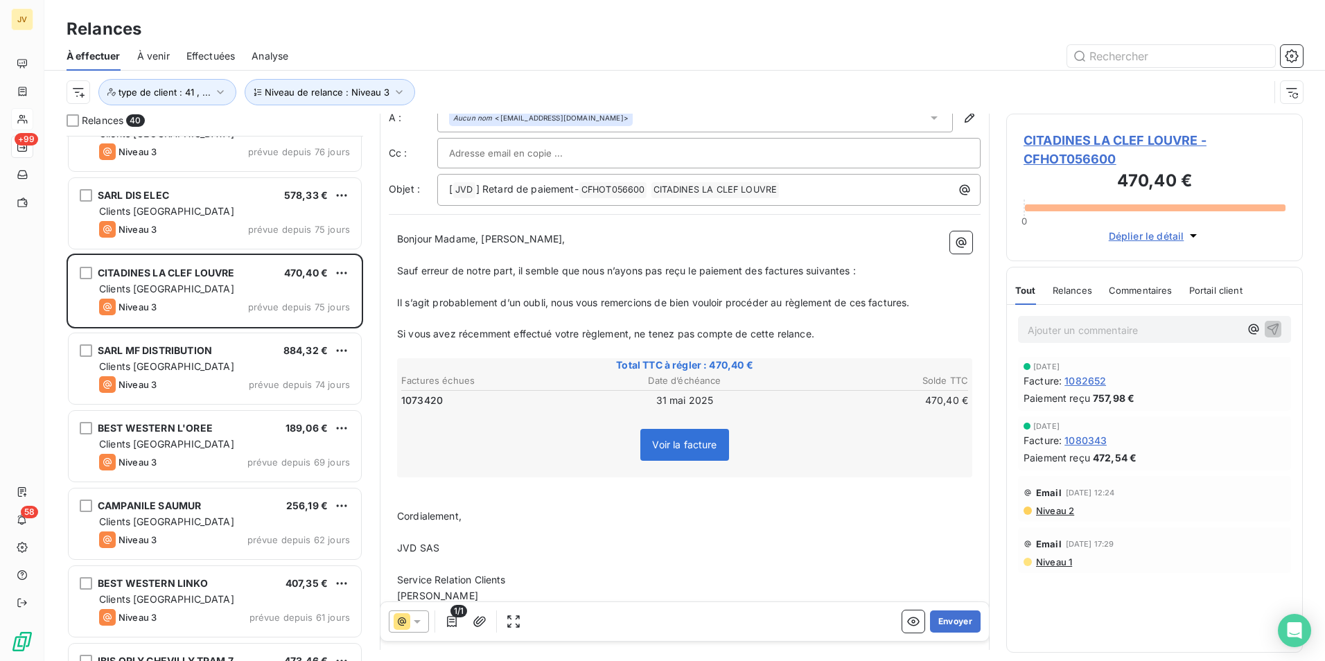
scroll to position [70, 0]
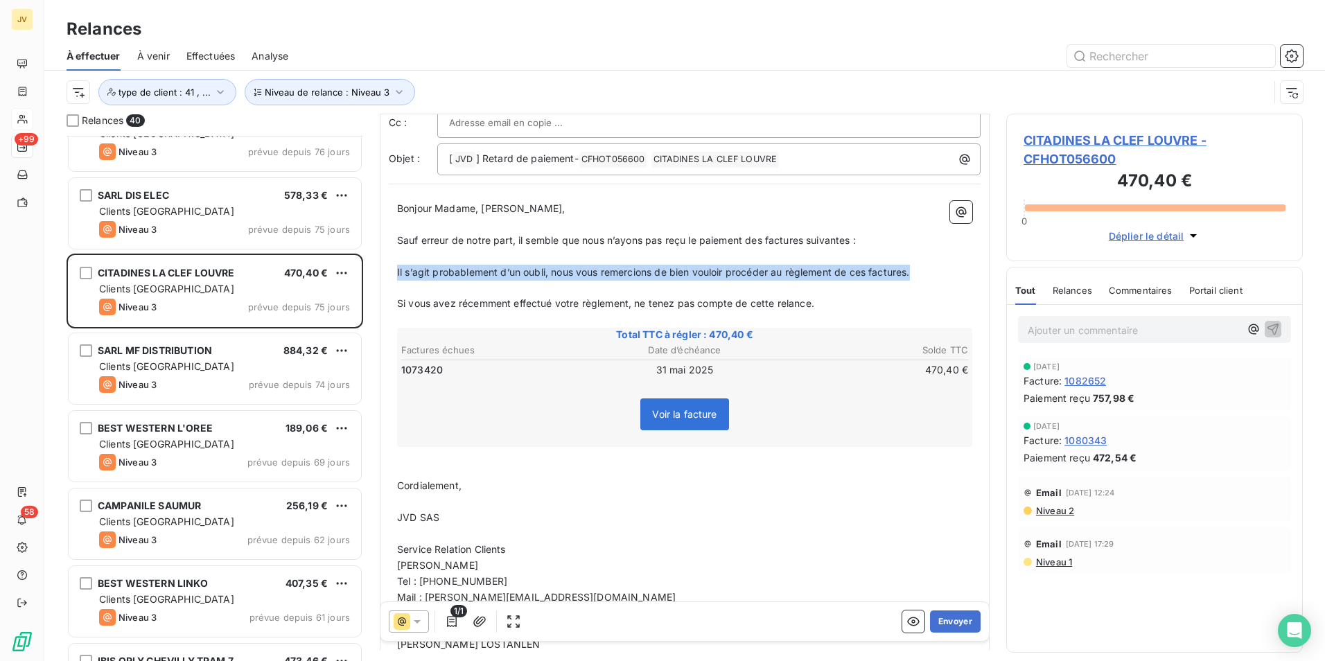
drag, startPoint x: 916, startPoint y: 274, endPoint x: 367, endPoint y: 271, distance: 549.6
click at [367, 271] on div "Relances 40 IBIS [GEOGRAPHIC_DATA] 214,58 € Clients France Niveau 3 prévue depu…" at bounding box center [684, 387] width 1281 height 547
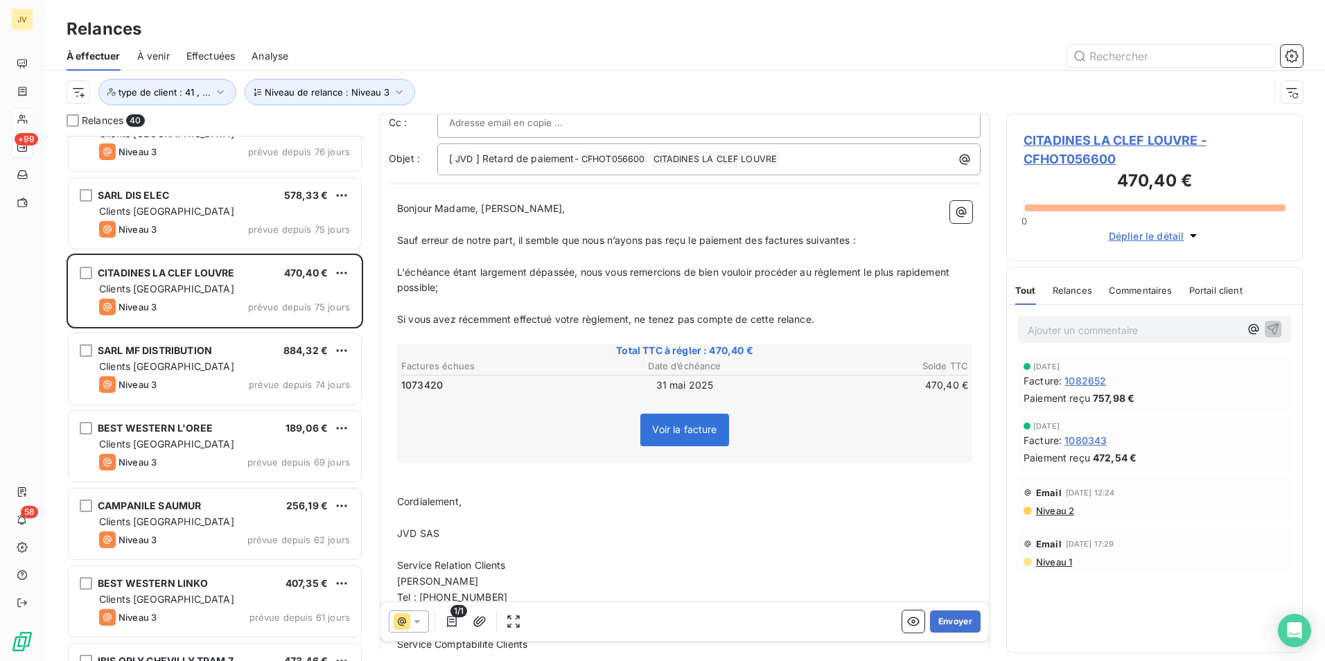
scroll to position [1, 0]
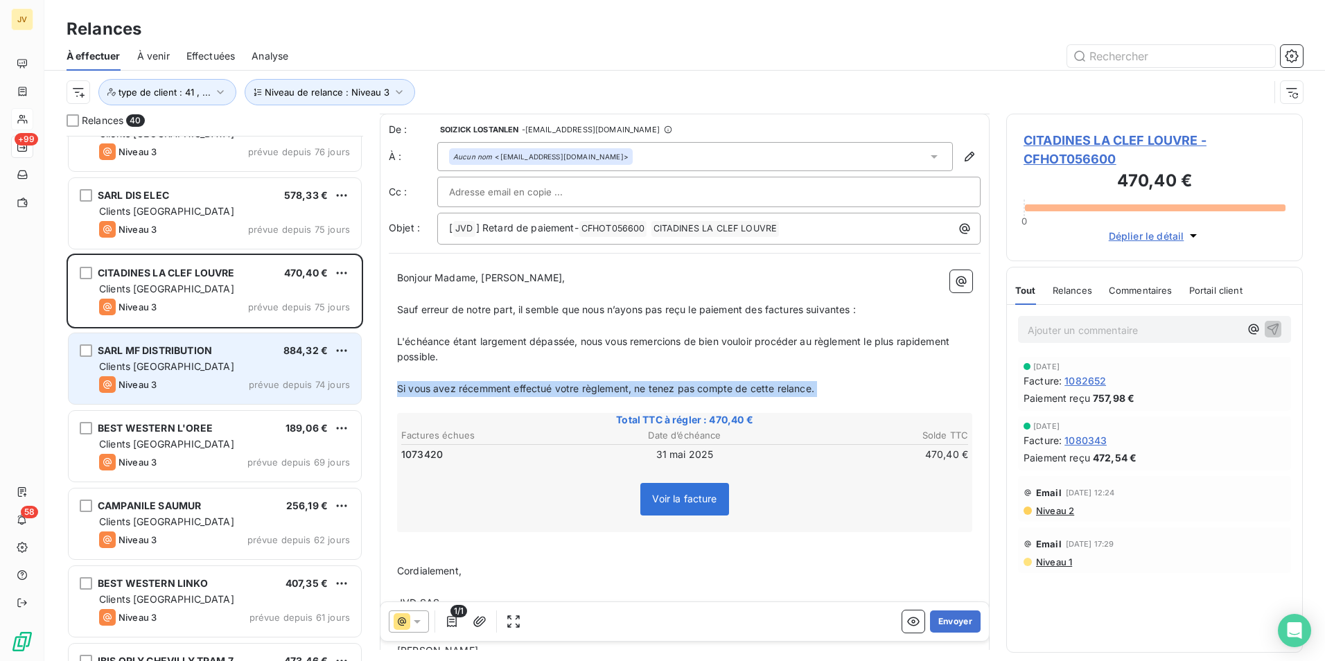
drag, startPoint x: 861, startPoint y: 398, endPoint x: 340, endPoint y: 391, distance: 521.9
click at [340, 391] on div "Relances 40 IBIS [GEOGRAPHIC_DATA] 214,58 € Clients France Niveau 3 prévue depu…" at bounding box center [684, 387] width 1281 height 547
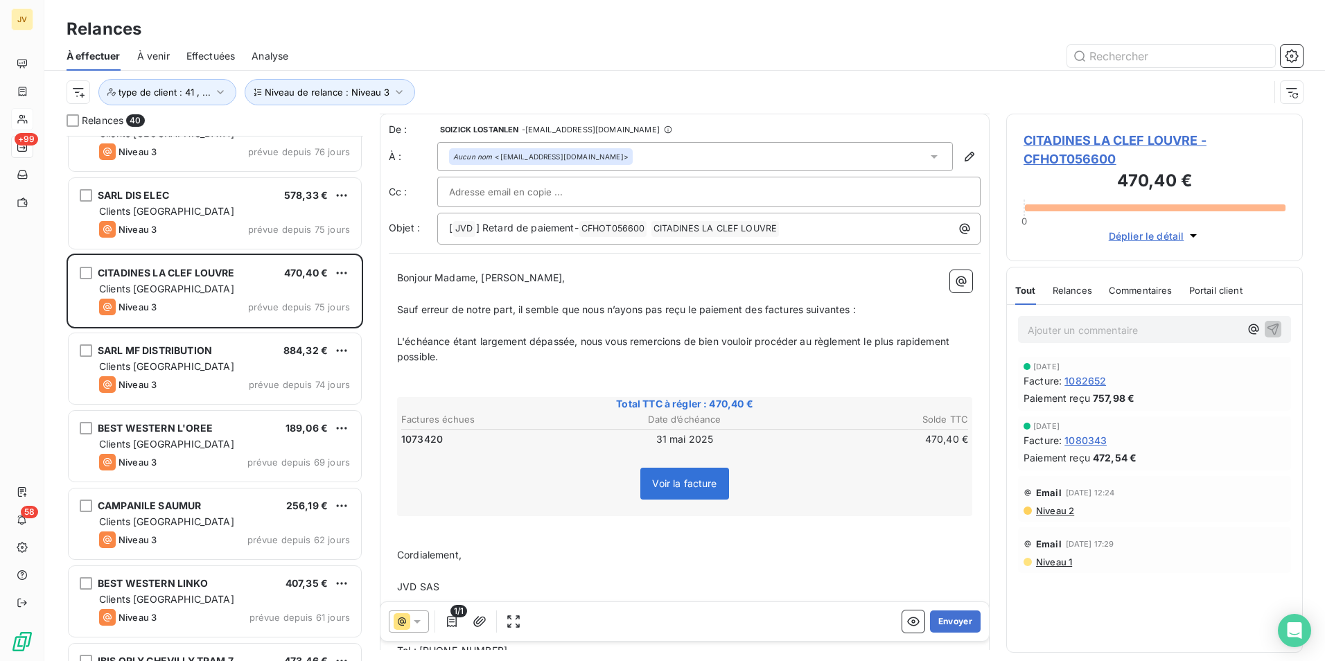
scroll to position [0, 0]
click at [1080, 297] on div "Relances" at bounding box center [1073, 290] width 40 height 29
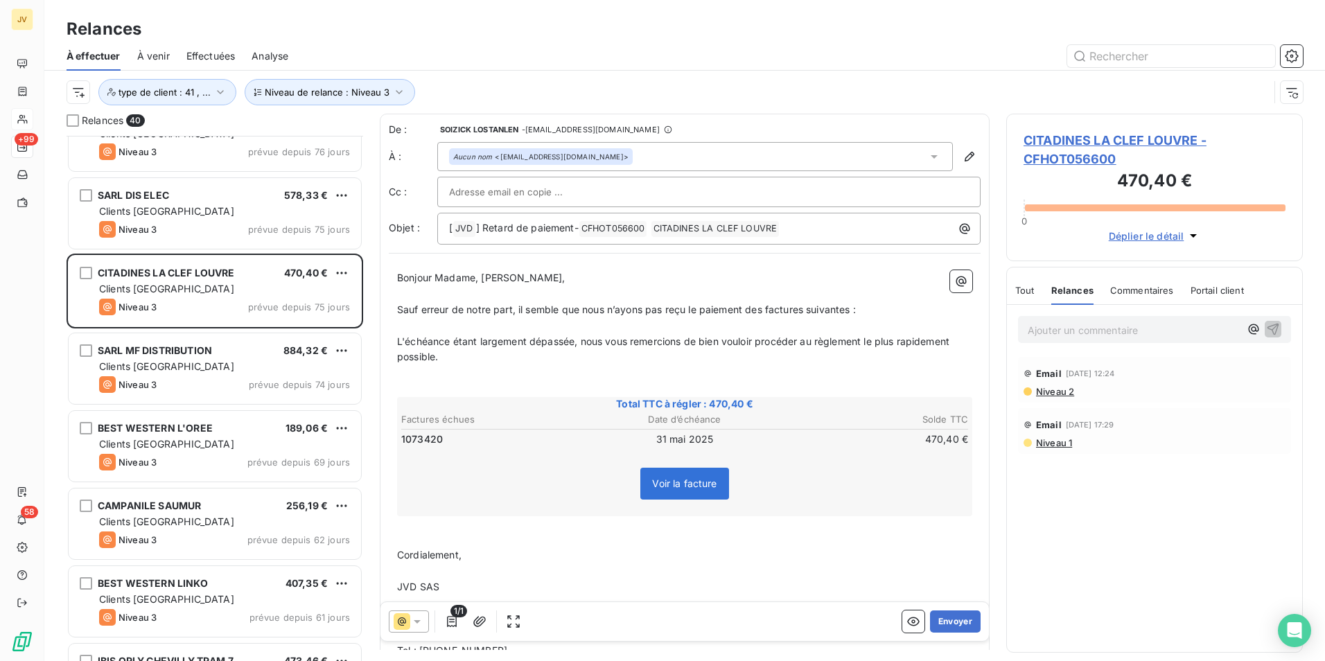
click at [1052, 340] on div "Ajouter un commentaire ﻿" at bounding box center [1154, 329] width 273 height 27
click at [1052, 331] on p "Ajouter un commentaire ﻿" at bounding box center [1134, 330] width 212 height 17
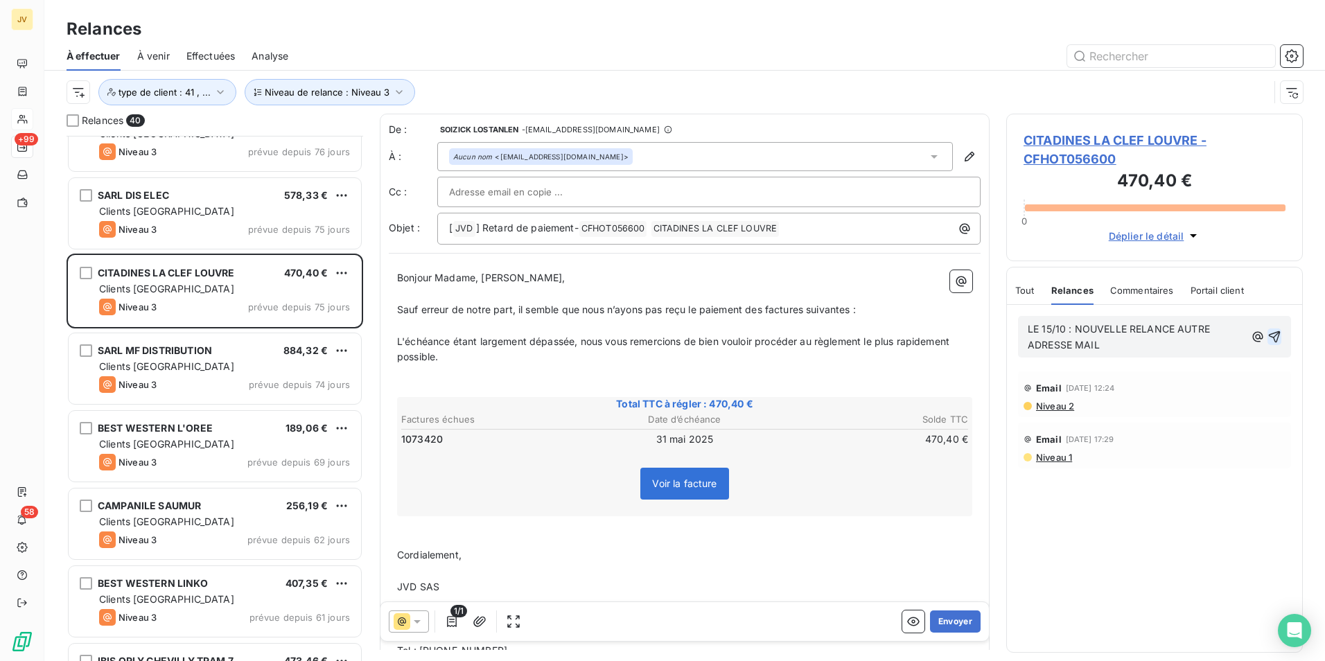
click at [1273, 335] on icon "button" at bounding box center [1275, 337] width 14 height 14
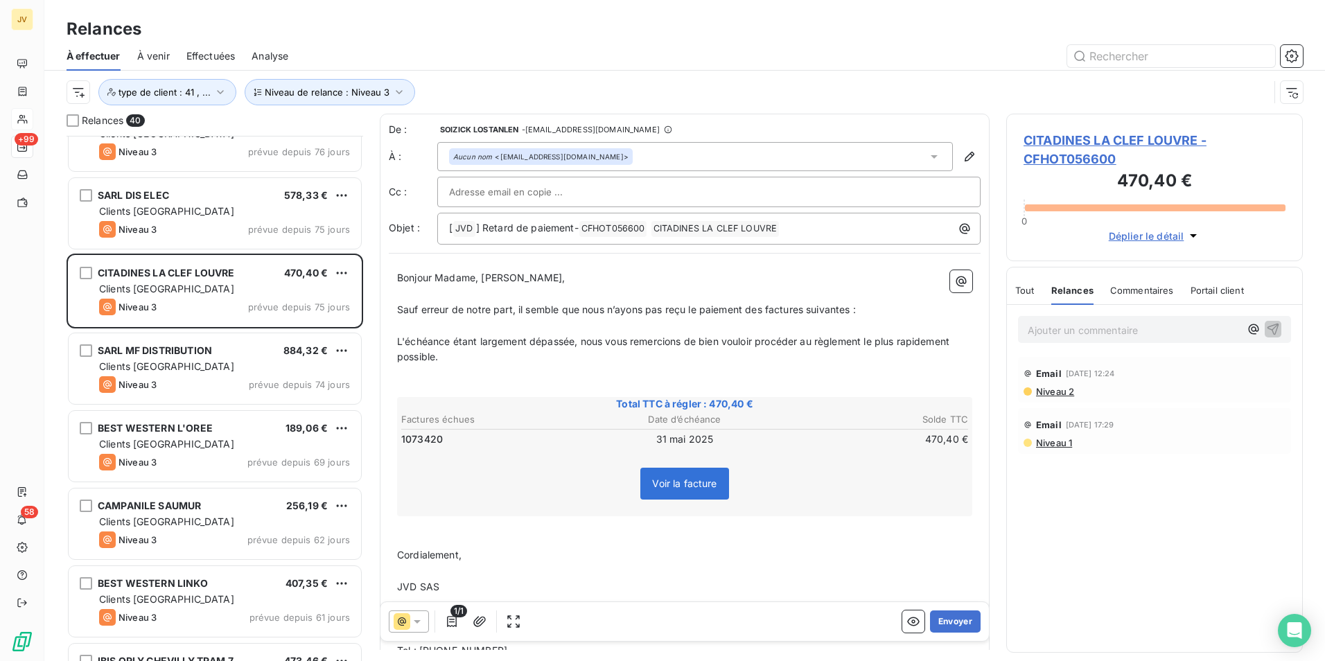
click at [882, 155] on div "Aucun nom <[EMAIL_ADDRESS][DOMAIN_NAME]>" at bounding box center [695, 156] width 516 height 29
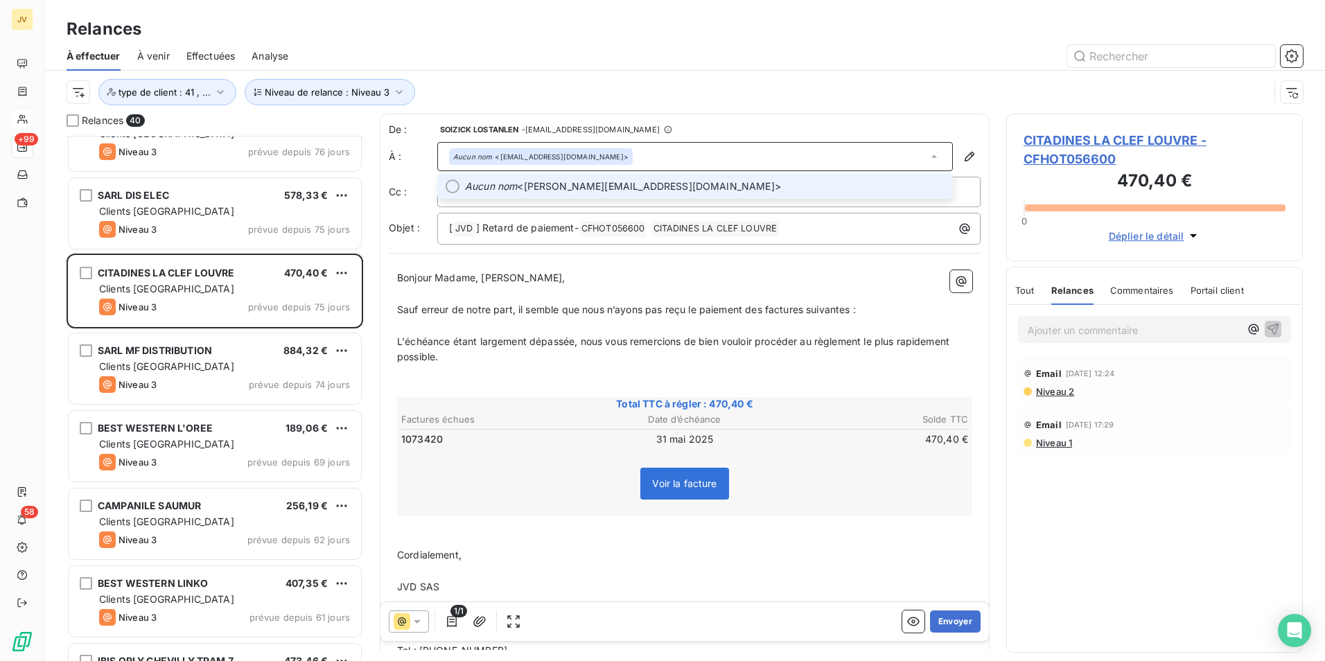
click at [464, 186] on li "Aucun nom <[PERSON_NAME][EMAIL_ADDRESS][DOMAIN_NAME]>" at bounding box center [695, 186] width 516 height 25
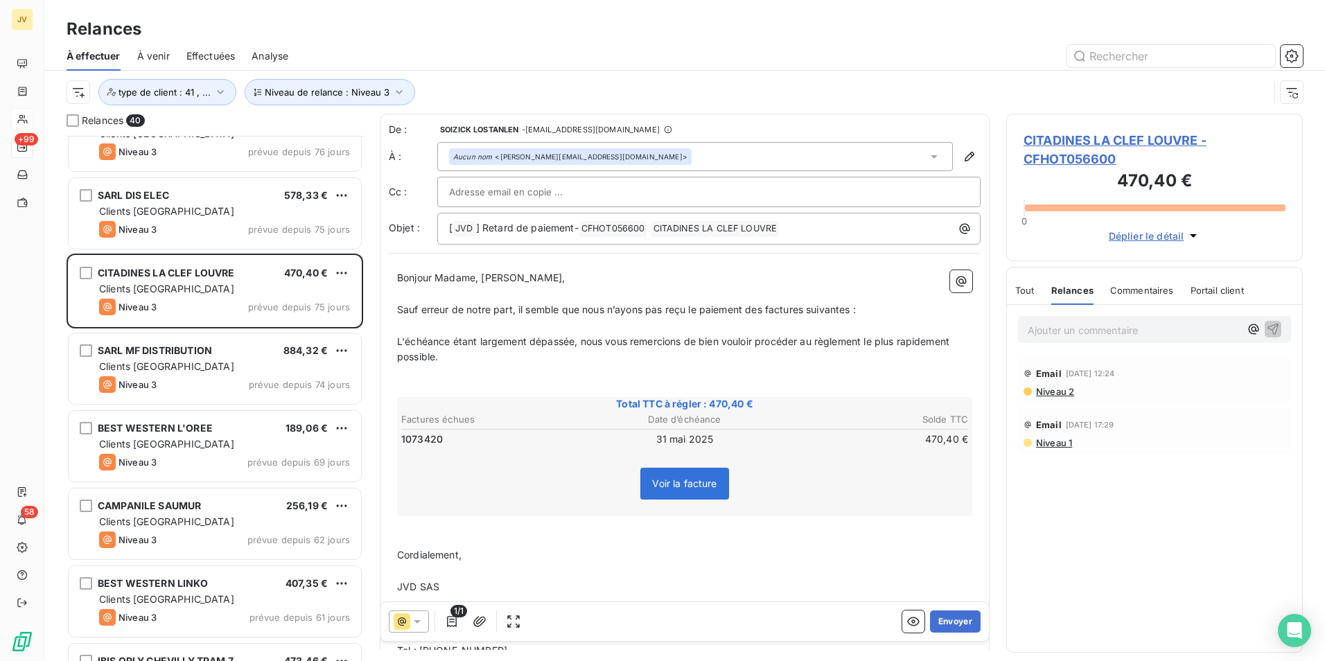
click at [525, 278] on span "Bonjour Madame, [PERSON_NAME]," at bounding box center [481, 278] width 168 height 12
click at [506, 331] on p "﻿" at bounding box center [684, 326] width 575 height 16
click at [953, 614] on button "Envoyer" at bounding box center [955, 622] width 51 height 22
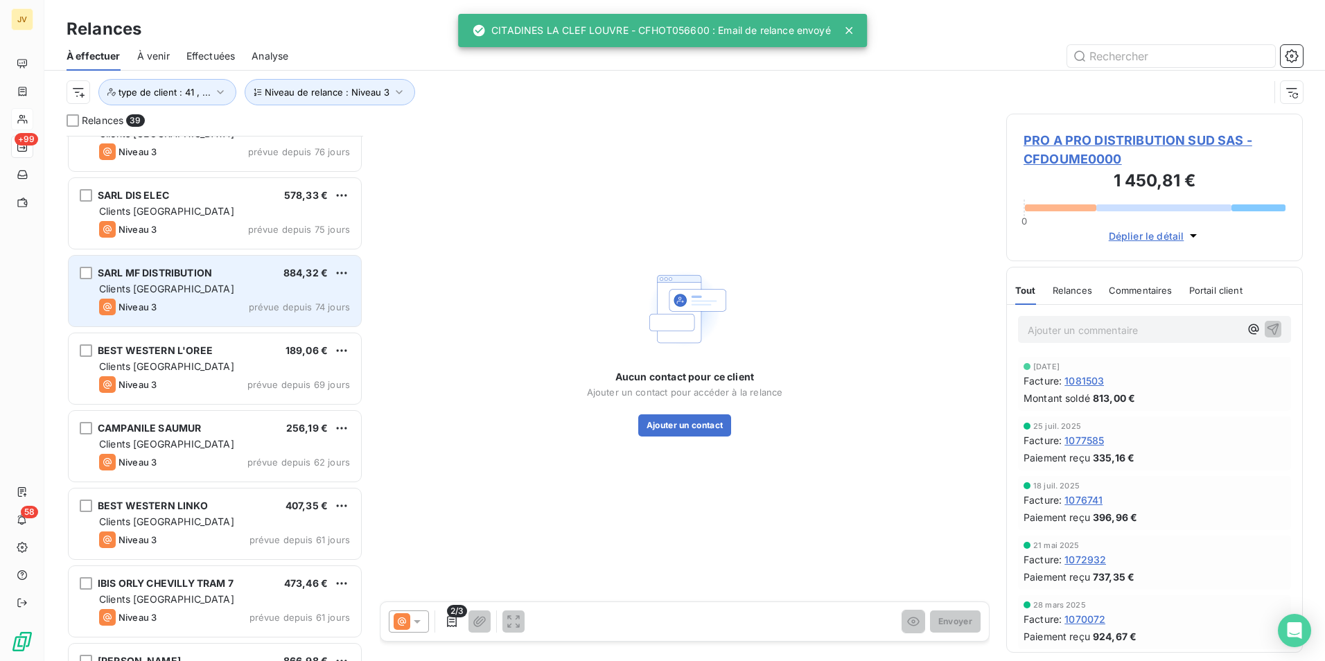
click at [198, 290] on div "Clients [GEOGRAPHIC_DATA]" at bounding box center [224, 289] width 251 height 14
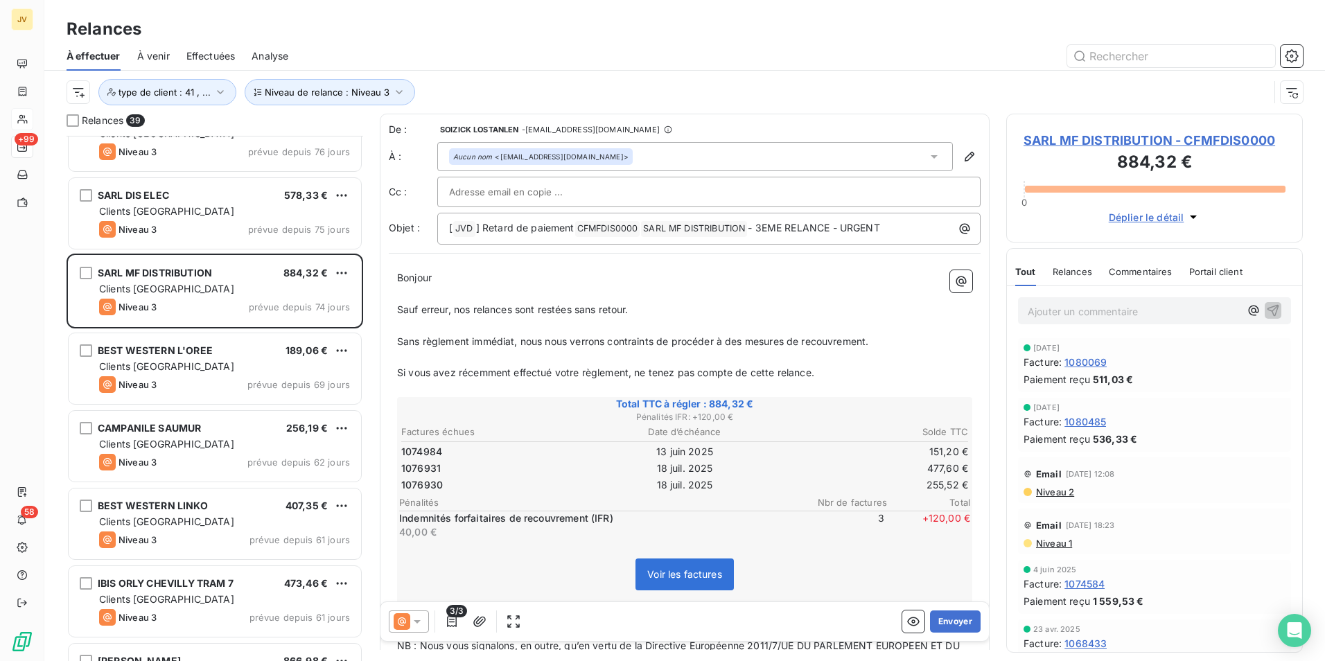
click at [1080, 269] on span "Relances" at bounding box center [1073, 271] width 40 height 11
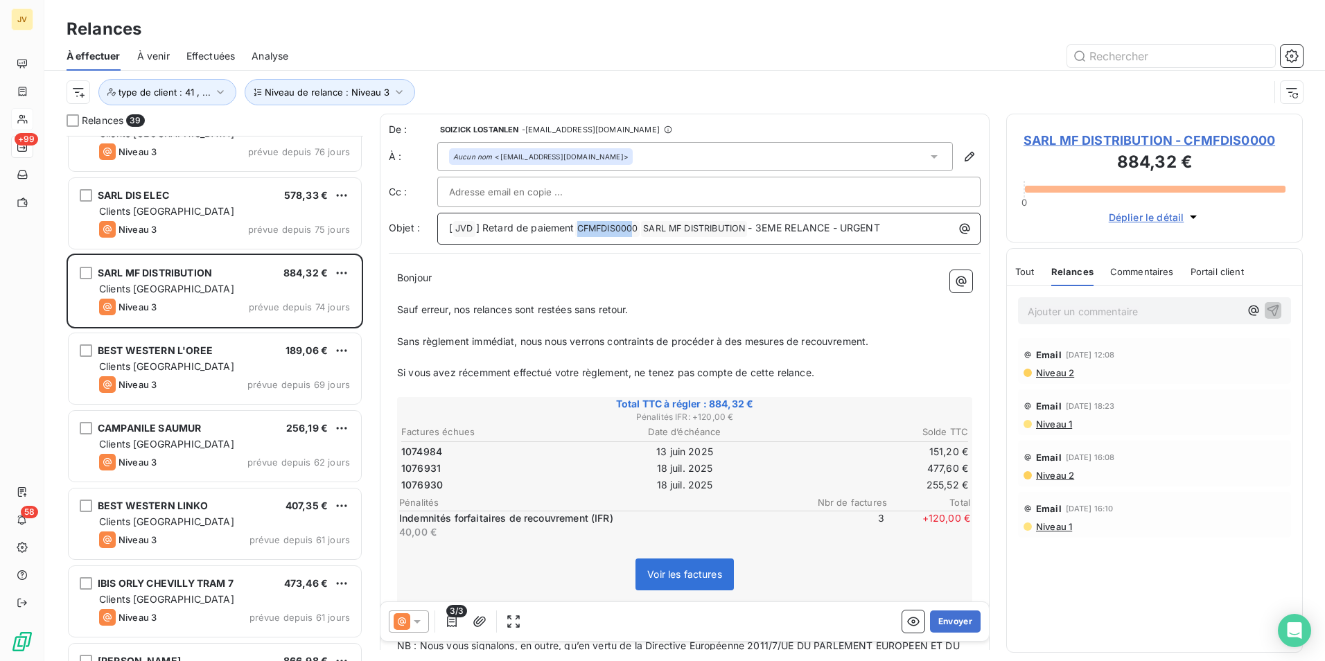
drag, startPoint x: 637, startPoint y: 230, endPoint x: 581, endPoint y: 228, distance: 55.5
click at [581, 228] on span "CFMFDIS0000 ﻿" at bounding box center [607, 229] width 65 height 16
drag, startPoint x: 579, startPoint y: 227, endPoint x: 623, endPoint y: 230, distance: 43.7
click at [626, 230] on span "CFMFDIS0000 ﻿" at bounding box center [607, 229] width 65 height 16
drag, startPoint x: 632, startPoint y: 229, endPoint x: 630, endPoint y: 250, distance: 21.6
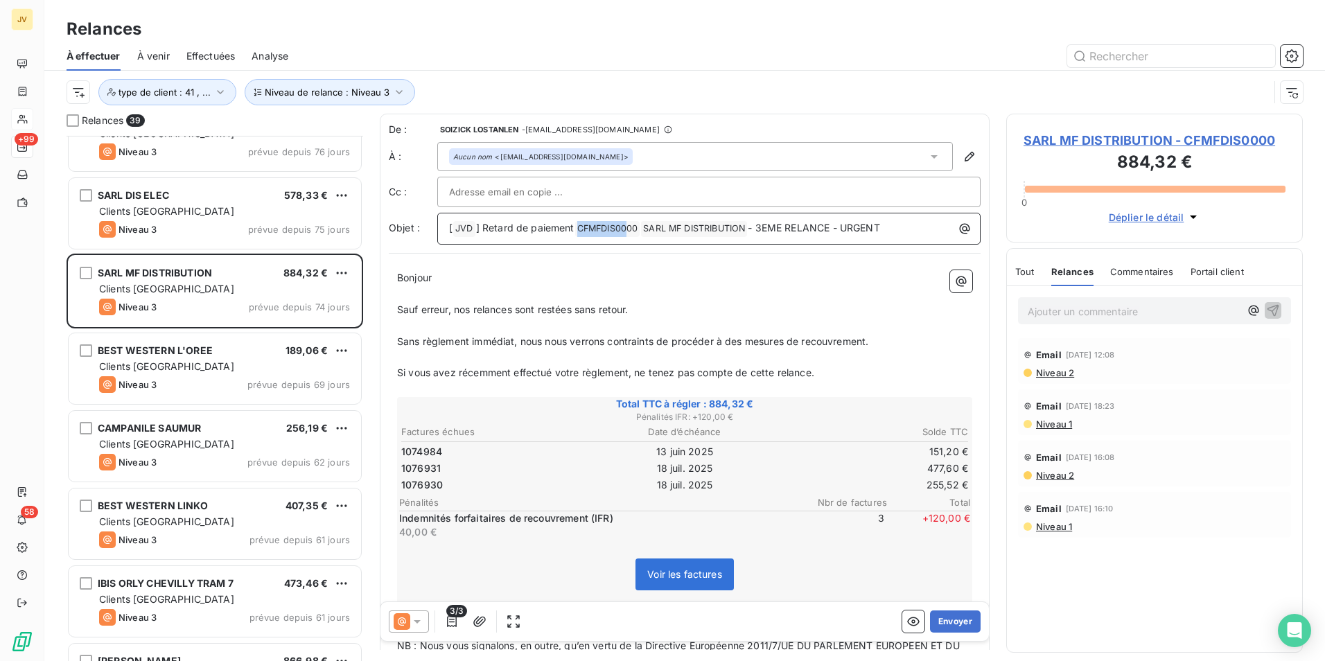
click at [579, 225] on span "CFMFDIS0000 ﻿" at bounding box center [607, 229] width 65 height 16
click at [640, 225] on span "CFMFDIS0000 ﻿" at bounding box center [607, 229] width 65 height 16
drag, startPoint x: 635, startPoint y: 227, endPoint x: 559, endPoint y: 228, distance: 76.2
click at [559, 228] on p "[ JVD ﻿ ] Retard de paiement CFMFDIS0000 ﻿ ﻿ SARL MF DISTRIBUTION ﻿ - 3EME RELA…" at bounding box center [712, 228] width 527 height 17
copy span "CFMFDIS000"
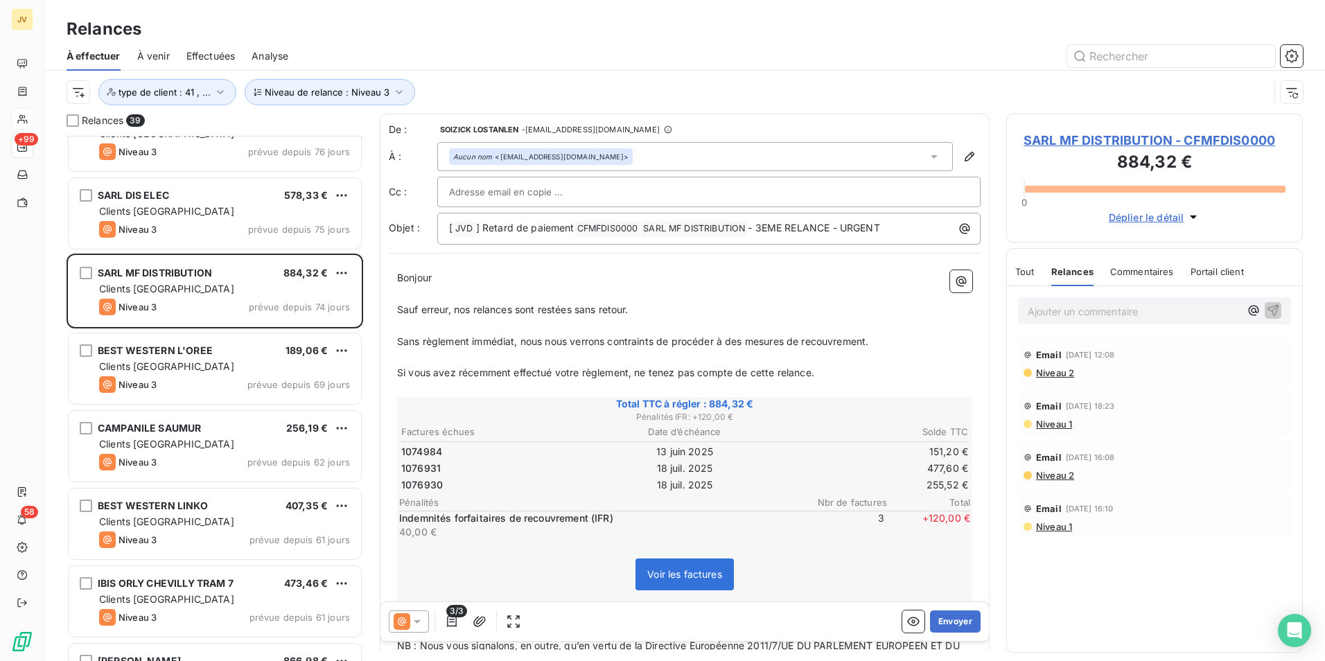
click at [412, 616] on icon at bounding box center [417, 622] width 14 height 14
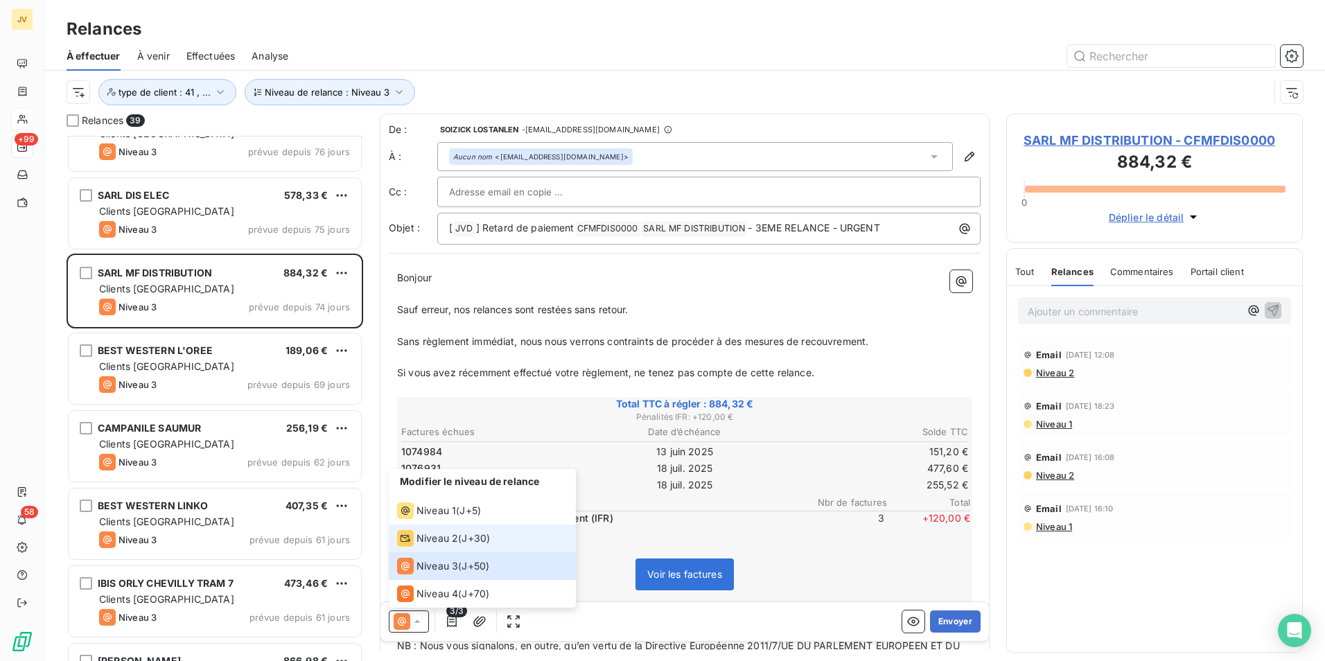
click at [428, 541] on span "Niveau 2" at bounding box center [437, 539] width 42 height 14
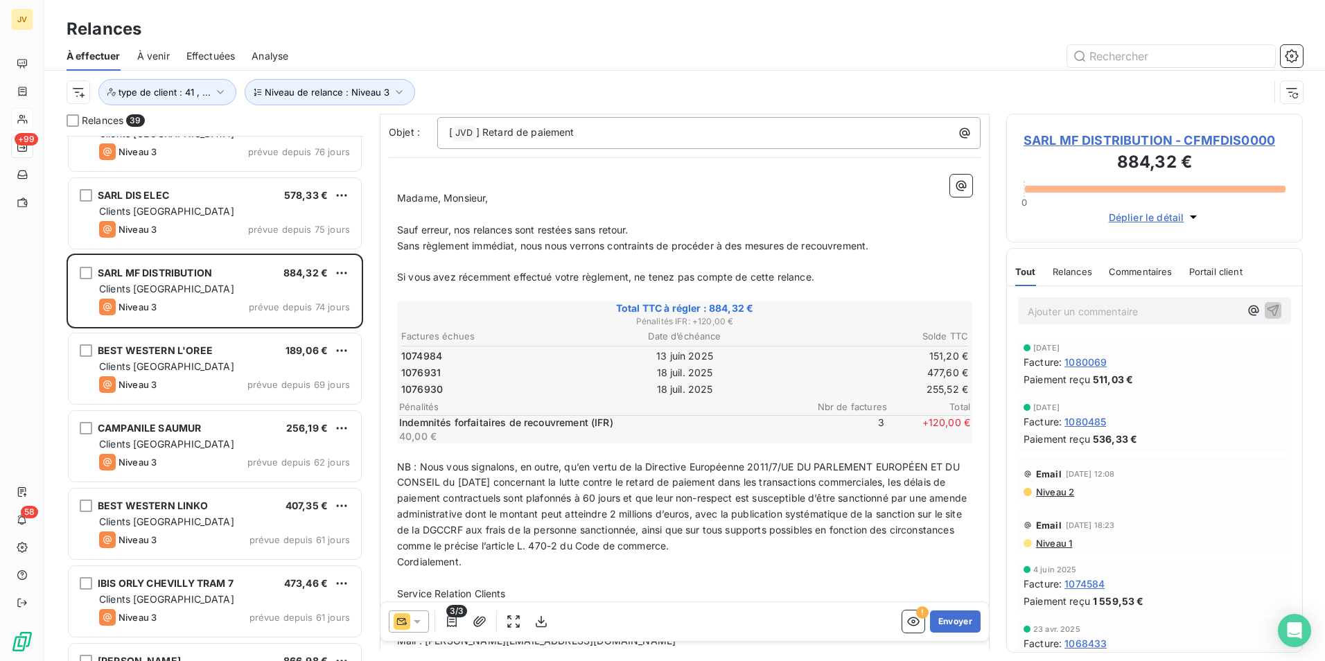
scroll to position [139, 0]
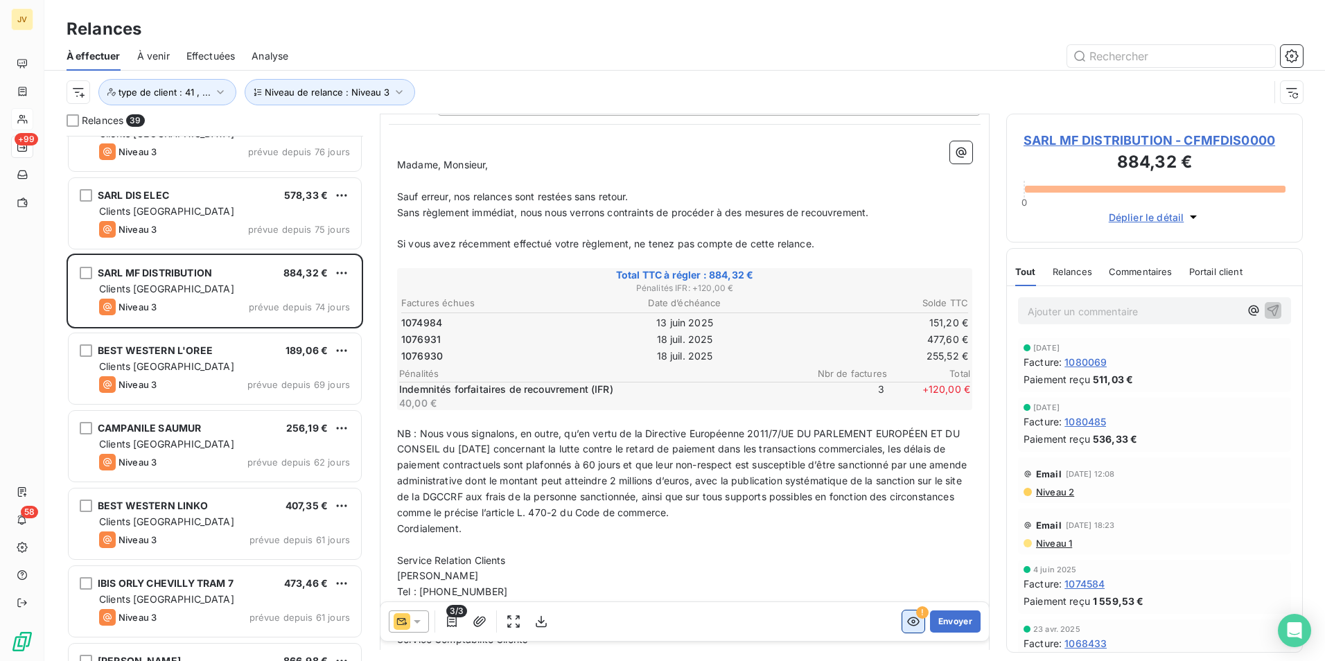
click at [910, 626] on button "button" at bounding box center [913, 622] width 22 height 22
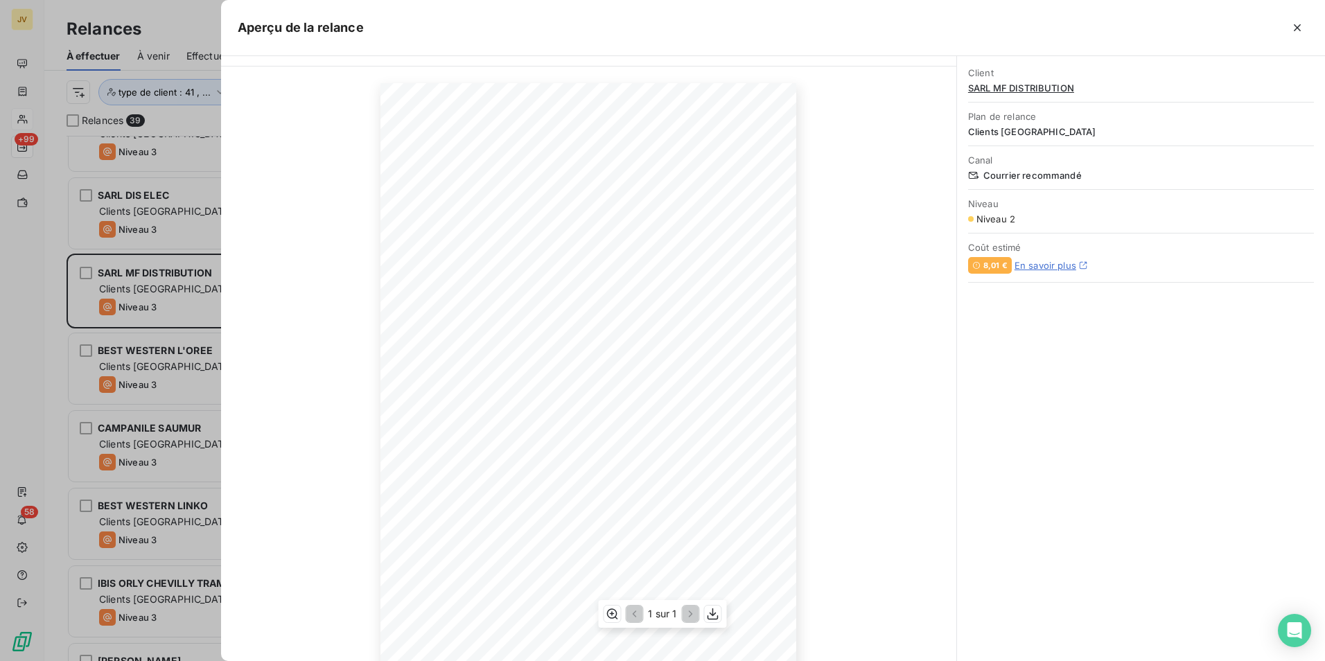
scroll to position [62, 0]
click at [1298, 28] on icon "button" at bounding box center [1297, 27] width 7 height 7
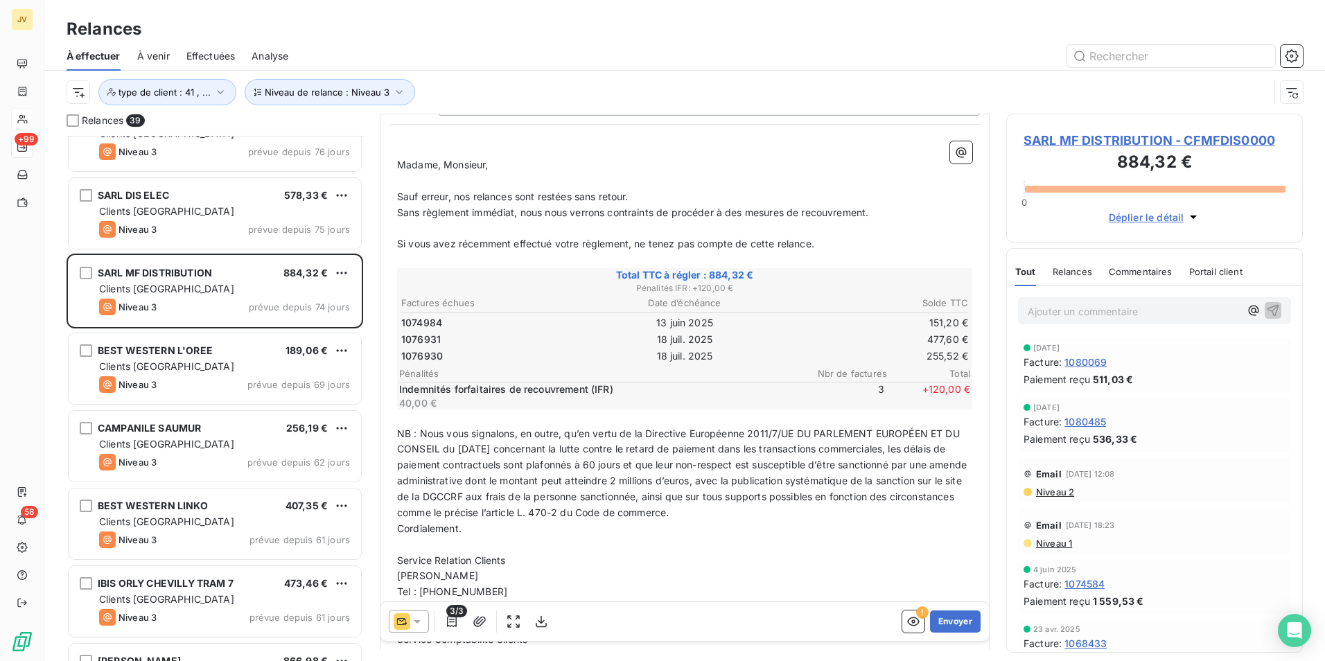
click at [1066, 301] on div "Ajouter un commentaire ﻿" at bounding box center [1154, 310] width 273 height 27
click at [1064, 307] on p "Ajouter un commentaire ﻿" at bounding box center [1134, 311] width 212 height 17
click at [1268, 304] on icon "button" at bounding box center [1273, 310] width 14 height 14
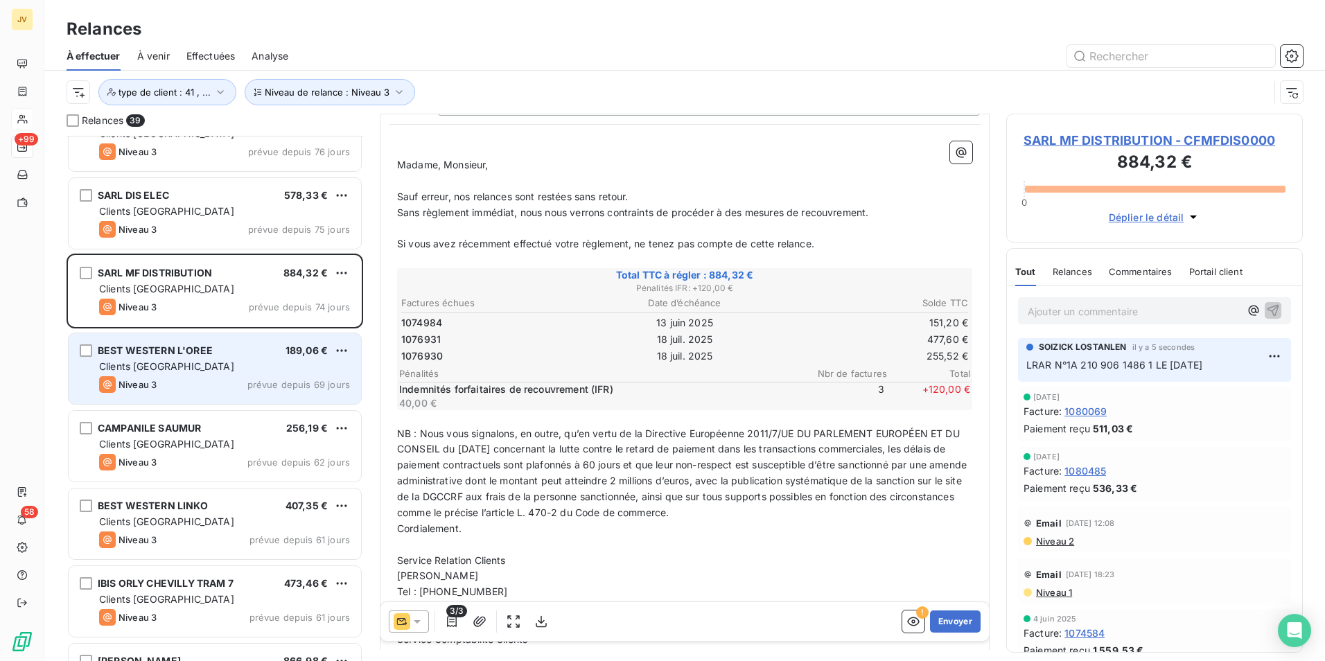
click at [207, 362] on div "Clients [GEOGRAPHIC_DATA]" at bounding box center [224, 367] width 251 height 14
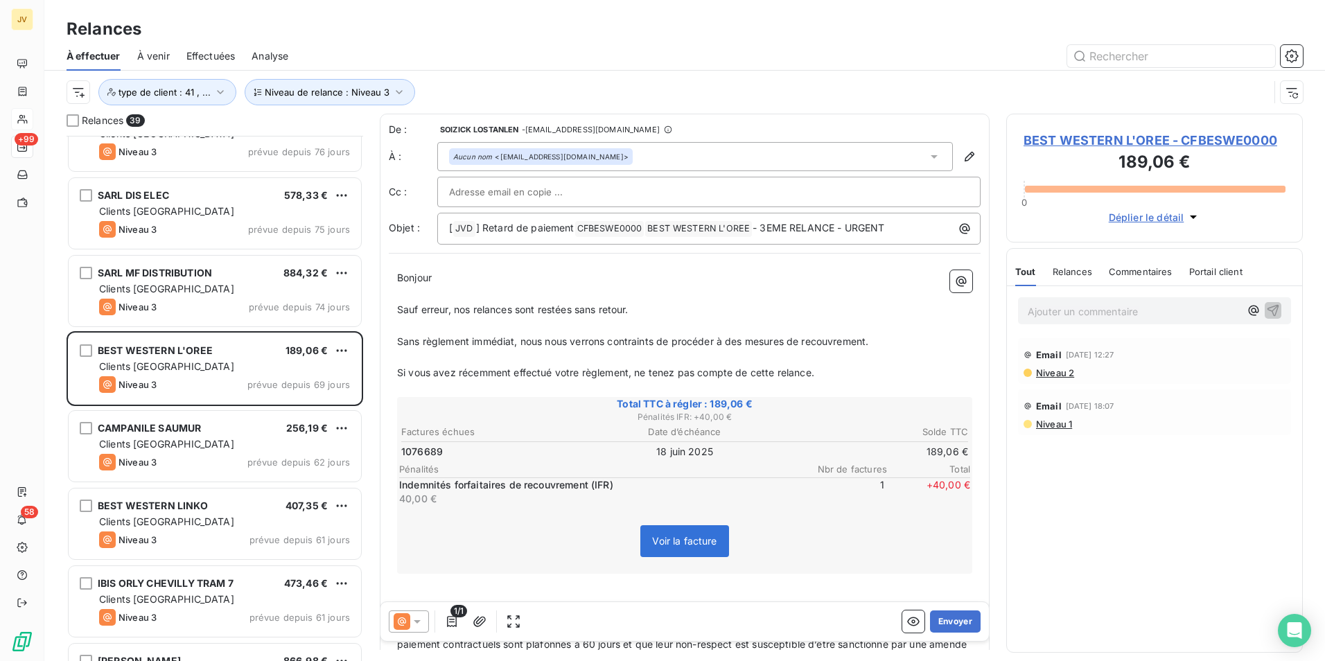
click at [1070, 277] on span "Relances" at bounding box center [1073, 271] width 40 height 11
click at [397, 620] on icon at bounding box center [402, 621] width 17 height 17
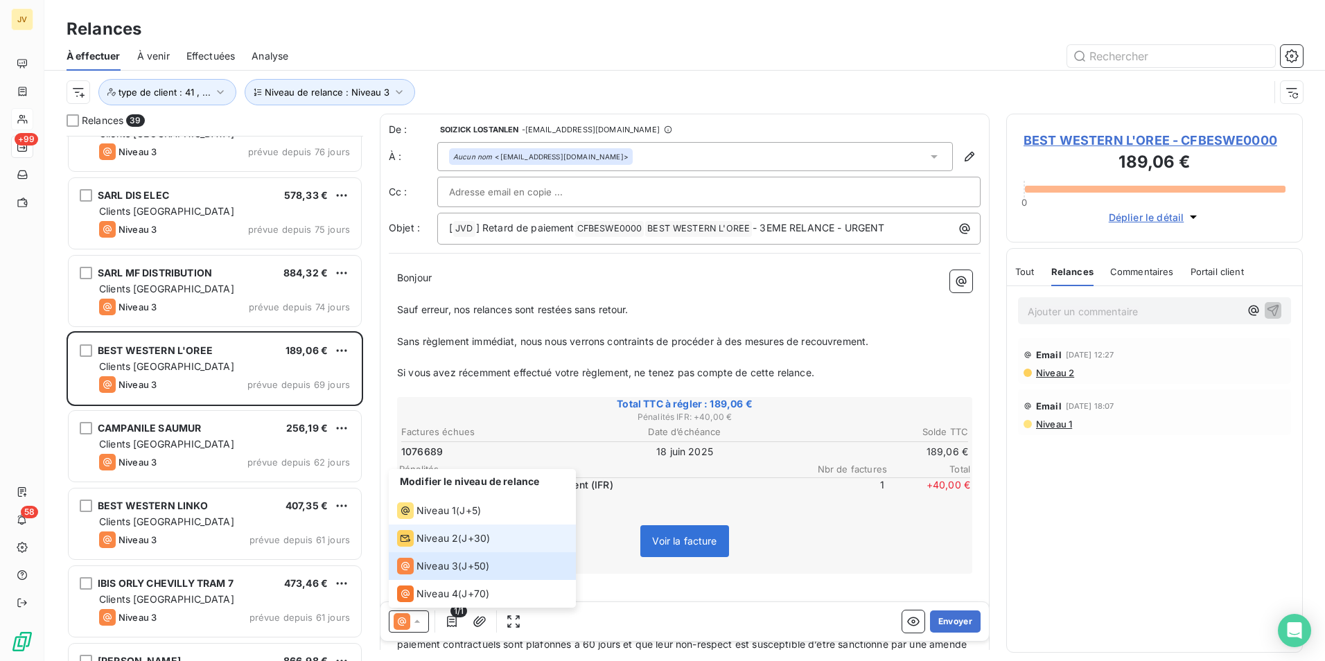
click at [421, 540] on span "Niveau 2" at bounding box center [437, 539] width 42 height 14
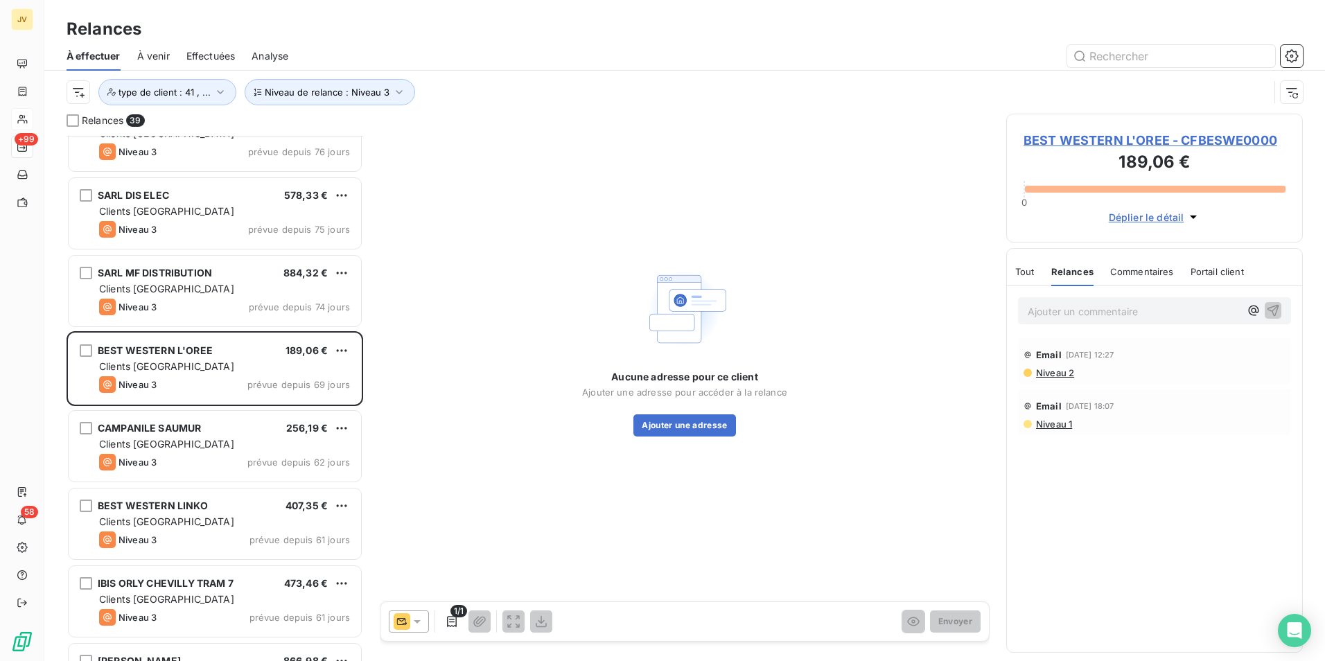
click at [413, 626] on icon at bounding box center [417, 622] width 14 height 14
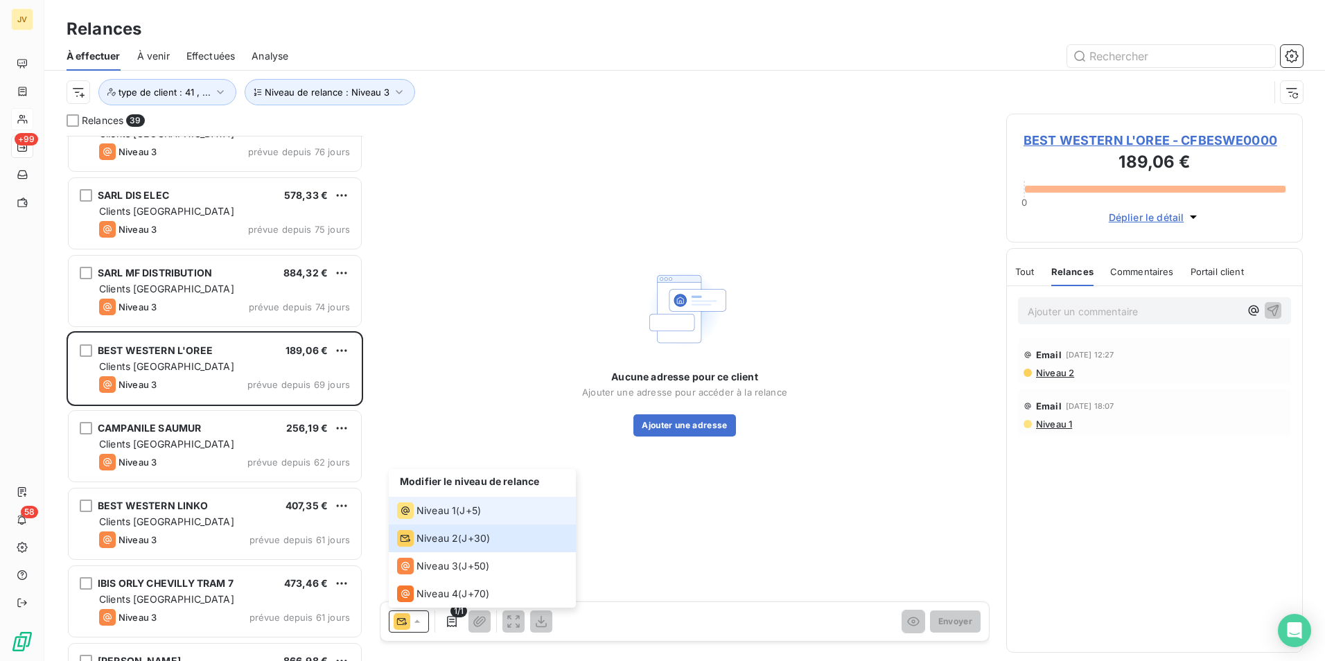
click at [423, 500] on li "Niveau 1 ( J+5 )" at bounding box center [482, 511] width 187 height 28
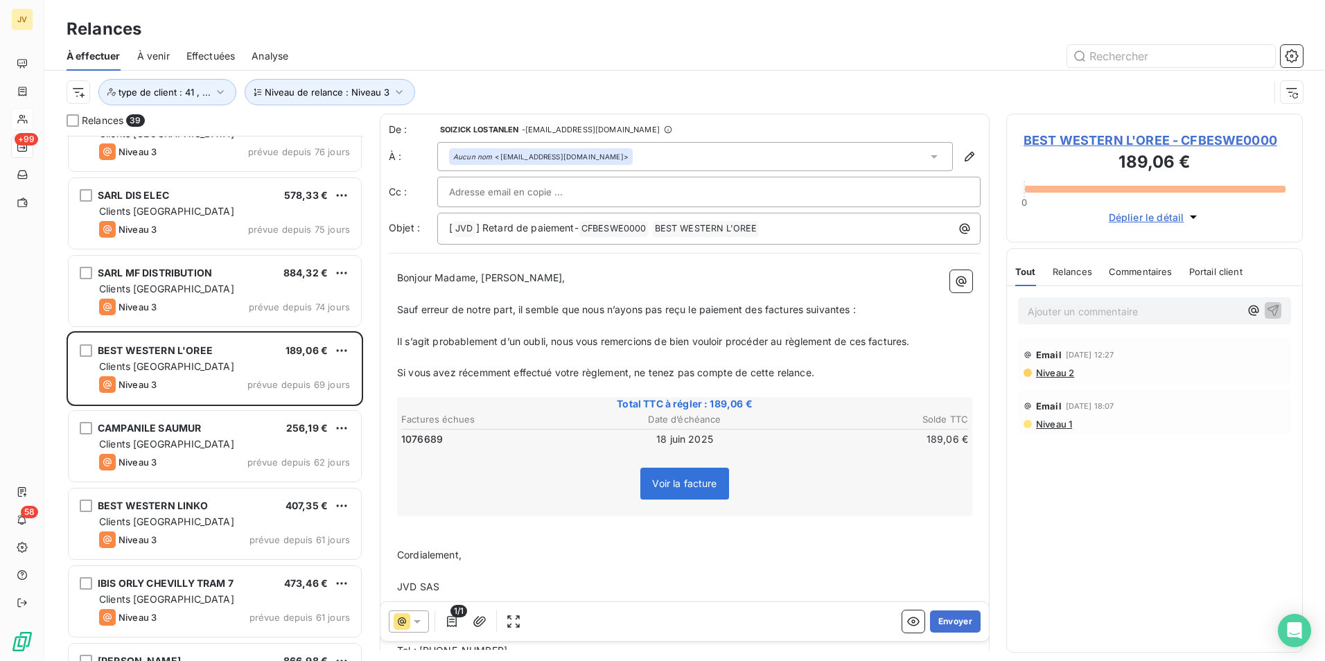
click at [401, 614] on div at bounding box center [409, 622] width 40 height 22
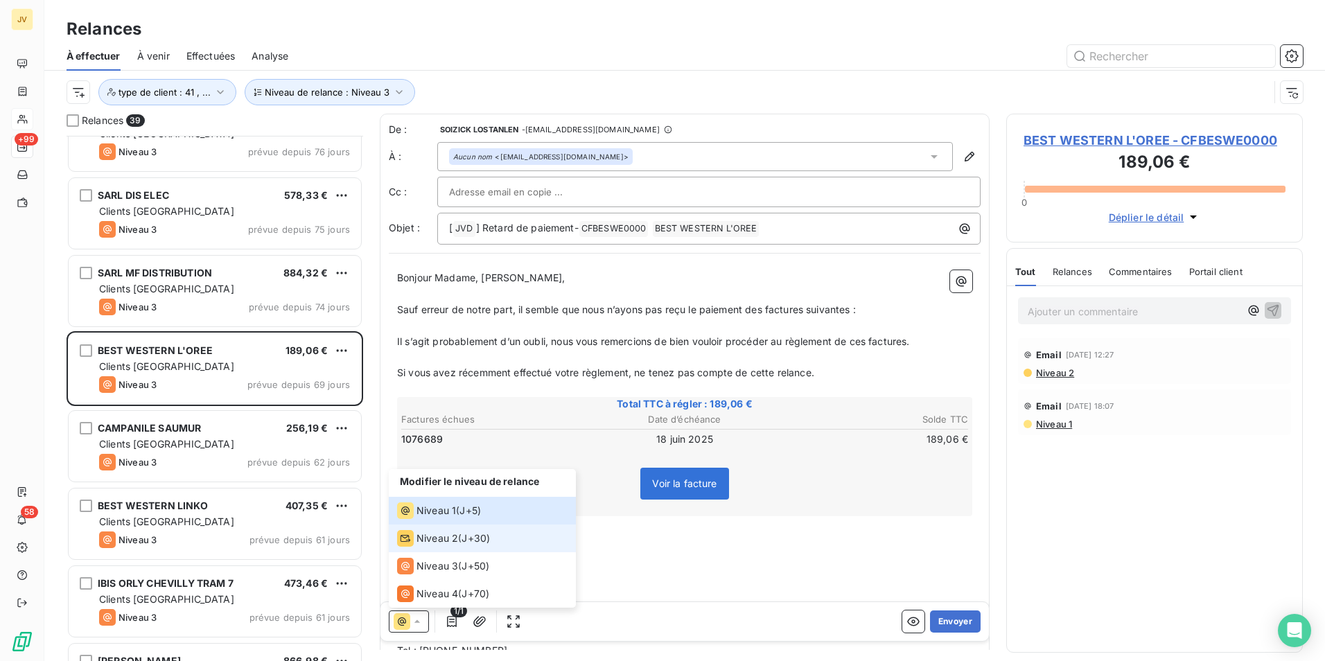
click at [414, 541] on div "Niveau 2" at bounding box center [427, 538] width 61 height 17
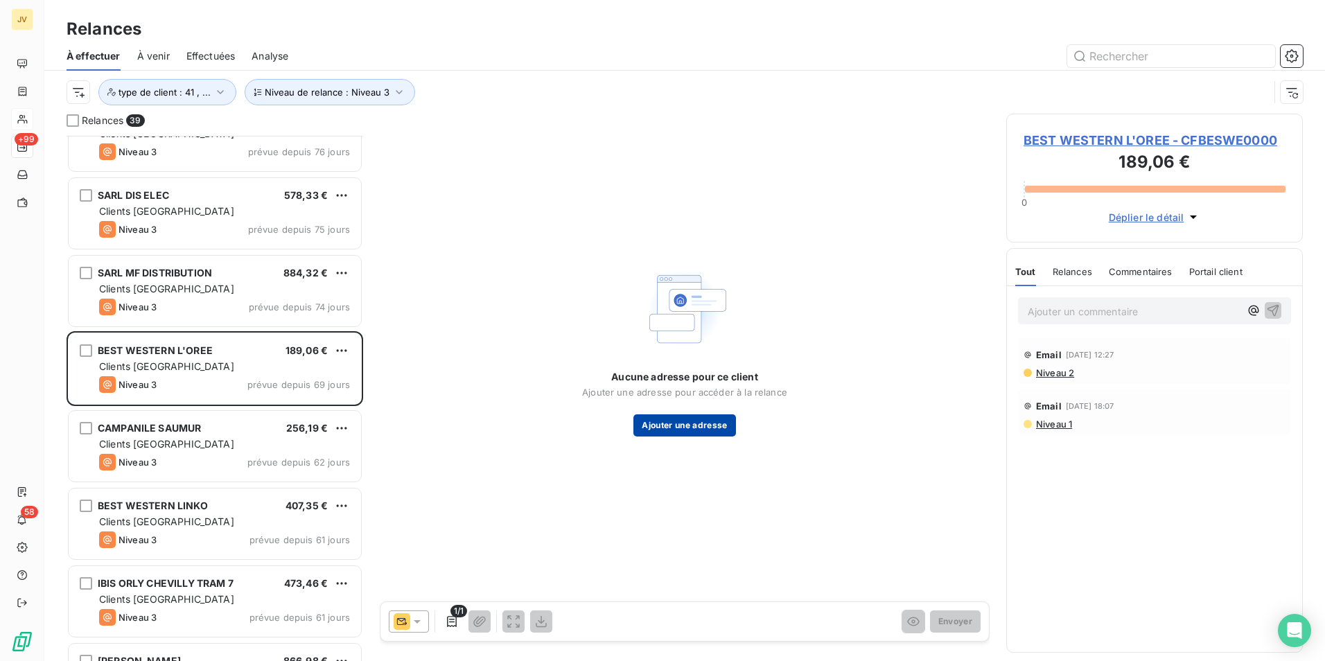
click at [687, 423] on button "Ajouter une adresse" at bounding box center [684, 425] width 102 height 22
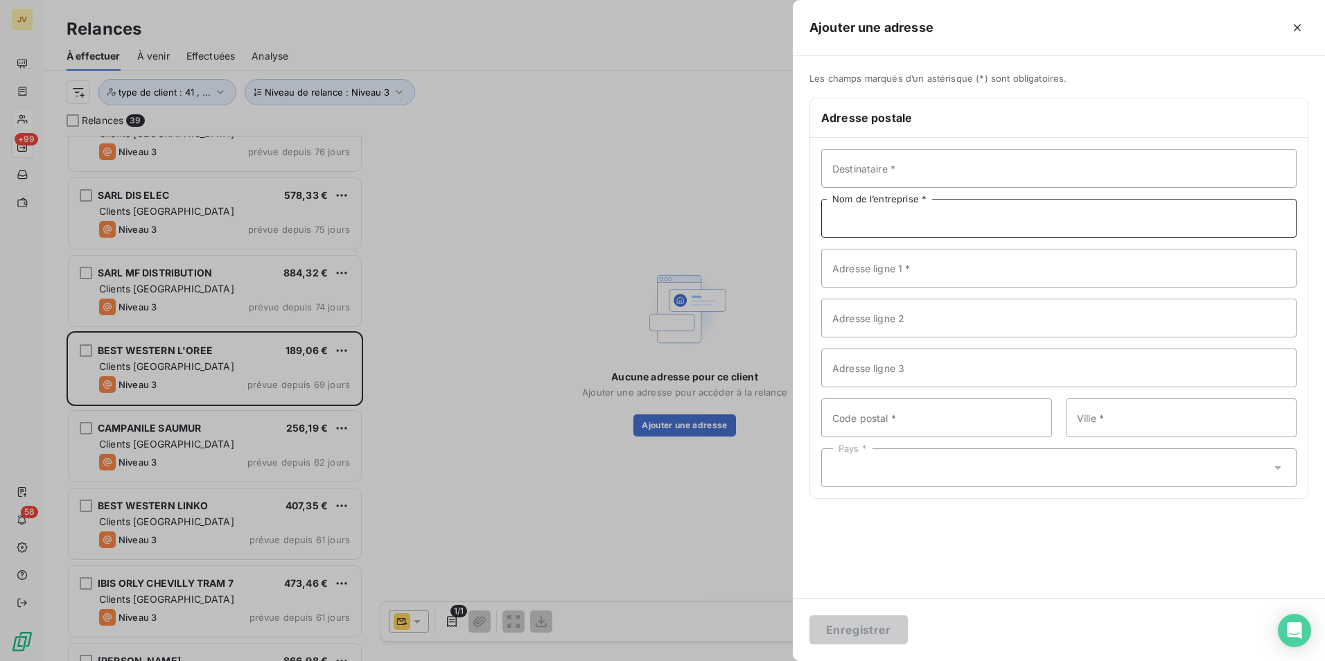
drag, startPoint x: 900, startPoint y: 217, endPoint x: 983, endPoint y: 222, distance: 84.0
click at [900, 217] on input "Nom de l’entreprise *" at bounding box center [1058, 218] width 475 height 39
paste input "BEST WESTERN L'OREE"
type input "BEST WESTERN L'OREE"
click at [877, 171] on input "Destinataire *" at bounding box center [1058, 168] width 475 height 39
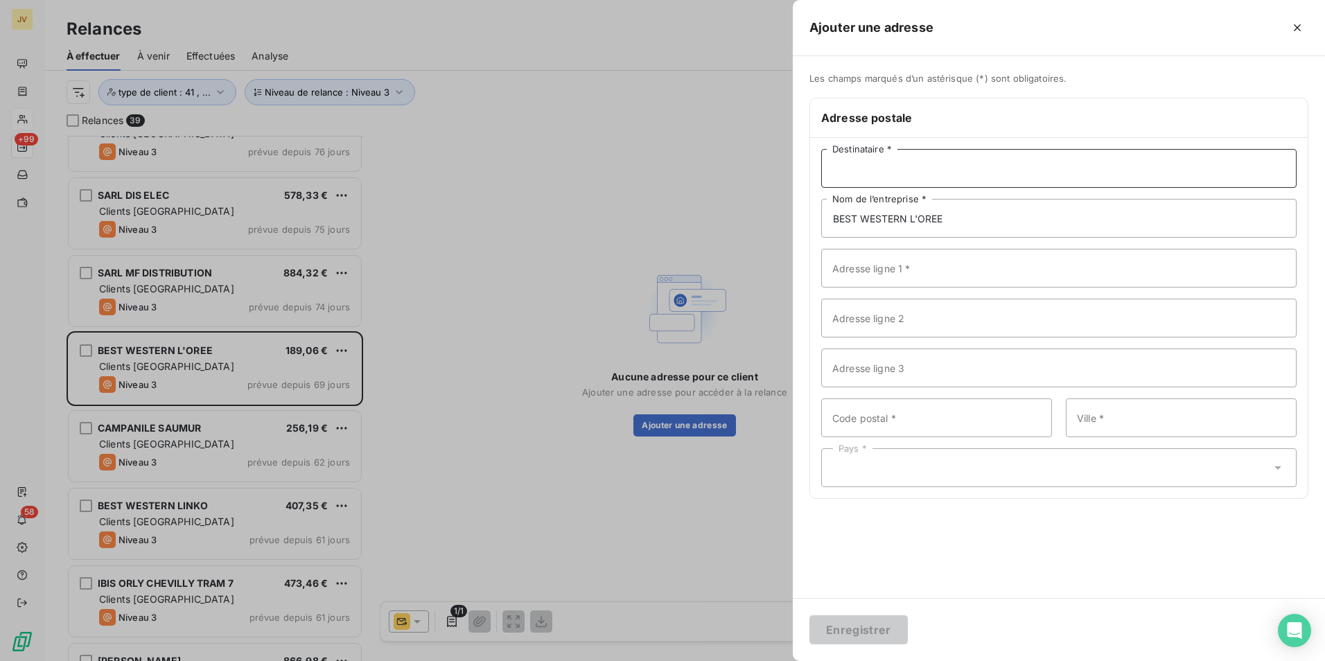
type input "Service comptabilité fournisseurs"
type input "RESIDENCE UXCO PIXEL"
type input "[STREET_ADDRESS][PERSON_NAME]"
type input "44000"
type input "[GEOGRAPHIC_DATA]"
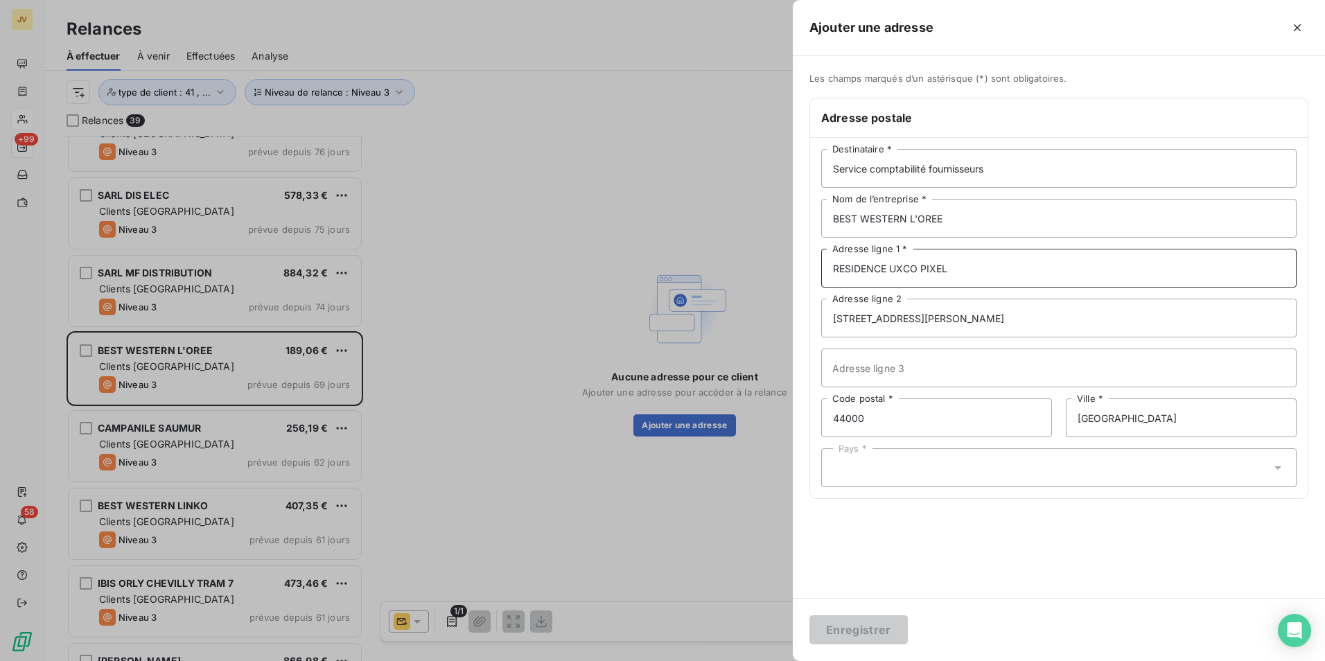
drag, startPoint x: 985, startPoint y: 270, endPoint x: 654, endPoint y: 283, distance: 331.5
click at [654, 660] on div "Ajouter une adresse Les champs marqués d’un astérisque (*) sont obligatoires. A…" at bounding box center [662, 661] width 1325 height 0
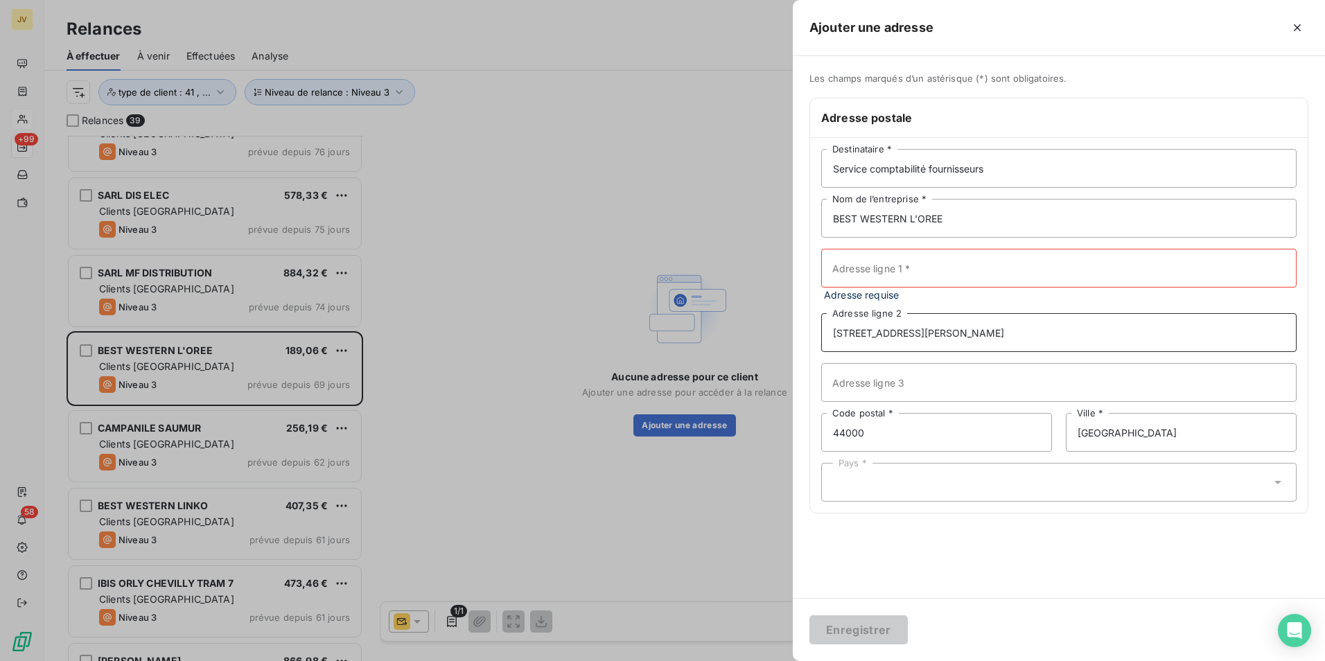
drag, startPoint x: 1007, startPoint y: 317, endPoint x: 658, endPoint y: 305, distance: 349.5
click at [658, 660] on div "Ajouter une adresse Les champs marqués d’un astérisque (*) sont obligatoires. A…" at bounding box center [662, 661] width 1325 height 0
drag, startPoint x: 823, startPoint y: 438, endPoint x: 775, endPoint y: 438, distance: 48.5
click at [775, 660] on div "Ajouter une adresse Les champs marqués d’un astérisque (*) sont obligatoires. A…" at bounding box center [662, 661] width 1325 height 0
drag, startPoint x: 1117, startPoint y: 428, endPoint x: 947, endPoint y: 430, distance: 169.8
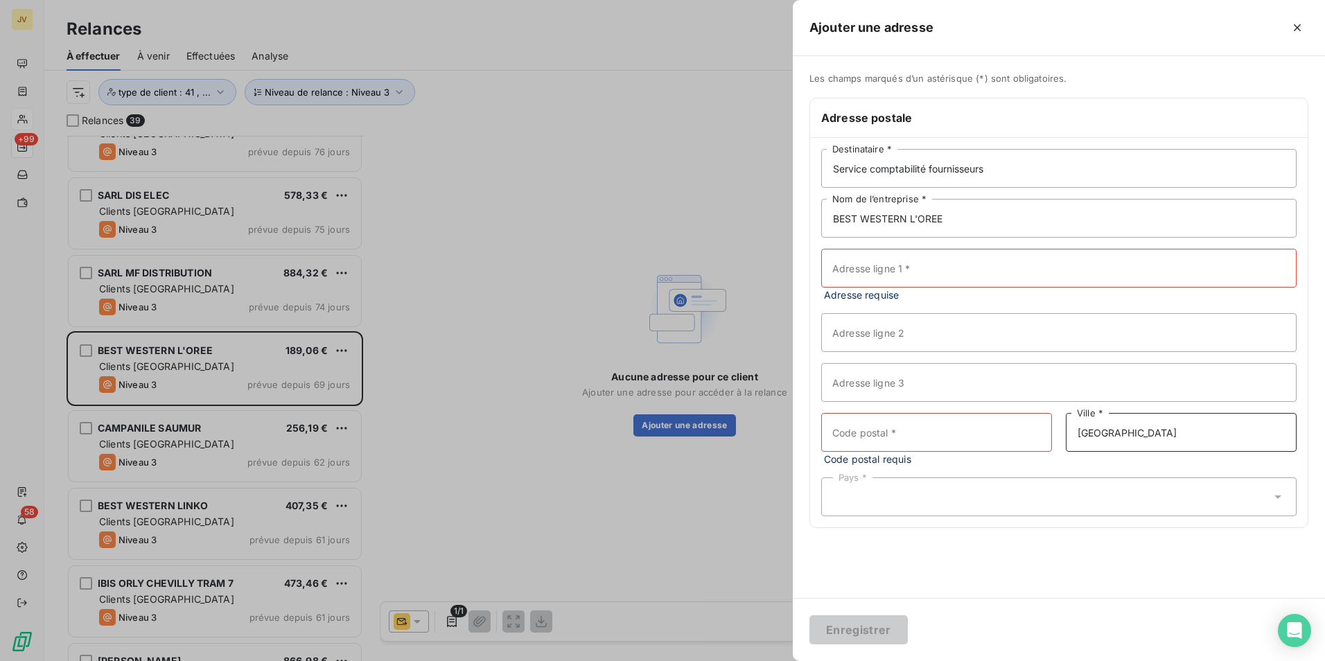
click at [969, 430] on div "Code postal * Code postal requis NANTES Ville *" at bounding box center [1058, 439] width 475 height 53
click at [921, 281] on input "Adresse ligne 1 *" at bounding box center [1058, 268] width 475 height 39
click at [962, 220] on input "BEST WESTERN L'OREE" at bounding box center [1058, 218] width 475 height 39
paste input "OREBOI"
type input "BEST WESTERN L'OREE - OREBOI"
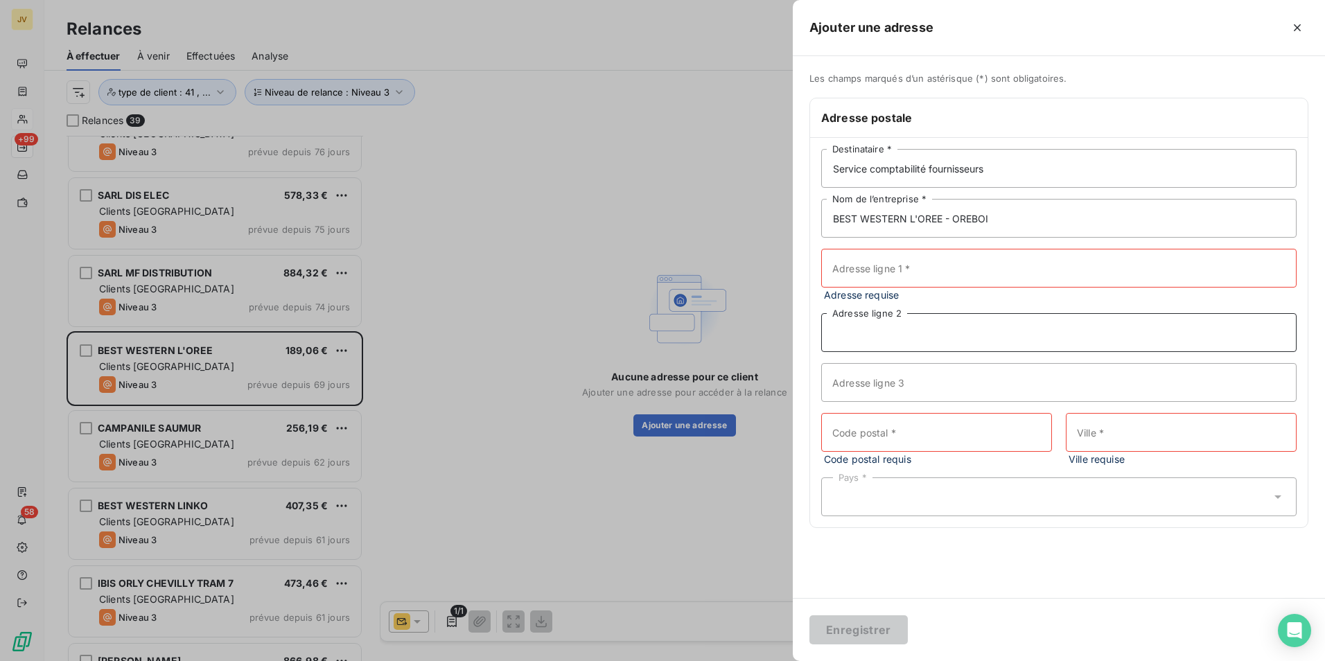
click at [850, 337] on input "Adresse ligne 2" at bounding box center [1058, 332] width 475 height 39
paste input "ROUTE DE MONTLHERY"
type input "ROUTE DE MONTLHERY"
click at [879, 429] on input "Code postal *" at bounding box center [936, 432] width 231 height 39
paste input "91160"
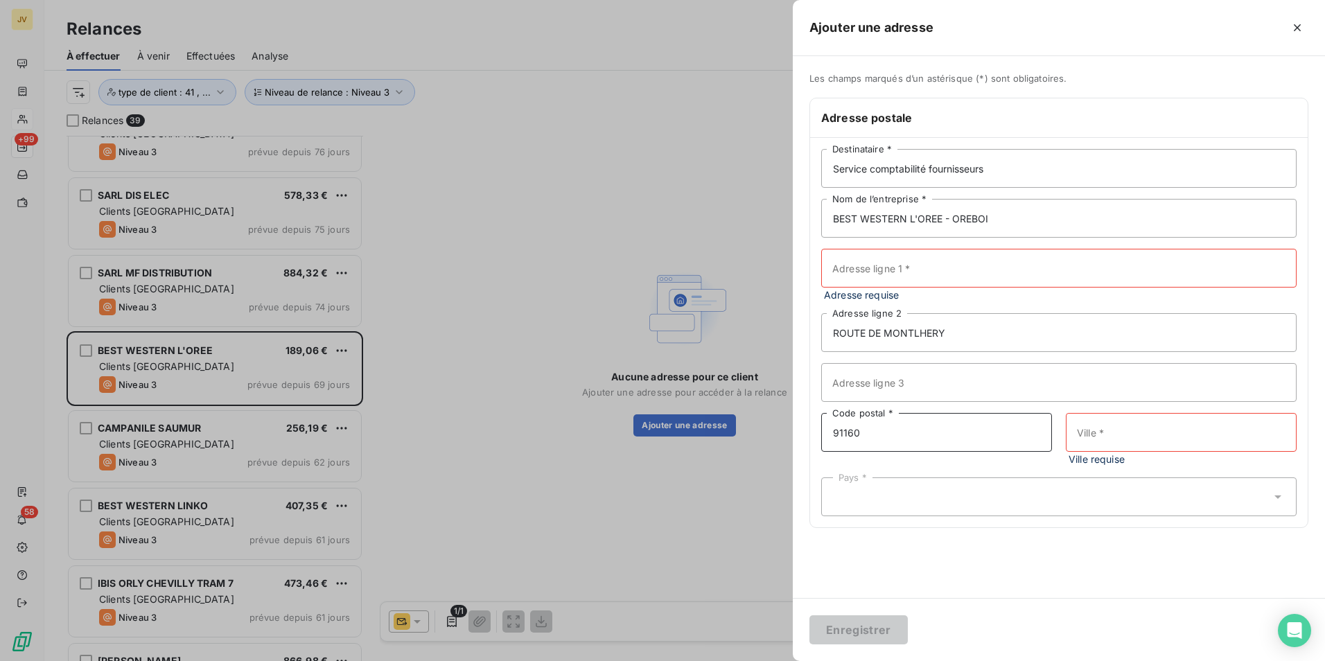
type input "91160"
click at [1166, 449] on input "Ville *" at bounding box center [1181, 432] width 231 height 39
paste input "SAULX LES [DEMOGRAPHIC_DATA]"
type input "SAULX LES [DEMOGRAPHIC_DATA]"
click at [972, 498] on div "Pays *" at bounding box center [1058, 482] width 475 height 39
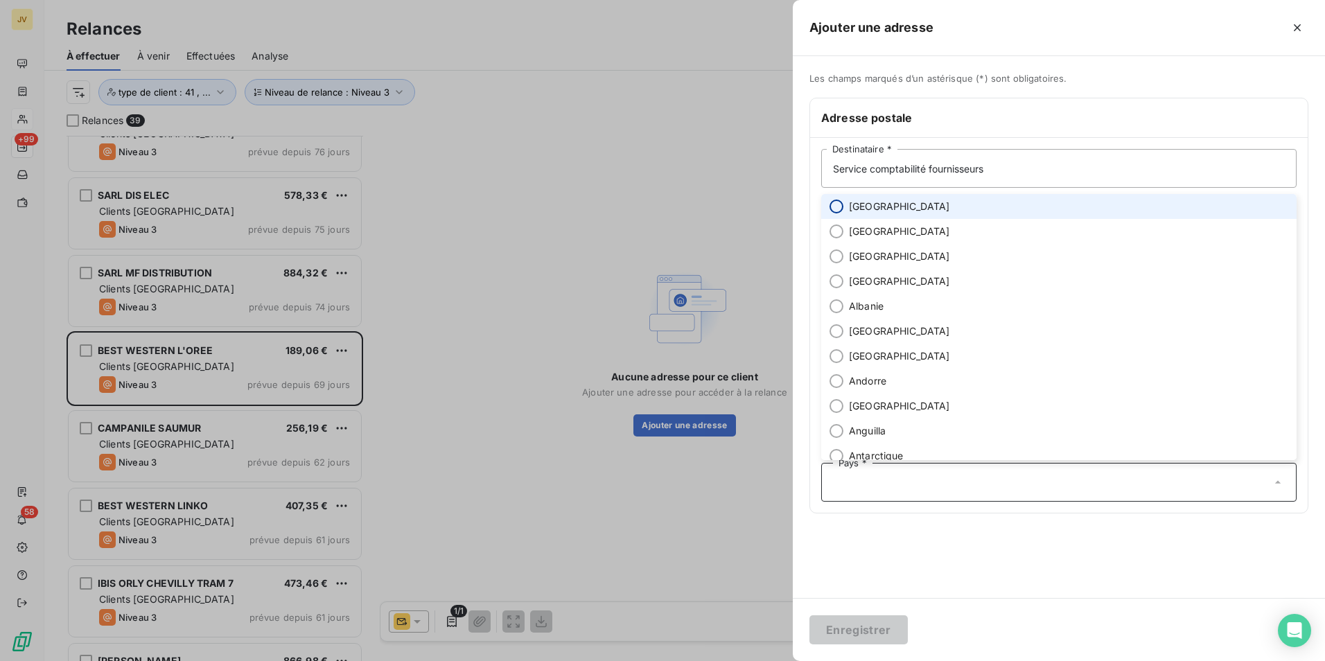
click at [835, 207] on input "radio" at bounding box center [837, 207] width 14 height 14
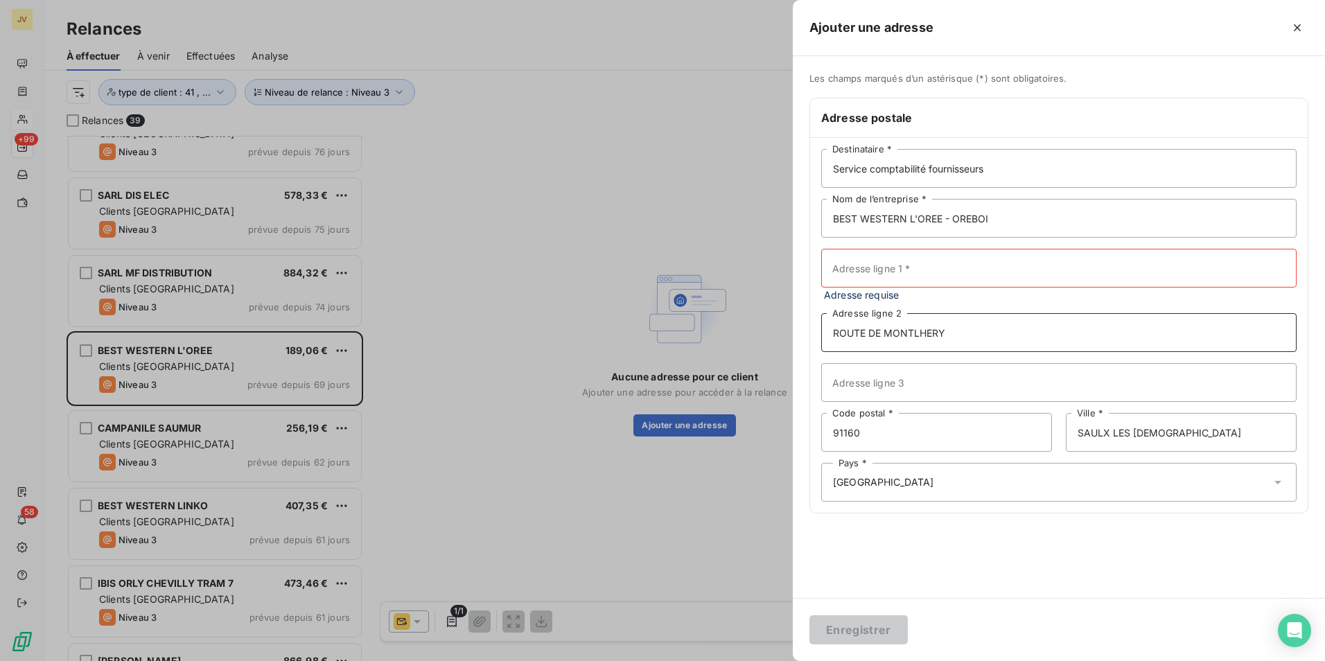
drag, startPoint x: 956, startPoint y: 339, endPoint x: 541, endPoint y: 306, distance: 417.1
click at [542, 660] on div "Ajouter une adresse Les champs marqués d’un astérisque (*) sont obligatoires. A…" at bounding box center [662, 661] width 1325 height 0
click at [882, 264] on input "Adresse ligne 1 *" at bounding box center [1058, 268] width 475 height 39
paste input "ROUTE DE MONTLHERY"
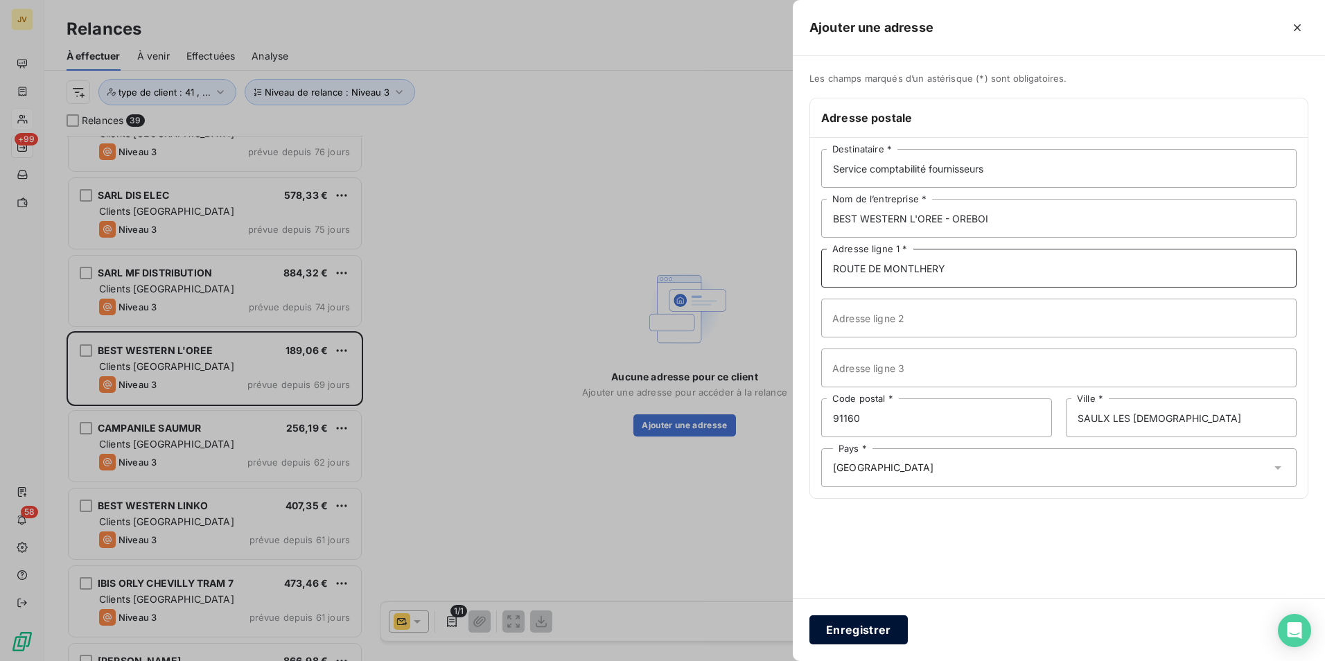
type input "ROUTE DE MONTLHERY"
click at [868, 627] on button "Enregistrer" at bounding box center [858, 629] width 98 height 29
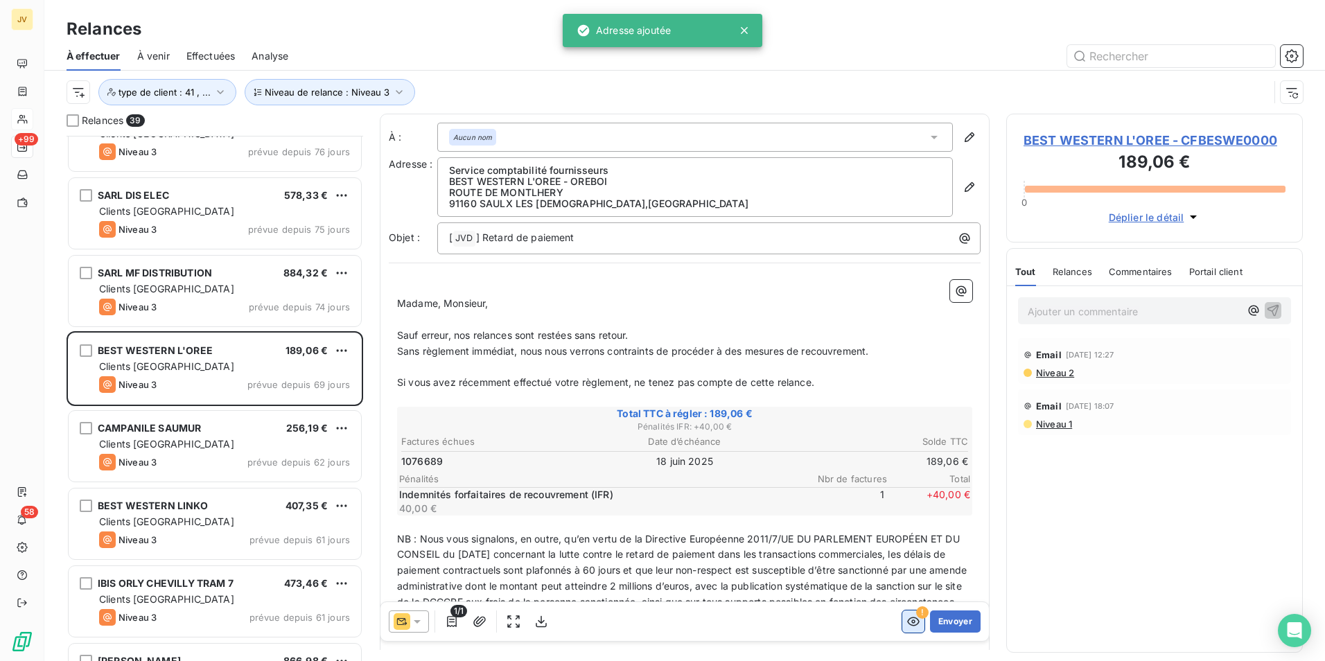
click at [906, 620] on icon "button" at bounding box center [913, 622] width 14 height 14
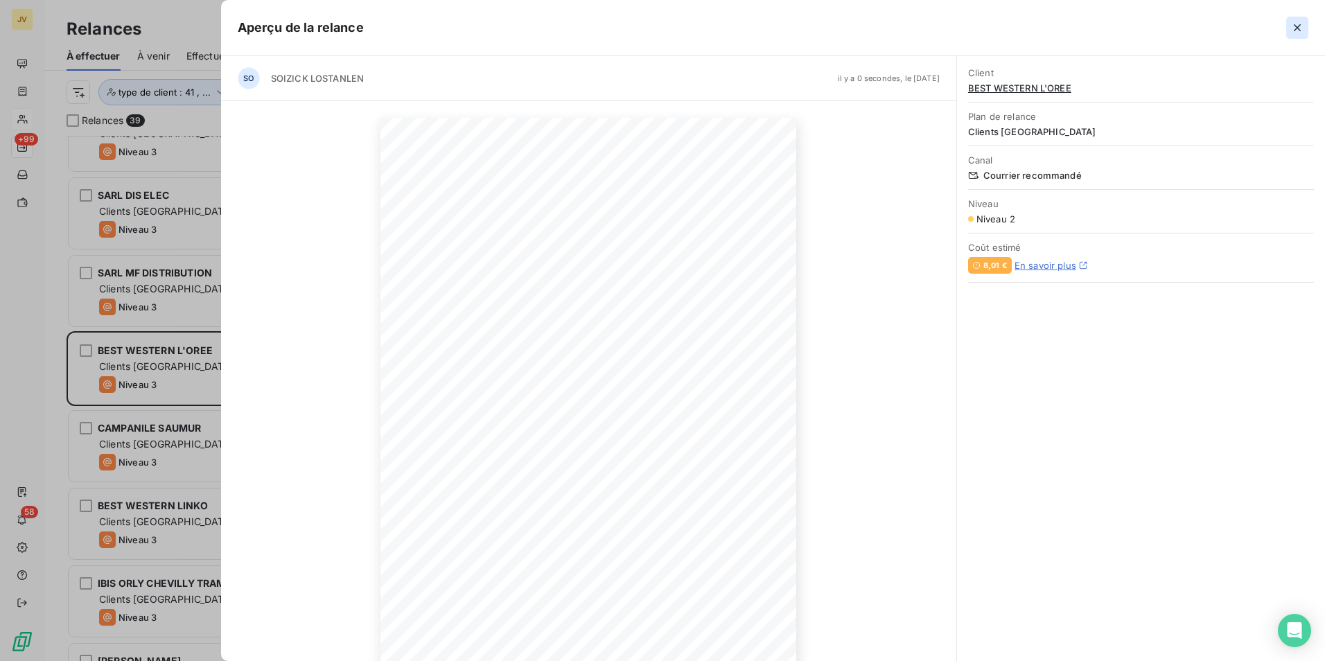
click at [1294, 26] on icon "button" at bounding box center [1297, 28] width 14 height 14
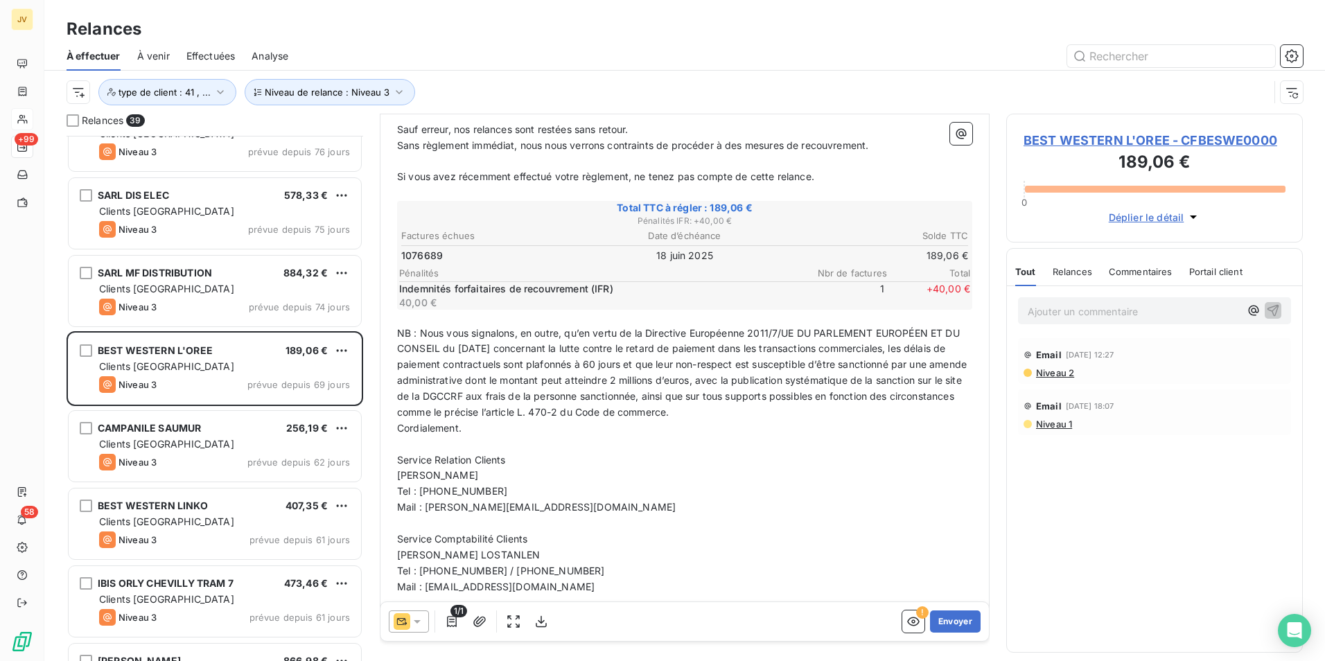
scroll to position [238, 0]
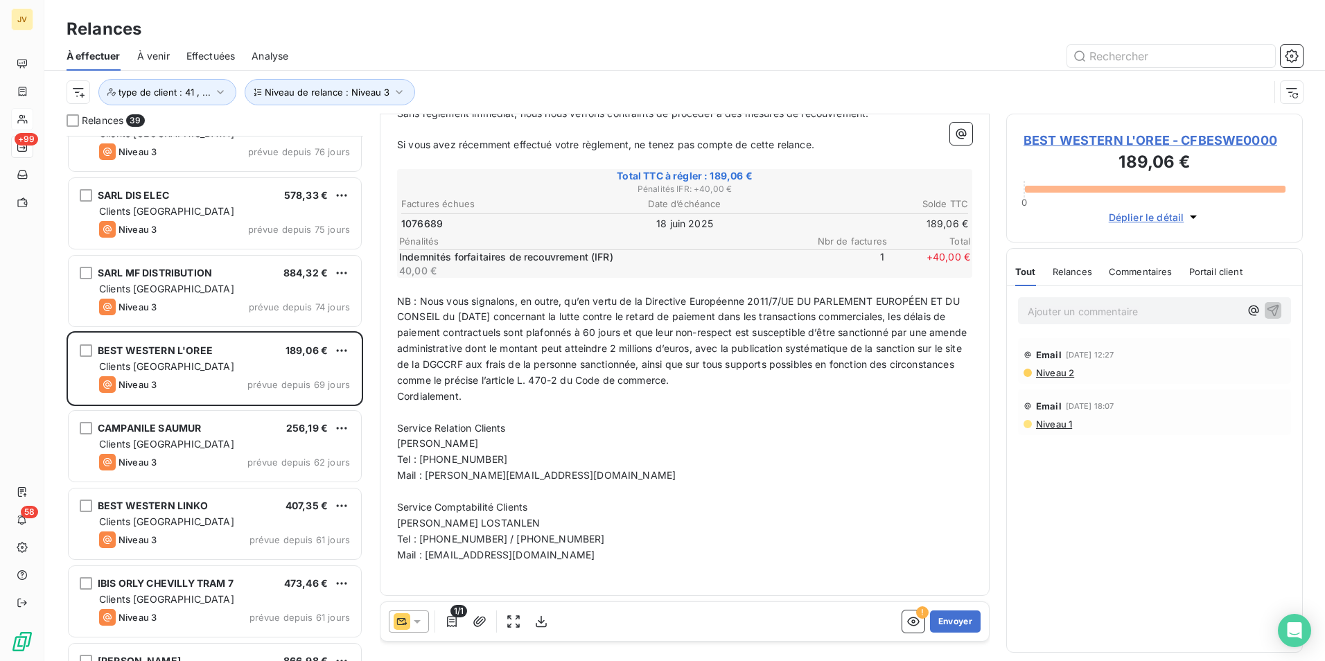
click at [1054, 306] on p "Ajouter un commentaire ﻿" at bounding box center [1134, 311] width 212 height 17
click at [1277, 309] on icon "button" at bounding box center [1273, 310] width 14 height 14
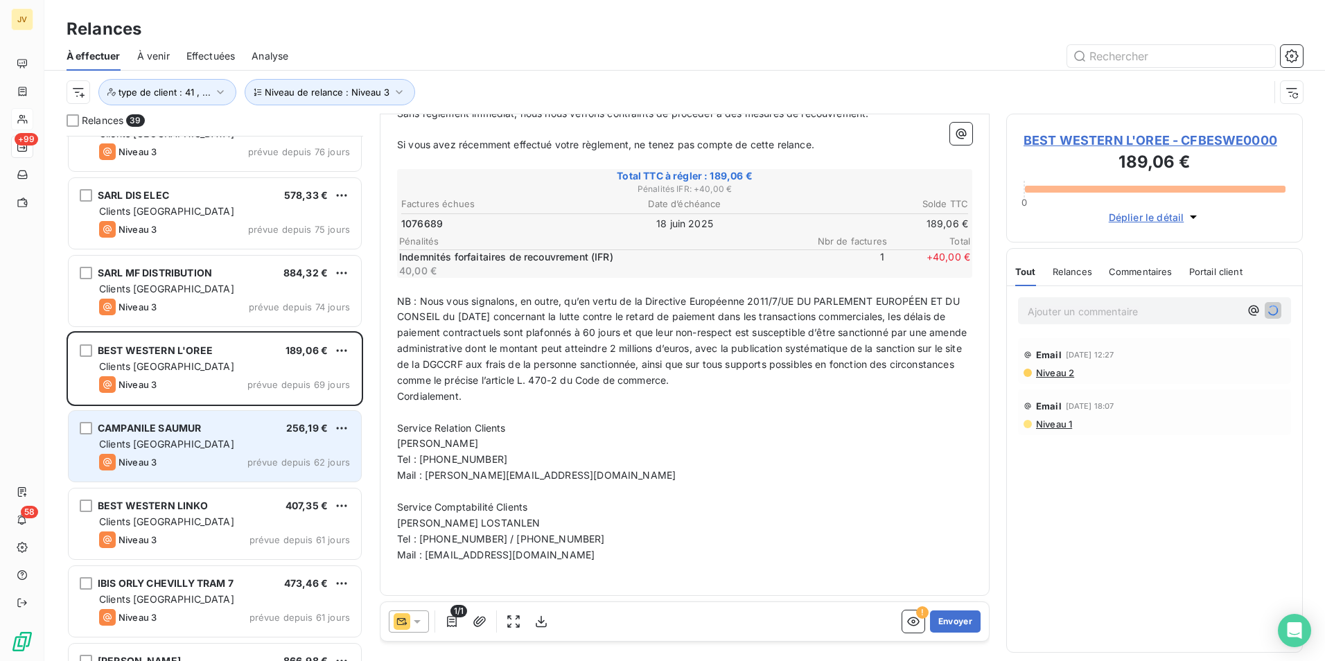
click at [166, 443] on div "Clients [GEOGRAPHIC_DATA]" at bounding box center [224, 444] width 251 height 14
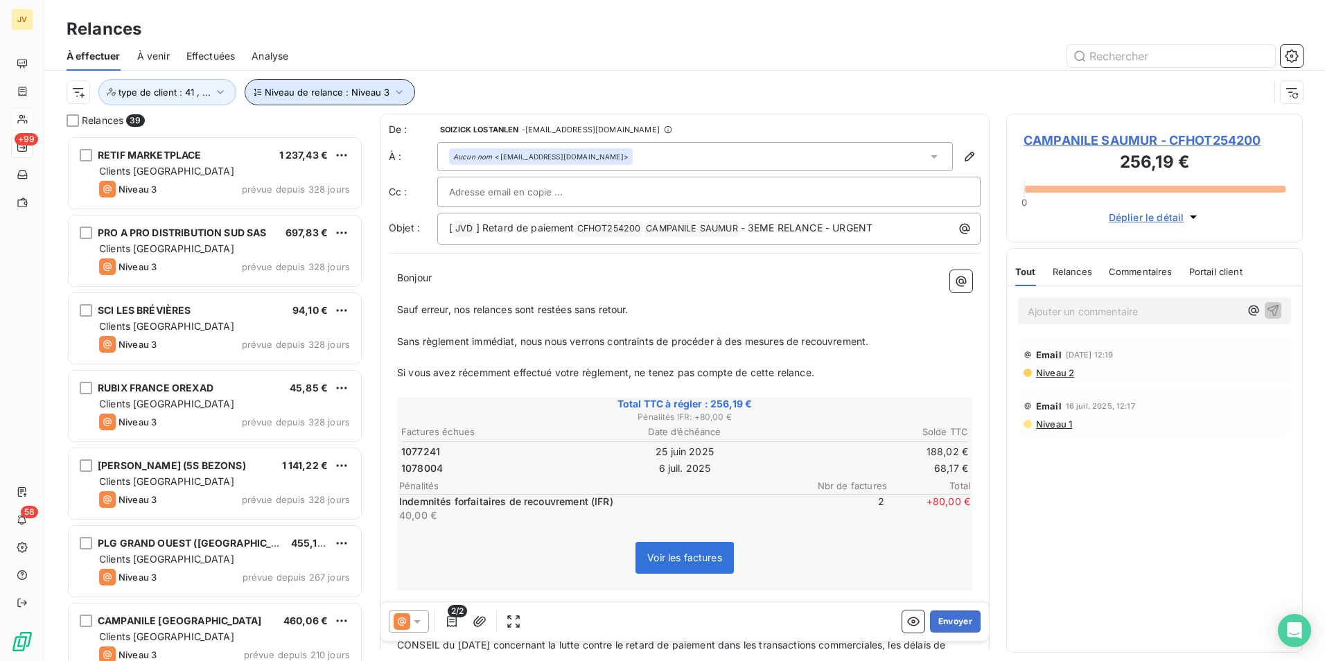
click at [340, 90] on span "Niveau de relance : Niveau 3" at bounding box center [327, 92] width 125 height 11
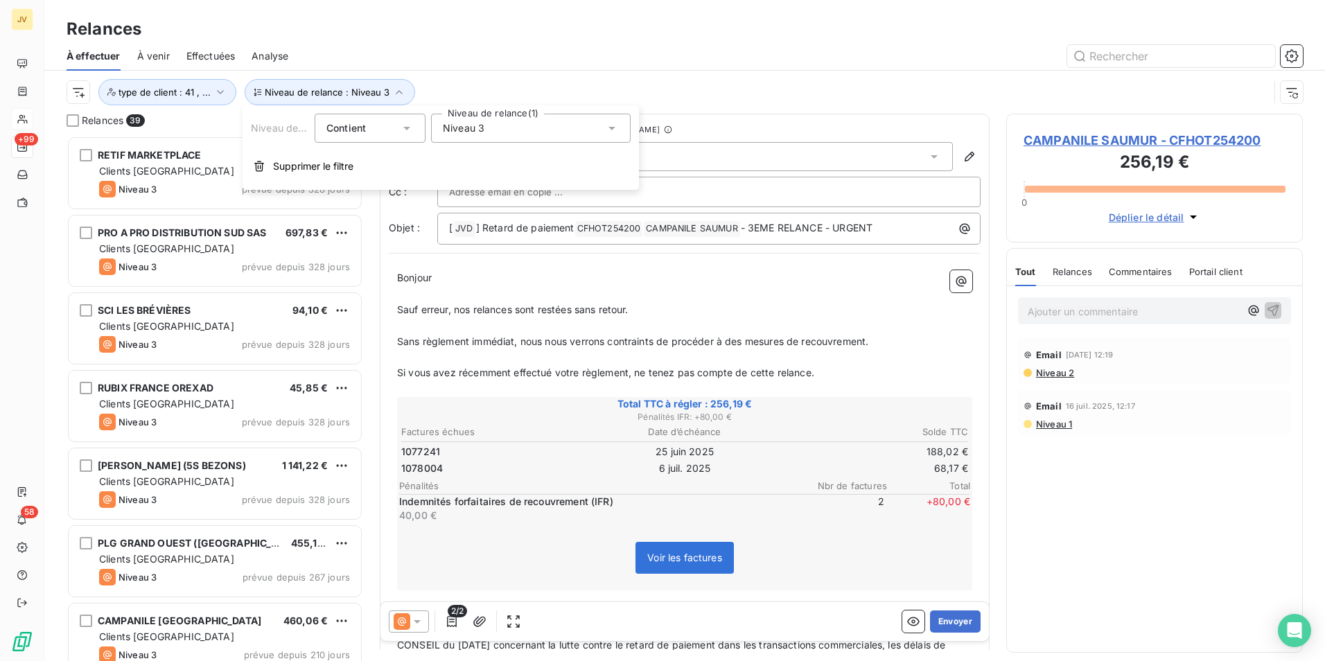
click at [542, 127] on div "Niveau 3" at bounding box center [531, 128] width 200 height 29
click at [448, 232] on icon at bounding box center [445, 233] width 8 height 8
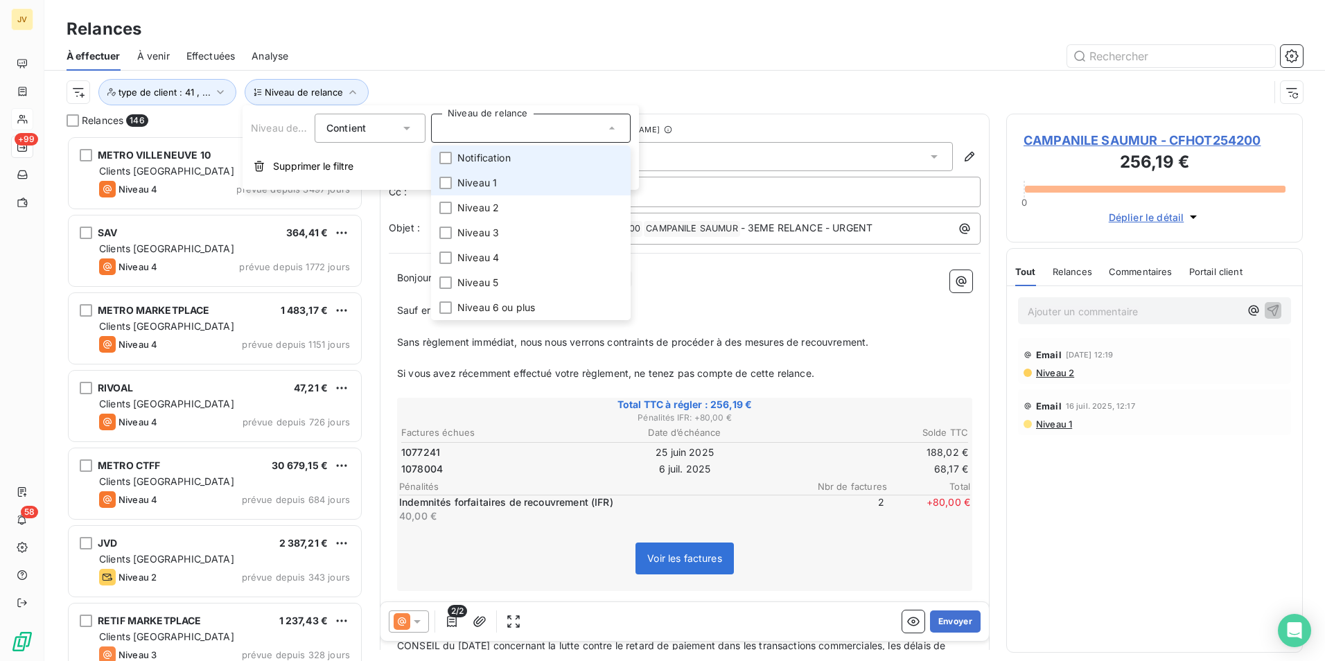
scroll to position [515, 286]
click at [446, 158] on div at bounding box center [445, 158] width 12 height 12
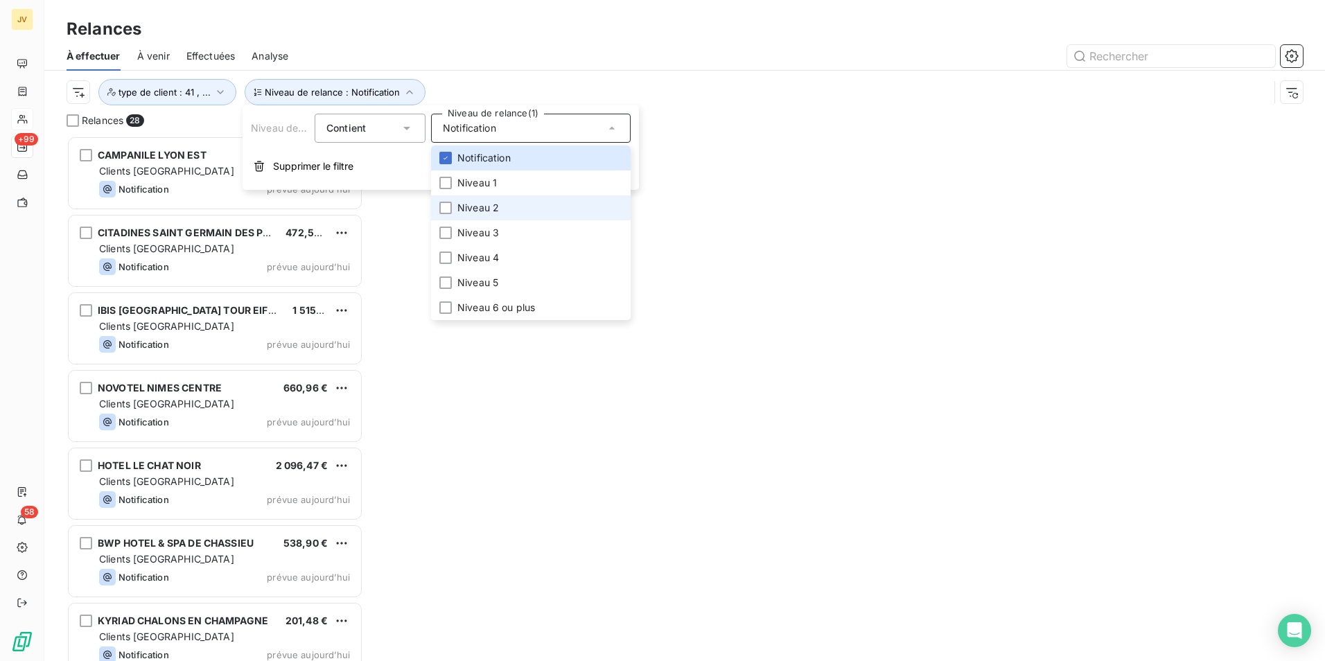
scroll to position [515, 286]
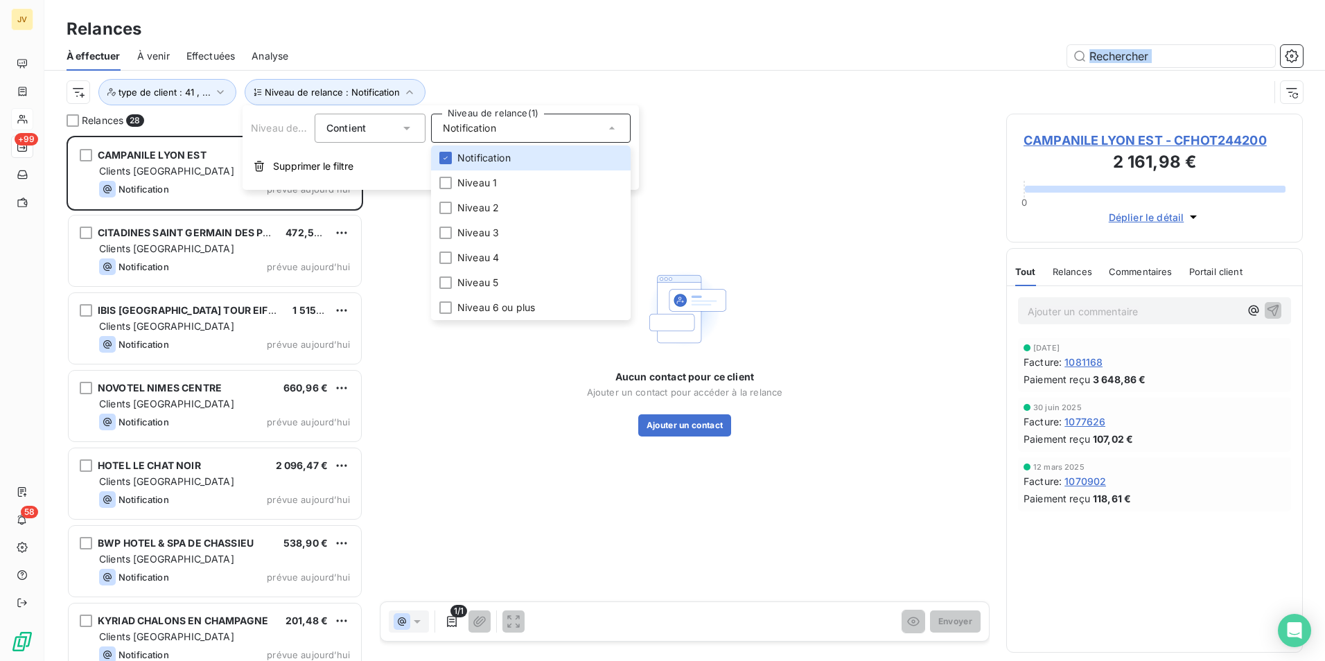
click at [703, 69] on div "À effectuer À venir Effectuées Analyse Niveau de relance : Notification type de…" at bounding box center [684, 78] width 1281 height 72
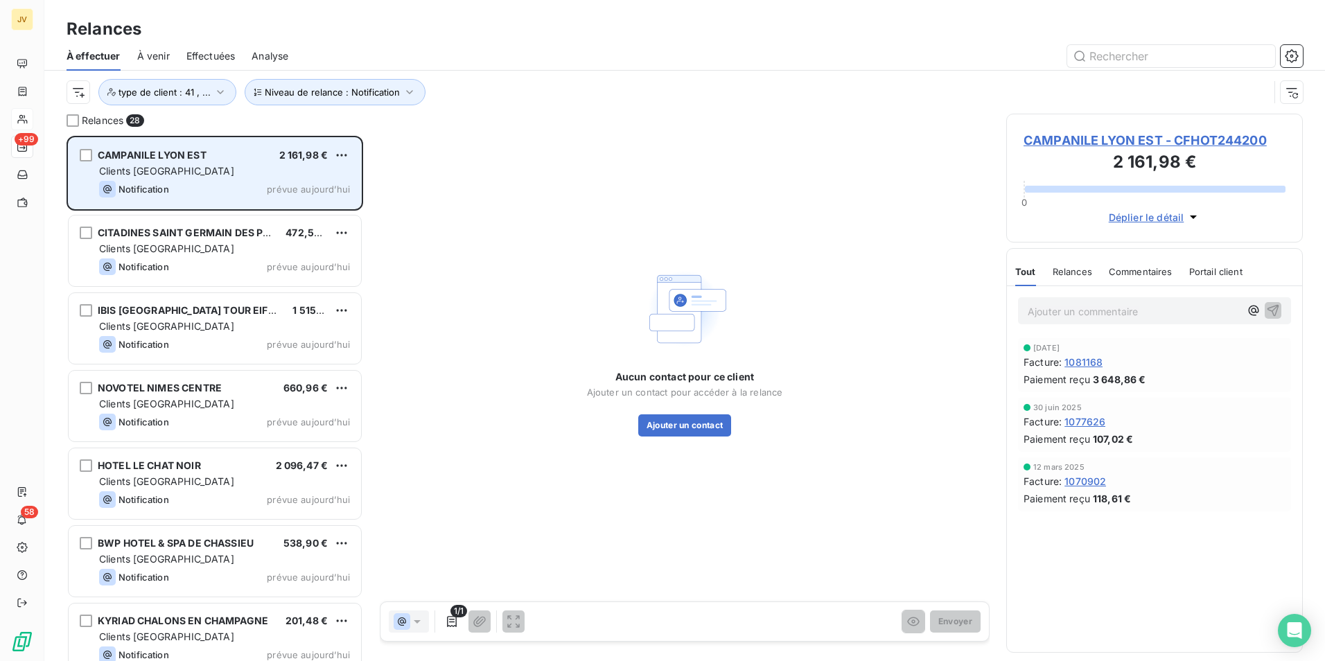
click at [222, 166] on div "Clients [GEOGRAPHIC_DATA]" at bounding box center [224, 171] width 251 height 14
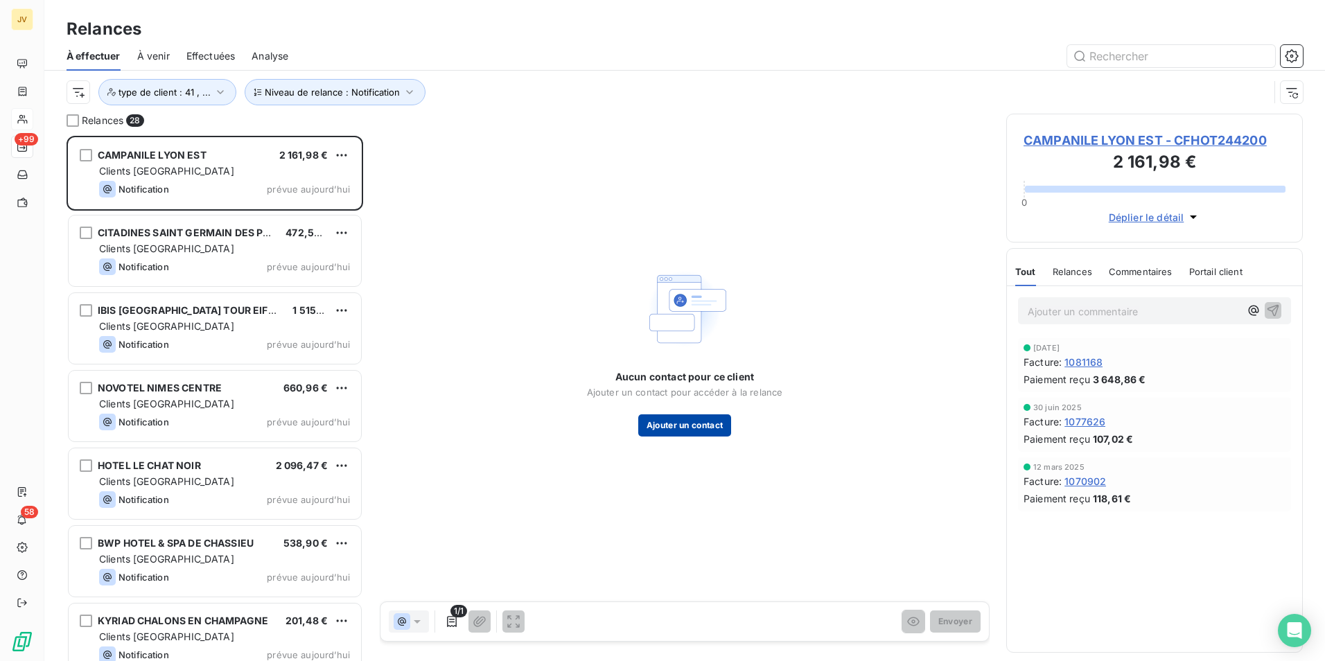
click at [712, 429] on button "Ajouter un contact" at bounding box center [685, 425] width 94 height 22
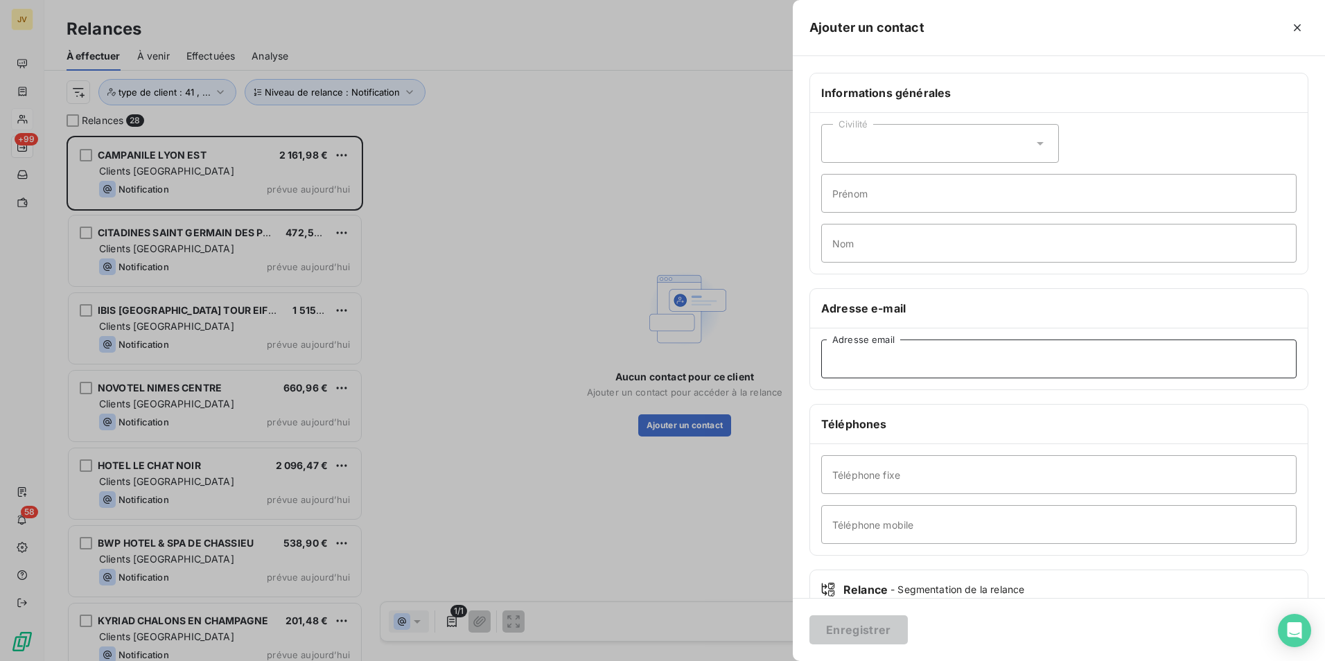
click at [893, 359] on input "Adresse email" at bounding box center [1058, 359] width 475 height 39
paste input "[EMAIL_ADDRESS][DOMAIN_NAME]"
type input "[EMAIL_ADDRESS][DOMAIN_NAME]"
click at [842, 634] on button "Enregistrer" at bounding box center [858, 629] width 98 height 29
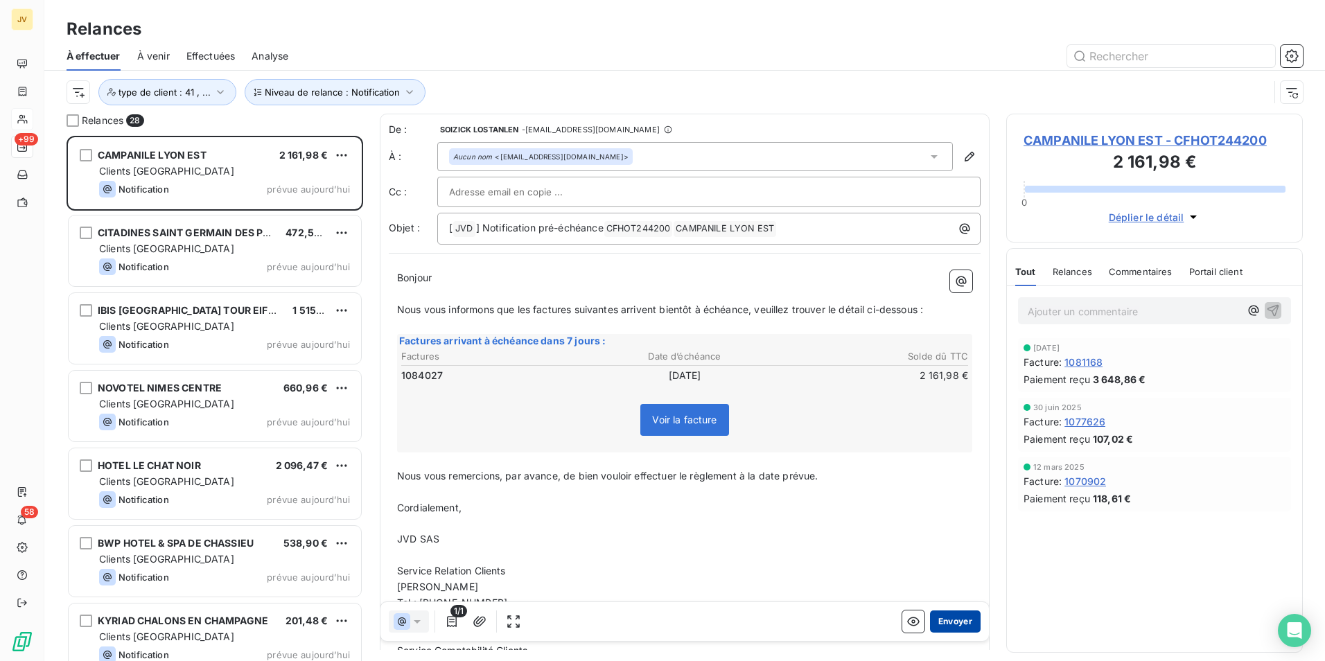
click at [950, 620] on button "Envoyer" at bounding box center [955, 622] width 51 height 22
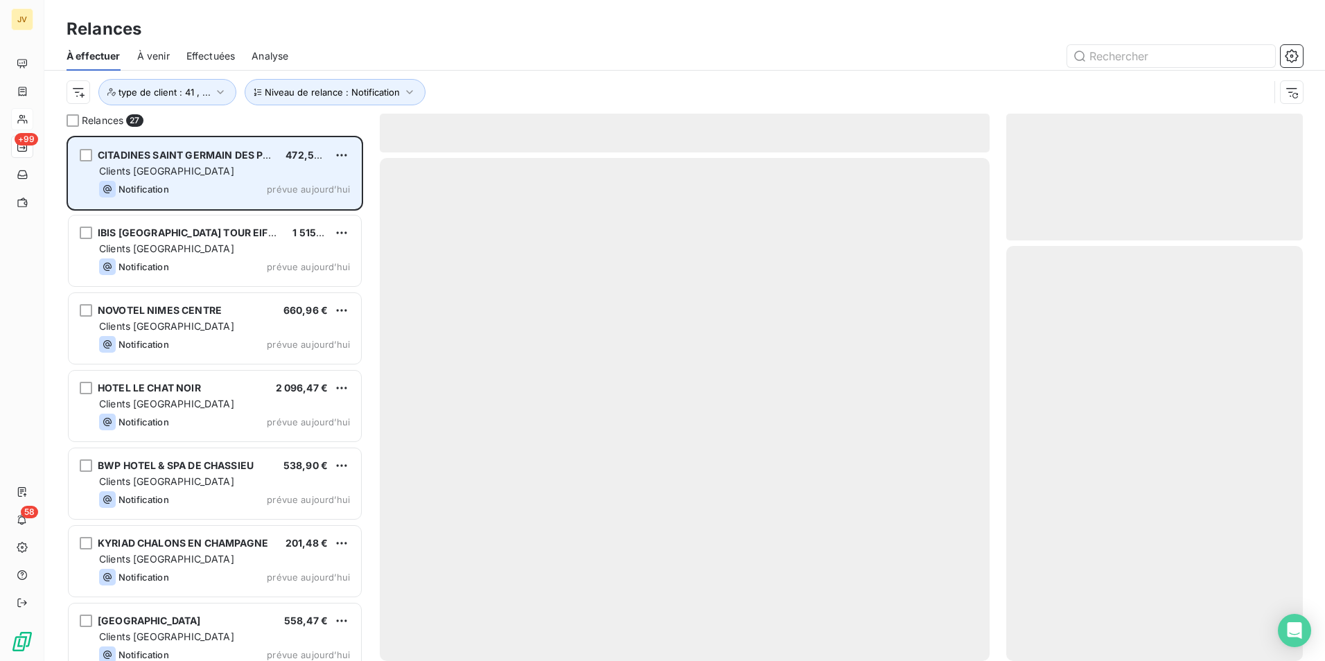
click at [203, 177] on div "Clients [GEOGRAPHIC_DATA]" at bounding box center [224, 171] width 251 height 14
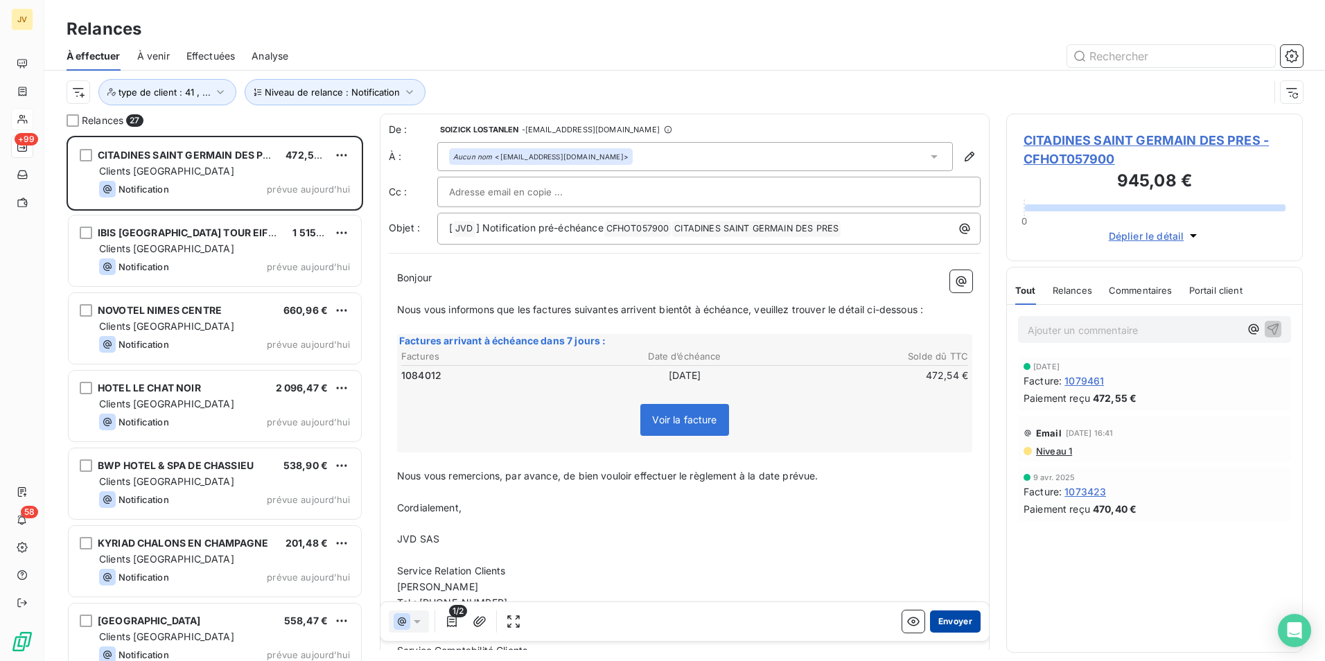
click at [952, 623] on button "Envoyer" at bounding box center [955, 622] width 51 height 22
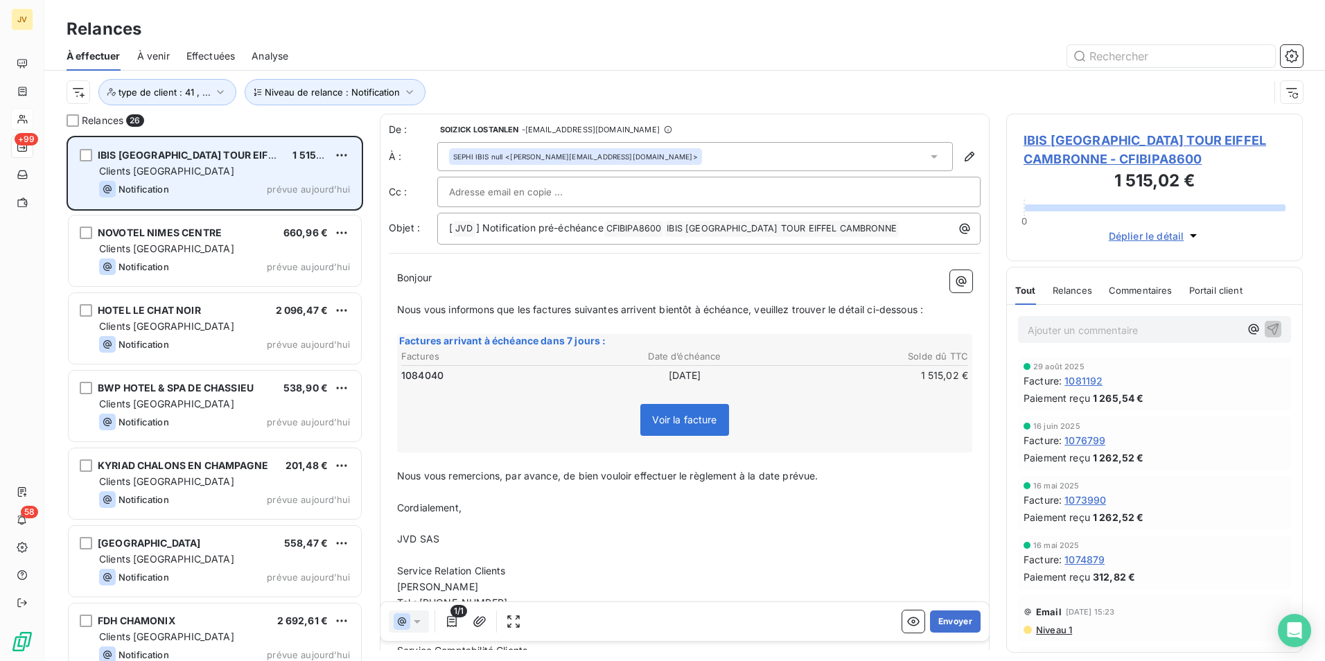
click at [212, 180] on div "IBIS [GEOGRAPHIC_DATA] [GEOGRAPHIC_DATA] 1 515,02 € Clients [GEOGRAPHIC_DATA] N…" at bounding box center [215, 173] width 292 height 71
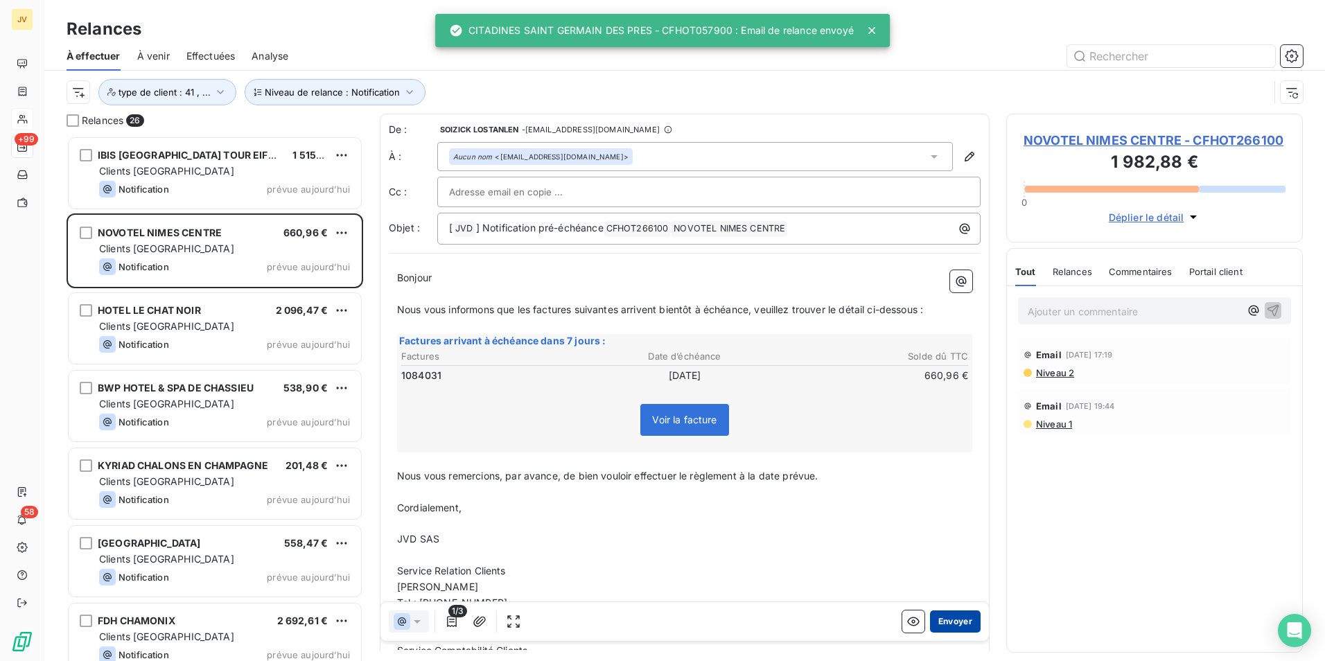
click at [951, 619] on button "Envoyer" at bounding box center [955, 622] width 51 height 22
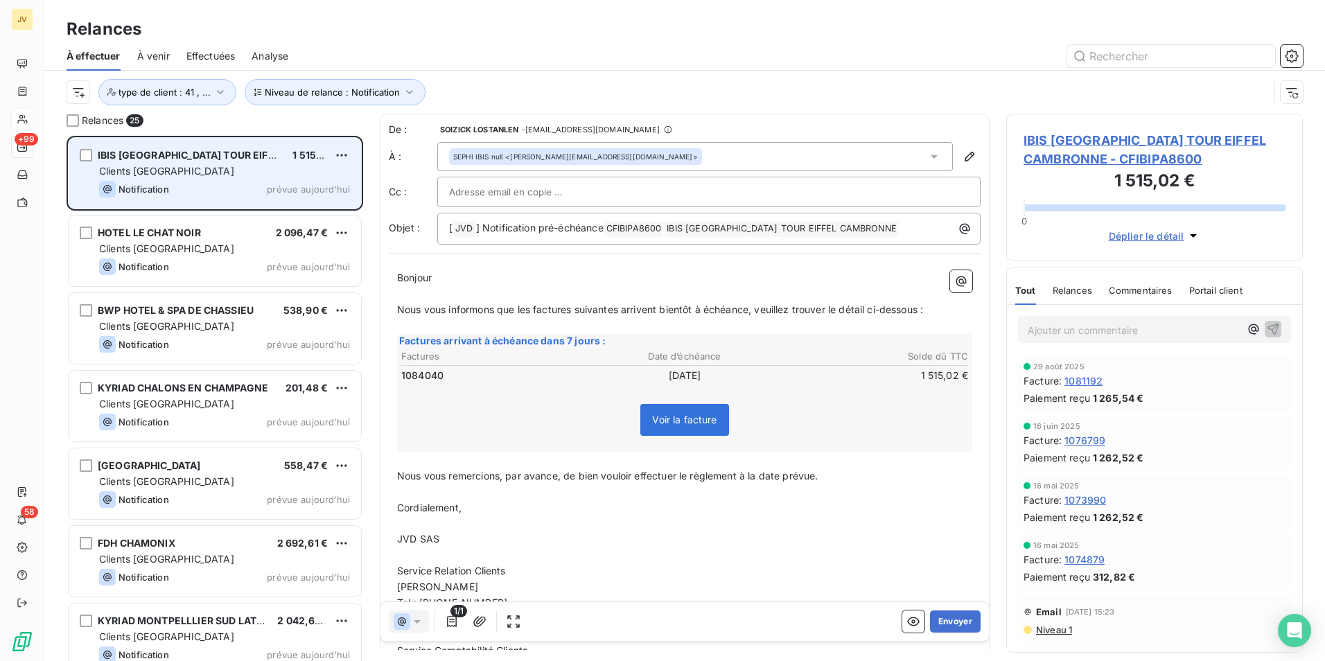
click at [170, 175] on div "Clients [GEOGRAPHIC_DATA]" at bounding box center [224, 171] width 251 height 14
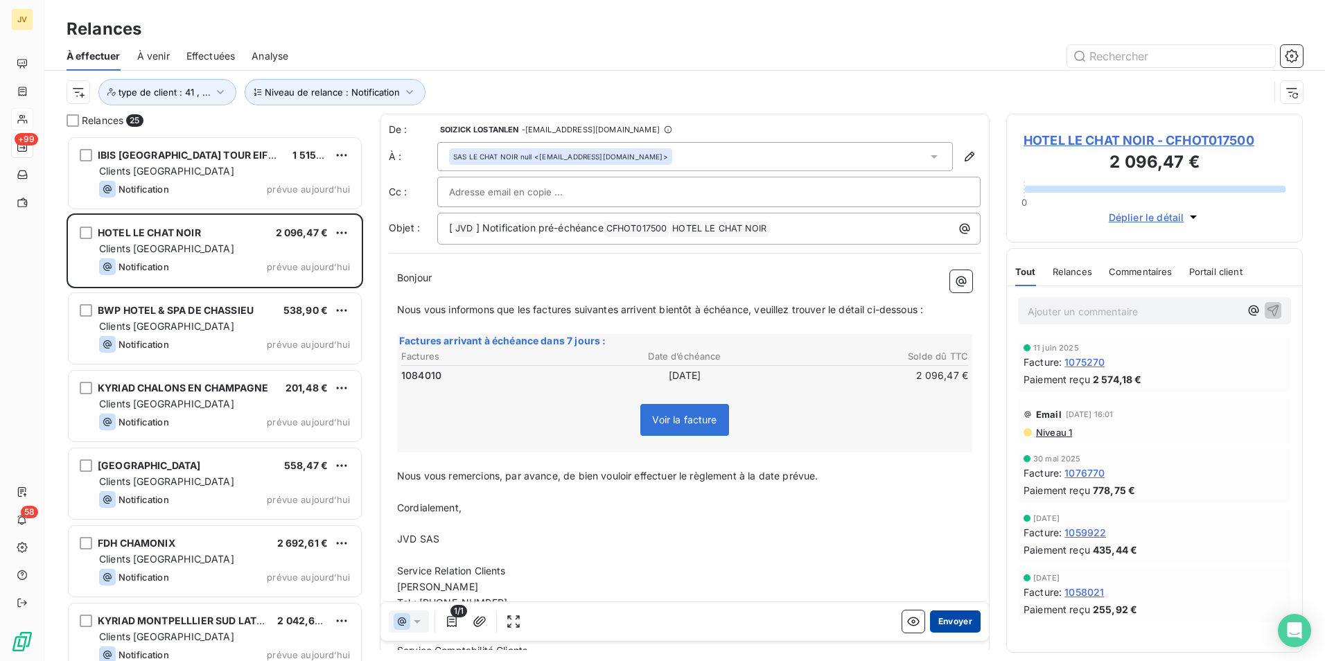
click at [950, 617] on button "Envoyer" at bounding box center [955, 622] width 51 height 22
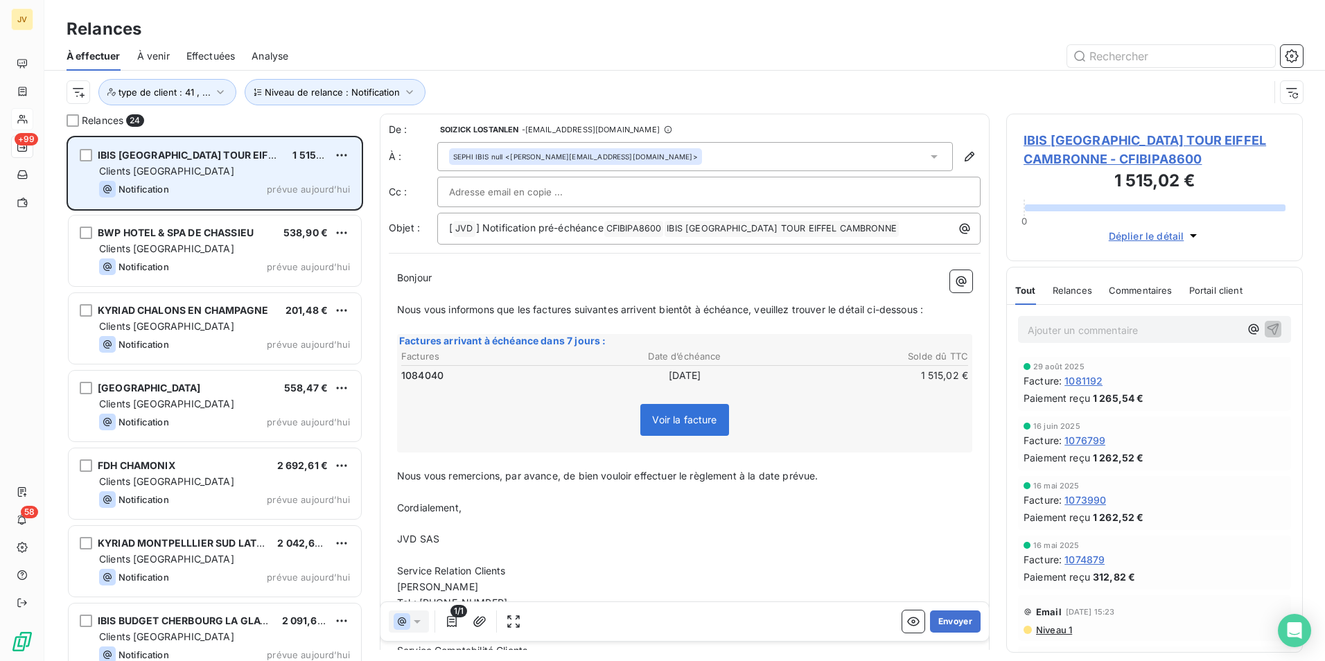
click at [177, 176] on div "Clients [GEOGRAPHIC_DATA]" at bounding box center [224, 171] width 251 height 14
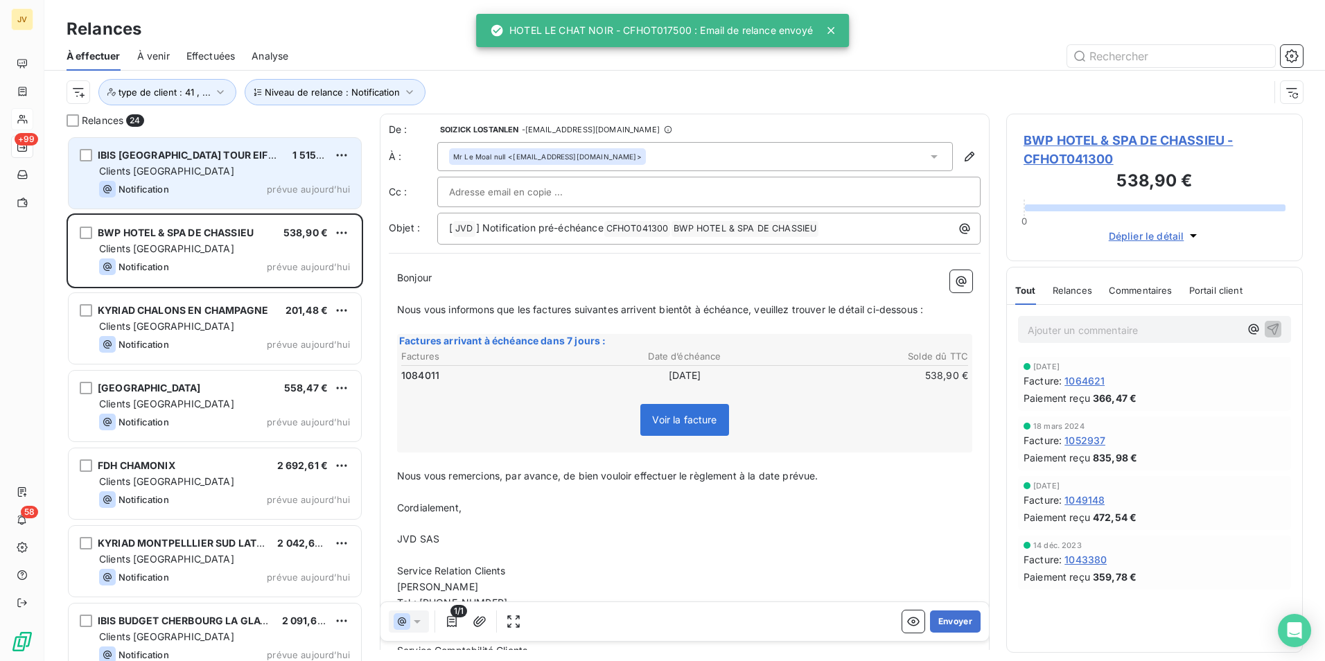
click at [177, 175] on div "Clients [GEOGRAPHIC_DATA]" at bounding box center [224, 171] width 251 height 14
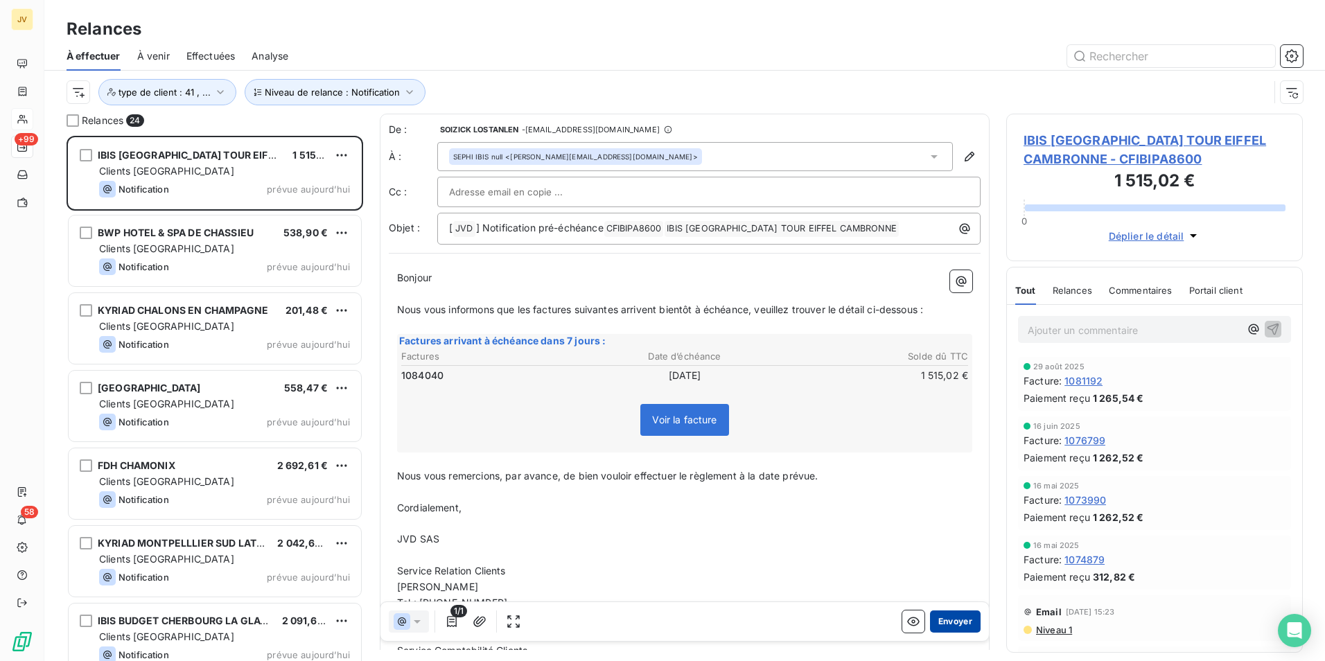
click at [946, 619] on button "Envoyer" at bounding box center [955, 622] width 51 height 22
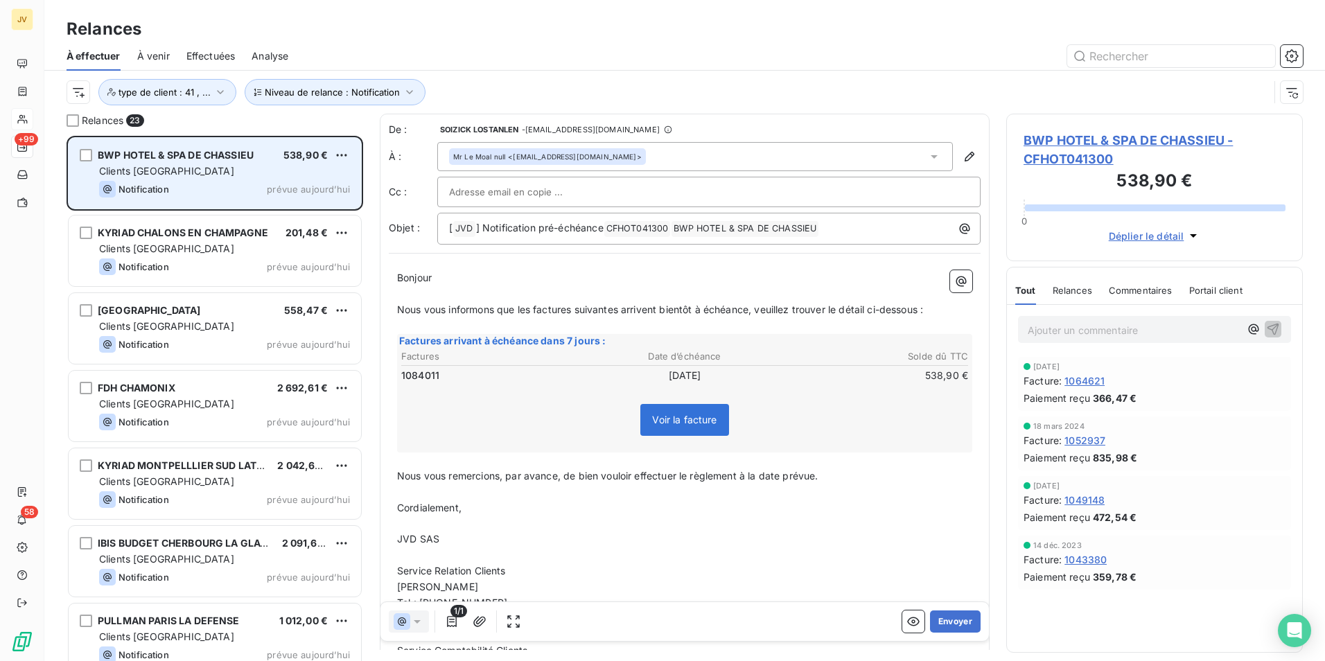
click at [163, 171] on span "Clients [GEOGRAPHIC_DATA]" at bounding box center [166, 171] width 135 height 12
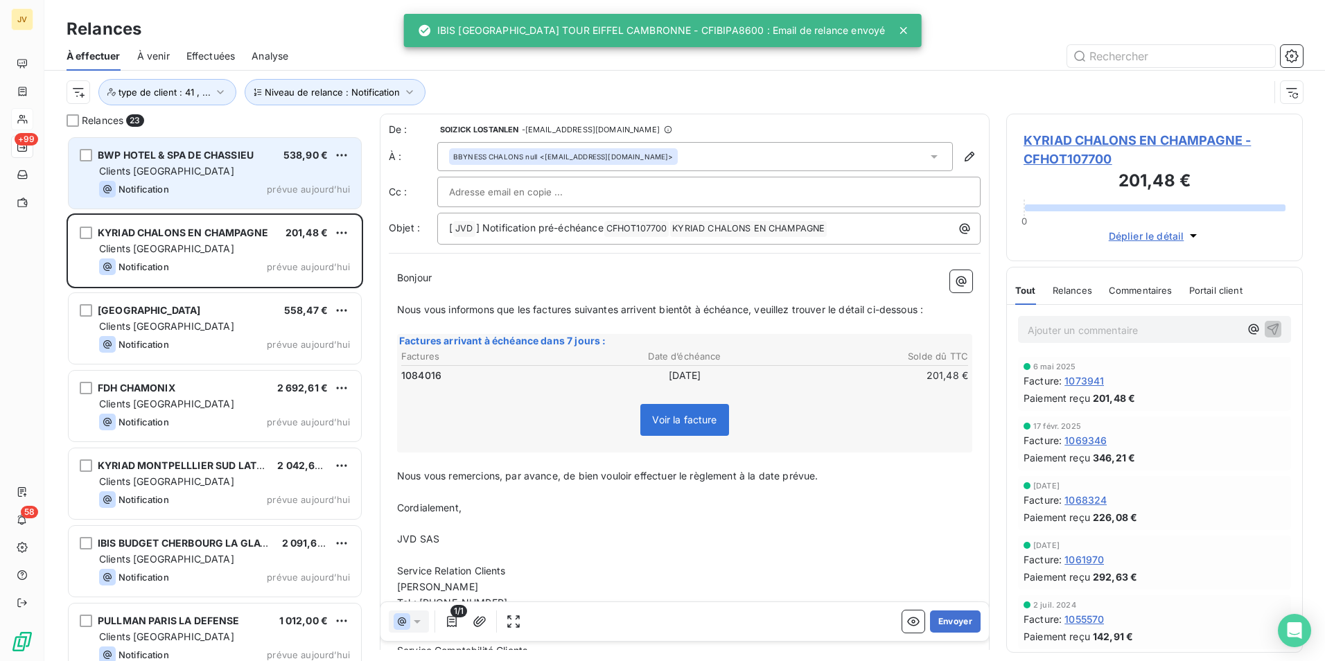
click at [163, 171] on span "Clients [GEOGRAPHIC_DATA]" at bounding box center [166, 171] width 135 height 12
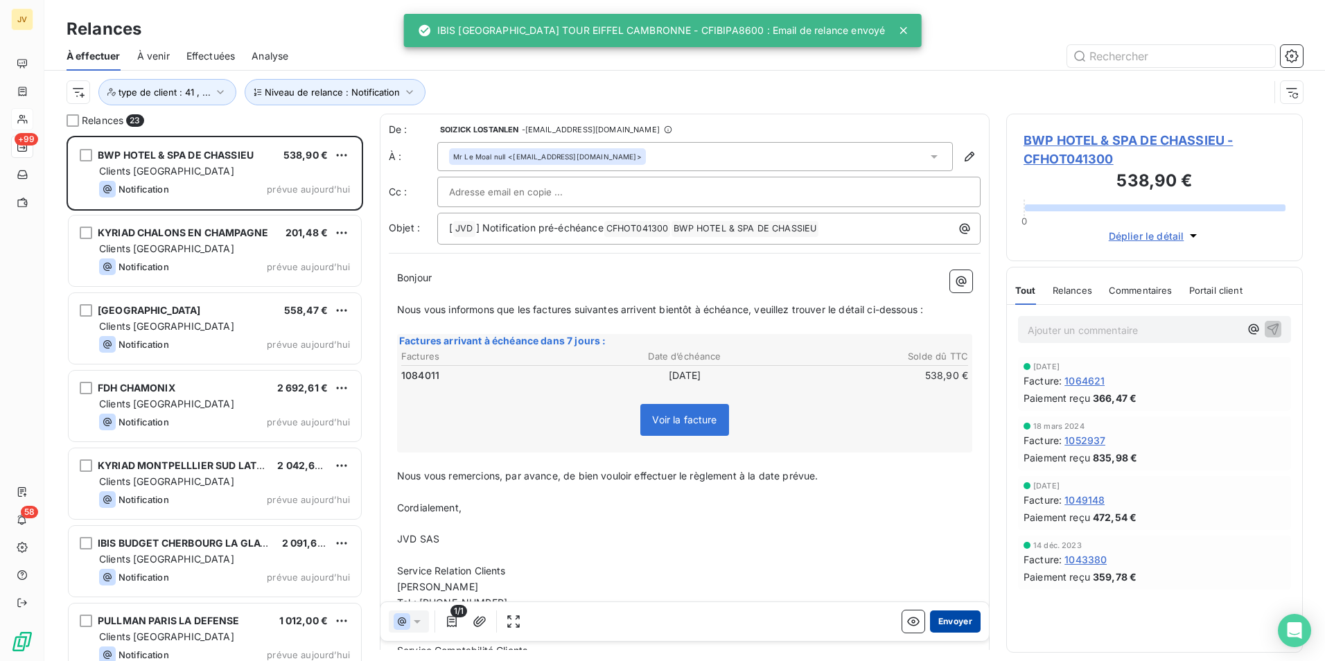
click at [942, 617] on button "Envoyer" at bounding box center [955, 622] width 51 height 22
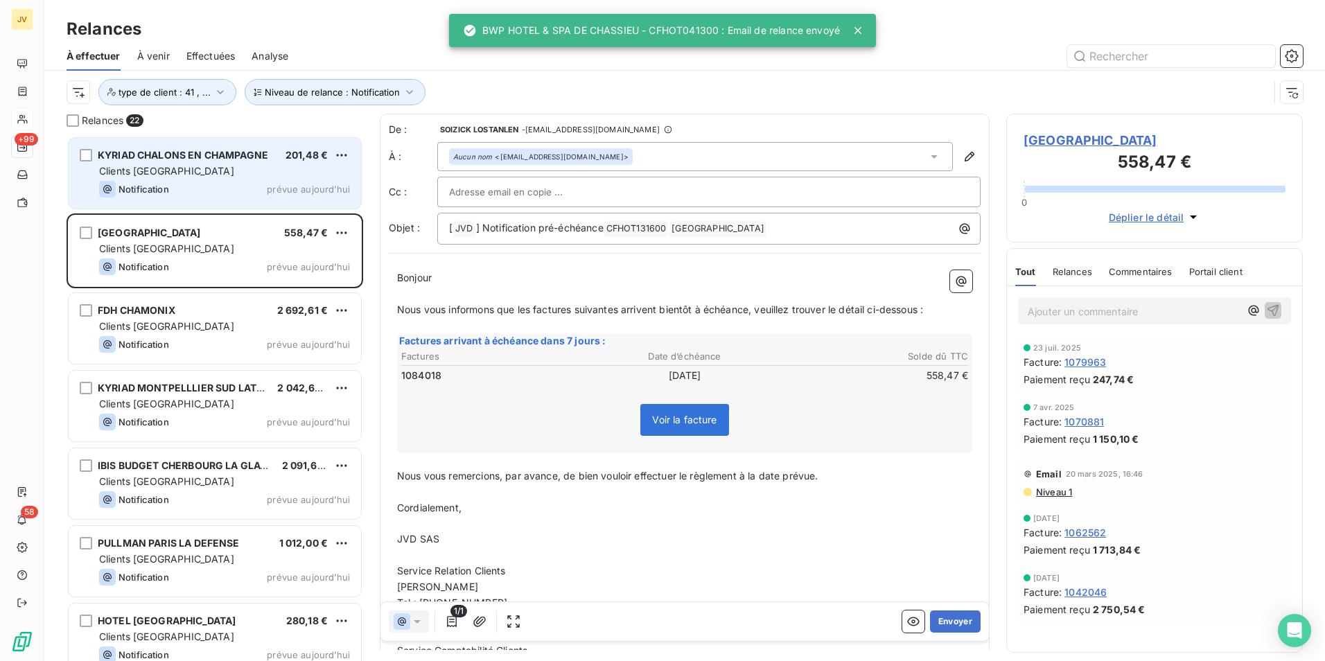
click at [184, 166] on div "Clients [GEOGRAPHIC_DATA]" at bounding box center [224, 171] width 251 height 14
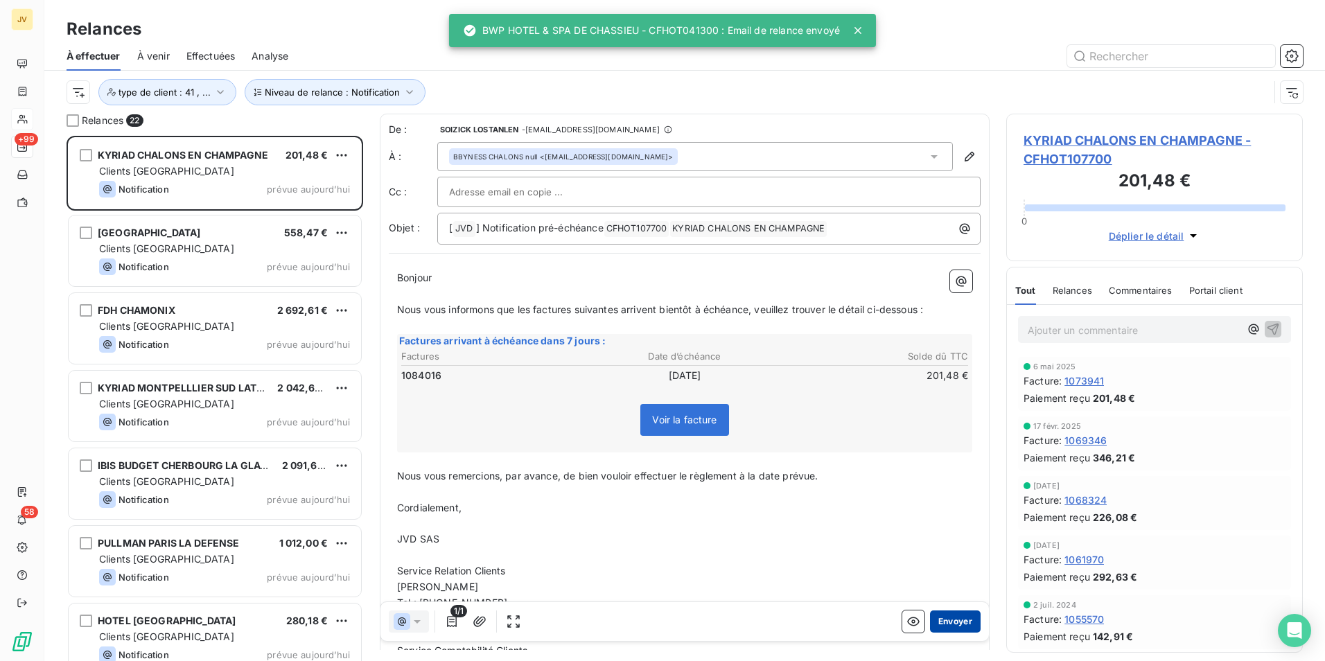
click at [949, 615] on button "Envoyer" at bounding box center [955, 622] width 51 height 22
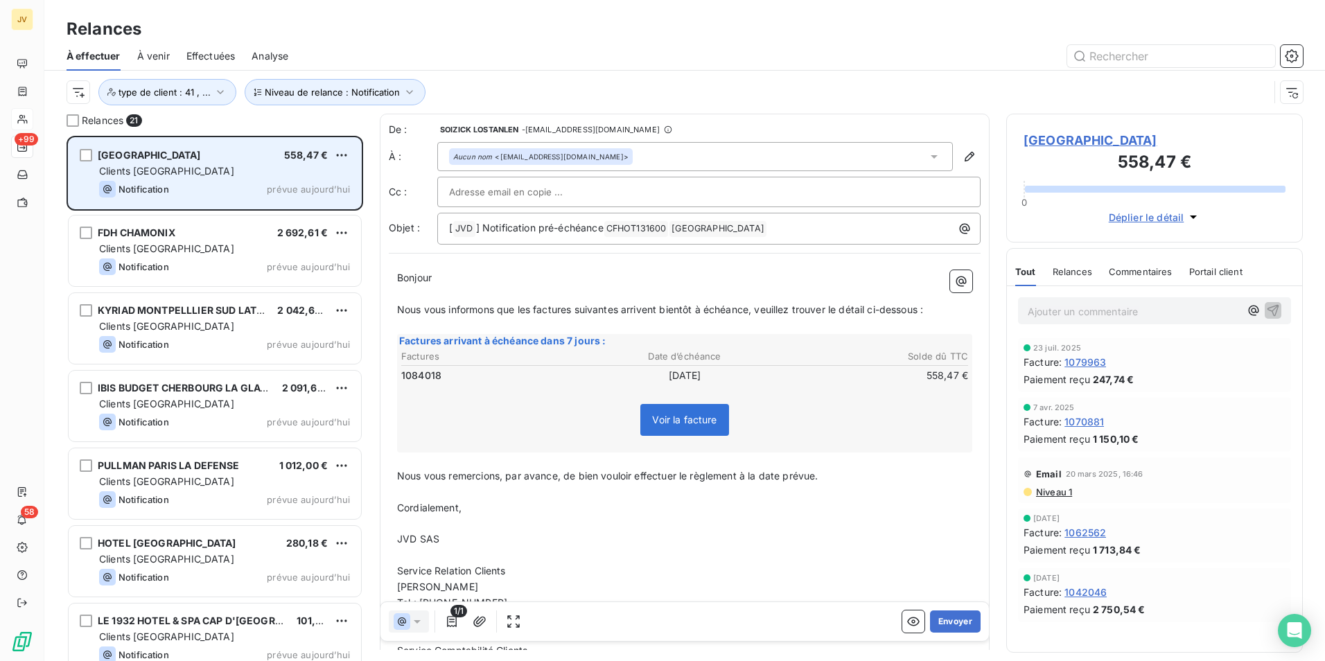
click at [225, 168] on div "Clients [GEOGRAPHIC_DATA]" at bounding box center [224, 171] width 251 height 14
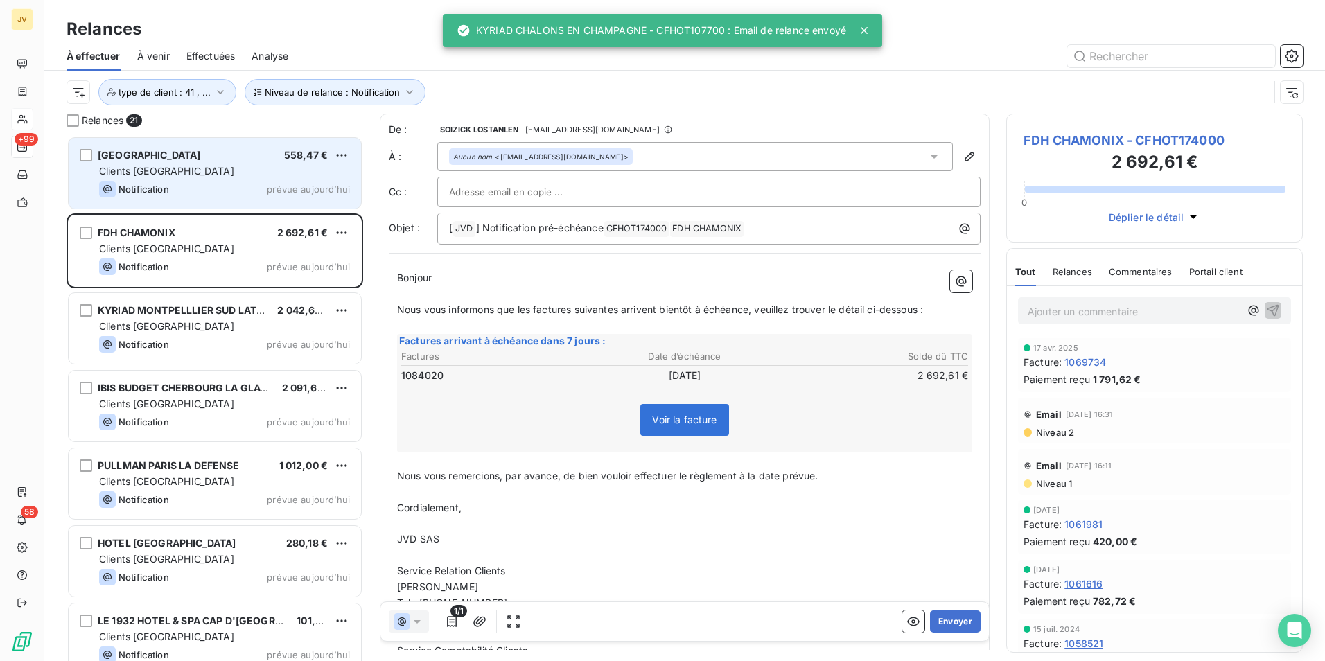
click at [225, 168] on div "Clients [GEOGRAPHIC_DATA]" at bounding box center [224, 171] width 251 height 14
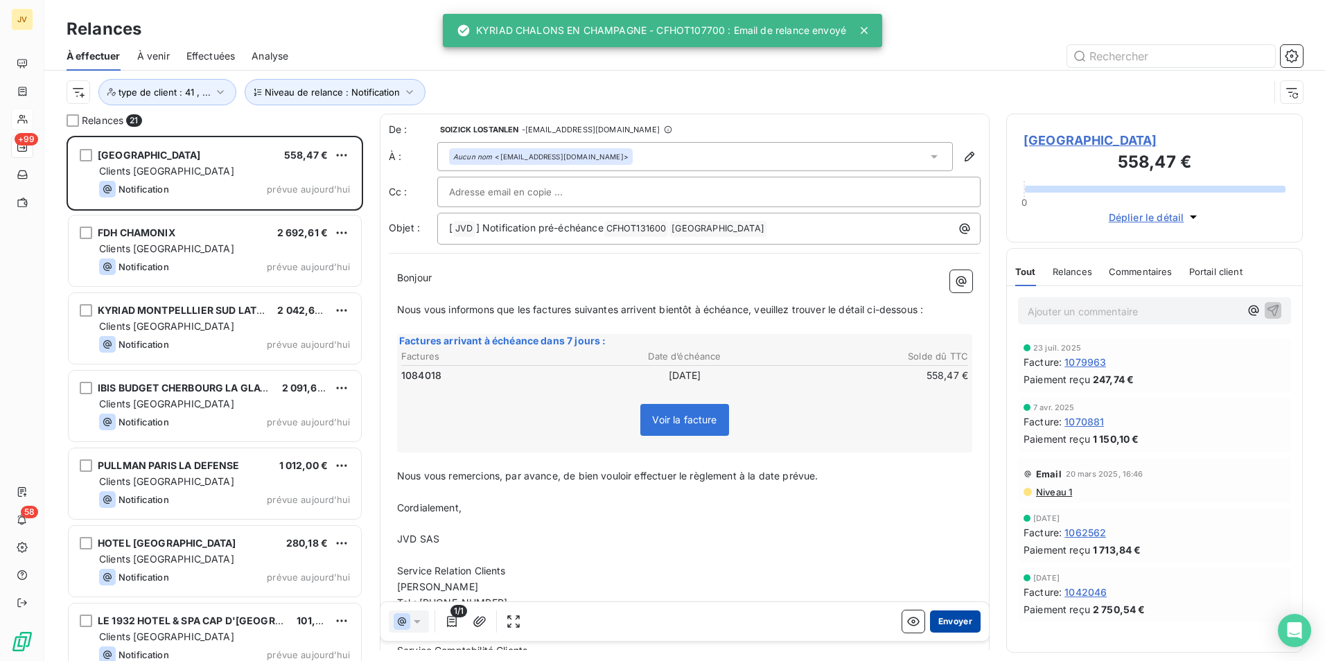
click at [937, 622] on button "Envoyer" at bounding box center [955, 622] width 51 height 22
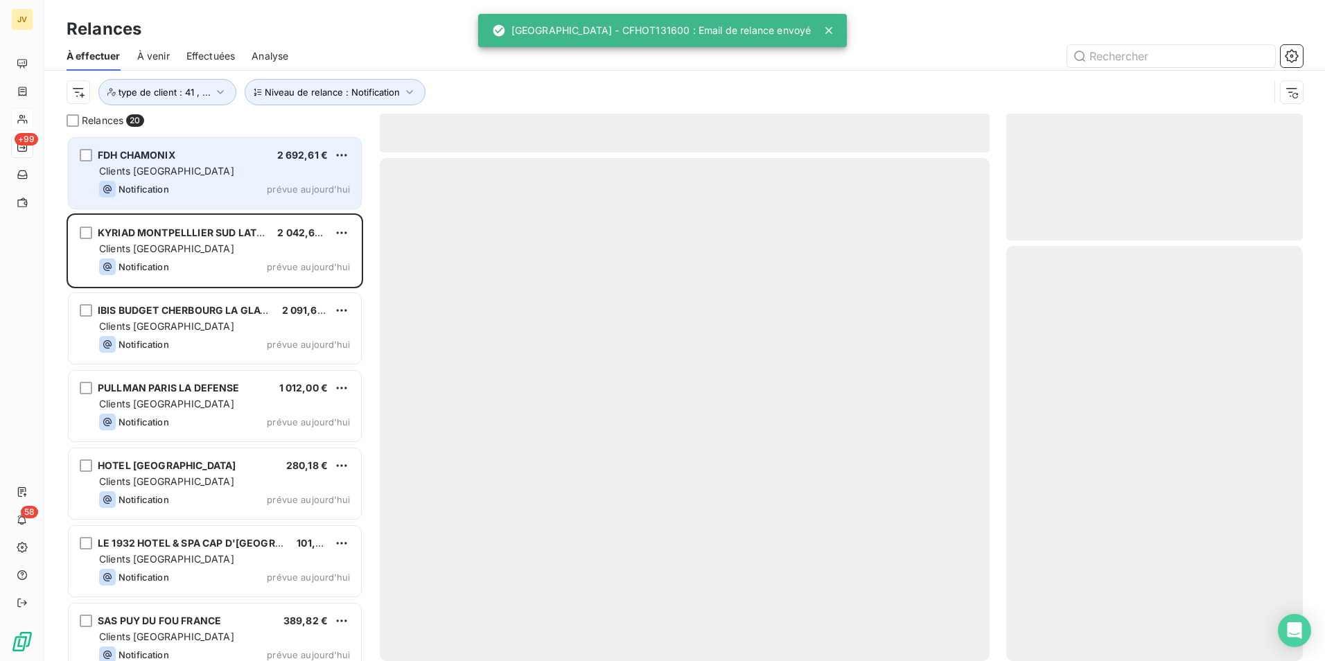
click at [207, 176] on div "Clients [GEOGRAPHIC_DATA]" at bounding box center [224, 171] width 251 height 14
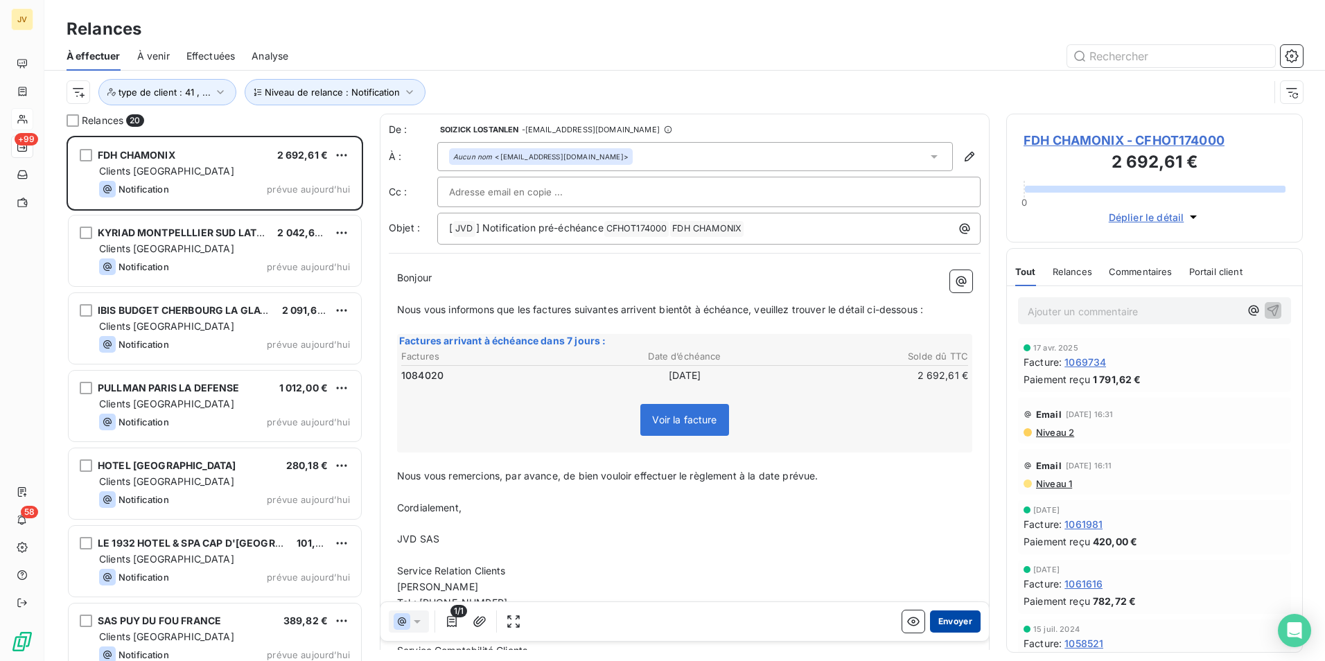
click at [956, 620] on button "Envoyer" at bounding box center [955, 622] width 51 height 22
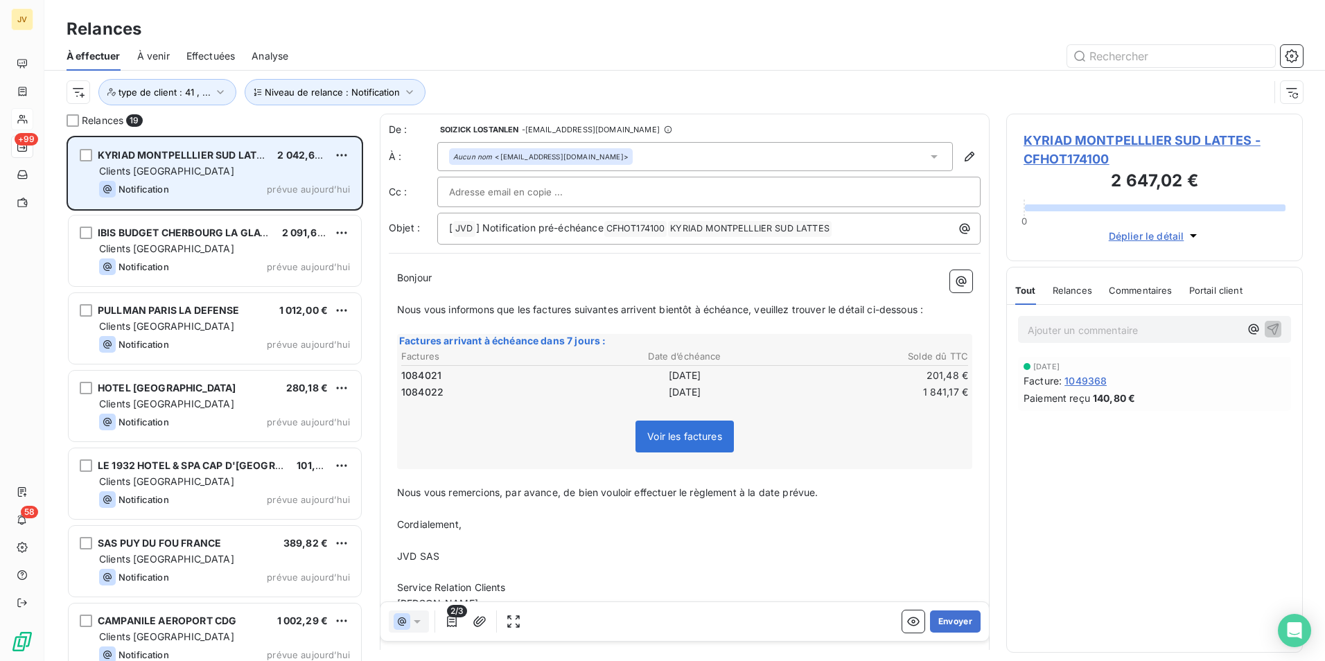
click at [199, 168] on div "Clients [GEOGRAPHIC_DATA]" at bounding box center [224, 171] width 251 height 14
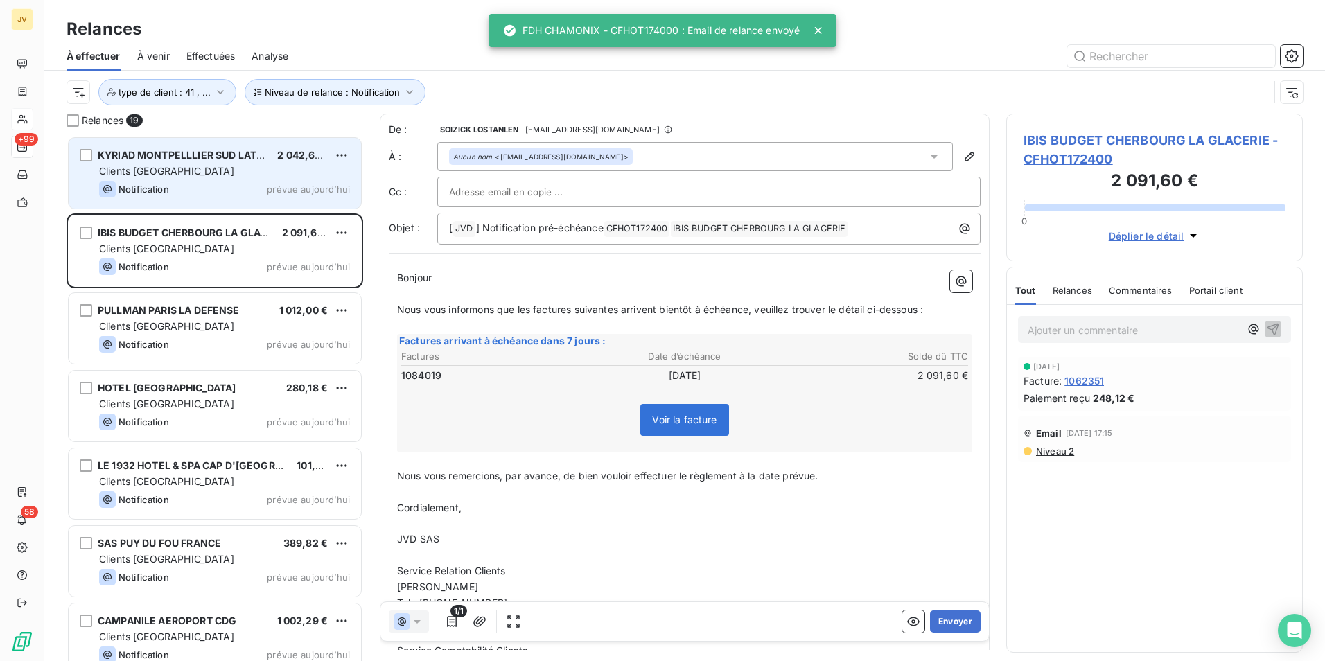
click at [199, 168] on div "Clients [GEOGRAPHIC_DATA]" at bounding box center [224, 171] width 251 height 14
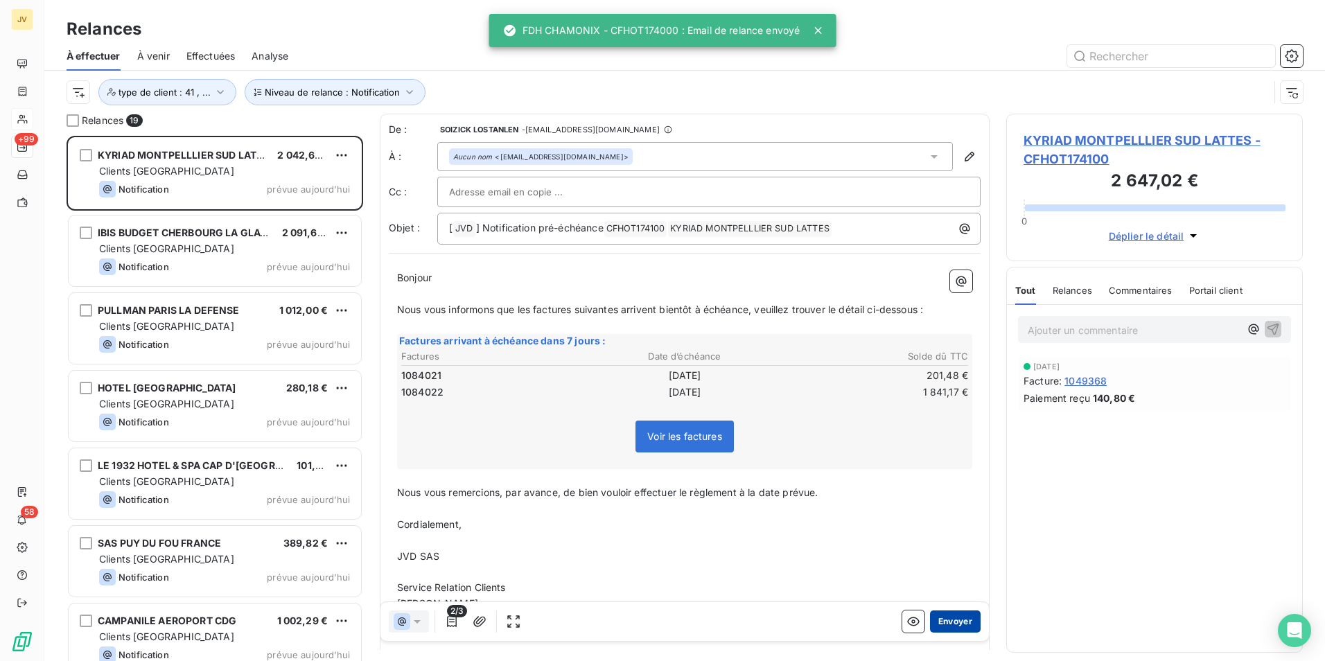
click at [932, 624] on button "Envoyer" at bounding box center [955, 622] width 51 height 22
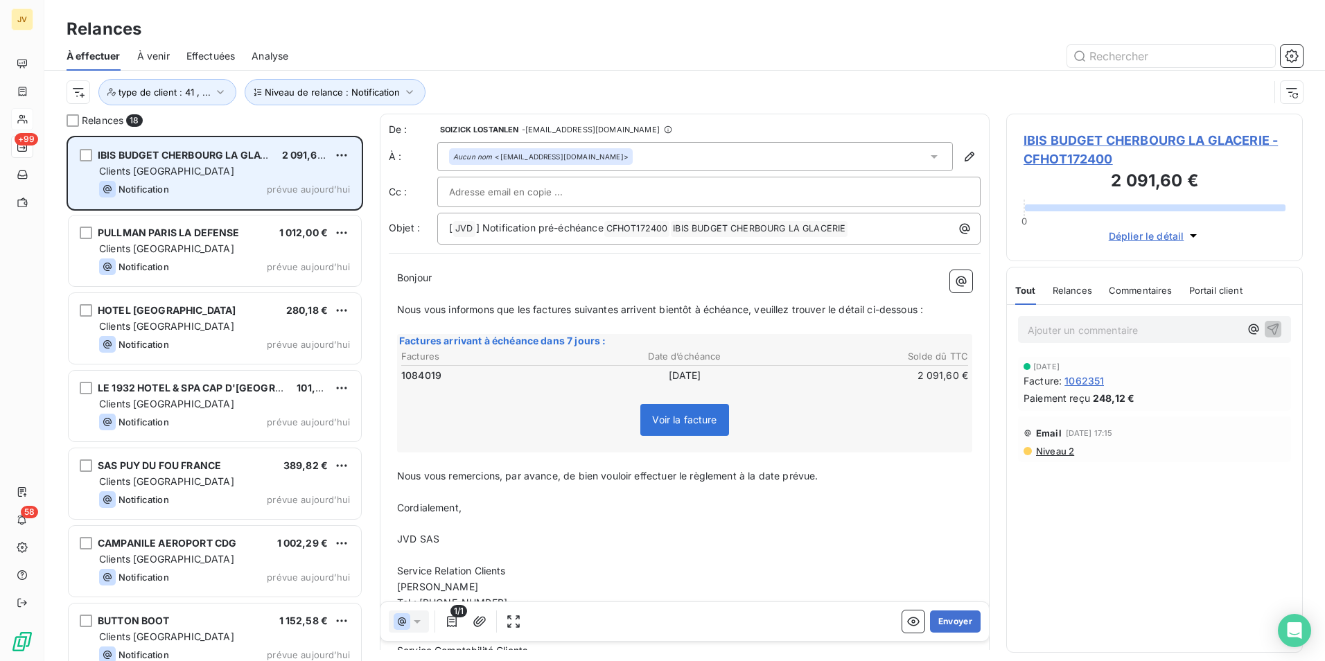
click at [177, 174] on div "Clients [GEOGRAPHIC_DATA]" at bounding box center [224, 171] width 251 height 14
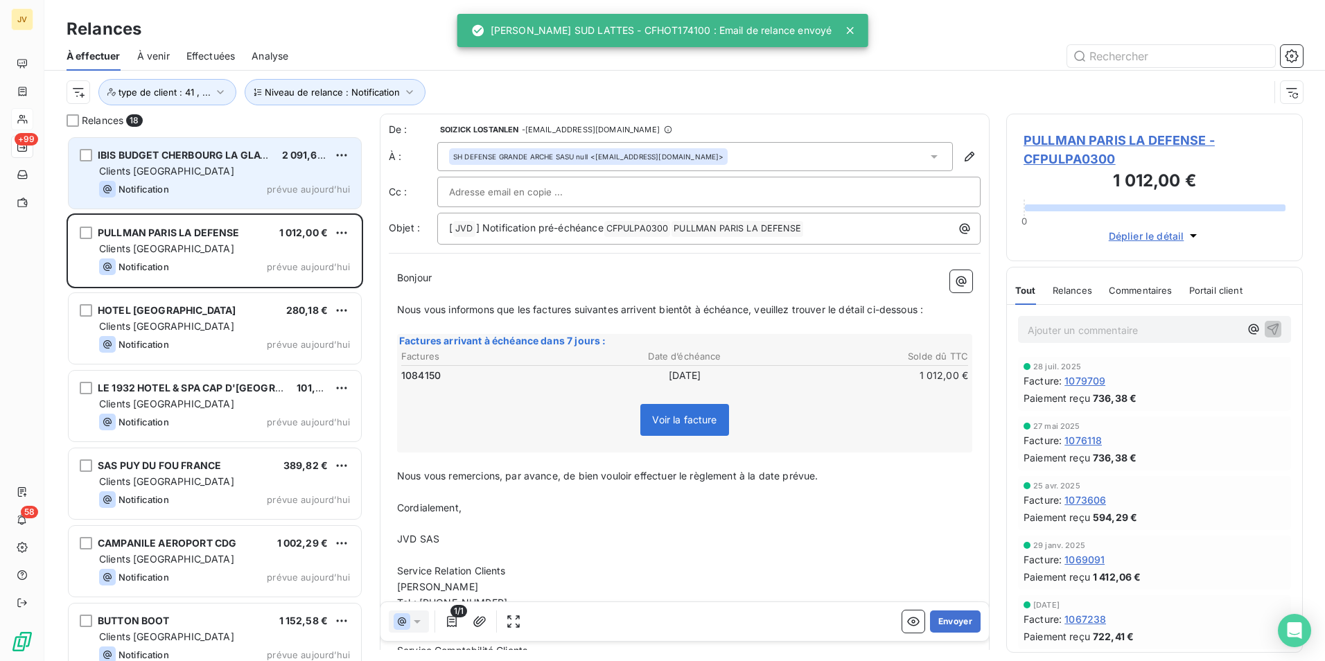
click at [177, 174] on div "Clients [GEOGRAPHIC_DATA]" at bounding box center [224, 171] width 251 height 14
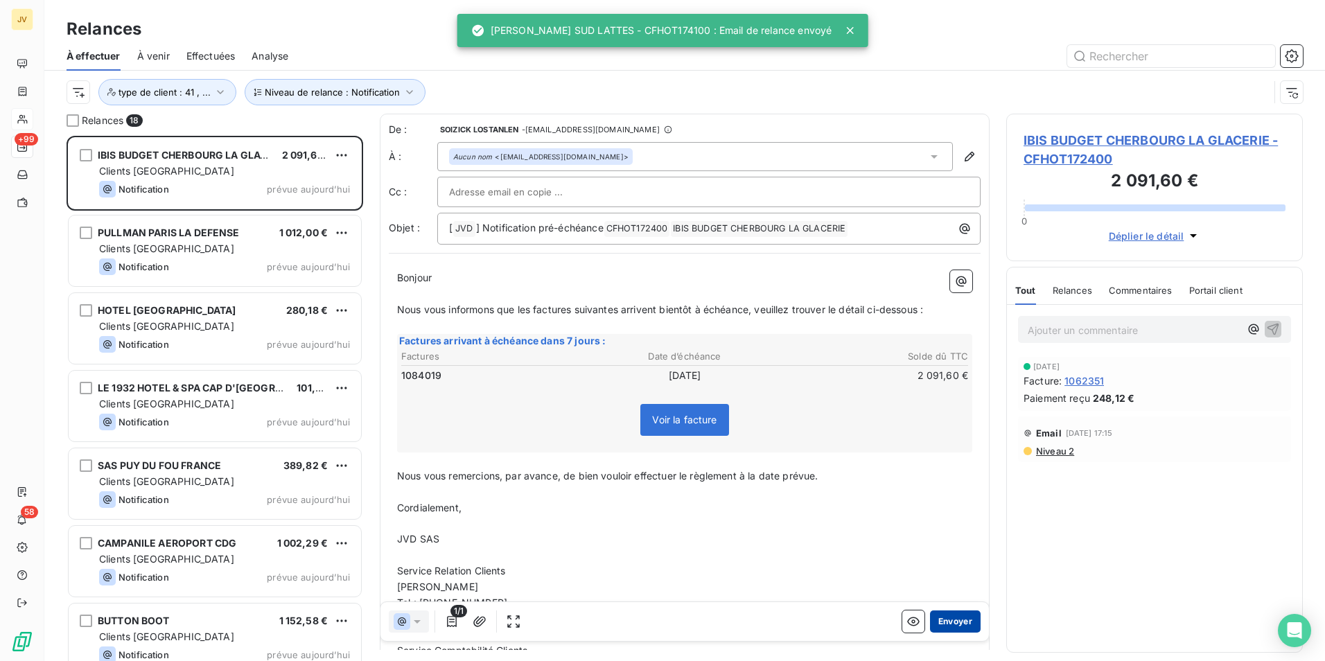
click at [940, 622] on button "Envoyer" at bounding box center [955, 622] width 51 height 22
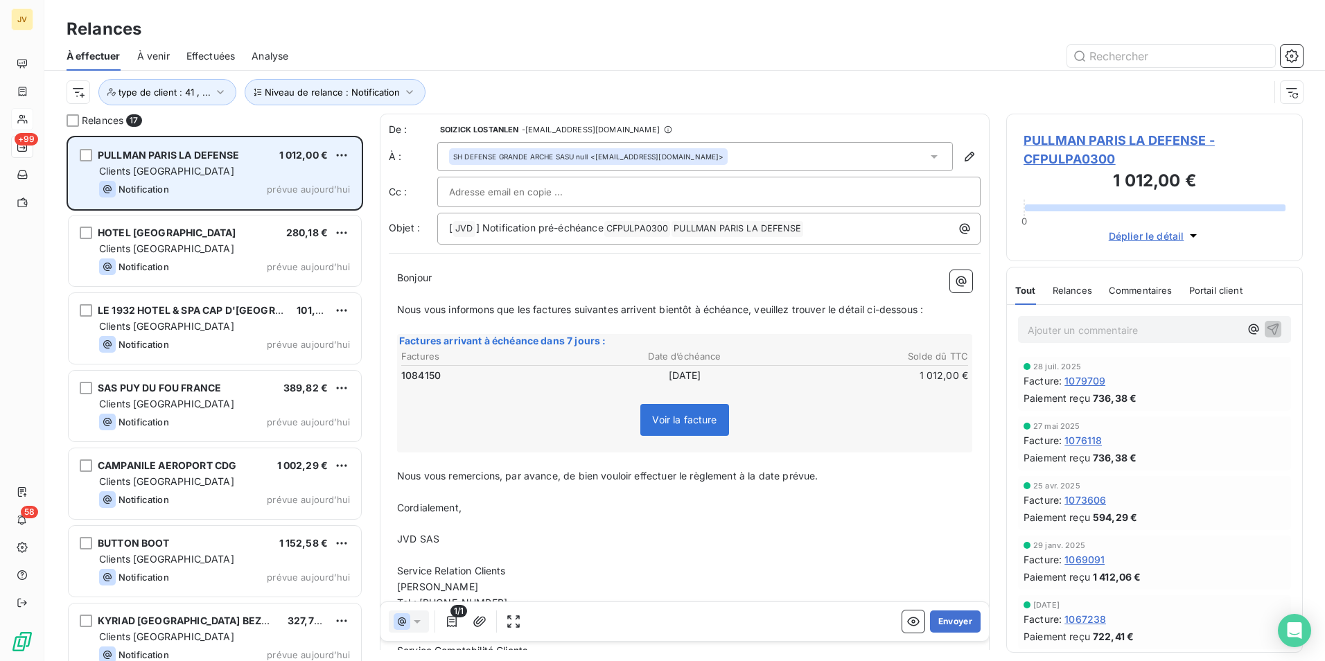
click at [166, 167] on span "Clients [GEOGRAPHIC_DATA]" at bounding box center [166, 171] width 135 height 12
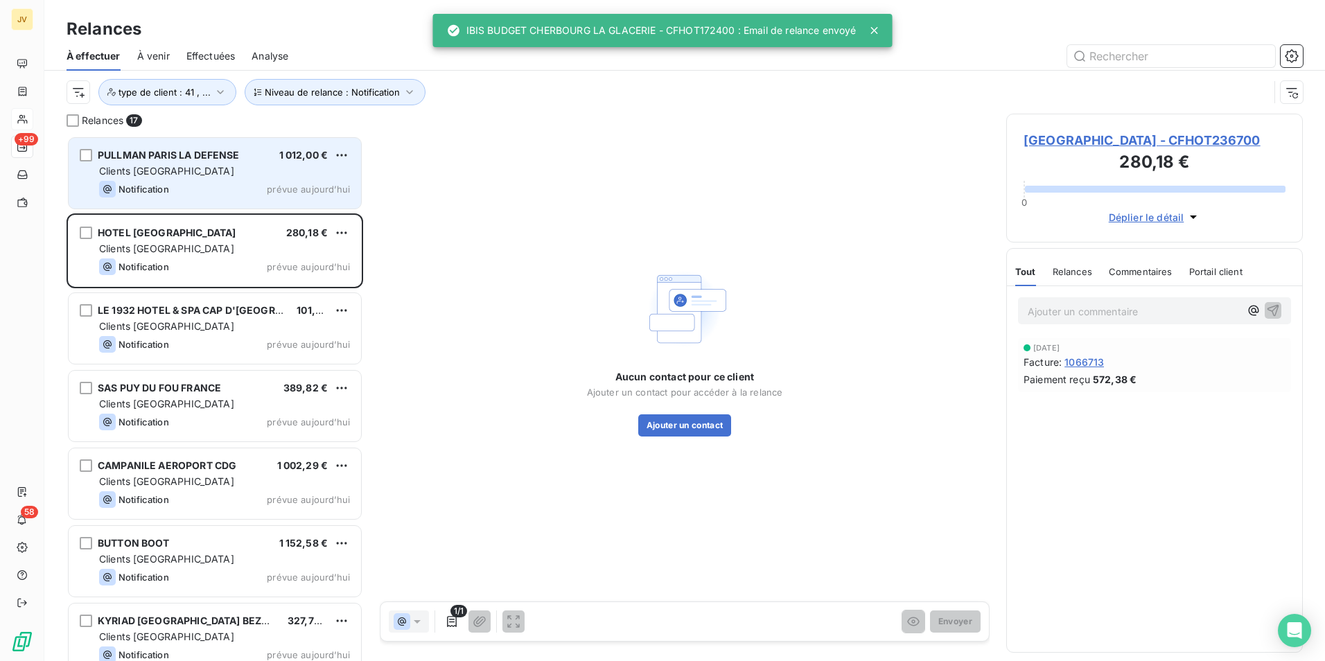
click at [166, 167] on span "Clients [GEOGRAPHIC_DATA]" at bounding box center [166, 171] width 135 height 12
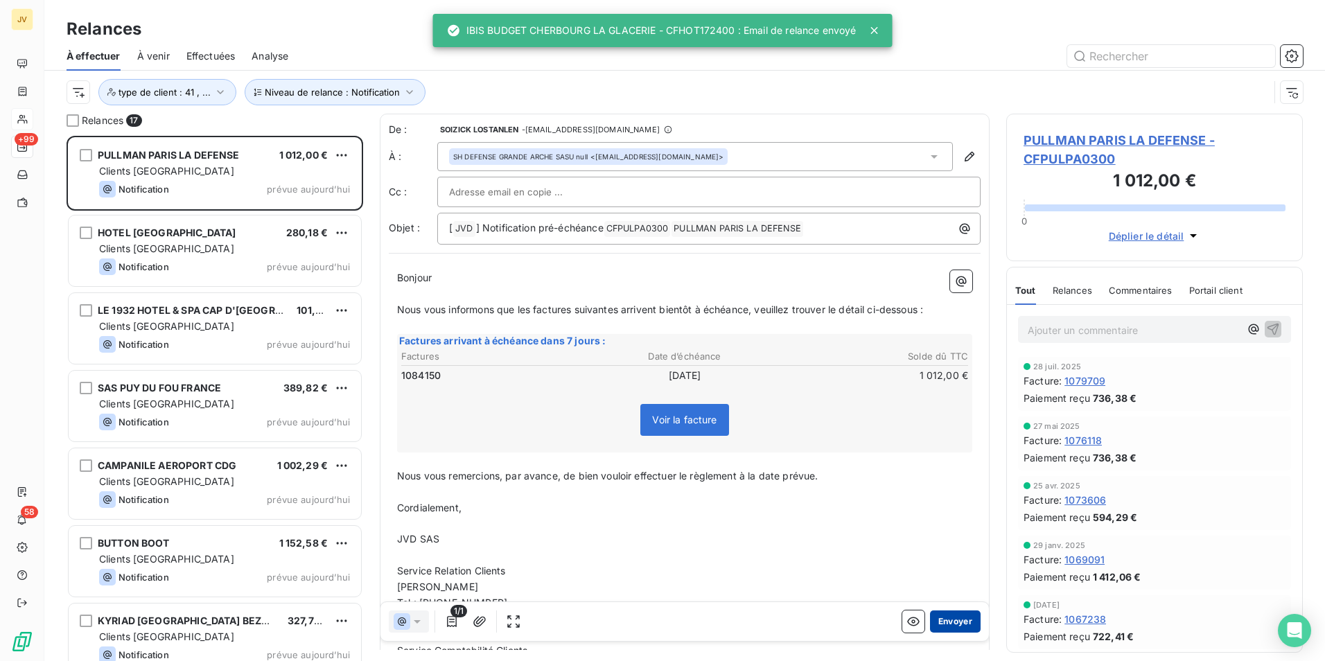
click at [936, 620] on button "Envoyer" at bounding box center [955, 622] width 51 height 22
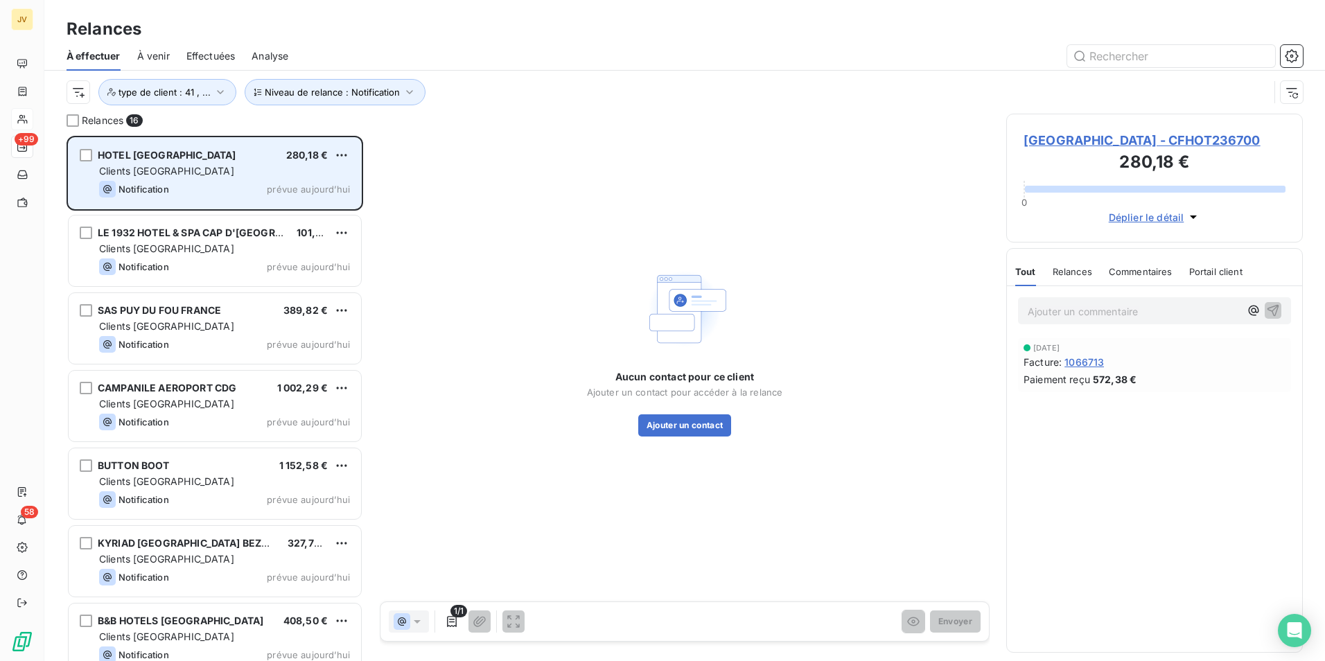
click at [234, 178] on div "[GEOGRAPHIC_DATA] 280,18 € Clients France Notification prévue [DATE]" at bounding box center [215, 173] width 292 height 71
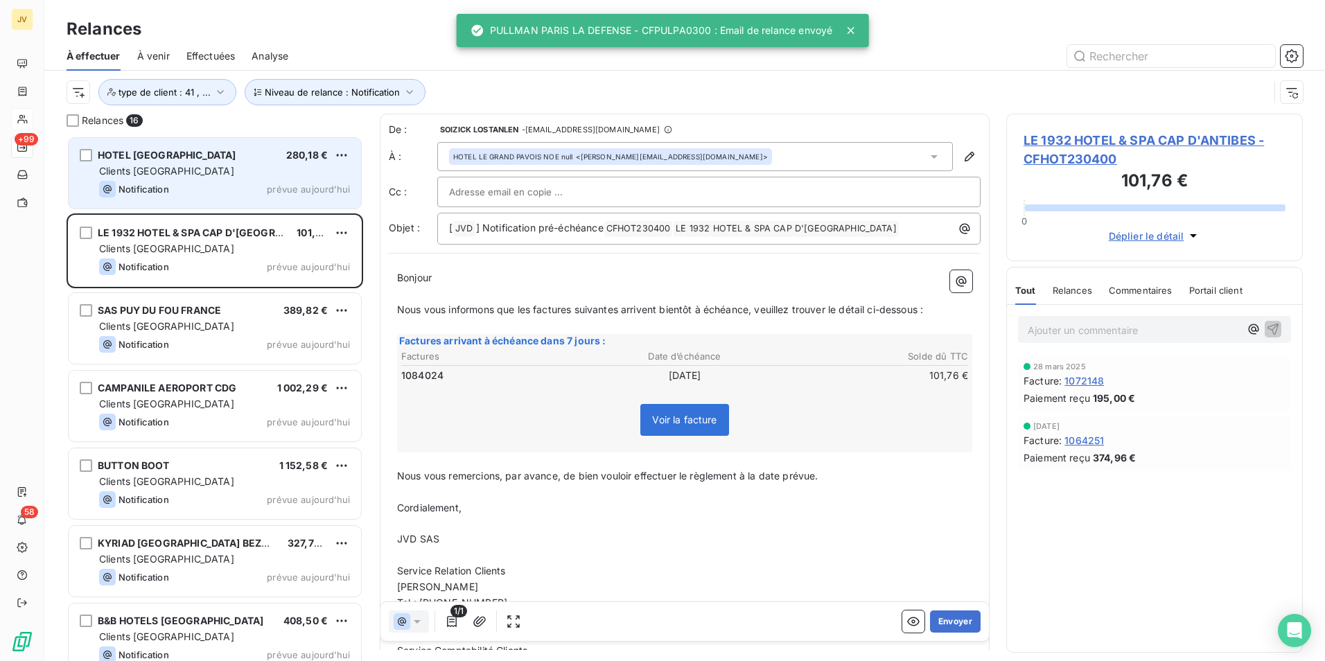
click at [238, 161] on div "[GEOGRAPHIC_DATA] 280,18 € Clients France Notification prévue [DATE]" at bounding box center [215, 173] width 292 height 71
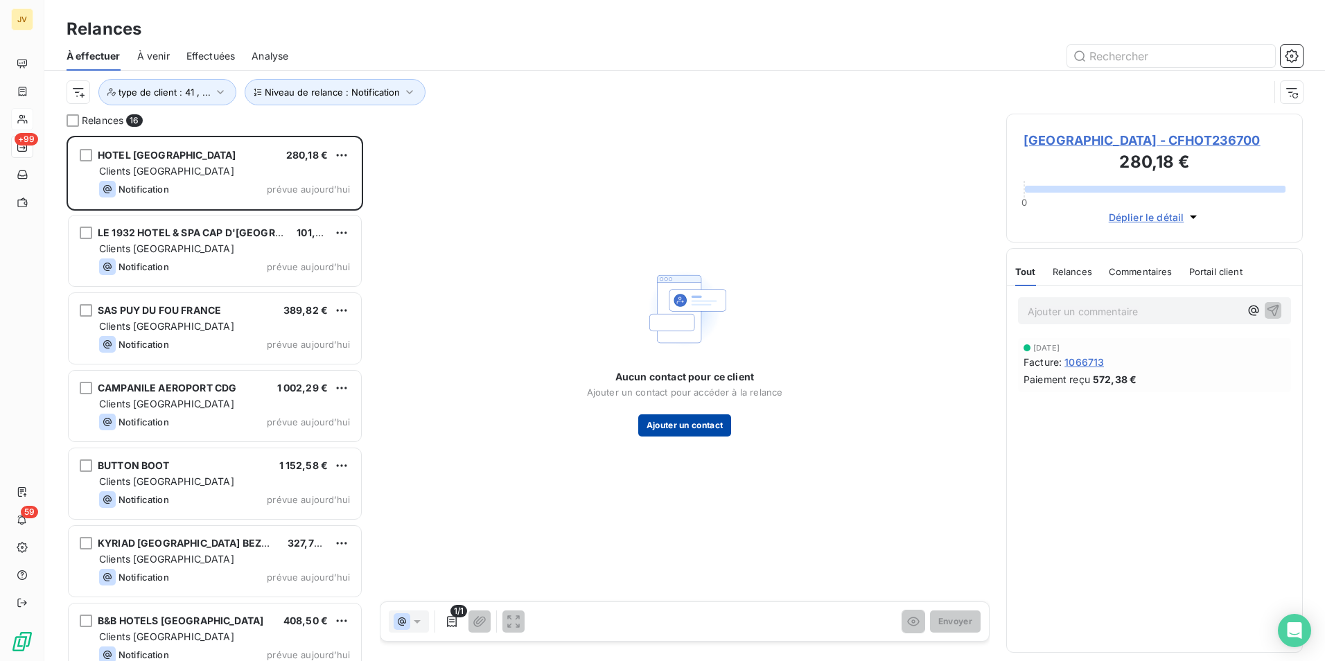
click at [722, 423] on button "Ajouter un contact" at bounding box center [685, 425] width 94 height 22
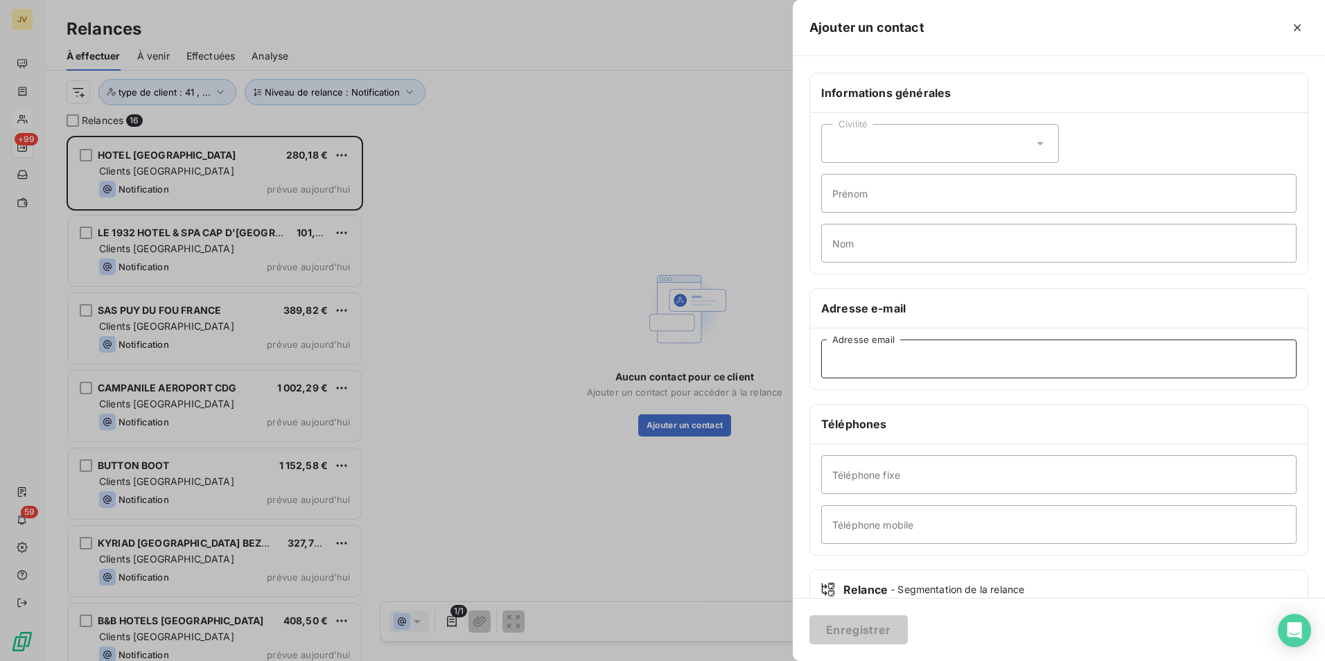
click at [920, 366] on input "Adresse email" at bounding box center [1058, 359] width 475 height 39
paste input "[EMAIL_ADDRESS][DOMAIN_NAME]"
type input "[EMAIL_ADDRESS][DOMAIN_NAME]"
click at [871, 626] on button "Enregistrer" at bounding box center [858, 629] width 98 height 29
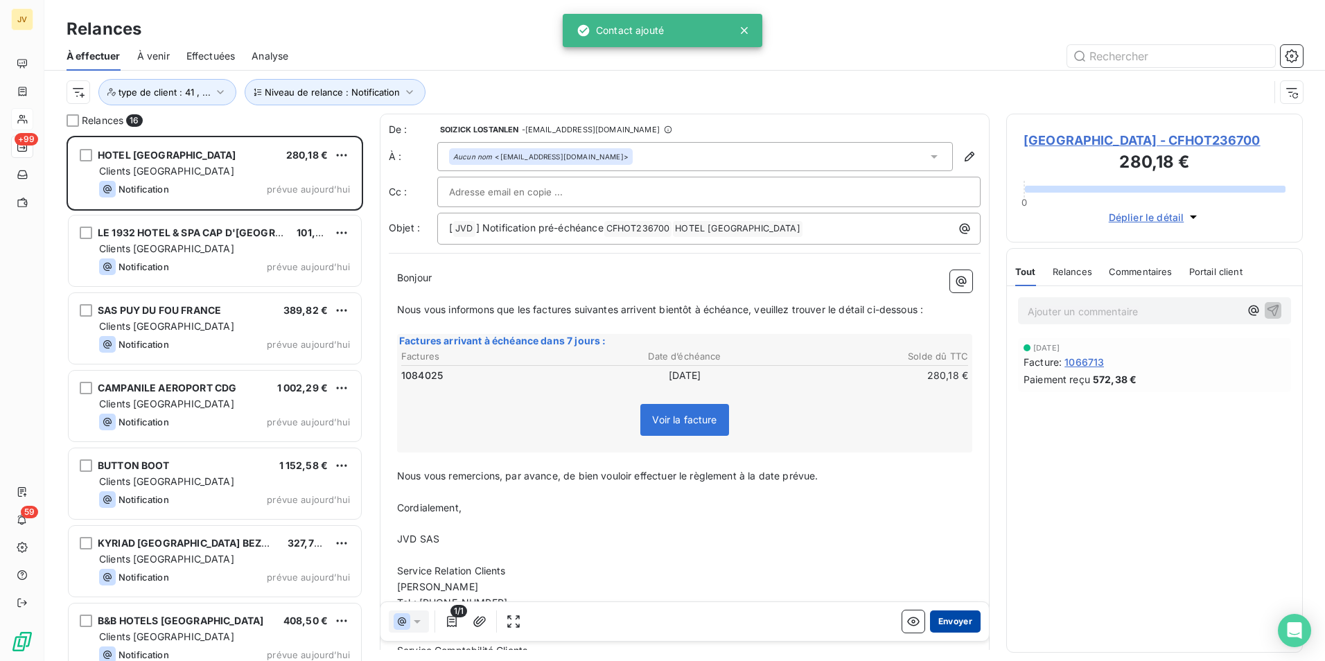
click at [951, 620] on button "Envoyer" at bounding box center [955, 622] width 51 height 22
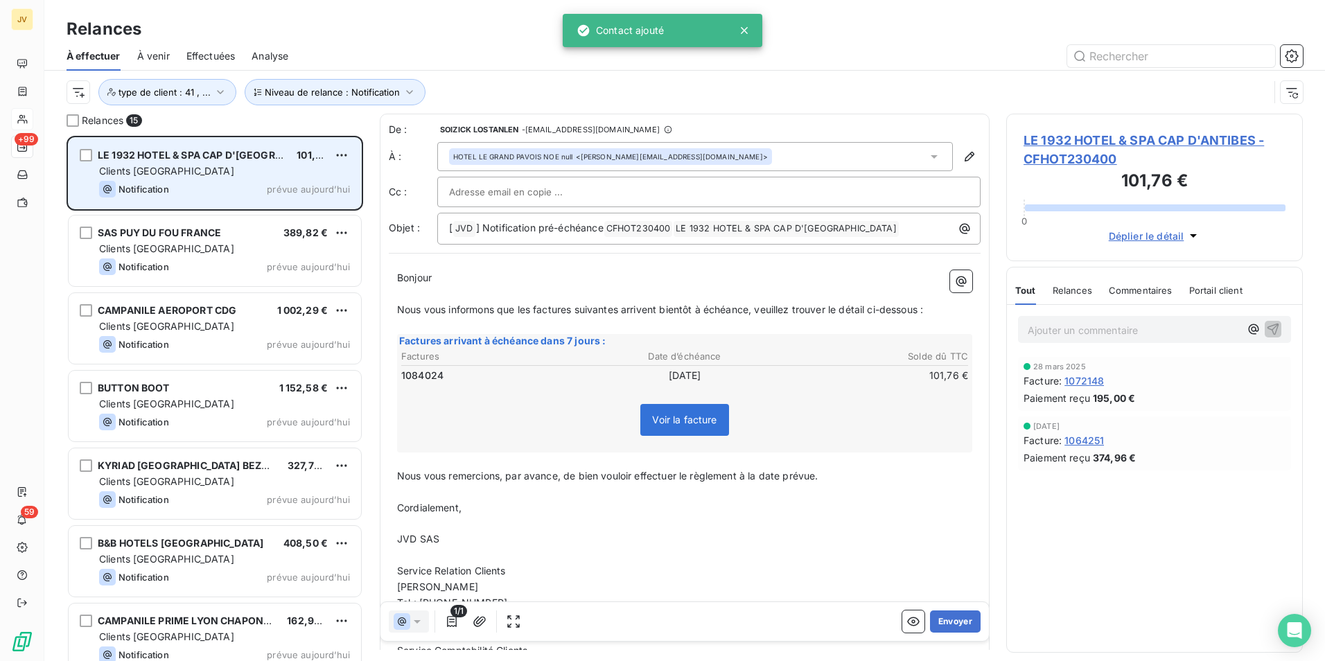
click at [247, 163] on div "LE 1932 HOTEL & SPA CAP D'ANTIBES 101,76 € Clients France Notification prévue […" at bounding box center [215, 173] width 292 height 71
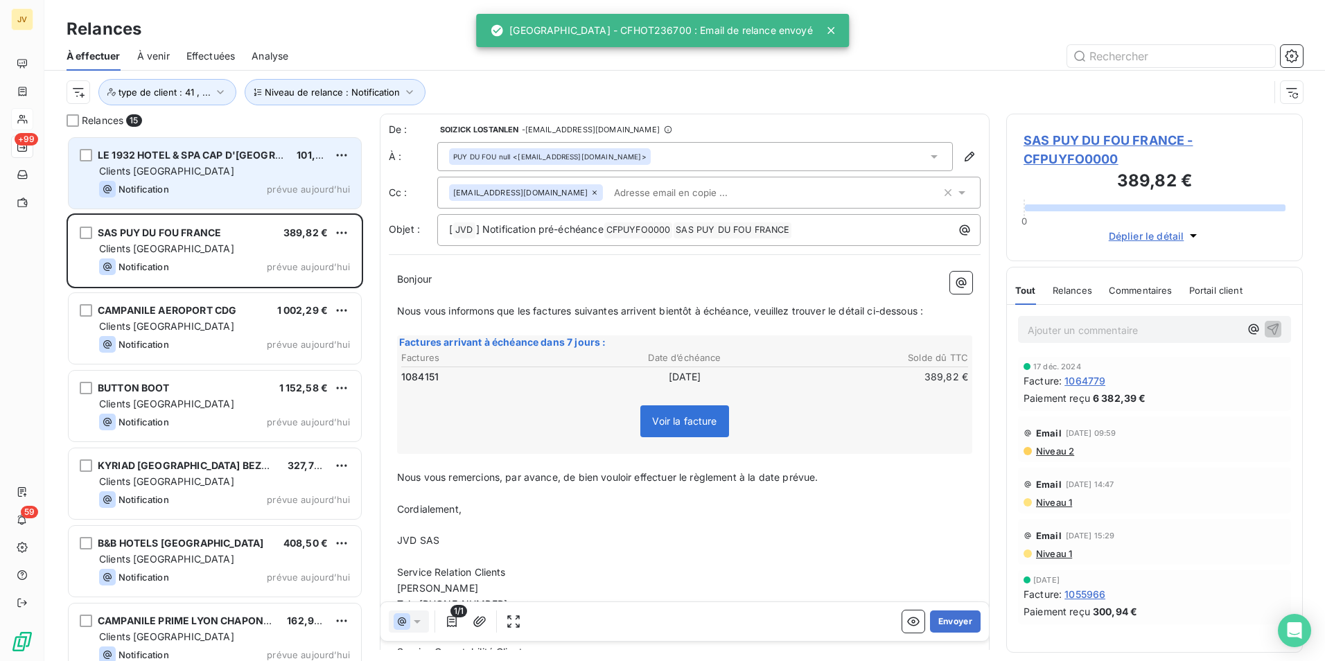
click at [247, 163] on div "LE 1932 HOTEL & SPA CAP D'ANTIBES 101,76 € Clients France Notification prévue […" at bounding box center [215, 173] width 292 height 71
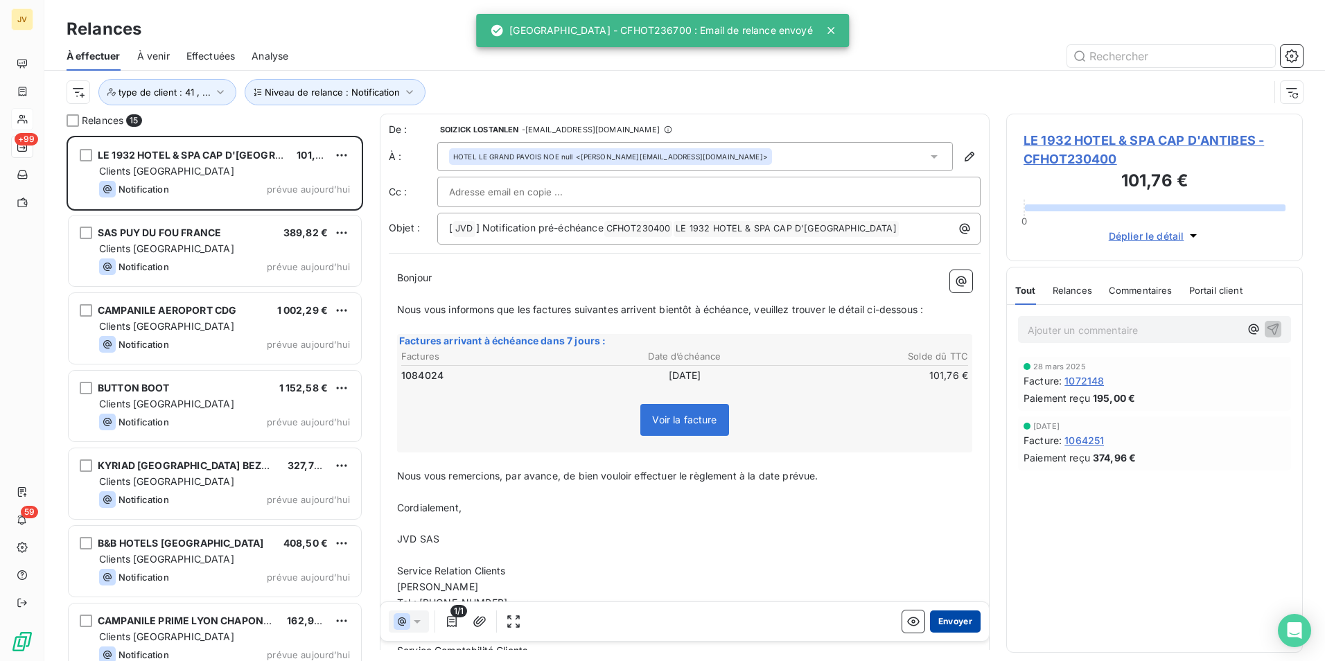
click at [946, 623] on button "Envoyer" at bounding box center [955, 622] width 51 height 22
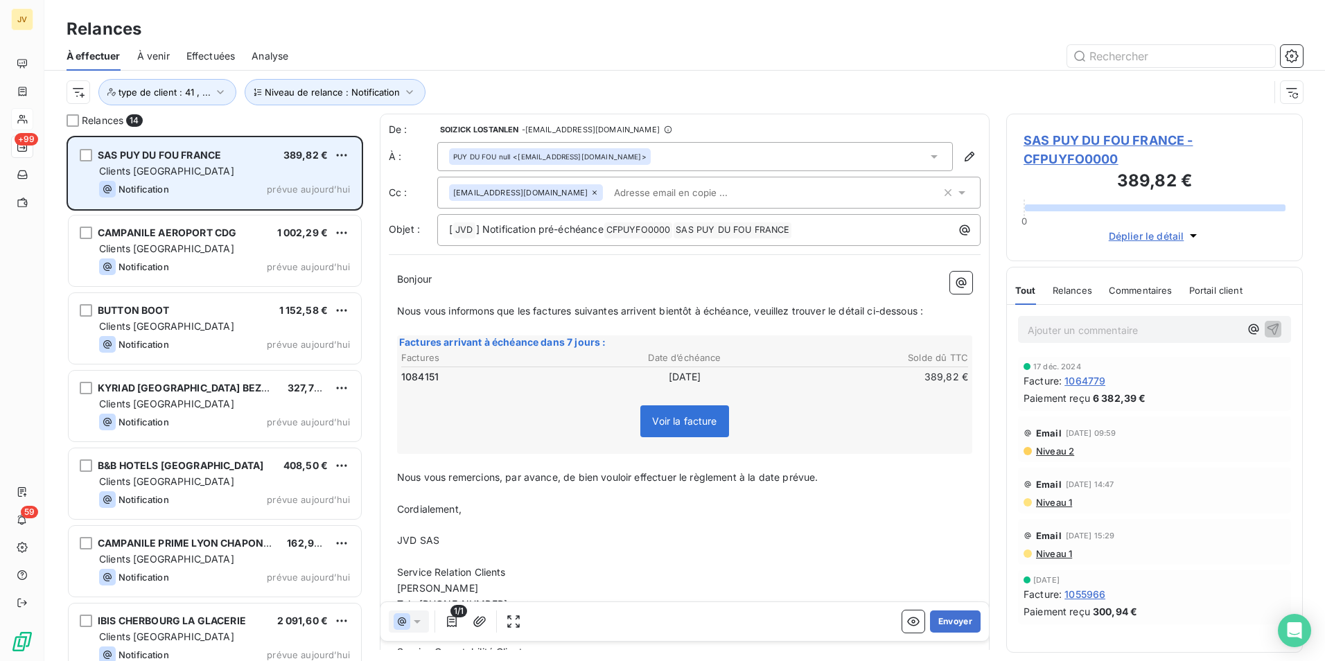
click at [211, 170] on div "Clients [GEOGRAPHIC_DATA]" at bounding box center [224, 171] width 251 height 14
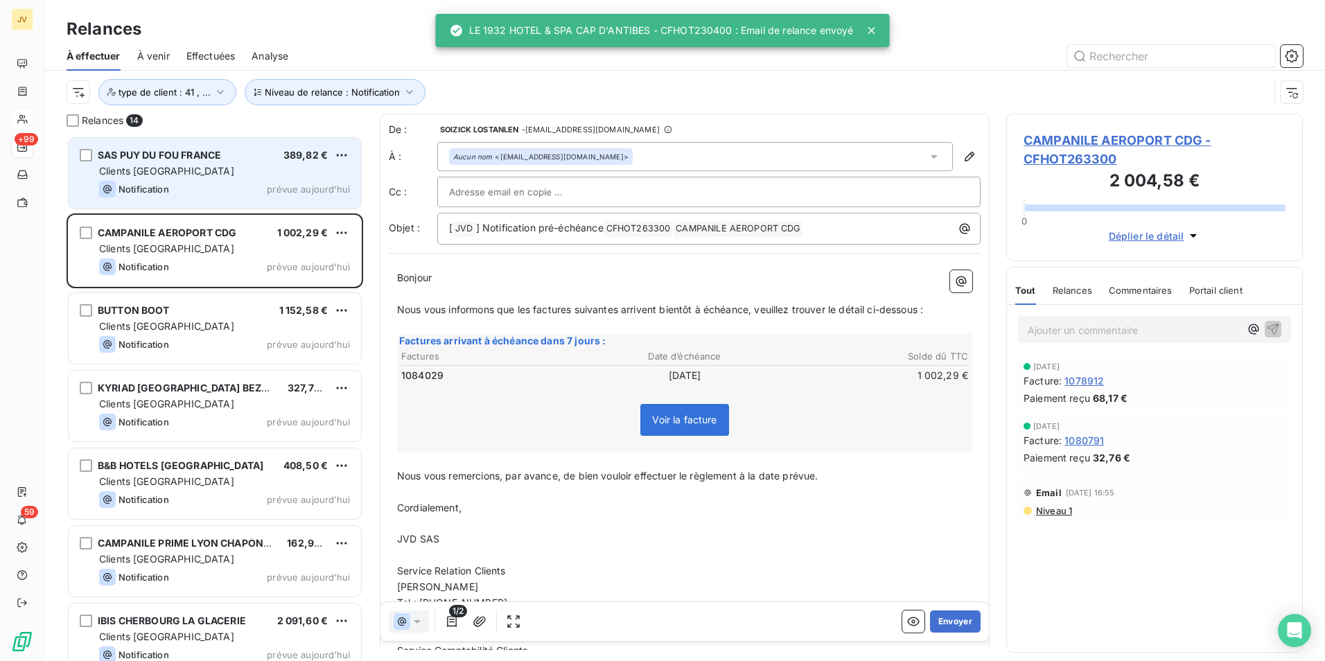
click at [211, 170] on div "Clients [GEOGRAPHIC_DATA]" at bounding box center [224, 171] width 251 height 14
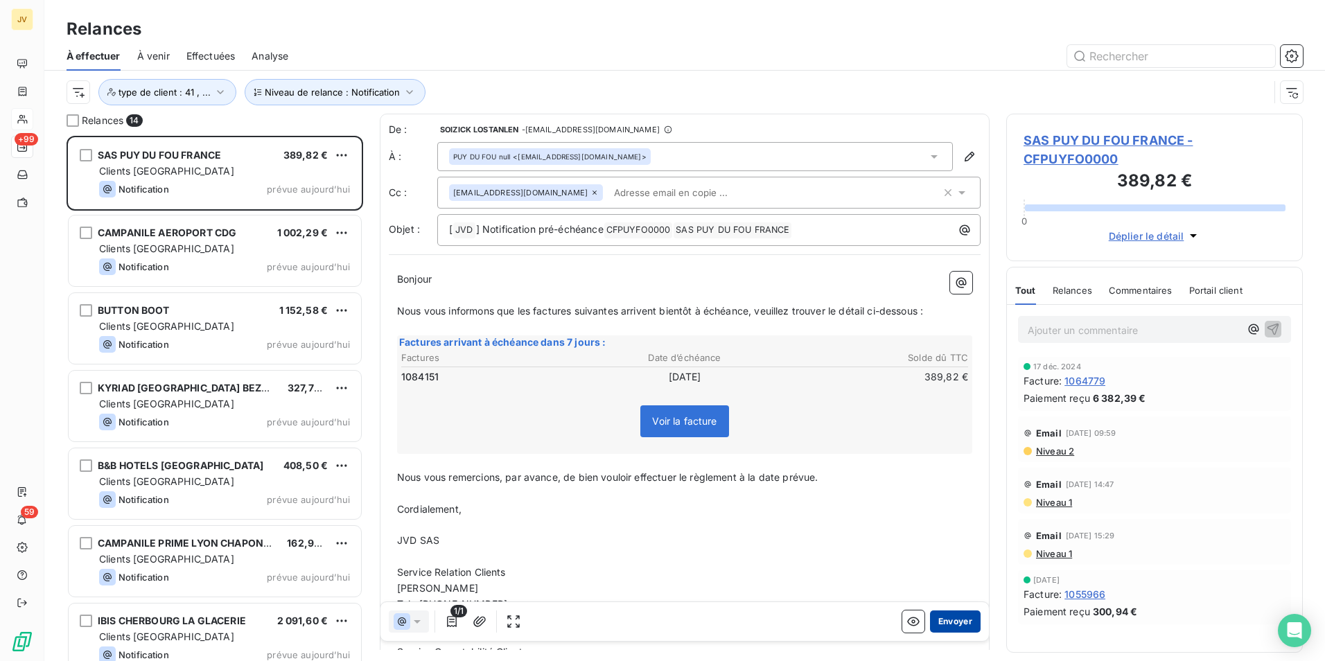
click at [946, 622] on button "Envoyer" at bounding box center [955, 622] width 51 height 22
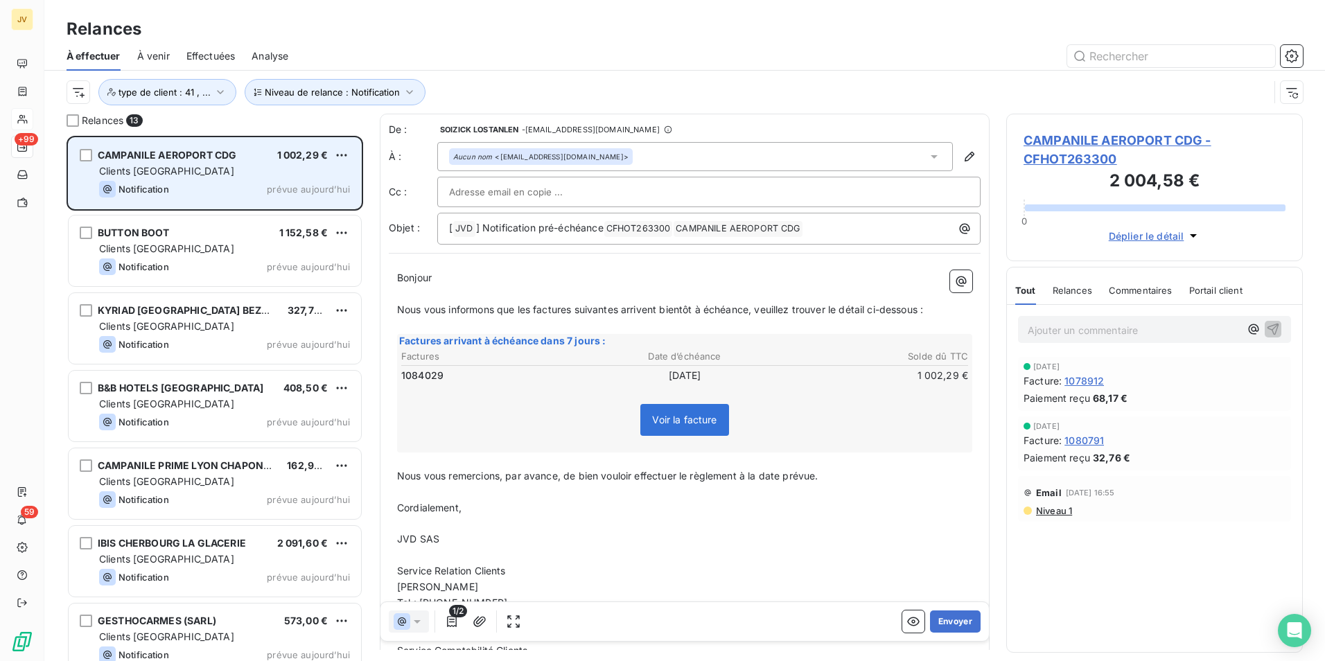
click at [209, 183] on div "Notification prévue [DATE]" at bounding box center [224, 189] width 251 height 17
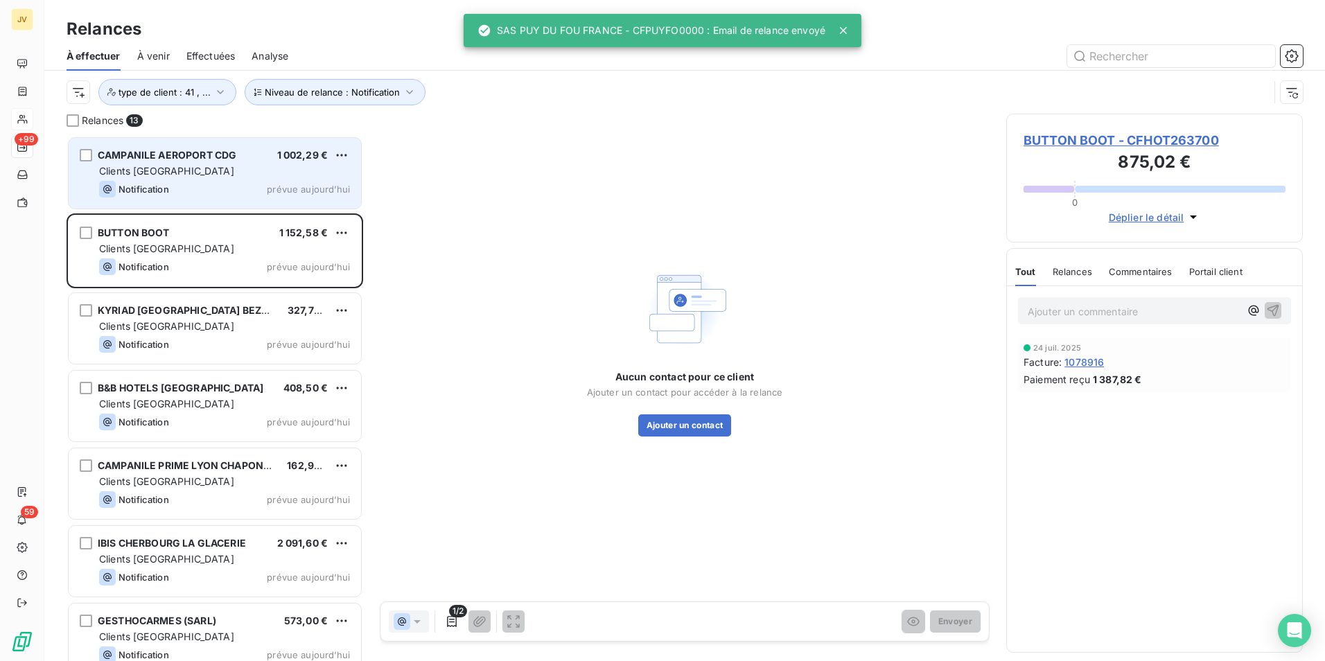
click at [209, 183] on div "Notification prévue [DATE]" at bounding box center [224, 189] width 251 height 17
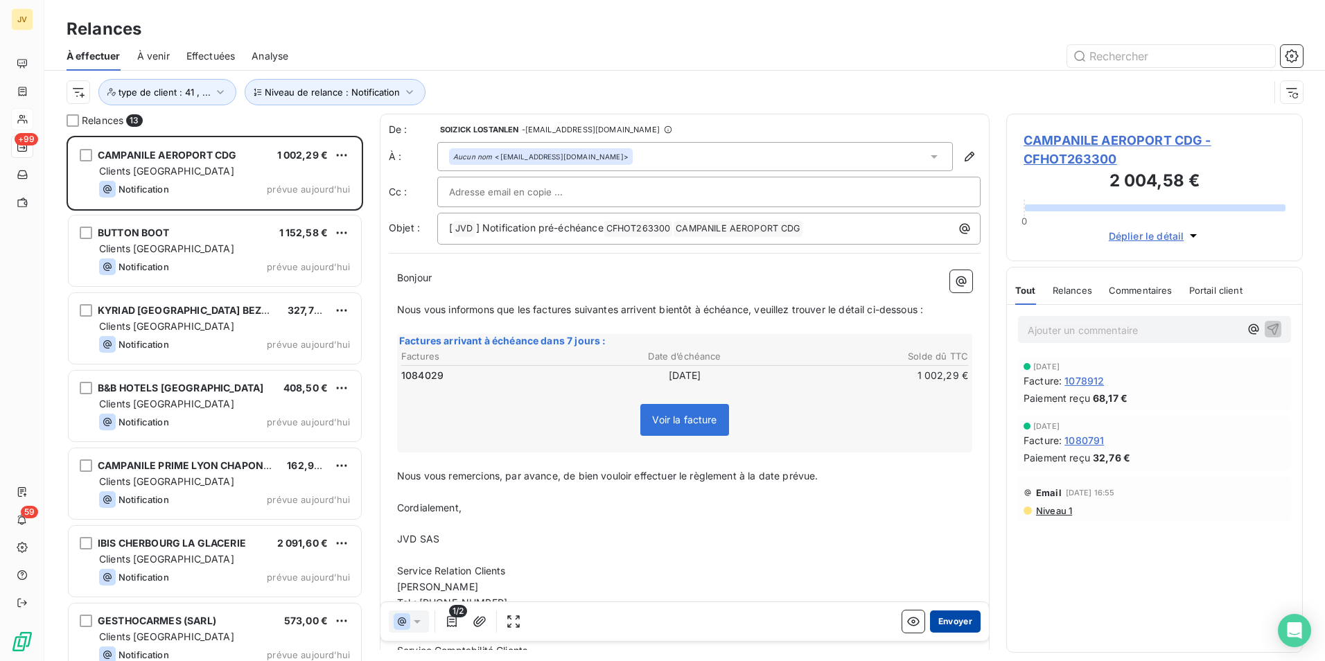
click at [951, 619] on button "Envoyer" at bounding box center [955, 622] width 51 height 22
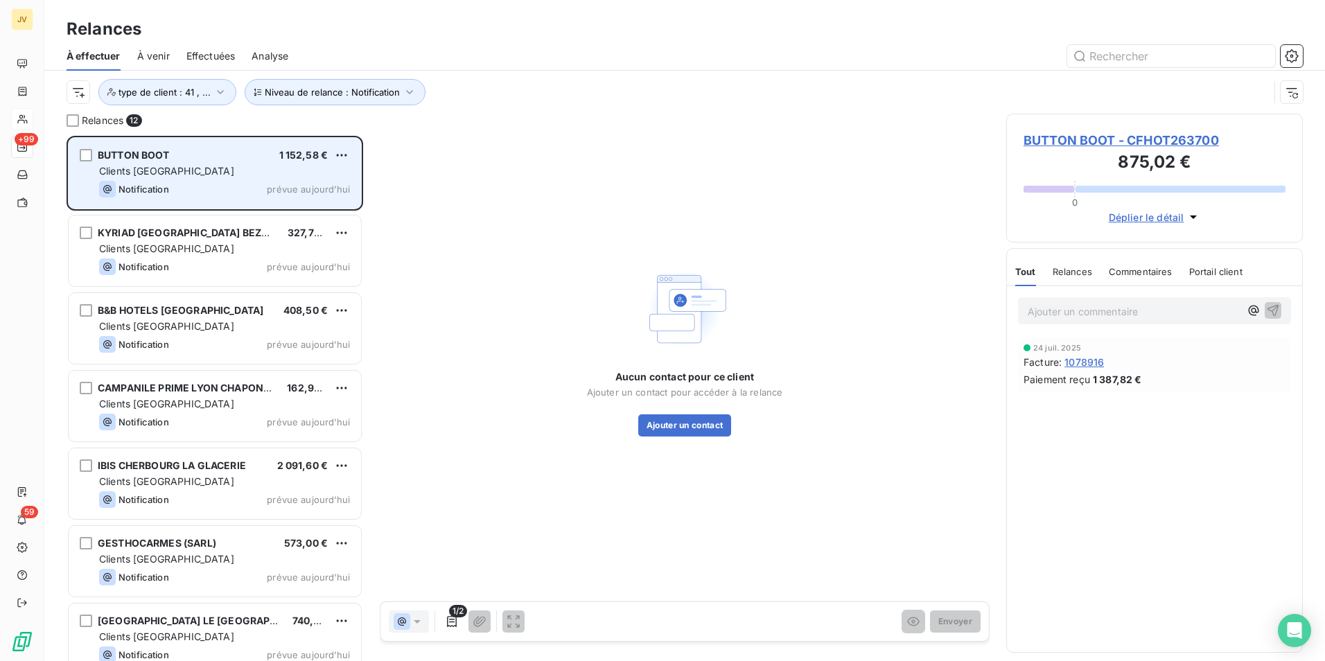
click at [188, 164] on div "BUTTON BOOT 1 152,58 € Clients France Notification prévue [DATE]" at bounding box center [215, 173] width 292 height 71
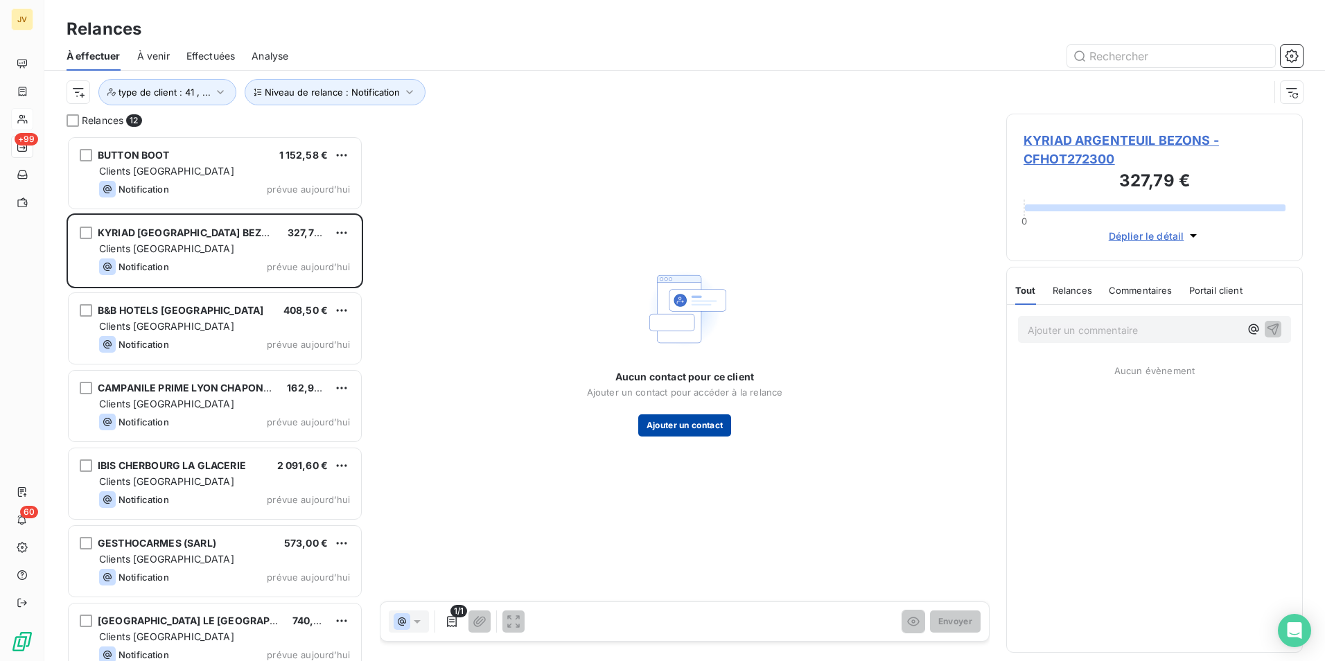
click at [684, 424] on button "Ajouter un contact" at bounding box center [685, 425] width 94 height 22
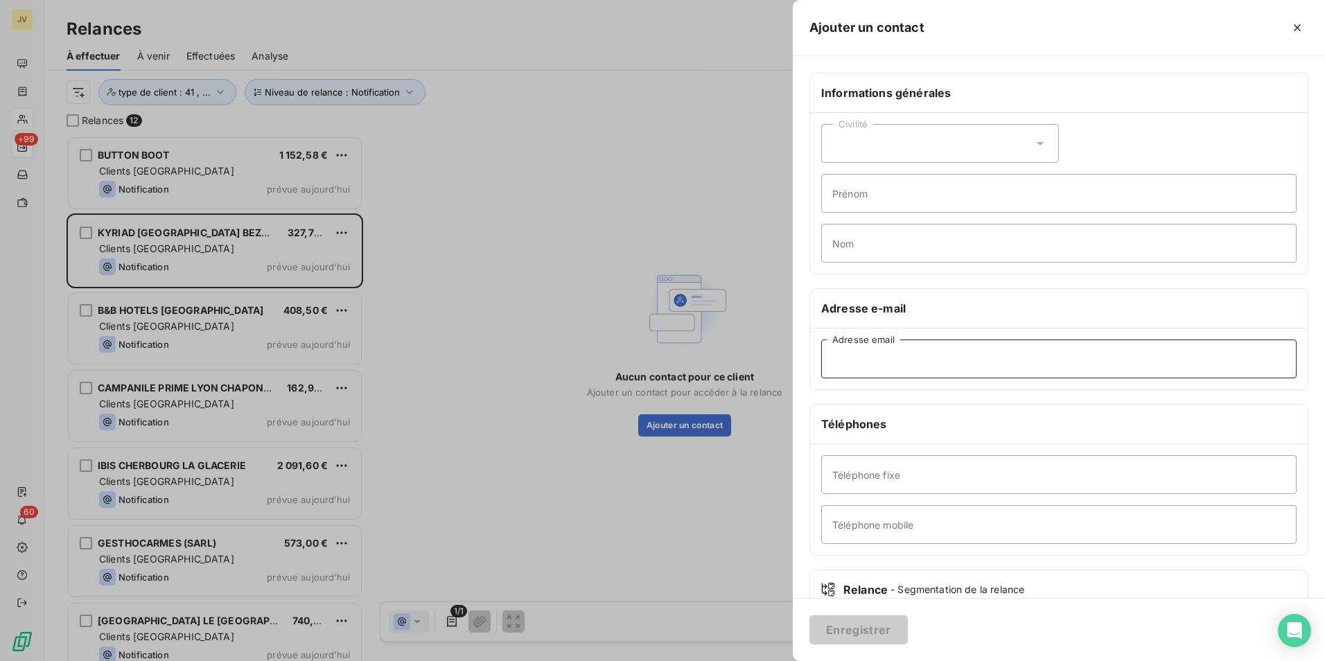
click at [925, 360] on input "Adresse email" at bounding box center [1058, 359] width 475 height 39
paste input "[EMAIL_ADDRESS][DOMAIN_NAME]"
type input "[EMAIL_ADDRESS][DOMAIN_NAME]"
click at [845, 617] on button "Enregistrer" at bounding box center [858, 629] width 98 height 29
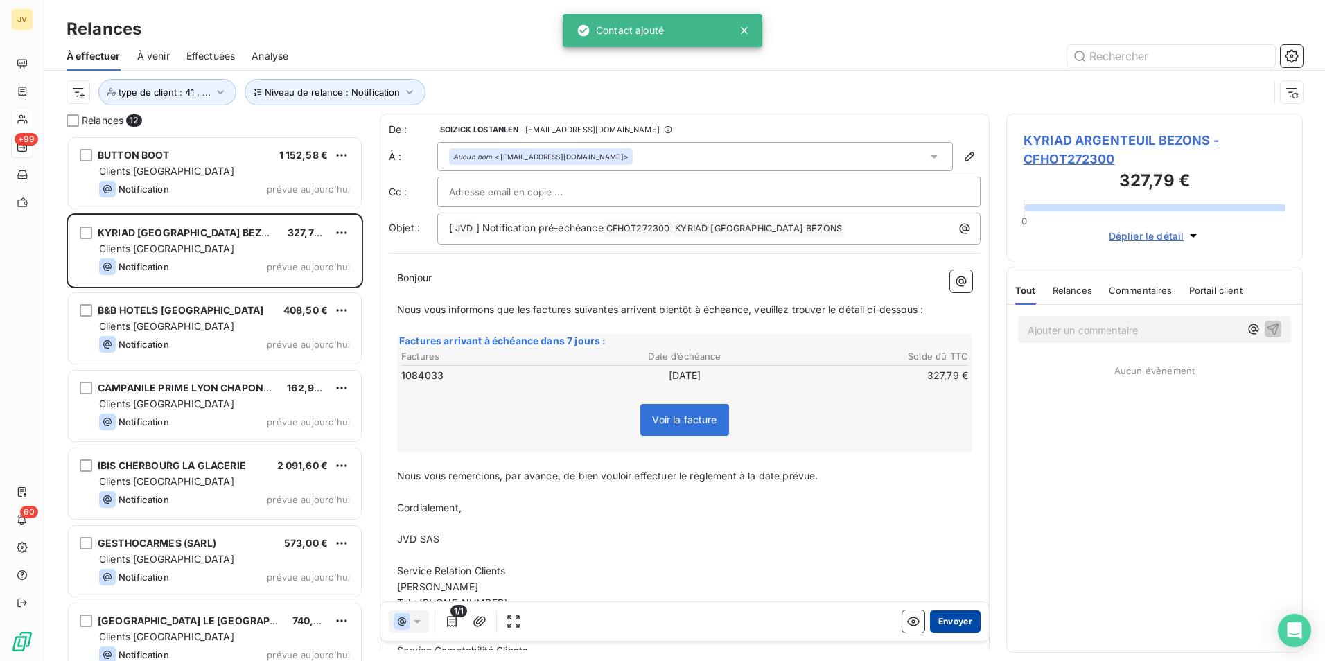
click at [932, 622] on button "Envoyer" at bounding box center [955, 622] width 51 height 22
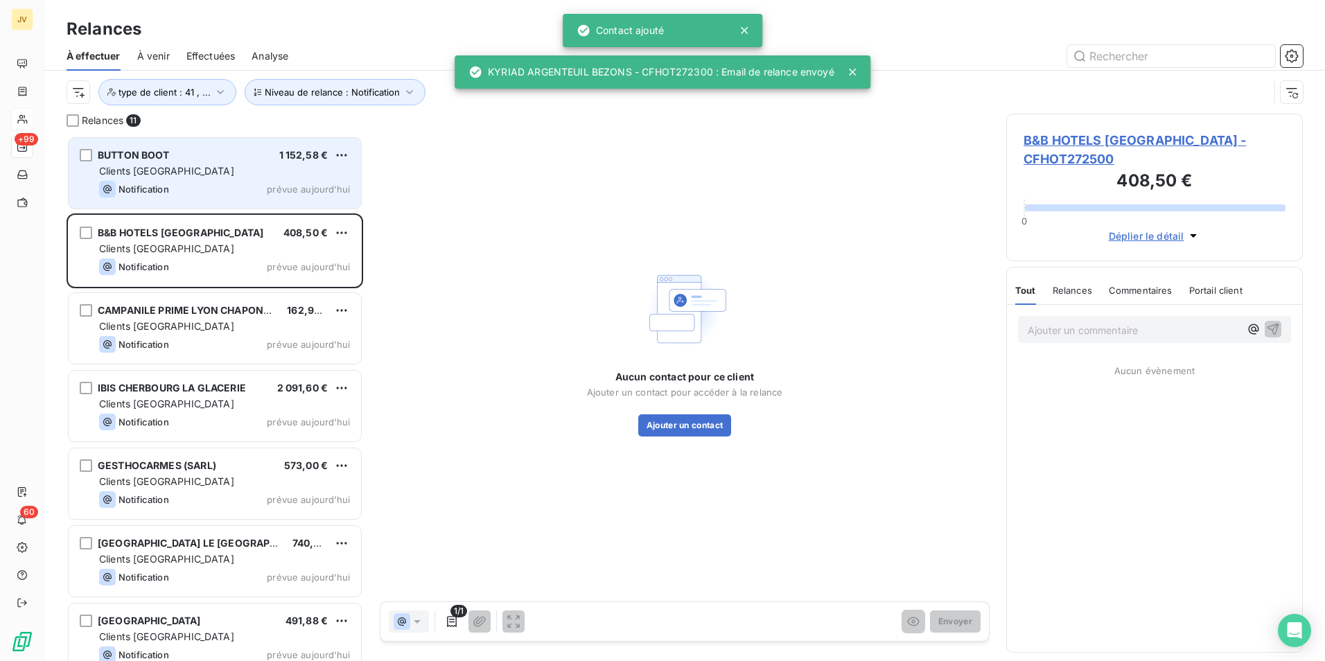
click at [218, 166] on div "Clients [GEOGRAPHIC_DATA]" at bounding box center [224, 171] width 251 height 14
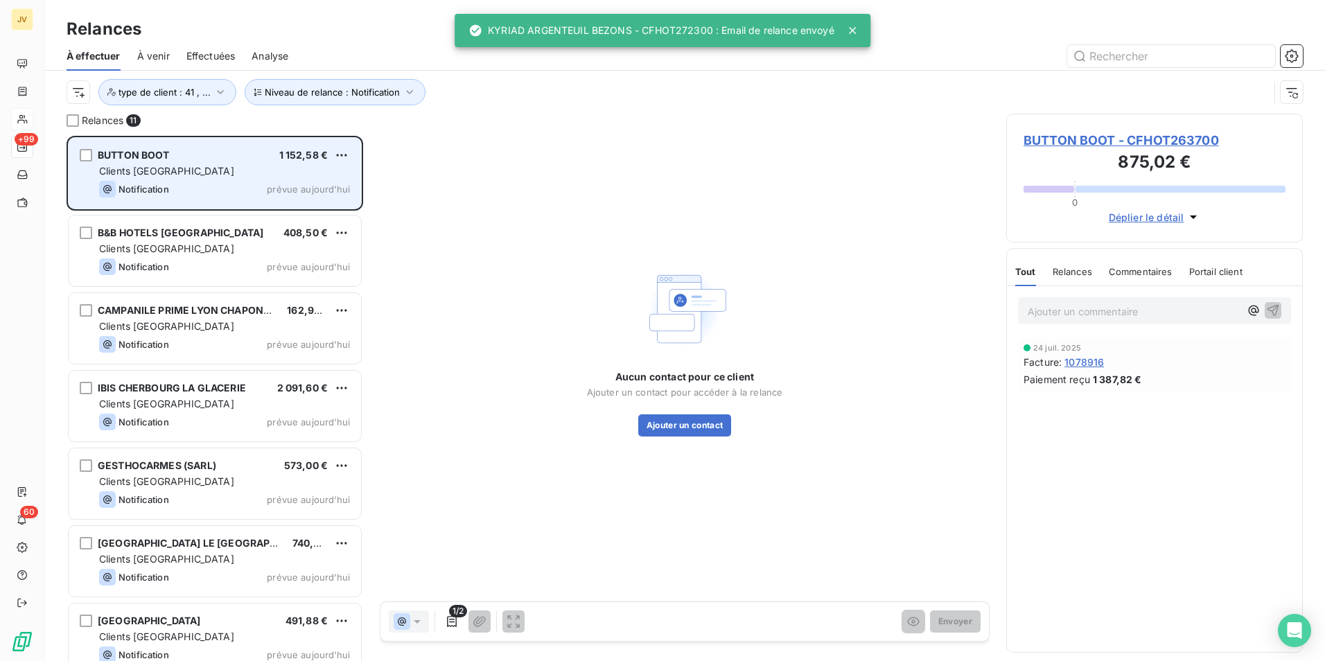
click at [218, 166] on div "Clients [GEOGRAPHIC_DATA]" at bounding box center [224, 171] width 251 height 14
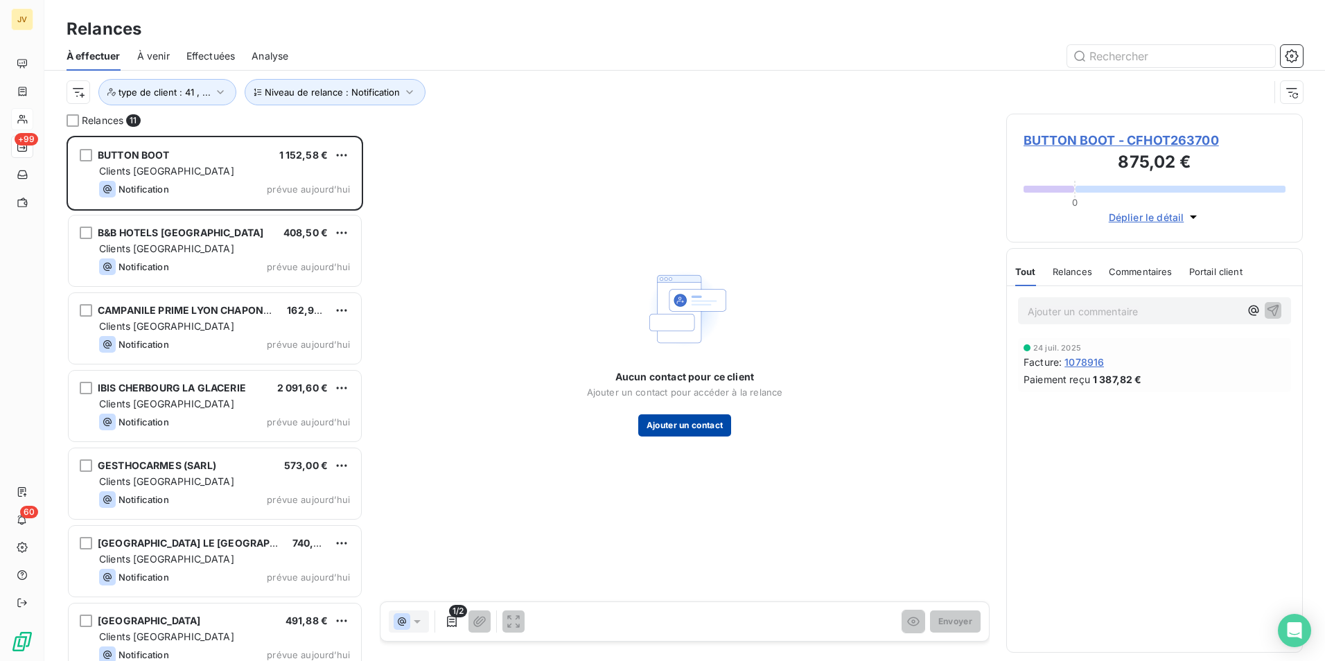
click at [700, 426] on button "Ajouter un contact" at bounding box center [685, 425] width 94 height 22
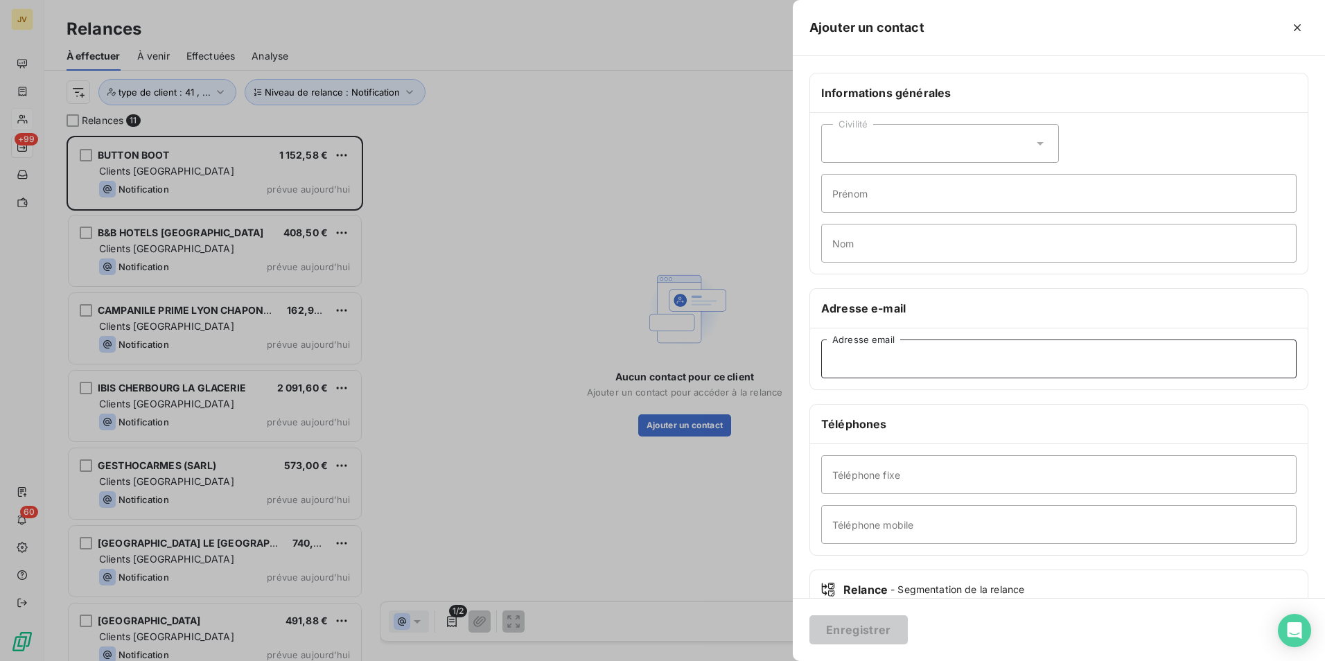
click at [917, 349] on input "Adresse email" at bounding box center [1058, 359] width 475 height 39
paste input "chaussures.barthes@wanadoo.f"
click at [863, 631] on button "Enregistrer" at bounding box center [858, 629] width 98 height 29
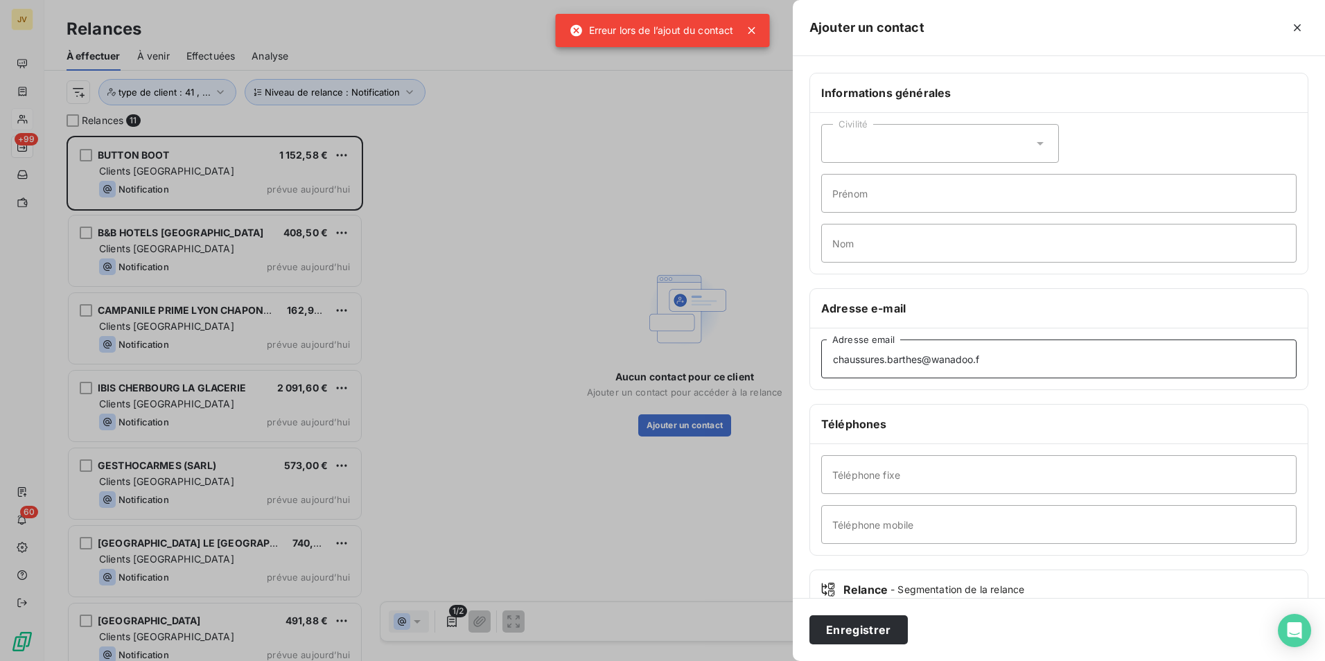
click at [999, 365] on input "chaussures.barthes@wanadoo.f" at bounding box center [1058, 359] width 475 height 39
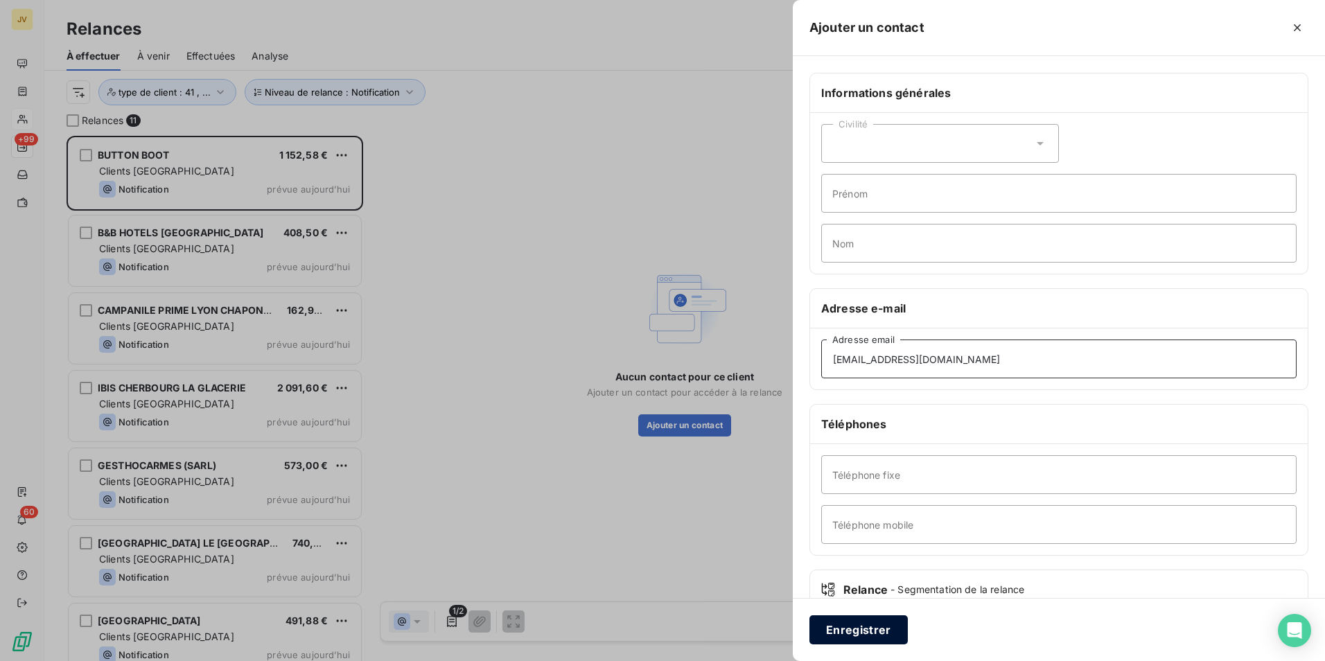
type input "[EMAIL_ADDRESS][DOMAIN_NAME]"
click at [871, 628] on button "Enregistrer" at bounding box center [858, 629] width 98 height 29
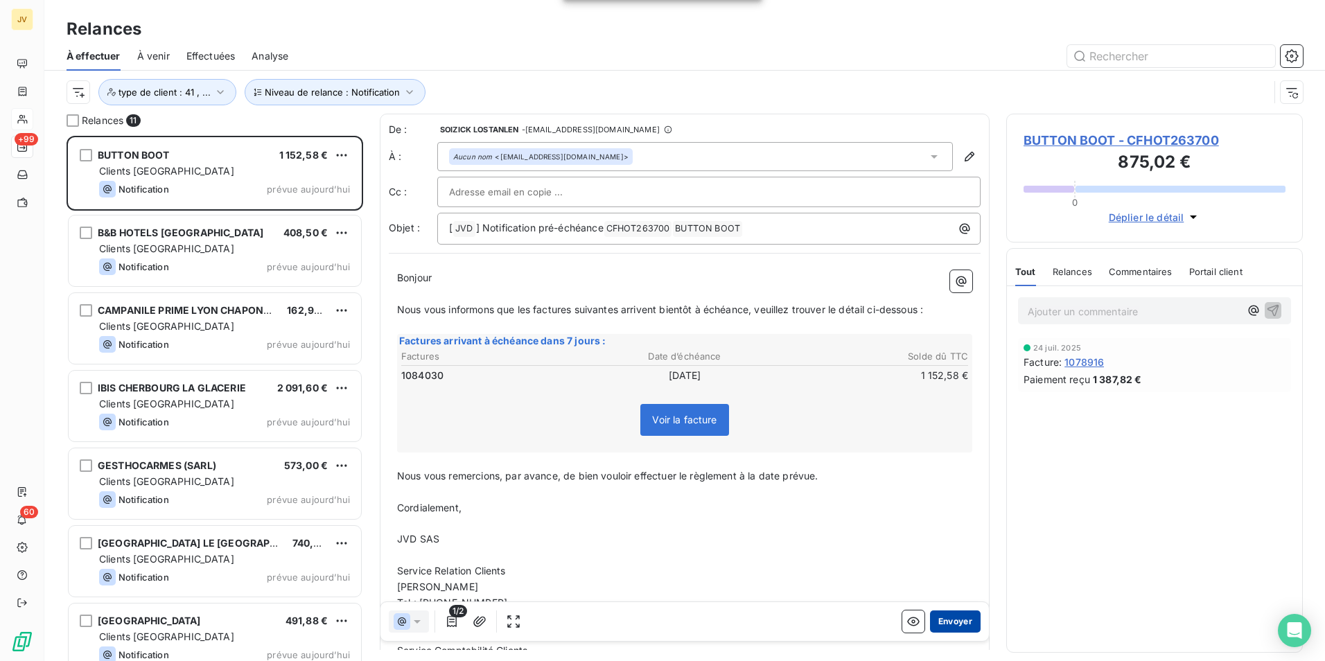
click at [940, 622] on button "Envoyer" at bounding box center [955, 622] width 51 height 22
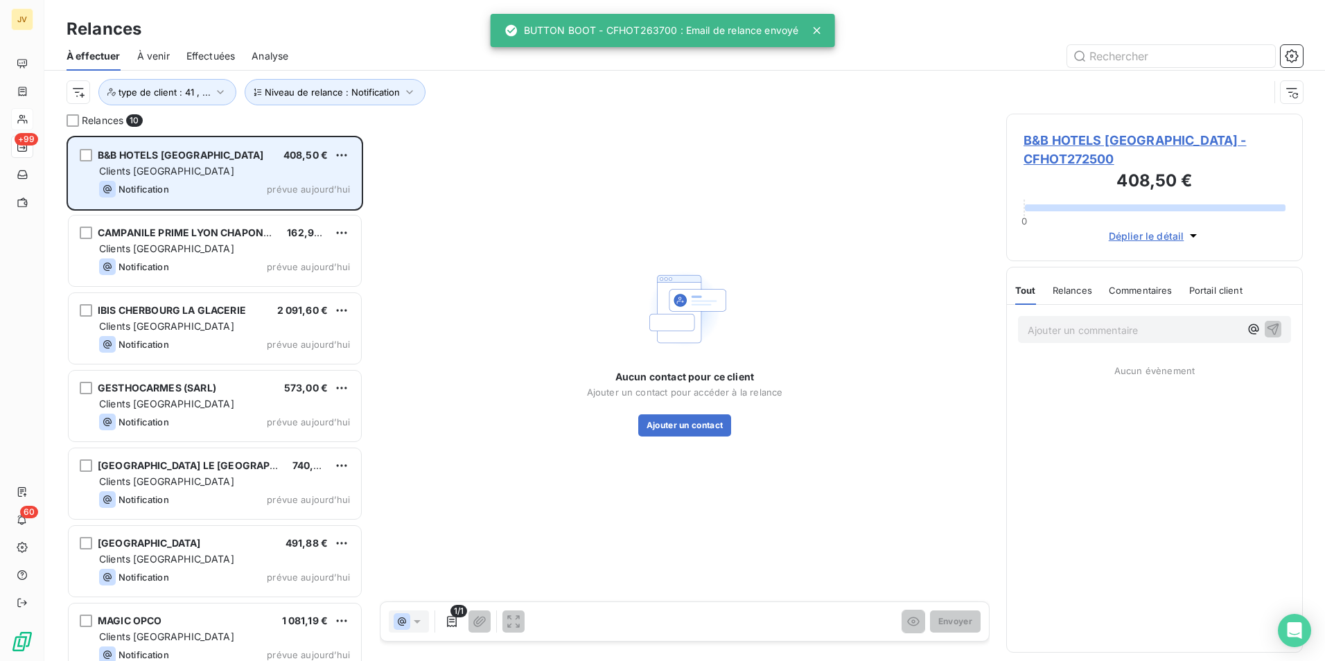
click at [246, 179] on div "B&B HOTELS [GEOGRAPHIC_DATA] 408,50 € Clients [GEOGRAPHIC_DATA] Notification pr…" at bounding box center [215, 173] width 292 height 71
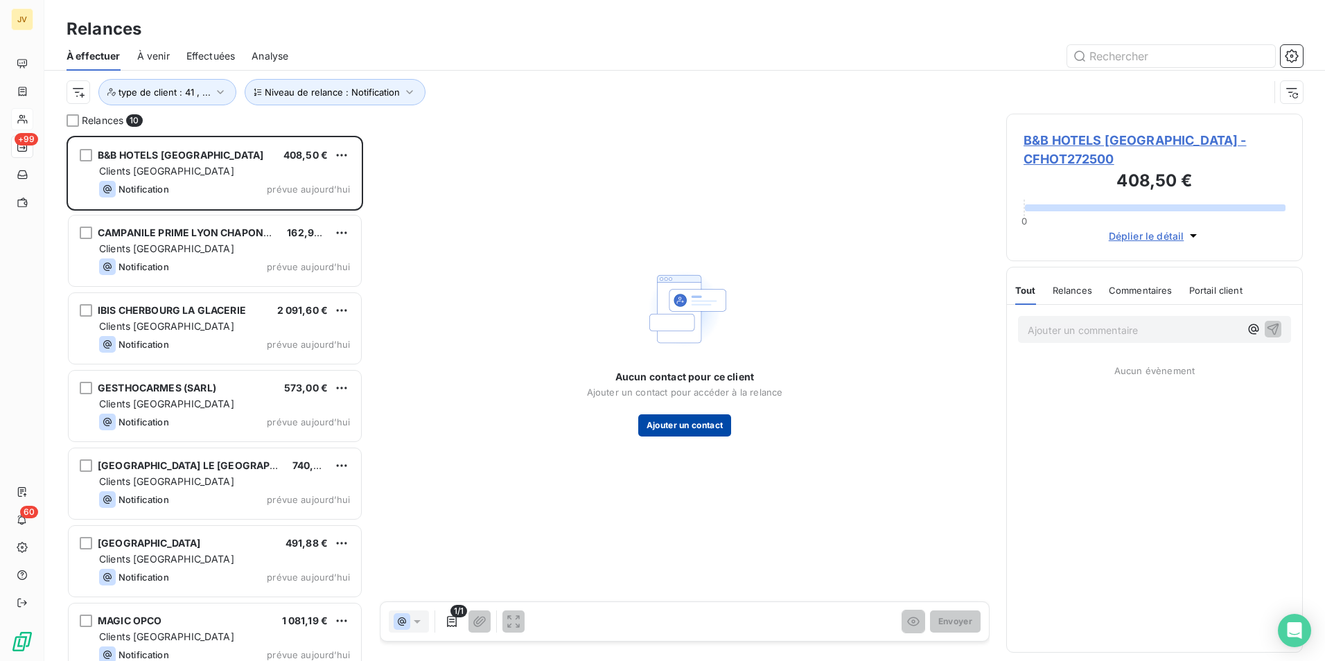
click at [676, 428] on button "Ajouter un contact" at bounding box center [685, 425] width 94 height 22
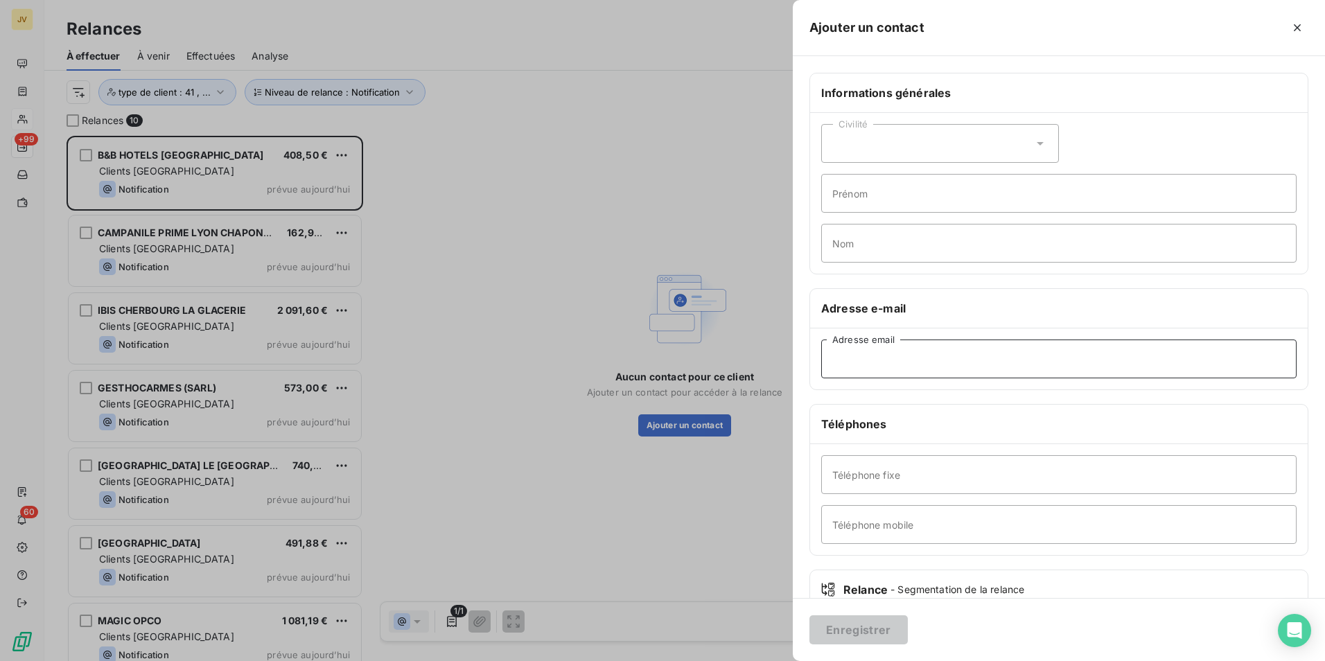
click at [901, 360] on input "Adresse email" at bounding box center [1058, 359] width 475 height 39
paste input "[EMAIL_ADDRESS][DOMAIN_NAME]"
type input "[EMAIL_ADDRESS][DOMAIN_NAME]"
click at [874, 621] on button "Enregistrer" at bounding box center [858, 629] width 98 height 29
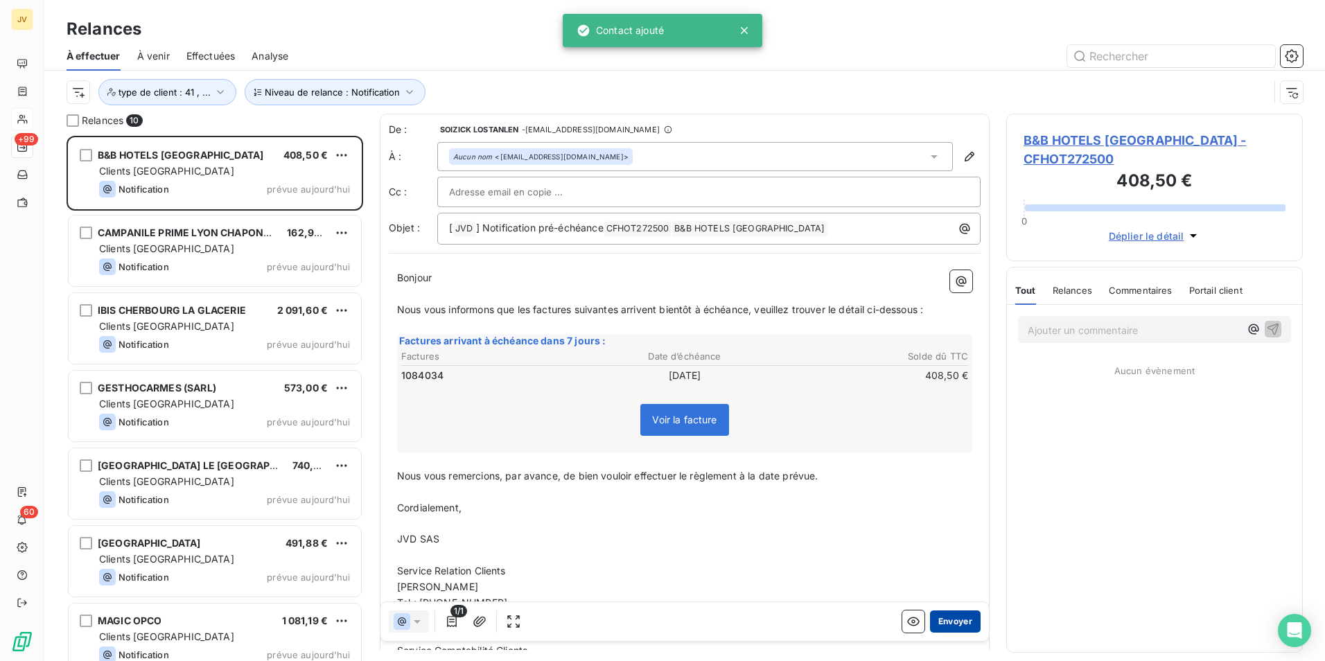
click at [945, 619] on button "Envoyer" at bounding box center [955, 622] width 51 height 22
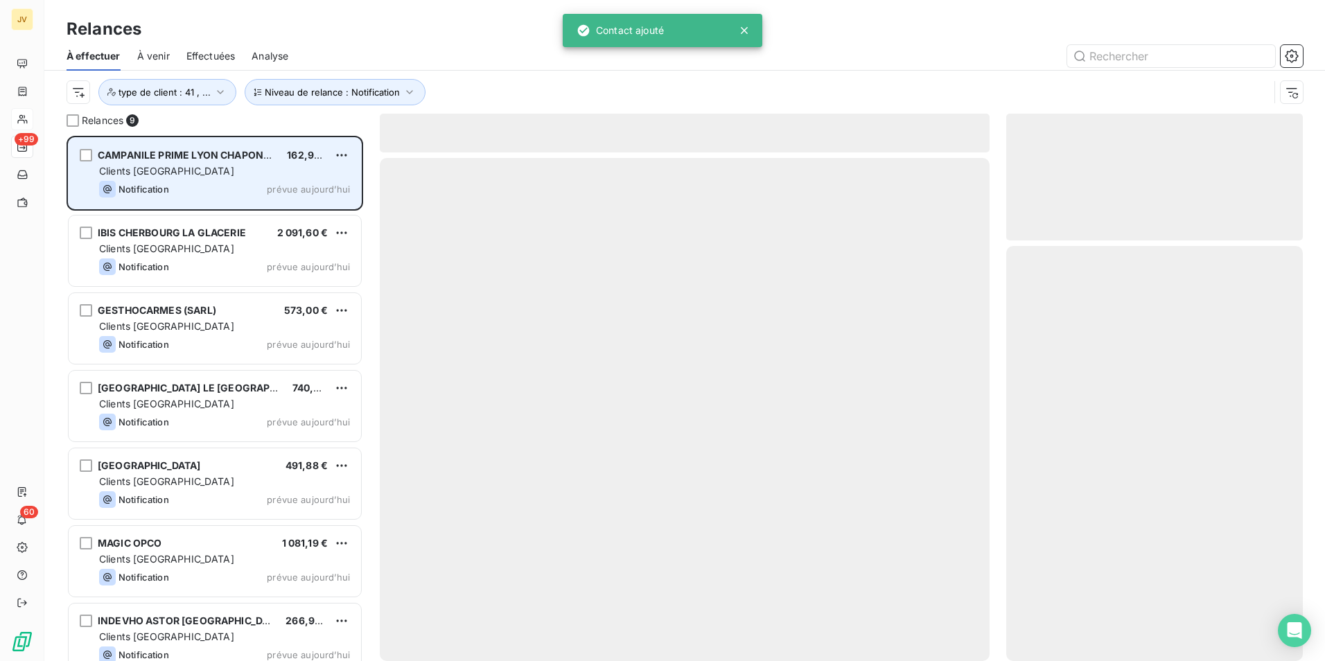
click at [225, 175] on div "Clients [GEOGRAPHIC_DATA]" at bounding box center [224, 171] width 251 height 14
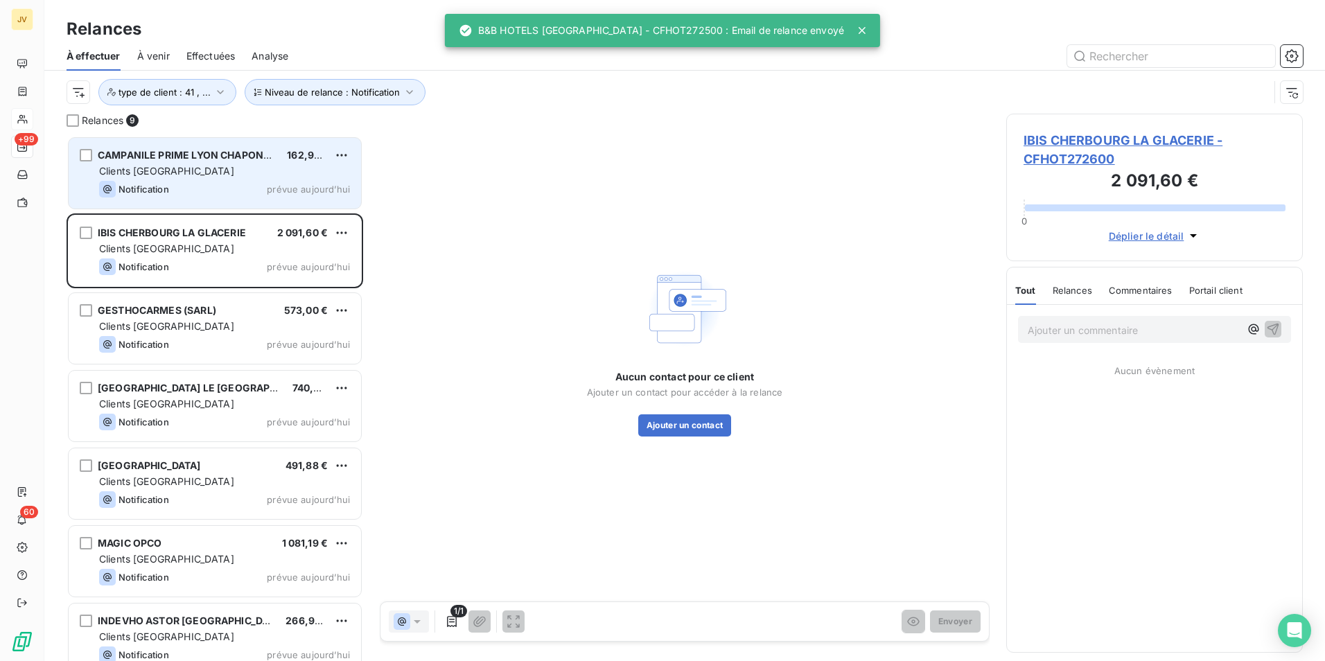
click at [225, 175] on div "Clients [GEOGRAPHIC_DATA]" at bounding box center [224, 171] width 251 height 14
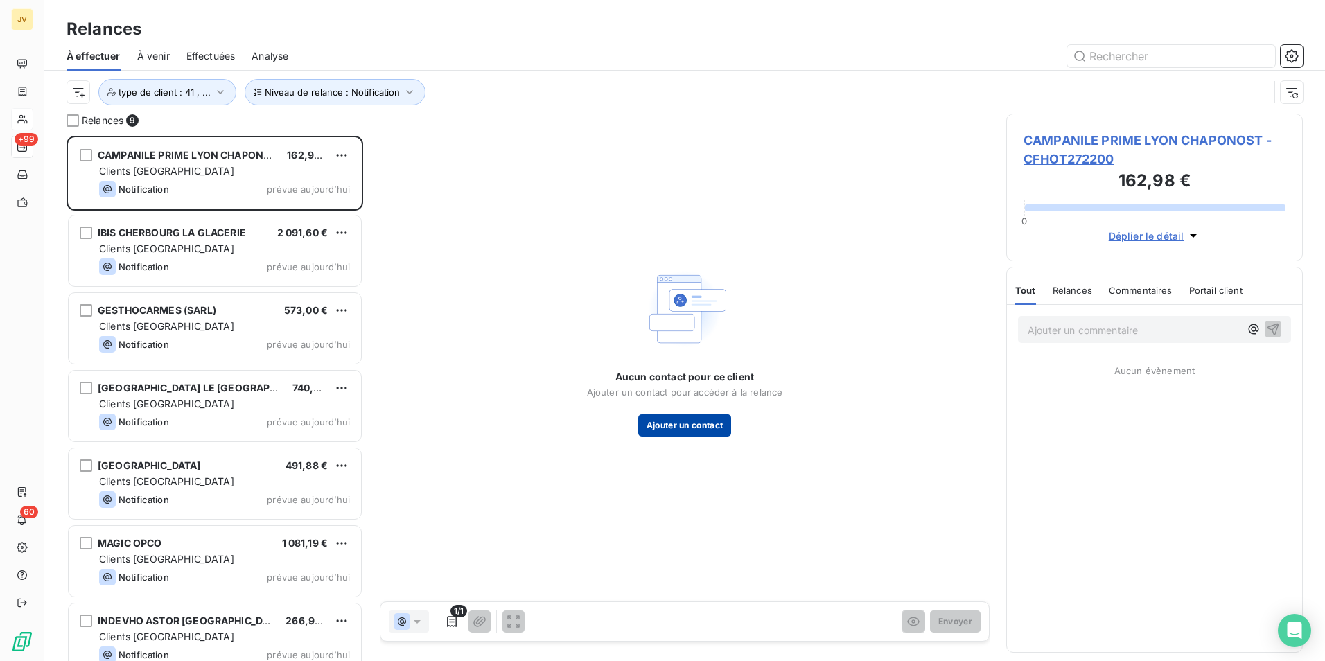
click at [681, 421] on button "Ajouter un contact" at bounding box center [685, 425] width 94 height 22
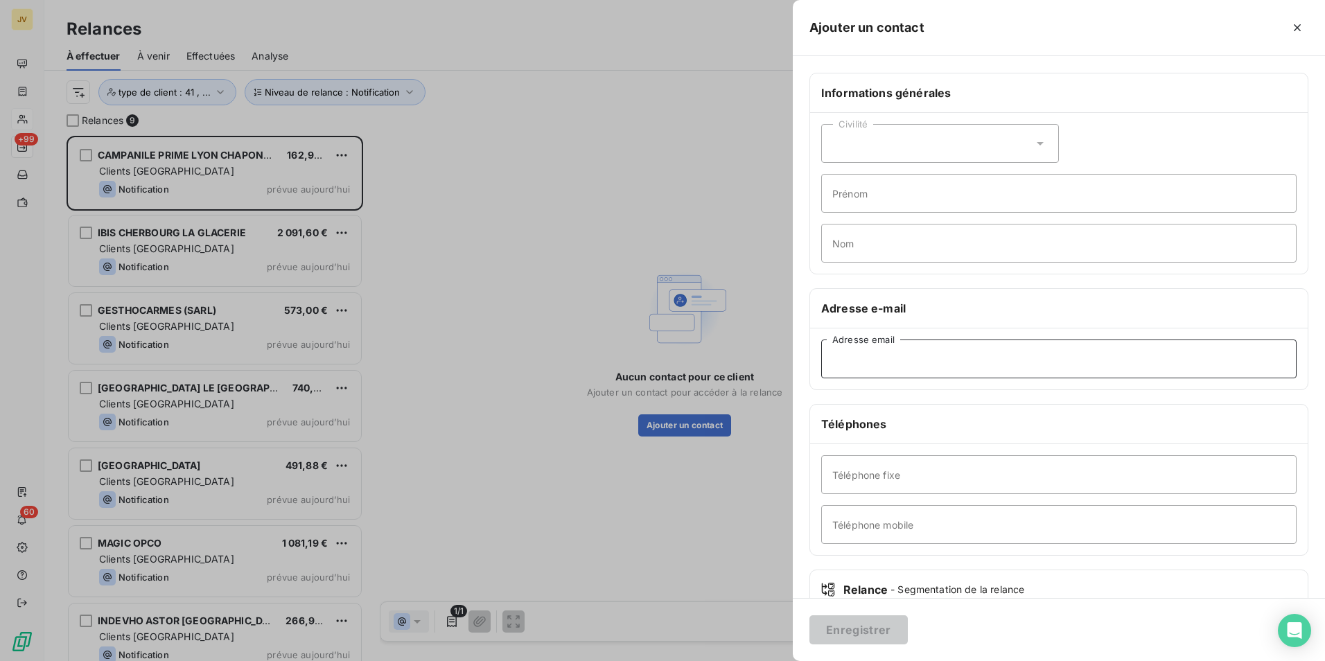
click at [853, 369] on input "Adresse email" at bounding box center [1058, 359] width 475 height 39
paste input "[EMAIL_ADDRESS][DOMAIN_NAME]"
type input "[EMAIL_ADDRESS][DOMAIN_NAME]"
click at [875, 617] on button "Enregistrer" at bounding box center [858, 629] width 98 height 29
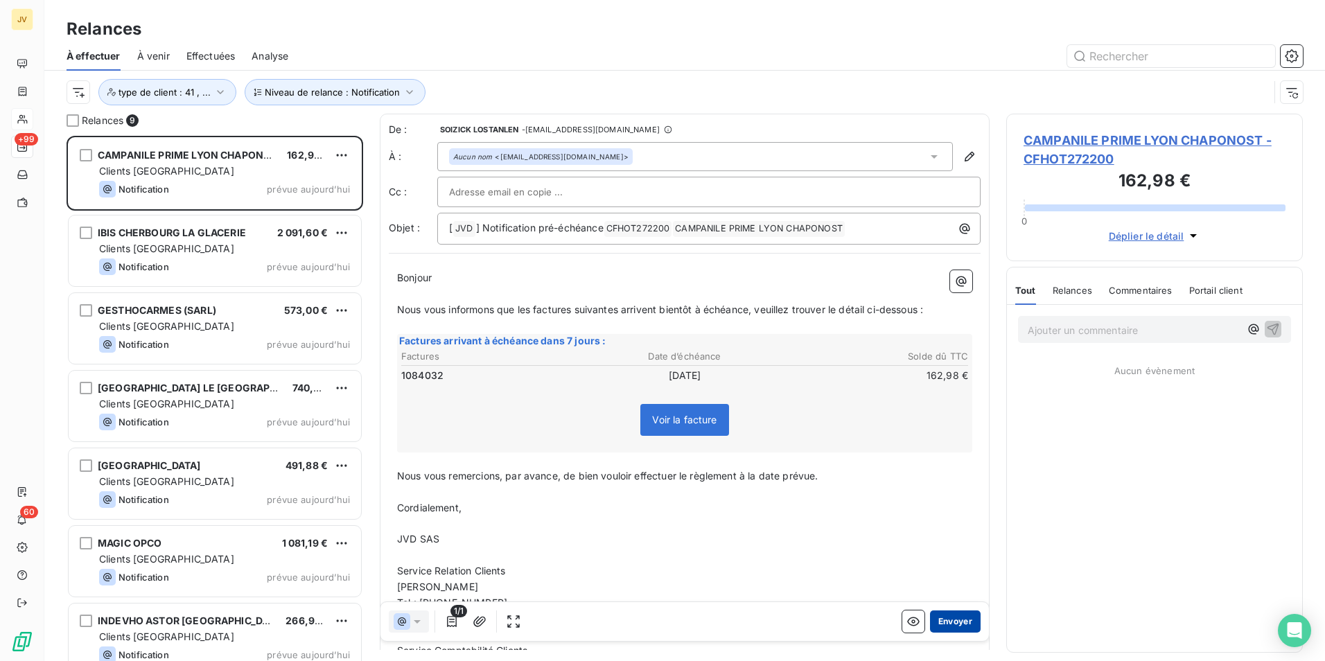
click at [942, 622] on button "Envoyer" at bounding box center [955, 622] width 51 height 22
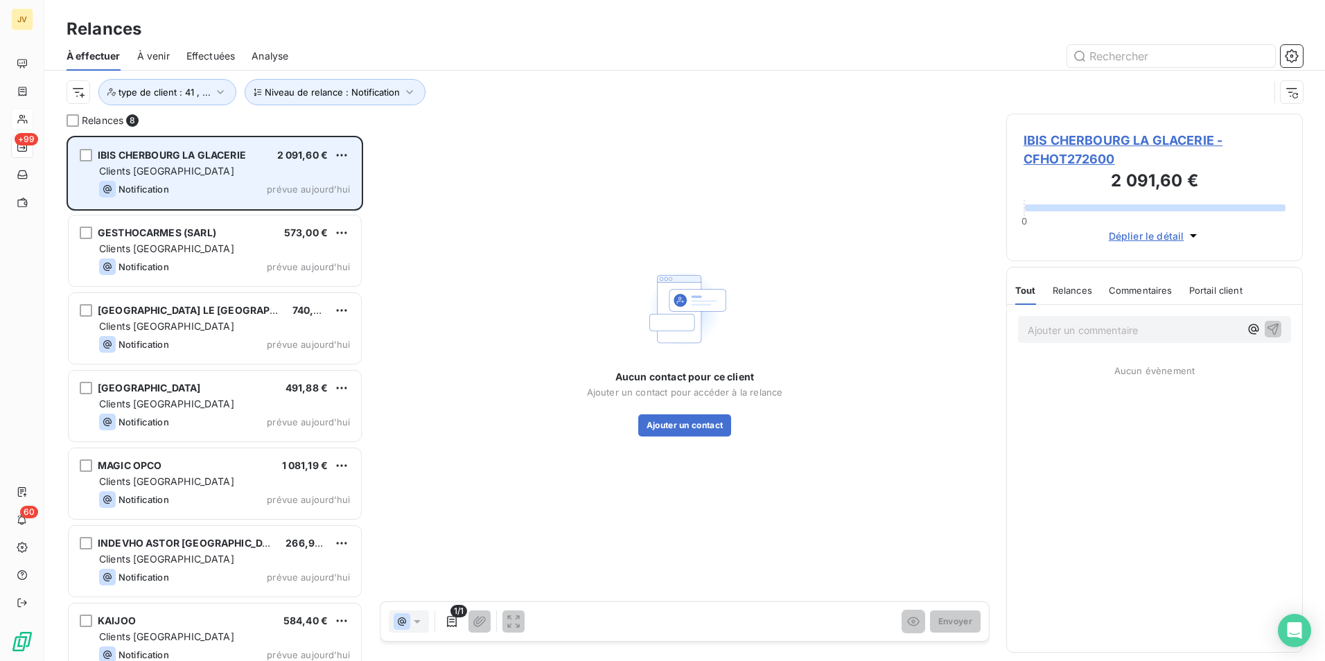
click at [269, 168] on div "Clients [GEOGRAPHIC_DATA]" at bounding box center [224, 171] width 251 height 14
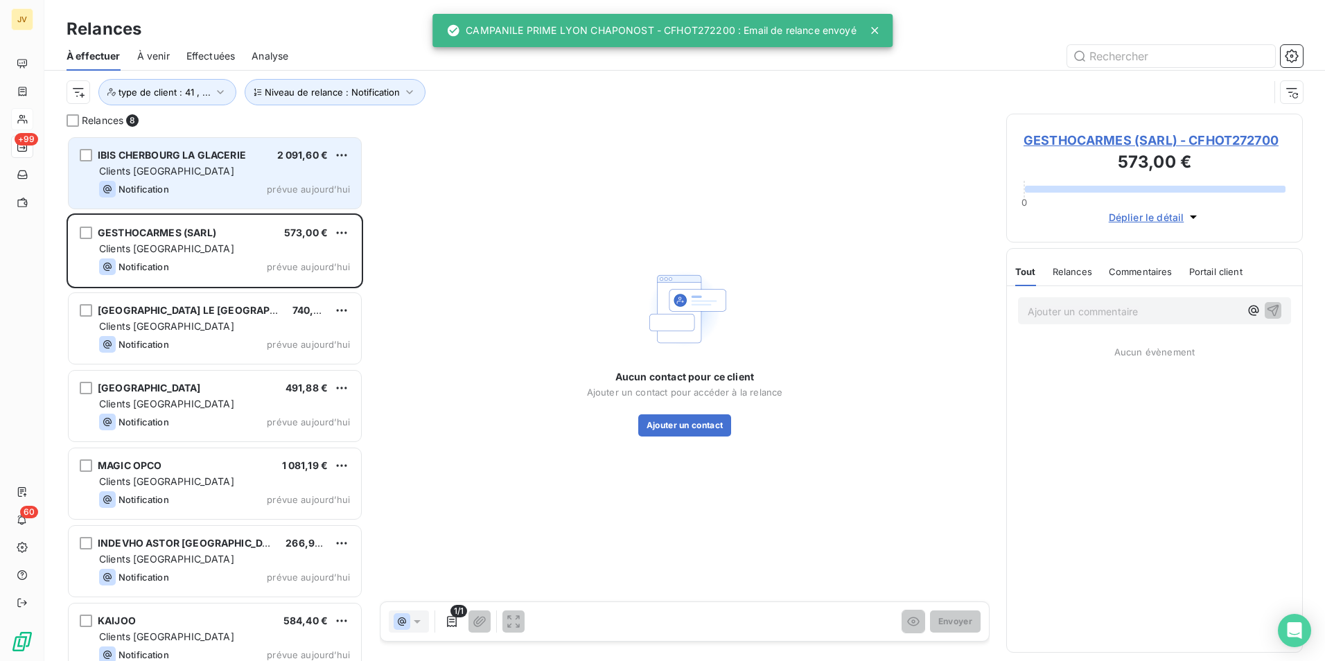
click at [269, 168] on div "Clients [GEOGRAPHIC_DATA]" at bounding box center [224, 171] width 251 height 14
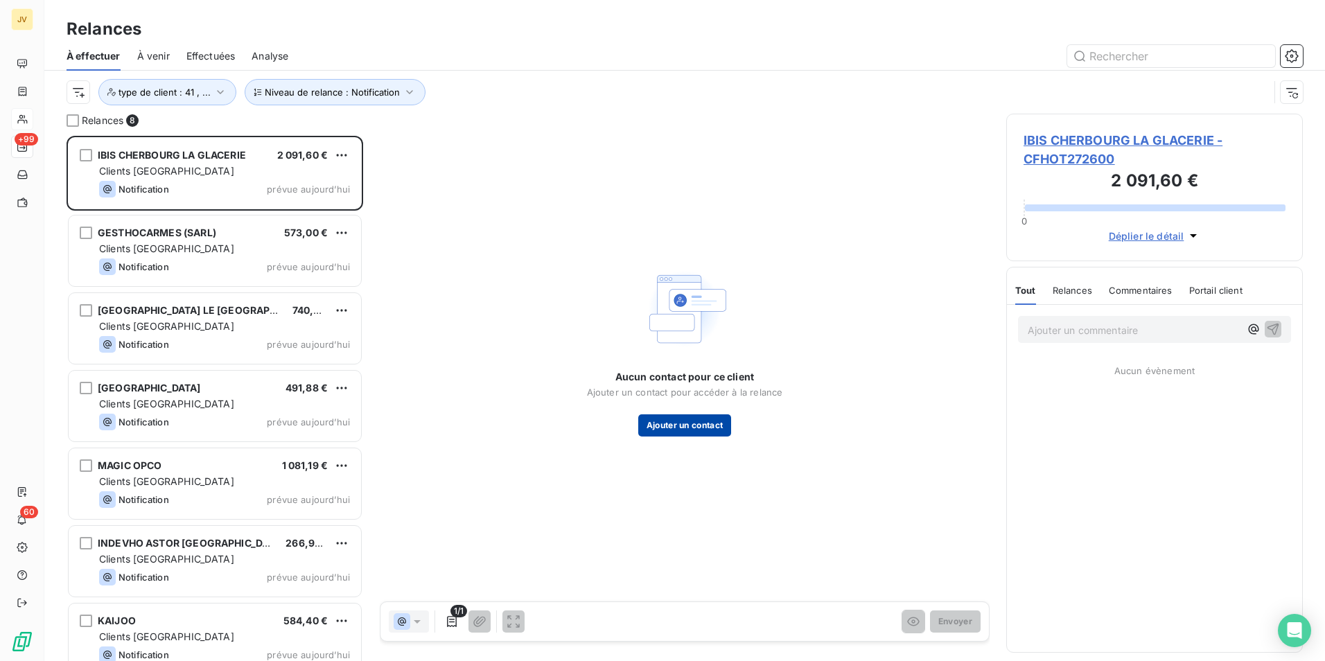
click at [702, 423] on button "Ajouter un contact" at bounding box center [685, 425] width 94 height 22
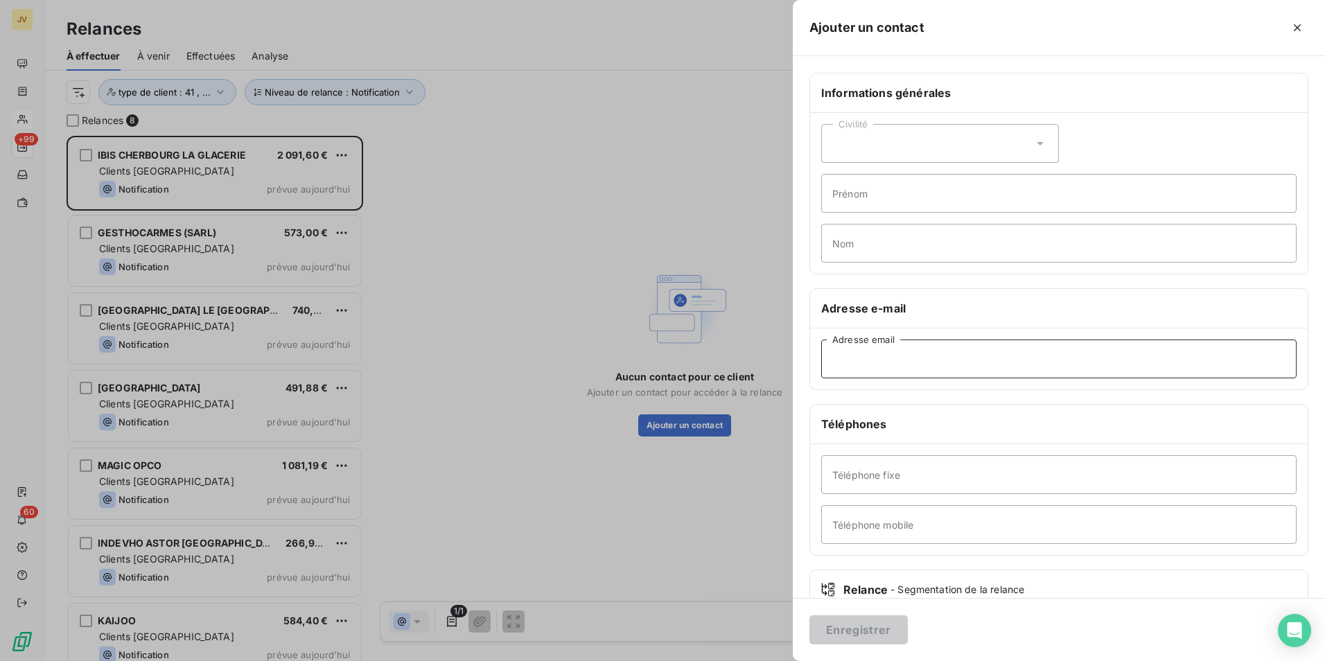
click at [886, 353] on input "Adresse email" at bounding box center [1058, 359] width 475 height 39
paste input "[EMAIL_ADDRESS][DOMAIN_NAME]"
type input "[EMAIL_ADDRESS][DOMAIN_NAME]"
click at [863, 630] on button "Enregistrer" at bounding box center [858, 629] width 98 height 29
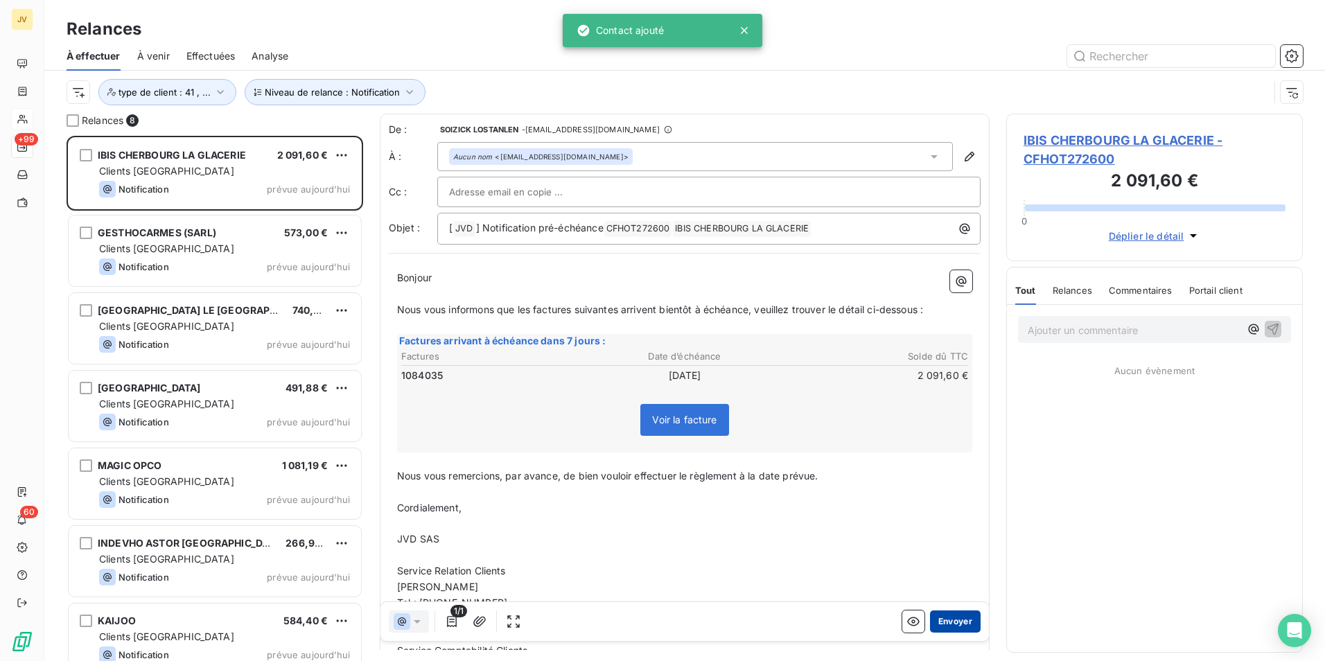
click at [948, 620] on button "Envoyer" at bounding box center [955, 622] width 51 height 22
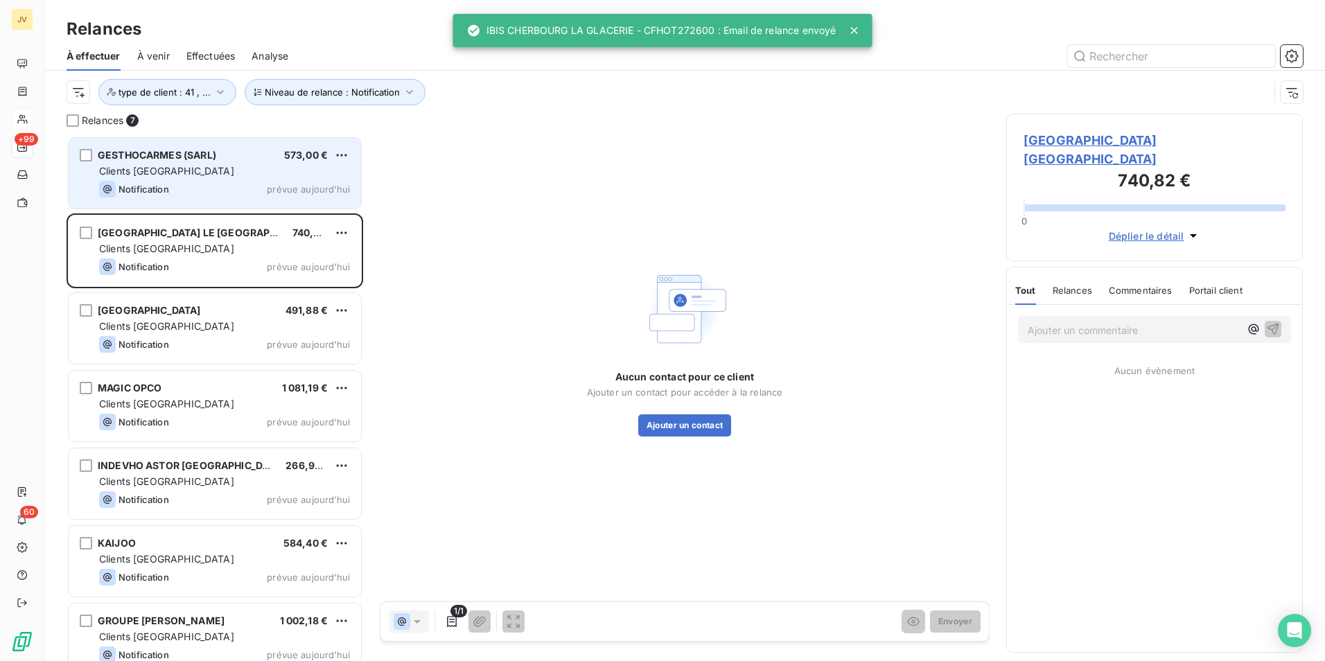
click at [189, 166] on div "Clients [GEOGRAPHIC_DATA]" at bounding box center [224, 171] width 251 height 14
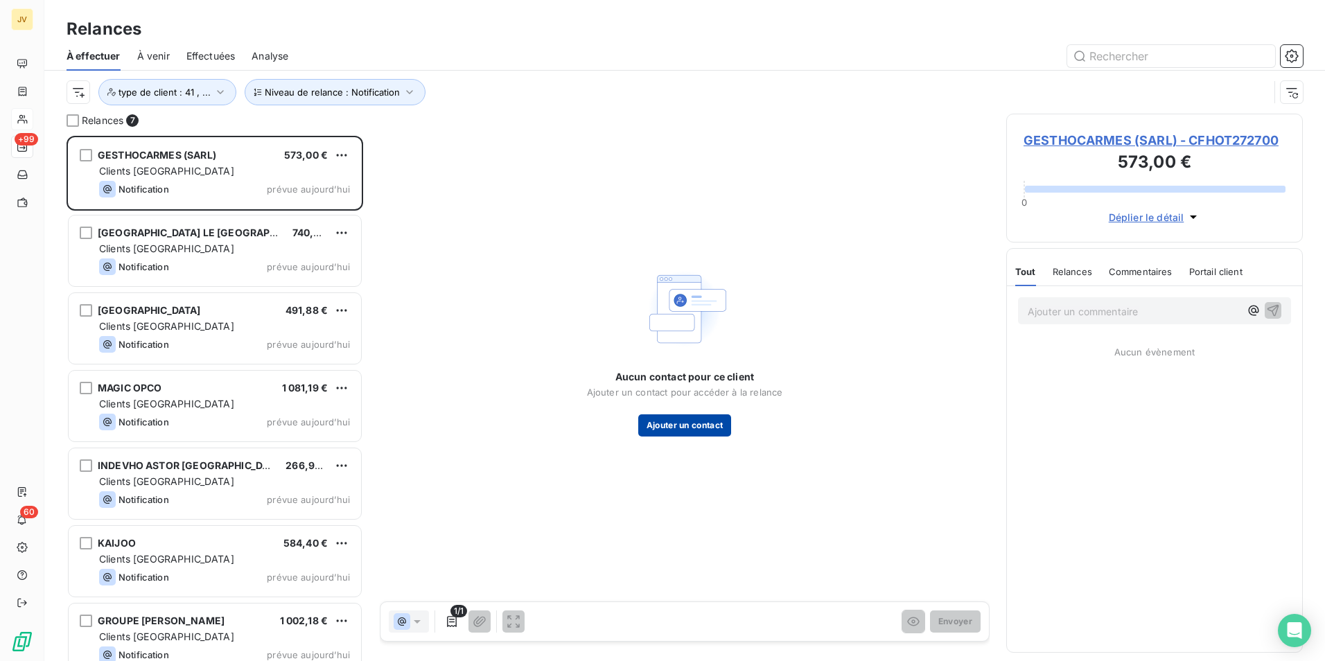
click at [708, 425] on button "Ajouter un contact" at bounding box center [685, 425] width 94 height 22
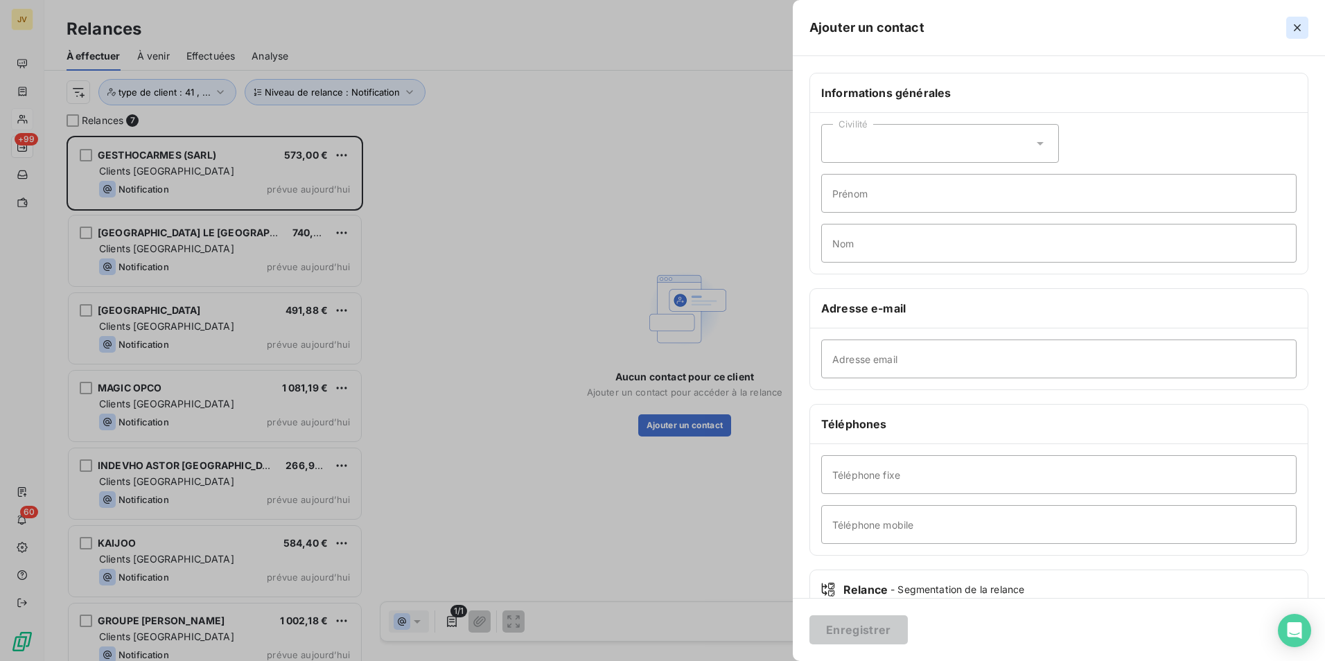
click at [1295, 26] on icon "button" at bounding box center [1297, 28] width 14 height 14
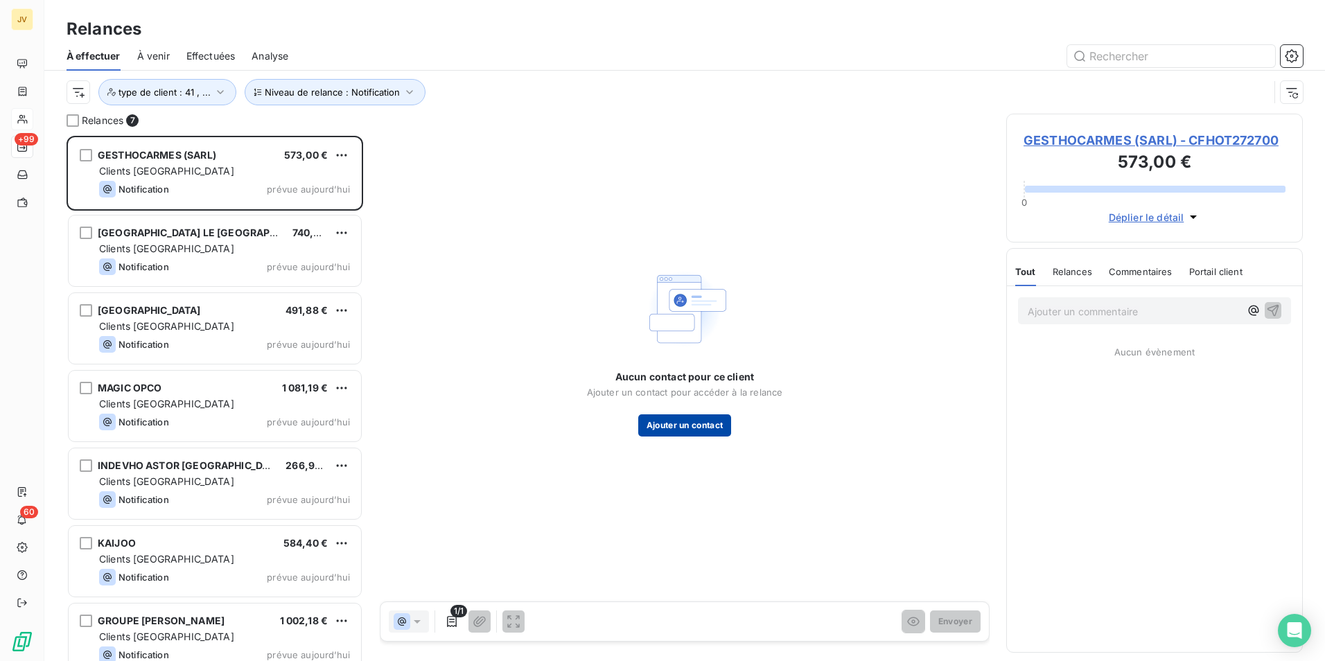
click at [693, 430] on button "Ajouter un contact" at bounding box center [685, 425] width 94 height 22
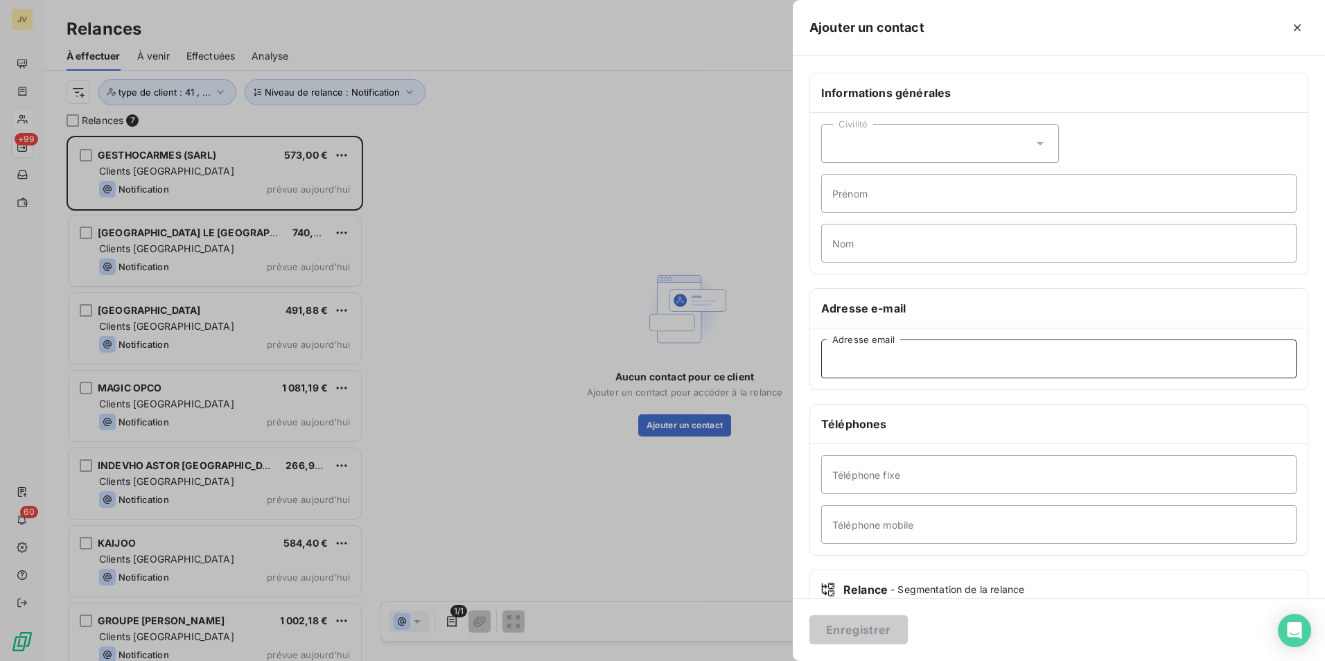
click at [885, 364] on input "Adresse email" at bounding box center [1058, 359] width 475 height 39
paste input "[EMAIL_ADDRESS][DOMAIN_NAME]"
type input "[EMAIL_ADDRESS][DOMAIN_NAME]"
click at [848, 630] on button "Enregistrer" at bounding box center [858, 629] width 98 height 29
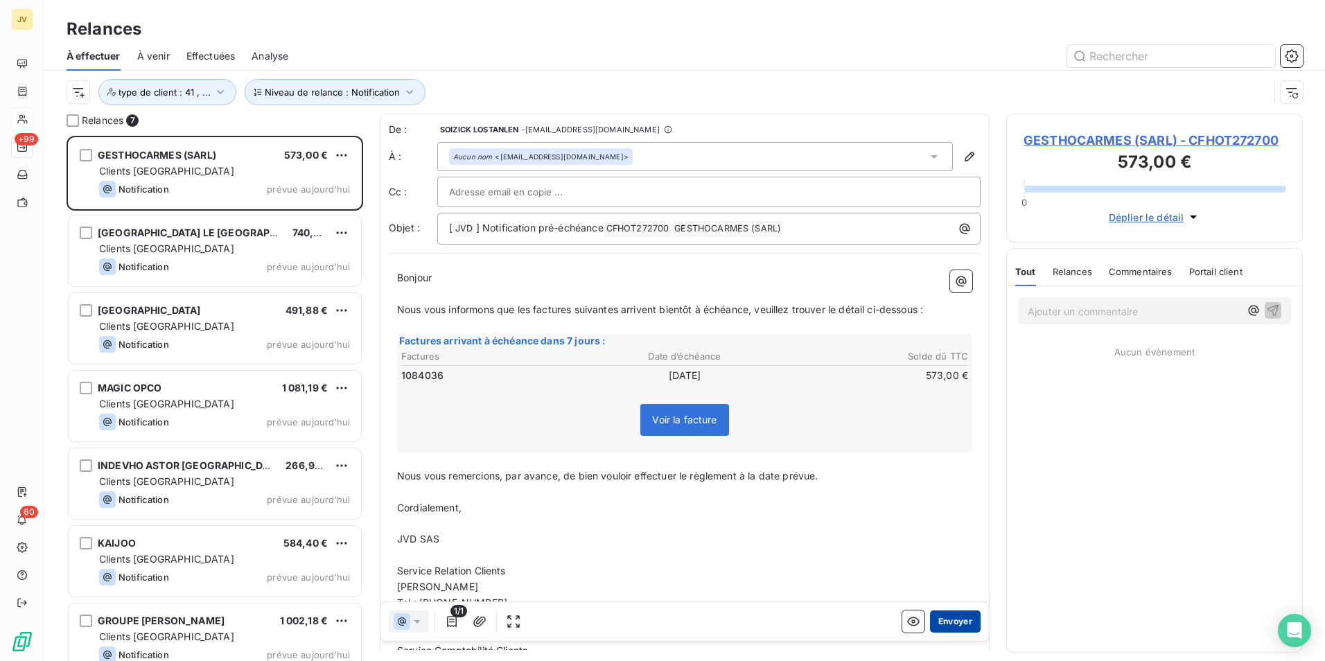
click at [959, 619] on button "Envoyer" at bounding box center [955, 622] width 51 height 22
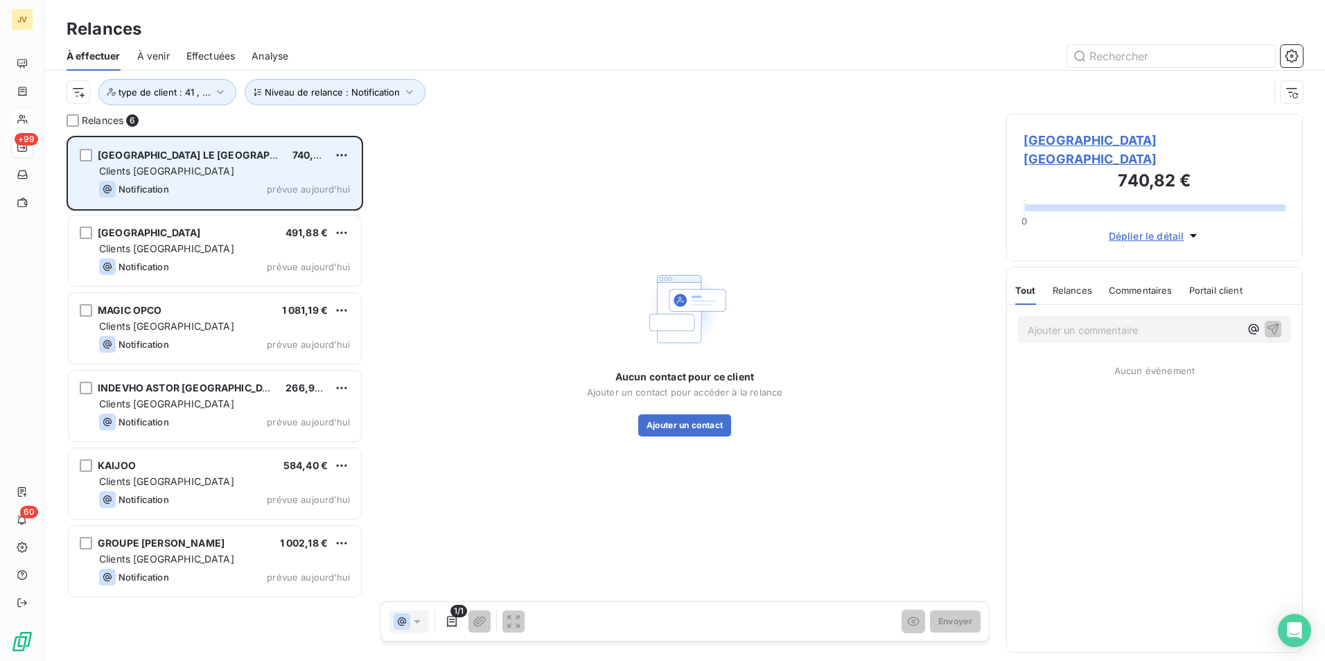
click at [202, 166] on div "Clients [GEOGRAPHIC_DATA]" at bounding box center [224, 171] width 251 height 14
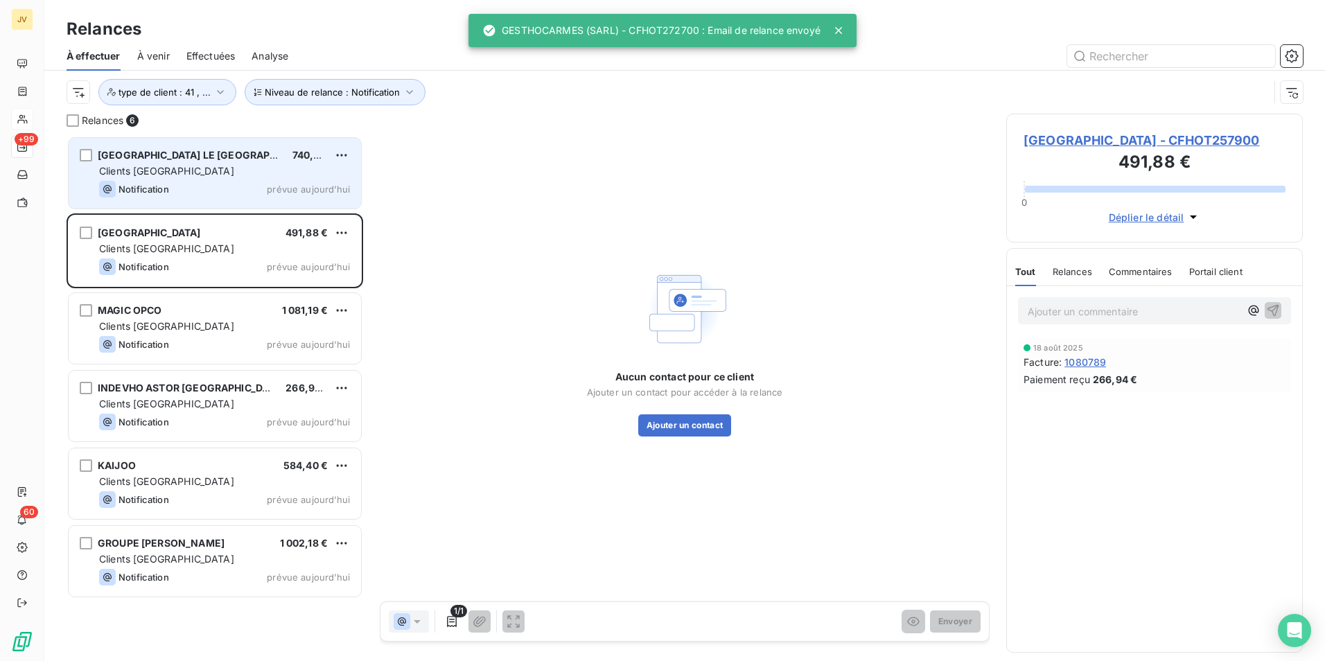
click at [202, 166] on div "Clients [GEOGRAPHIC_DATA]" at bounding box center [224, 171] width 251 height 14
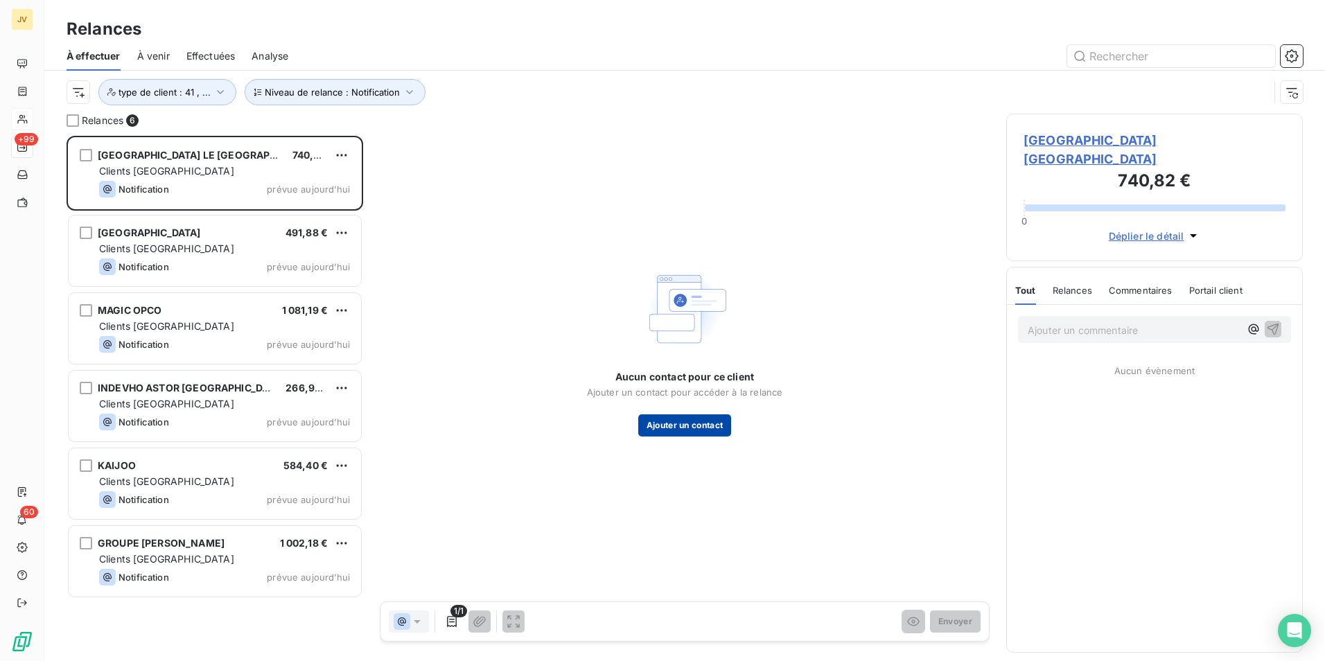
click at [682, 421] on button "Ajouter un contact" at bounding box center [685, 425] width 94 height 22
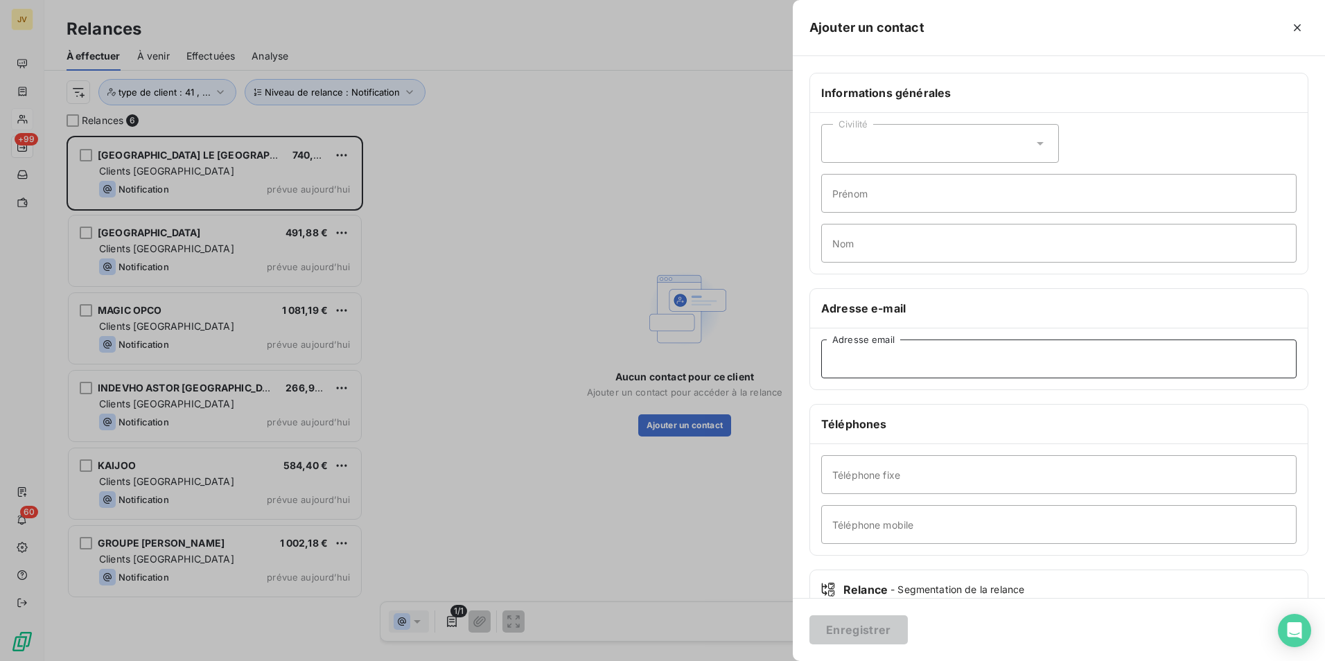
click at [898, 360] on input "Adresse email" at bounding box center [1058, 359] width 475 height 39
paste input "[EMAIL_ADDRESS][DOMAIN_NAME]"
type input "[EMAIL_ADDRESS][DOMAIN_NAME]"
click at [849, 624] on button "Enregistrer" at bounding box center [858, 629] width 98 height 29
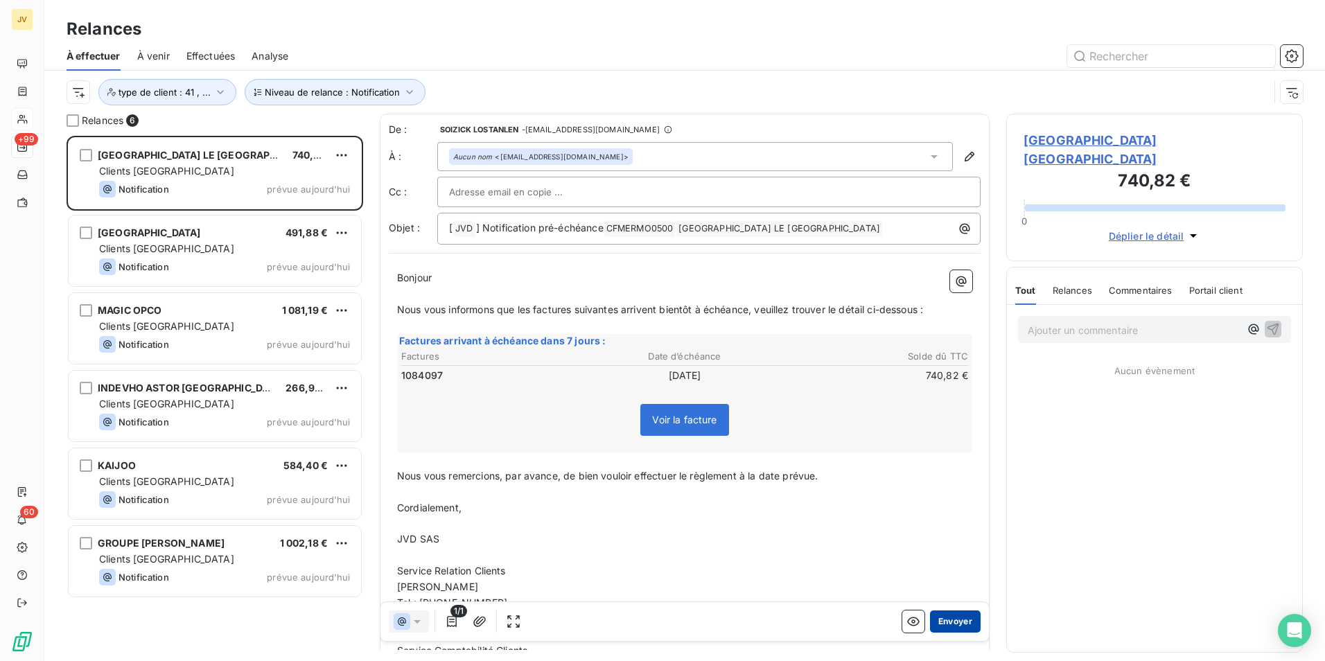
click at [948, 620] on button "Envoyer" at bounding box center [955, 622] width 51 height 22
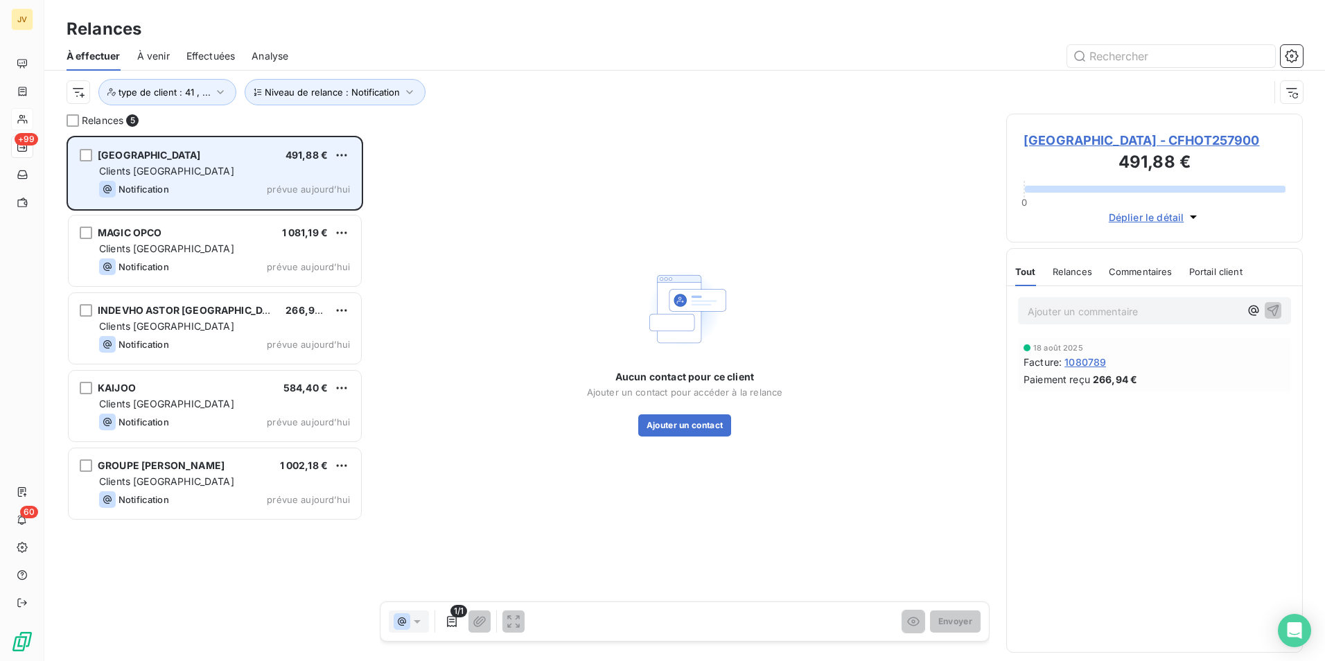
click at [224, 168] on div "Clients [GEOGRAPHIC_DATA]" at bounding box center [224, 171] width 251 height 14
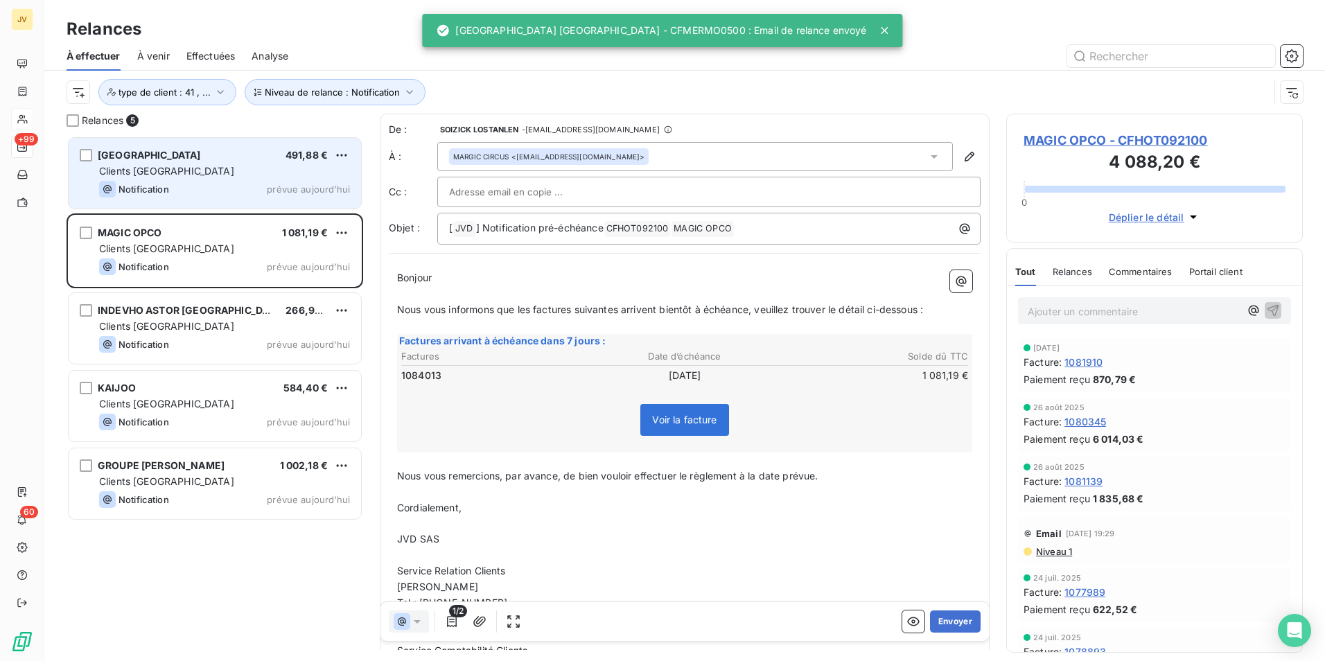
click at [226, 165] on div "Clients [GEOGRAPHIC_DATA]" at bounding box center [224, 171] width 251 height 14
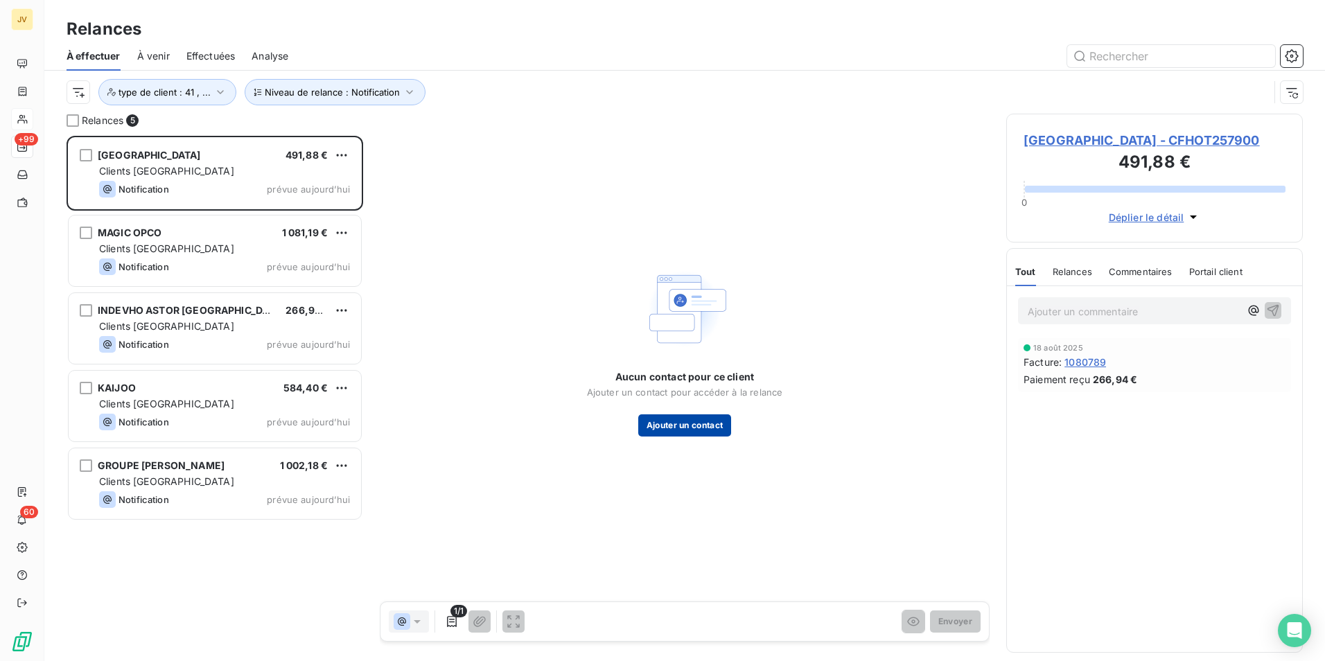
click at [724, 424] on button "Ajouter un contact" at bounding box center [685, 425] width 94 height 22
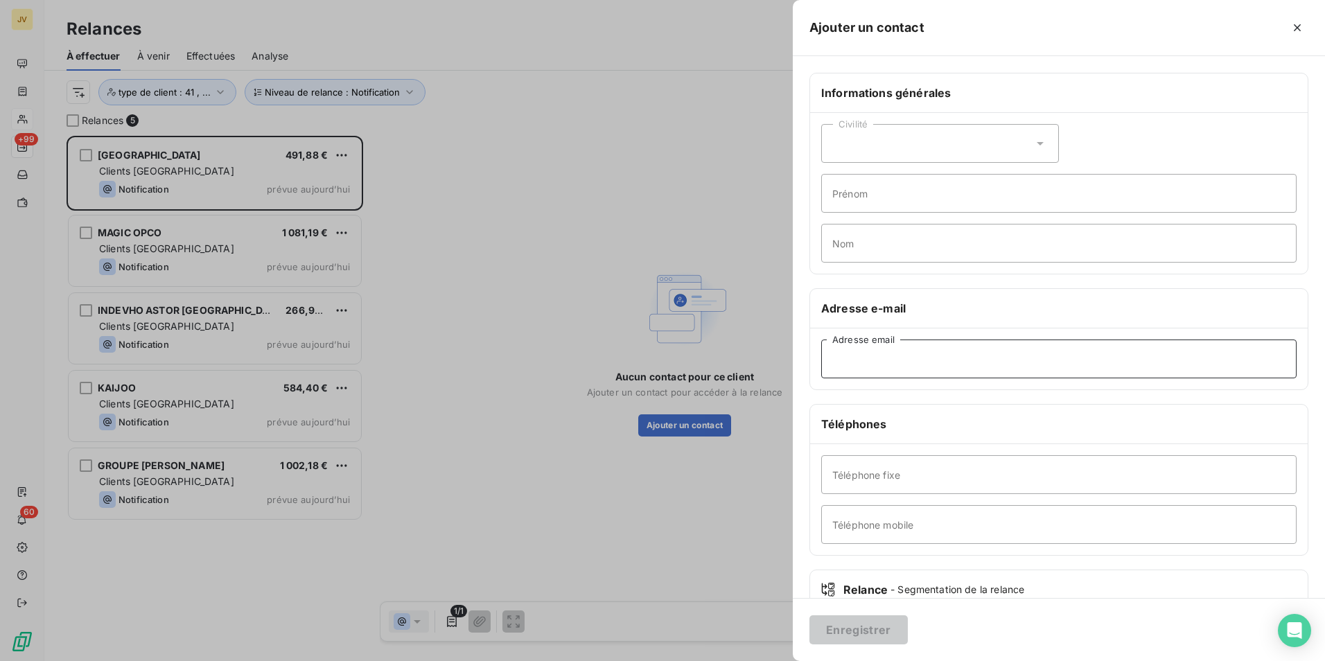
click at [922, 364] on input "Adresse email" at bounding box center [1058, 359] width 475 height 39
paste input "[EMAIL_ADDRESS][DOMAIN_NAME]"
type input "[EMAIL_ADDRESS][DOMAIN_NAME]"
click at [852, 623] on button "Enregistrer" at bounding box center [858, 629] width 98 height 29
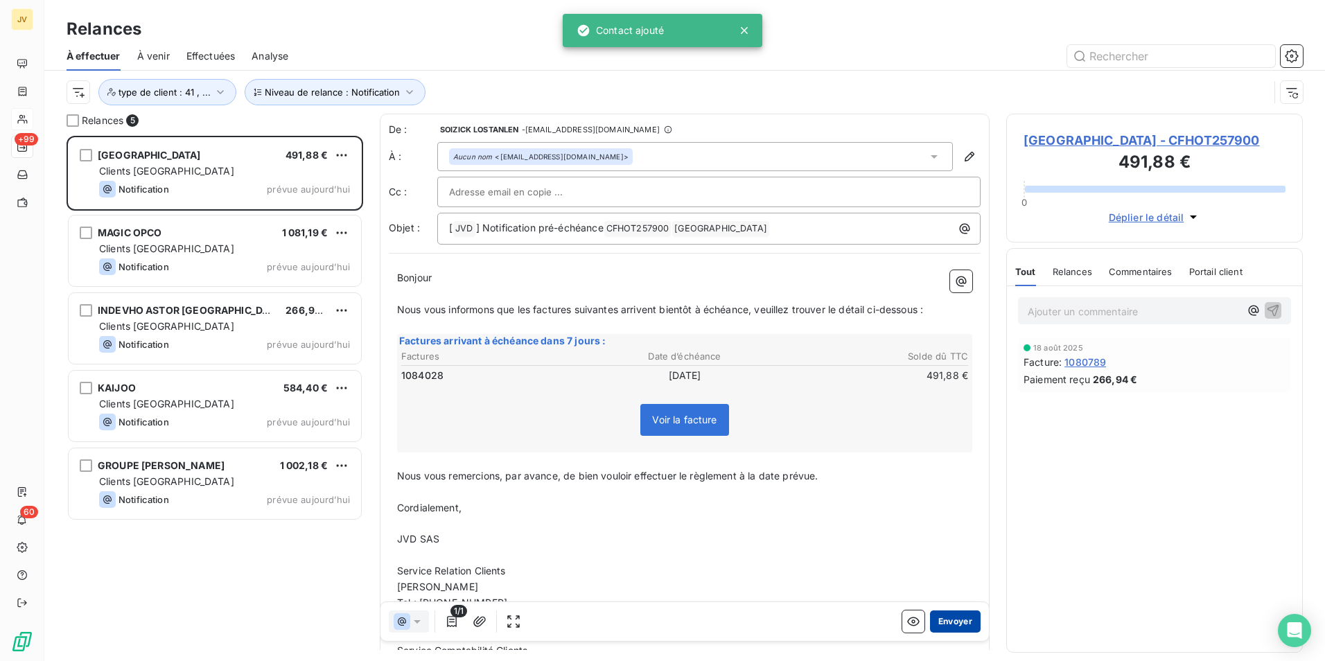
click at [940, 624] on button "Envoyer" at bounding box center [955, 622] width 51 height 22
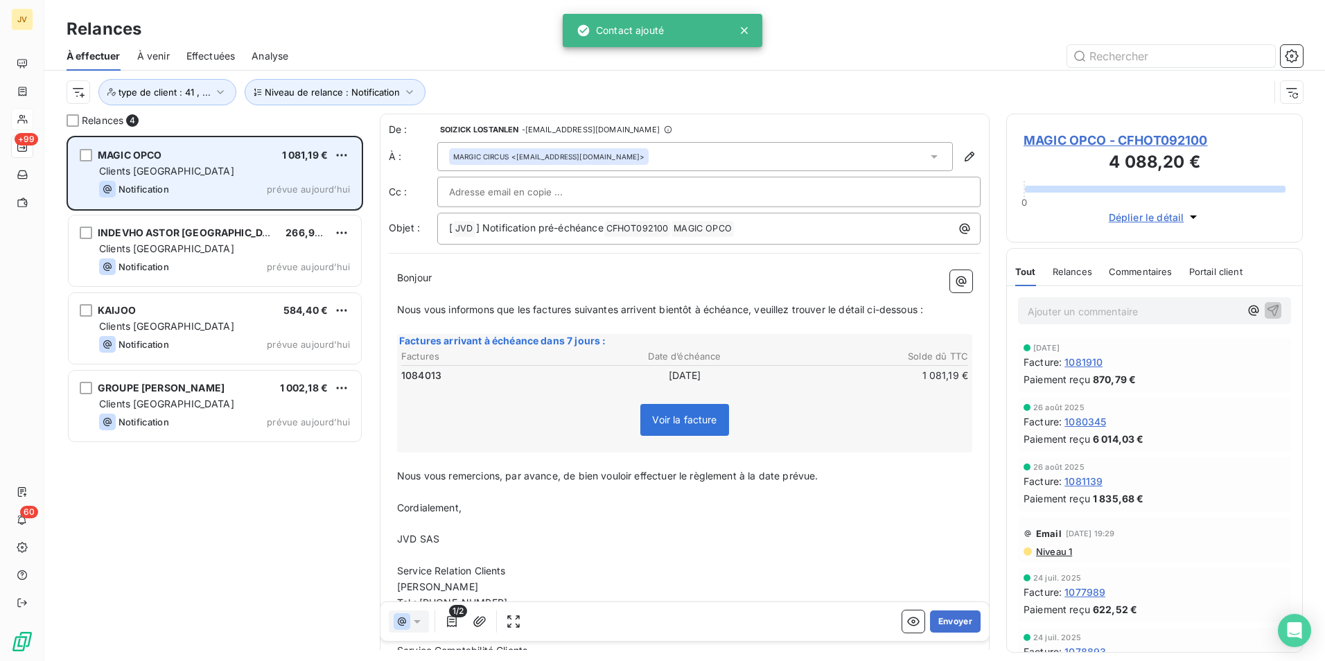
click at [236, 166] on div "Clients [GEOGRAPHIC_DATA]" at bounding box center [224, 171] width 251 height 14
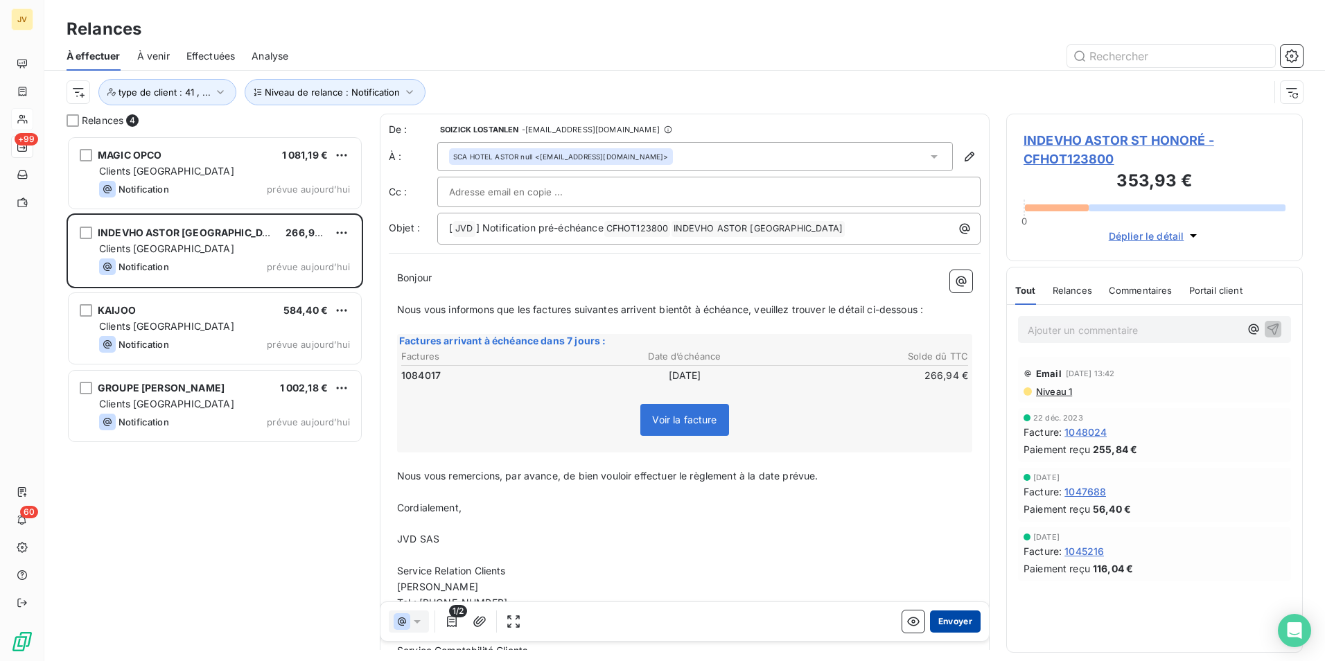
click at [947, 619] on button "Envoyer" at bounding box center [955, 622] width 51 height 22
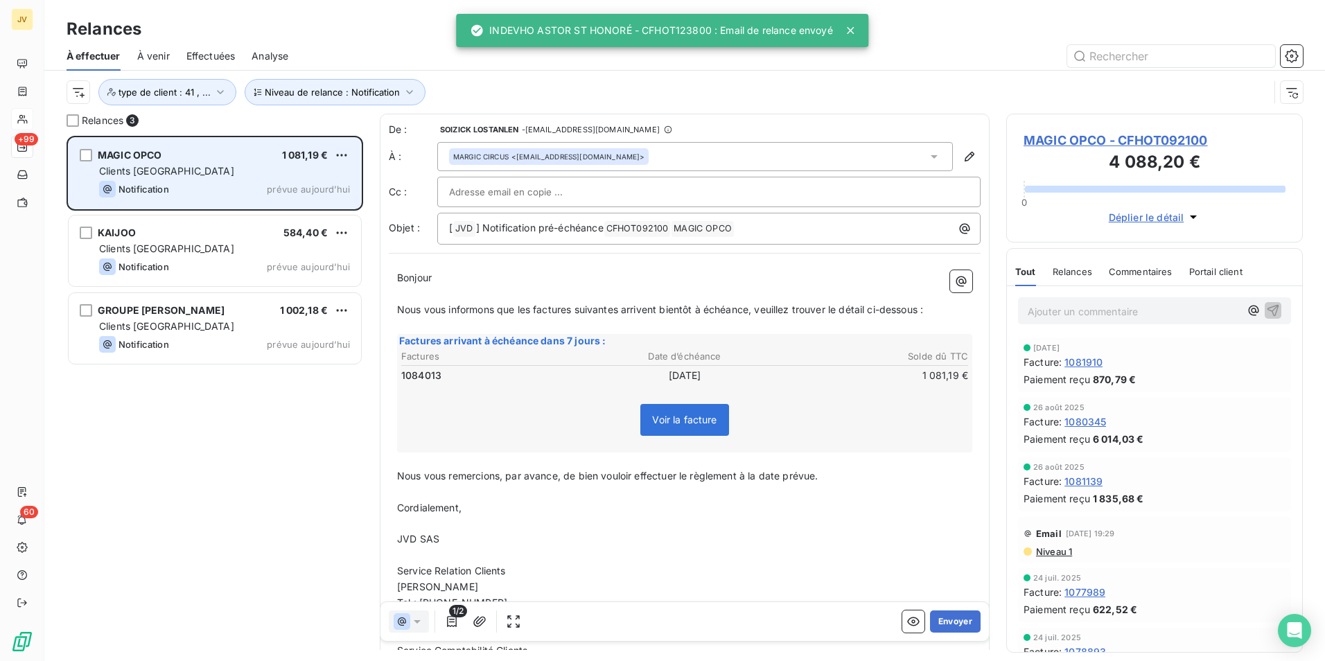
click at [162, 176] on span "Clients [GEOGRAPHIC_DATA]" at bounding box center [166, 171] width 135 height 12
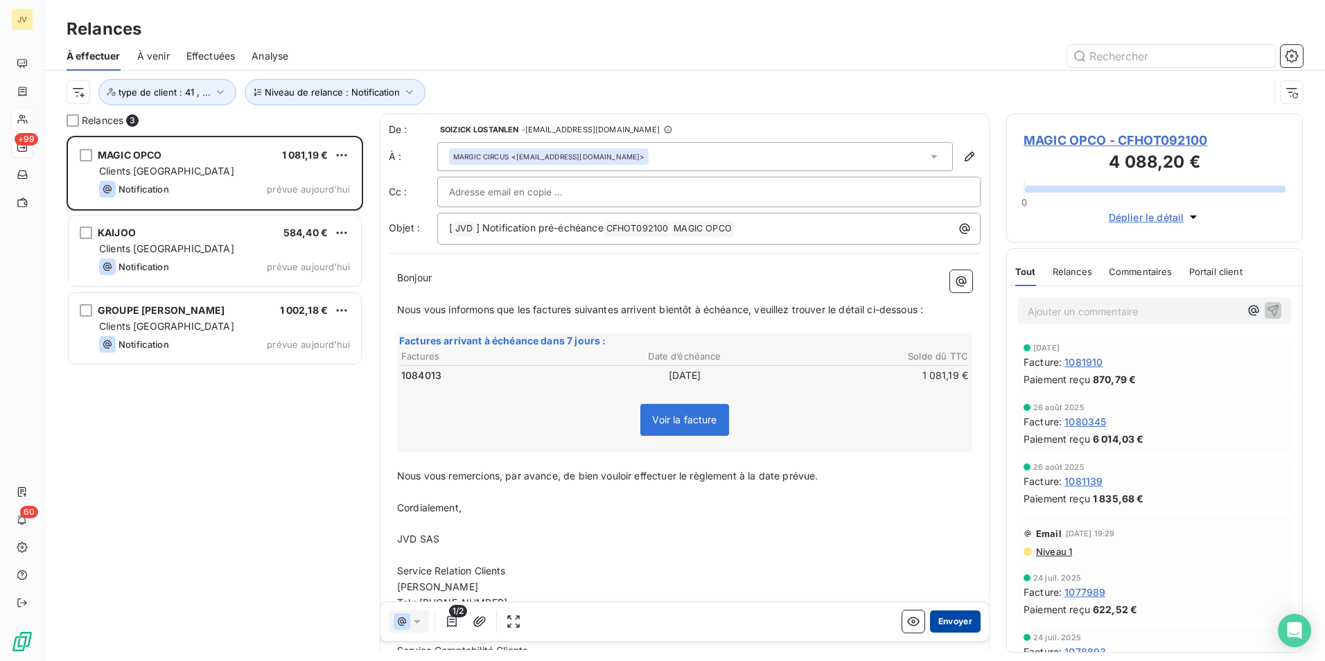
click at [947, 620] on button "Envoyer" at bounding box center [955, 622] width 51 height 22
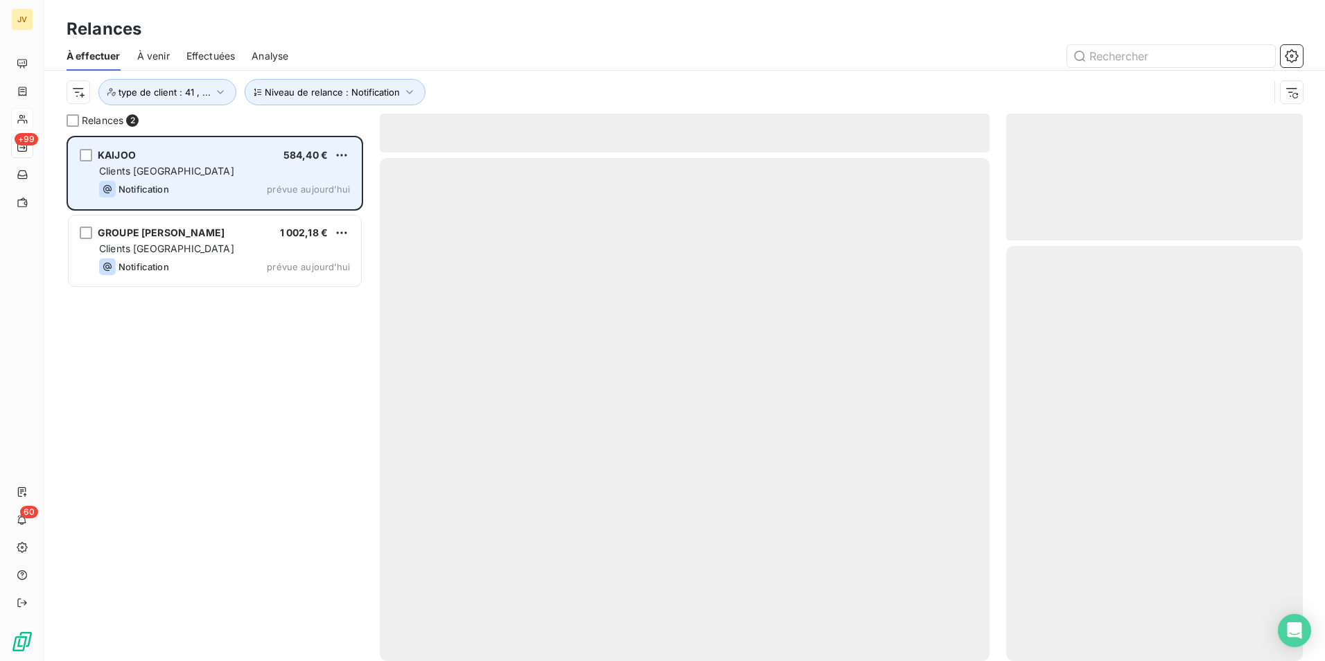
click at [235, 184] on div "Notification prévue [DATE]" at bounding box center [224, 189] width 251 height 17
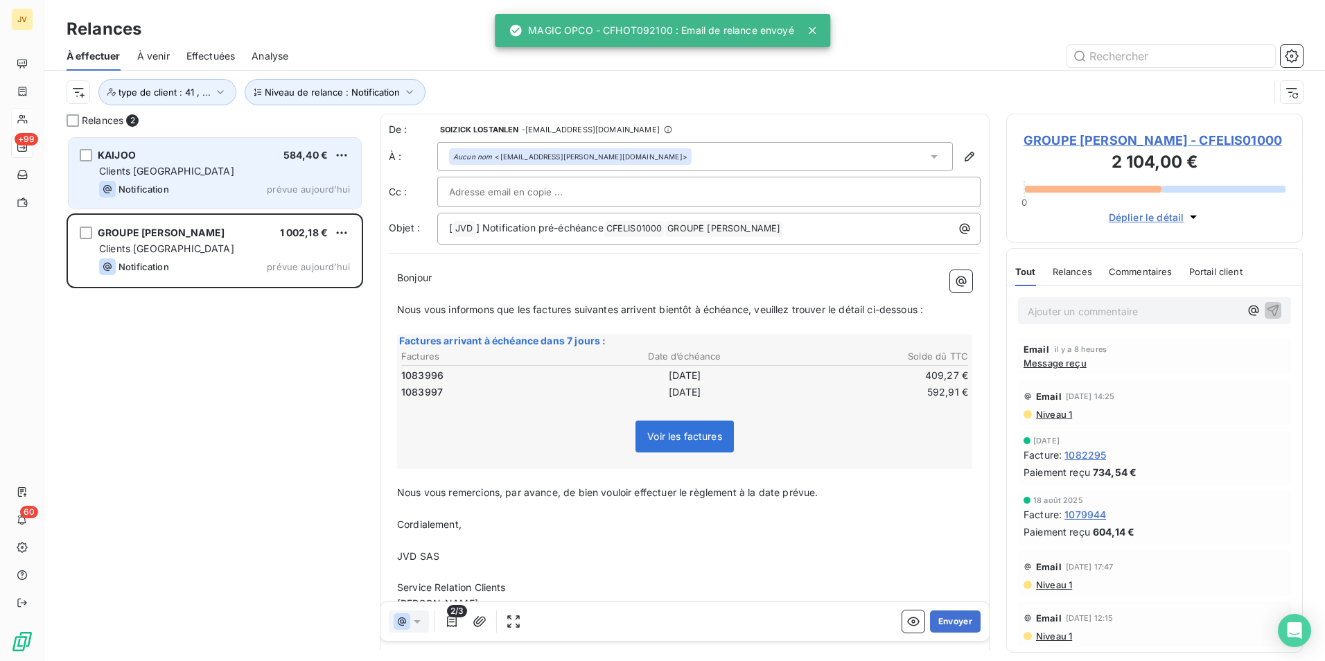
click at [235, 184] on div "Notification prévue [DATE]" at bounding box center [224, 189] width 251 height 17
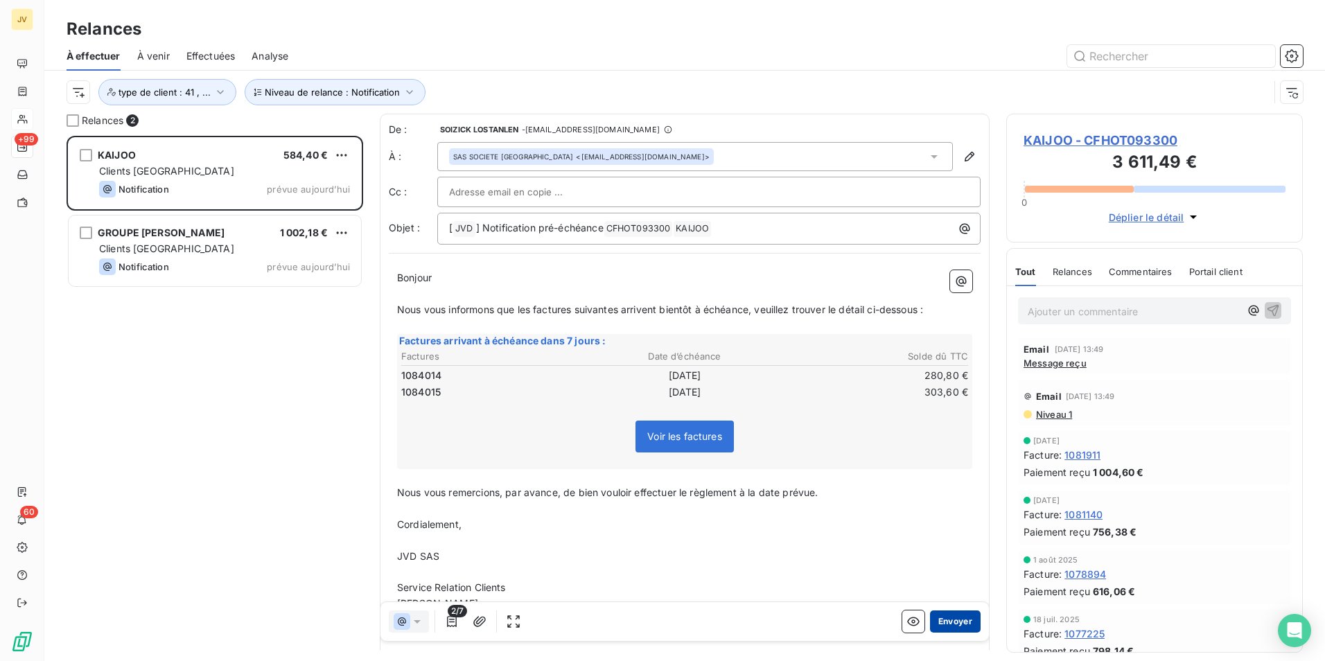
click at [941, 623] on button "Envoyer" at bounding box center [955, 622] width 51 height 22
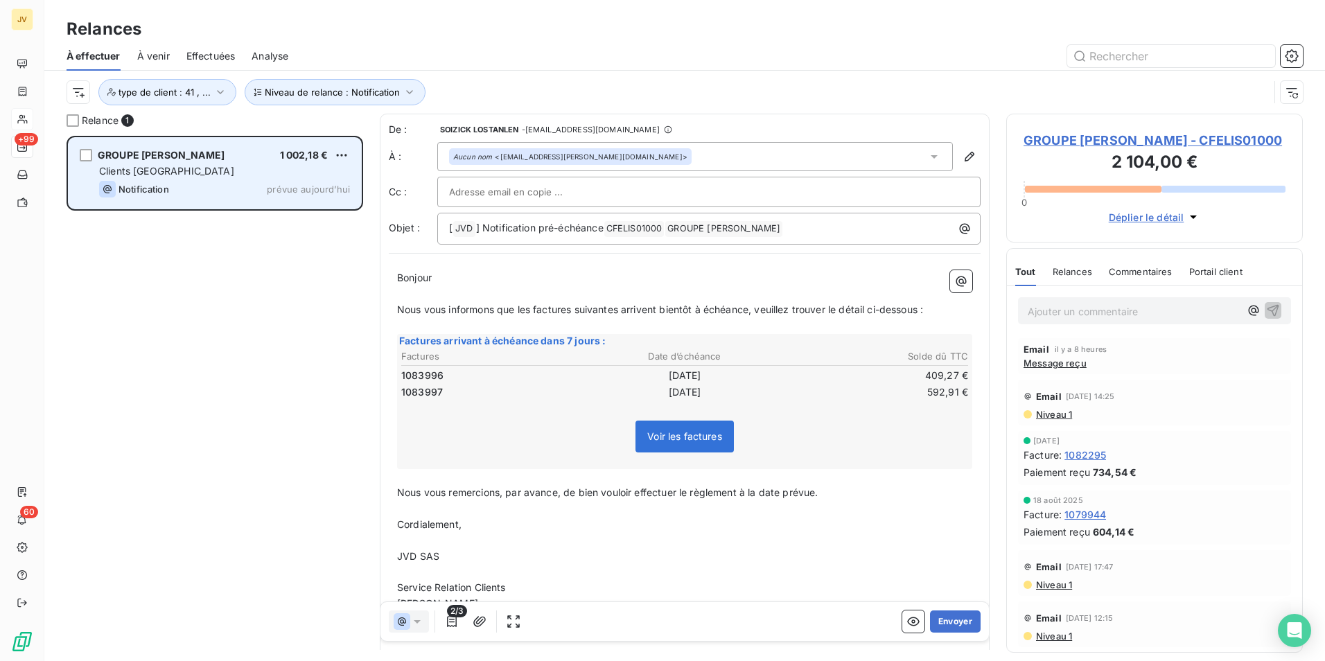
click at [185, 178] on div "GROUPE [PERSON_NAME] 1 002,18 € Clients France Notification prévue [DATE]" at bounding box center [215, 173] width 292 height 71
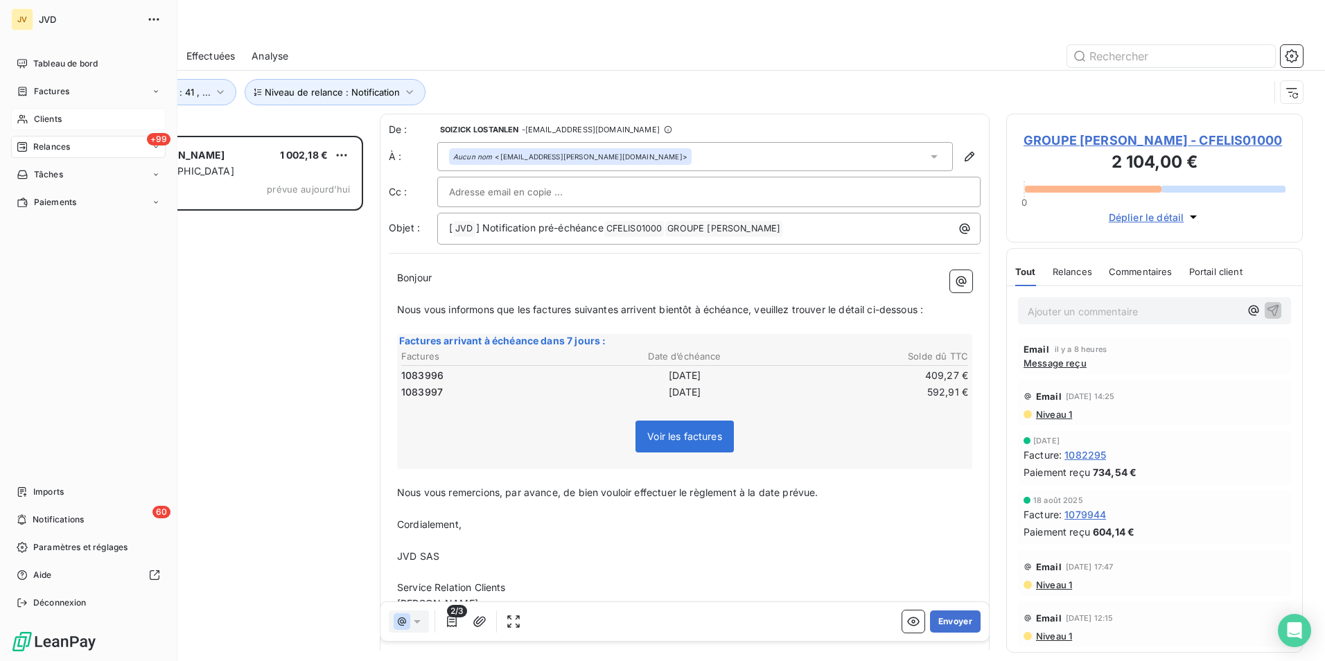
click at [36, 119] on span "Clients" at bounding box center [48, 119] width 28 height 12
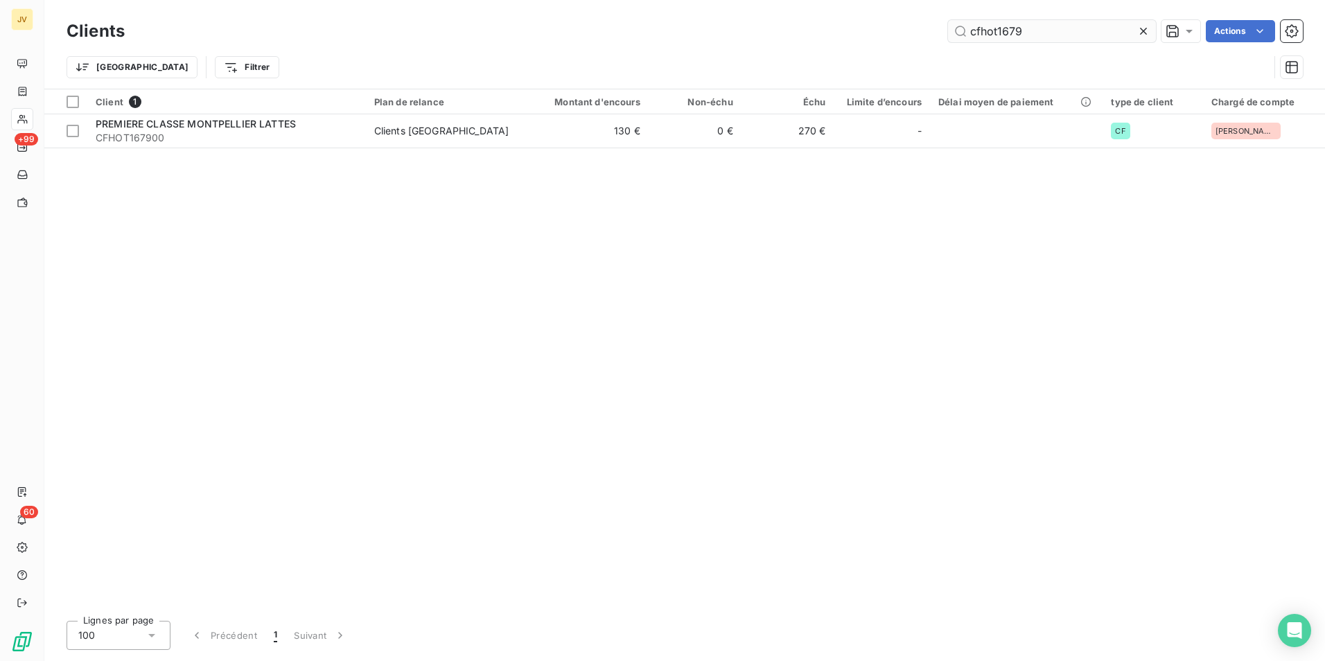
click at [1031, 35] on input "cfhot1679" at bounding box center [1052, 31] width 208 height 22
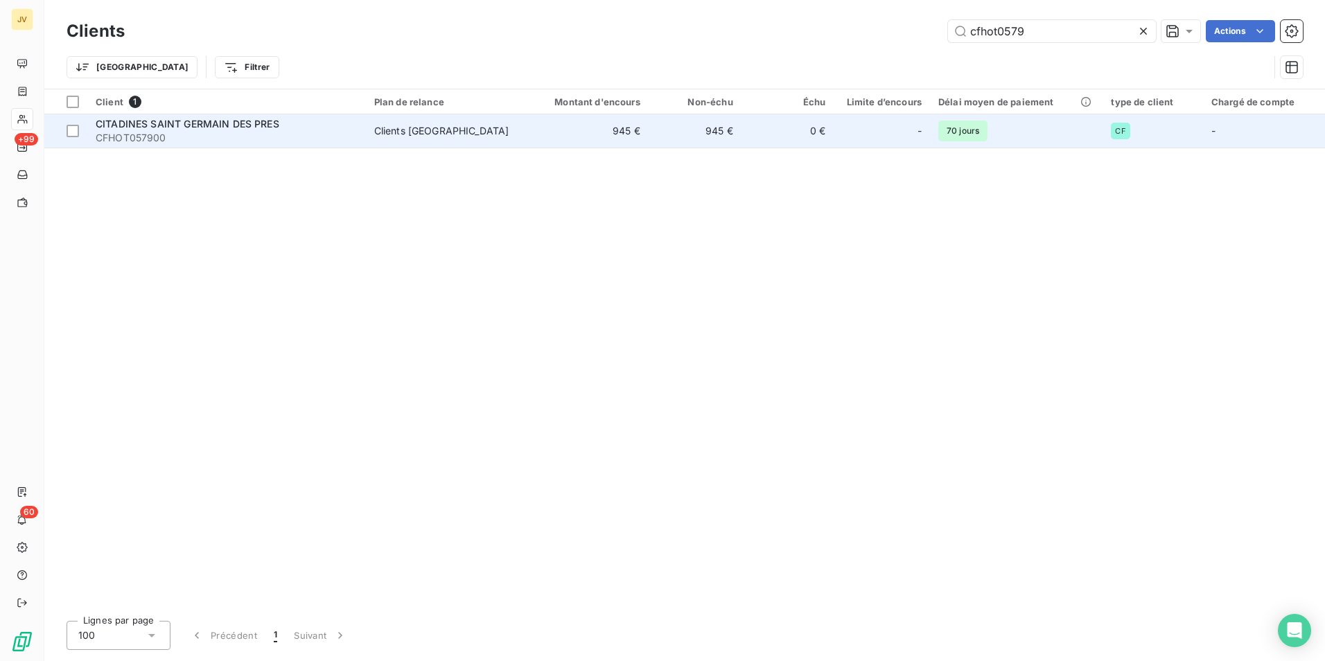
type input "cfhot0579"
click at [166, 130] on div "CITADINES SAINT GERMAIN DES PRES" at bounding box center [227, 124] width 262 height 14
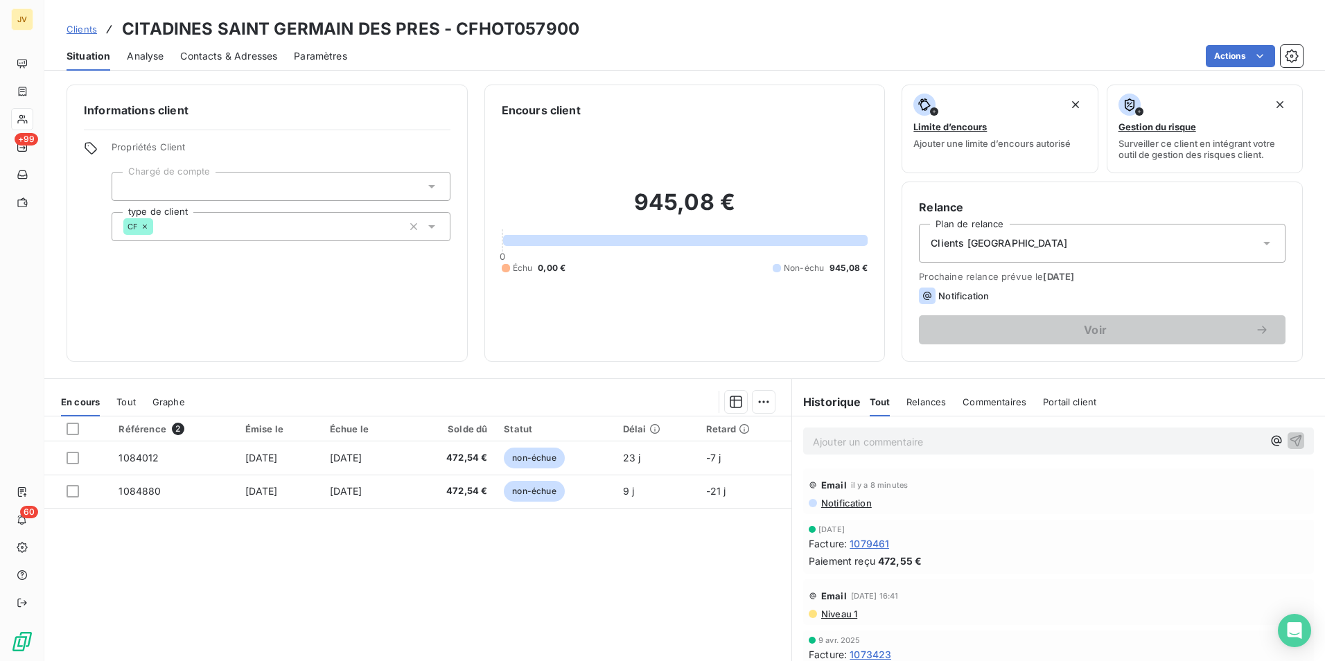
click at [208, 56] on span "Contacts & Adresses" at bounding box center [228, 56] width 97 height 14
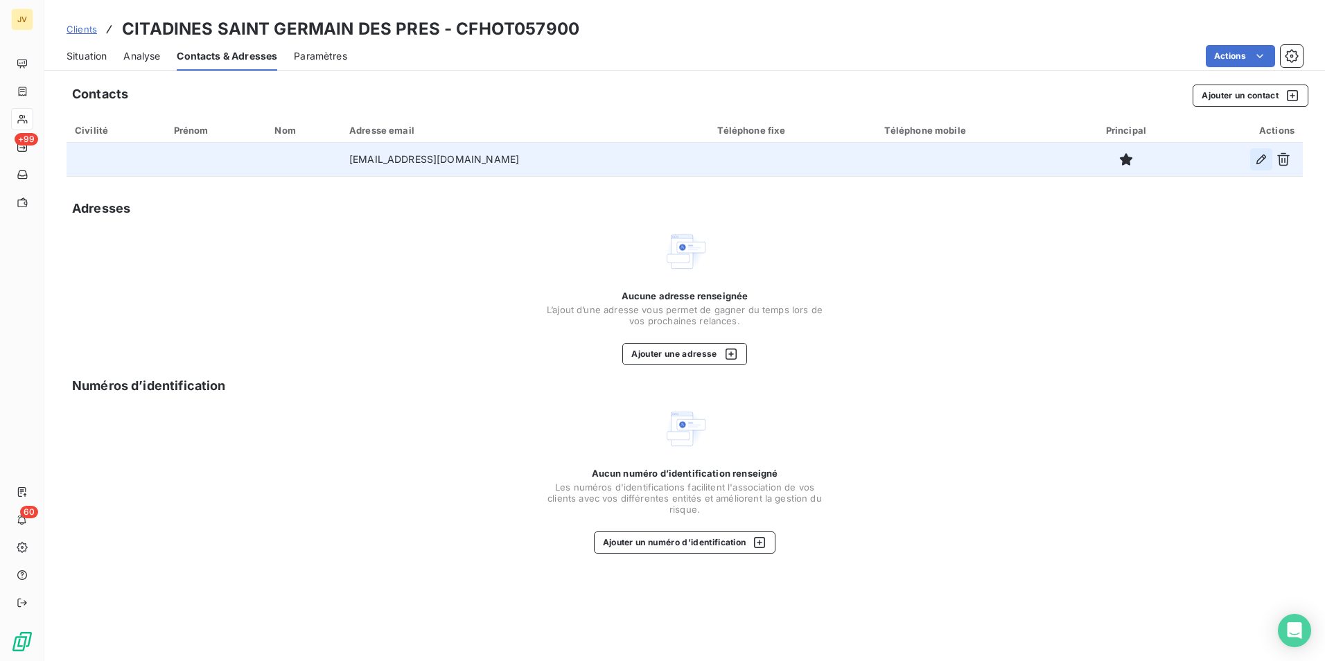
click at [1265, 161] on icon "button" at bounding box center [1261, 159] width 14 height 14
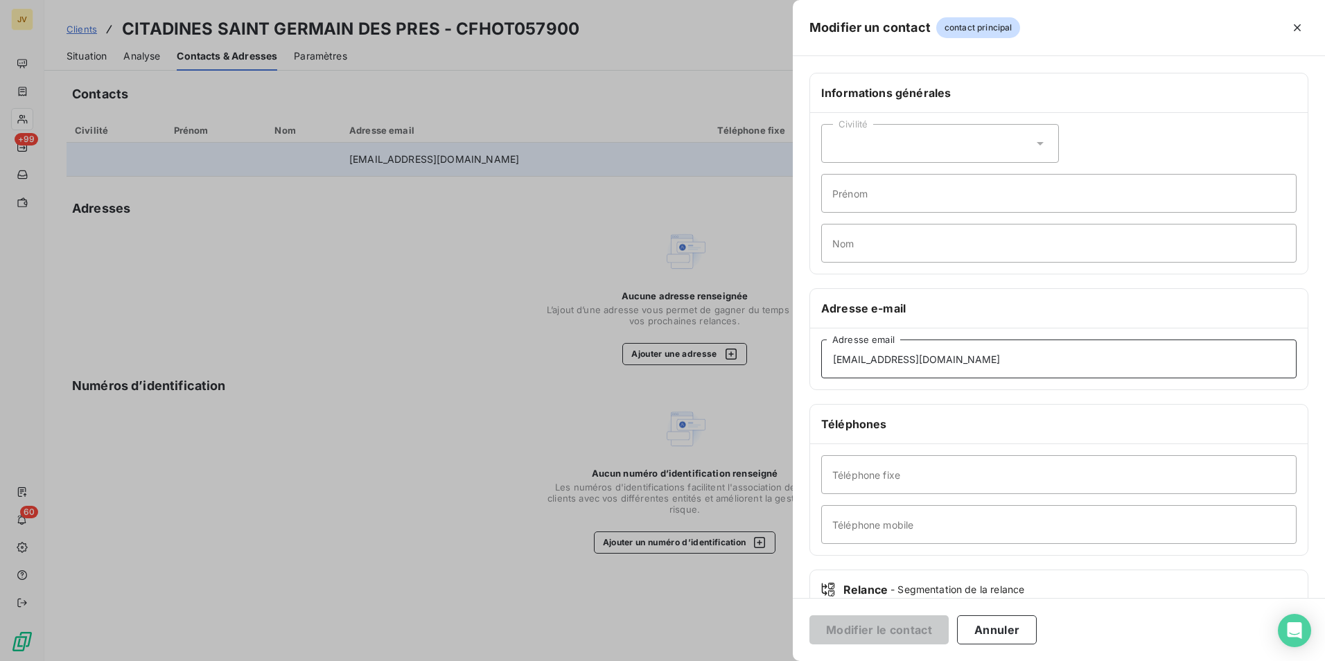
drag, startPoint x: 990, startPoint y: 361, endPoint x: 0, endPoint y: 177, distance: 1007.2
click at [0, 193] on html "JV +99 60 Clients CITADINES SAINT GERMAIN DES PRES - CFHOT057900 Situation Anal…" at bounding box center [662, 330] width 1325 height 661
paste input "adil.elkhayati"
type input "[EMAIL_ADDRESS][DOMAIN_NAME]"
click at [909, 626] on button "Modifier le contact" at bounding box center [878, 629] width 139 height 29
